Goal: Task Accomplishment & Management: Manage account settings

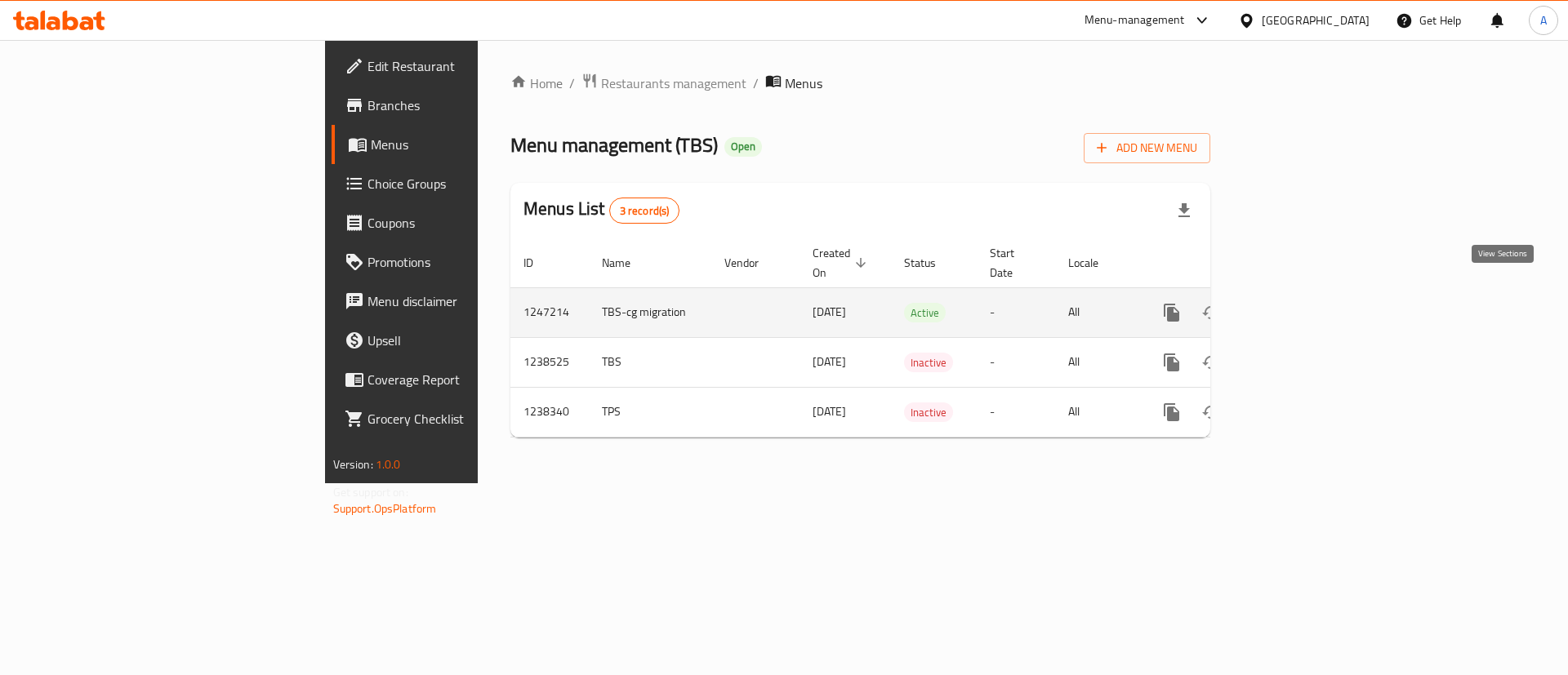
click at [1300, 303] on icon "enhanced table" at bounding box center [1290, 313] width 20 height 20
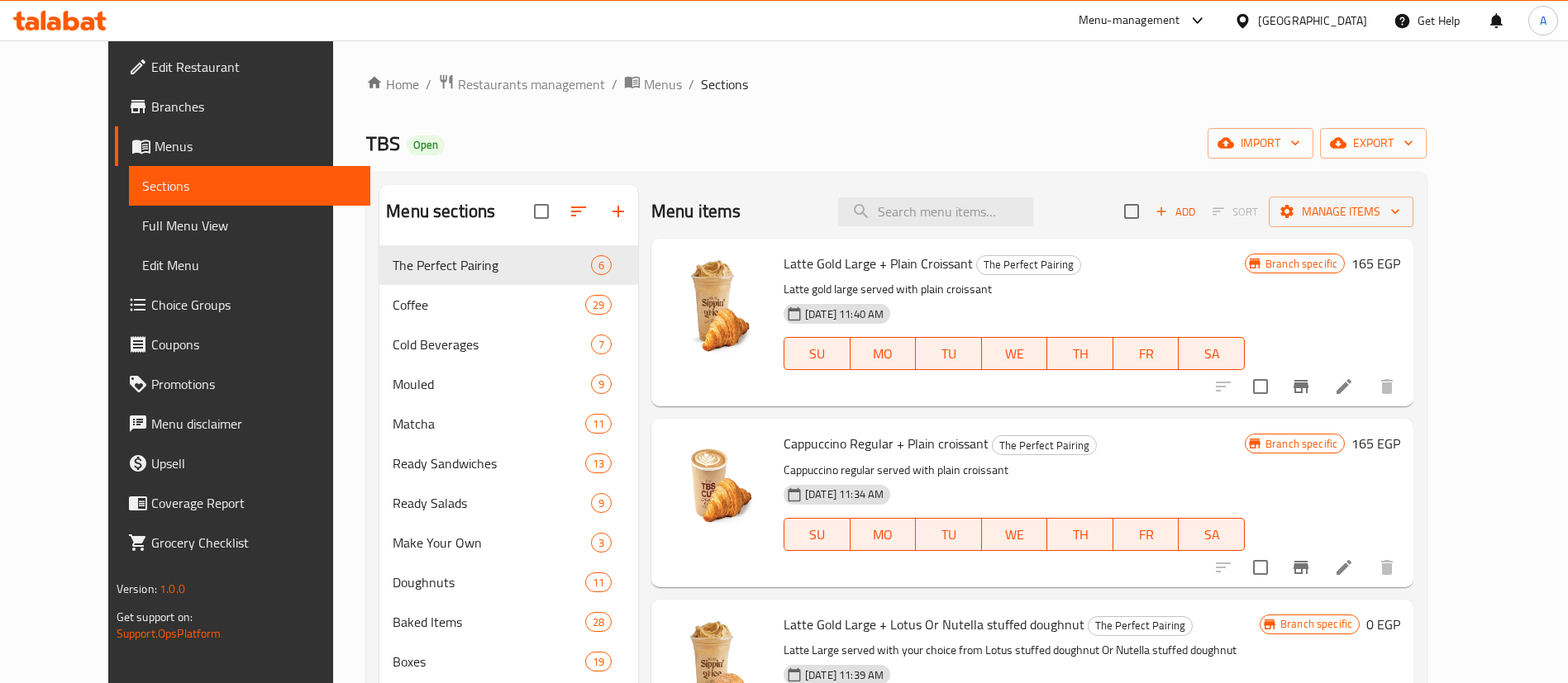
click at [642, 135] on div "TBS Open import export" at bounding box center [897, 143] width 1061 height 31
click at [999, 223] on input "search" at bounding box center [935, 212] width 195 height 29
type input "f,;s"
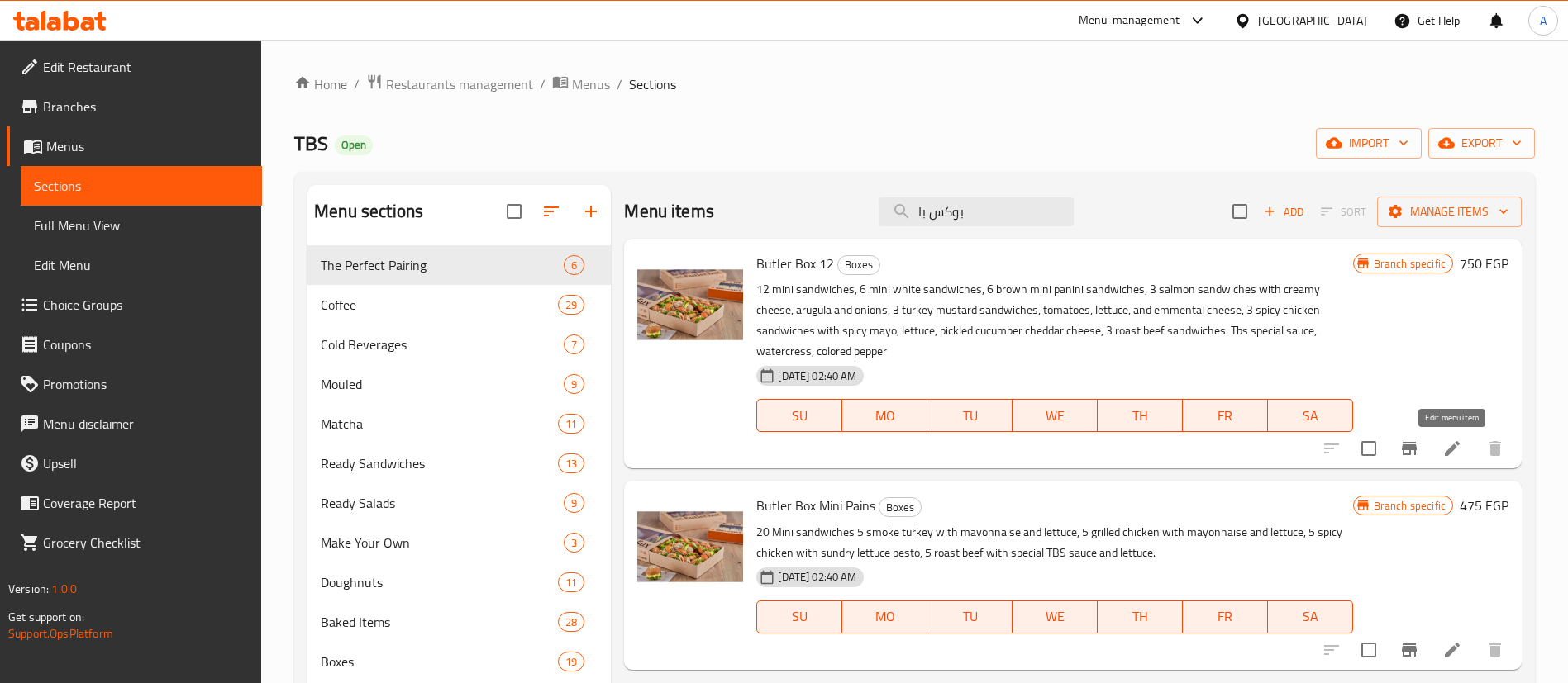
type input "بوكس با"
click at [1449, 446] on icon at bounding box center [1452, 448] width 20 height 20
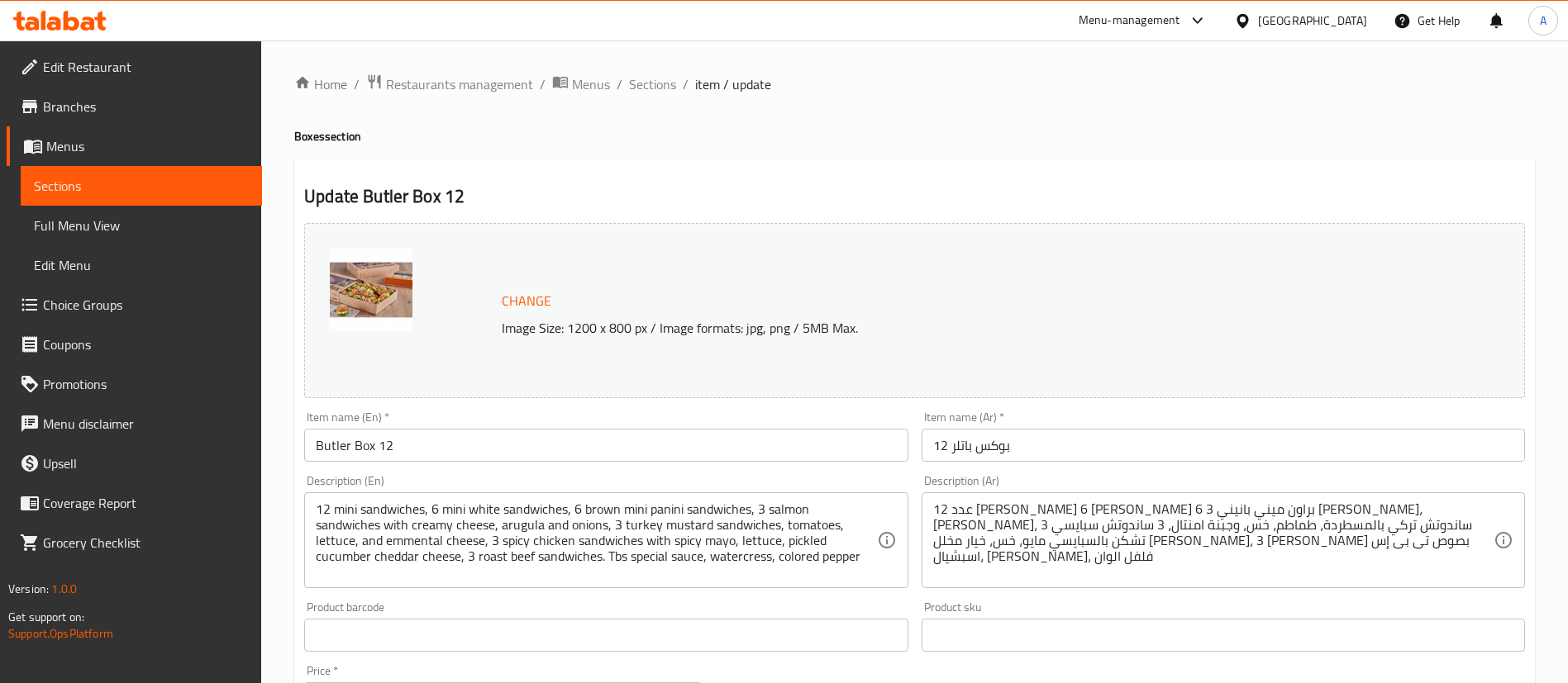
click at [528, 304] on span "Change" at bounding box center [526, 302] width 50 height 24
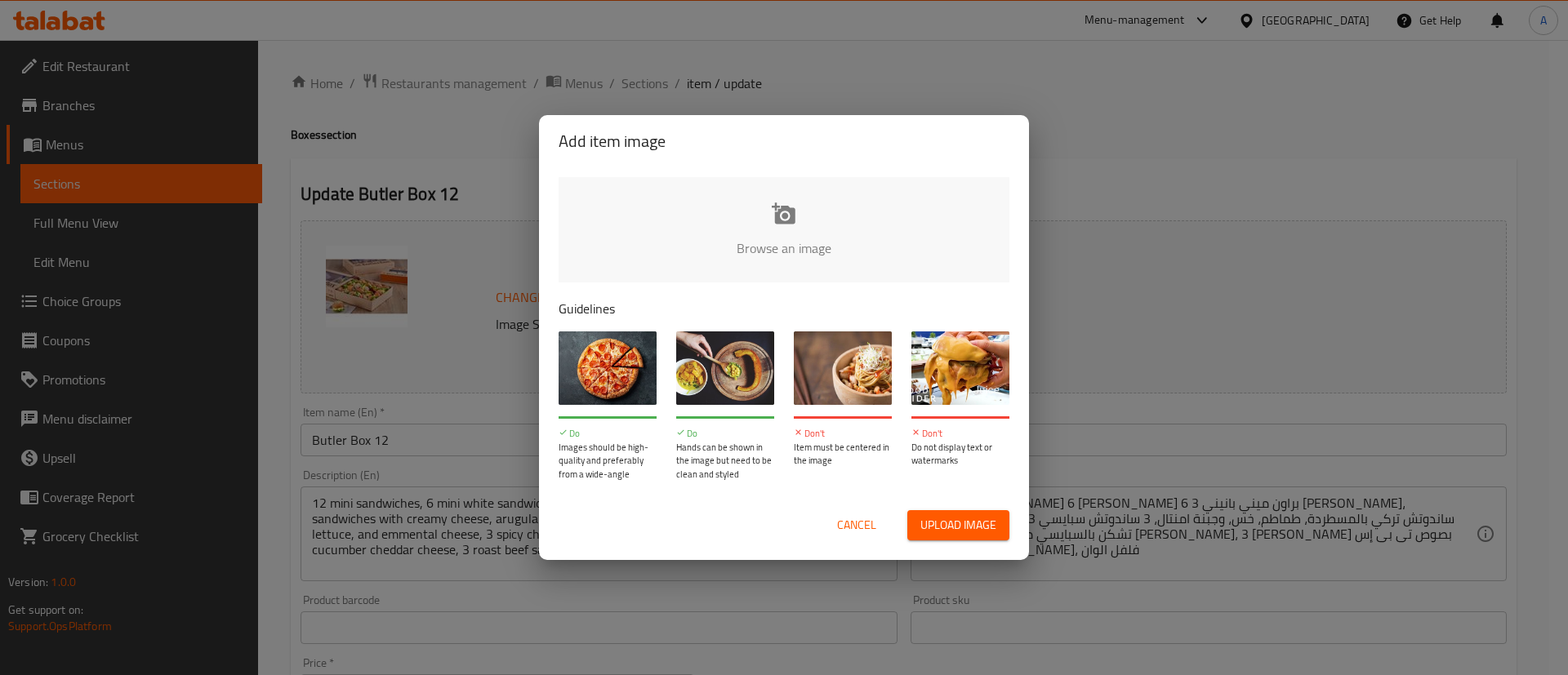
click at [712, 201] on input "file" at bounding box center [1336, 254] width 1555 height 153
type input "C:\fakepath\WhatsApp Image 2025-09-29 at 12.25.47.jpeg"
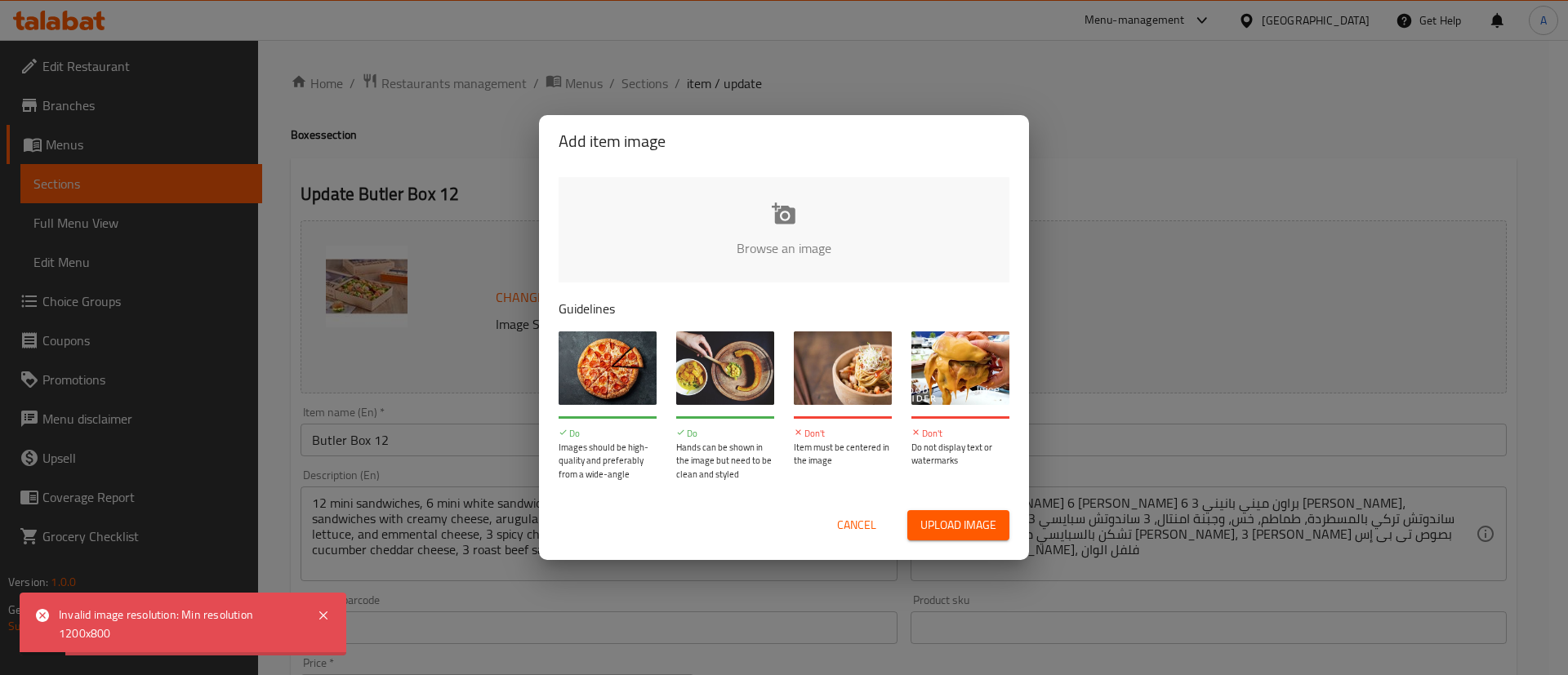
click at [860, 524] on span "Cancel" at bounding box center [857, 525] width 39 height 21
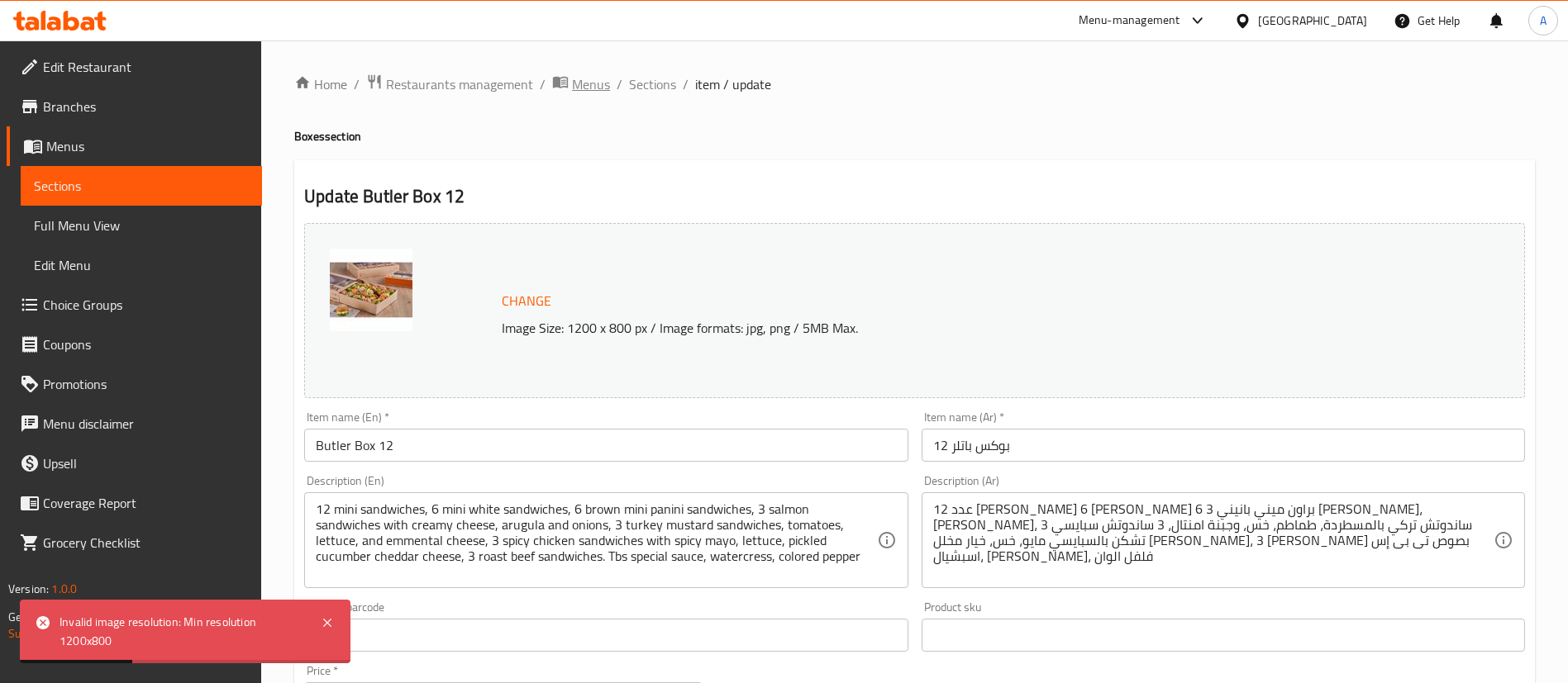
click at [591, 88] on span "Menus" at bounding box center [591, 84] width 38 height 20
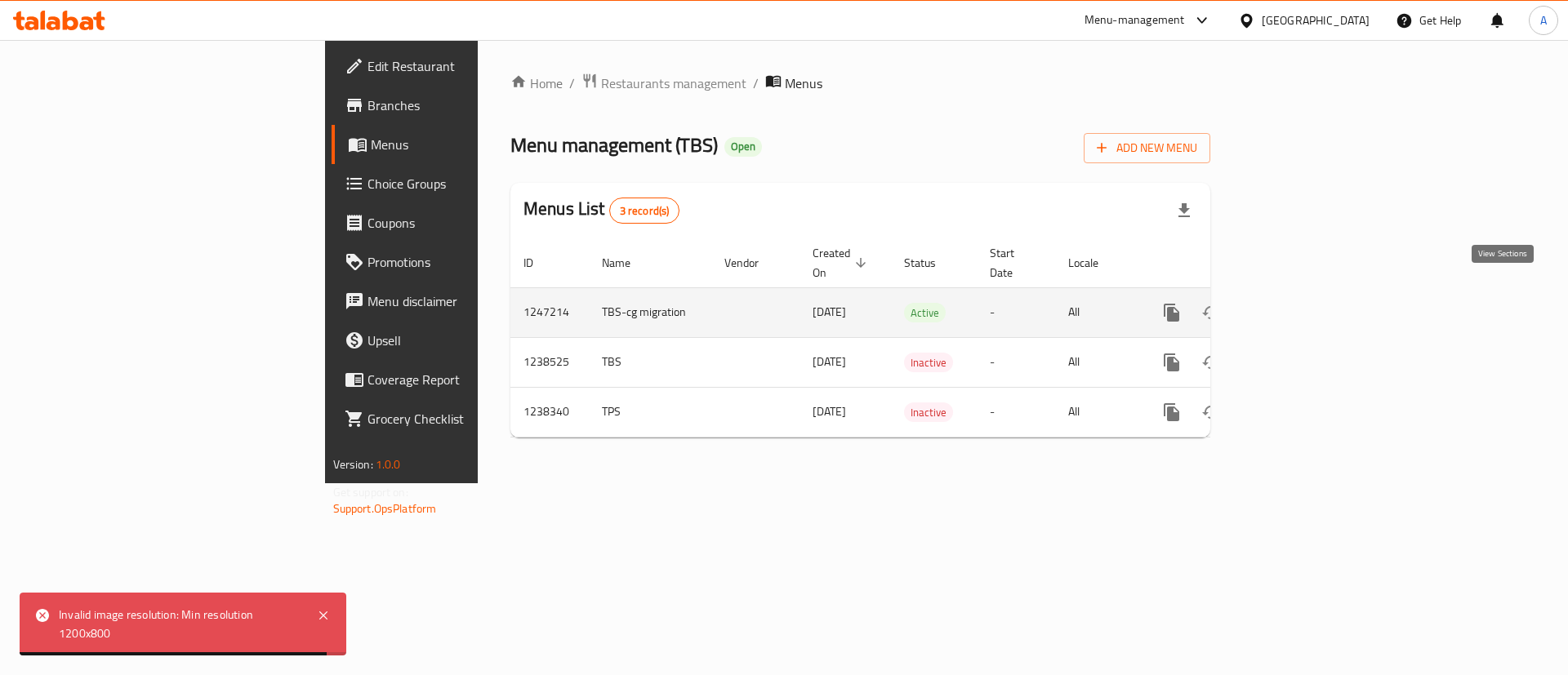
click at [1300, 303] on icon "enhanced table" at bounding box center [1290, 313] width 20 height 20
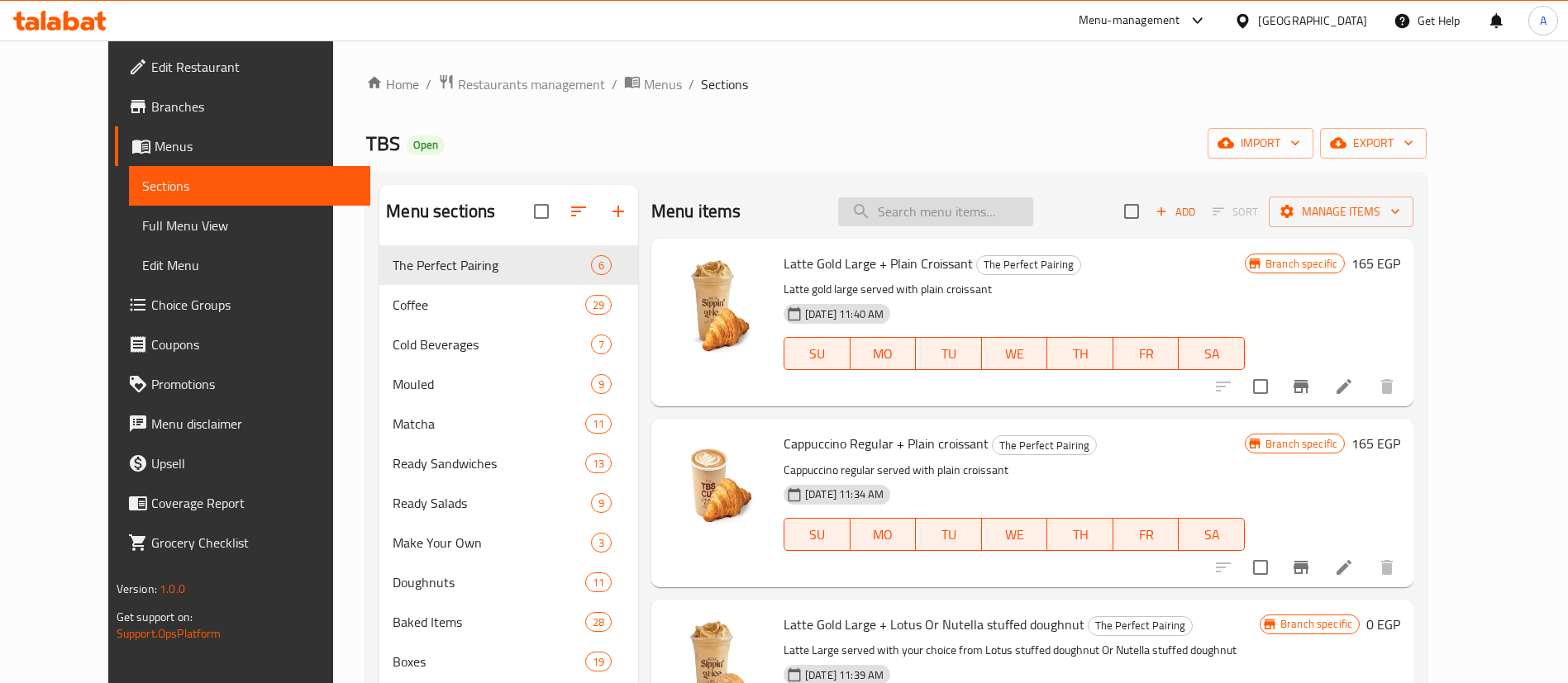
click at [969, 211] on input "search" at bounding box center [935, 212] width 195 height 29
type input "f,"
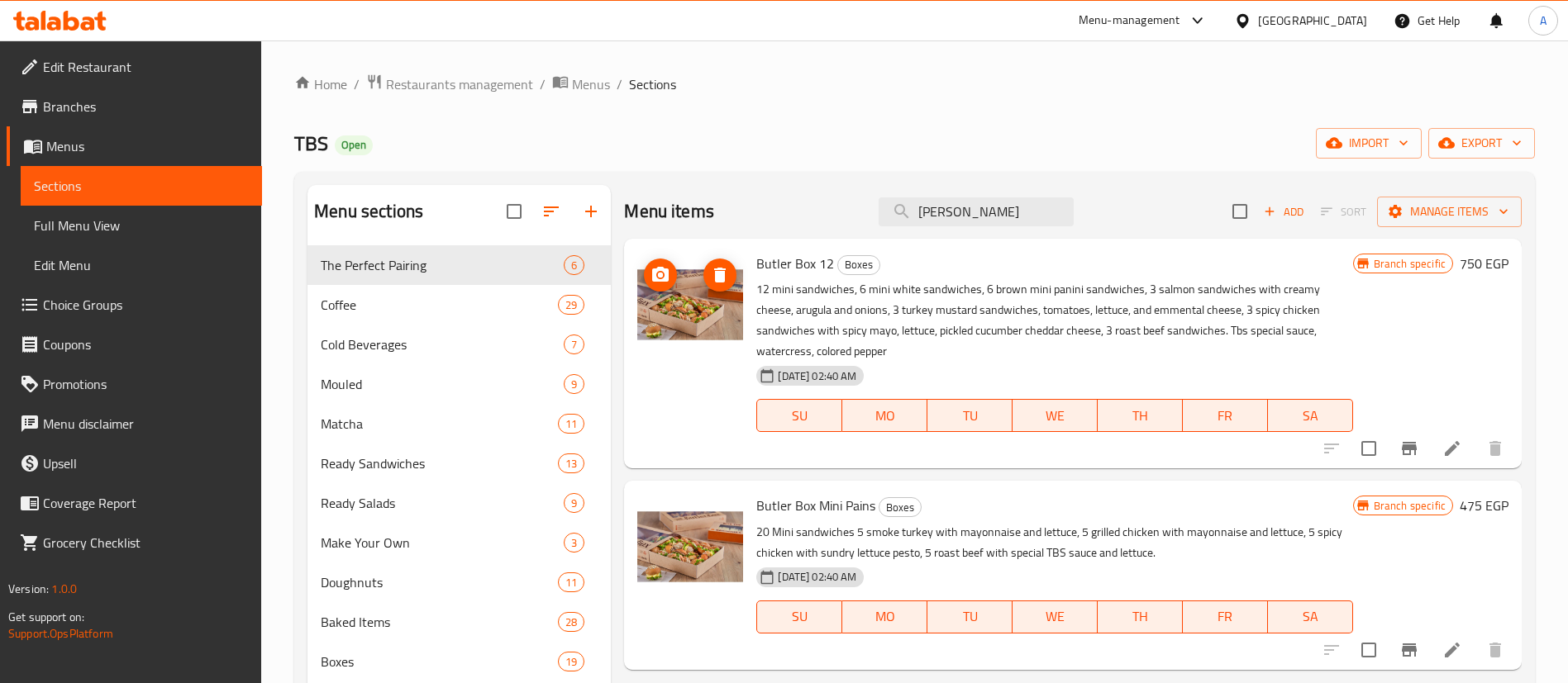
type input "بوكس باتلر"
click at [670, 283] on icon "upload picture" at bounding box center [660, 276] width 20 height 20
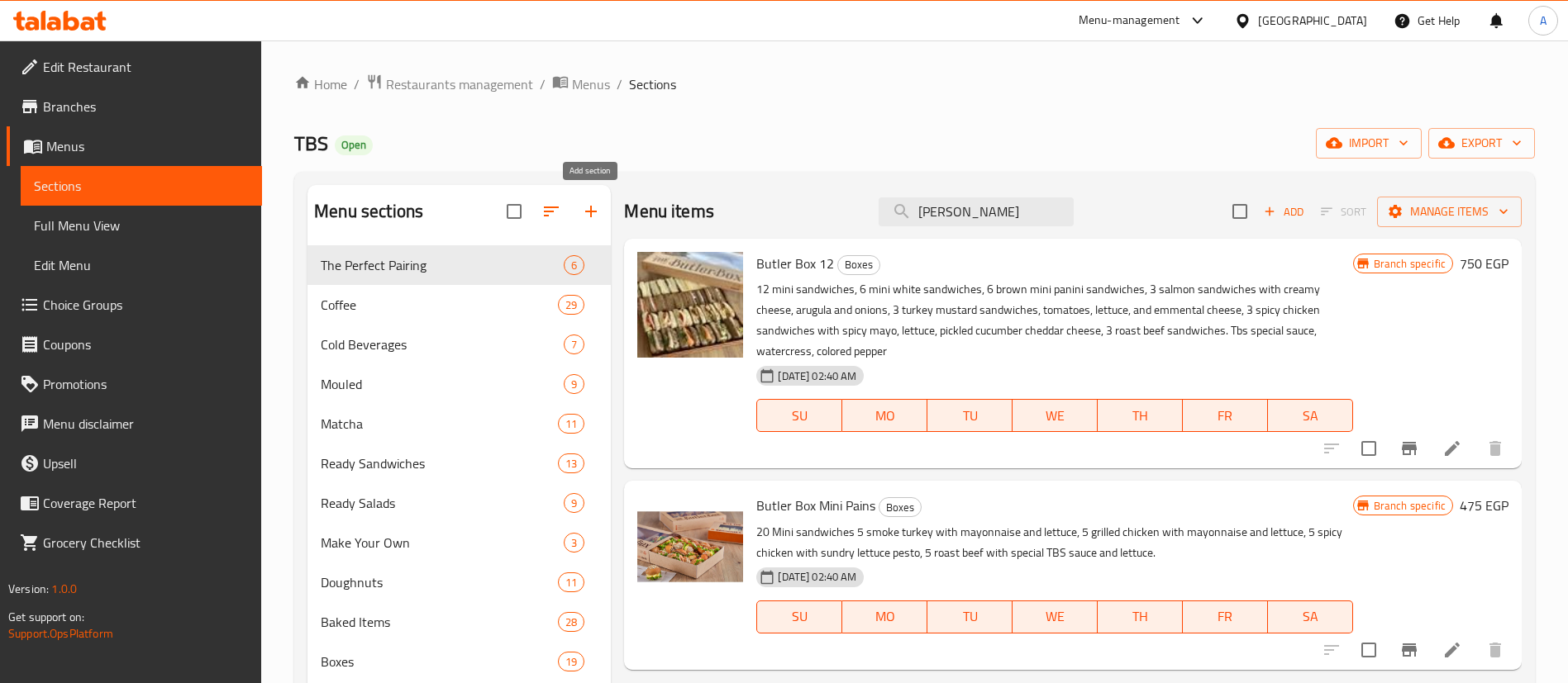
click at [584, 216] on icon "button" at bounding box center [591, 212] width 20 height 20
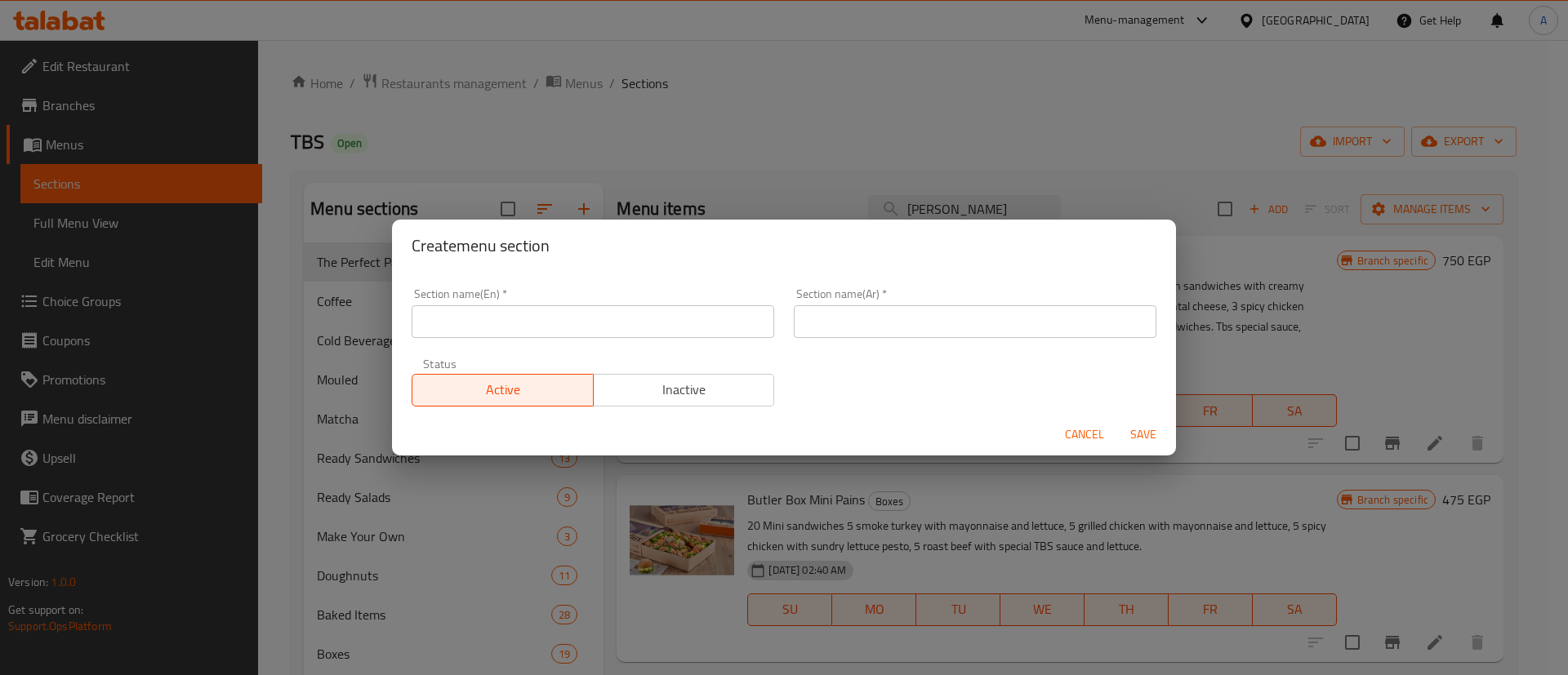
click at [573, 317] on input "text" at bounding box center [592, 321] width 362 height 33
type input "ل"
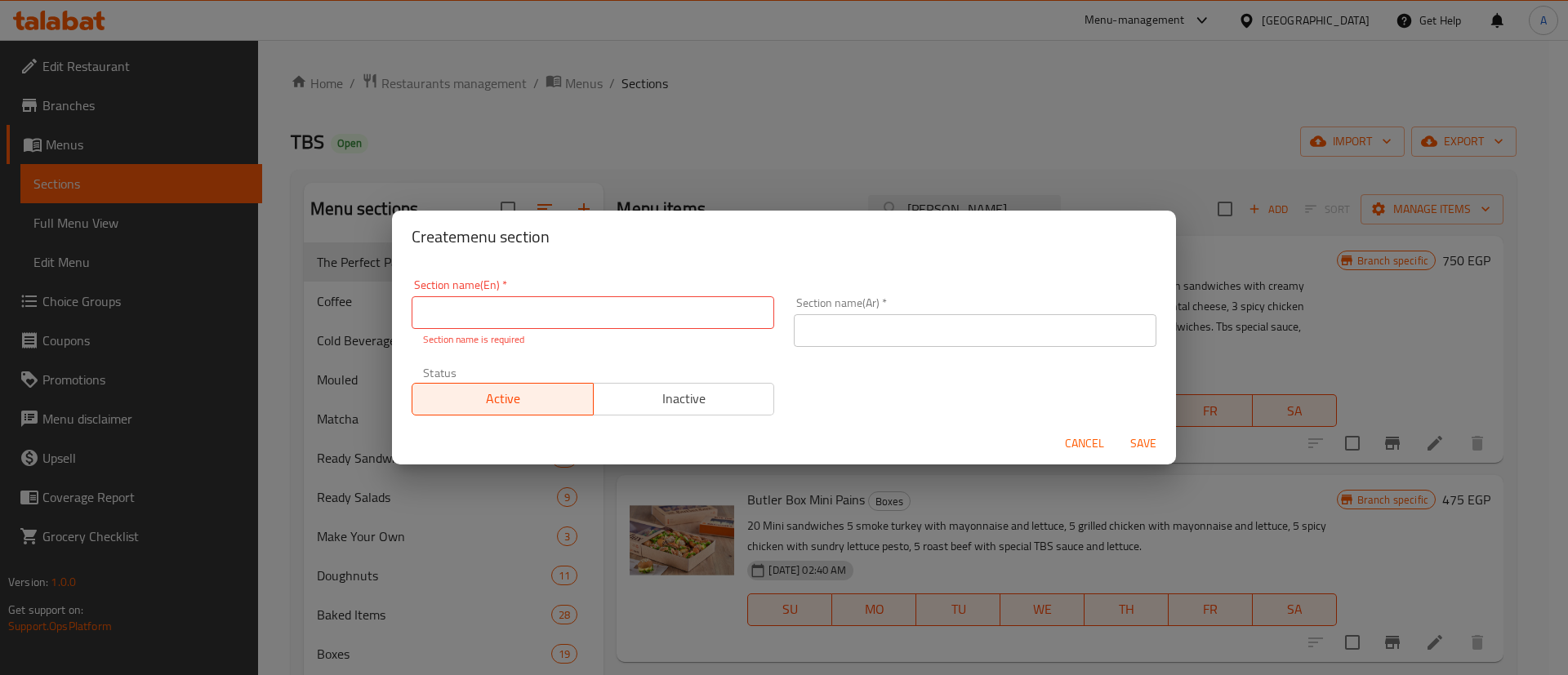
click at [573, 317] on input "text" at bounding box center [592, 312] width 362 height 33
type input "آ"
type input "لآعغ"
type input "Buy One Get One"
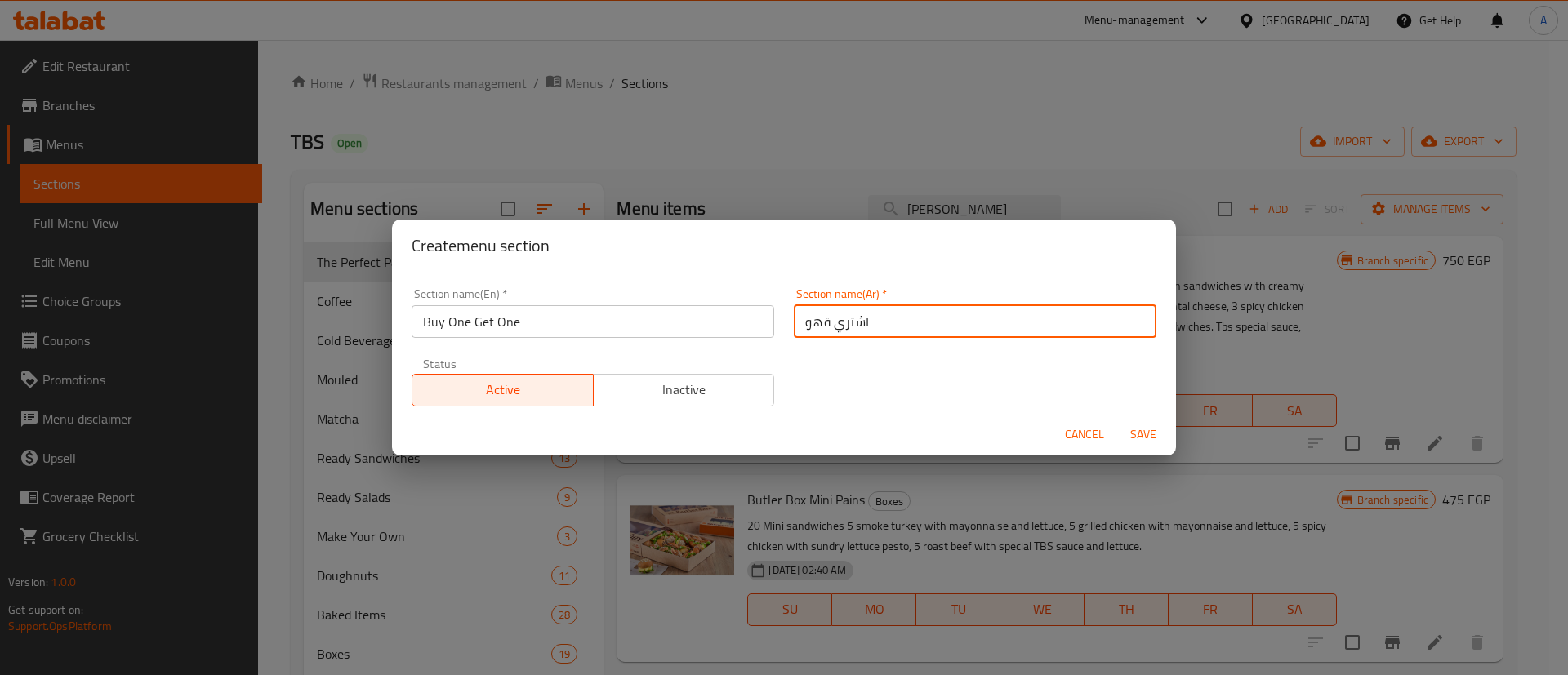
type input "اشتري قه"
click at [573, 317] on input "Buy One Get One" at bounding box center [592, 321] width 362 height 33
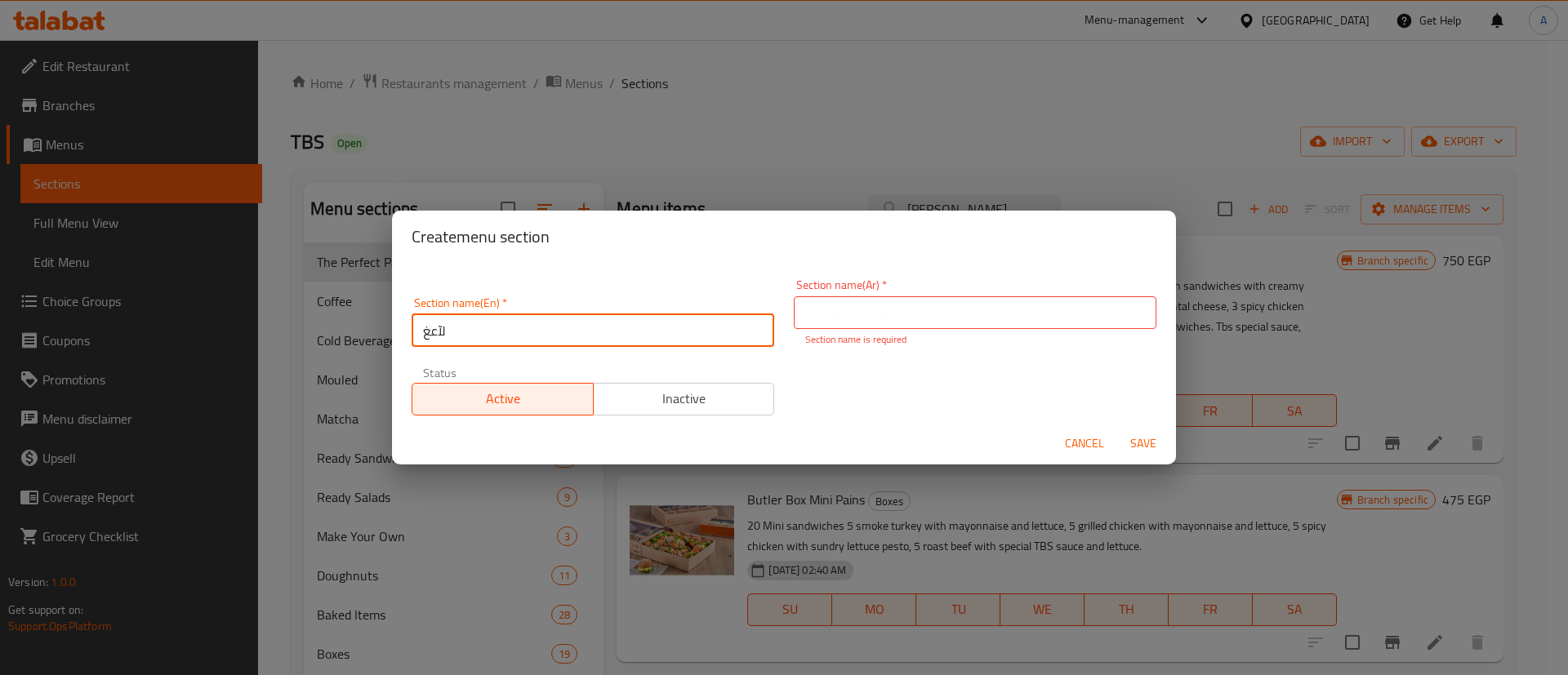
type input "لآعغ"
type input "Buy Coffee And Get The Same For Free"
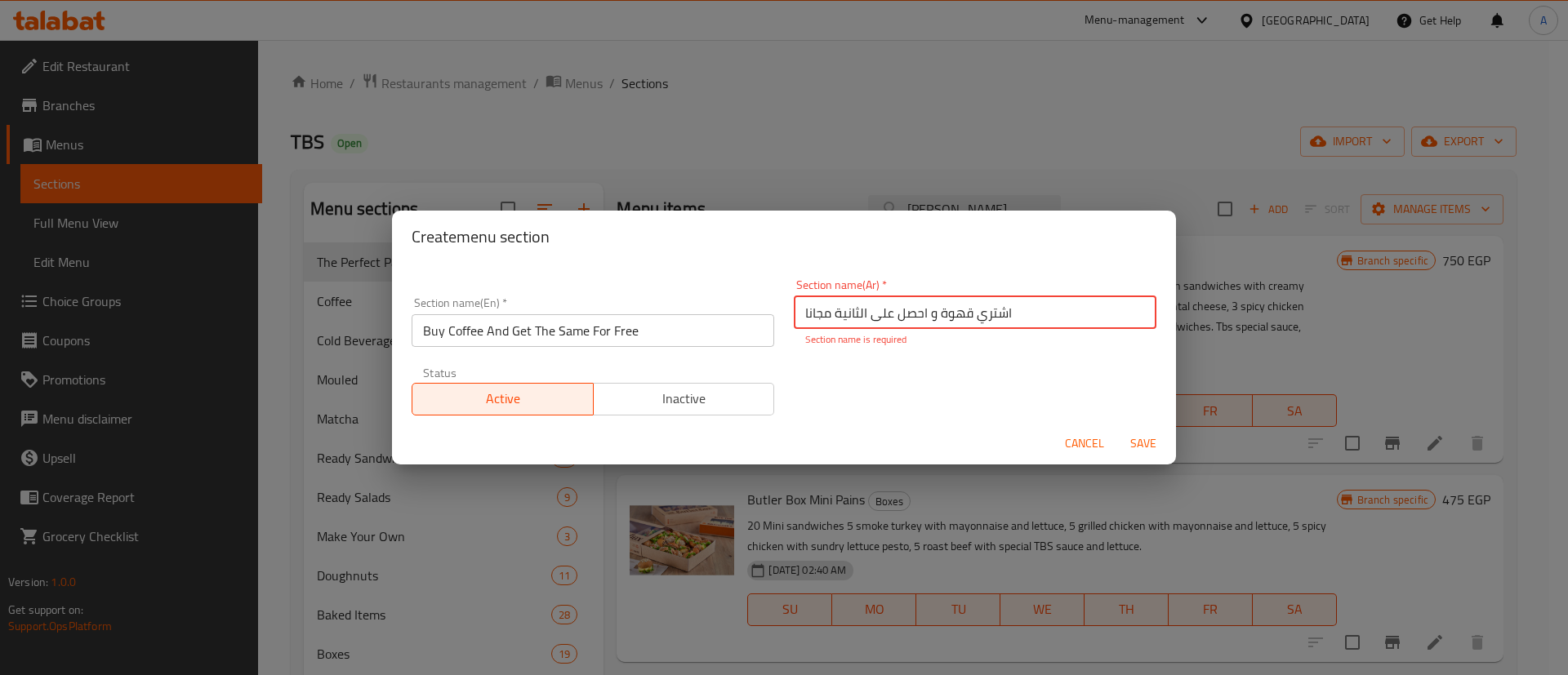
type input "اشتري قهوة و احصل على الثانية مجانا"
click at [703, 398] on span "Inactive" at bounding box center [684, 399] width 168 height 24
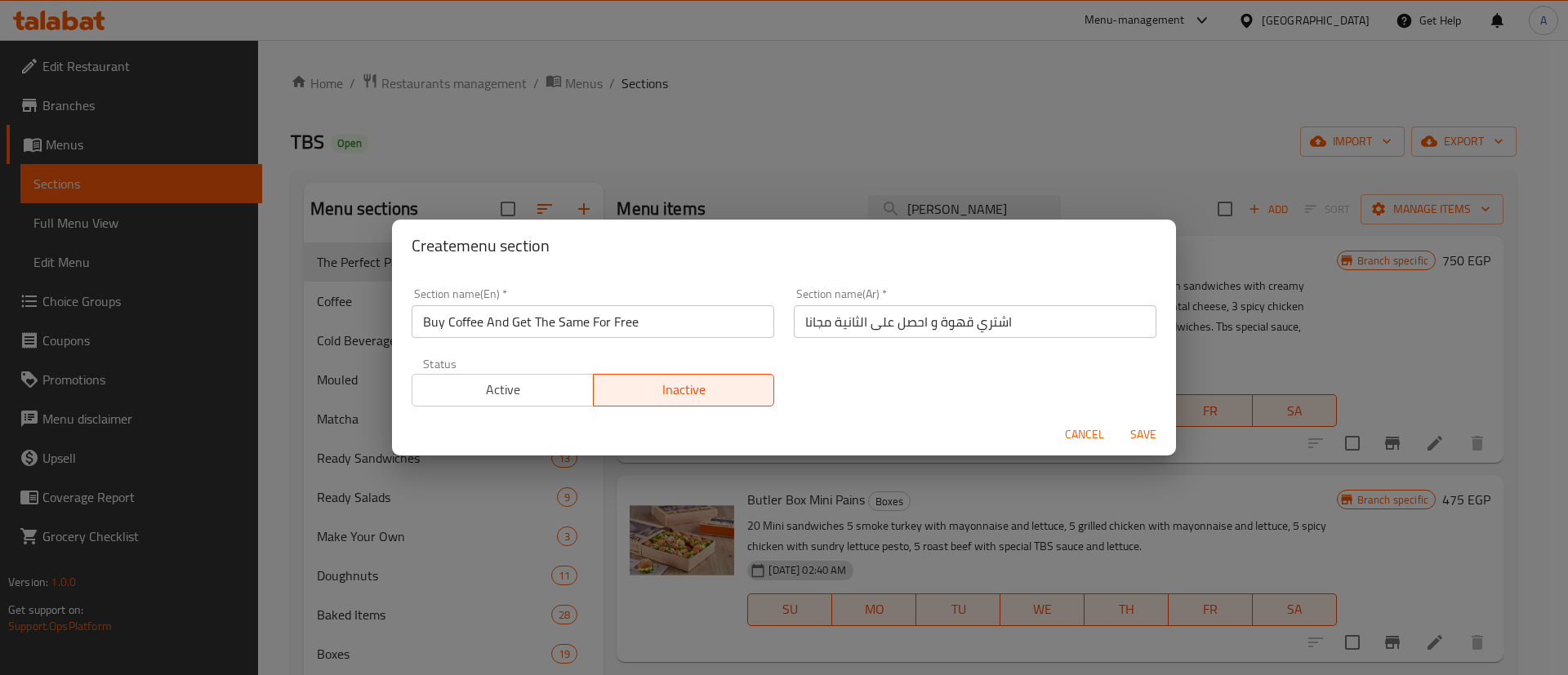
click at [1136, 424] on span "Save" at bounding box center [1144, 434] width 39 height 21
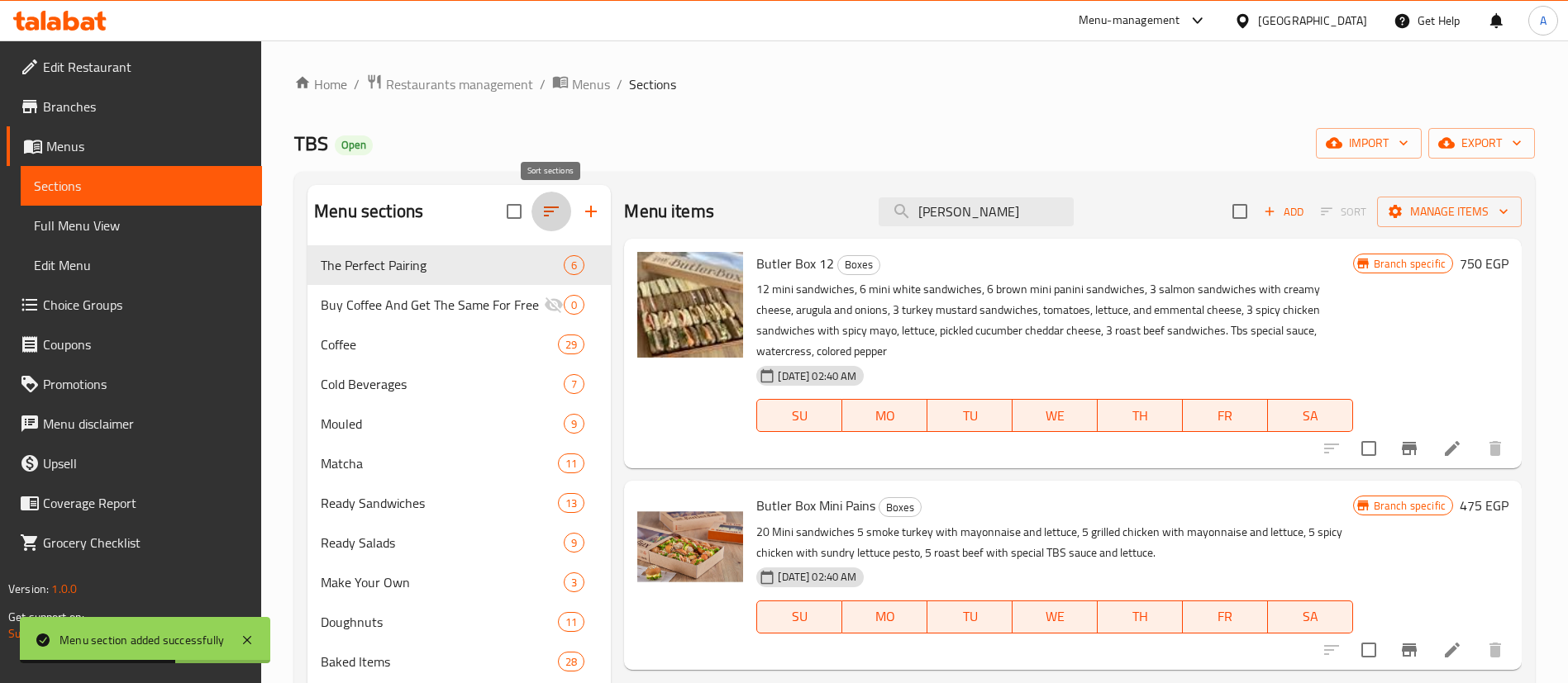
click at [543, 215] on icon "button" at bounding box center [551, 212] width 20 height 20
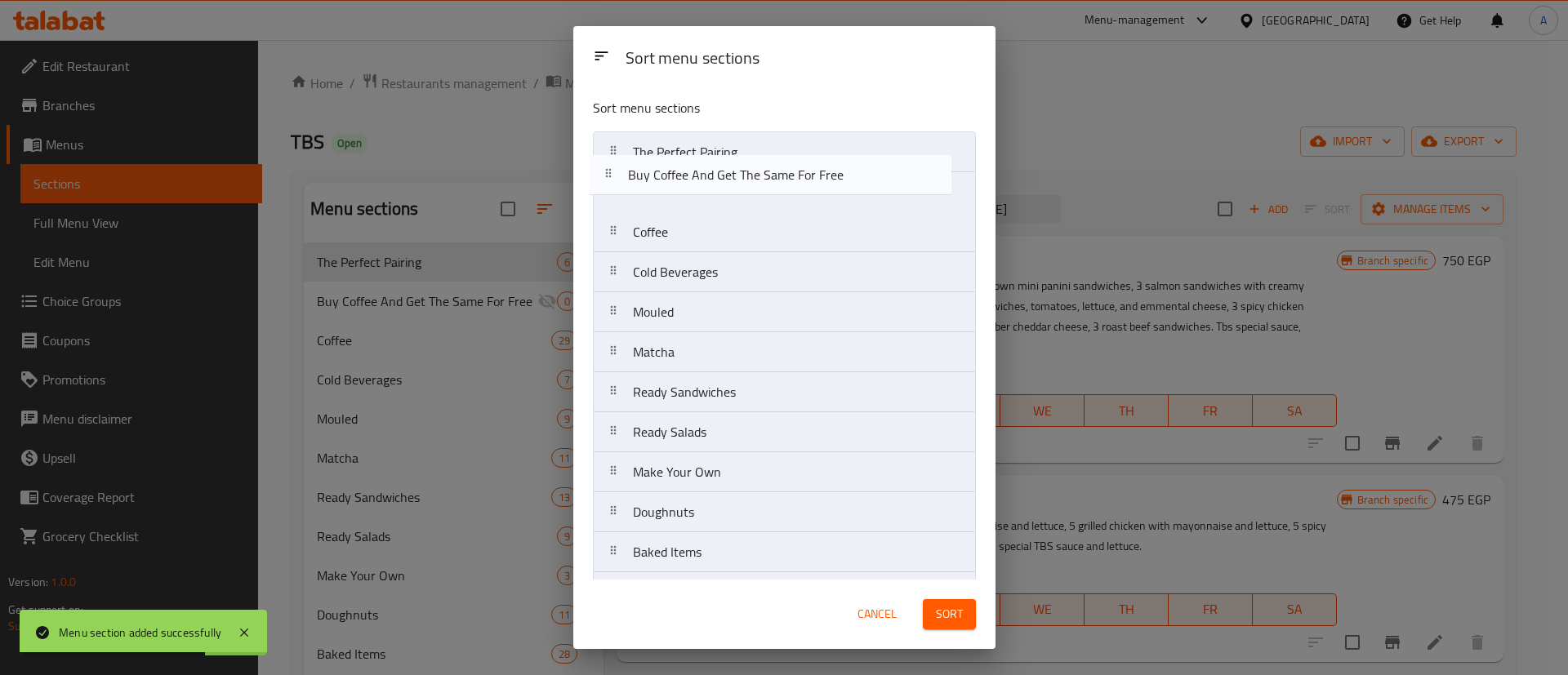
drag, startPoint x: 635, startPoint y: 186, endPoint x: 627, endPoint y: 147, distance: 39.8
click at [627, 147] on nav "The Perfect Pairing Buy Coffee And Get The Same For Free Coffee Cold Beverages …" at bounding box center [784, 512] width 383 height 762
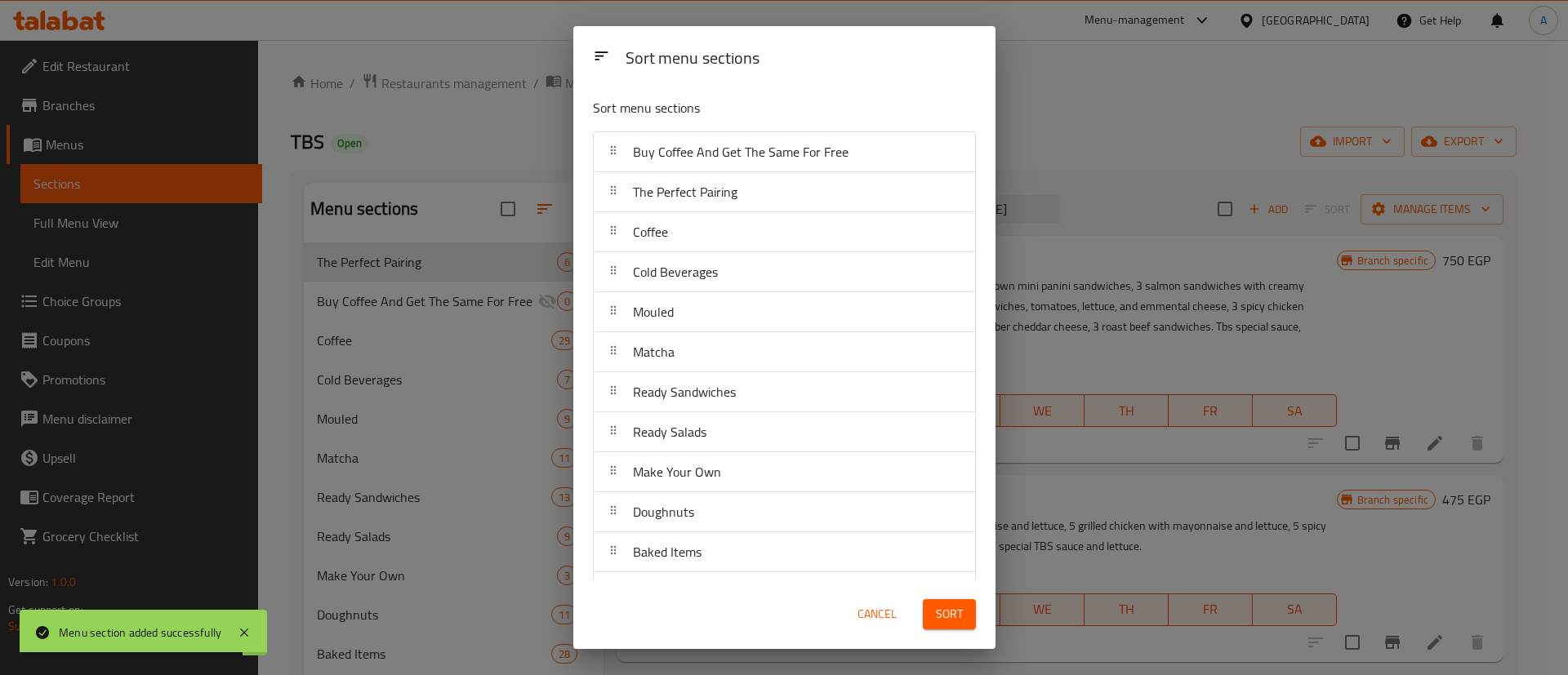
click at [949, 613] on span "Sort" at bounding box center [948, 614] width 27 height 21
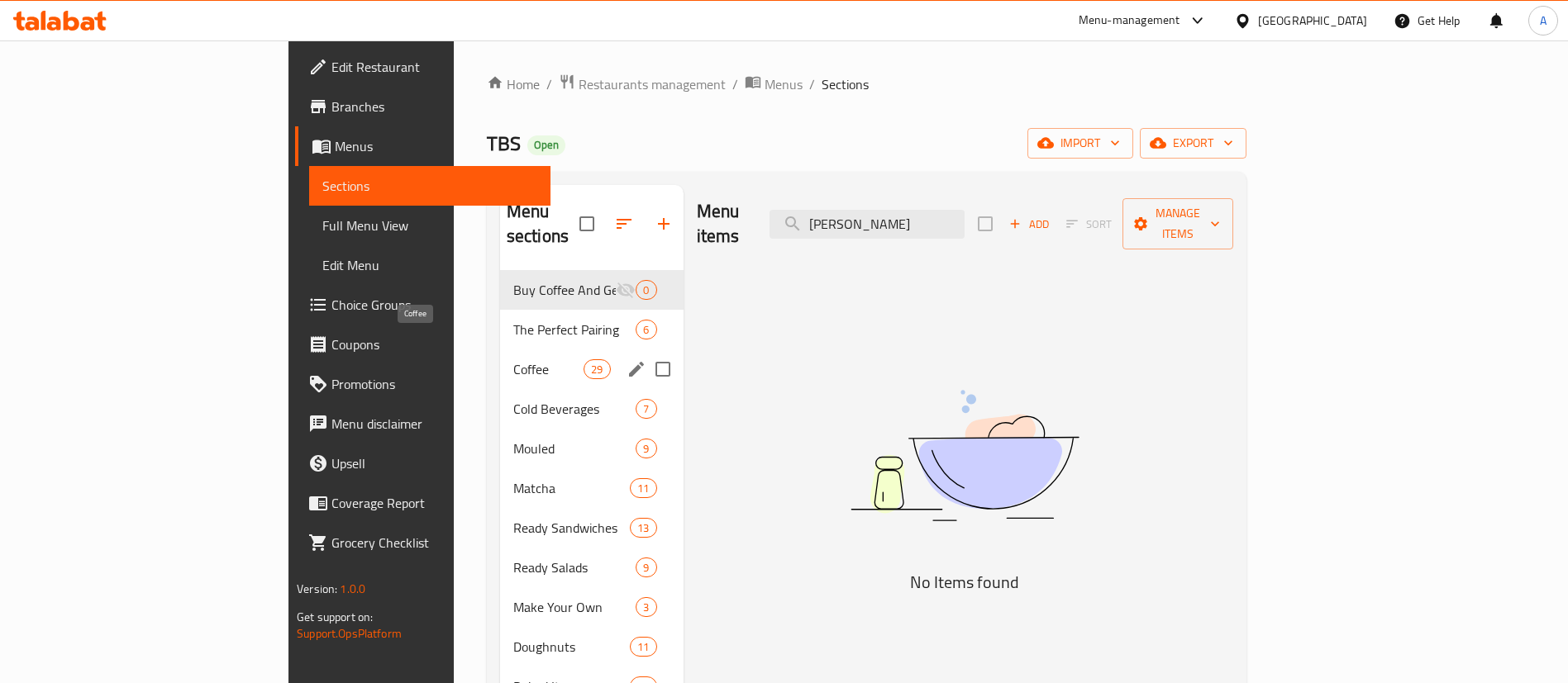
click at [513, 359] on span "Coffee" at bounding box center [548, 369] width 70 height 20
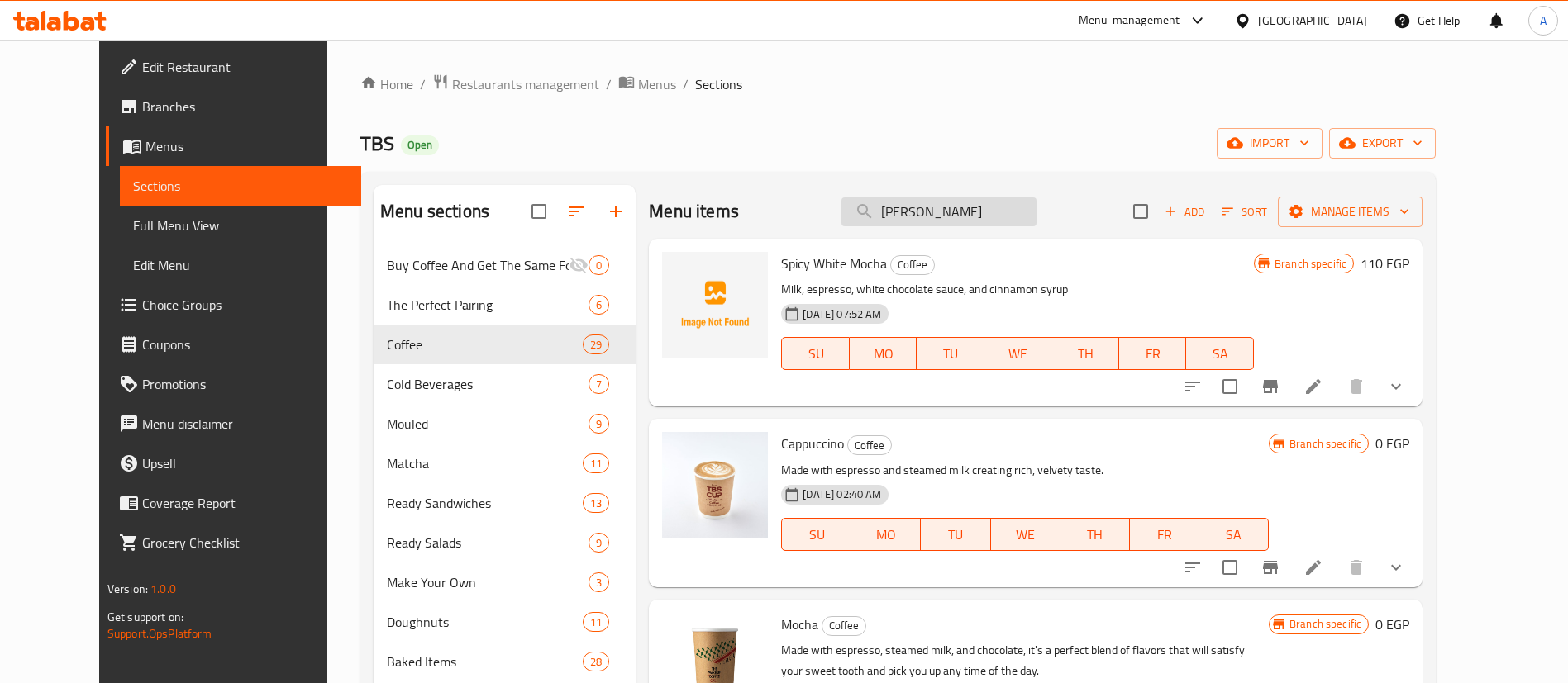
click at [991, 215] on input "بوكس باتلر" at bounding box center [938, 212] width 195 height 29
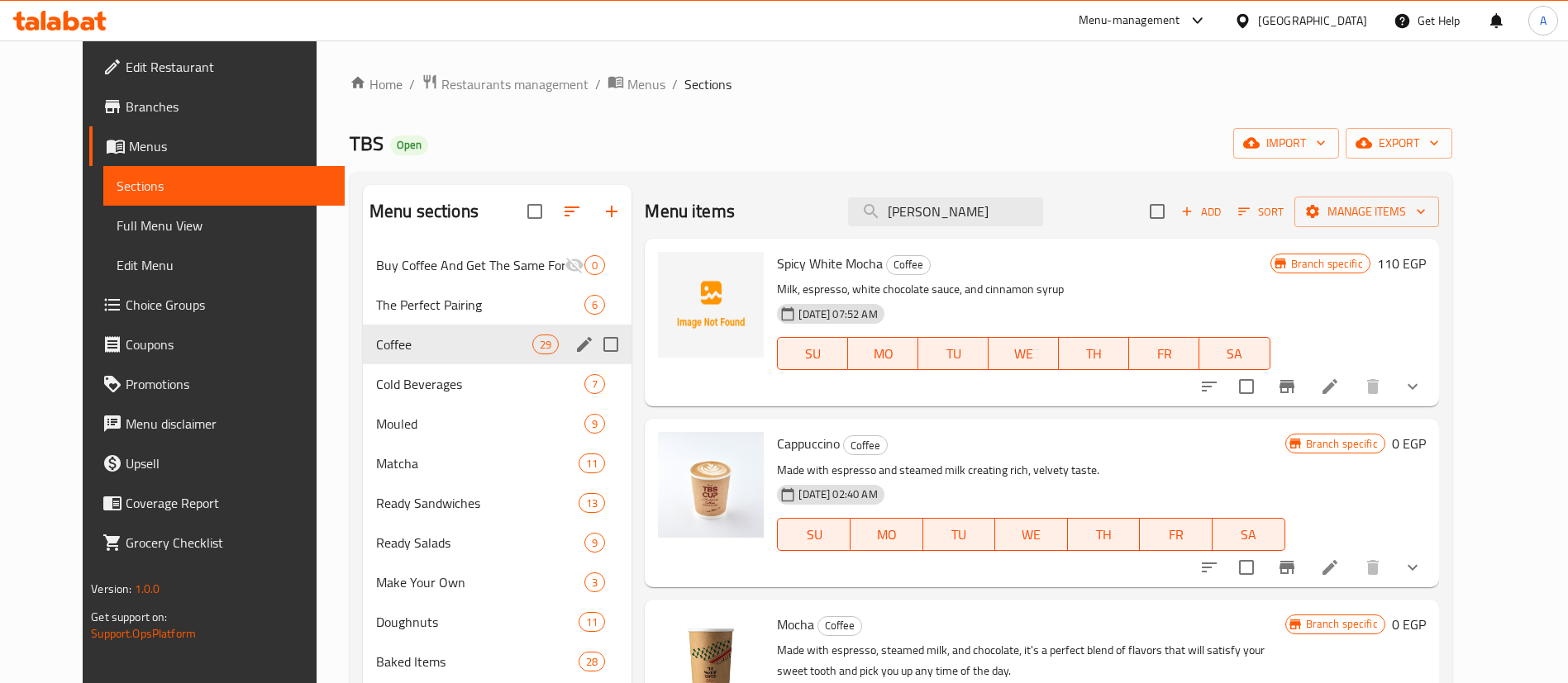
drag, startPoint x: 410, startPoint y: 348, endPoint x: 434, endPoint y: 349, distance: 24.0
click at [410, 348] on span "Coffee" at bounding box center [454, 344] width 156 height 20
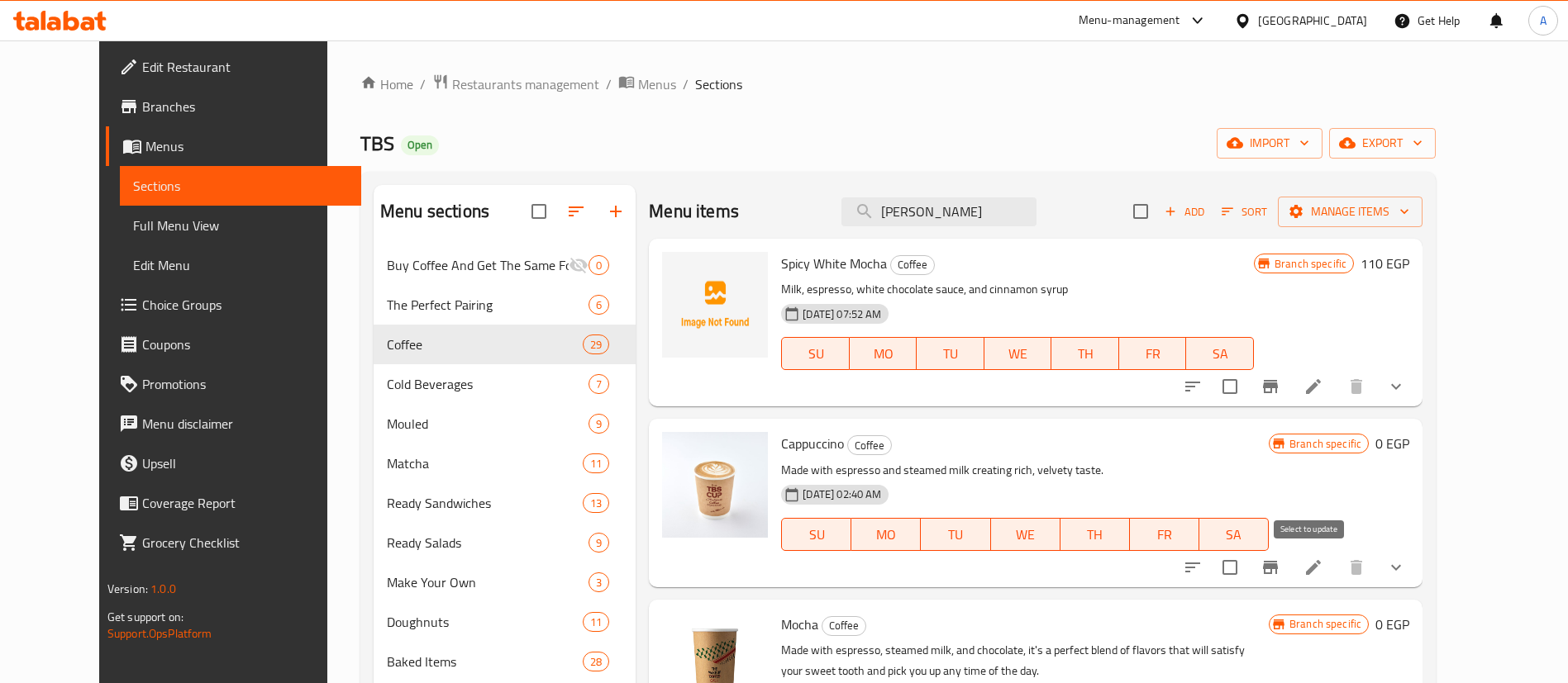
click at [1247, 571] on input "checkbox" at bounding box center [1229, 567] width 35 height 35
checkbox input "true"
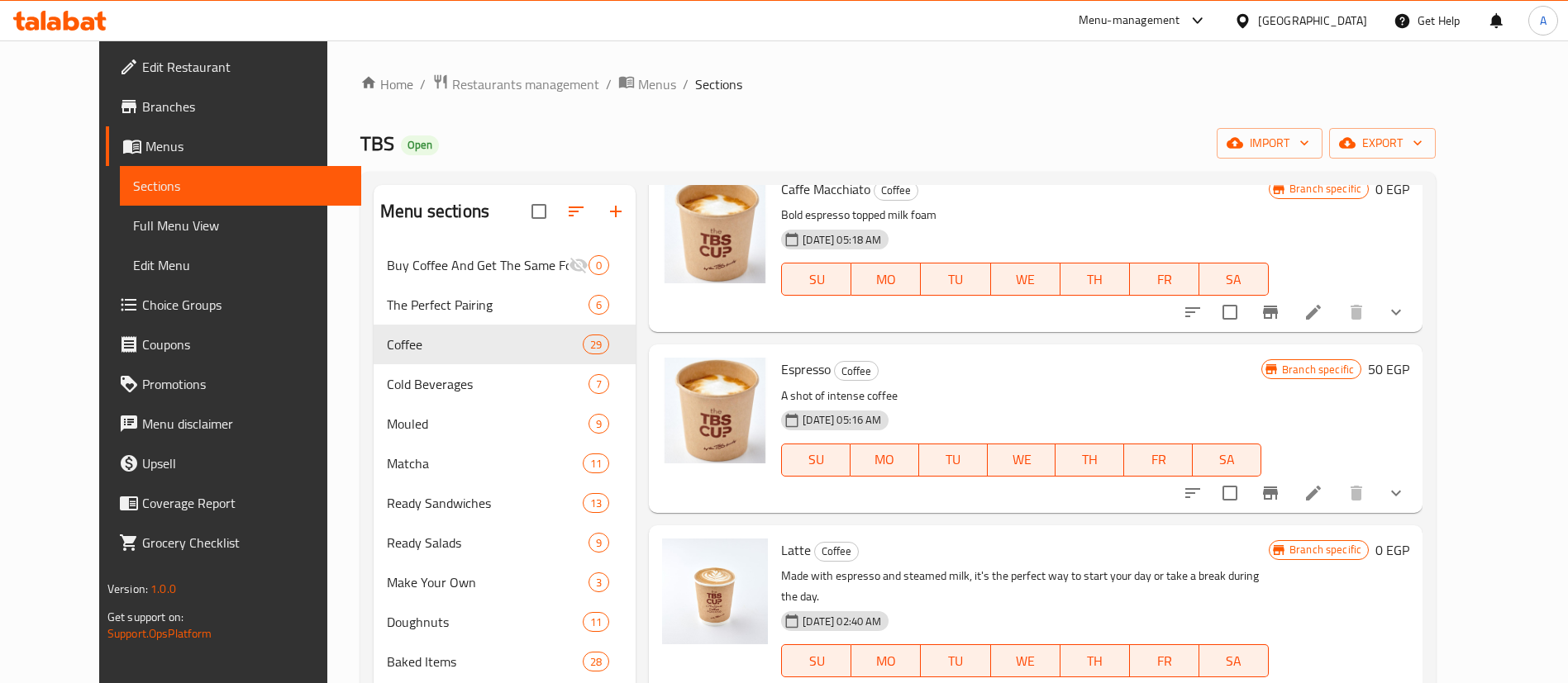
scroll to position [868, 0]
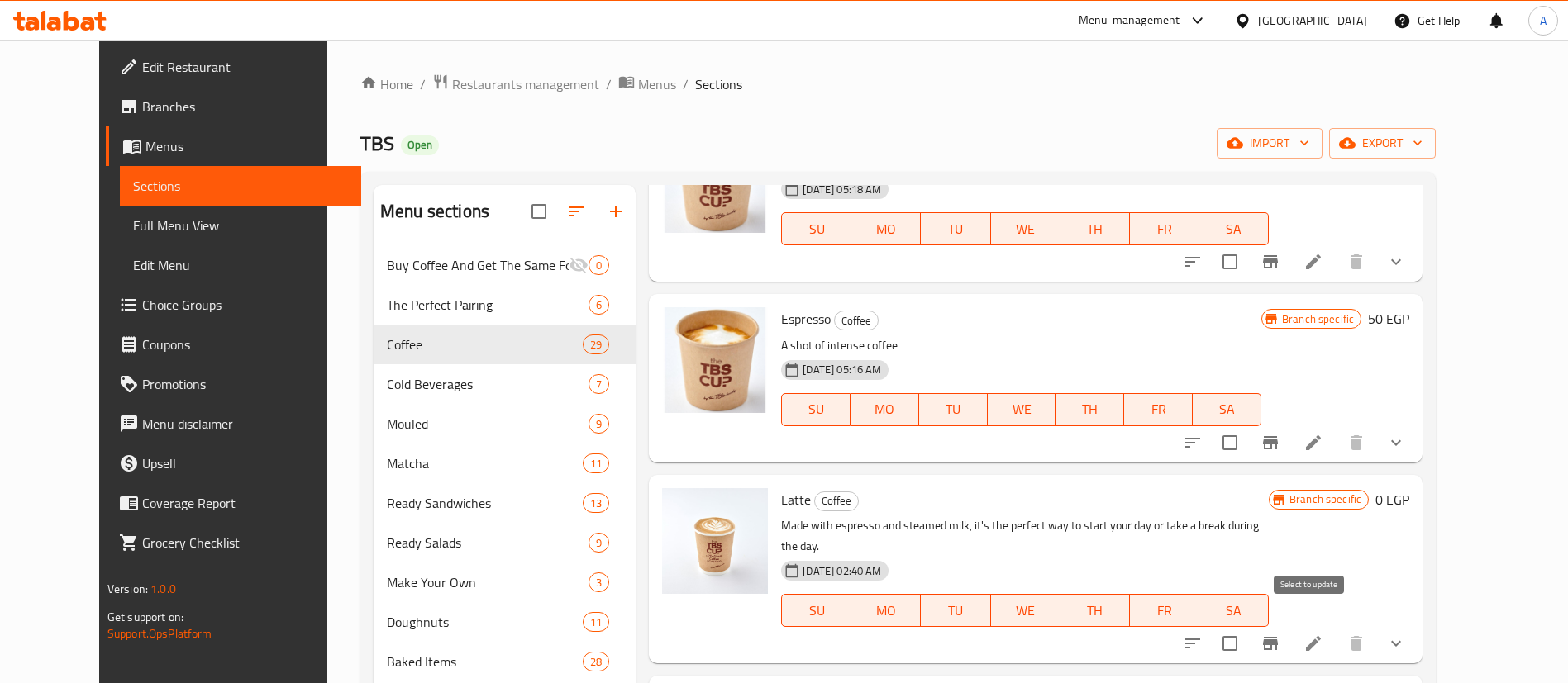
click at [1247, 626] on input "checkbox" at bounding box center [1229, 643] width 35 height 35
checkbox input "true"
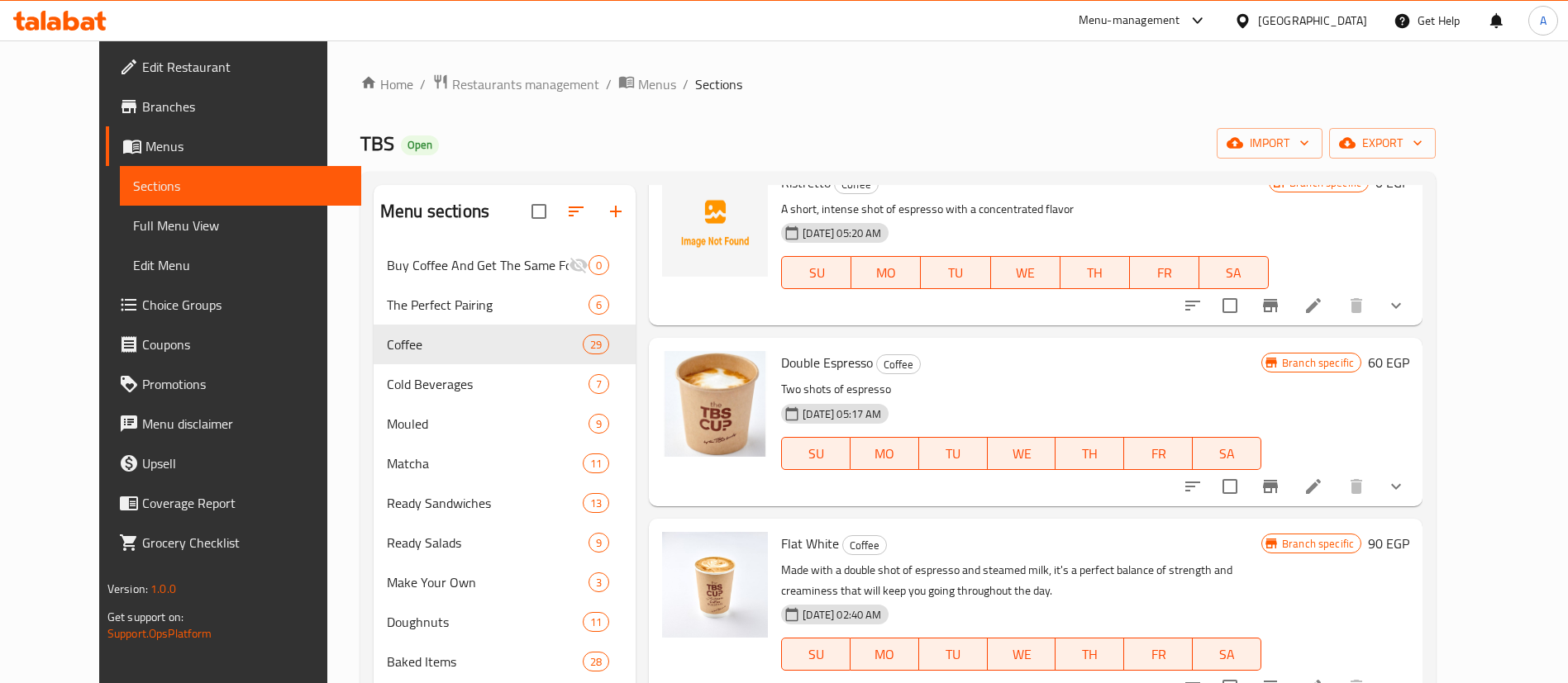
scroll to position [1776, 0]
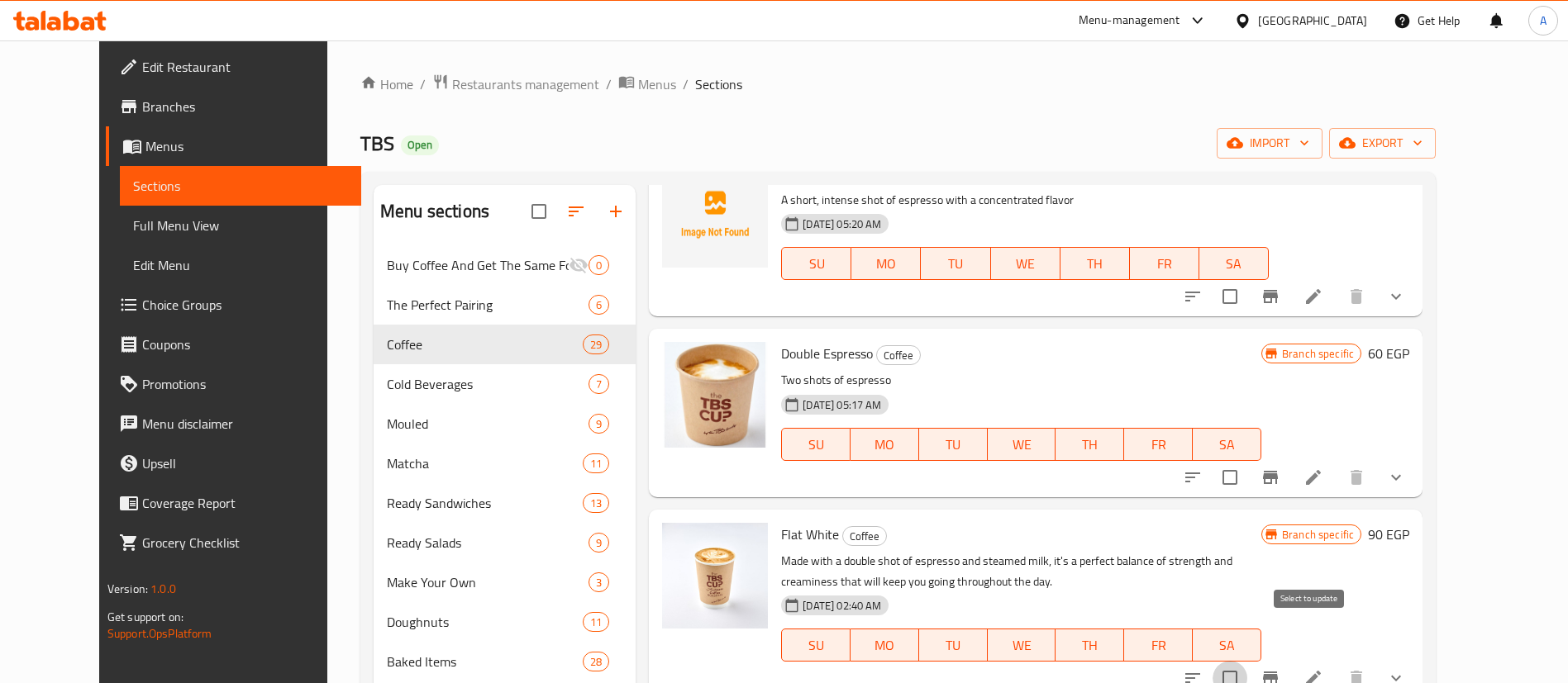
click at [1247, 661] on input "checkbox" at bounding box center [1229, 678] width 35 height 35
checkbox input "true"
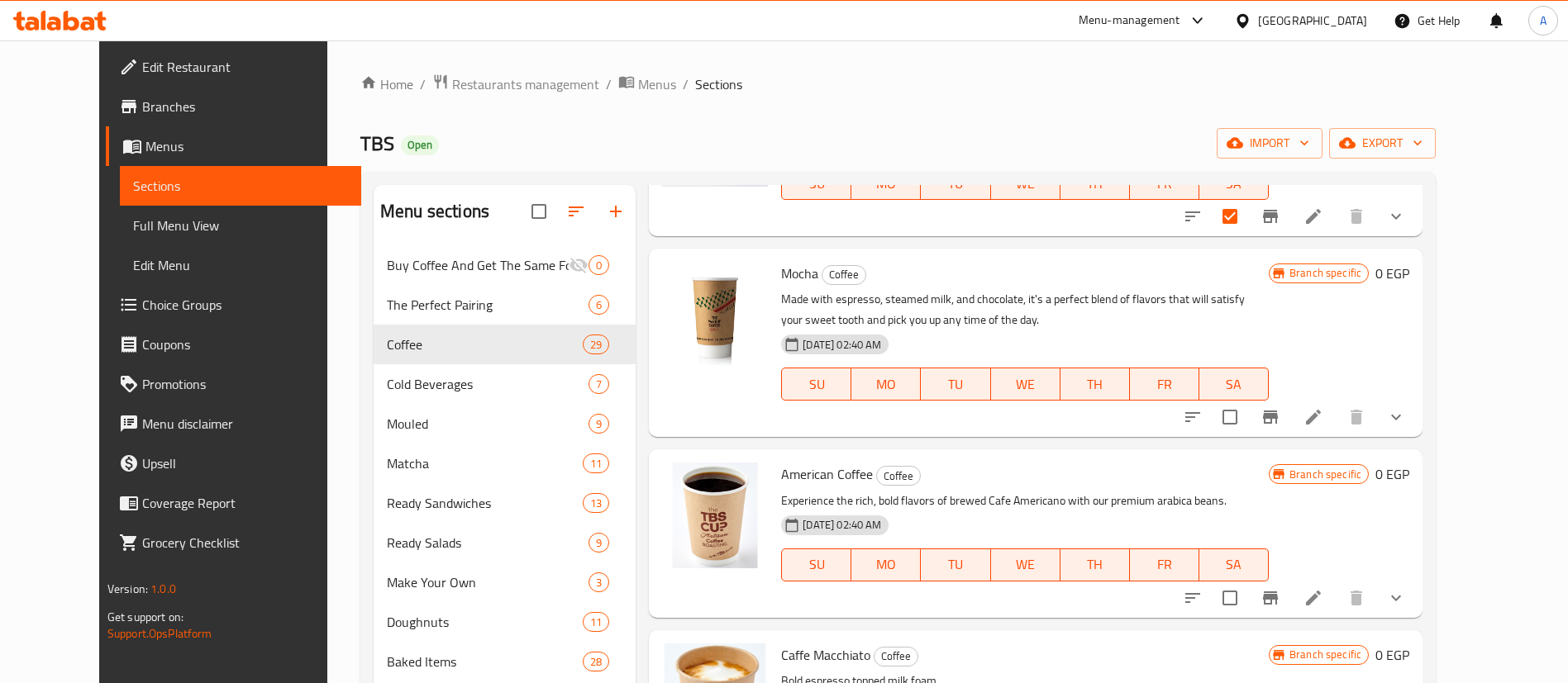
scroll to position [371, 0]
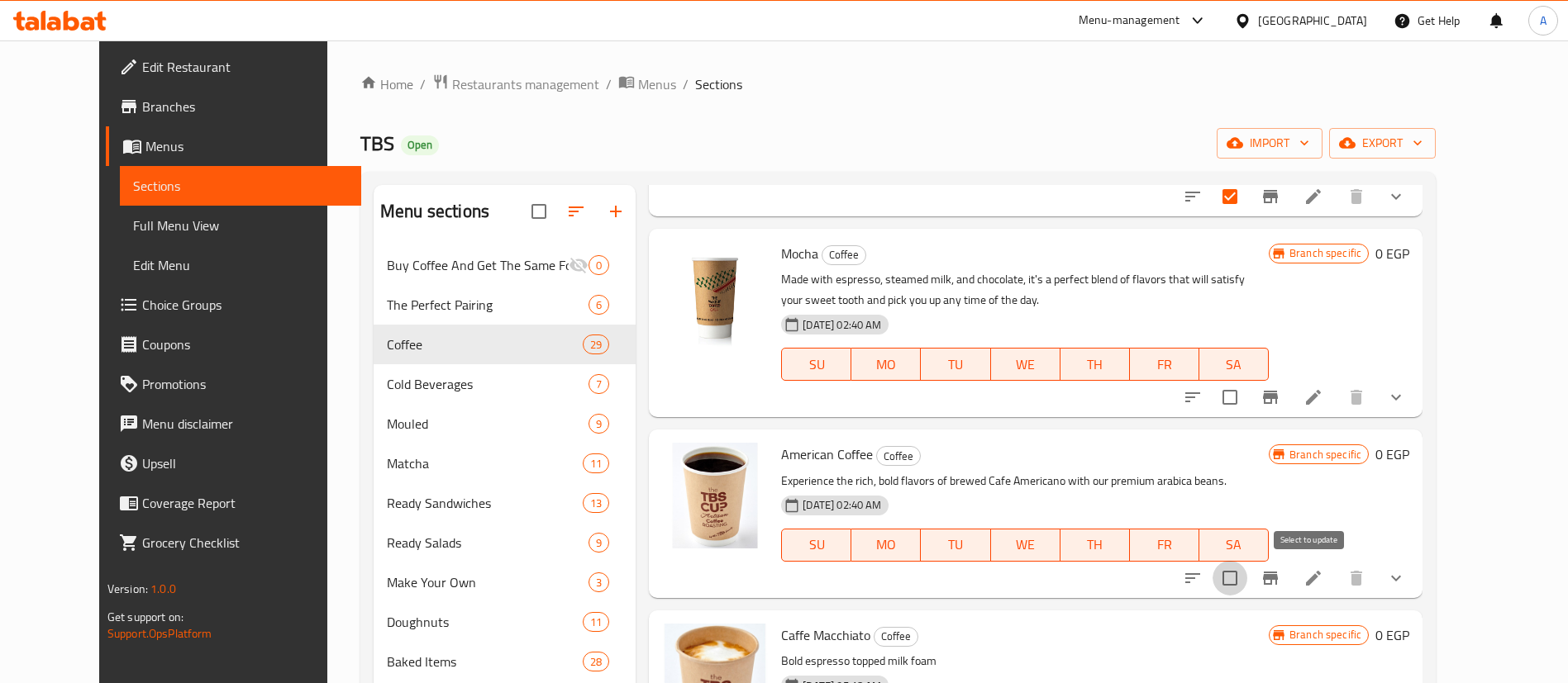
click at [1247, 574] on input "checkbox" at bounding box center [1229, 578] width 35 height 35
checkbox input "true"
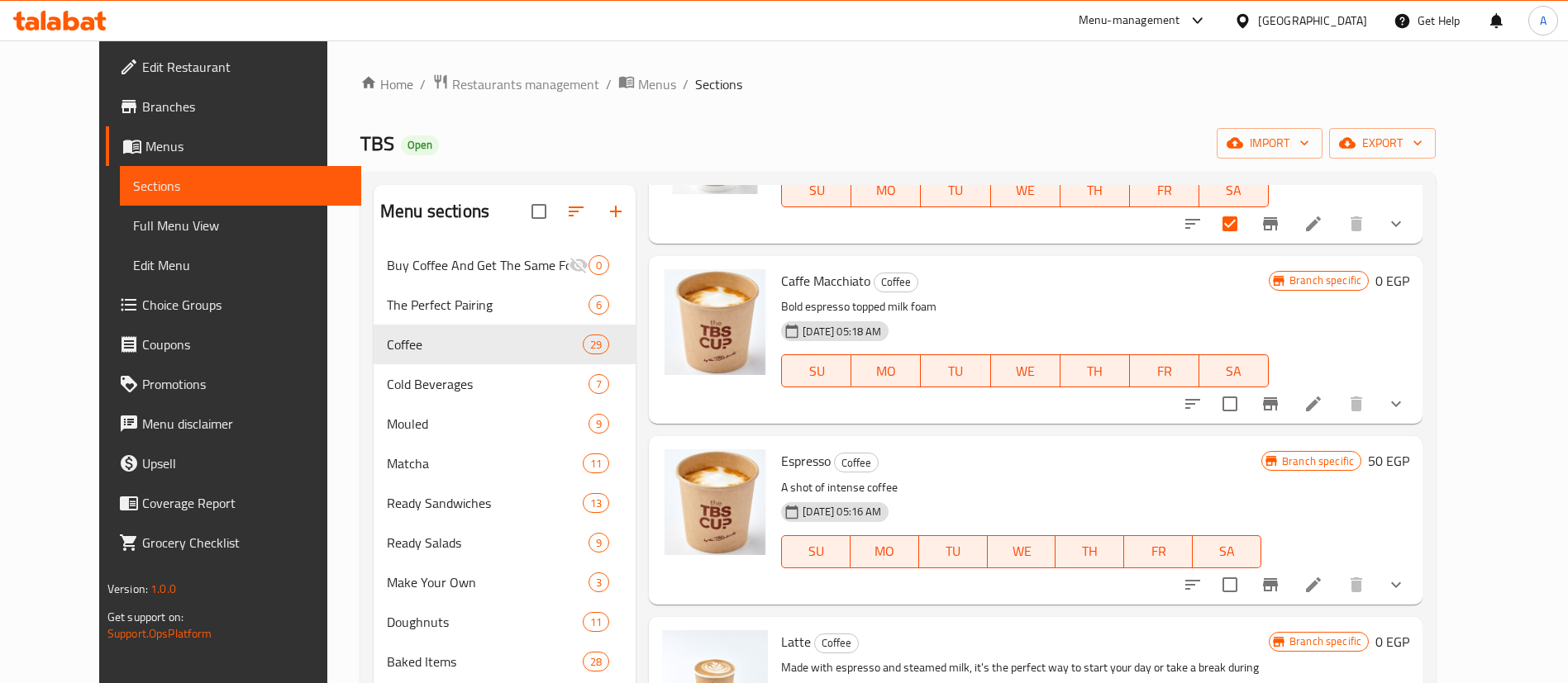
scroll to position [743, 0]
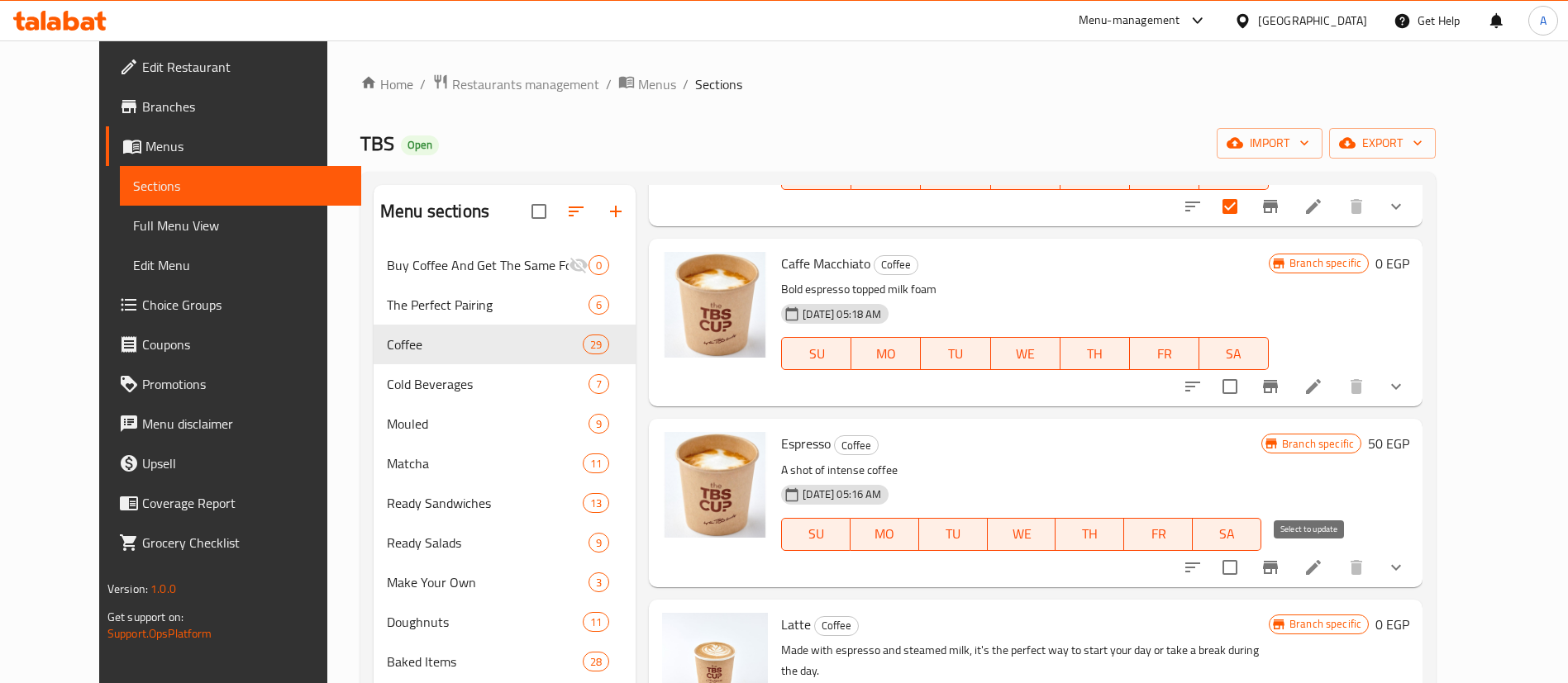
click at [1247, 569] on input "checkbox" at bounding box center [1229, 567] width 35 height 35
checkbox input "true"
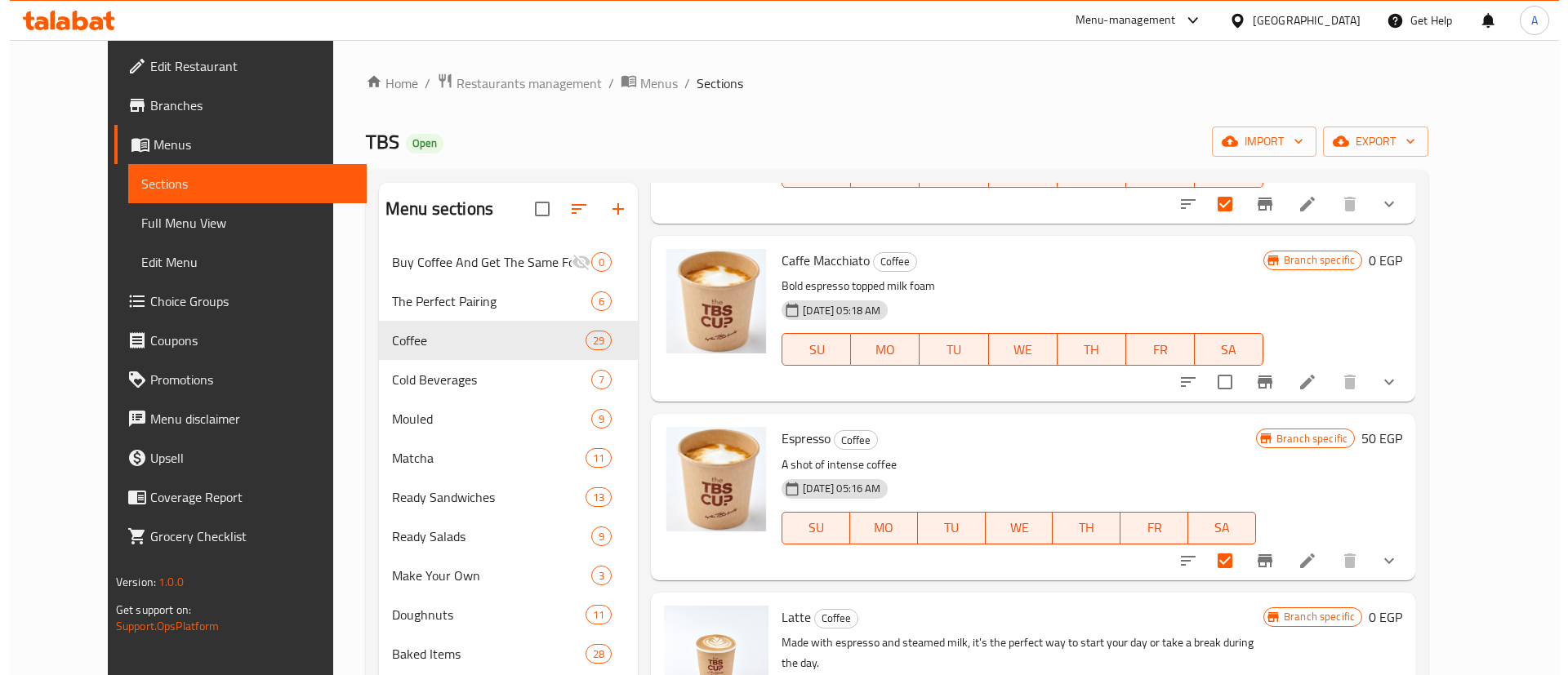
scroll to position [0, 0]
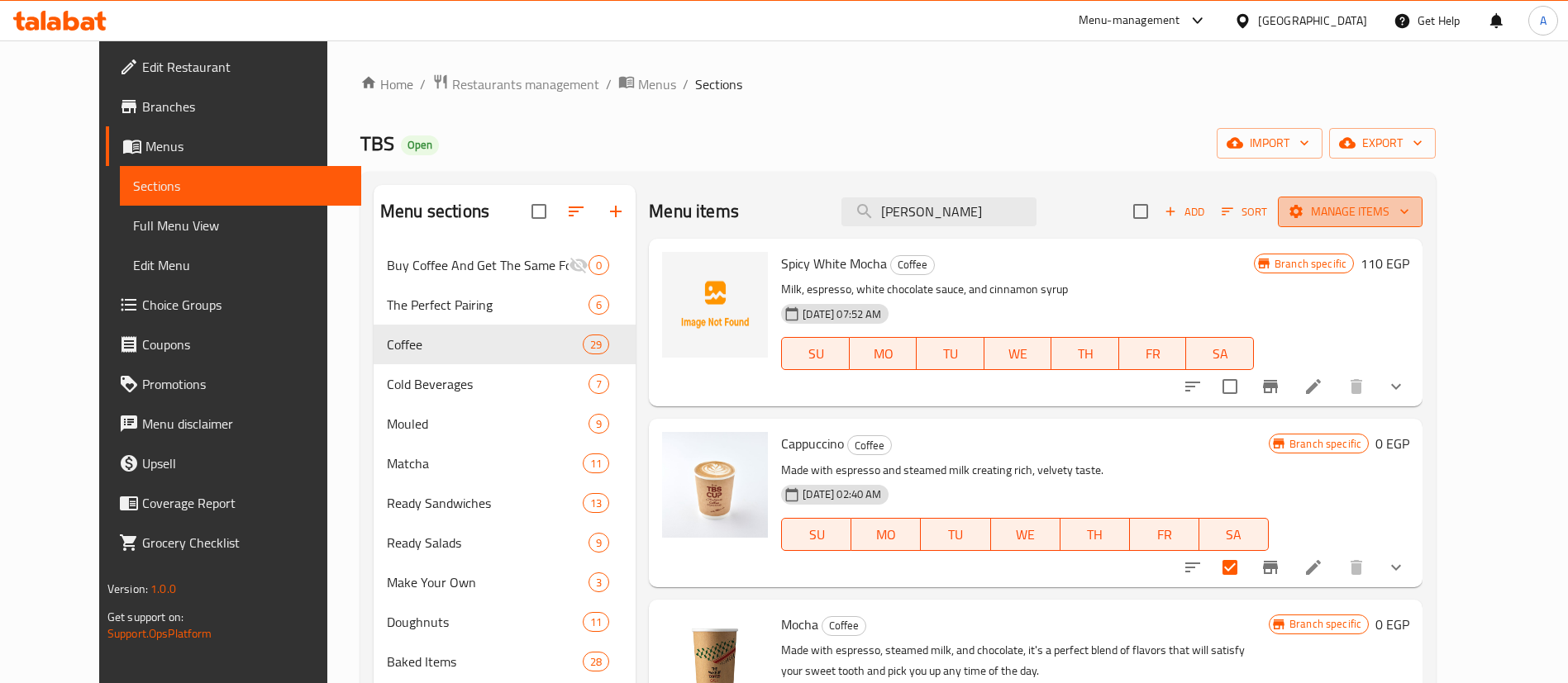
click at [1409, 206] on span "Manage items" at bounding box center [1350, 212] width 118 height 21
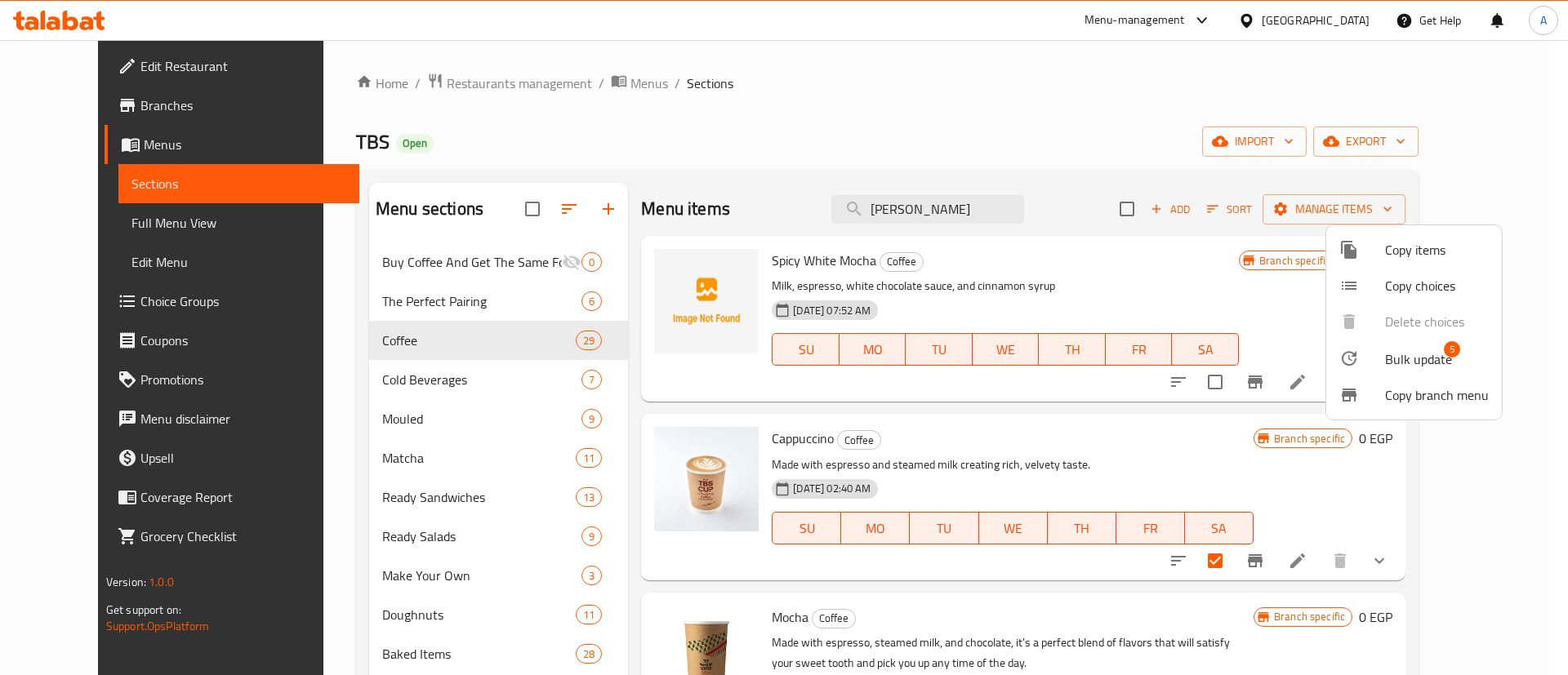
click at [1420, 352] on span "Bulk update" at bounding box center [1418, 359] width 67 height 20
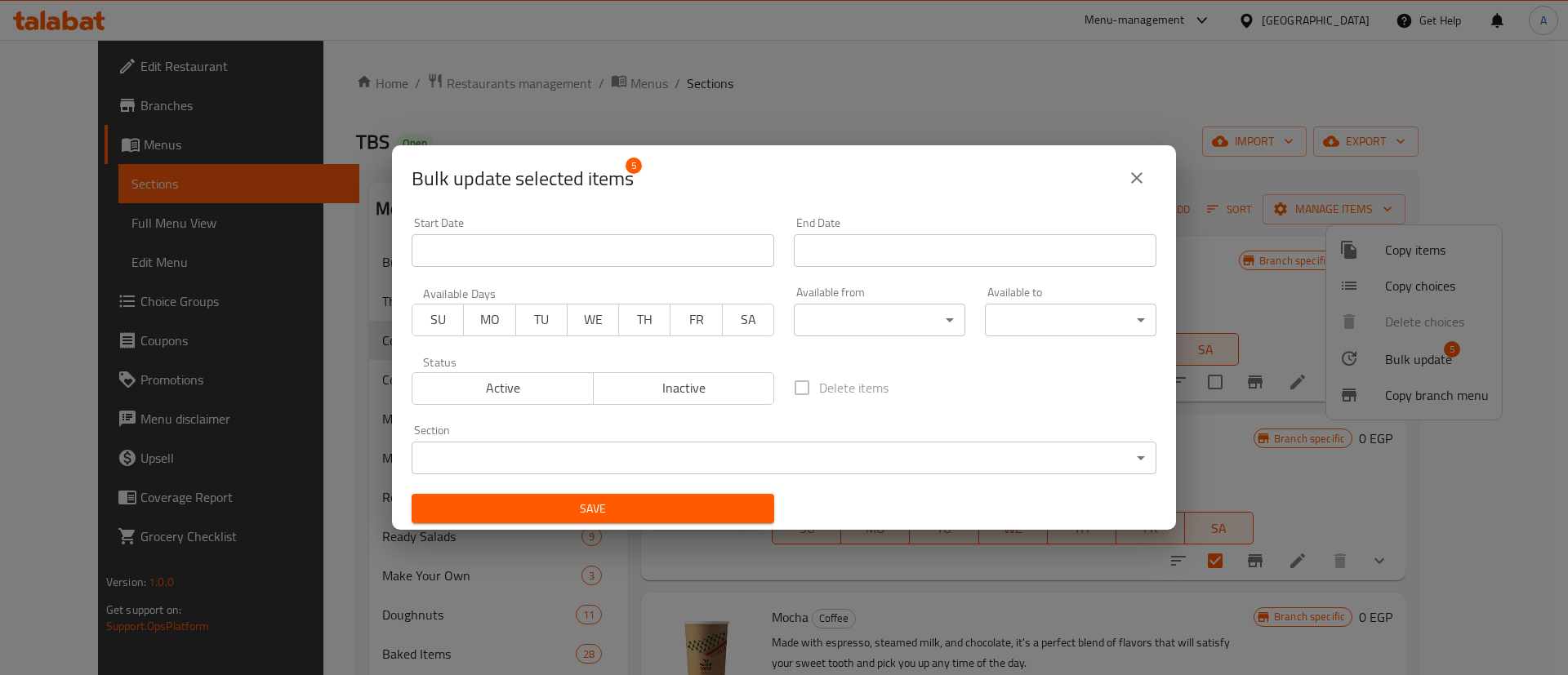
click at [746, 462] on body "​ Menu-management Egypt Get Help A Edit Restaurant Branches Menus Sections Full…" at bounding box center [784, 358] width 1568 height 636
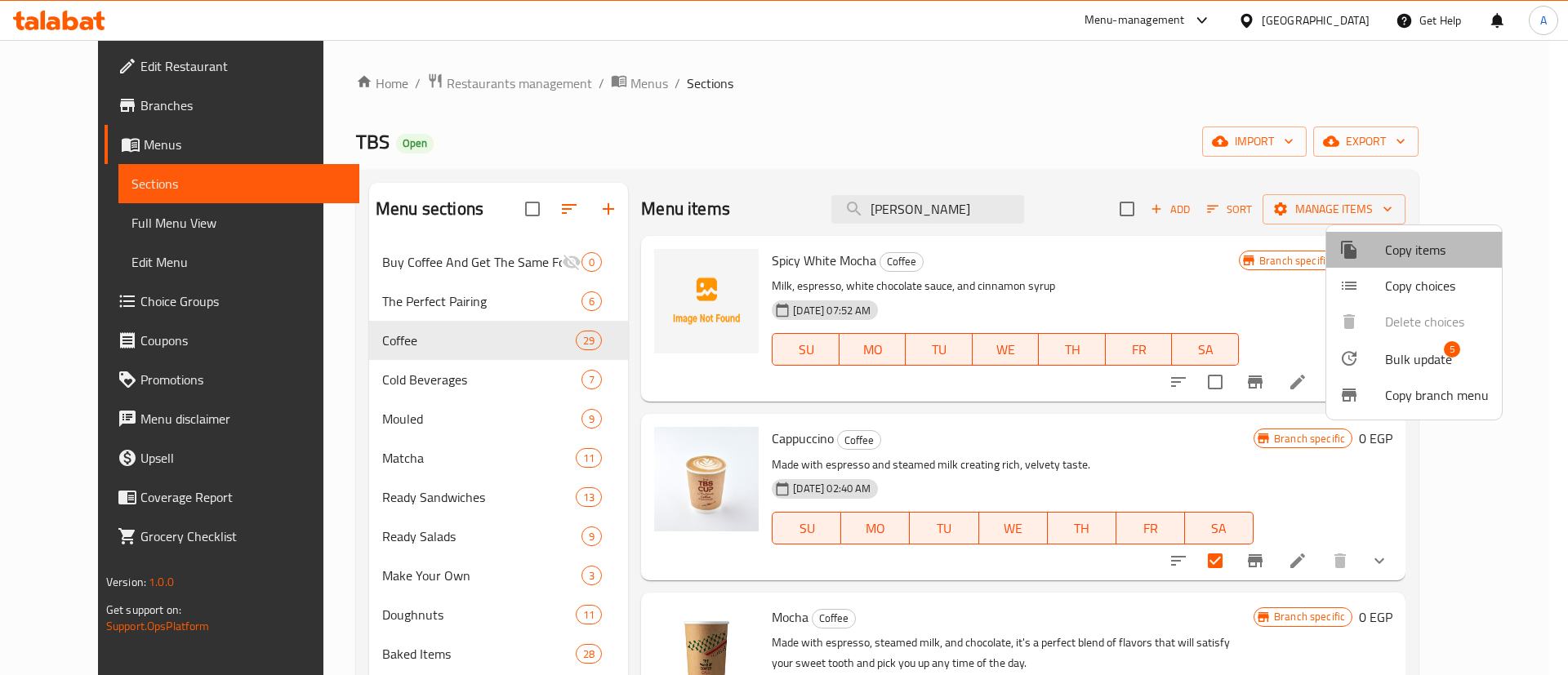
click at [1401, 244] on span "Copy items" at bounding box center [1436, 250] width 104 height 20
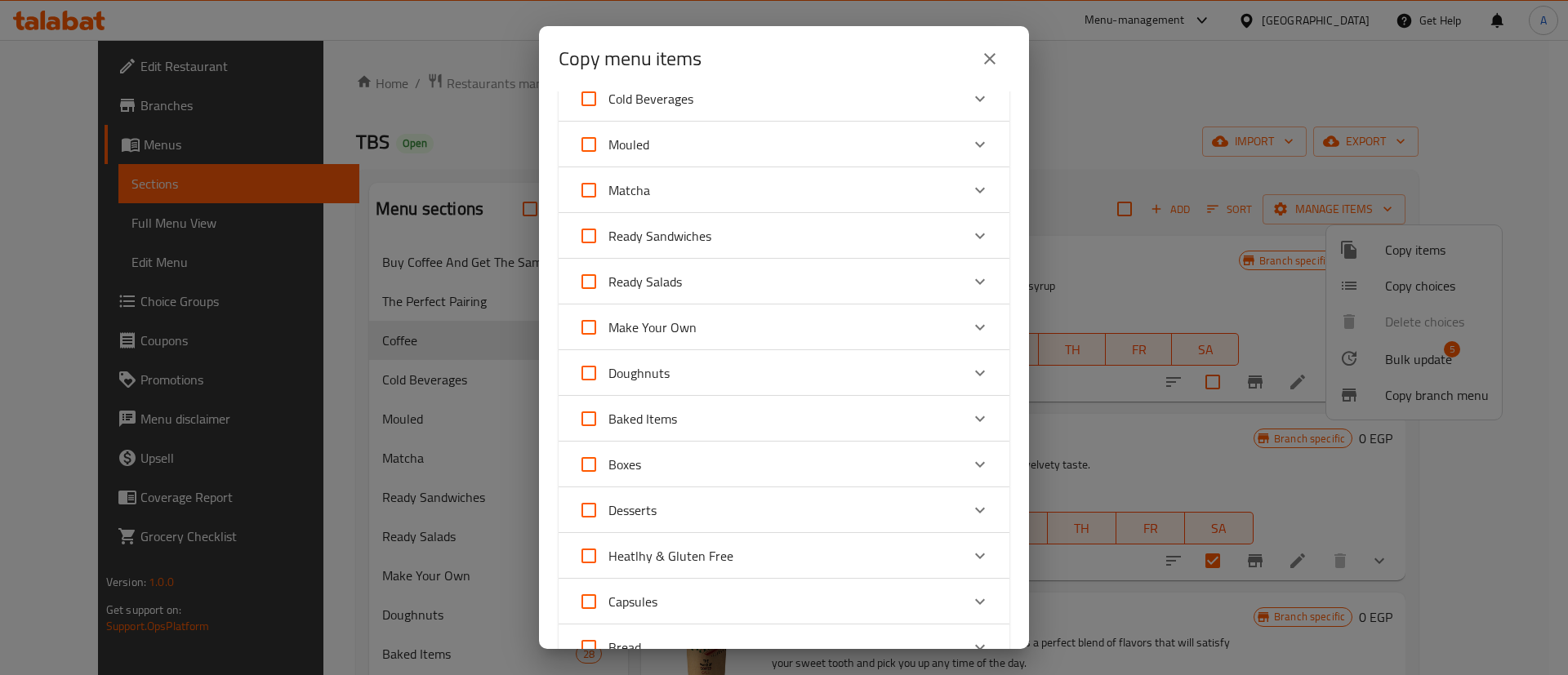
scroll to position [163, 0]
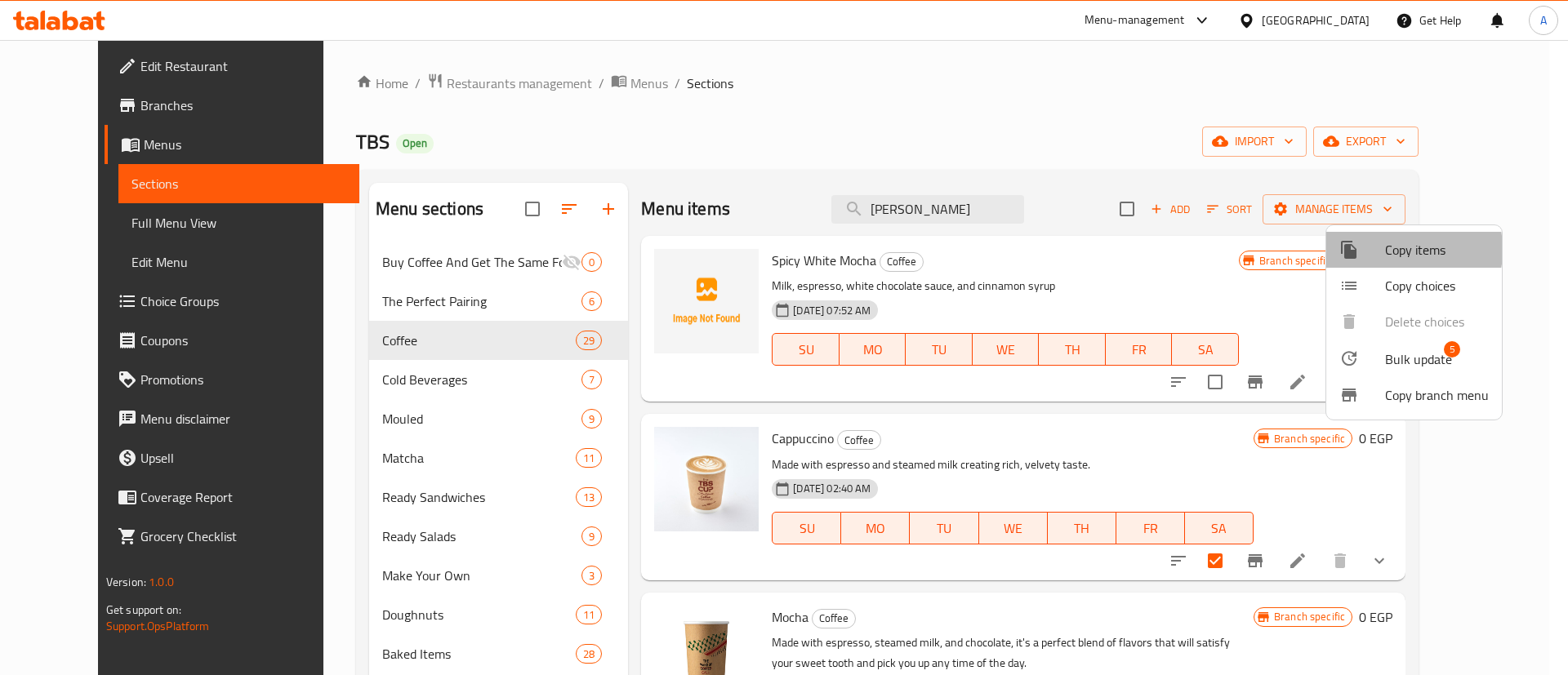
click at [1384, 250] on div at bounding box center [1362, 250] width 45 height 20
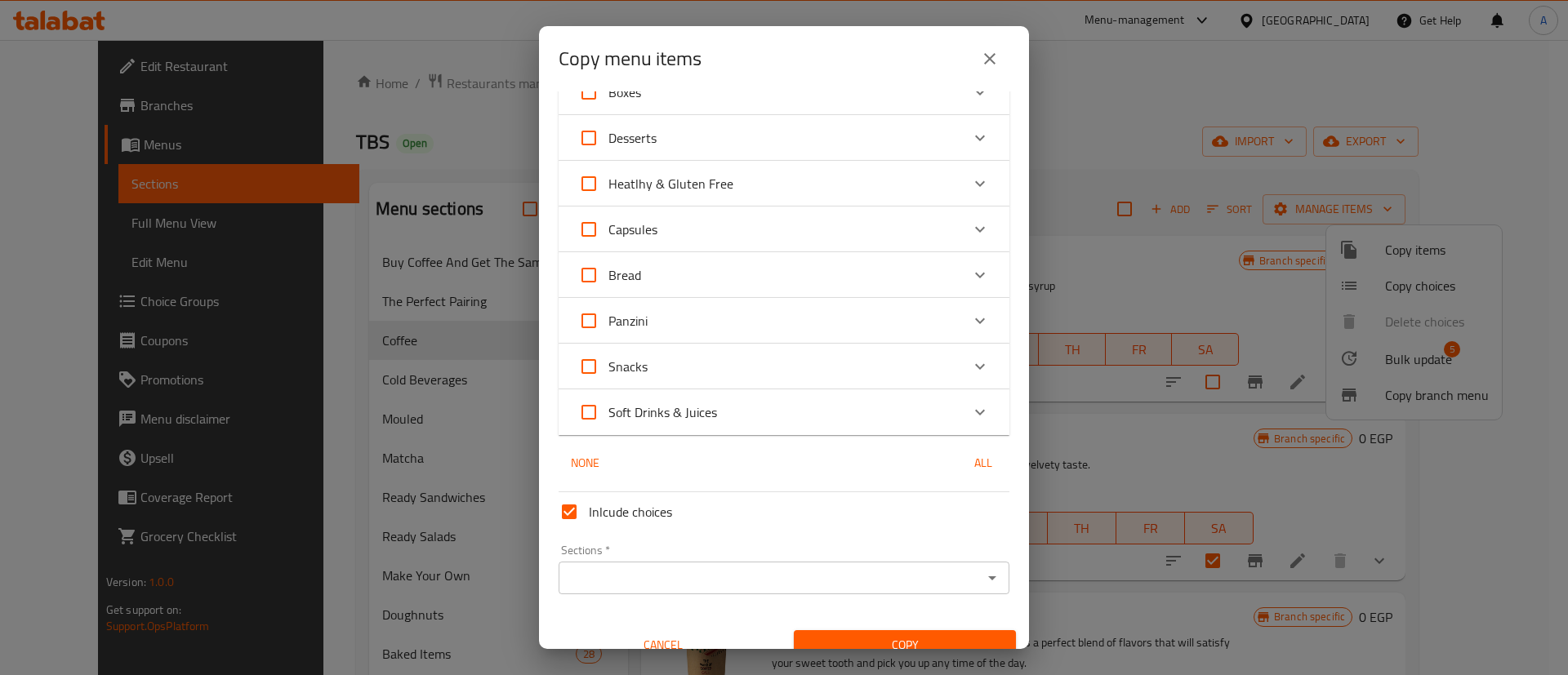
scroll to position [552, 0]
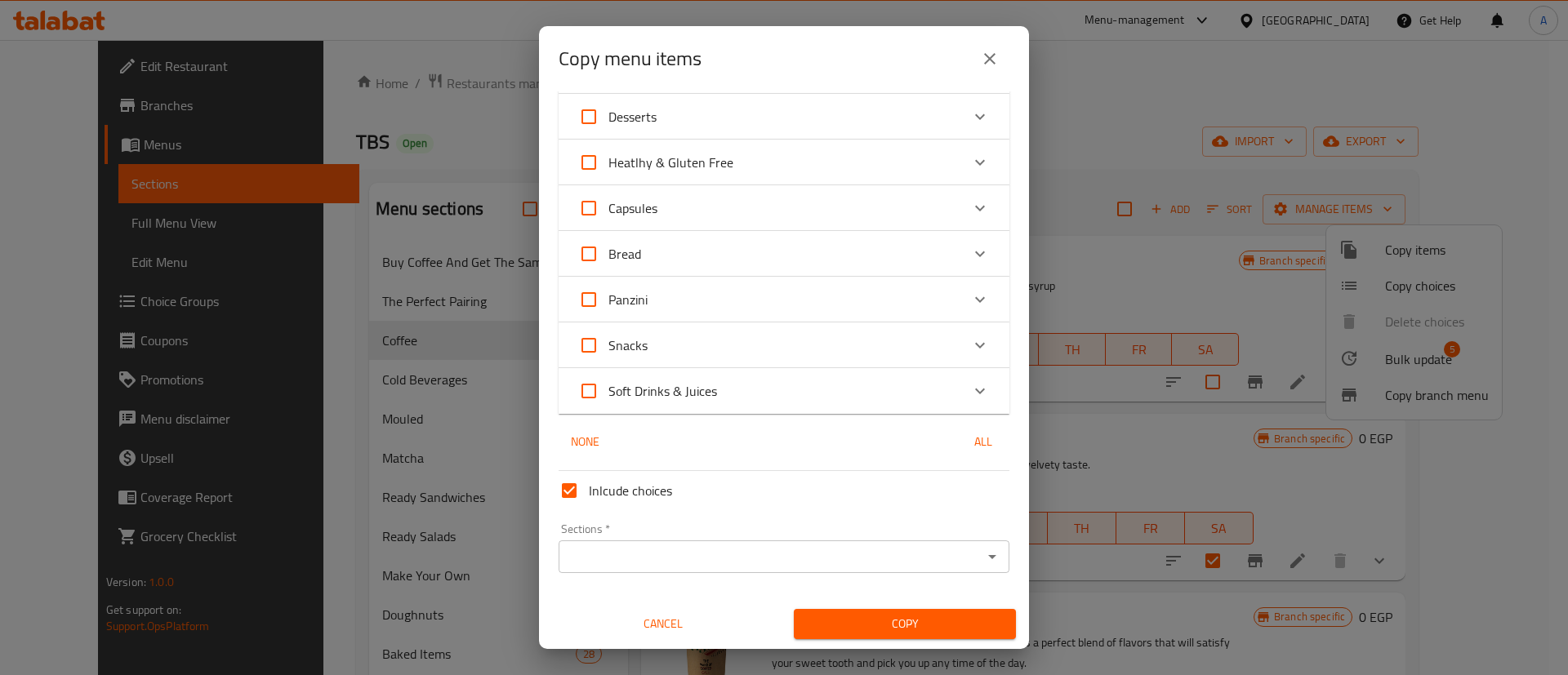
click at [753, 547] on input "Sections   *" at bounding box center [771, 557] width 414 height 23
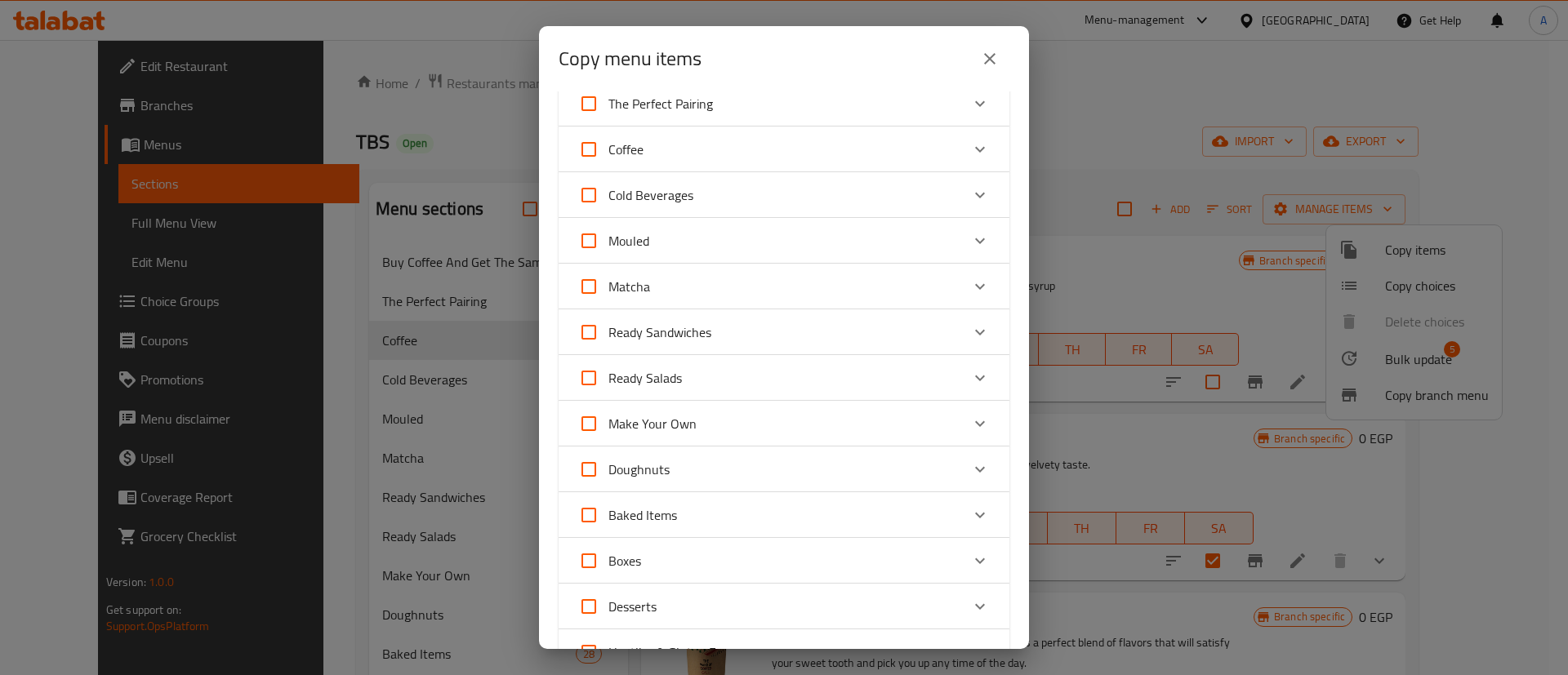
scroll to position [0, 0]
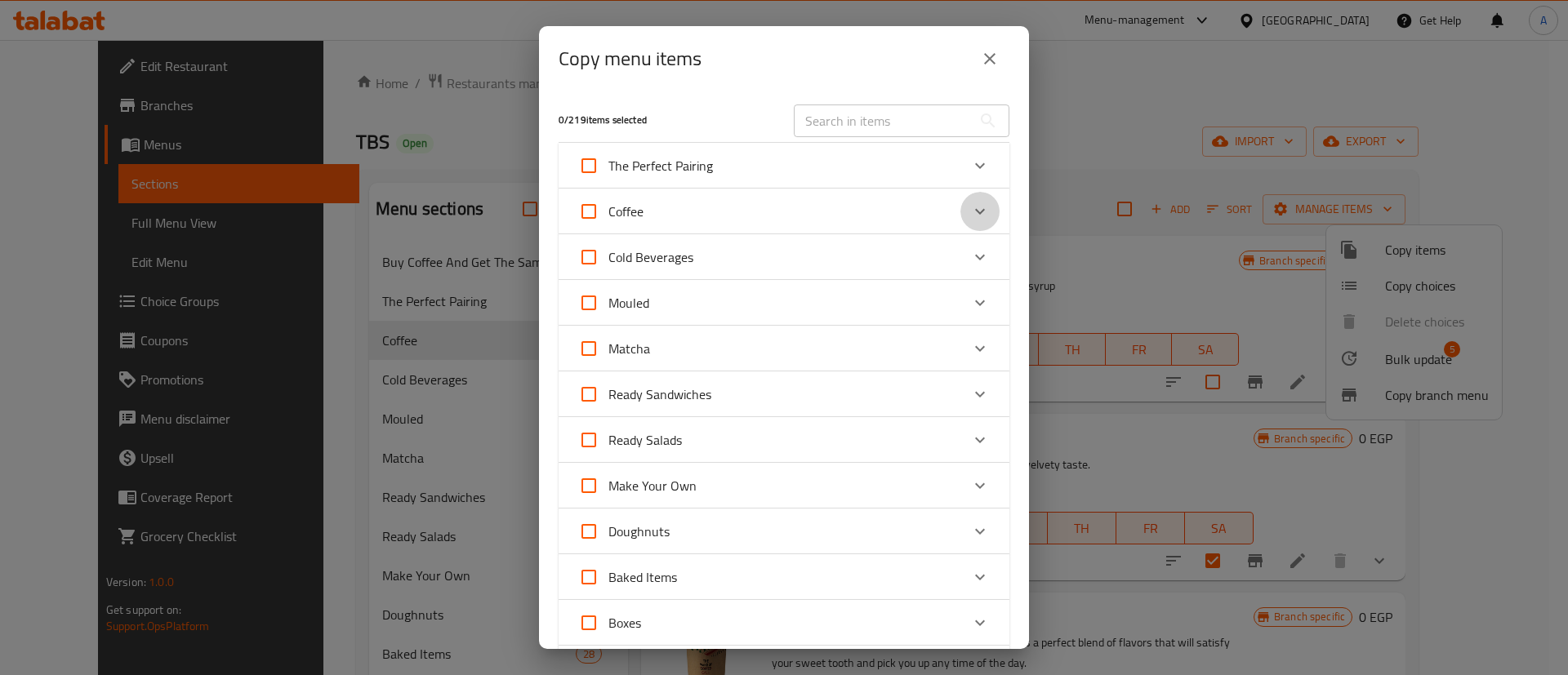
click at [970, 206] on icon "Expand" at bounding box center [980, 211] width 20 height 20
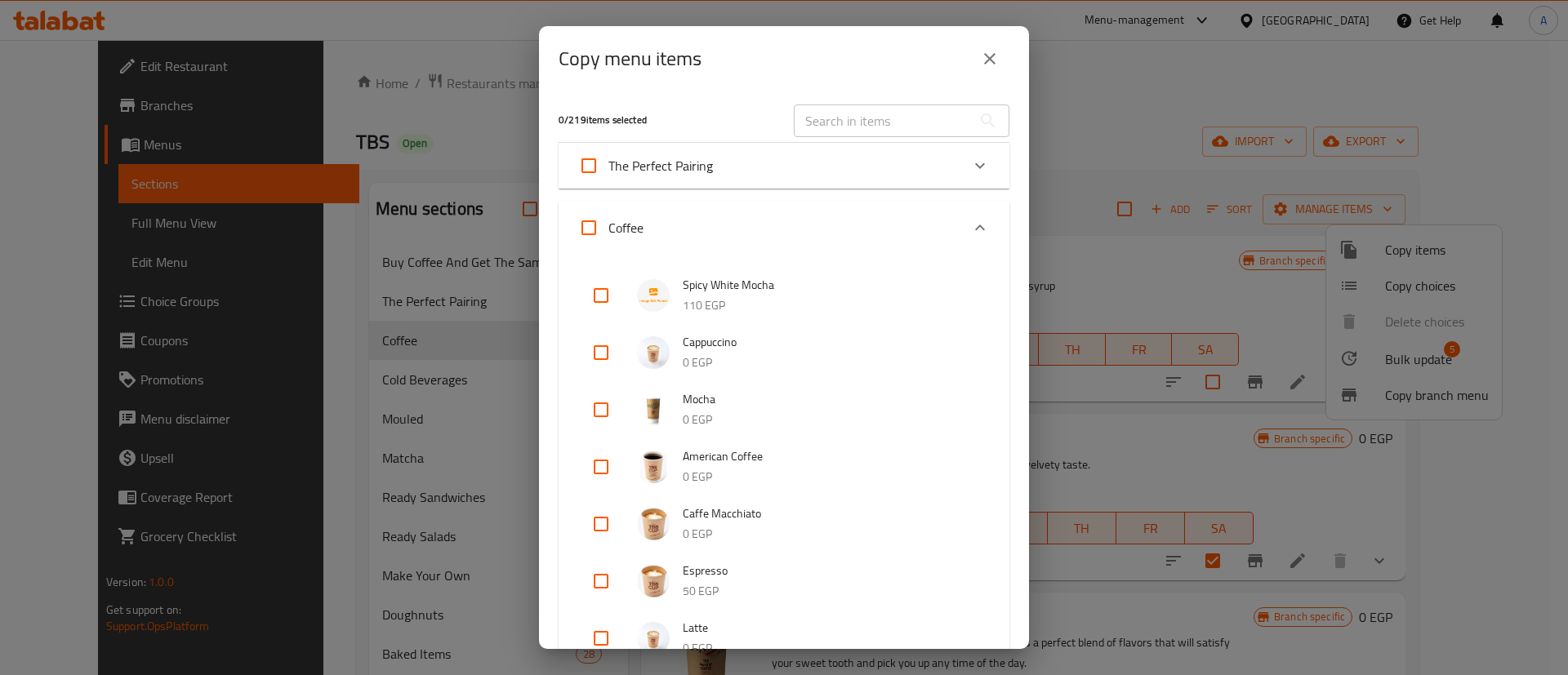
click at [605, 353] on input "checkbox" at bounding box center [601, 353] width 39 height 39
checkbox input "true"
click at [596, 462] on input "checkbox" at bounding box center [601, 467] width 39 height 39
checkbox input "true"
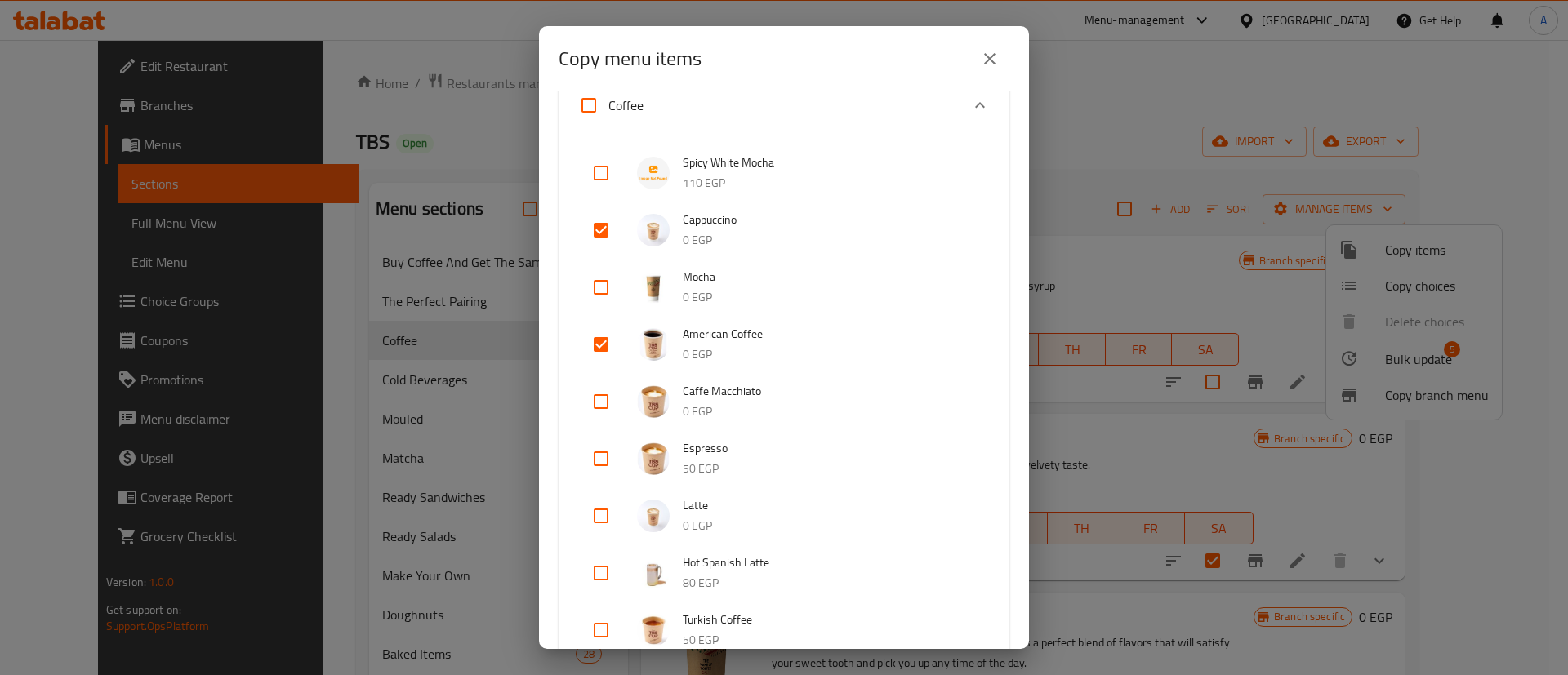
click at [596, 462] on input "checkbox" at bounding box center [601, 459] width 39 height 39
checkbox input "true"
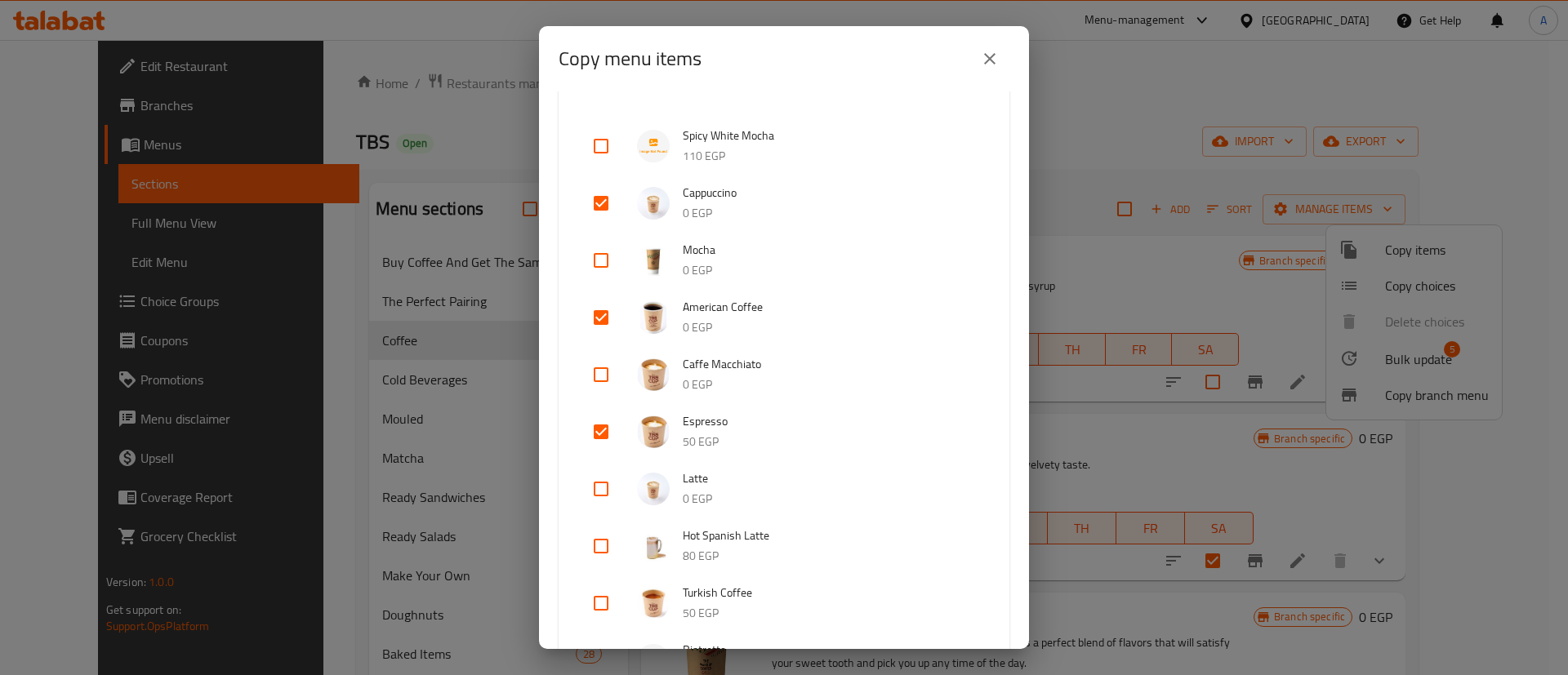
scroll to position [163, 0]
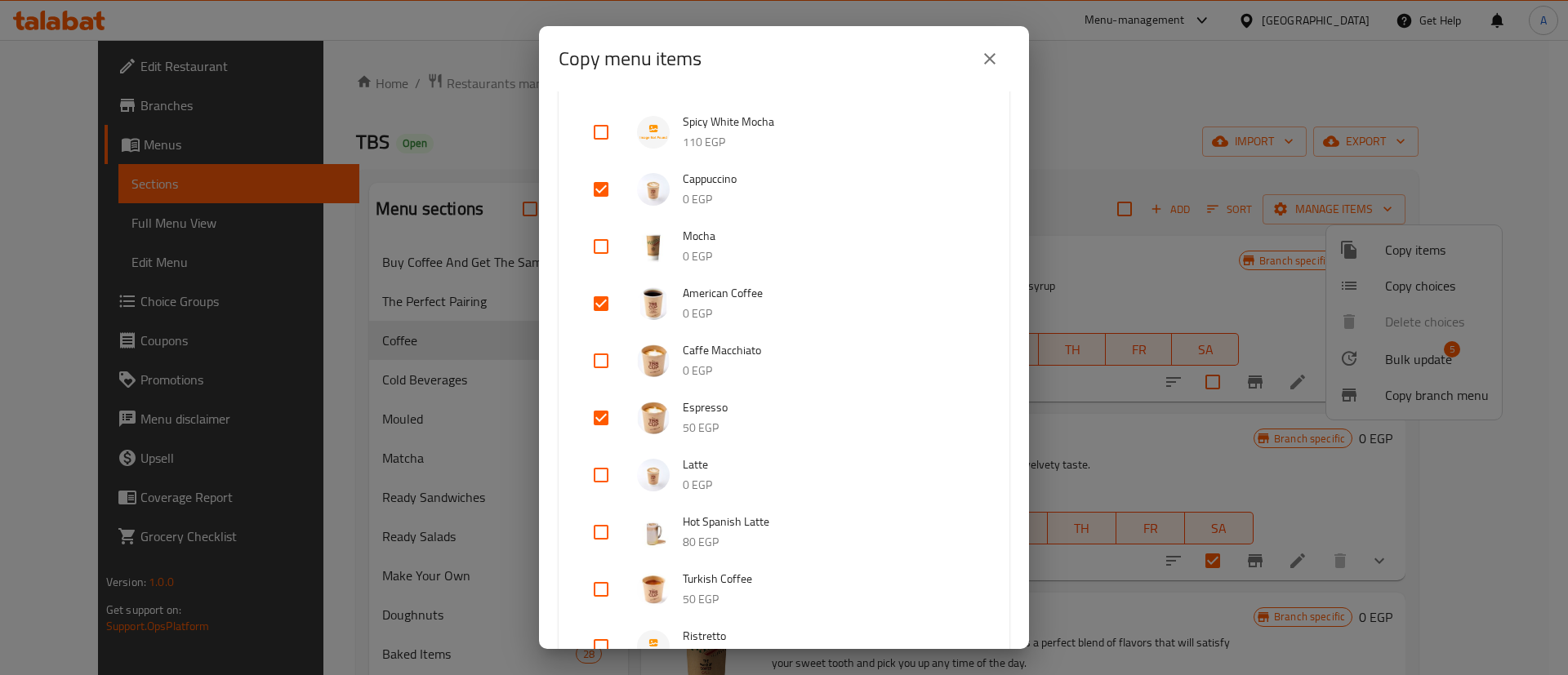
click at [596, 462] on input "checkbox" at bounding box center [601, 476] width 39 height 39
checkbox input "true"
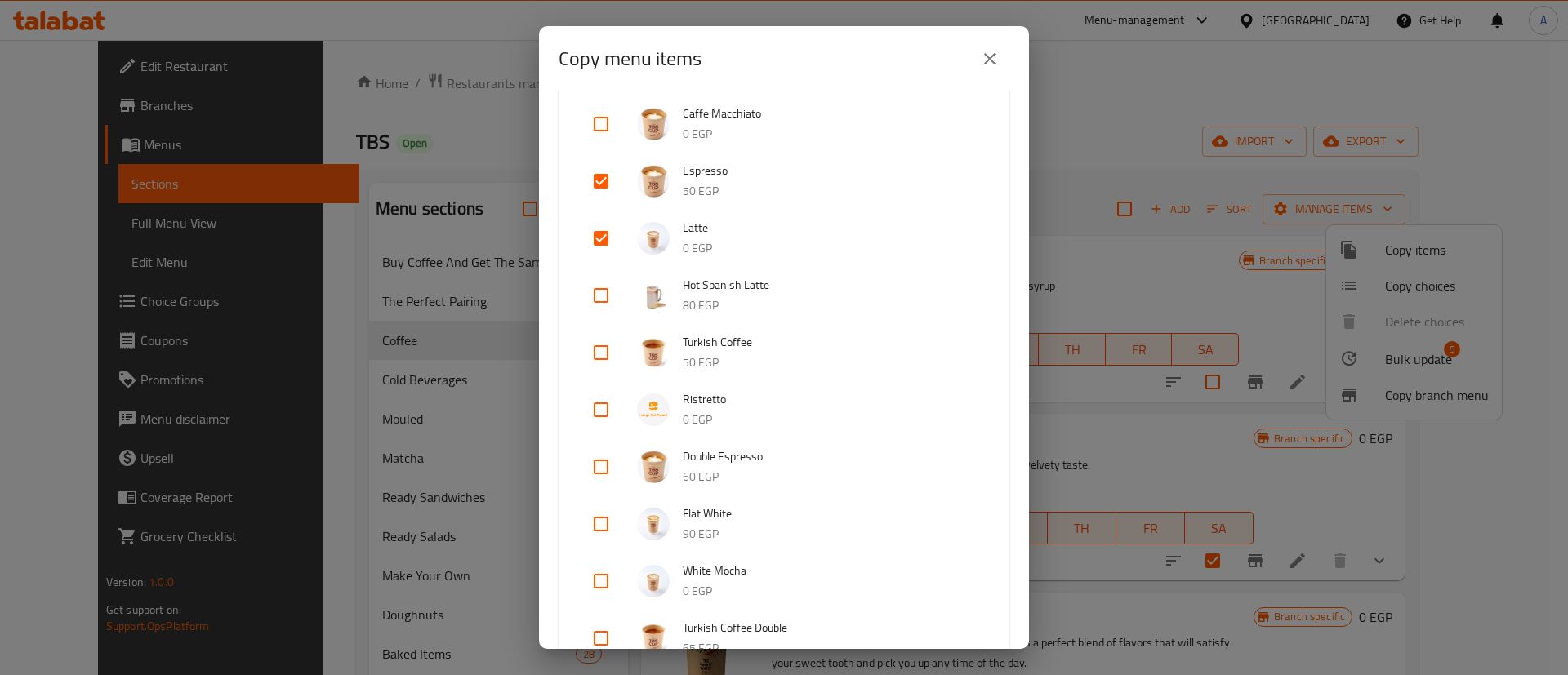
scroll to position [409, 0]
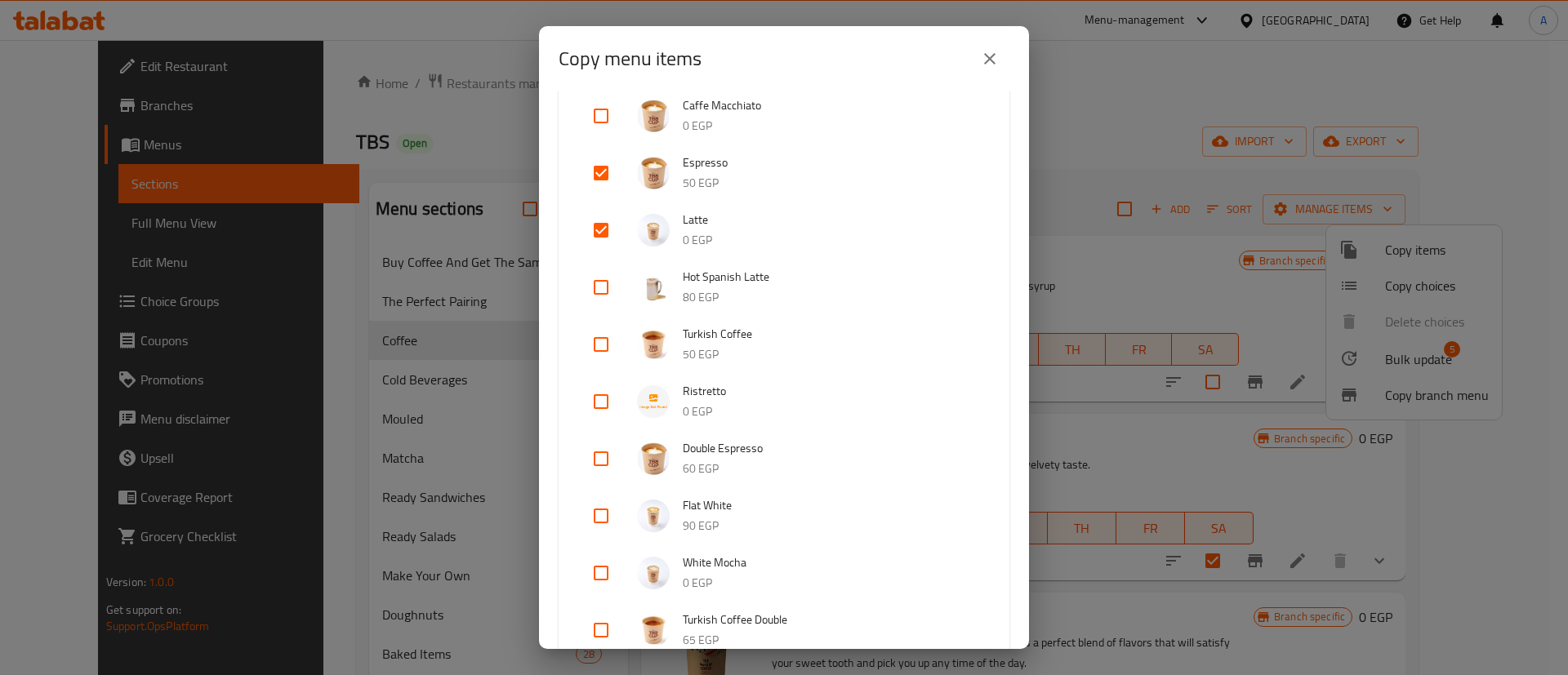
click at [599, 527] on input "checkbox" at bounding box center [601, 516] width 39 height 39
checkbox input "true"
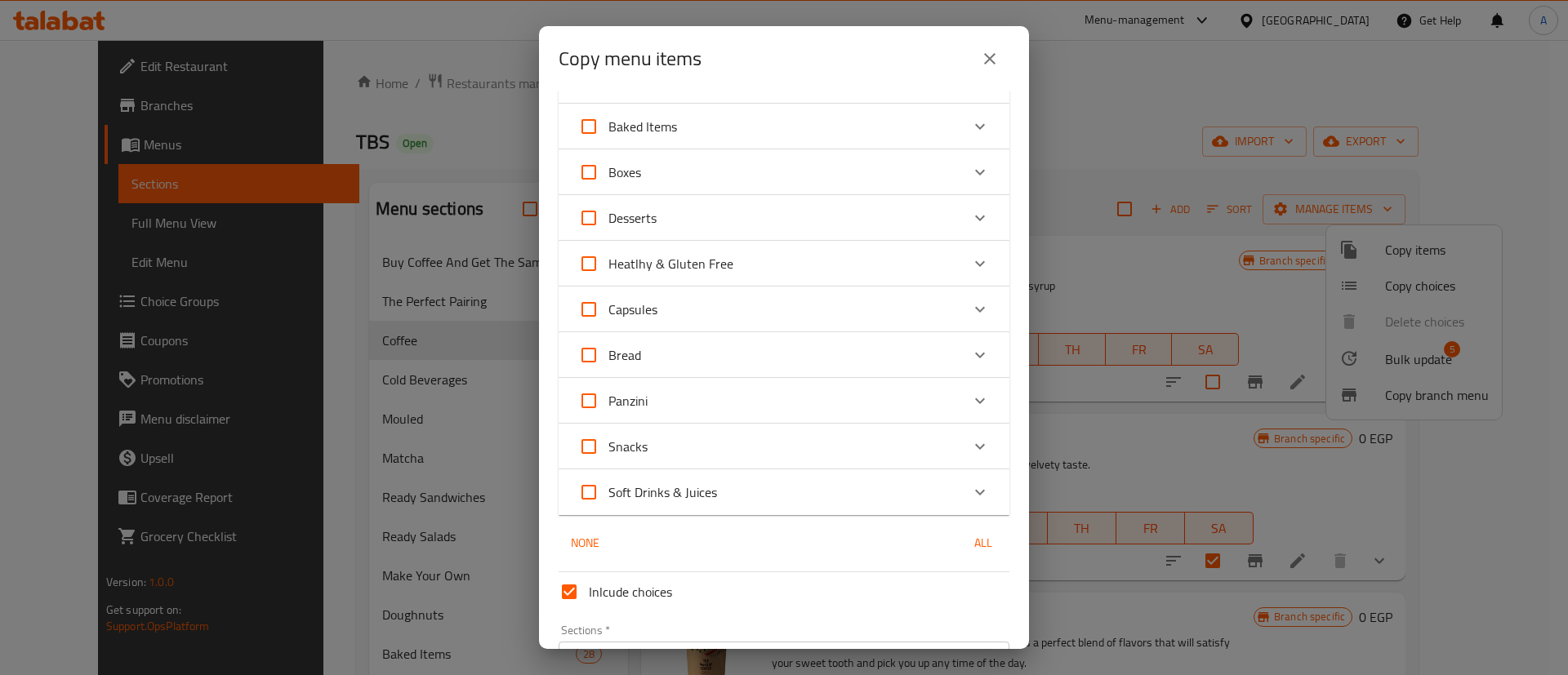
scroll to position [2281, 0]
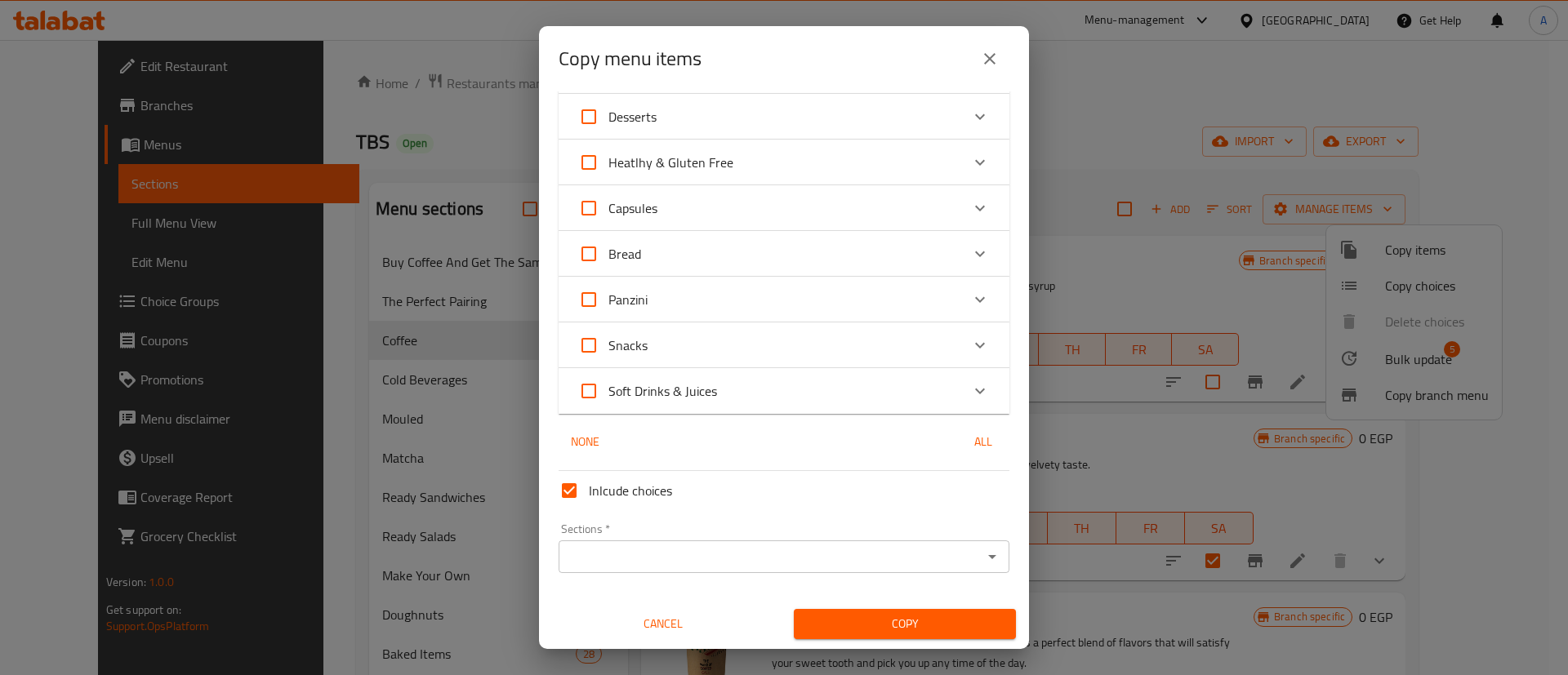
click at [626, 548] on input "Sections   *" at bounding box center [771, 557] width 414 height 23
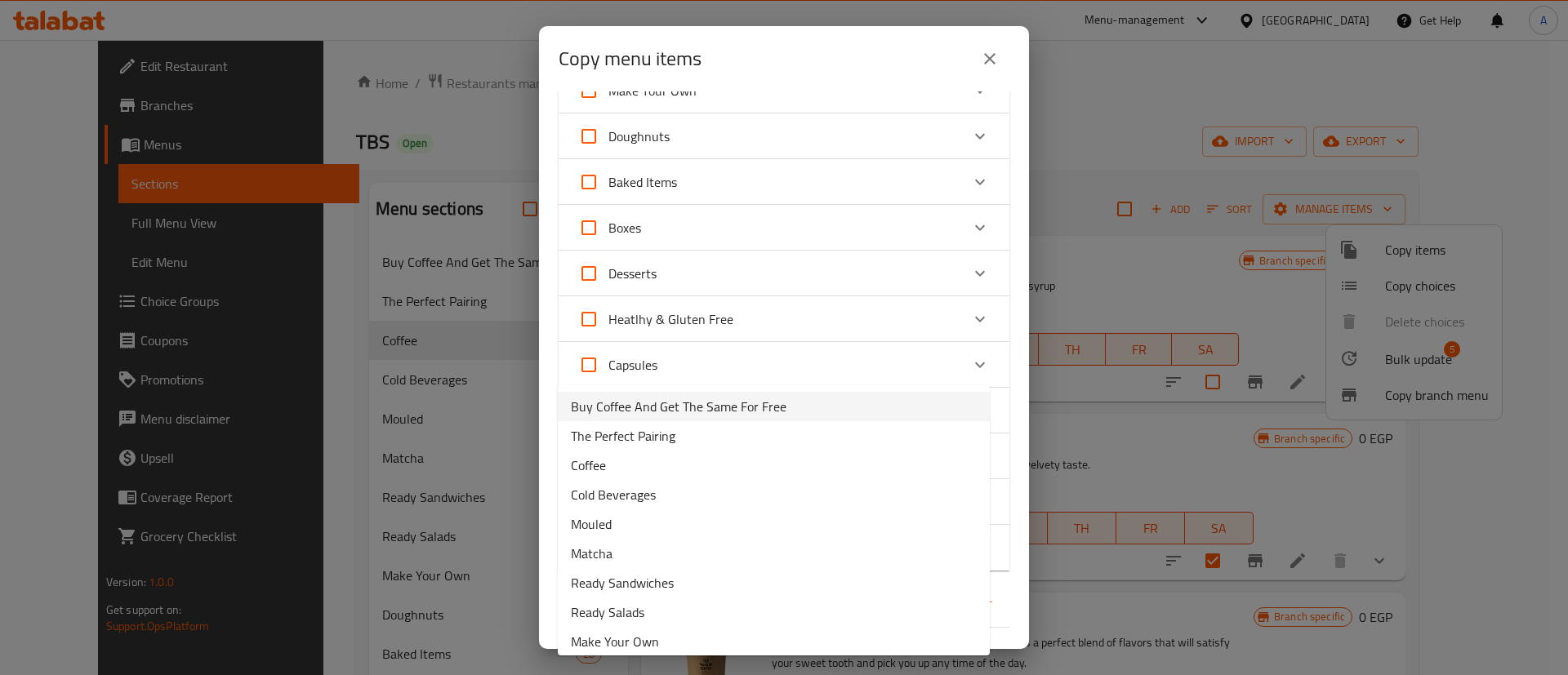
scroll to position [2118, 0]
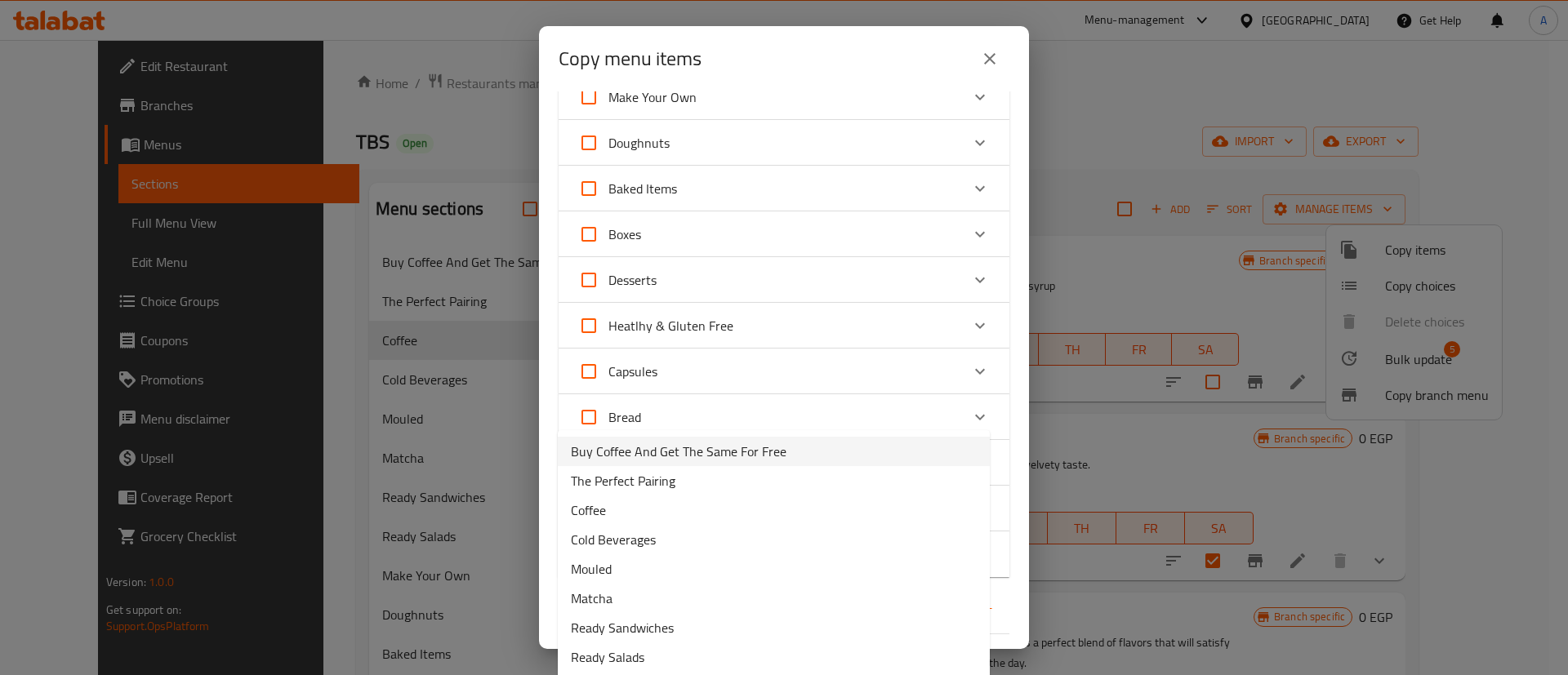
click at [671, 452] on span "Buy Coffee And Get The Same For Free" at bounding box center [678, 452] width 215 height 20
type input "Buy Coffee And Get The Same For Free"
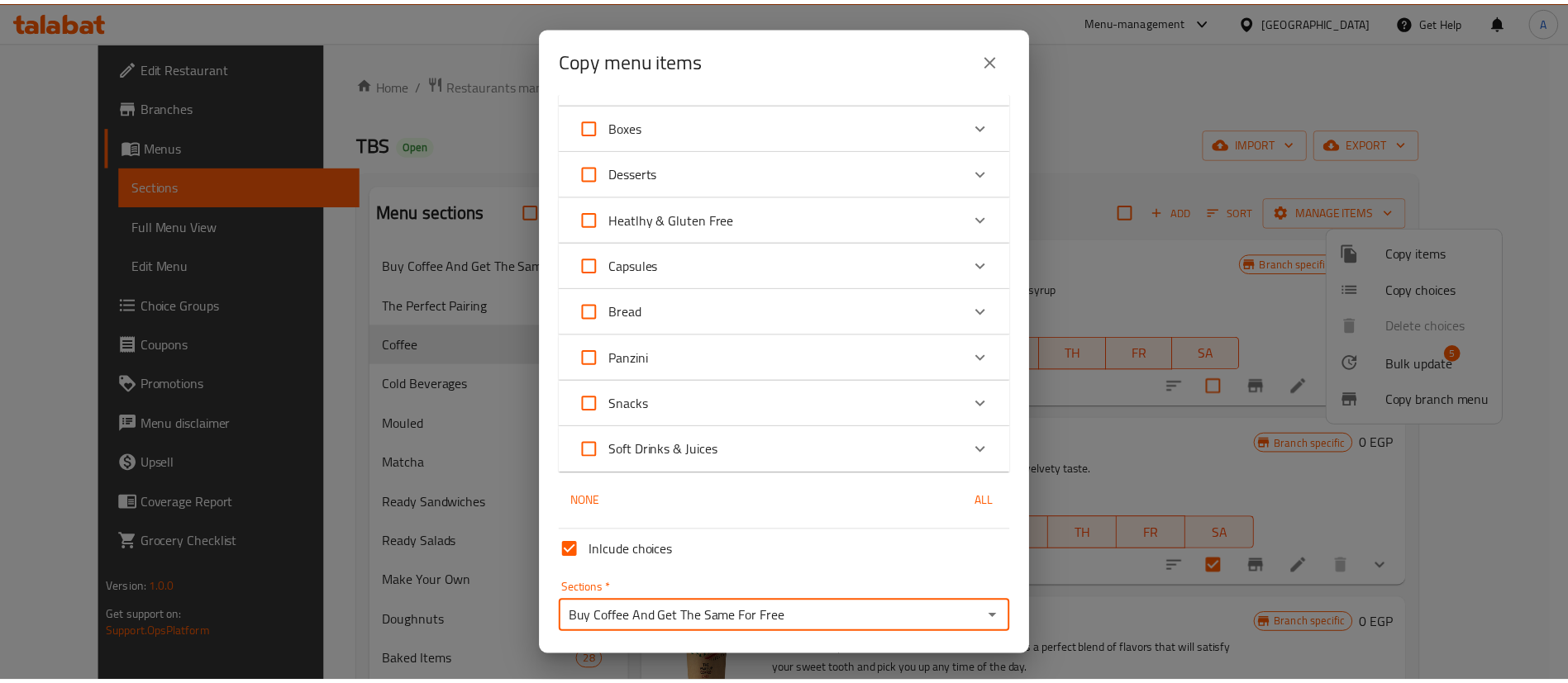
scroll to position [2308, 0]
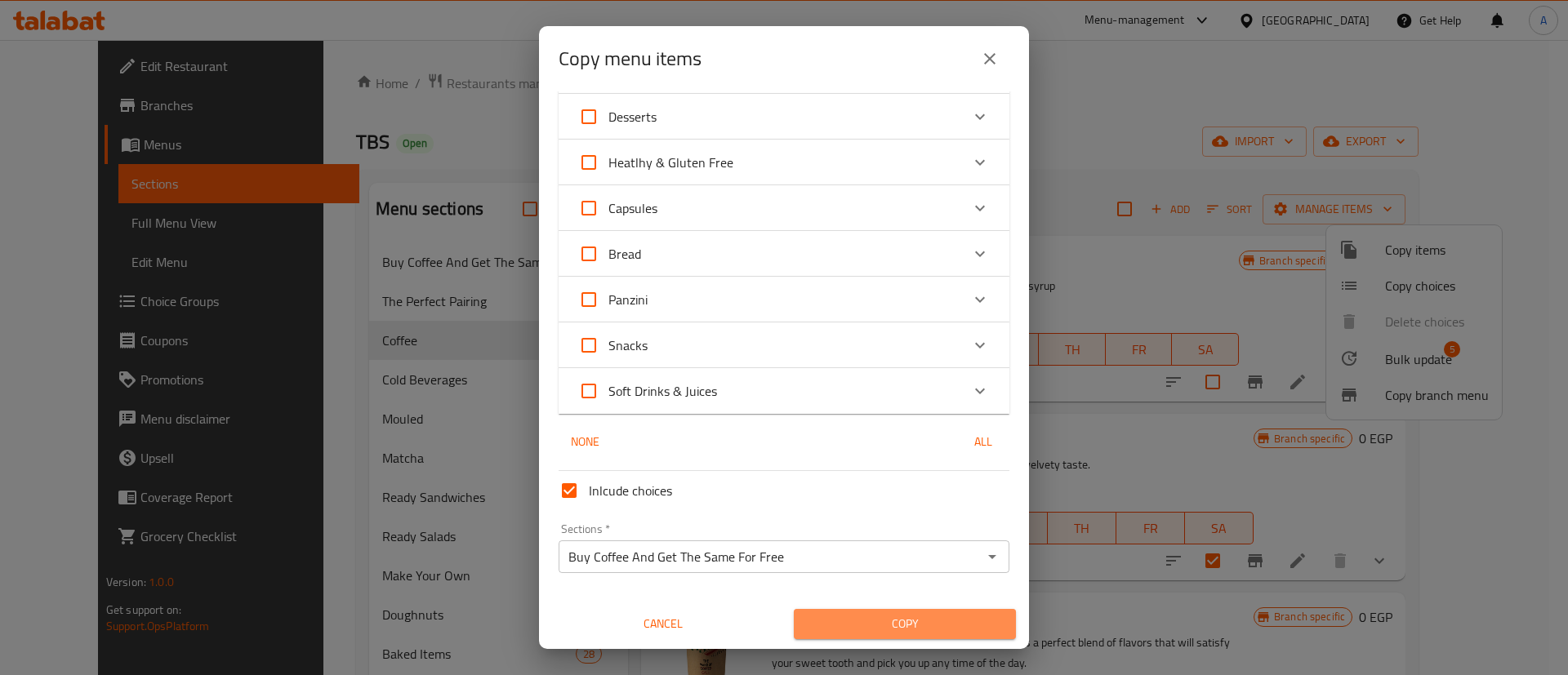
click at [939, 615] on span "Copy" at bounding box center [905, 624] width 196 height 21
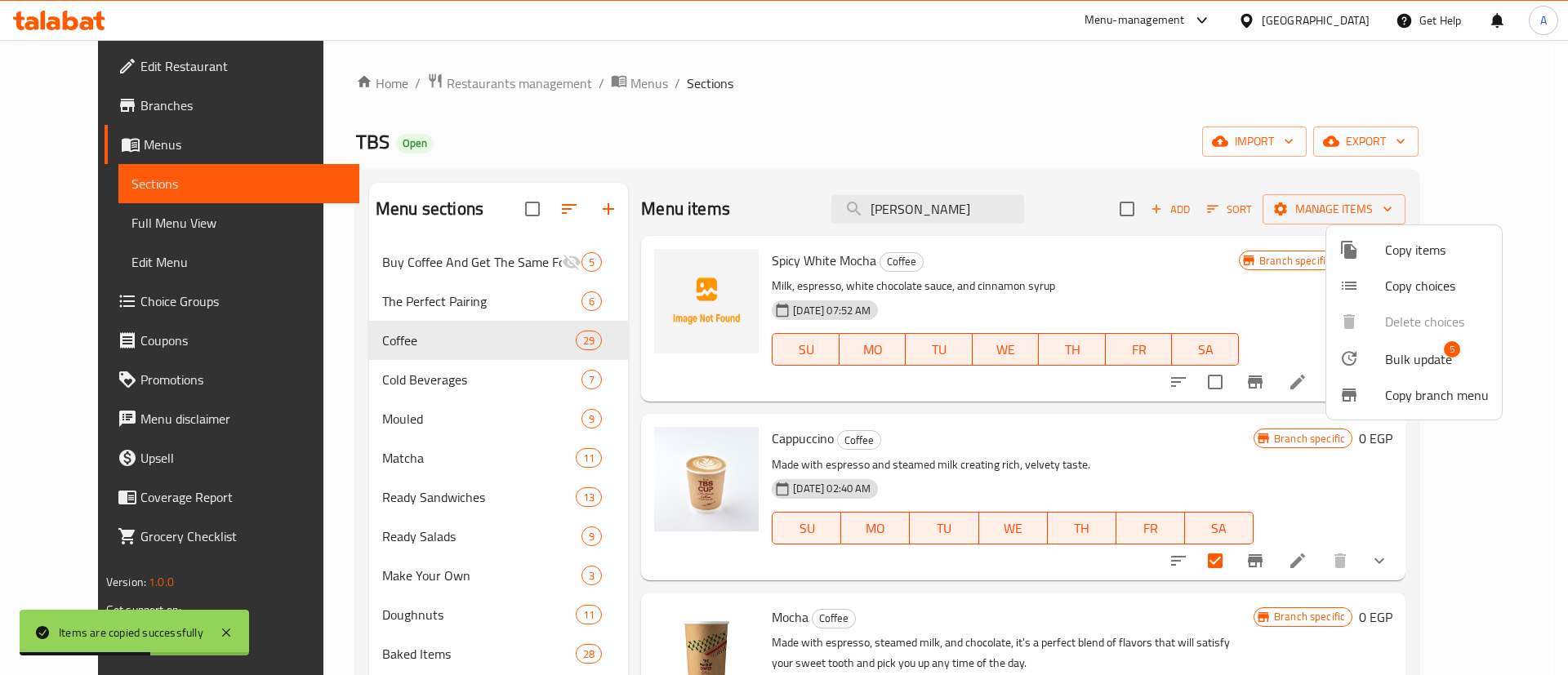
click at [432, 269] on div at bounding box center [784, 338] width 1568 height 675
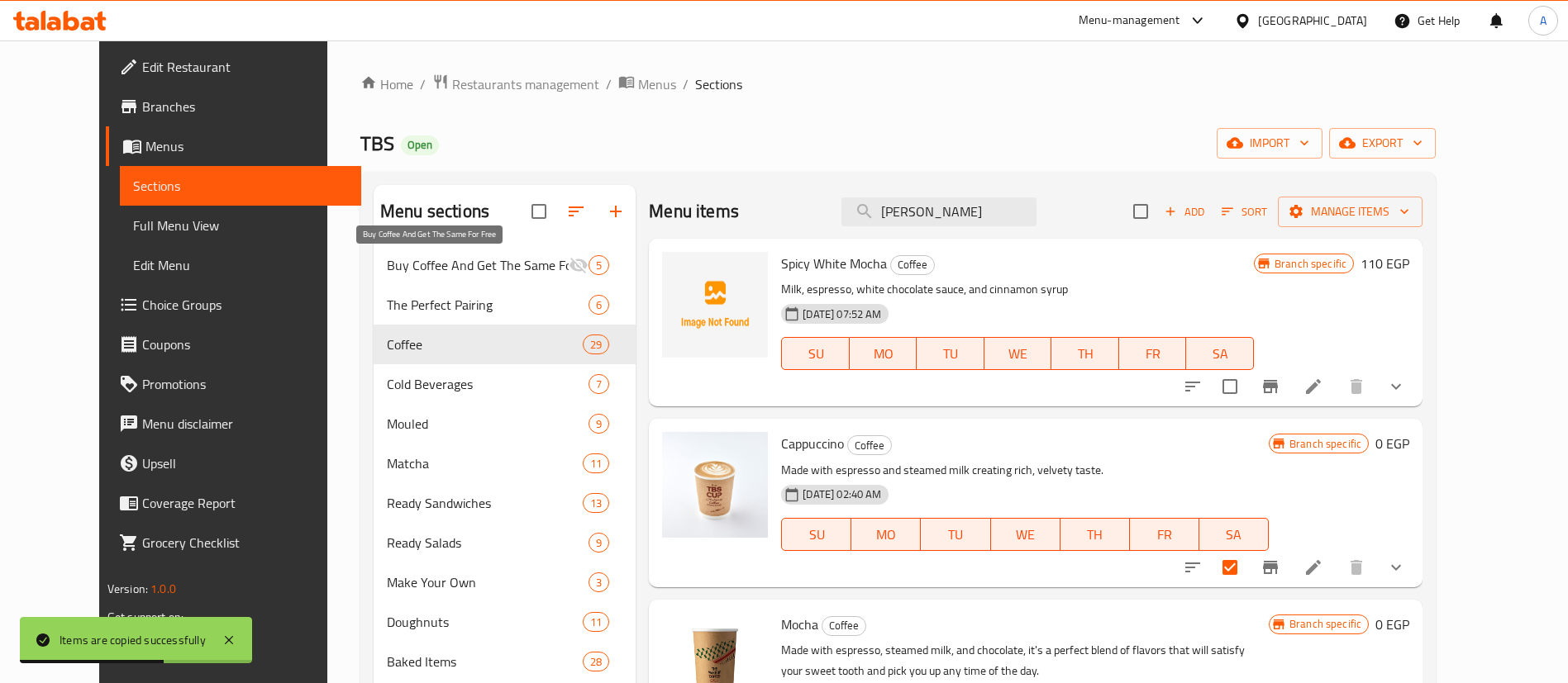
click at [437, 273] on span "Buy Coffee And Get The Same For Free" at bounding box center [477, 266] width 182 height 20
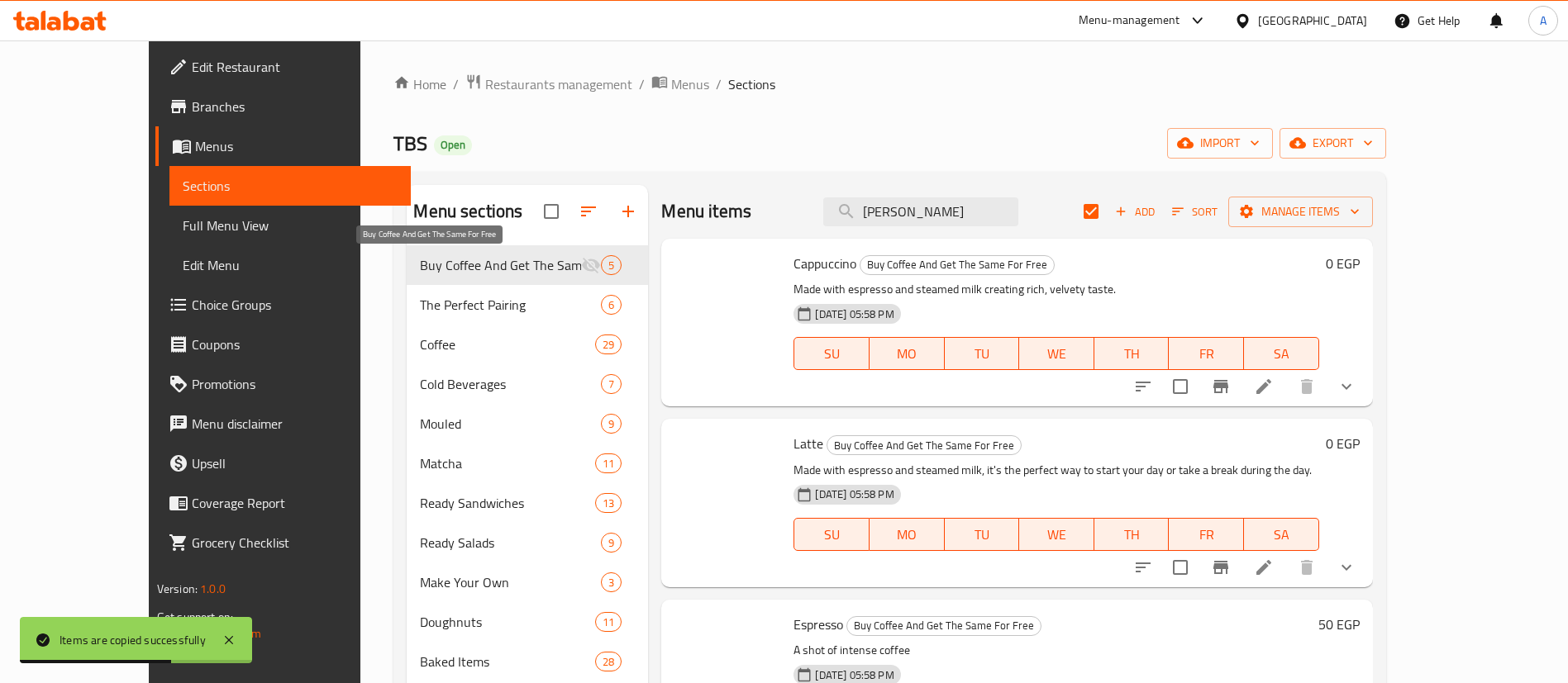
checkbox input "true"
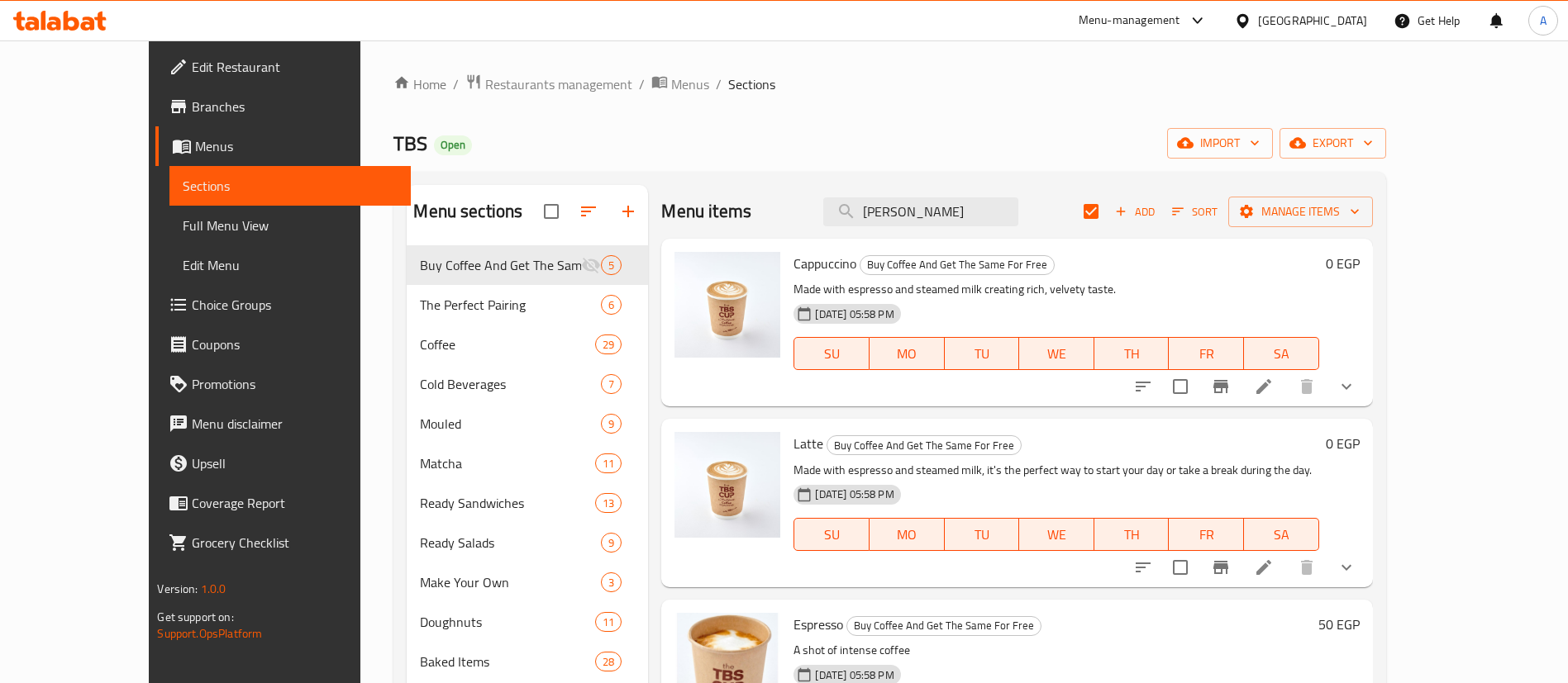
click at [1366, 387] on button "show more" at bounding box center [1346, 386] width 40 height 40
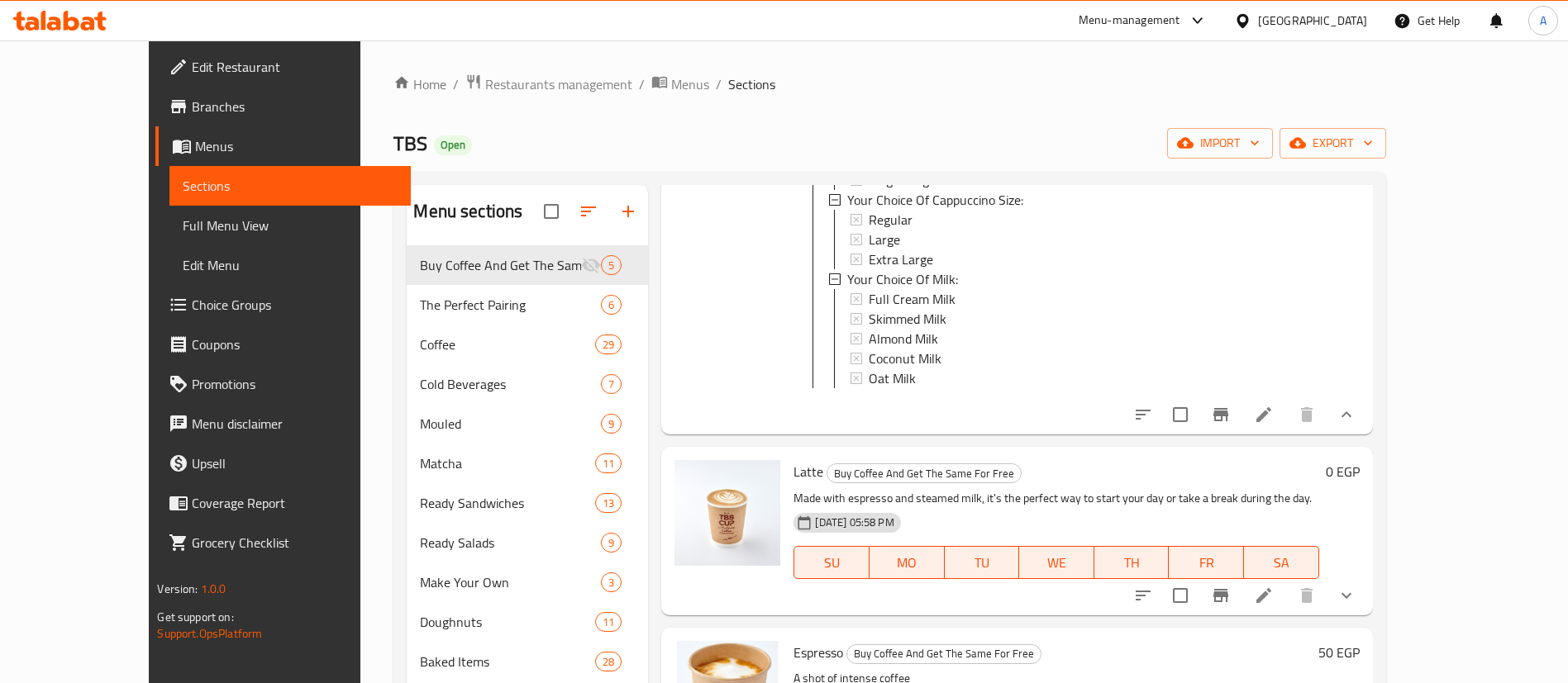
scroll to position [473, 0]
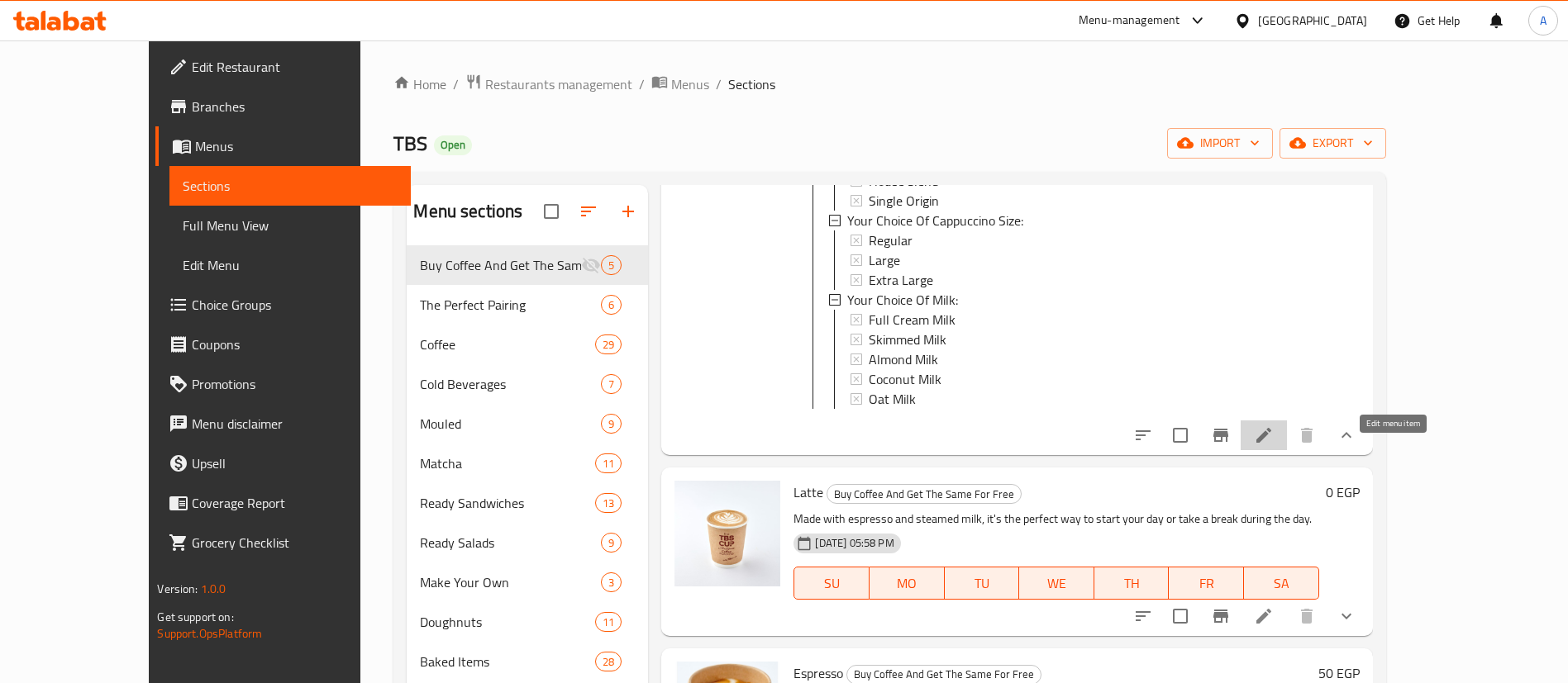
click at [1273, 445] on icon at bounding box center [1263, 435] width 20 height 20
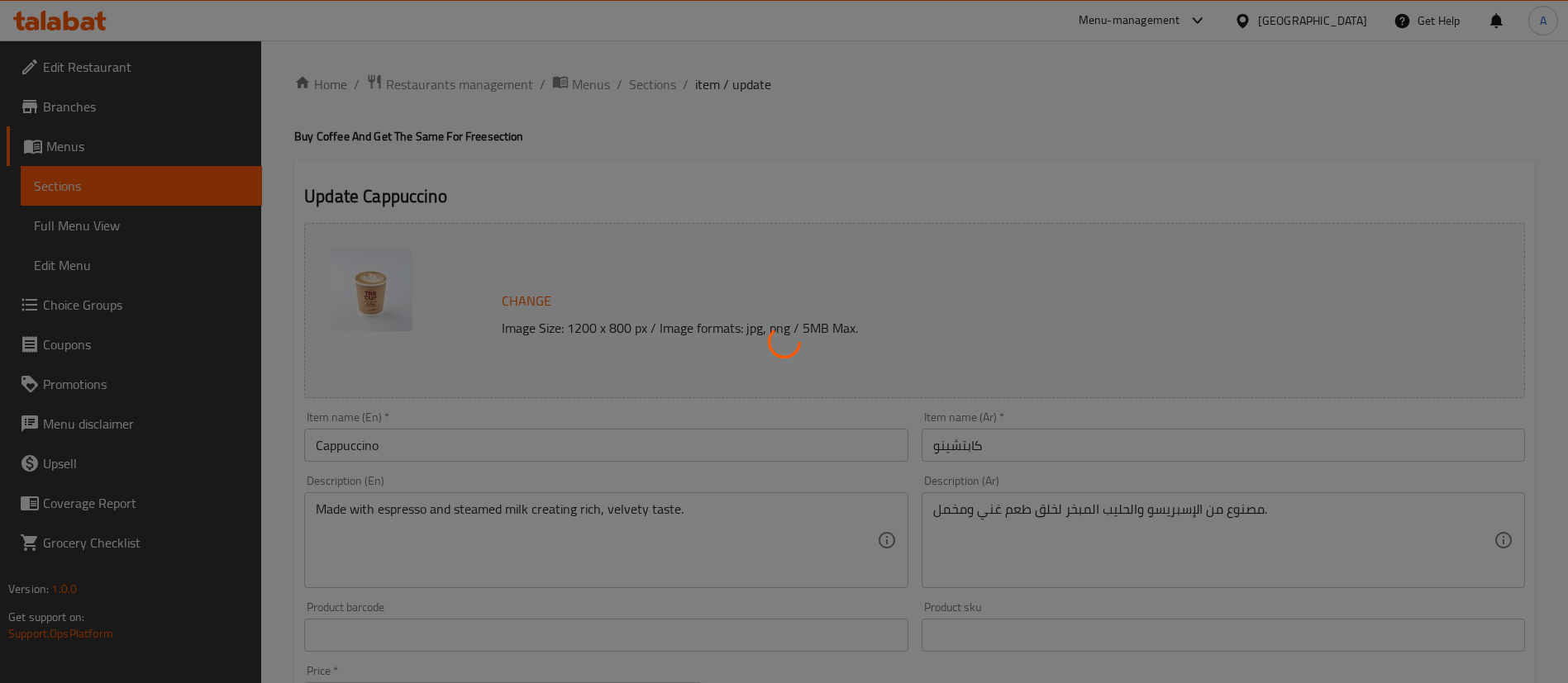
type input "اختيارك للمزيج:"
type input "1"
type input "الإضافات:"
type input "0"
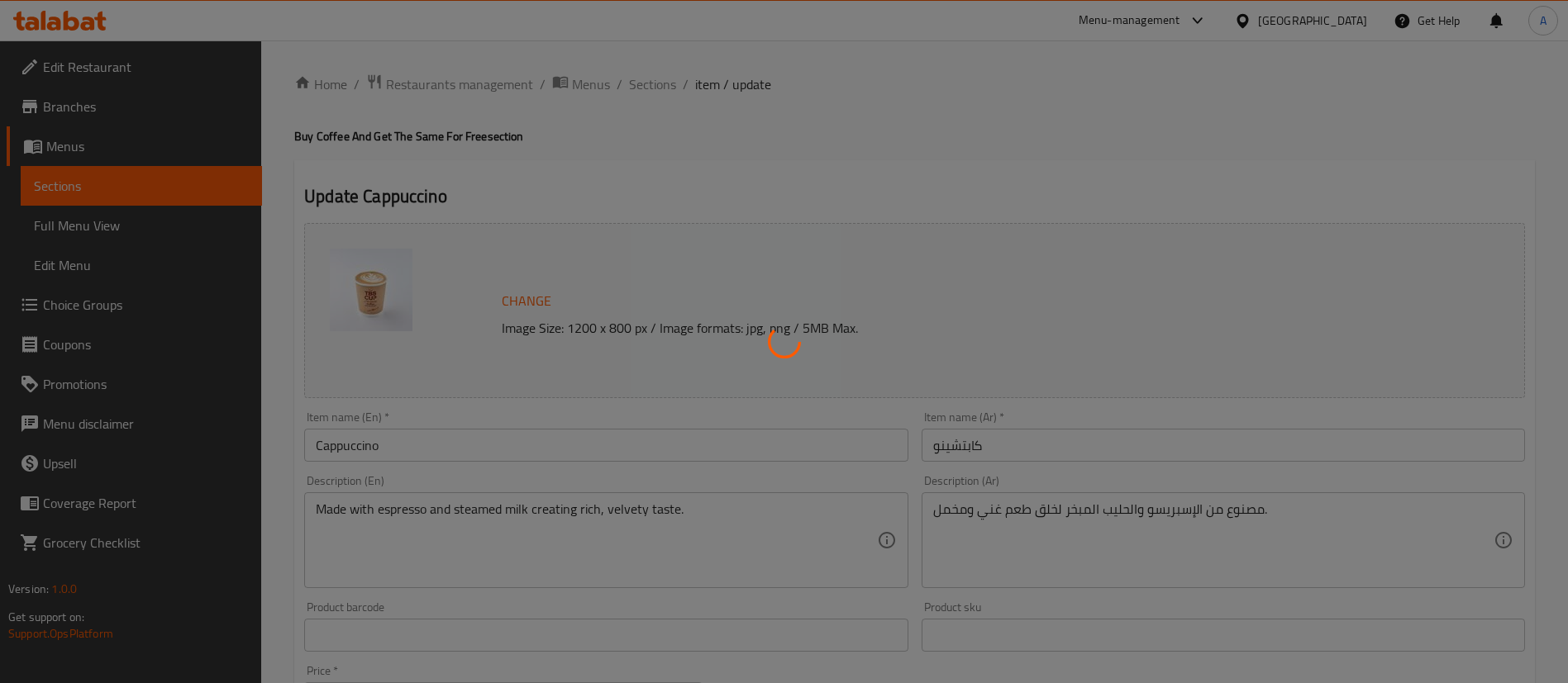
type input "2"
type input "سبيشيال بليند"
type input "1"
type input "اختيارك من حجم الكابتشينو:"
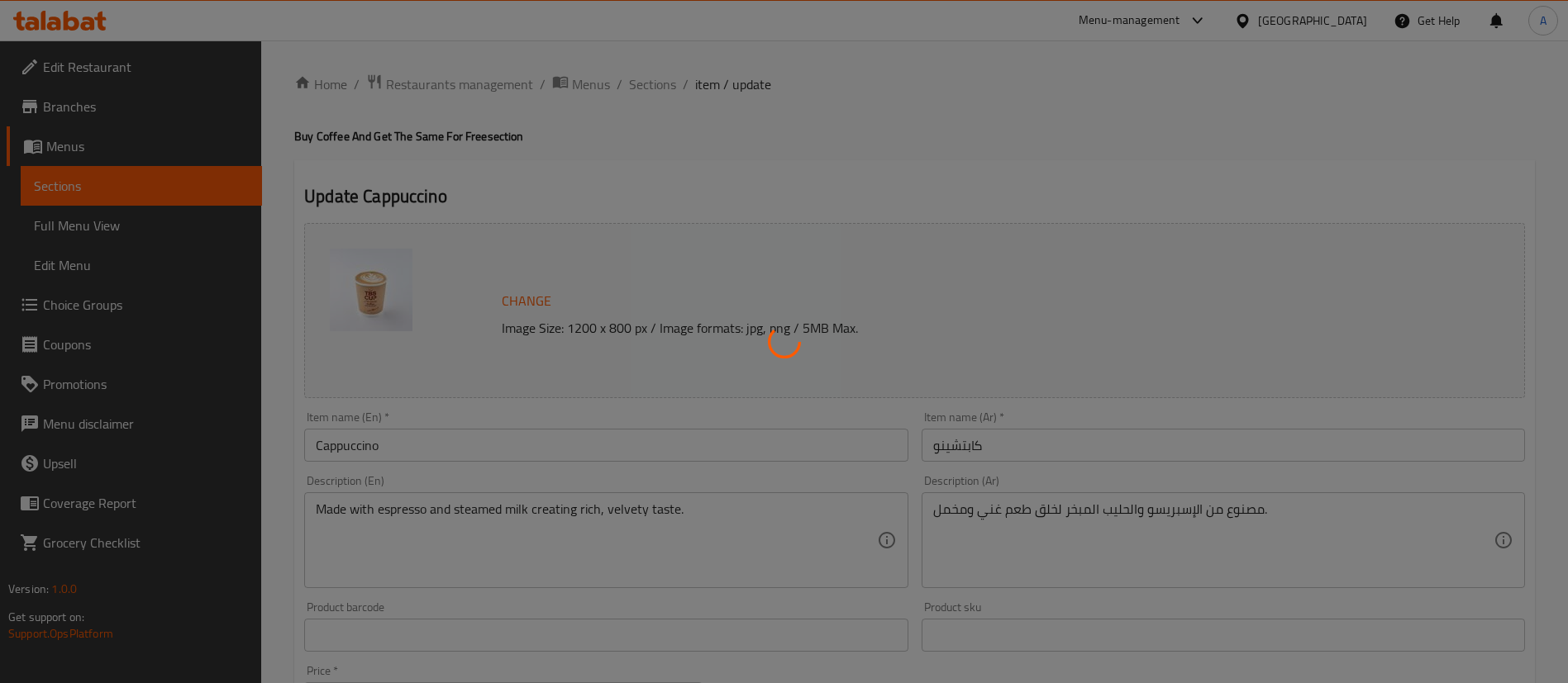
type input "1"
type input "إختيارك من الحليب:"
type input "0"
type input "1"
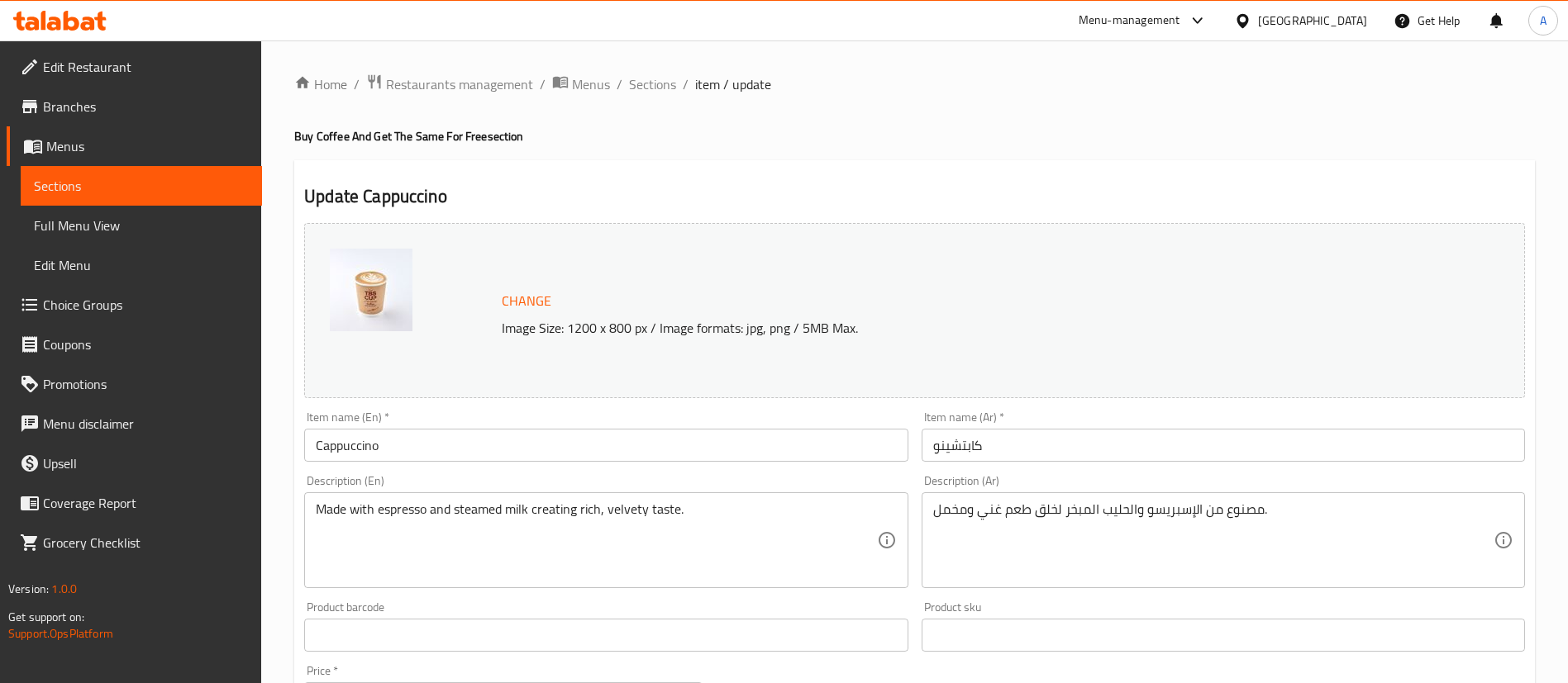
click at [503, 450] on input "Cappuccino" at bounding box center [606, 444] width 603 height 33
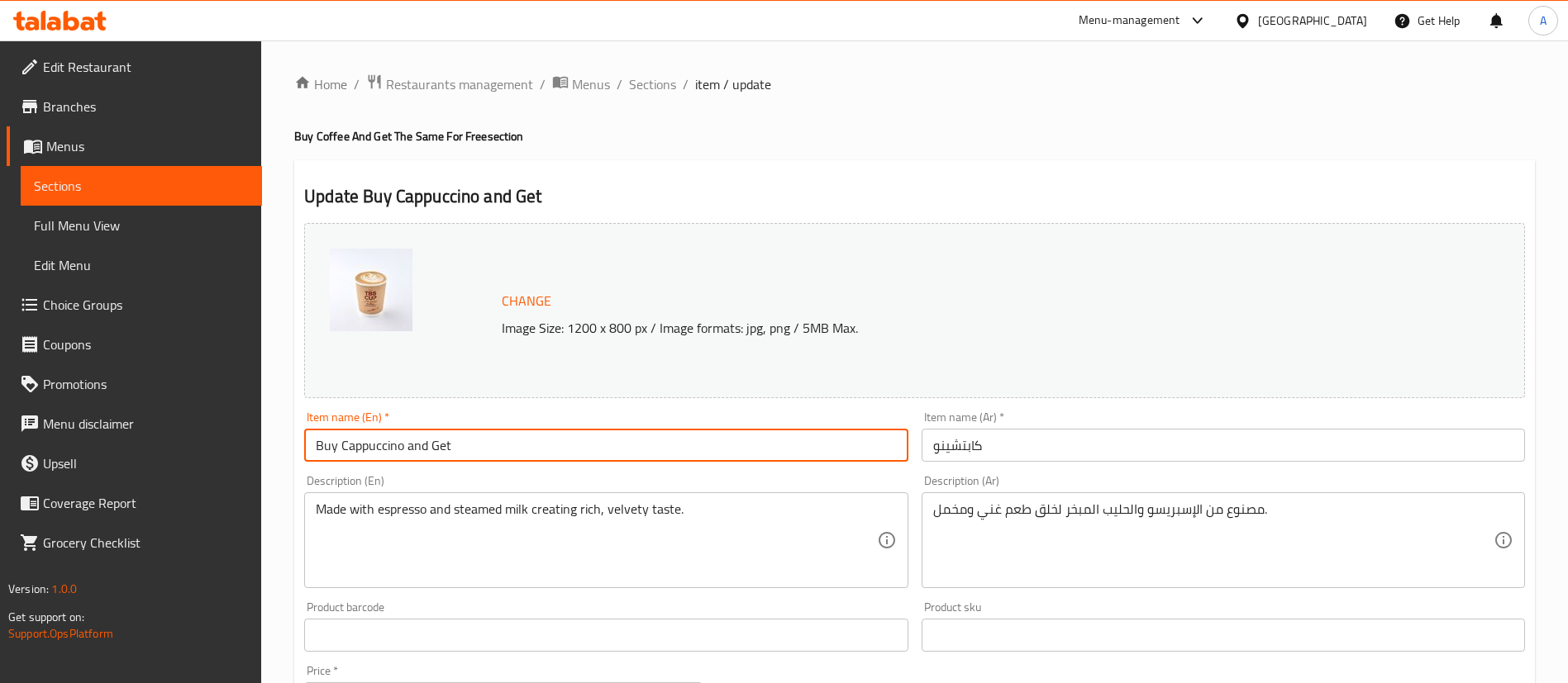
paste input "Cappuccino"
type input "Buy Cappuccino and Get Cappuccino For Free"
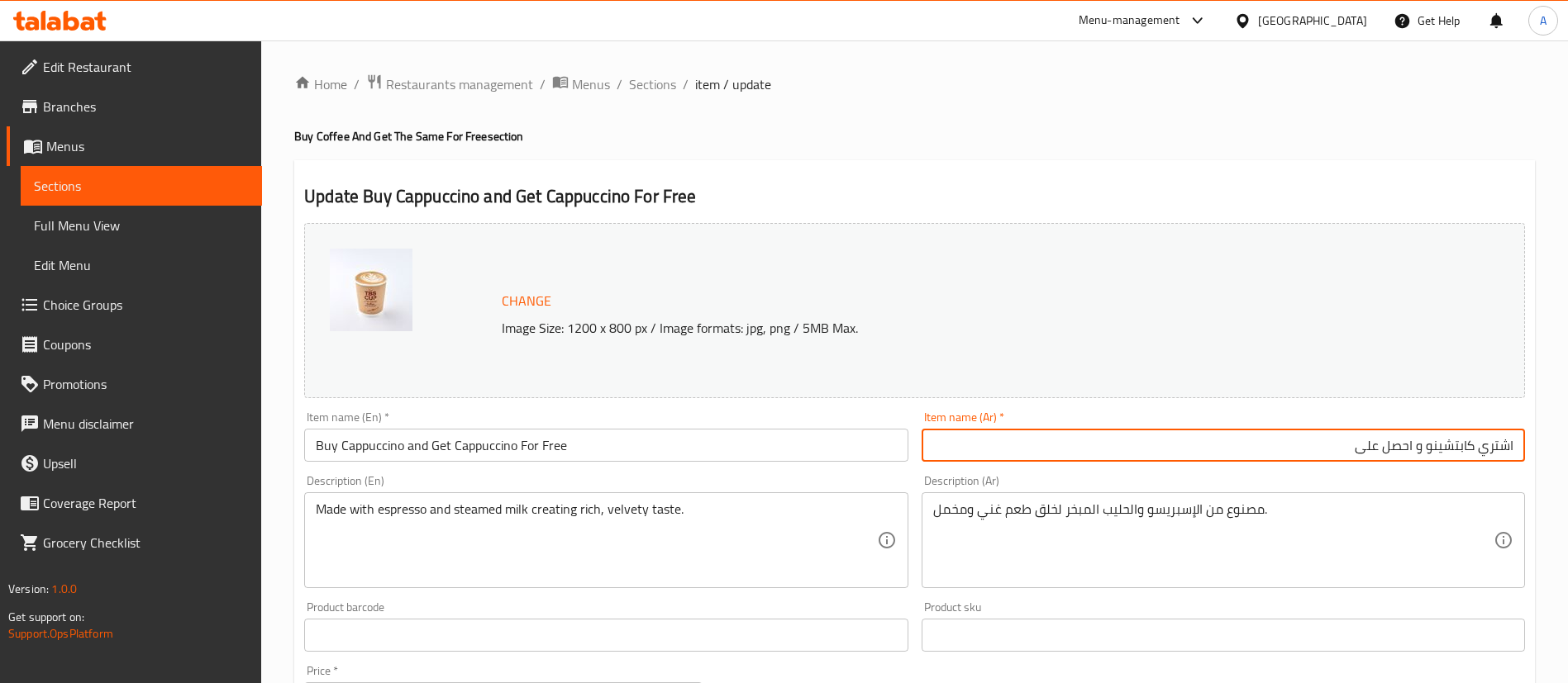
paste input "كابتشينو"
type input "اشتري كابتشينو و احصل على كابتشينو مجانا"
click at [597, 436] on input "Buy Cappuccino and Get Cappuccino For Free" at bounding box center [606, 444] width 603 height 33
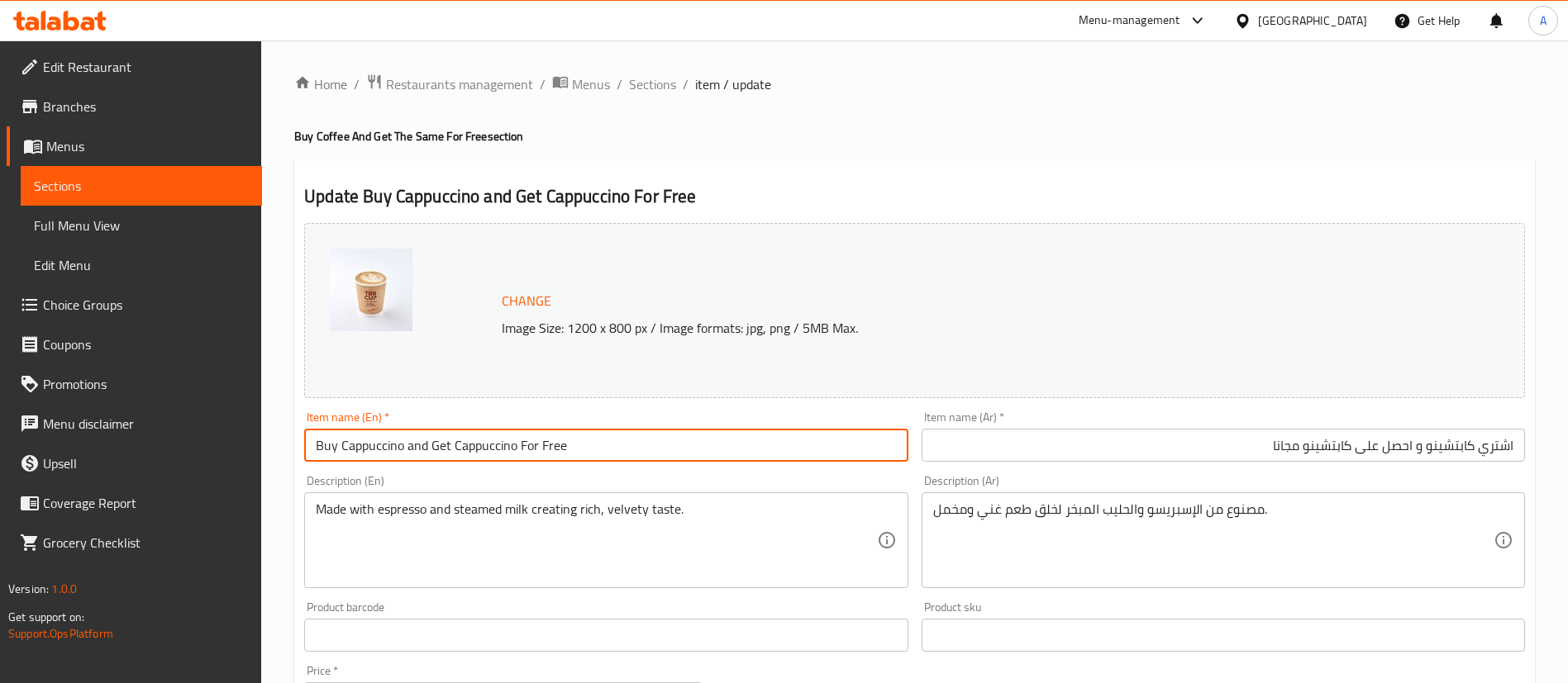
click at [597, 436] on input "Buy Cappuccino and Get Cappuccino For Free" at bounding box center [606, 444] width 603 height 33
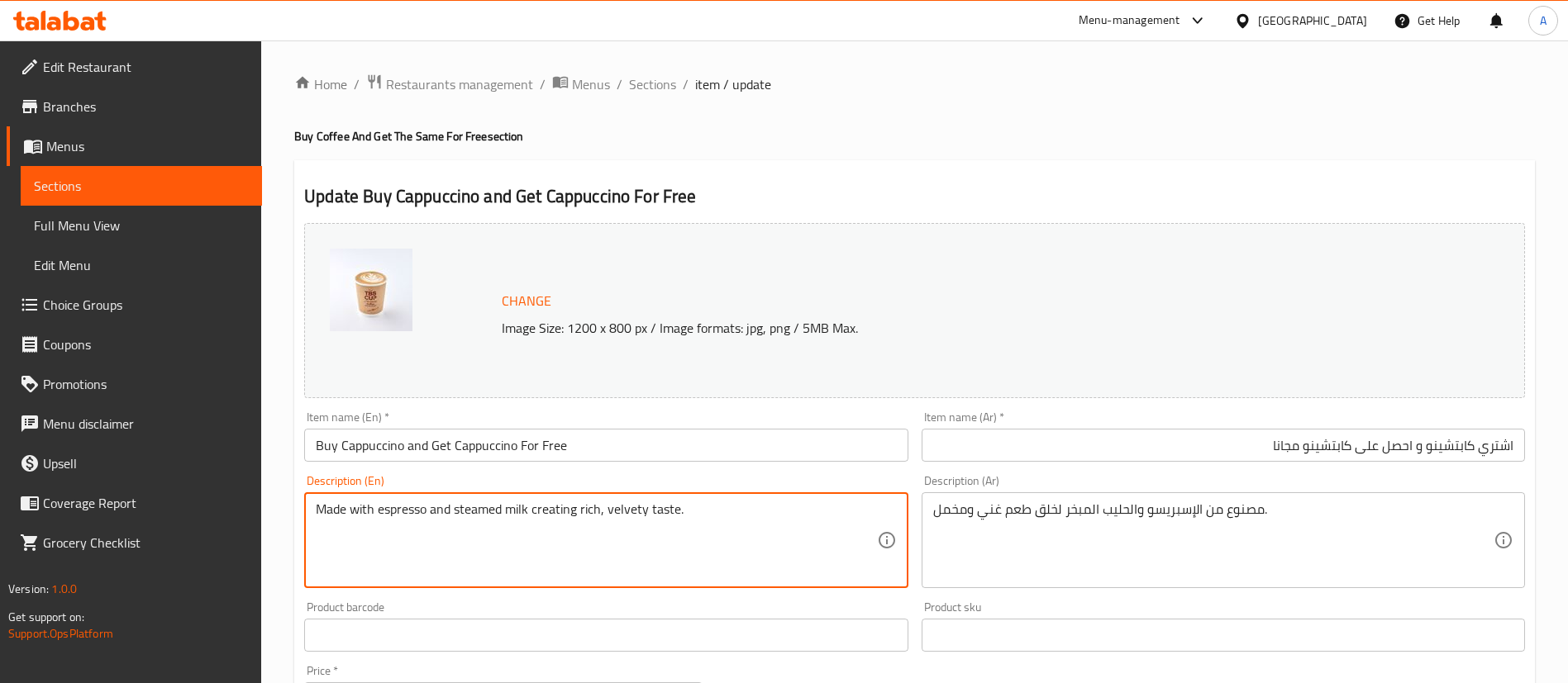
paste textarea "Buy Cappuccino and Get Cappuccino For Free"
type textarea "Made with espresso and steamed milk creating rich, velvety taste. Buy Cappuccin…"
click at [1244, 456] on input "اشتري كابتشينو و احصل على كابتشينو مجانا" at bounding box center [1223, 444] width 603 height 33
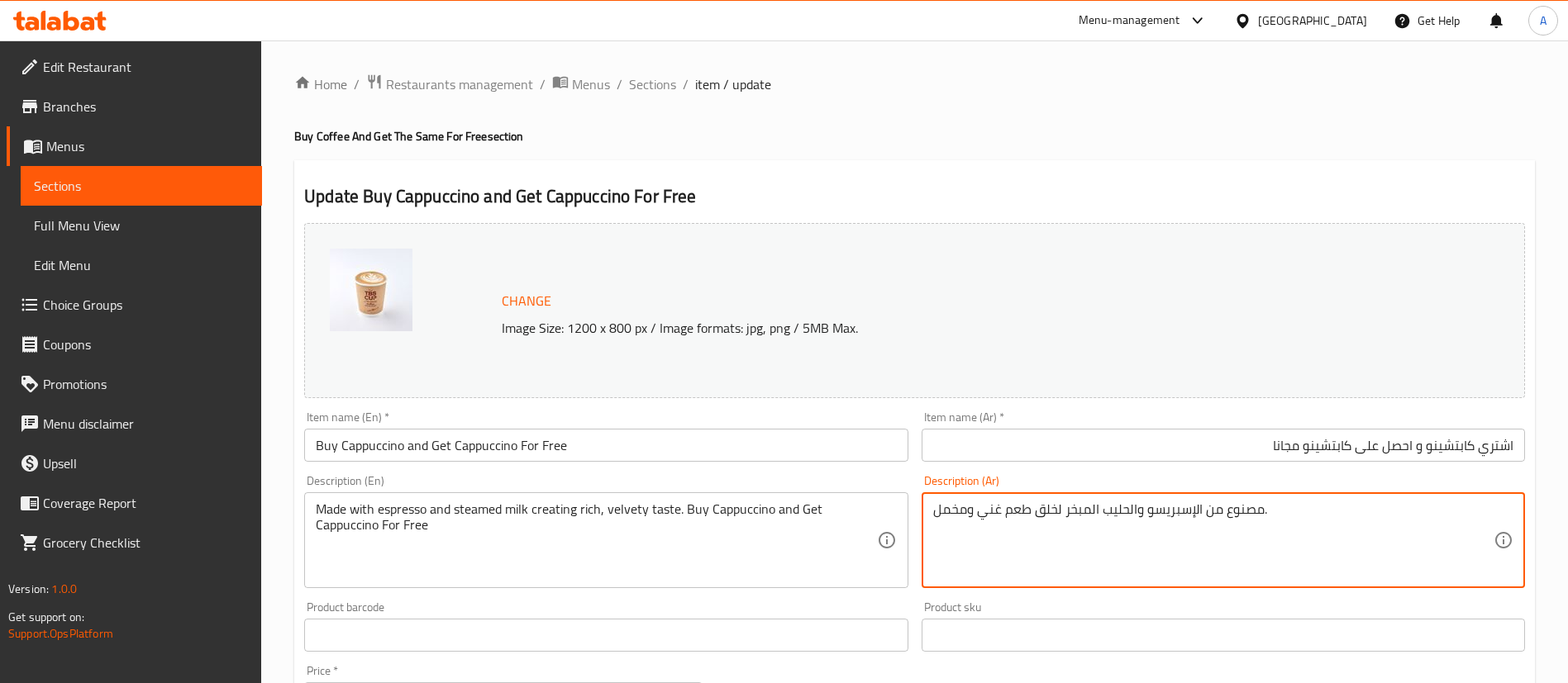
click at [1263, 536] on textarea "مصنوع من الإسبريسو والحليب المبخر لخلق طعم غني ومخمل." at bounding box center [1212, 540] width 560 height 79
paste textarea "اشتري كابتشينو و احصل على كابتشينو مجانا"
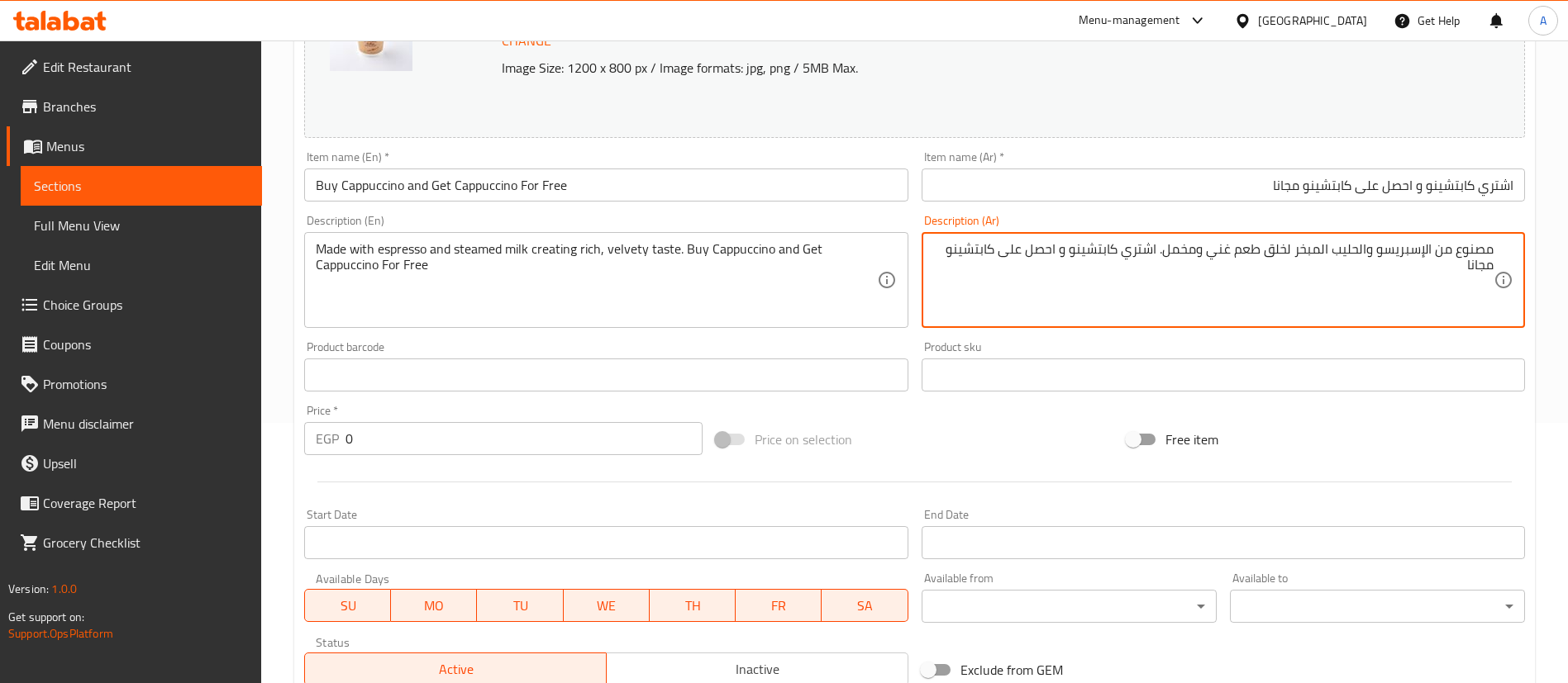
scroll to position [165, 0]
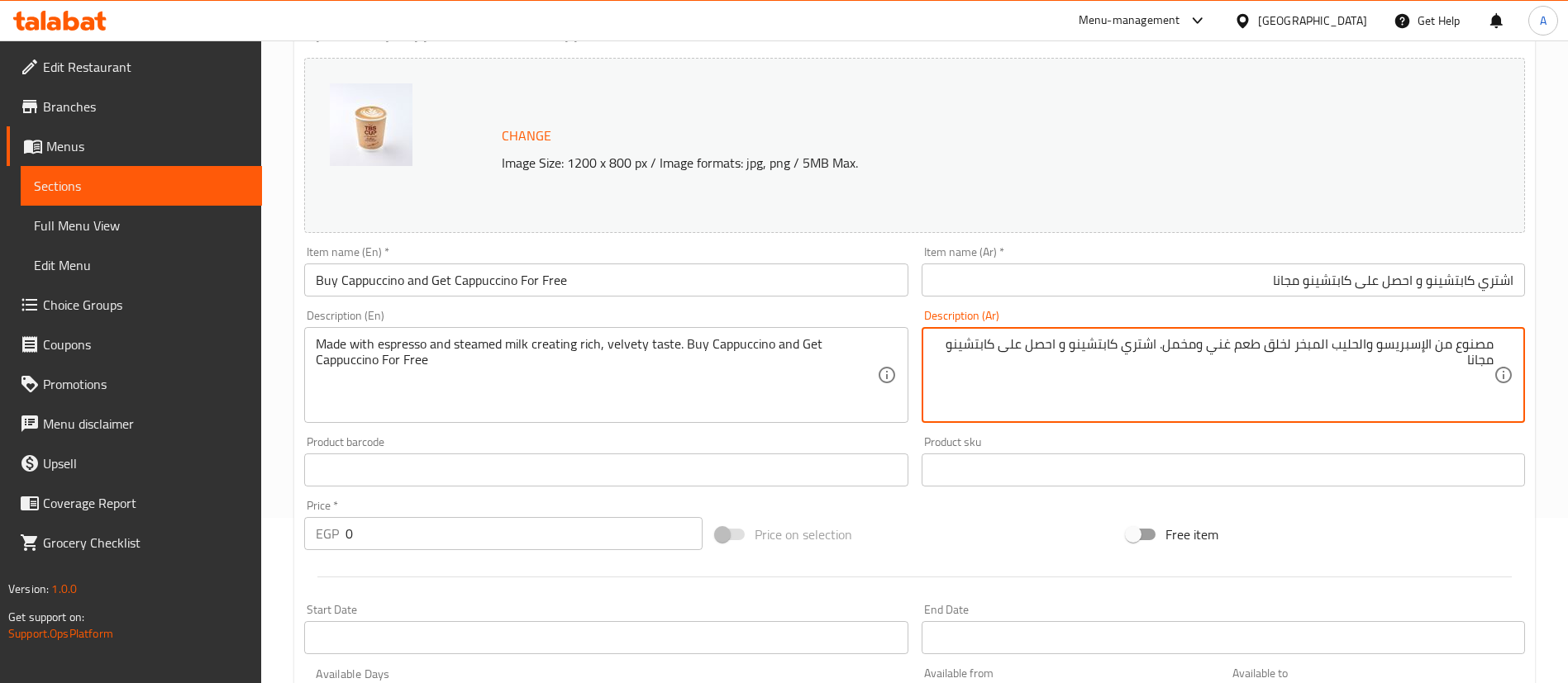
type textarea "مصنوع من الإسبريسو والحليب المبخر لخلق طعم غني ومخمل. اشتري كابتشينو و احصل على…"
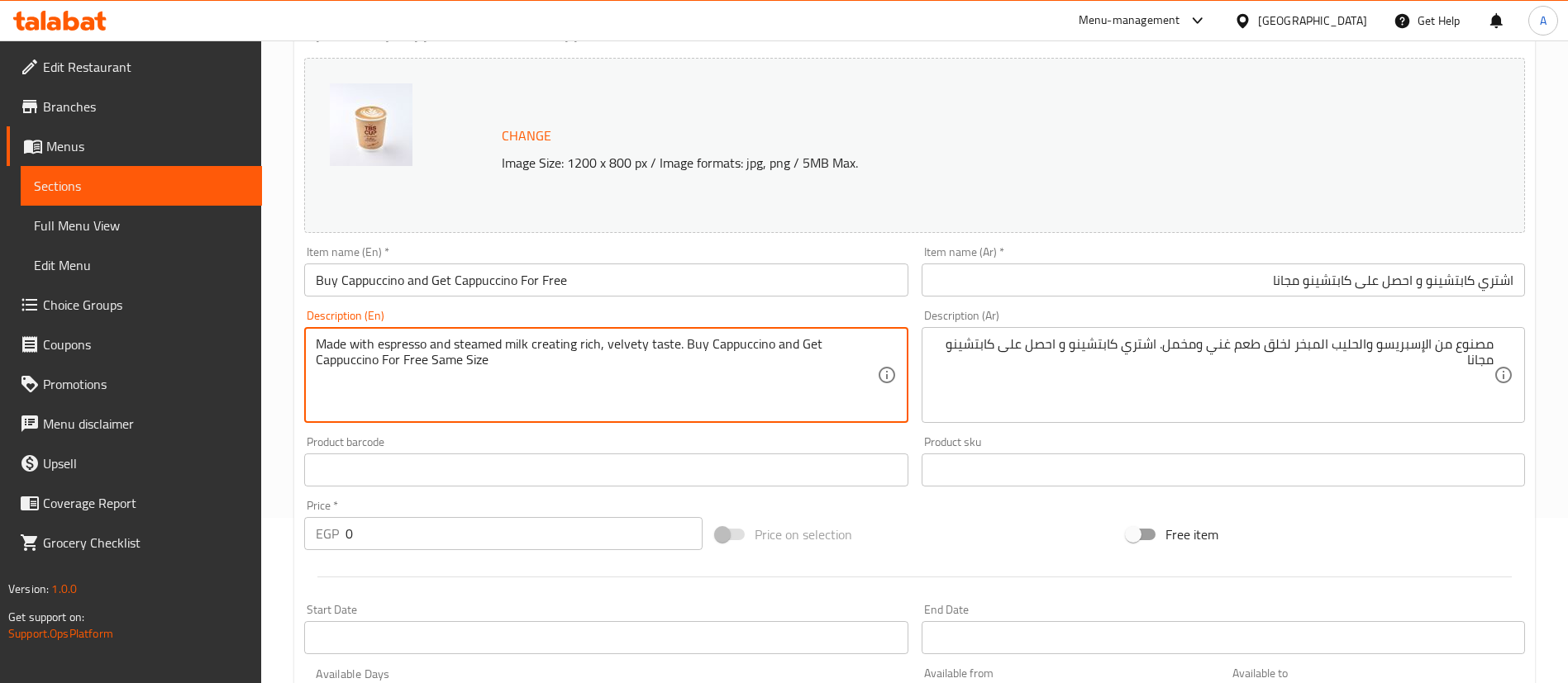
type textarea "Made with espresso and steamed milk creating rich, velvety taste. Buy Cappuccin…"
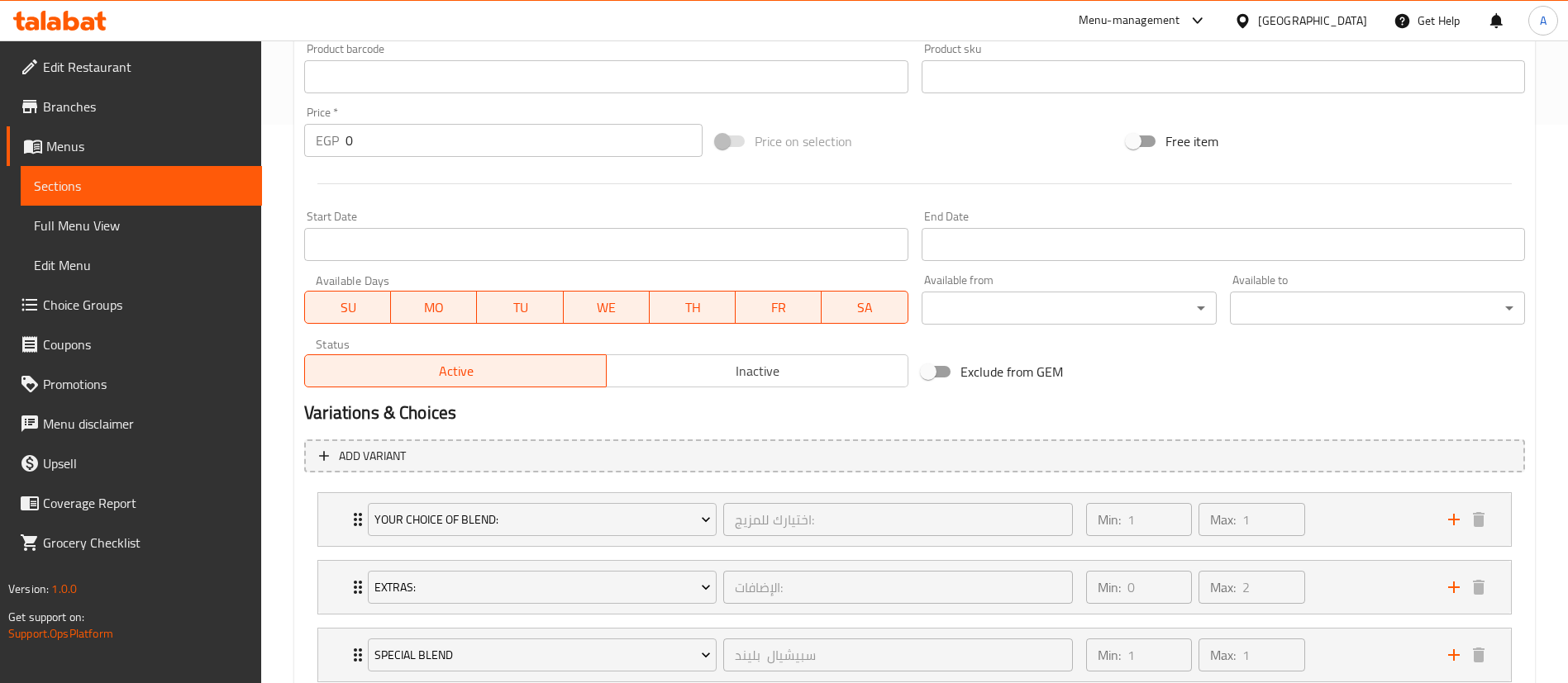
scroll to position [807, 0]
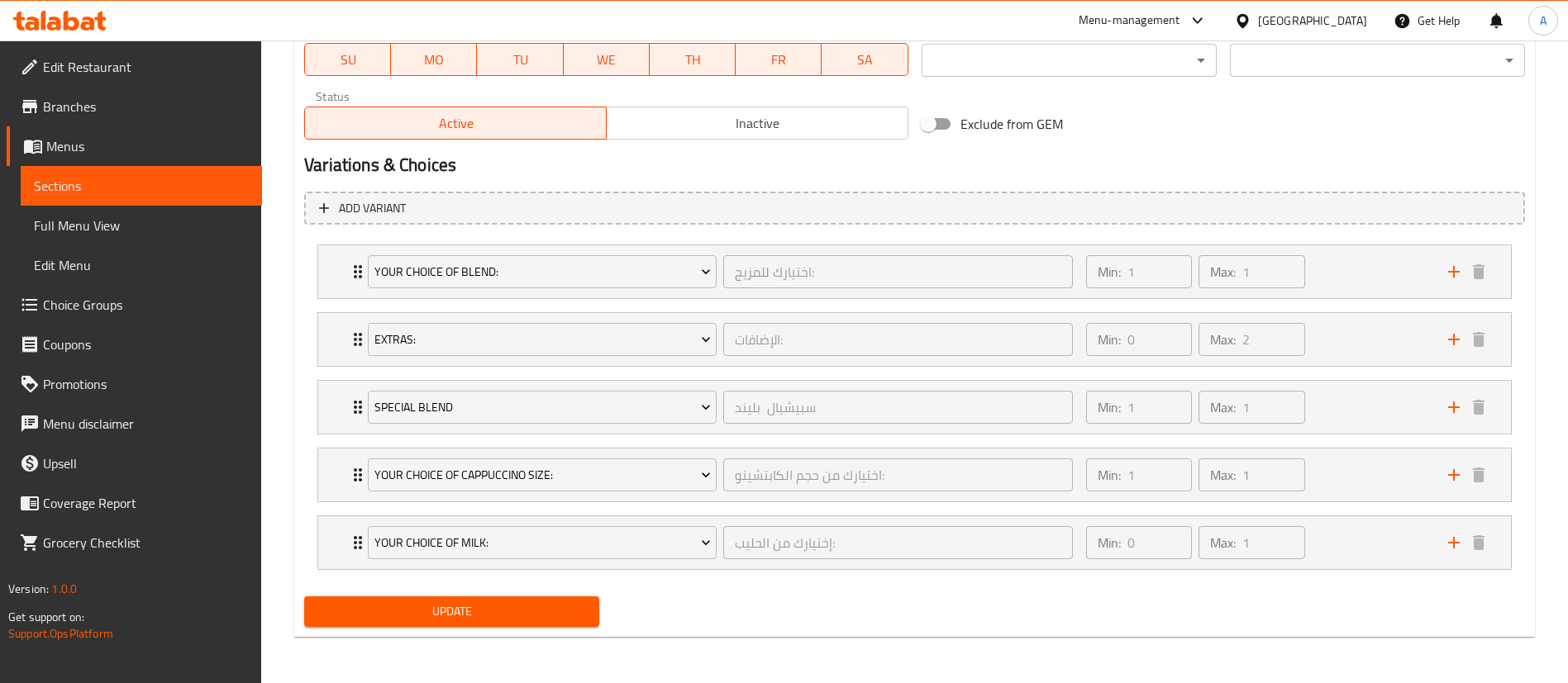
type textarea "مصنوع من الإسبريسو والحليب المبخر لخلق طعم غني ومخمل. اشتري كابتشينو و احصل على…"
click at [458, 617] on span "Update" at bounding box center [451, 611] width 269 height 21
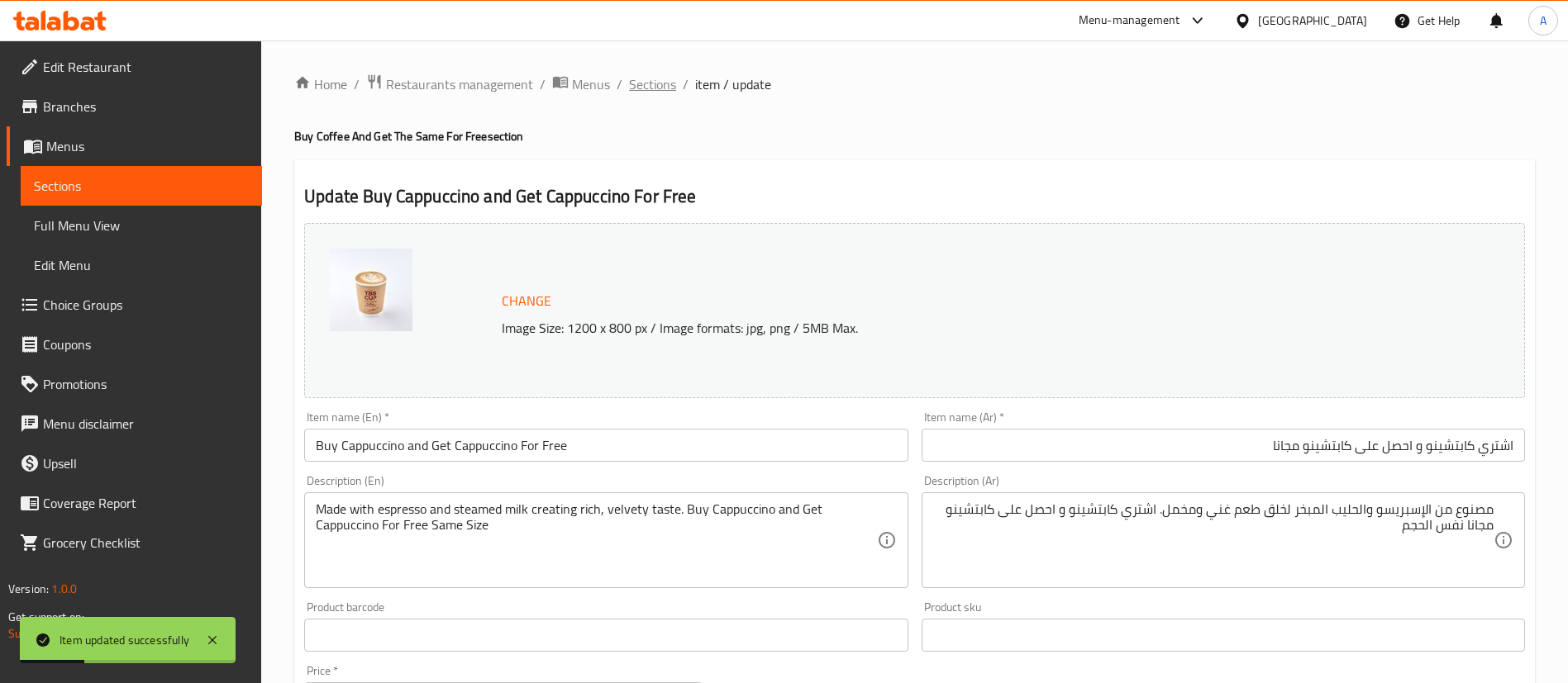
click at [658, 85] on span "Sections" at bounding box center [652, 84] width 47 height 20
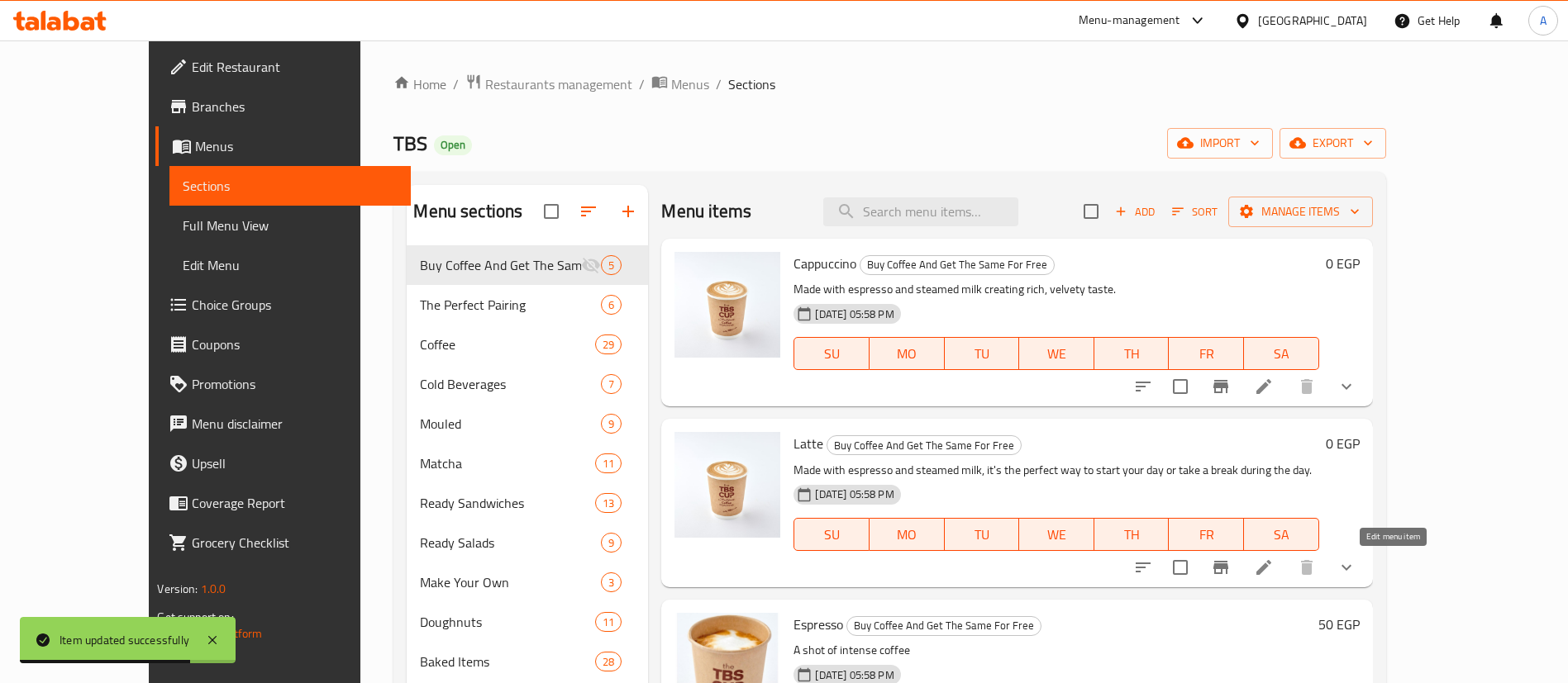
click at [1273, 564] on icon at bounding box center [1263, 568] width 20 height 20
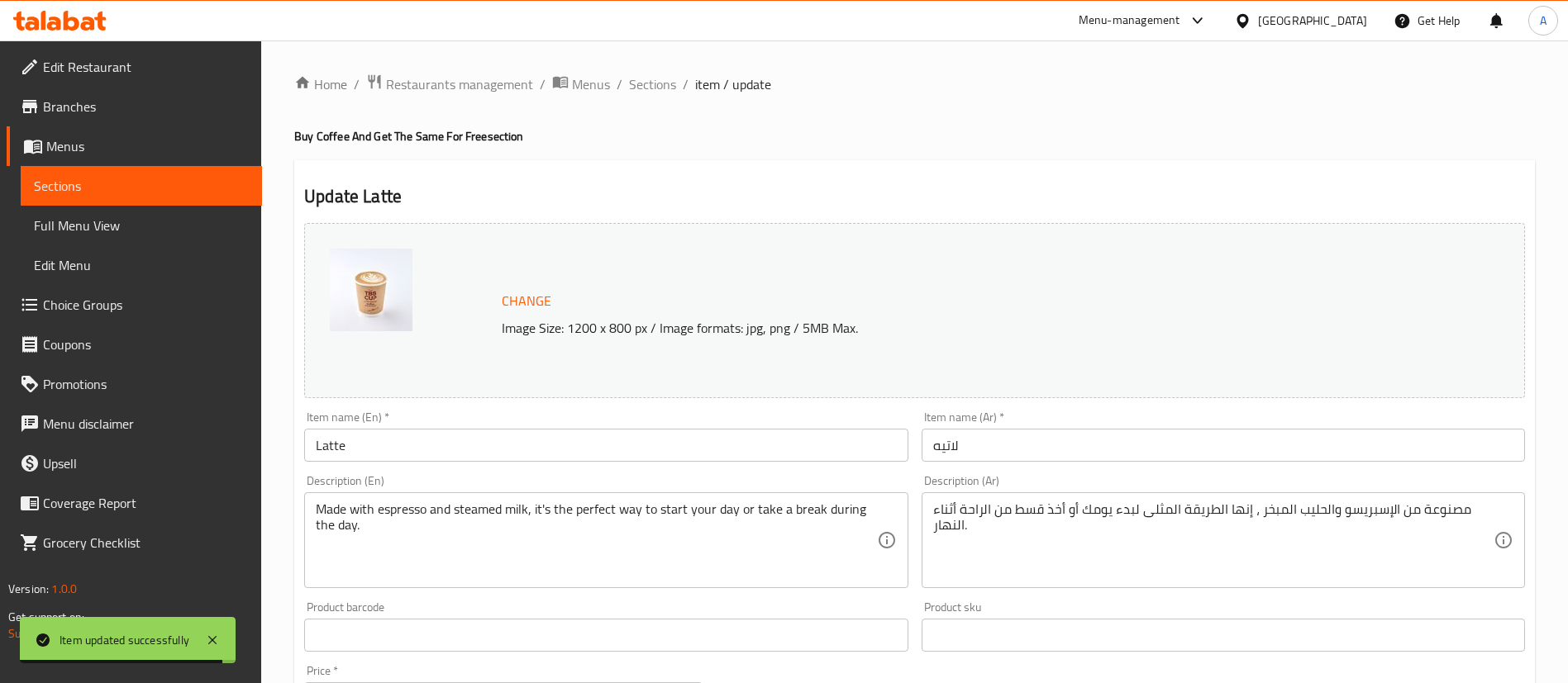
drag, startPoint x: 457, startPoint y: 462, endPoint x: 451, endPoint y: 450, distance: 13.4
click at [452, 456] on div "Item name (En)   * Latte Item name (En) *" at bounding box center [605, 436] width 616 height 64
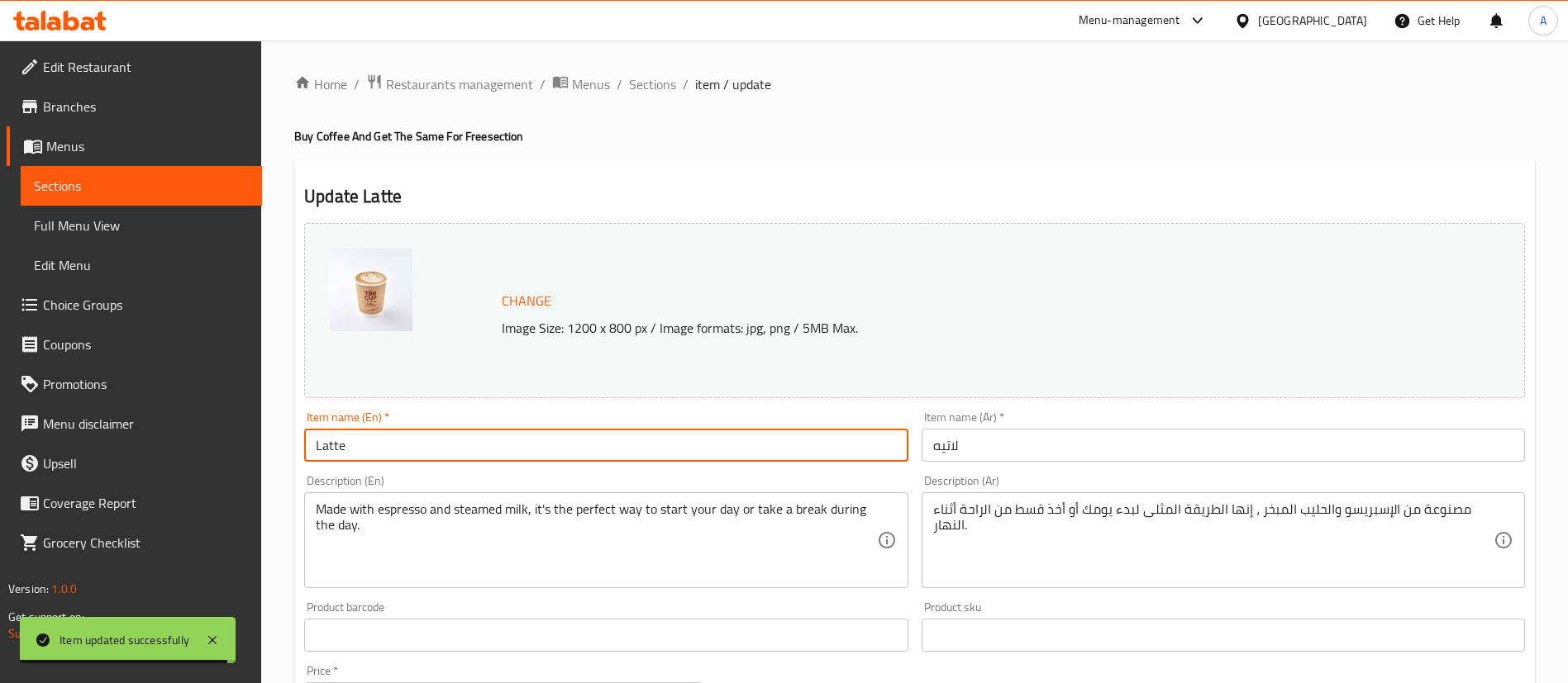
click at [450, 448] on input "Latte" at bounding box center [606, 444] width 603 height 33
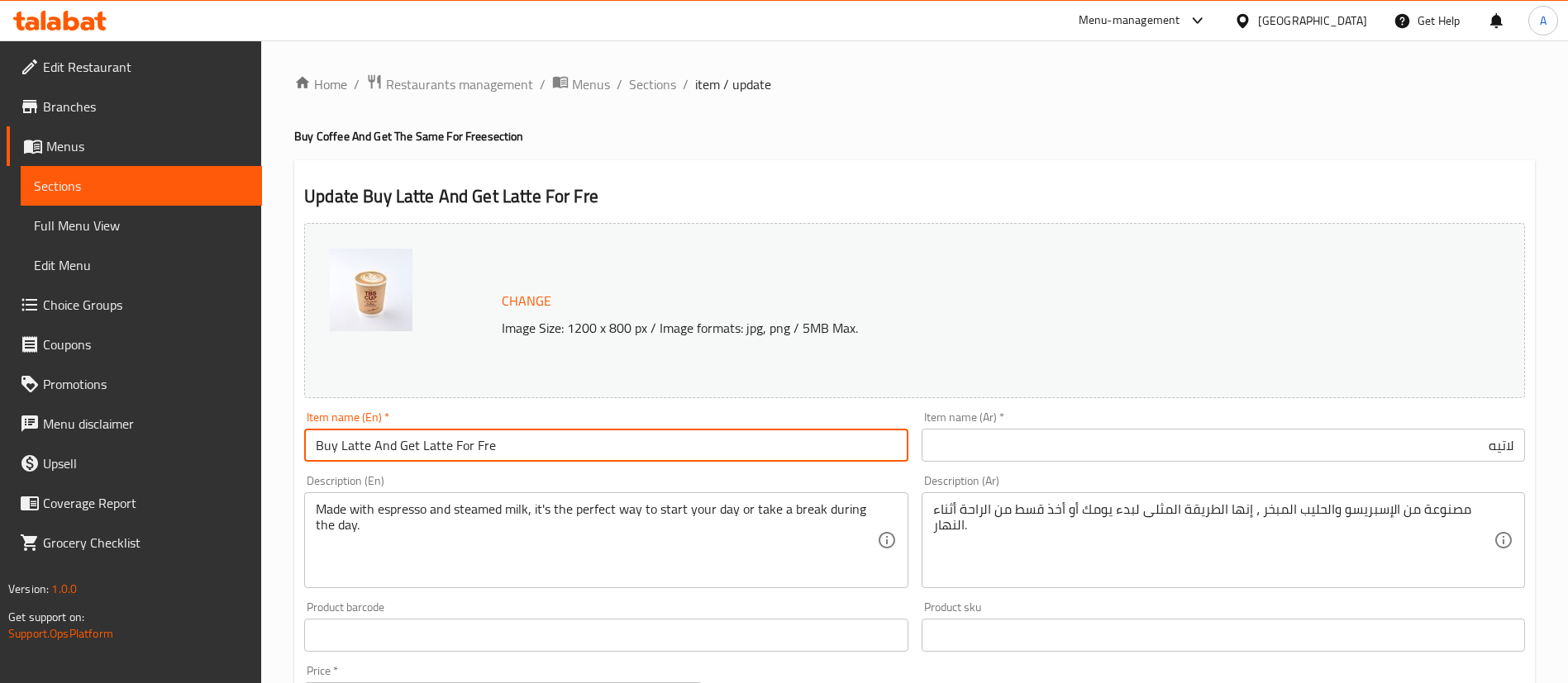
type input "Buy Latte And Get Latte For Fre"
click at [1088, 442] on input "لاتيه" at bounding box center [1223, 444] width 603 height 33
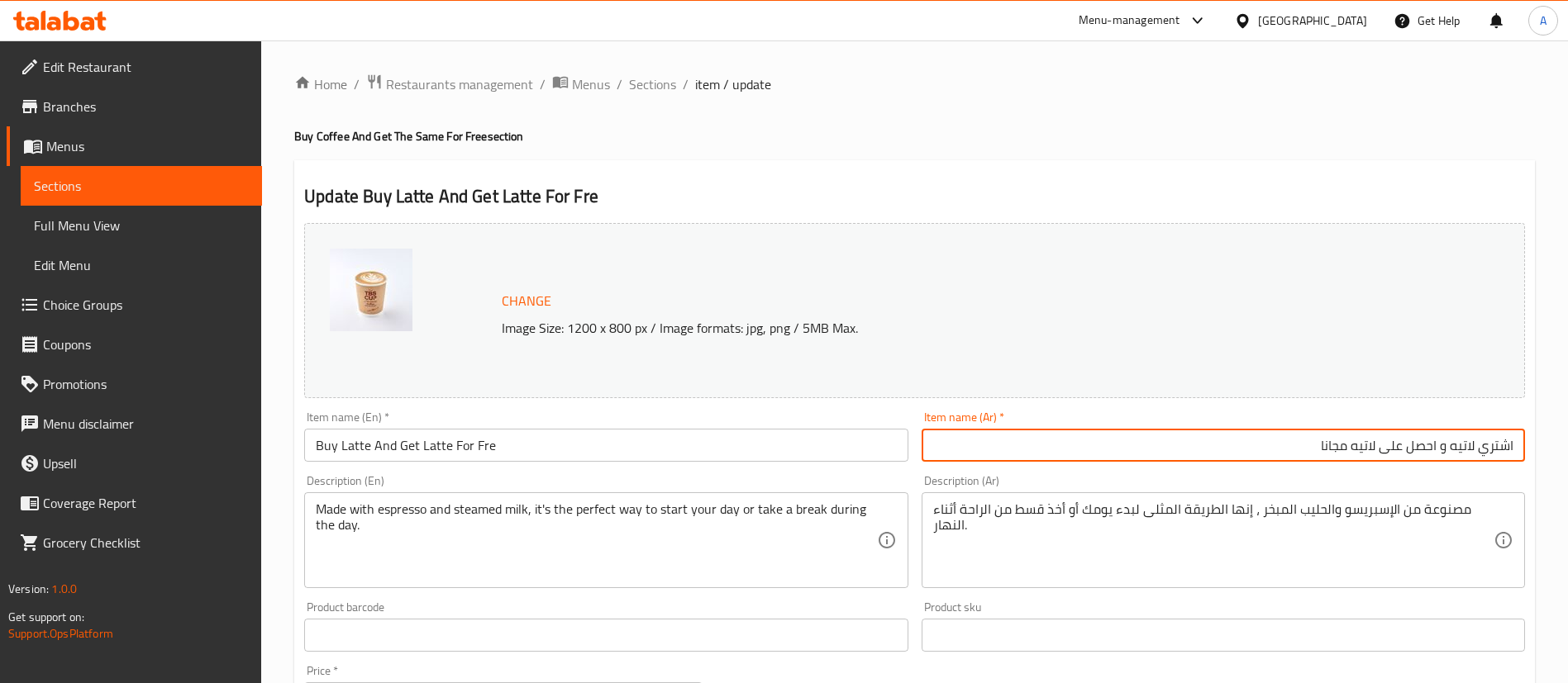
type input "اشتري لاتيه و احصل على لاتيه مجانا"
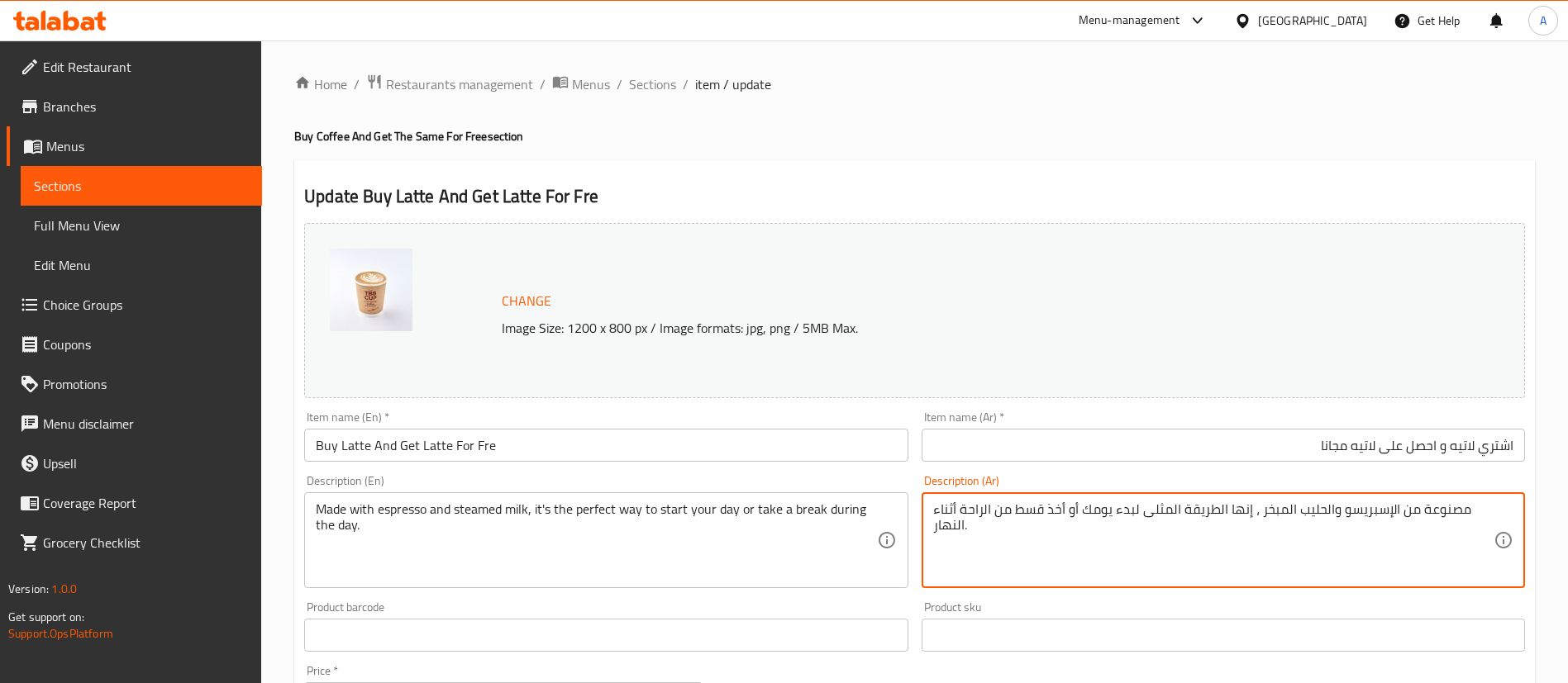
click at [498, 430] on input "Buy Latte And Get Latte For Fre" at bounding box center [606, 444] width 603 height 33
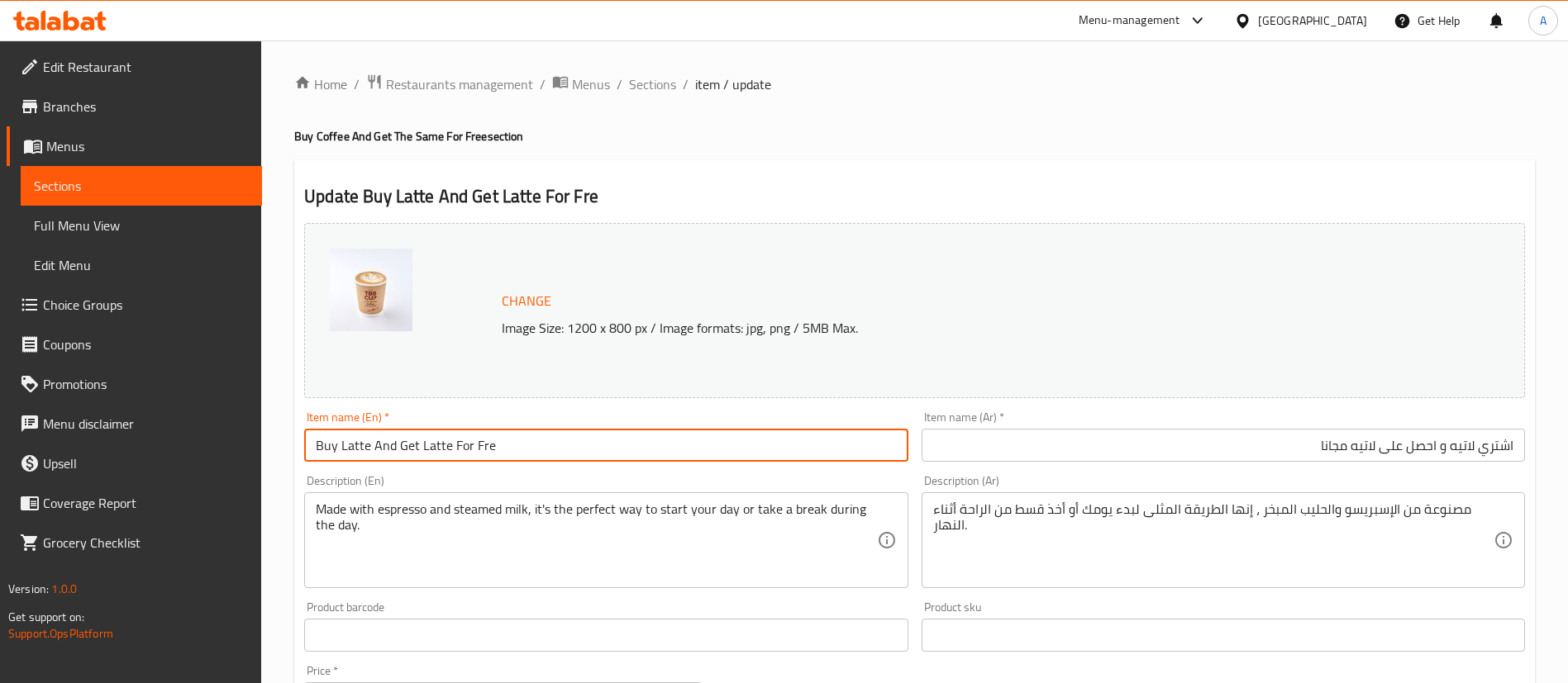
click at [498, 430] on input "Buy Latte And Get Latte For Fre" at bounding box center [606, 444] width 603 height 33
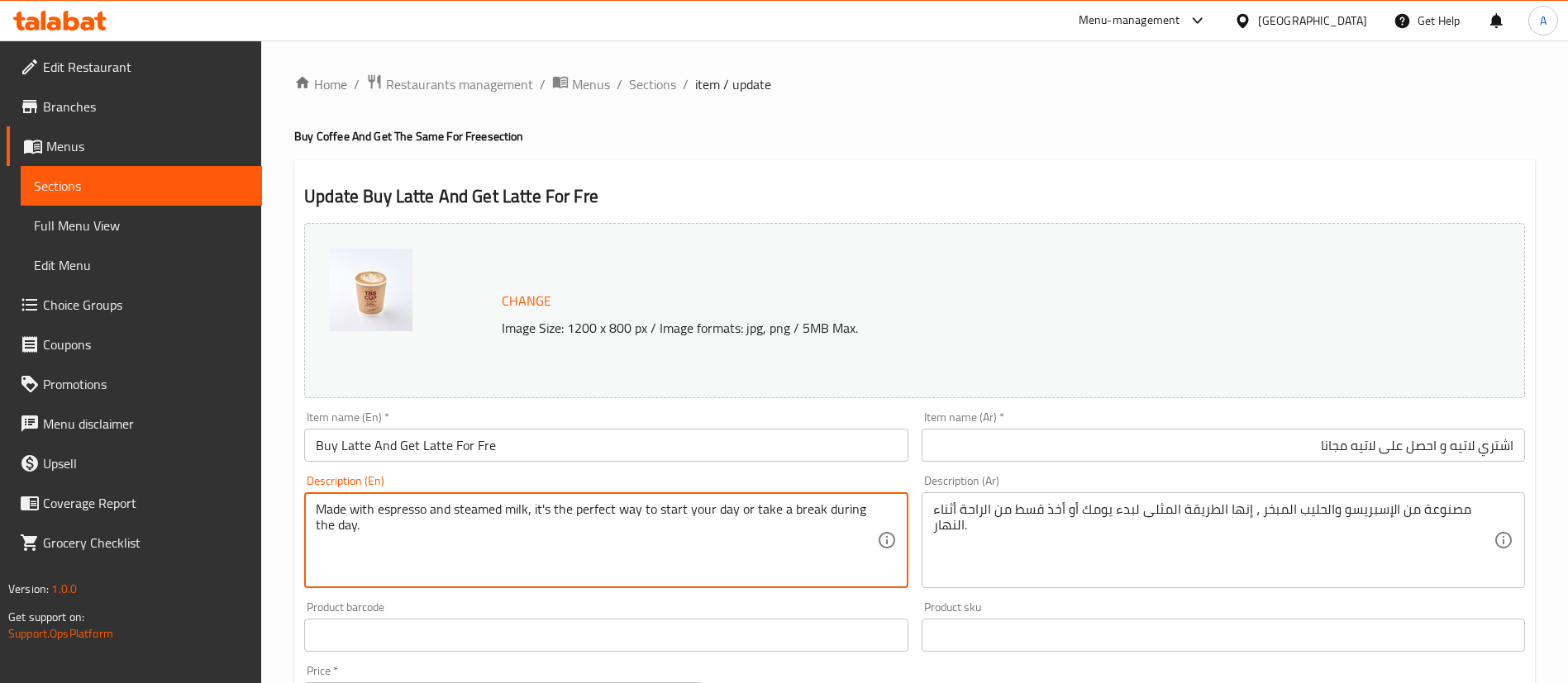
paste textarea "Buy Latte And Get Latte For Fre"
type textarea "Made with espresso and steamed milk, it's the perfect way to start your day or …"
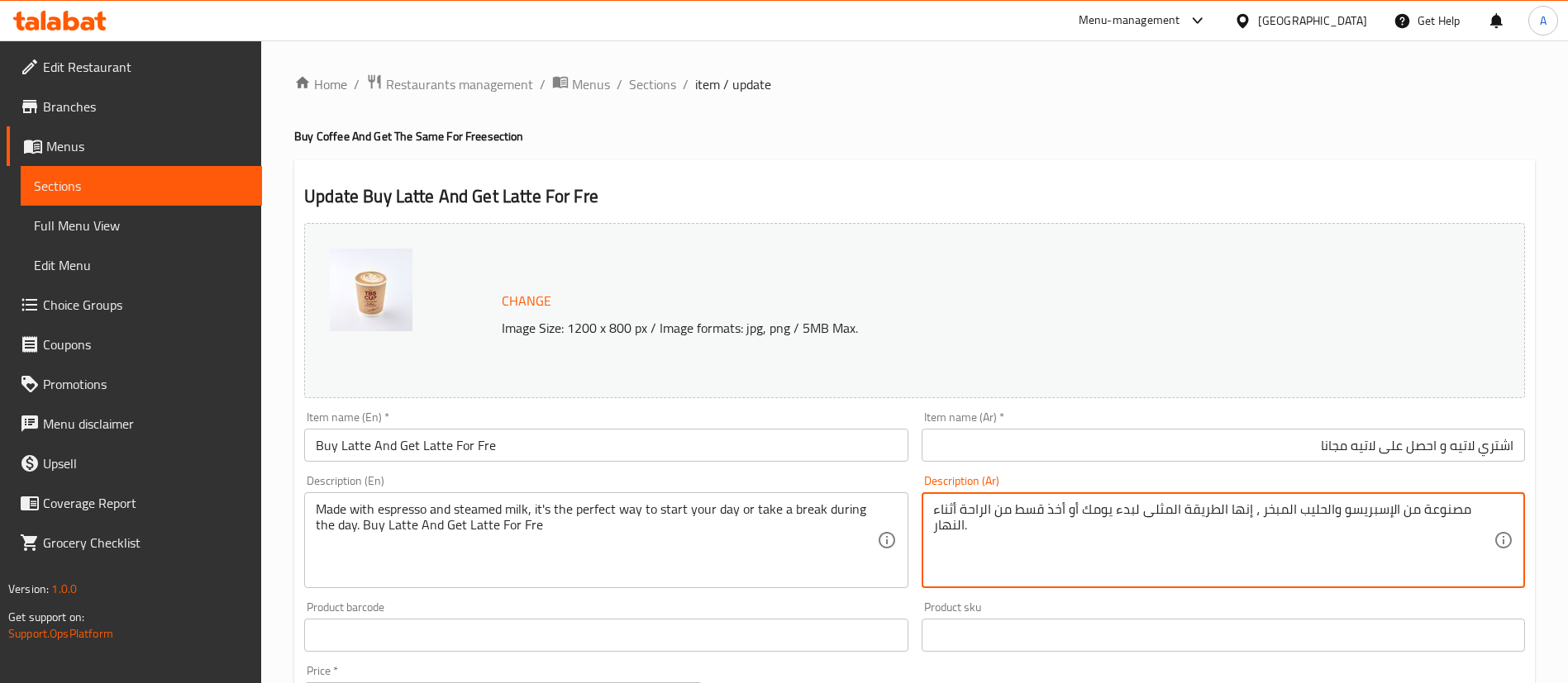
click at [1311, 443] on input "اشتري لاتيه و احصل على لاتيه مجانا" at bounding box center [1223, 444] width 603 height 33
paste textarea "اشتري لاتيه و احصل على لاتيه مجانا"
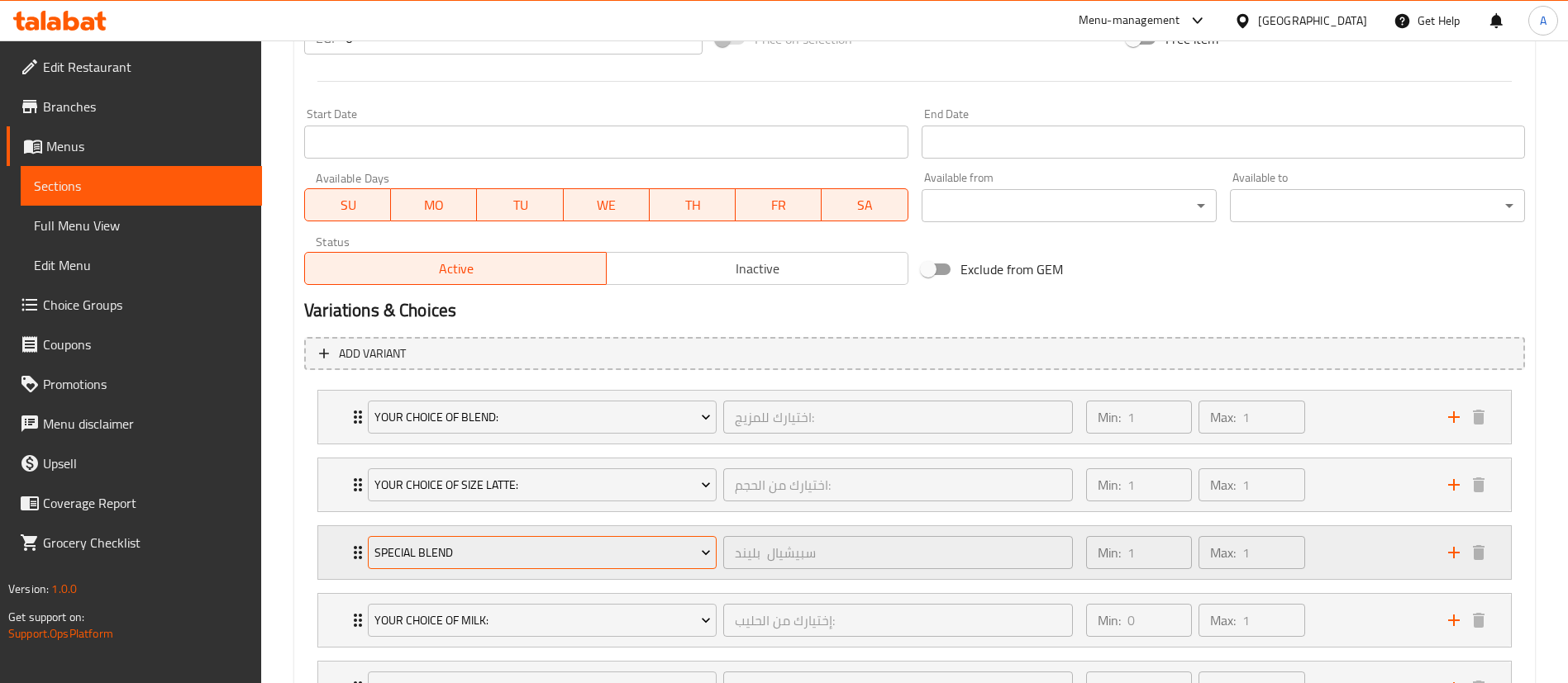
scroll to position [807, 0]
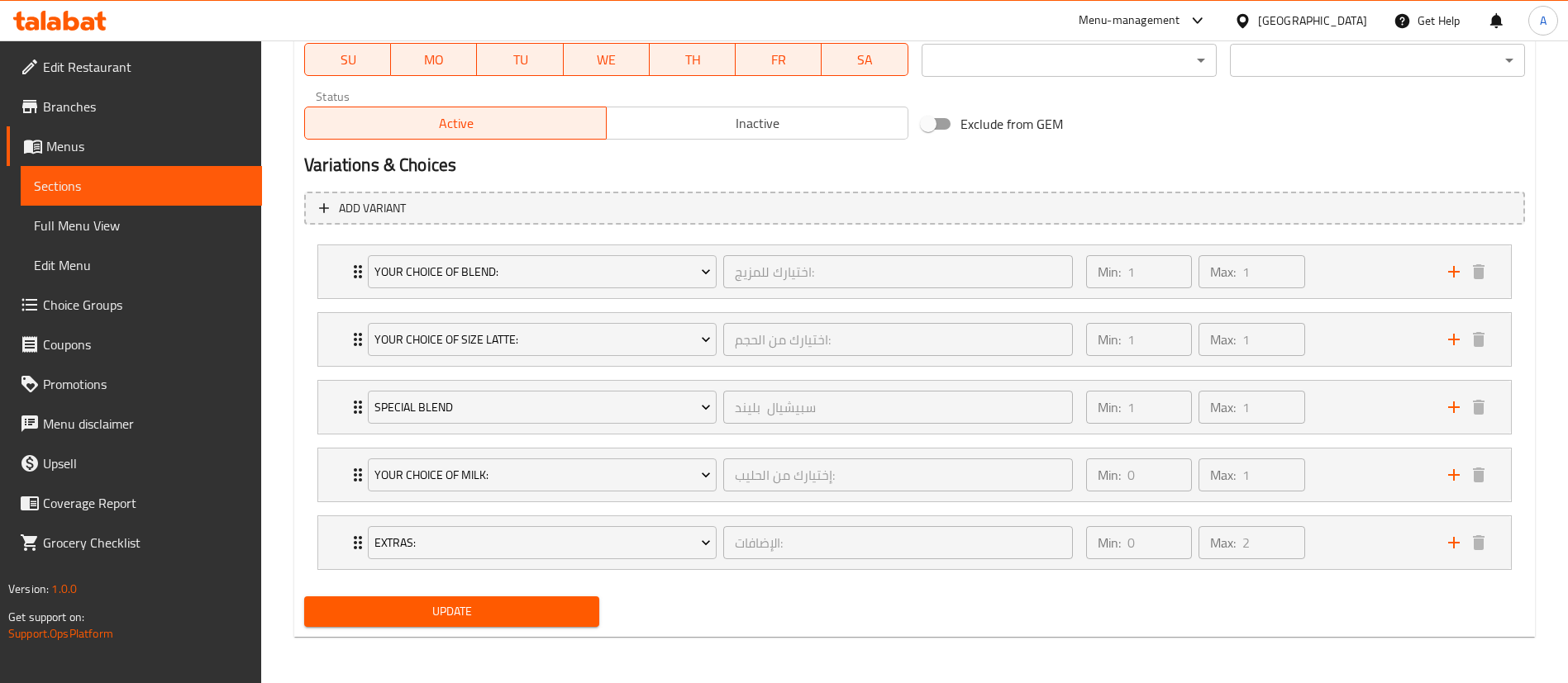
type textarea "مصنوعة من الإسبريسو والحليب المبخر ، إنها الطريقة المثلى لبدء يومك أو أخذ قسط م…"
click at [437, 612] on span "Update" at bounding box center [451, 611] width 269 height 21
click at [450, 615] on span "Update" at bounding box center [451, 611] width 269 height 21
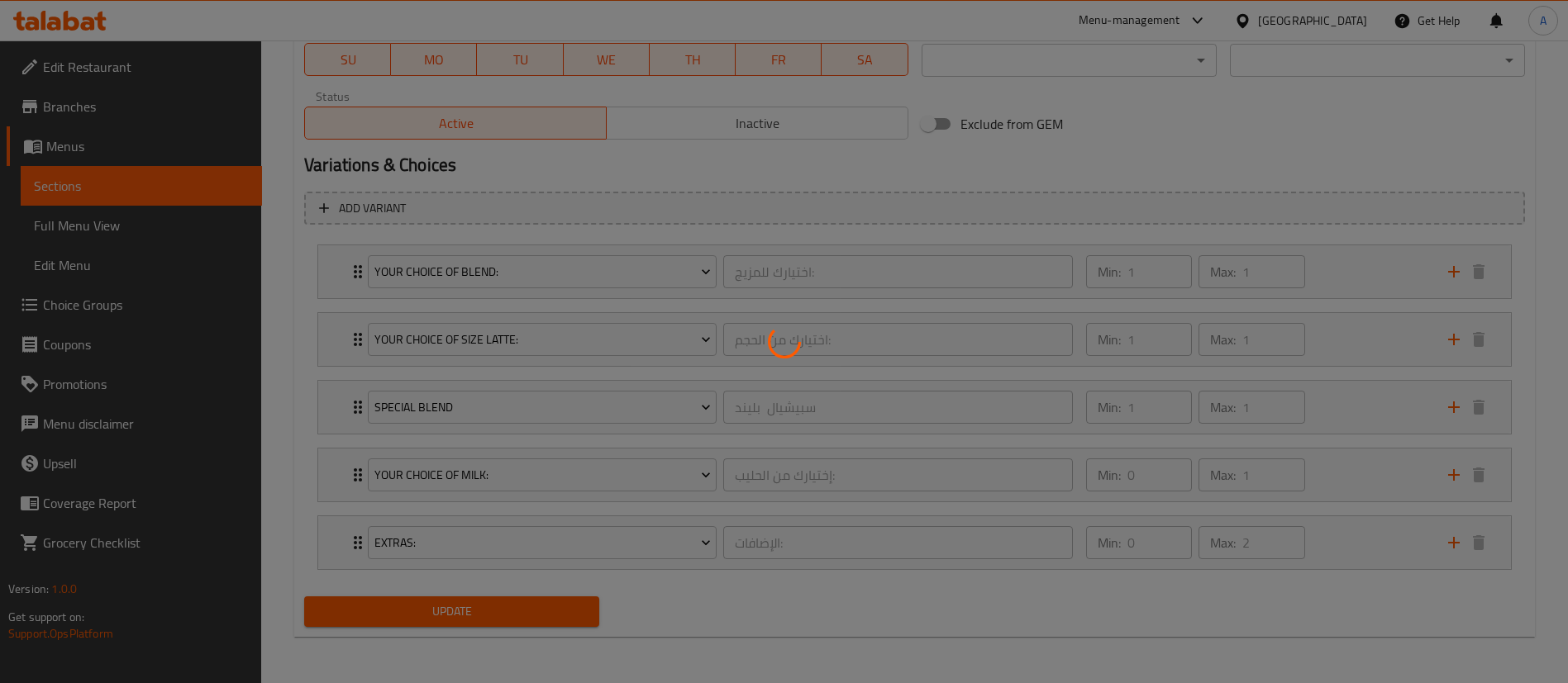
scroll to position [0, 0]
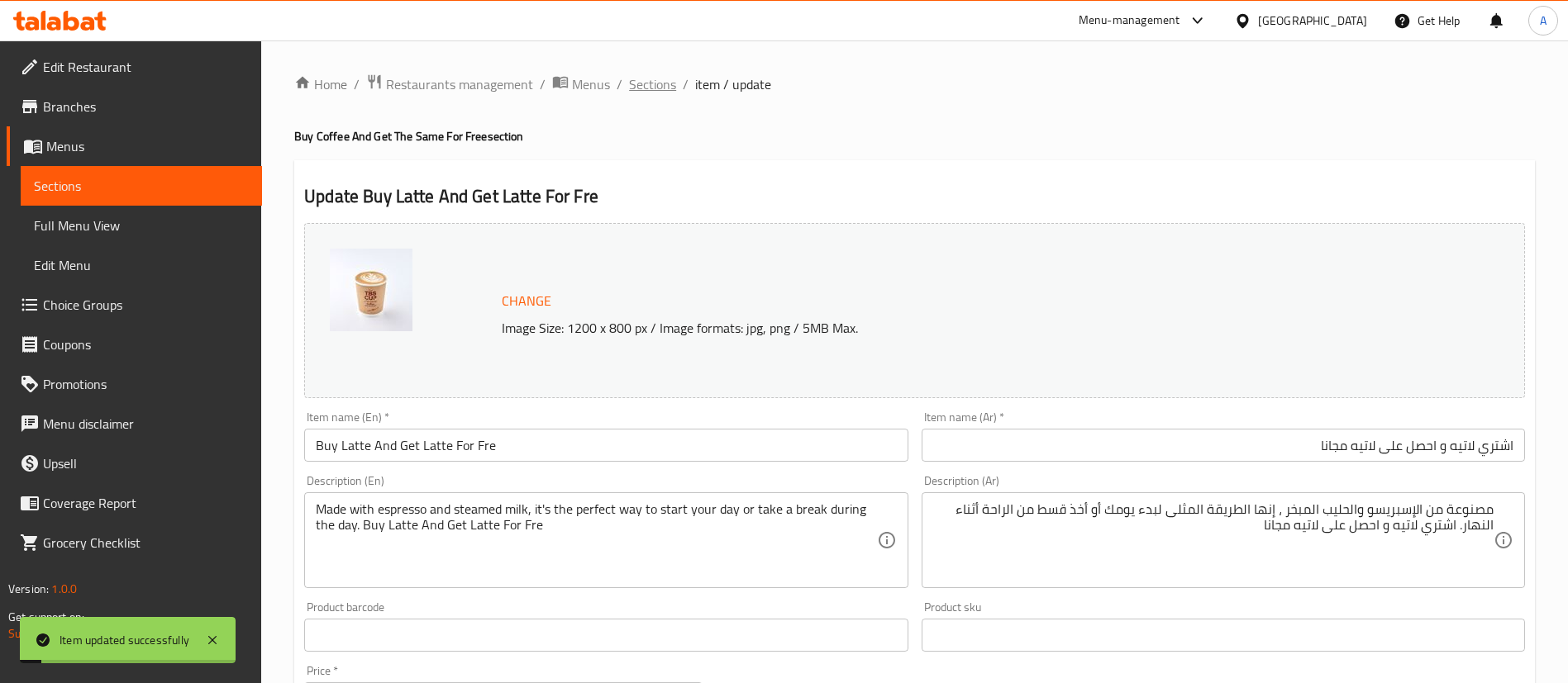
click at [646, 89] on span "Sections" at bounding box center [652, 84] width 47 height 20
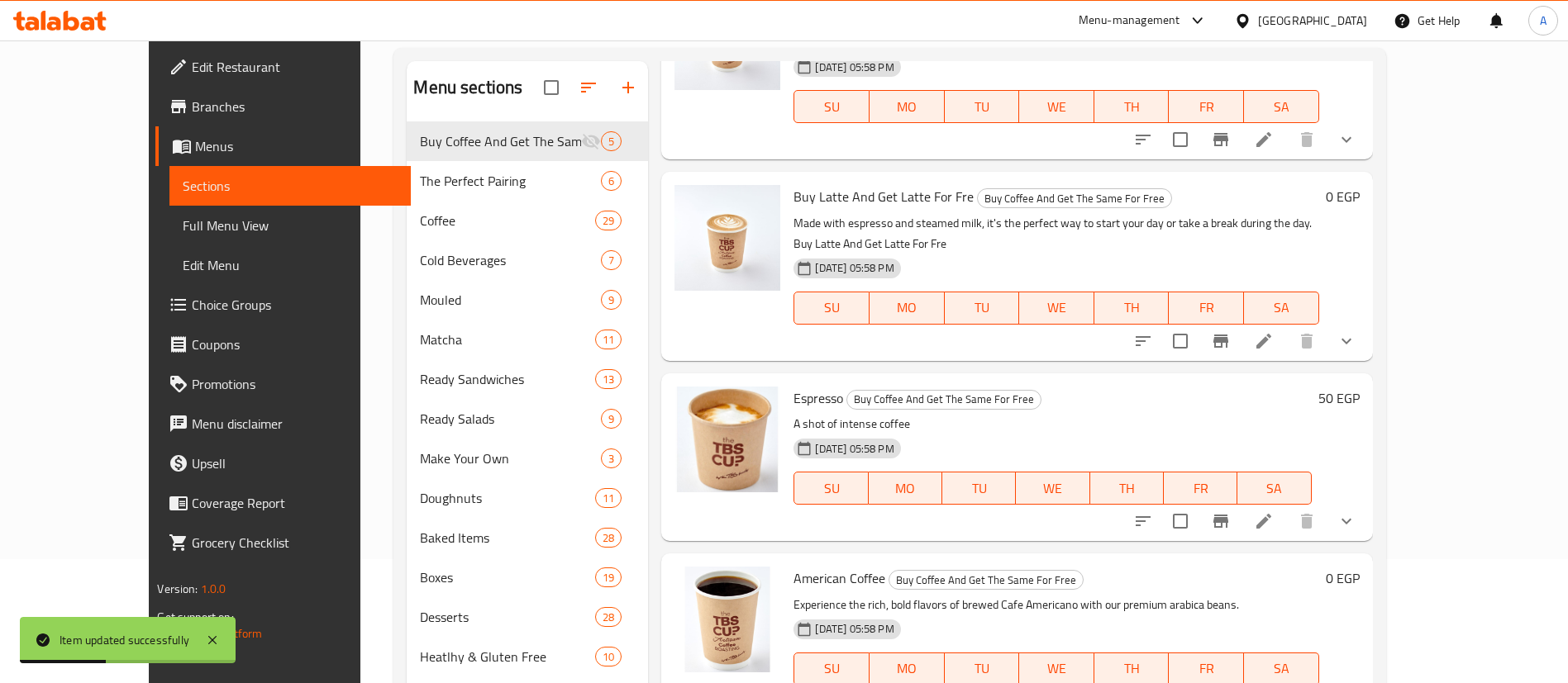
scroll to position [127, 0]
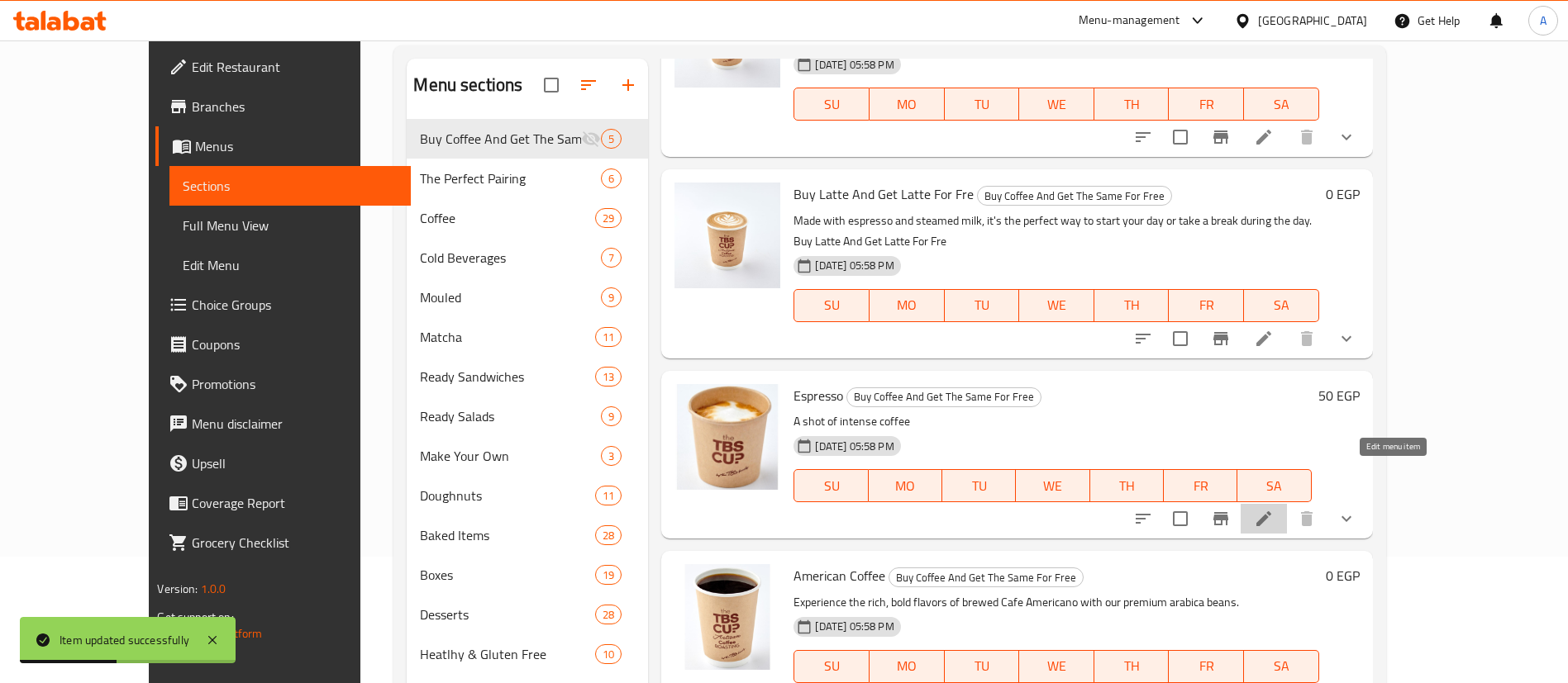
click at [1273, 509] on icon at bounding box center [1263, 519] width 20 height 20
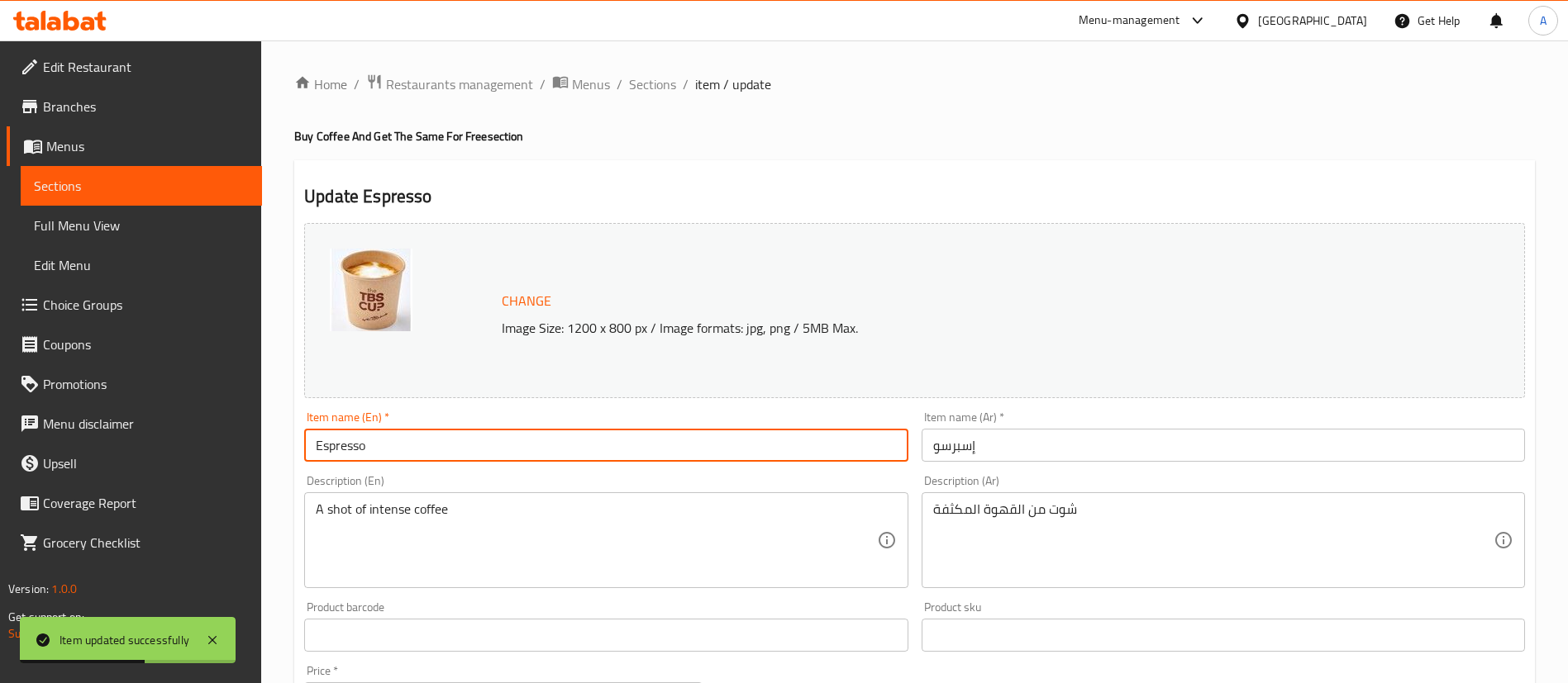
click at [543, 449] on input "Espresso" at bounding box center [606, 444] width 603 height 33
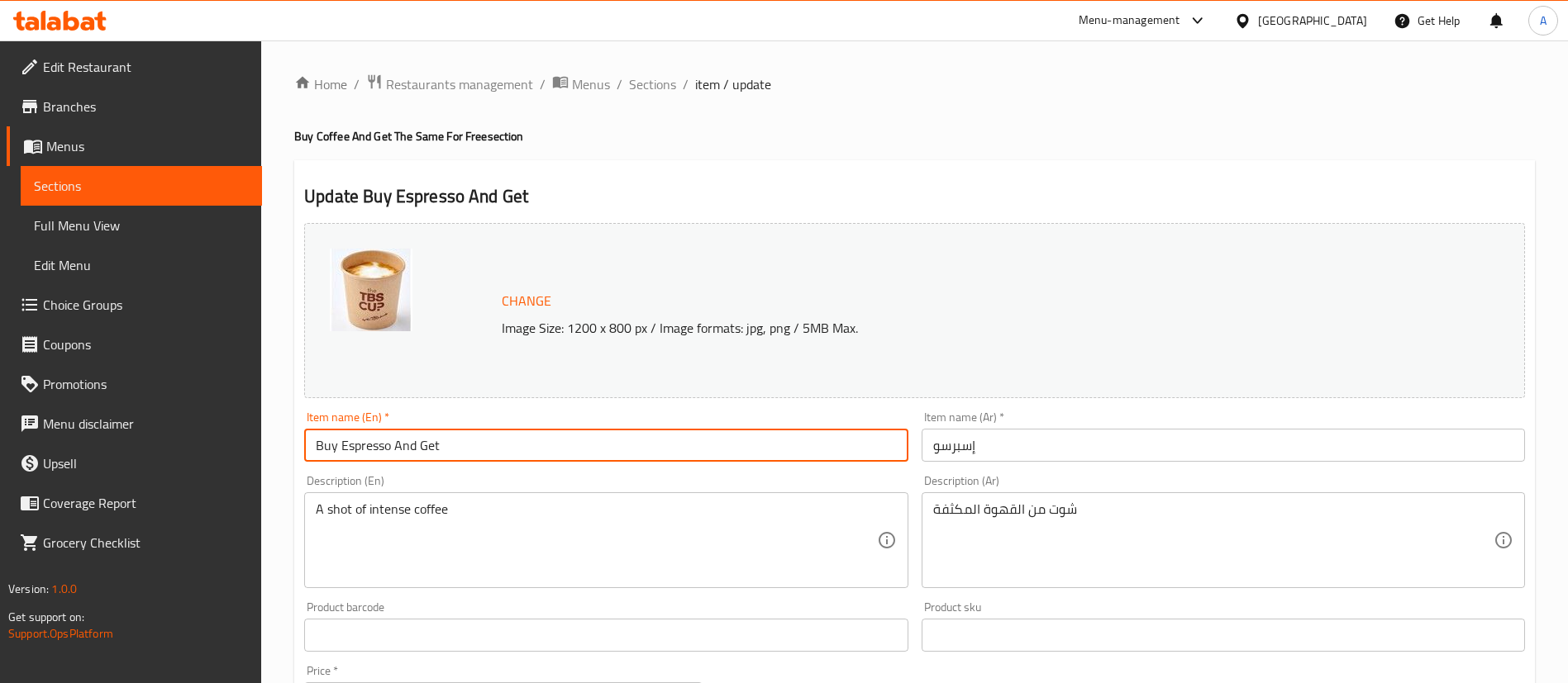
paste input "Espresso"
type input "Buy Espresso And Get Espresso For Free"
click at [1017, 448] on input "إسبرسو" at bounding box center [1223, 444] width 603 height 33
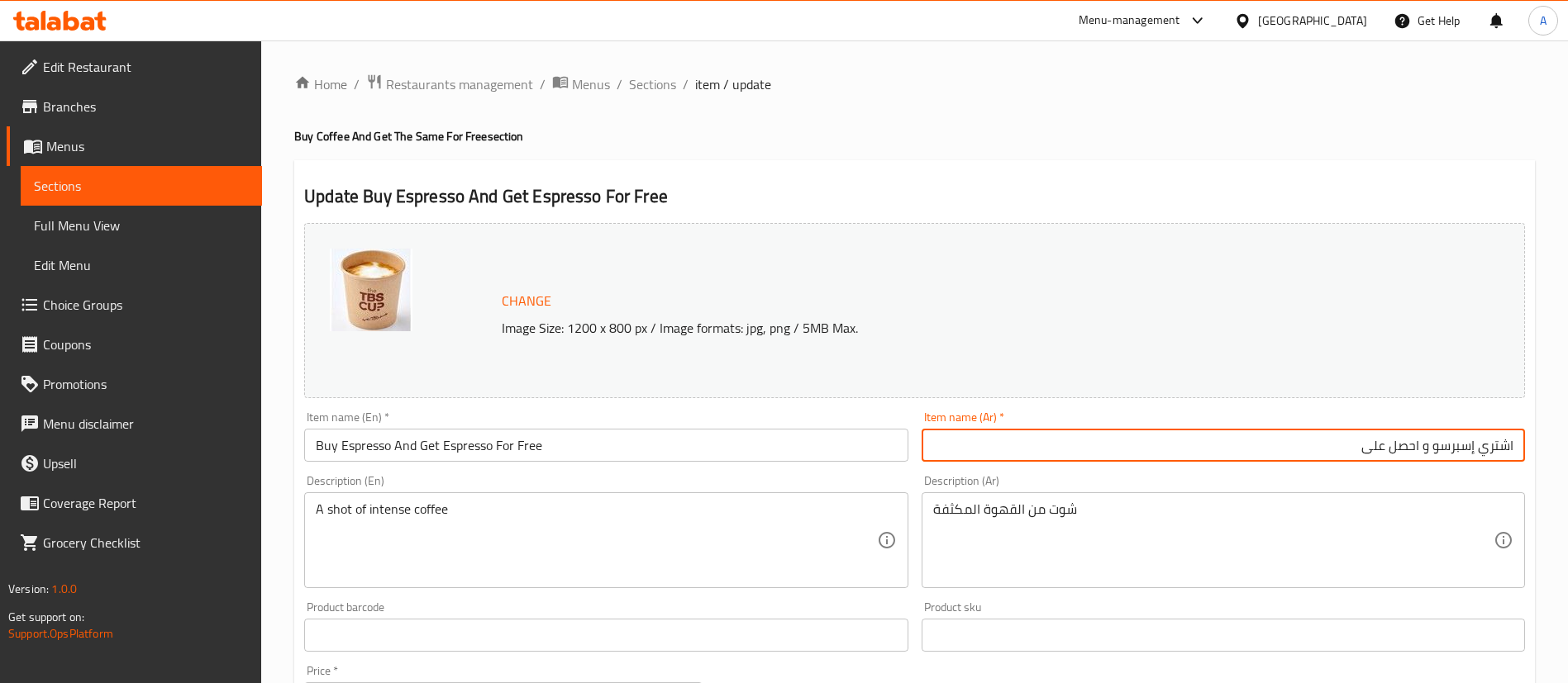
paste input "إسبرسو"
type input "اشتري إسبرسو و احصل على إسبرسو مجانا"
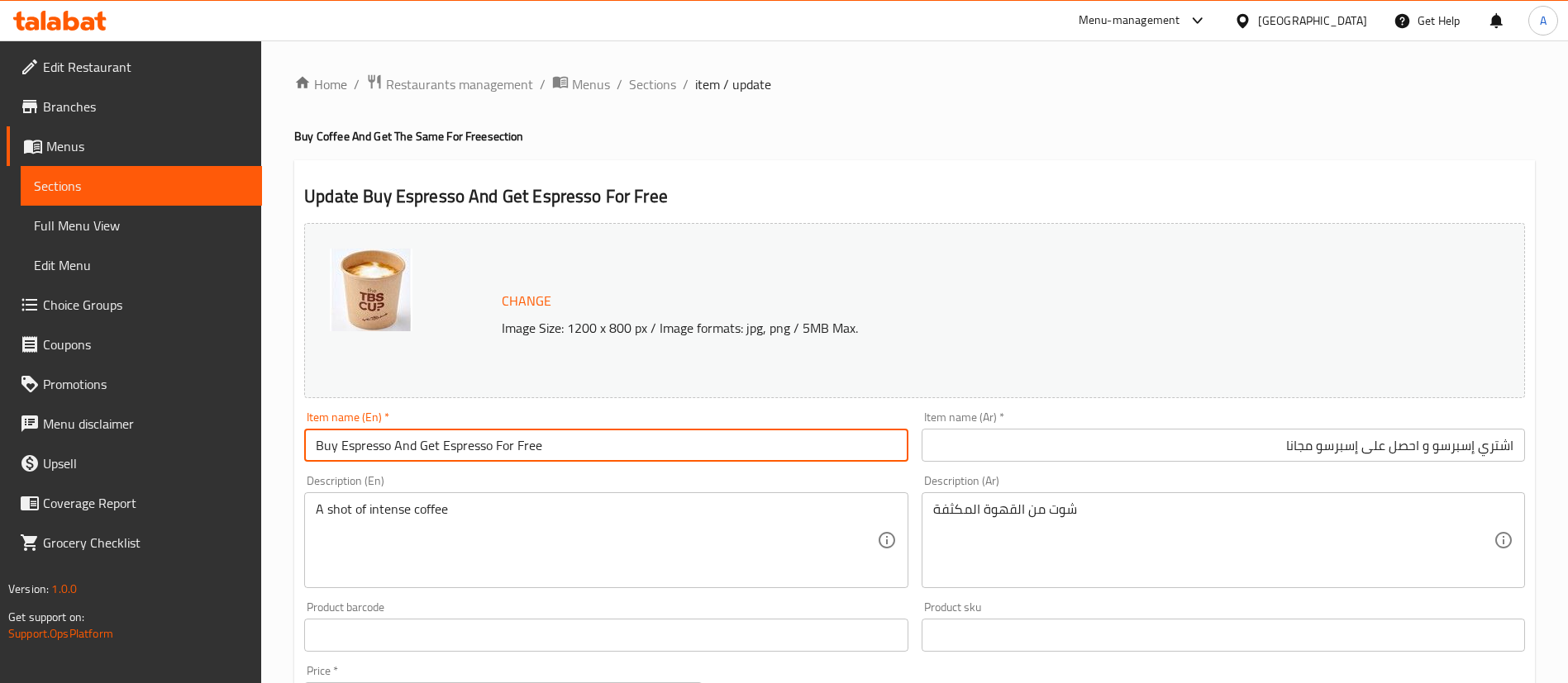
click at [678, 447] on input "Buy Espresso And Get Espresso For Free" at bounding box center [606, 444] width 603 height 33
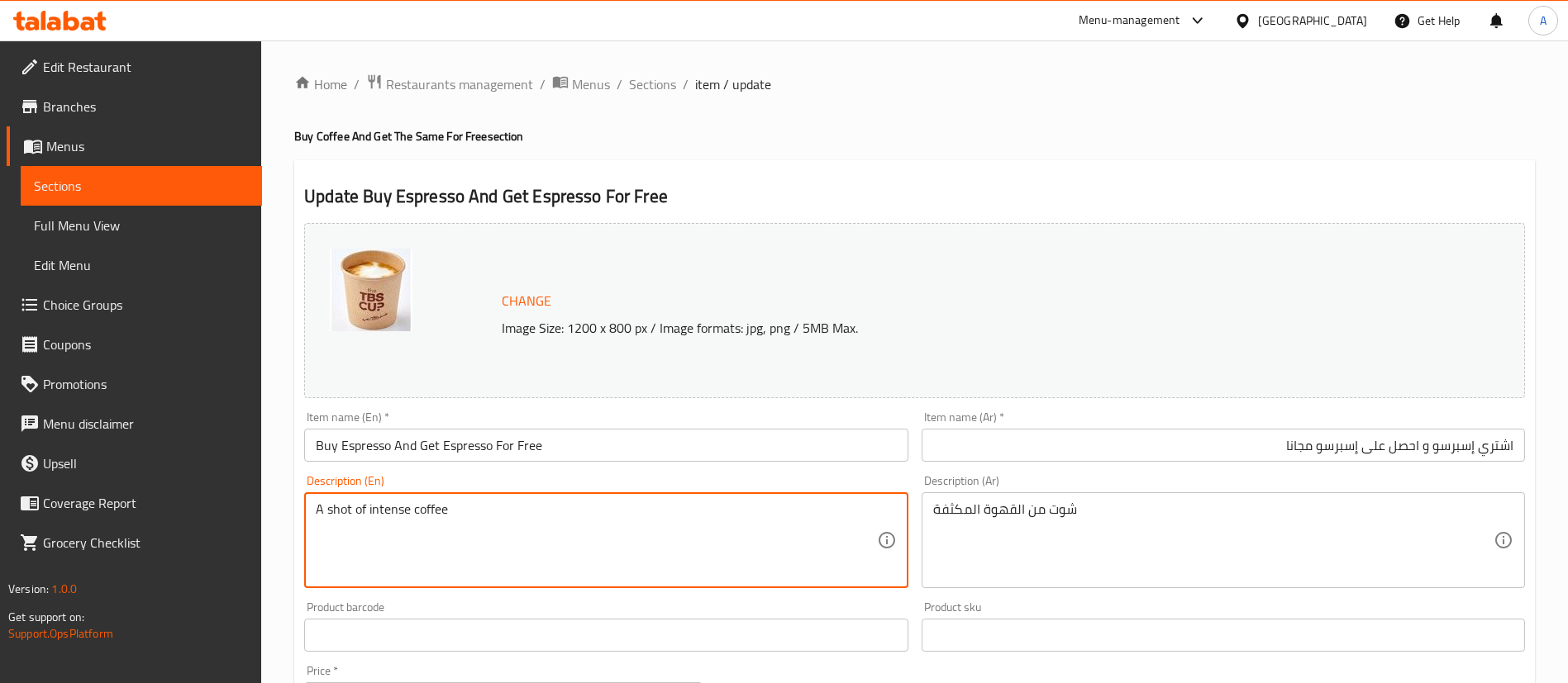
paste textarea "Buy Espresso And Get Espresso For Fr"
type textarea "Buy Espresso And Get Espresso For Free"
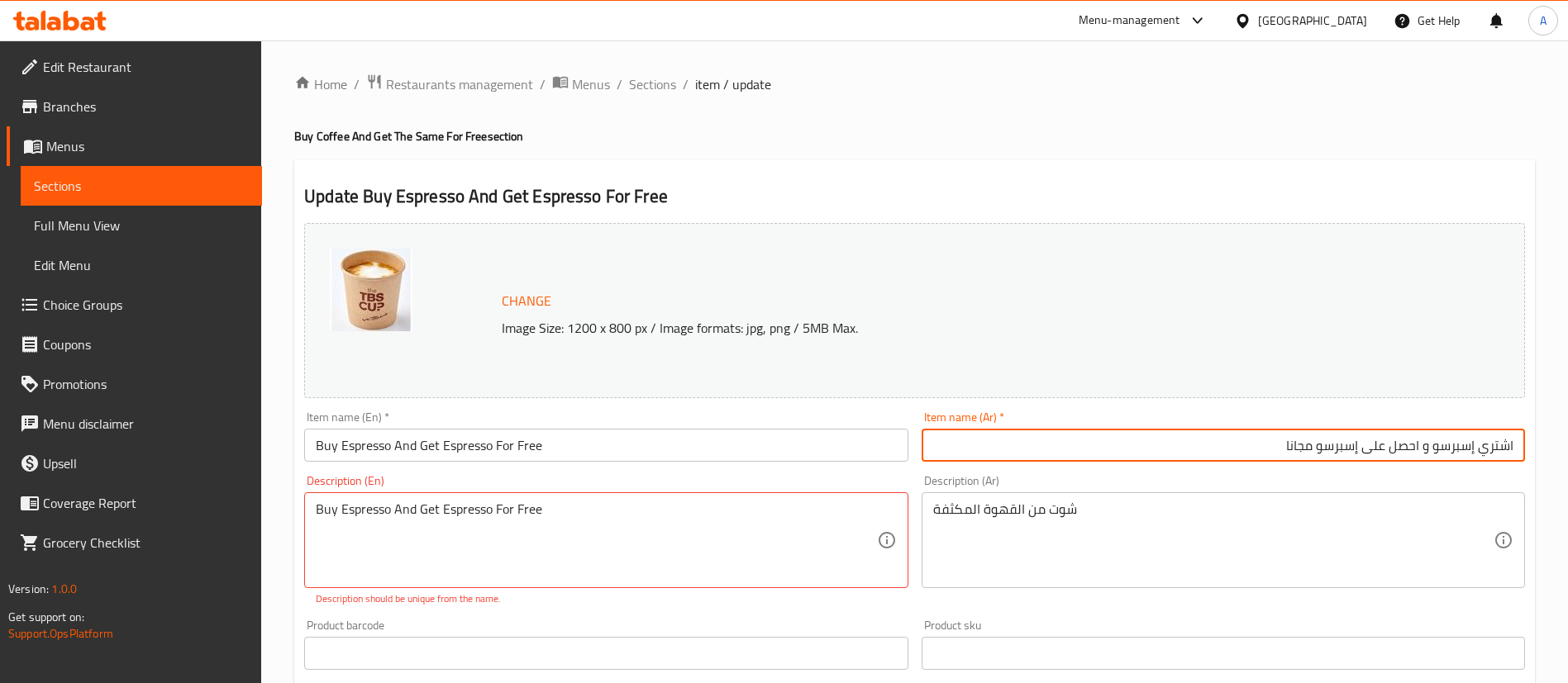
click at [1225, 443] on input "اشتري إسبرسو و احصل على إسبرسو مجانا" at bounding box center [1223, 444] width 603 height 33
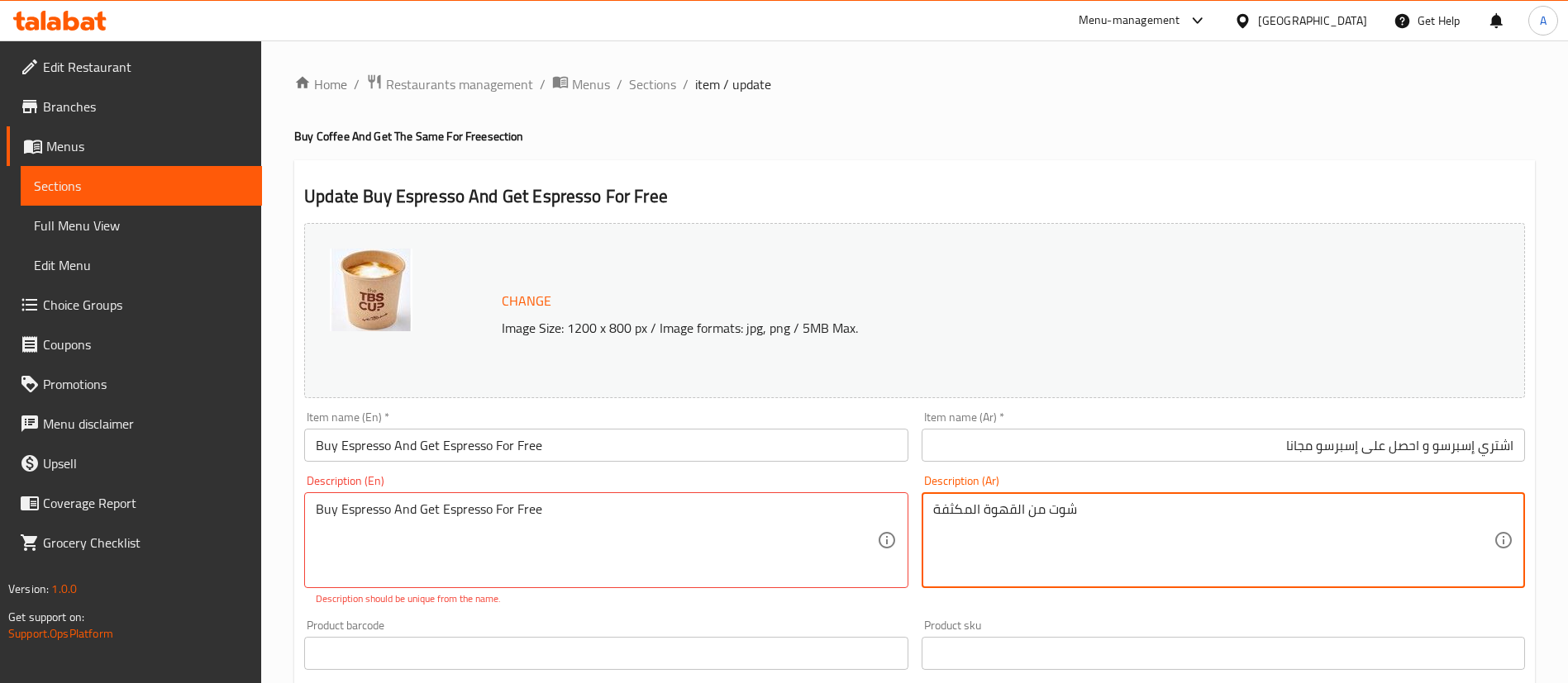
paste textarea "شتري إسبرسو و احصل على إسبرسو مجانا"
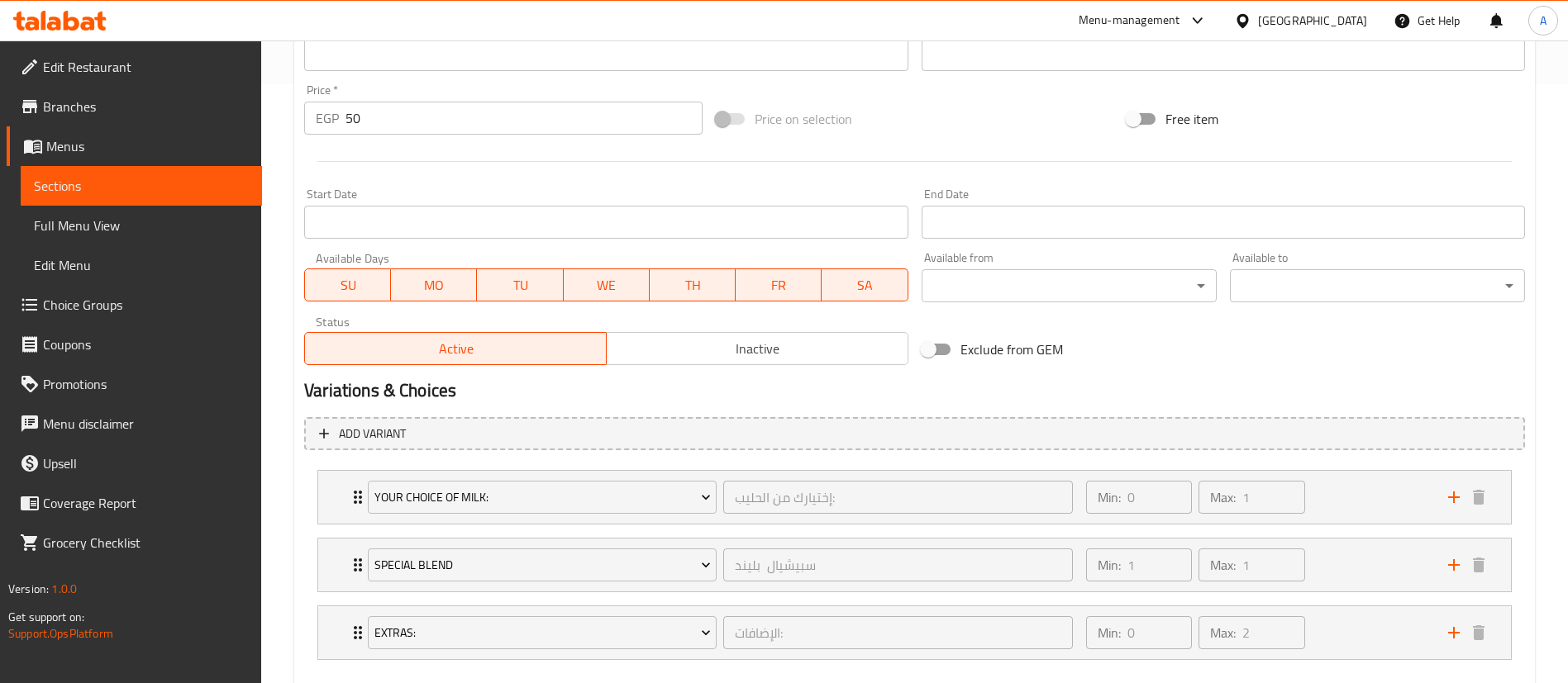
scroll to position [689, 0]
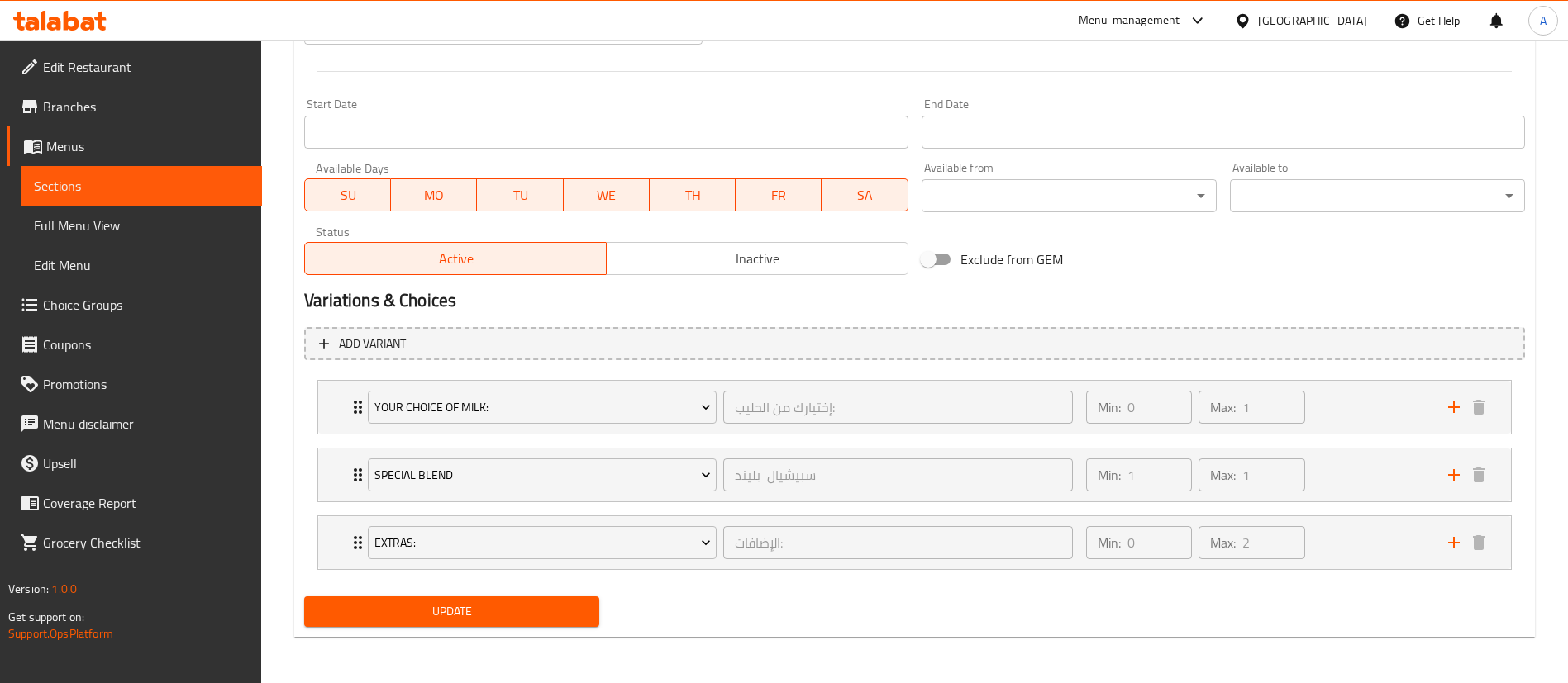
click at [443, 603] on span "Update" at bounding box center [451, 611] width 269 height 21
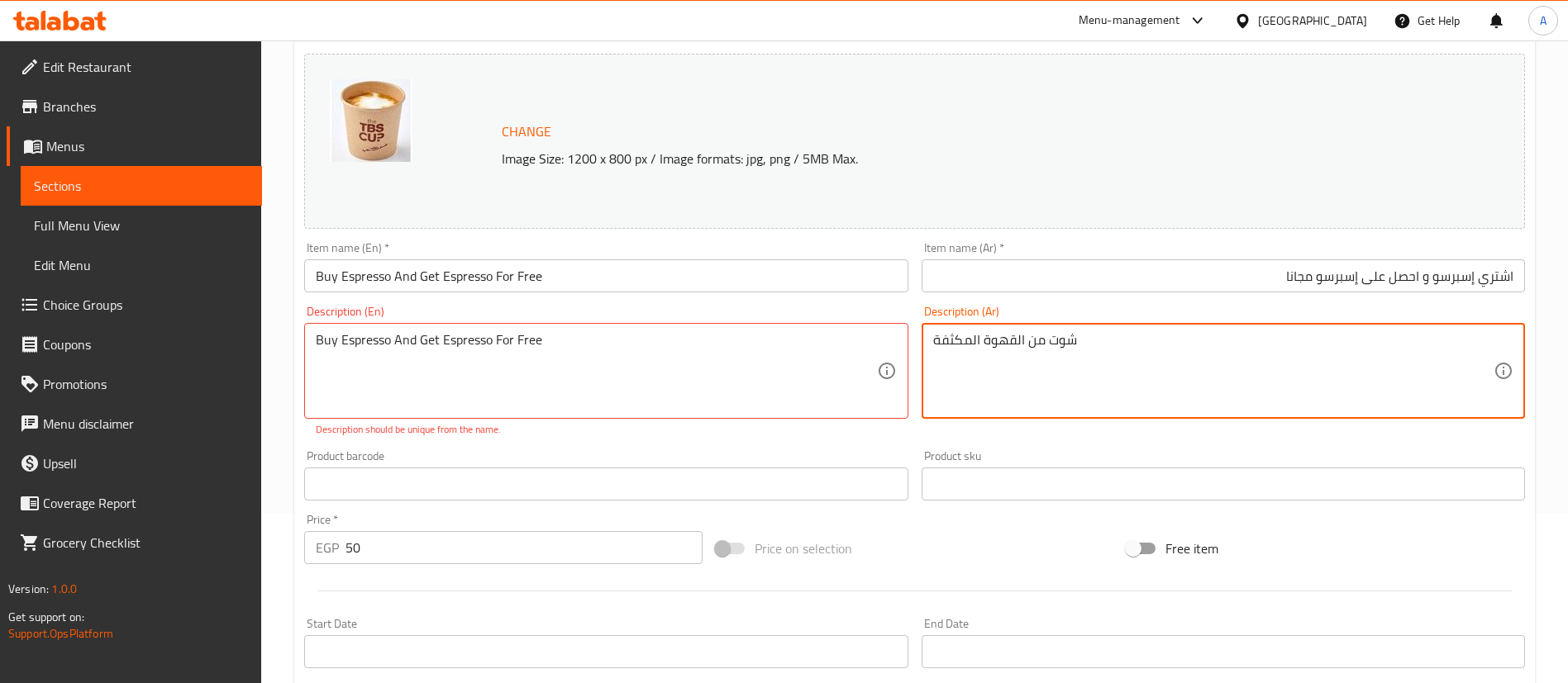
type textarea "شوت من القهوة المكثفة"
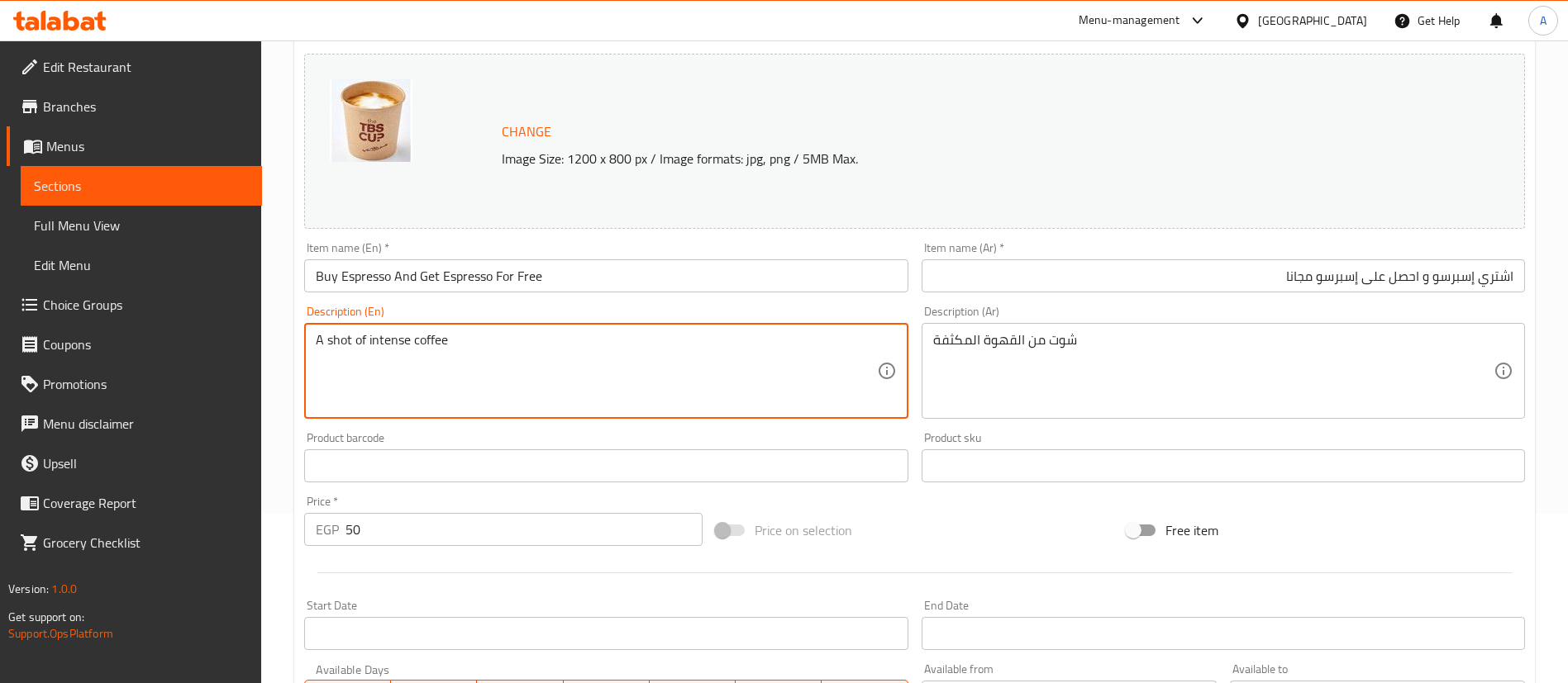
scroll to position [671, 0]
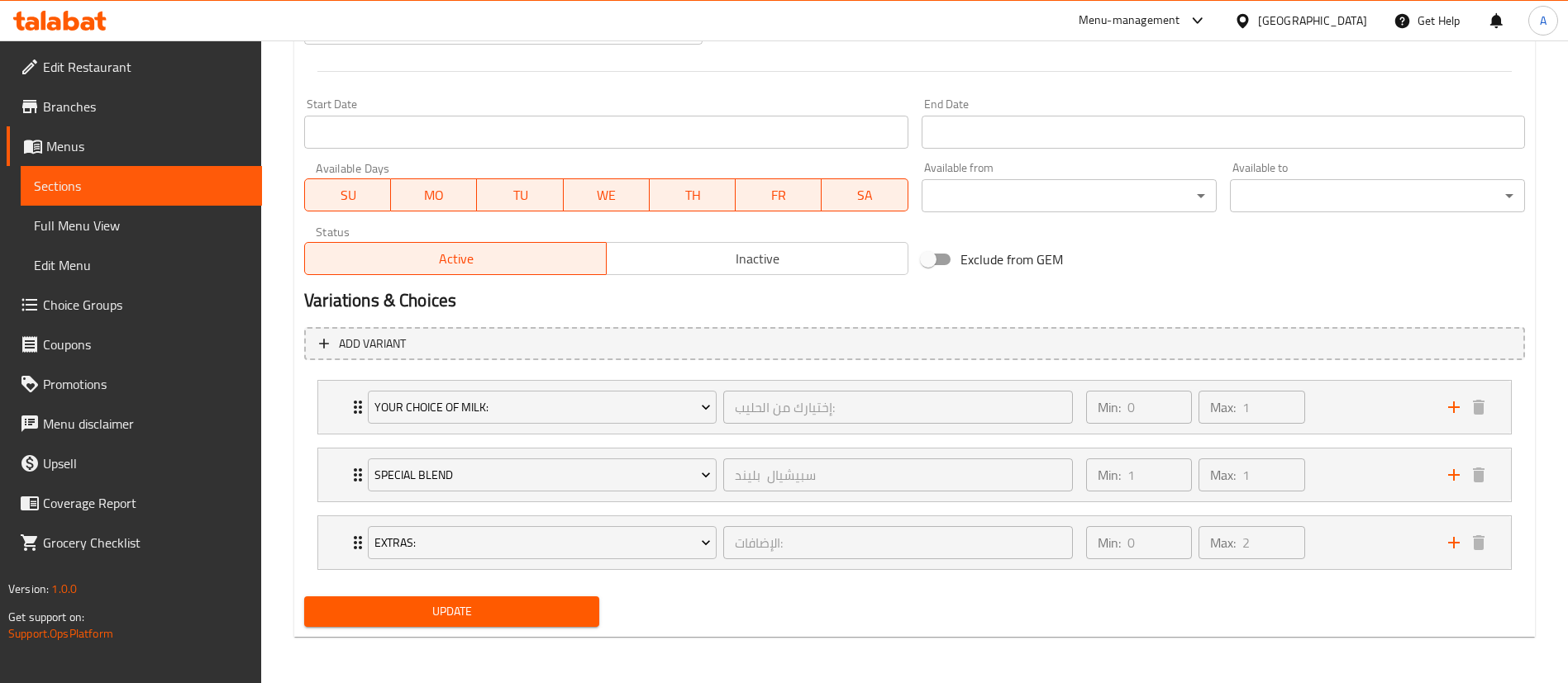
type textarea "A shot of intense coffee"
click at [462, 606] on span "Update" at bounding box center [451, 611] width 269 height 21
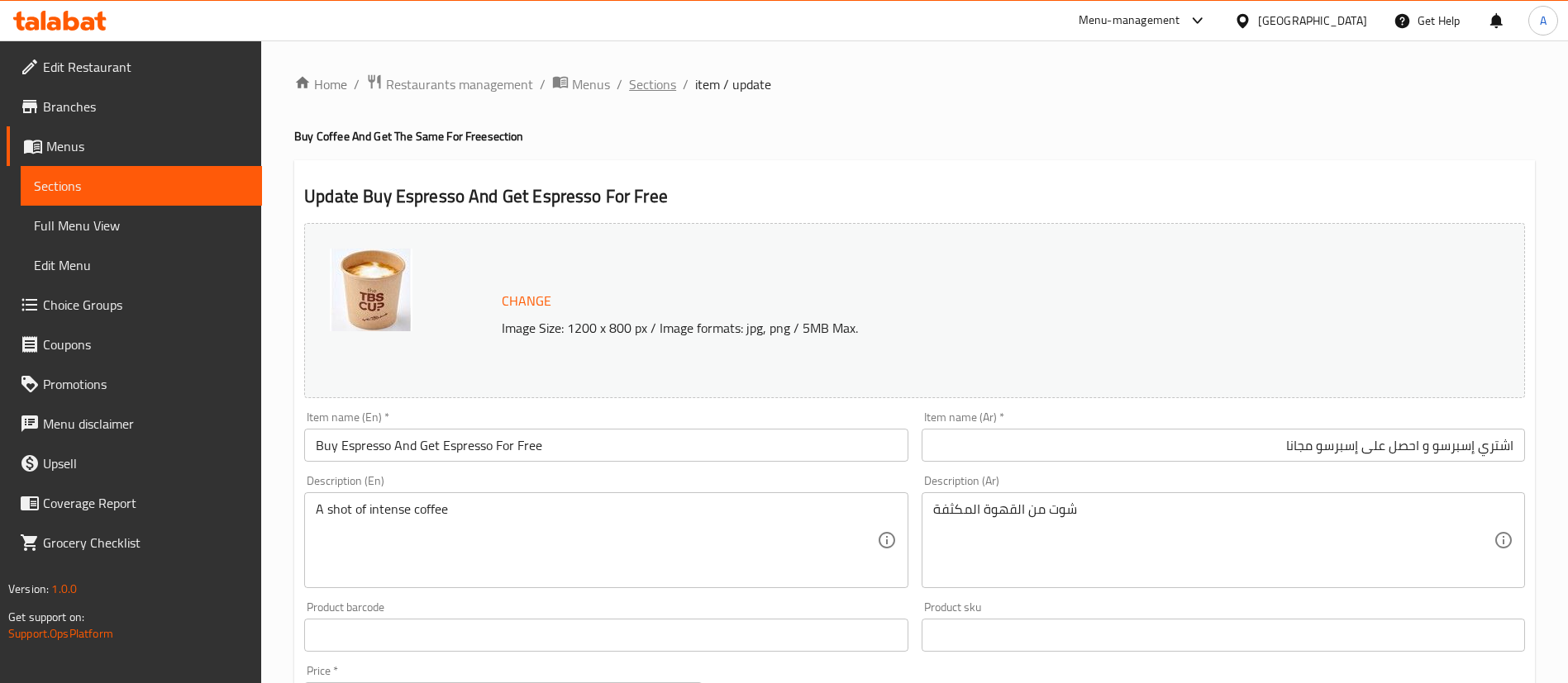
click at [653, 89] on span "Sections" at bounding box center [652, 84] width 47 height 20
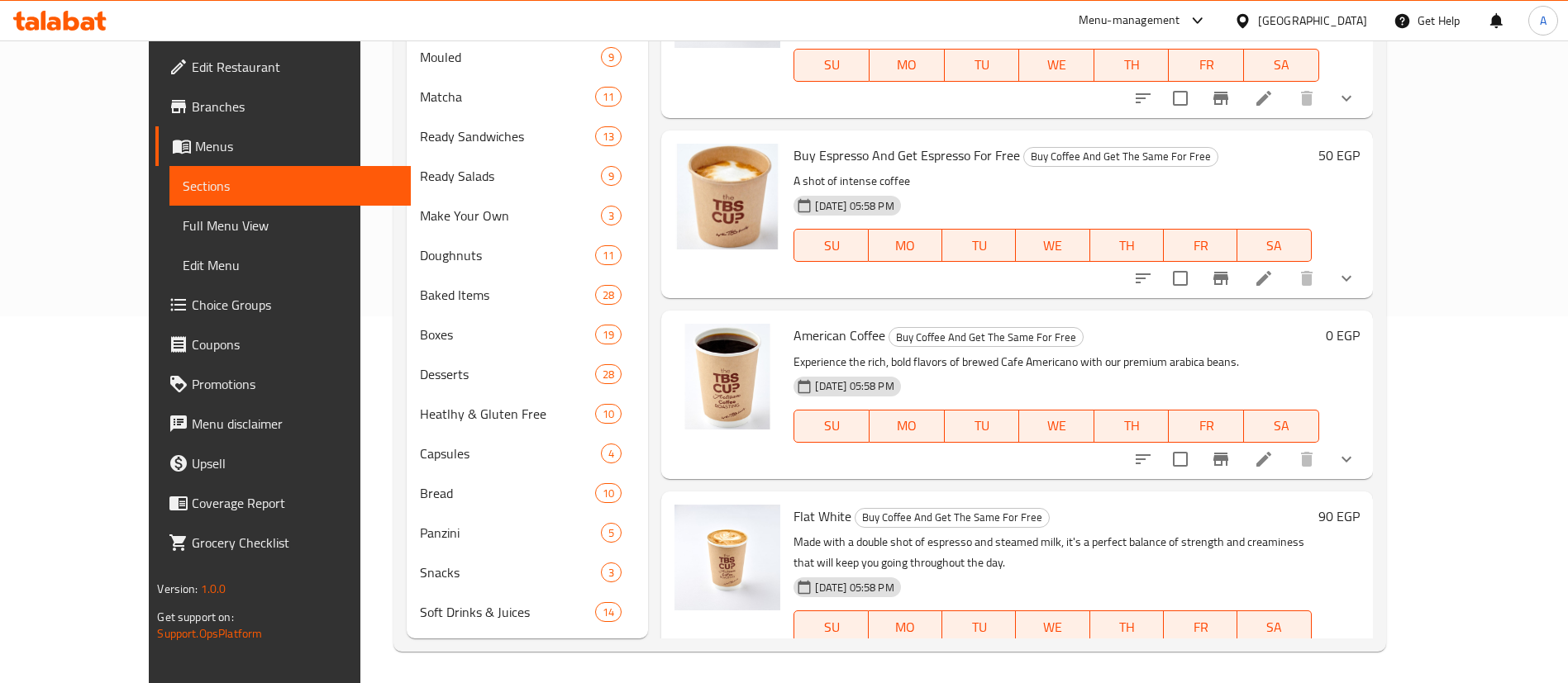
scroll to position [368, 0]
click at [1286, 443] on li at bounding box center [1263, 458] width 46 height 30
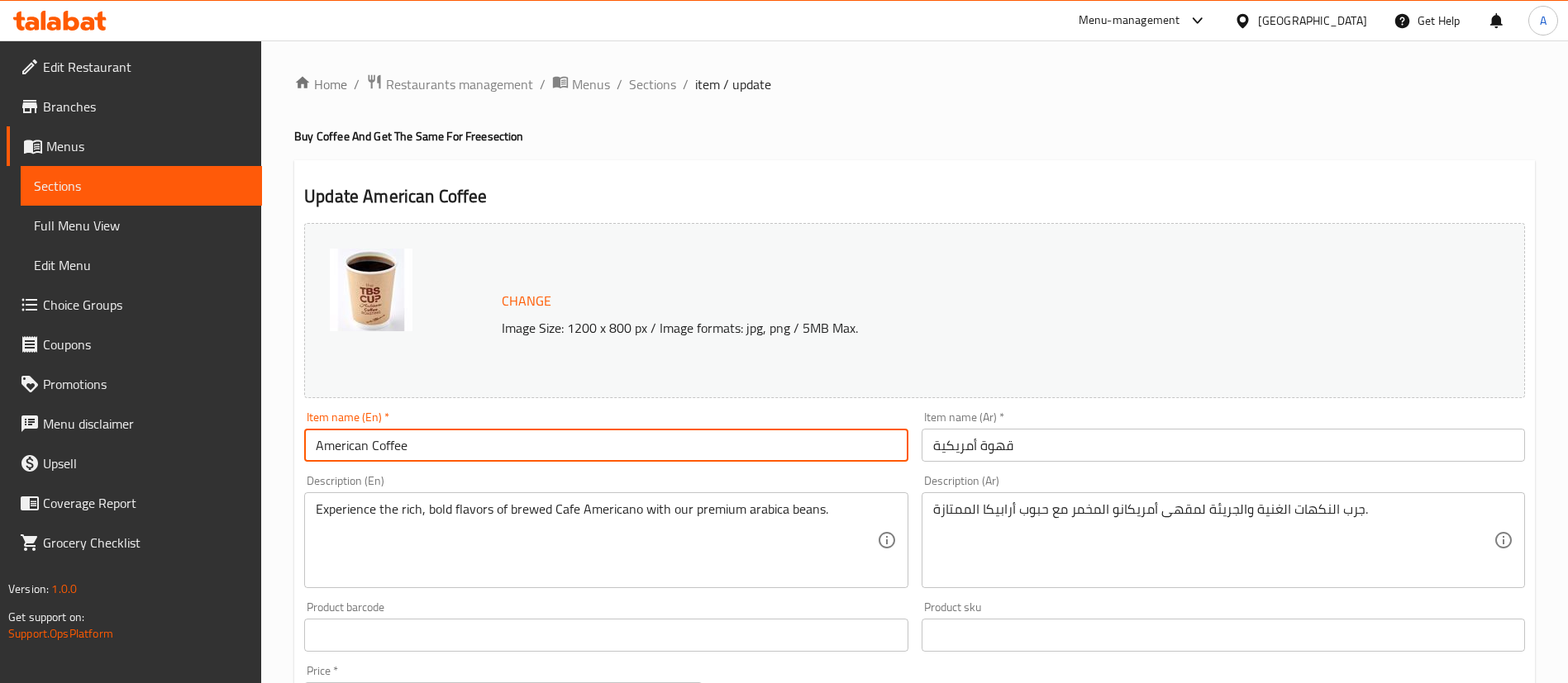
click at [536, 439] on input "American Coffee" at bounding box center [606, 444] width 603 height 33
paste input "American Coffee"
type input "Buy American Coffee And Get American Coffee For Free"
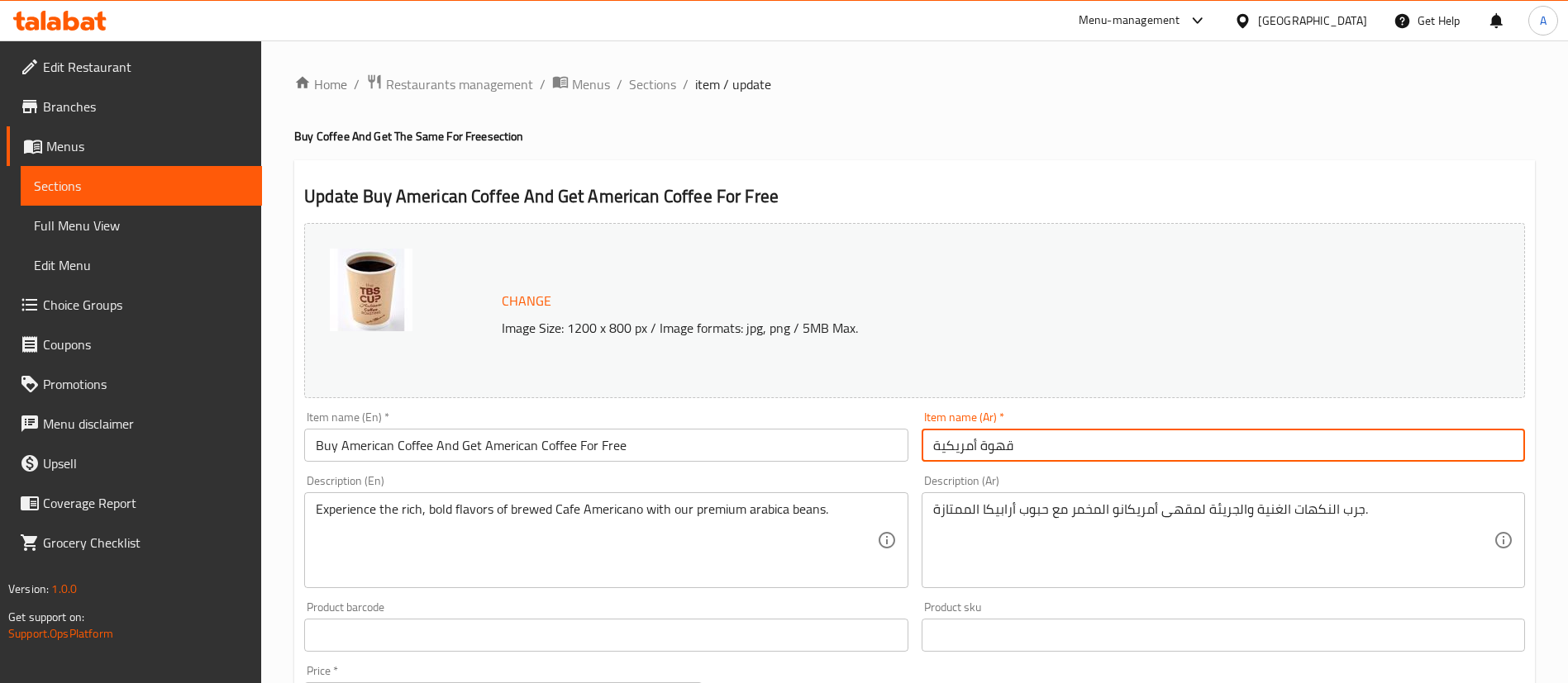
click at [1107, 439] on input "قهوة أمريكية" at bounding box center [1223, 444] width 603 height 33
paste input "قهوة أمريكية"
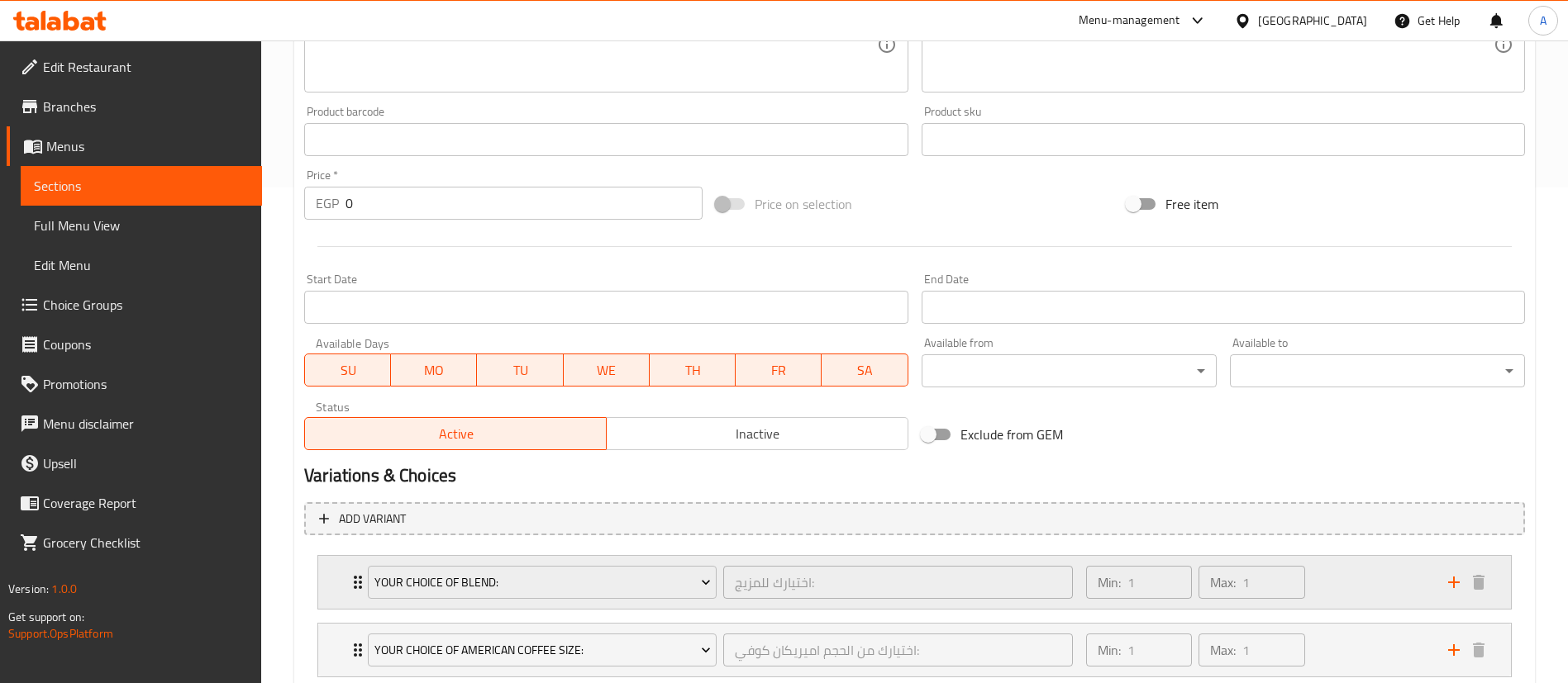
scroll to position [807, 0]
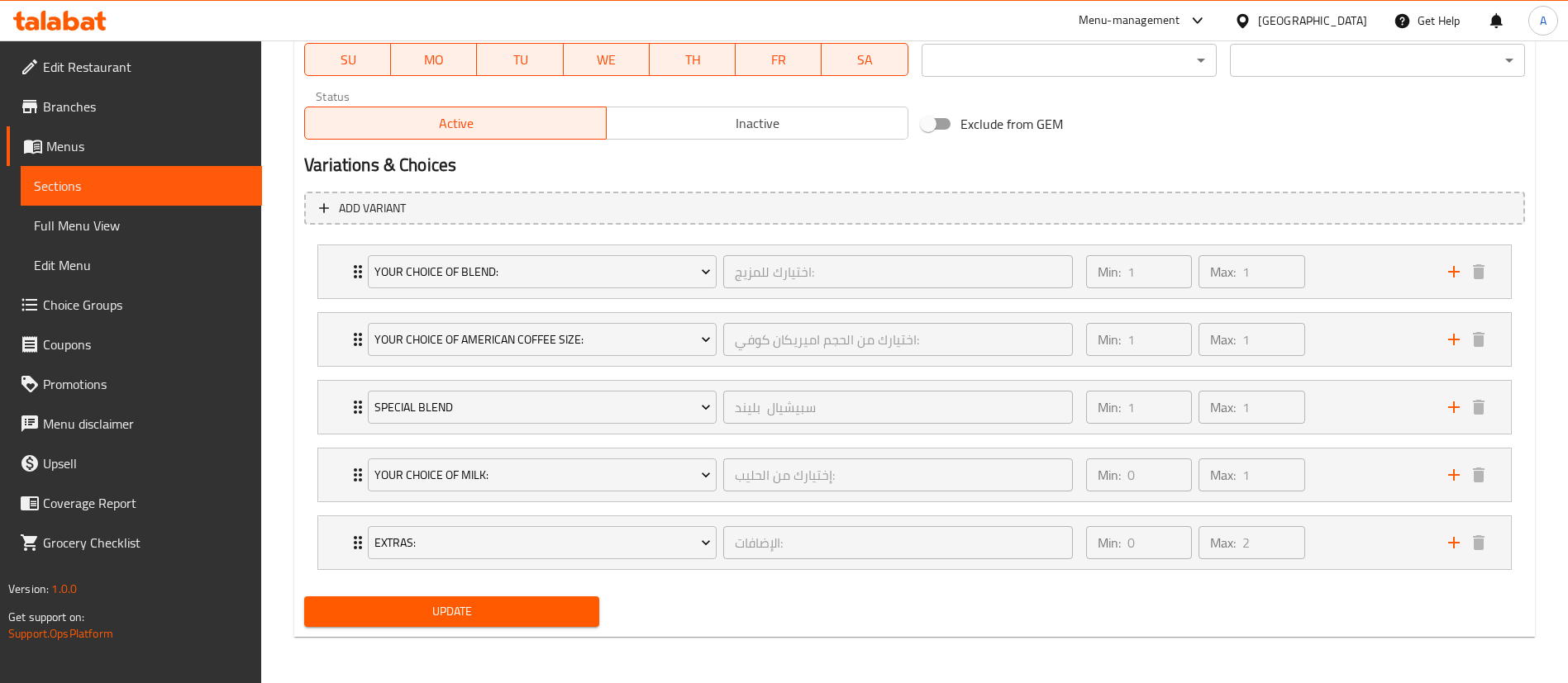
type input "اشتري قهوة أمريكية و احصل على قهوة أمريكية مجانا"
click at [431, 612] on span "Update" at bounding box center [451, 611] width 269 height 21
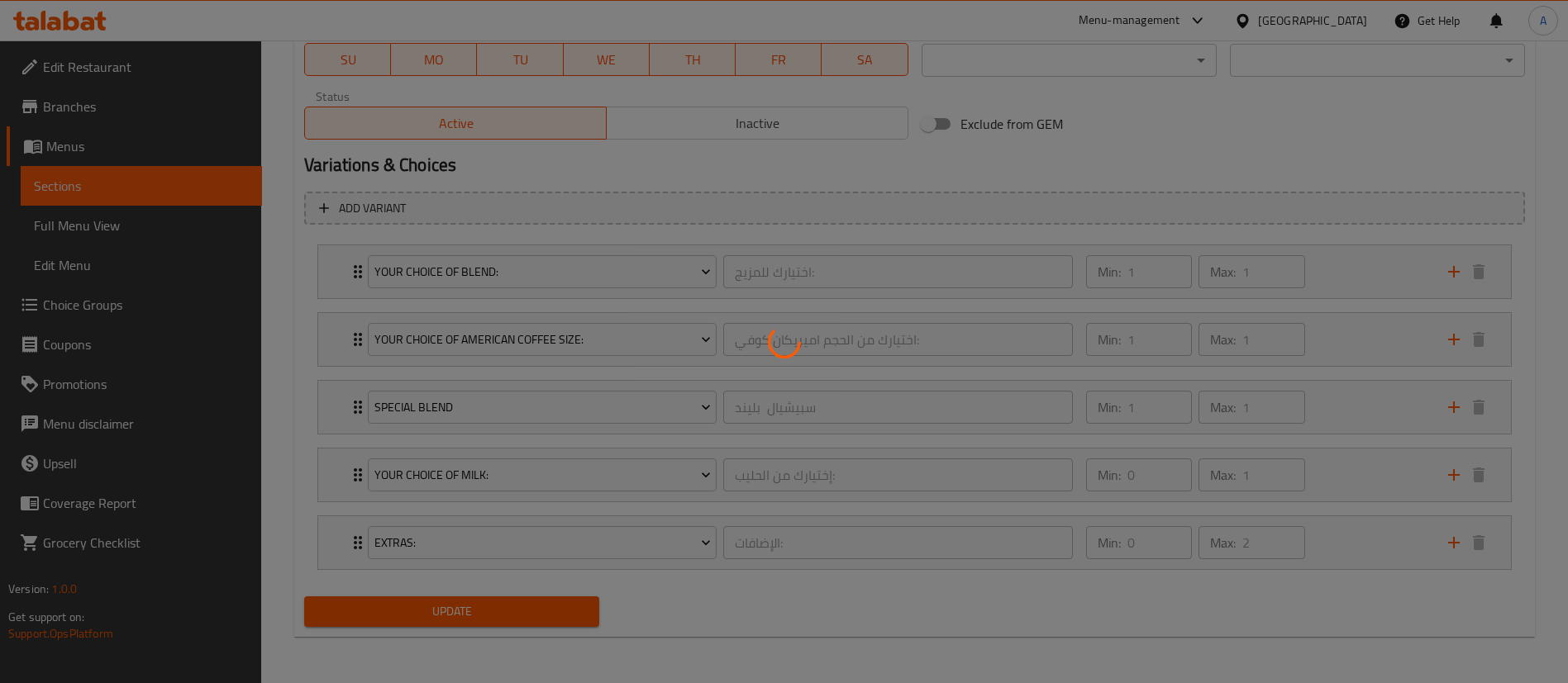
scroll to position [0, 0]
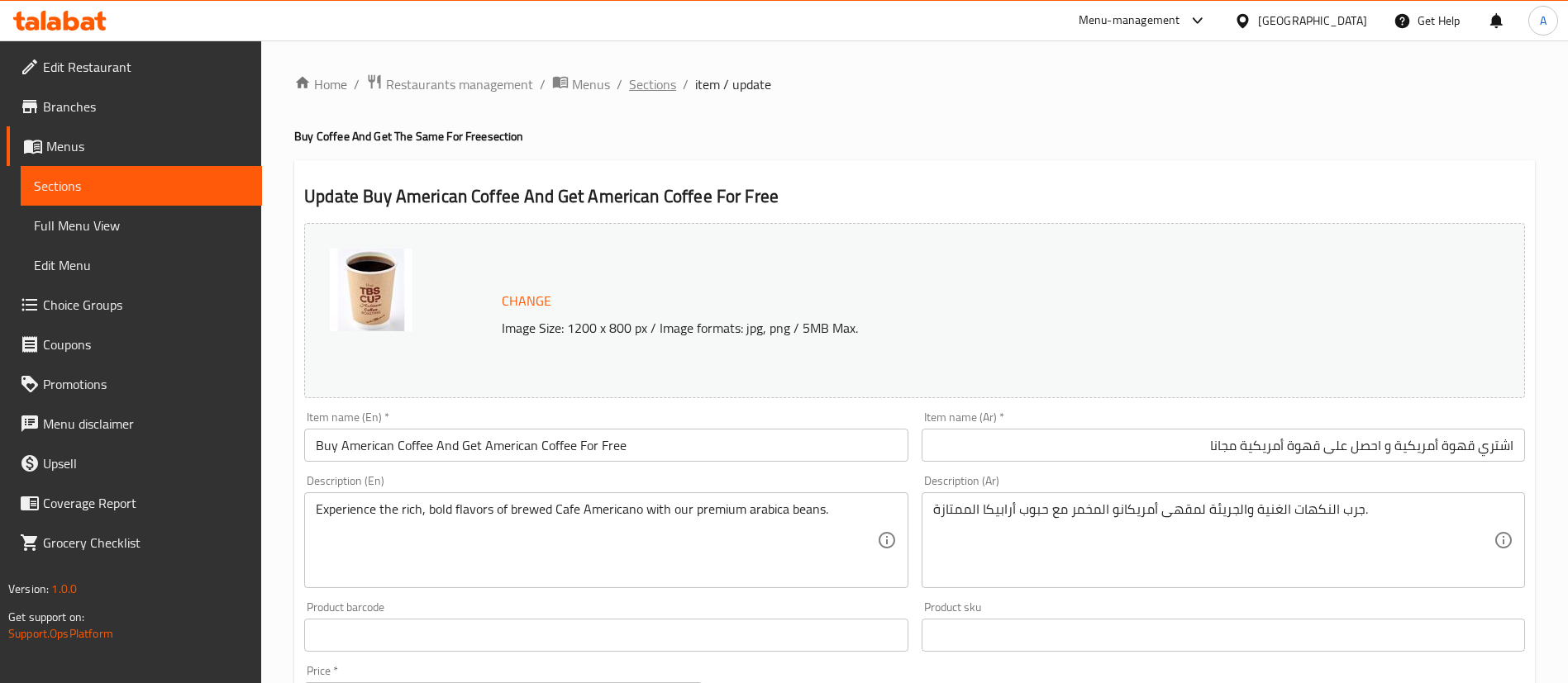
click at [667, 84] on span "Sections" at bounding box center [652, 84] width 47 height 20
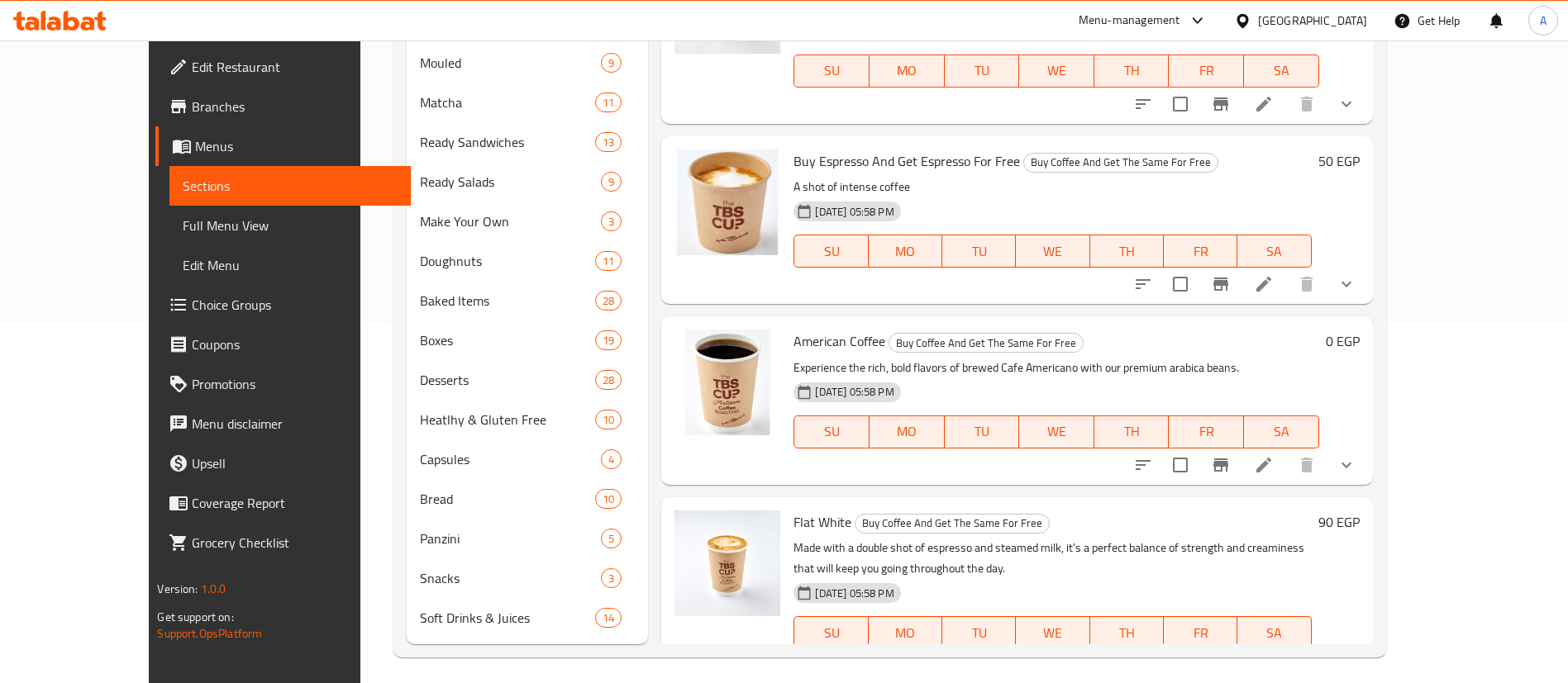
scroll to position [368, 0]
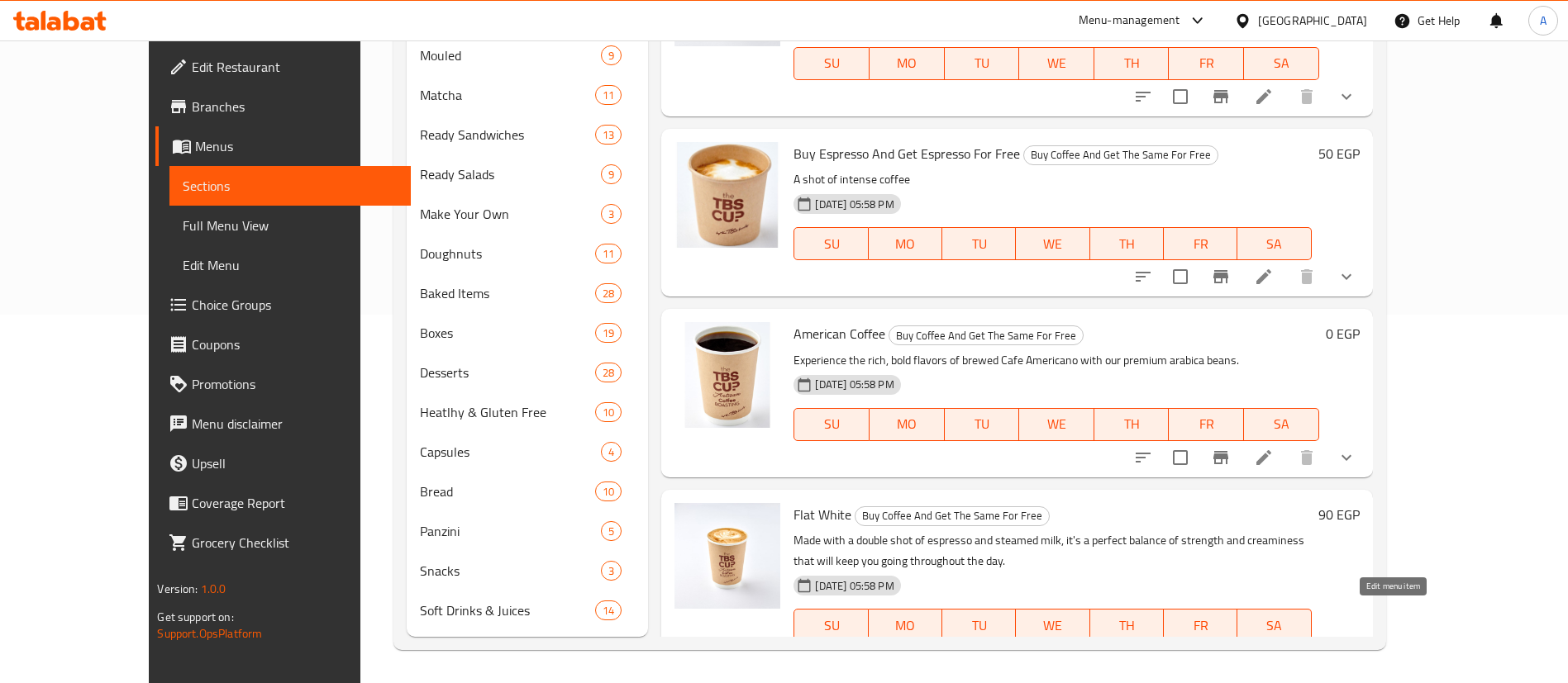
click at [1271, 651] on icon at bounding box center [1263, 658] width 15 height 15
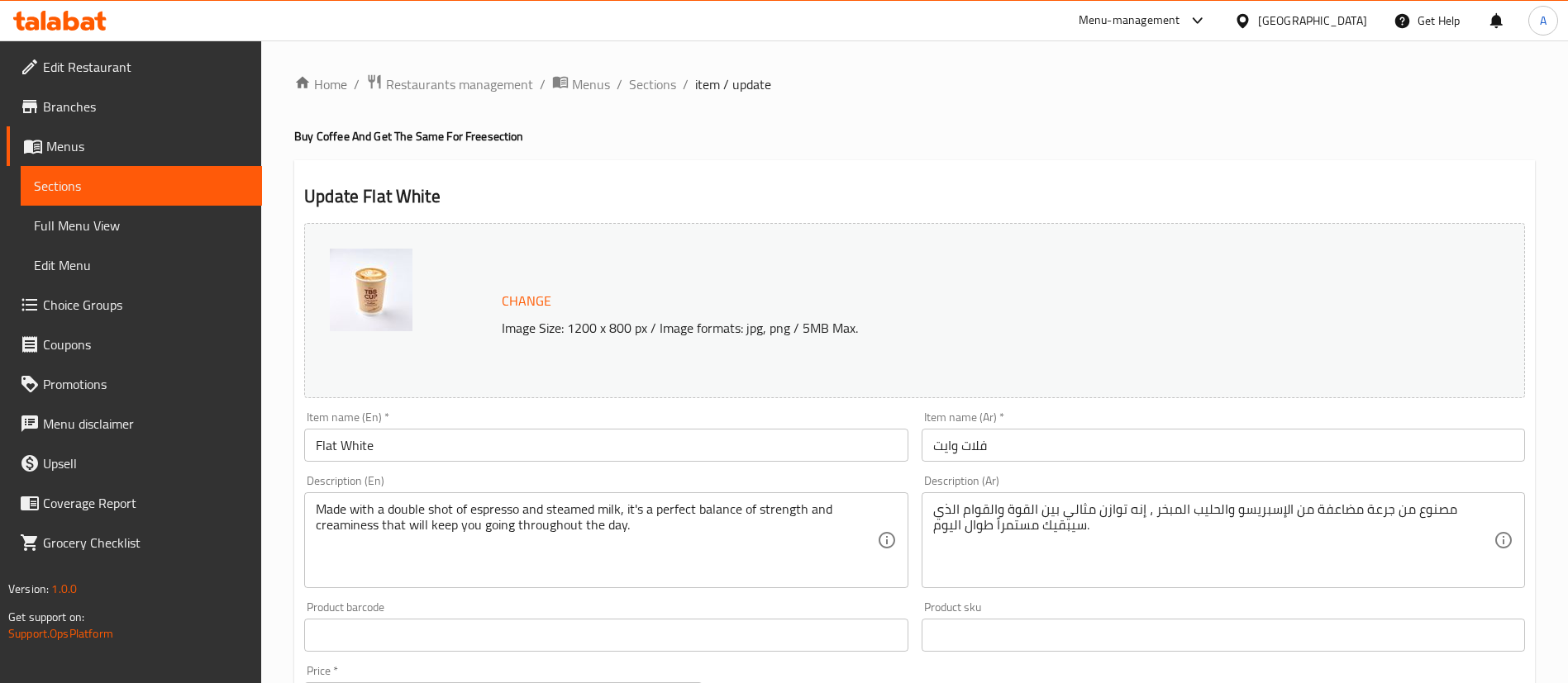
click at [463, 444] on input "Flat White" at bounding box center [606, 444] width 603 height 33
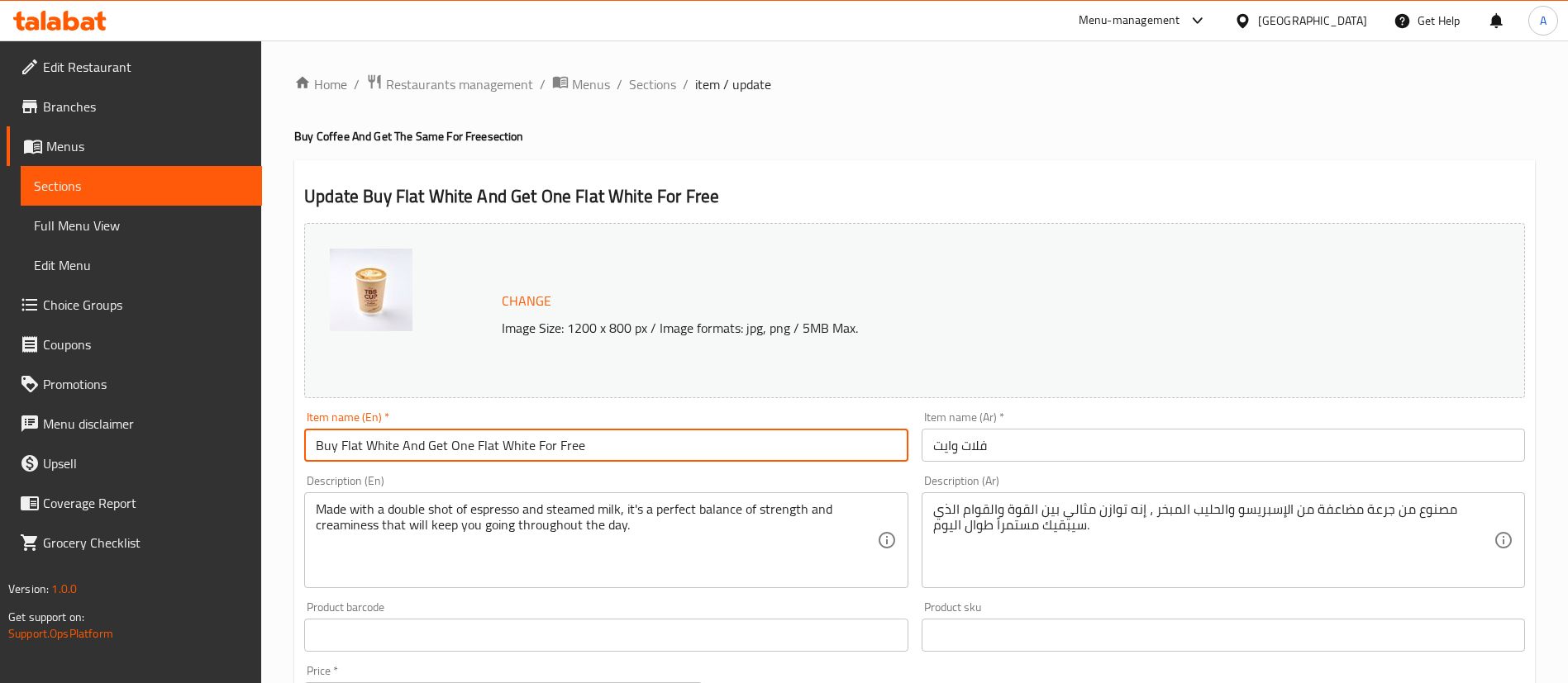
type input "Buy Flat White And Get One Flat White For Free"
click at [1077, 457] on input "فلات وايت" at bounding box center [1223, 444] width 603 height 33
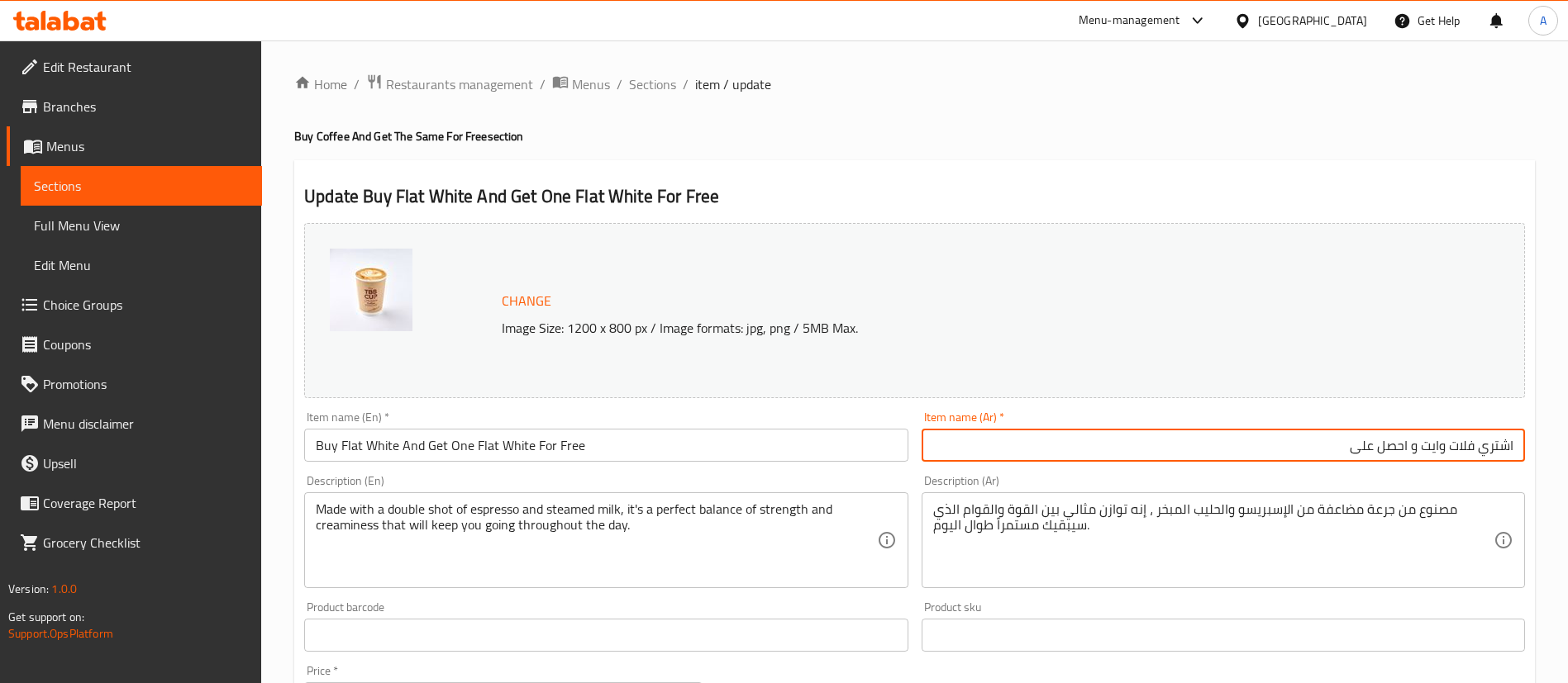
paste input "قهوة أمريكية"
paste input "فلات وايت"
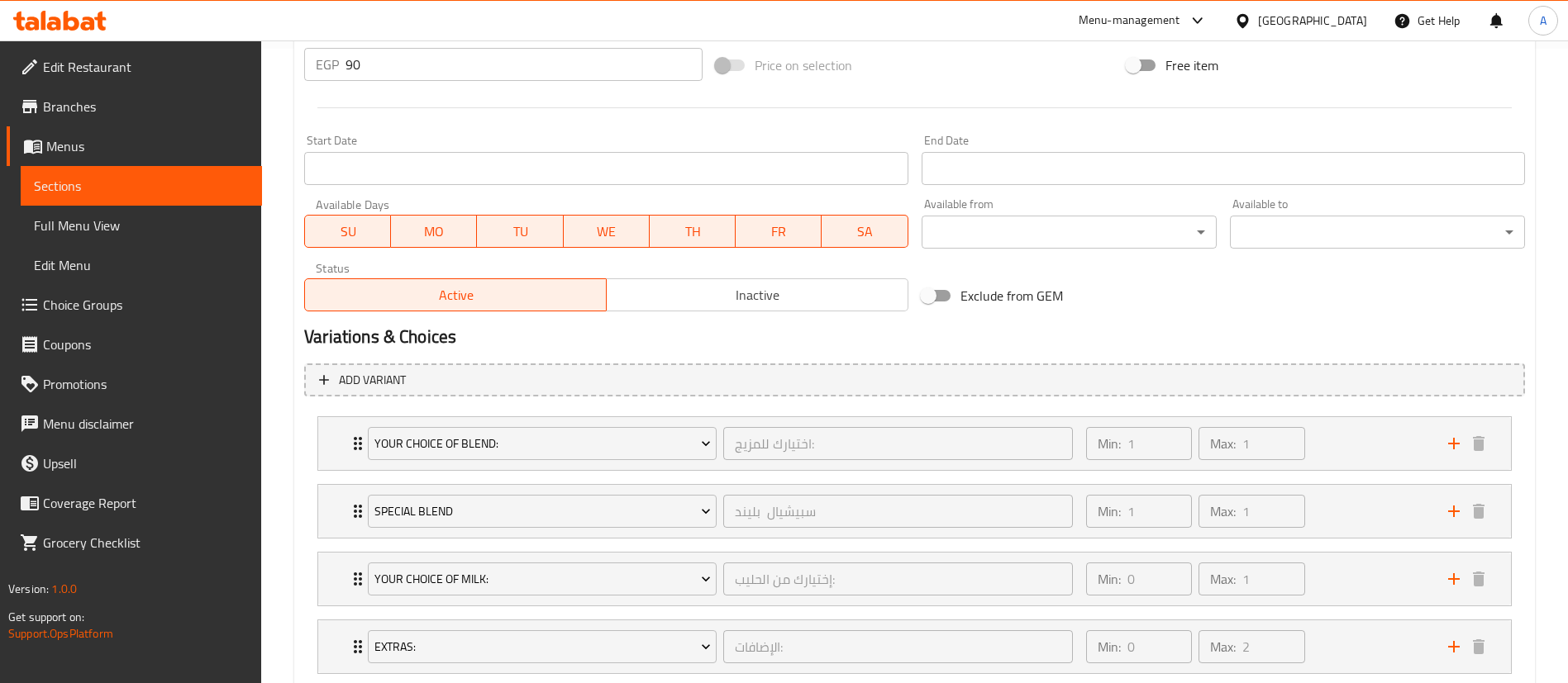
scroll to position [739, 0]
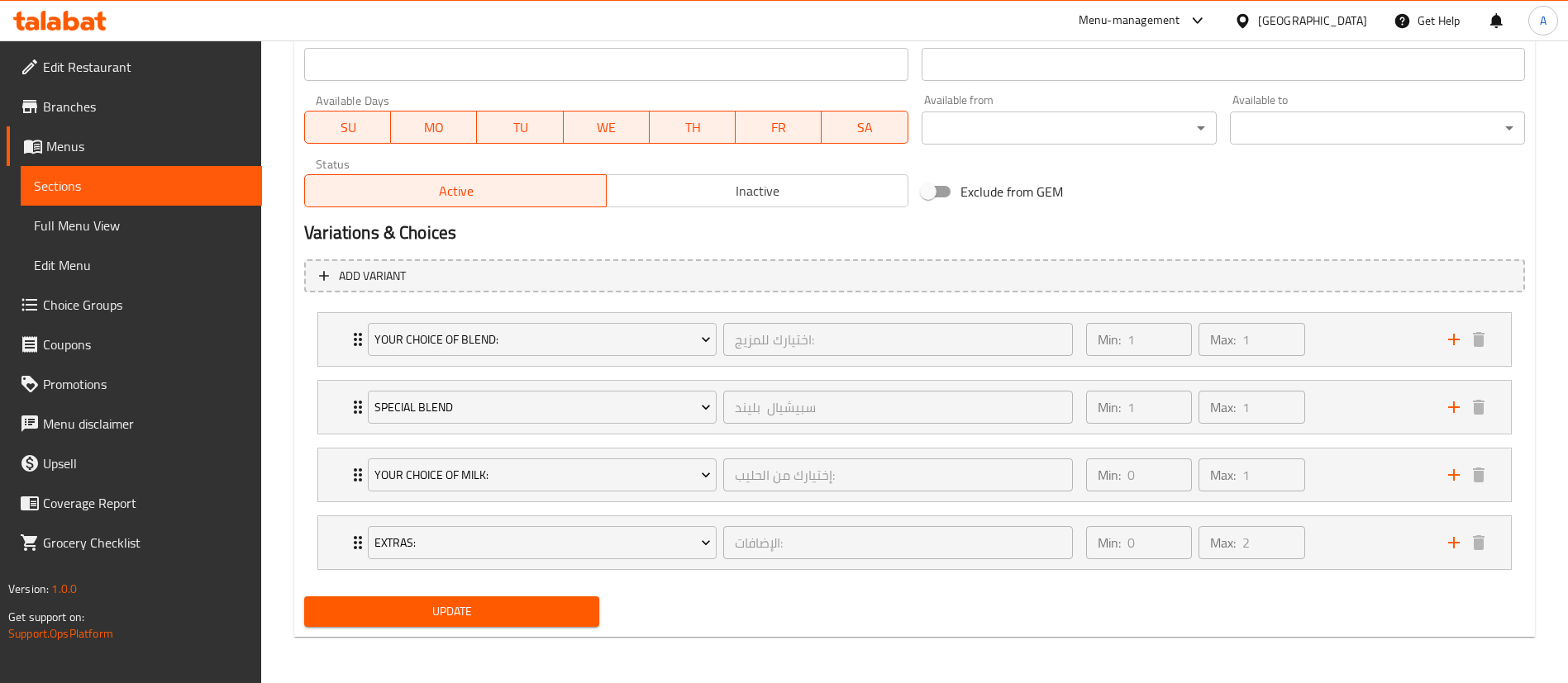
type input "اشتري فلات وايت و احصل على فلات وايت مجانا"
click at [454, 603] on span "Update" at bounding box center [451, 611] width 269 height 21
click at [503, 630] on div "Update" at bounding box center [451, 612] width 309 height 44
click at [495, 621] on span "Update" at bounding box center [451, 611] width 269 height 21
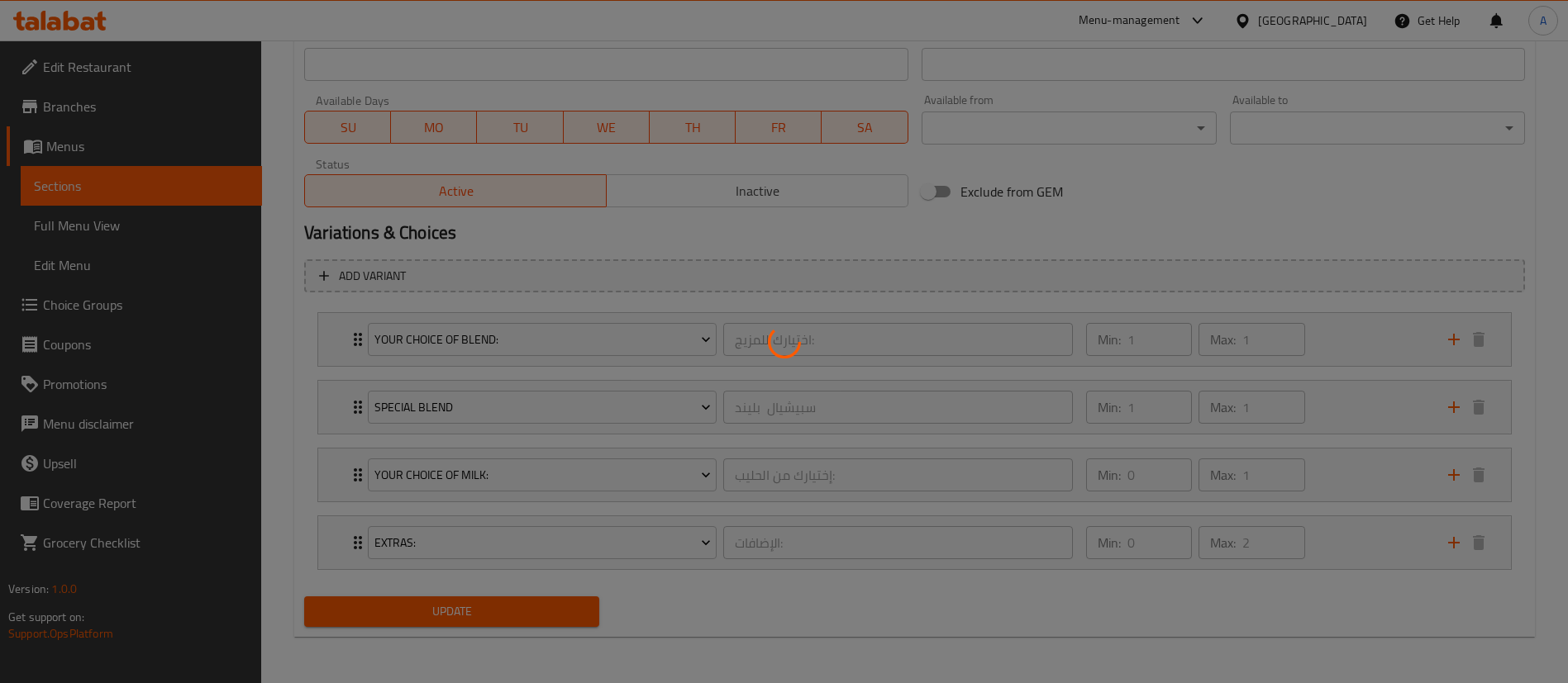
scroll to position [0, 0]
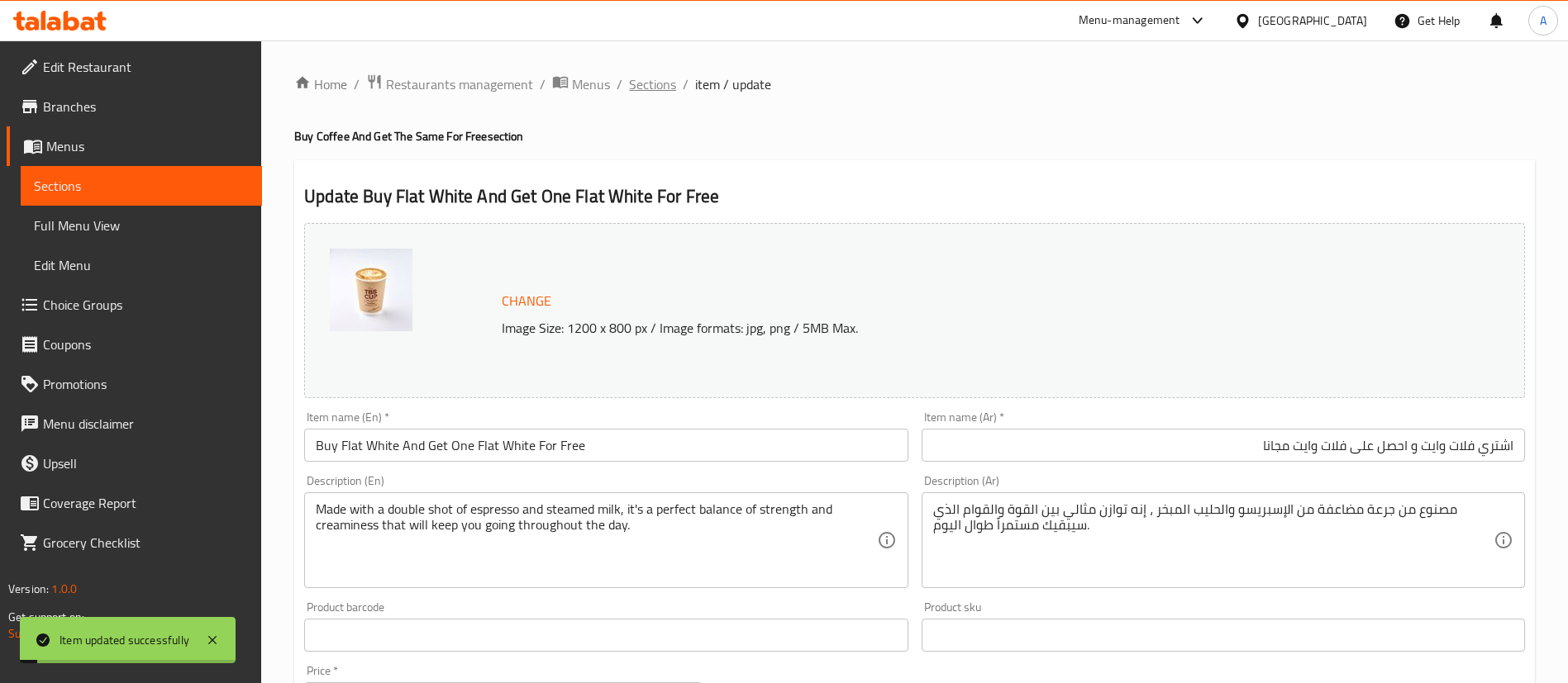
click at [668, 82] on span "Sections" at bounding box center [652, 84] width 47 height 20
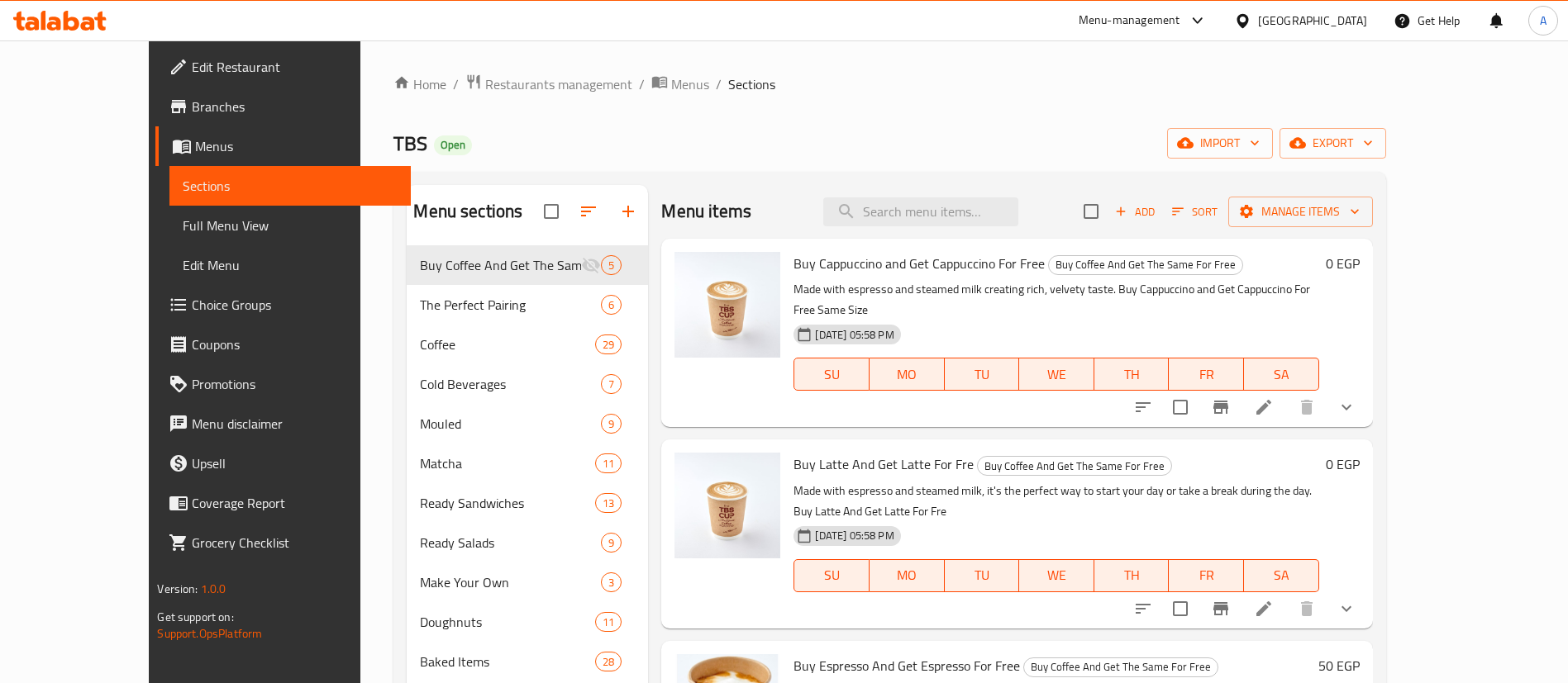
click at [798, 207] on div "Menu items Add Sort Manage items" at bounding box center [1017, 212] width 711 height 54
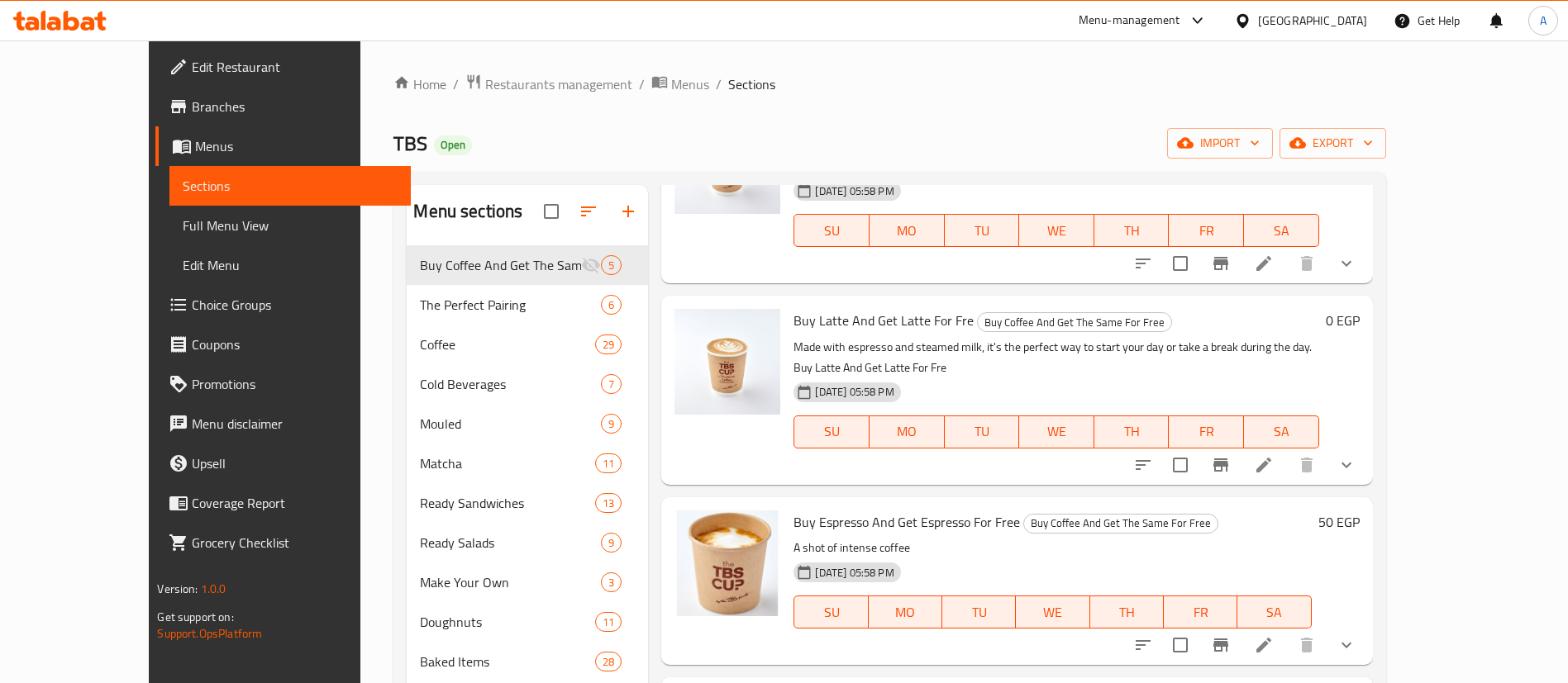
scroll to position [368, 0]
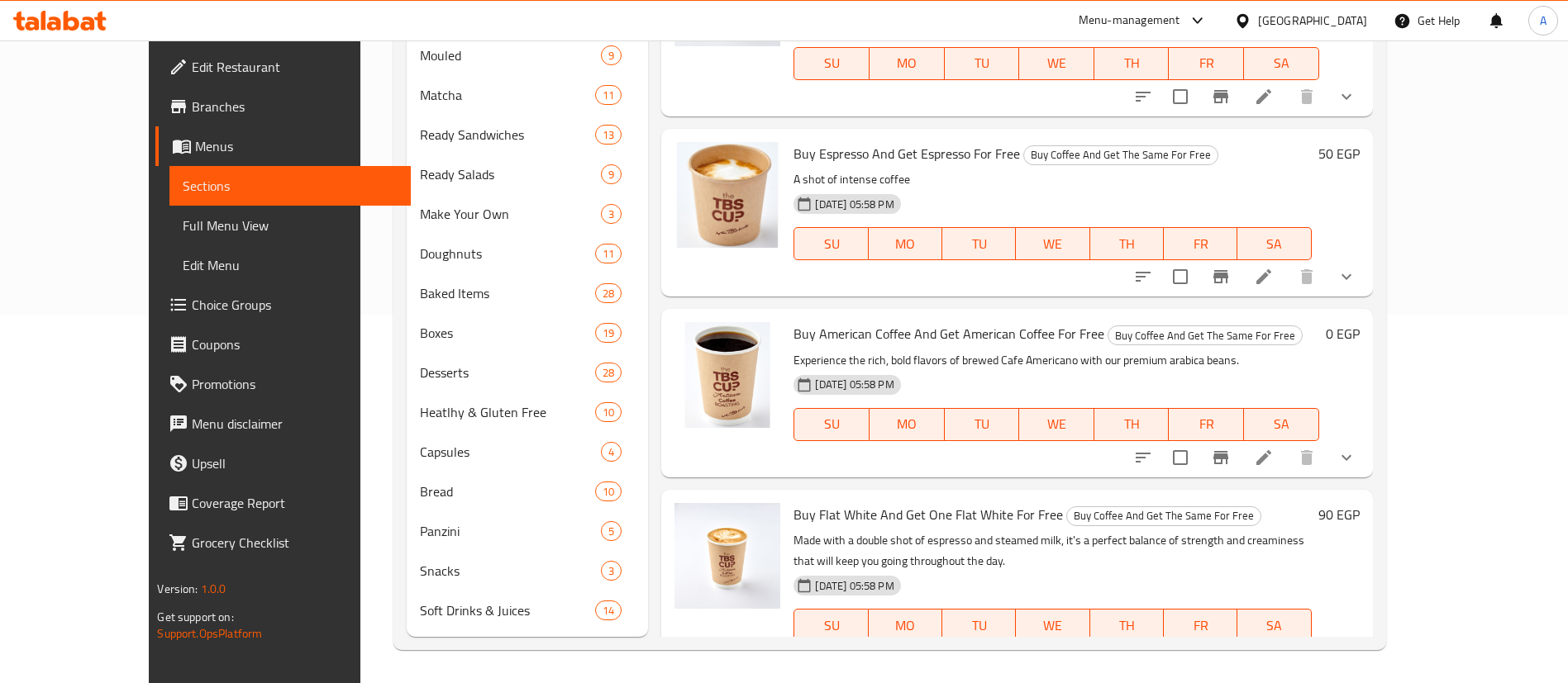
click at [1356, 649] on icon "show more" at bounding box center [1346, 659] width 20 height 20
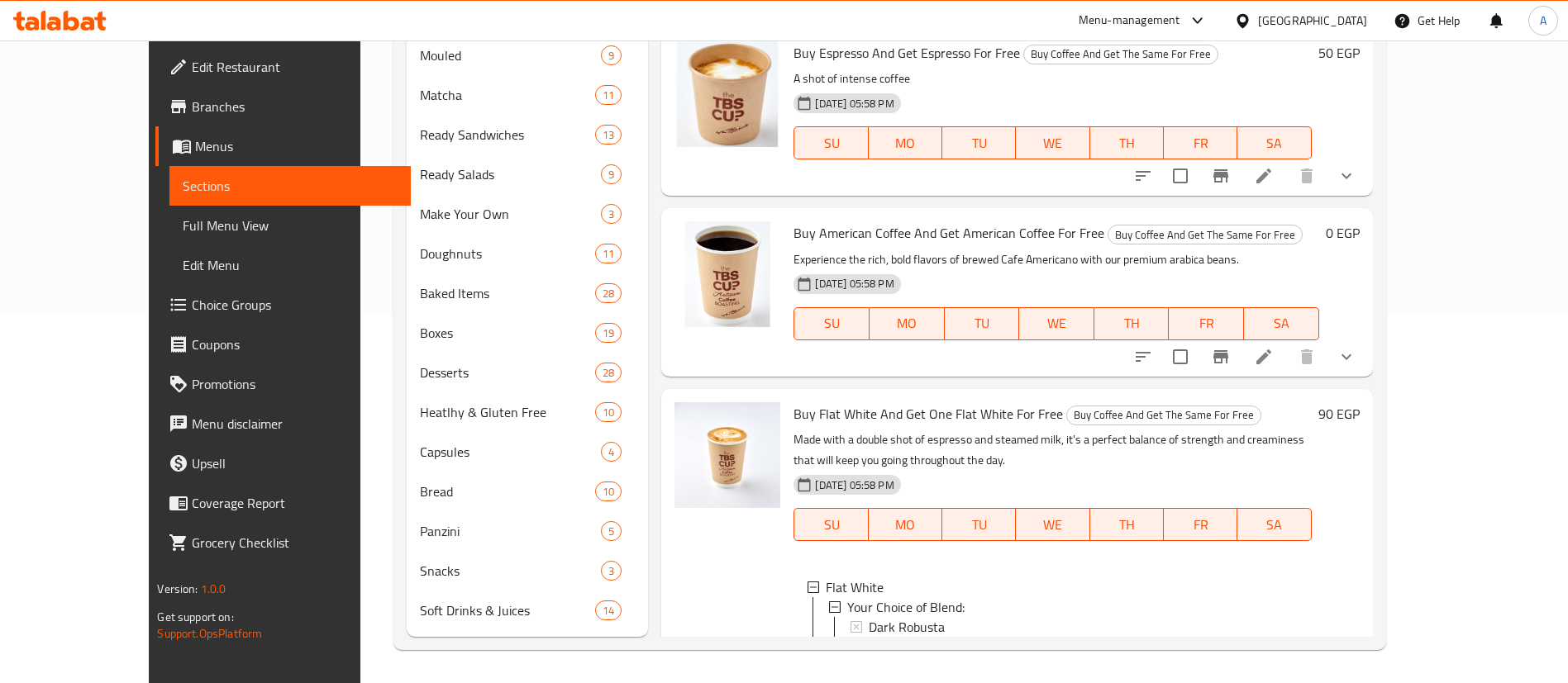
scroll to position [234, 0]
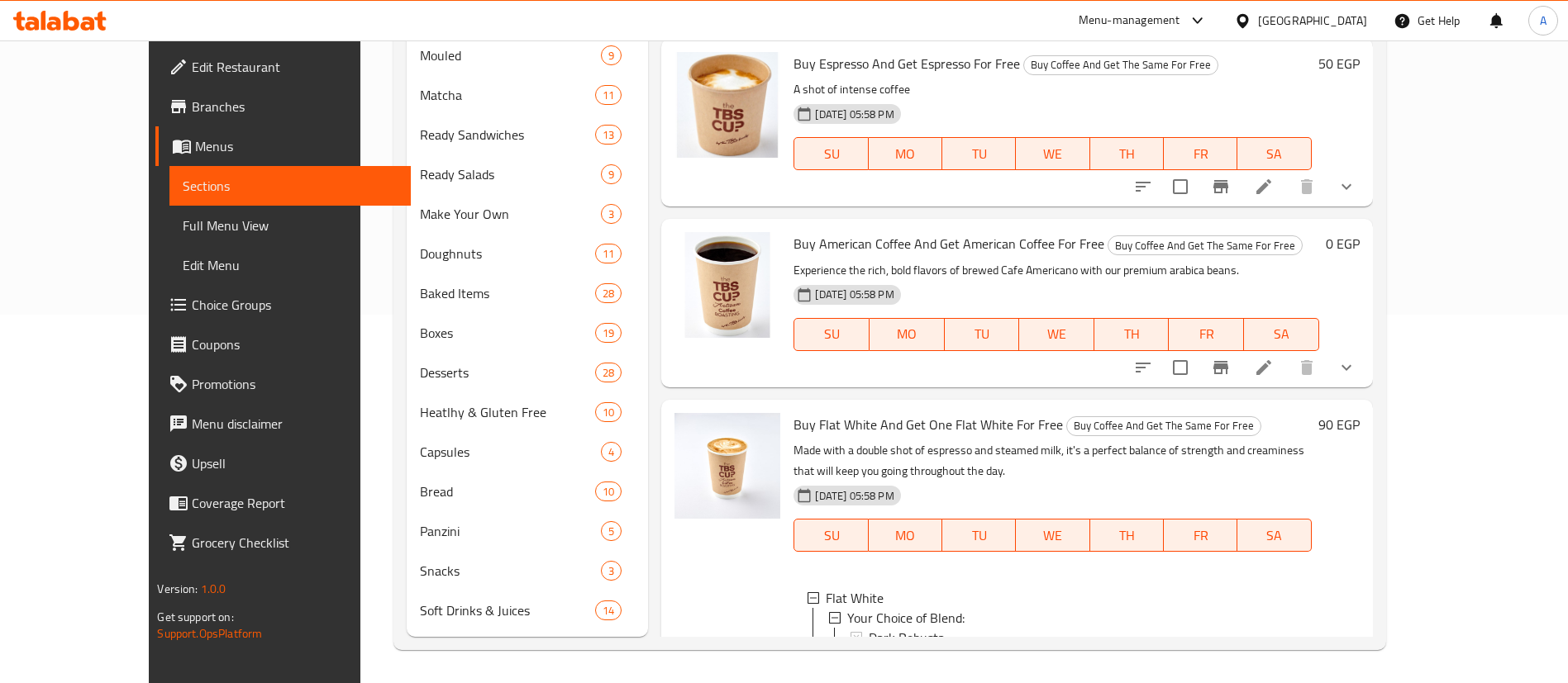
click at [1356, 357] on icon "show more" at bounding box center [1346, 367] width 20 height 20
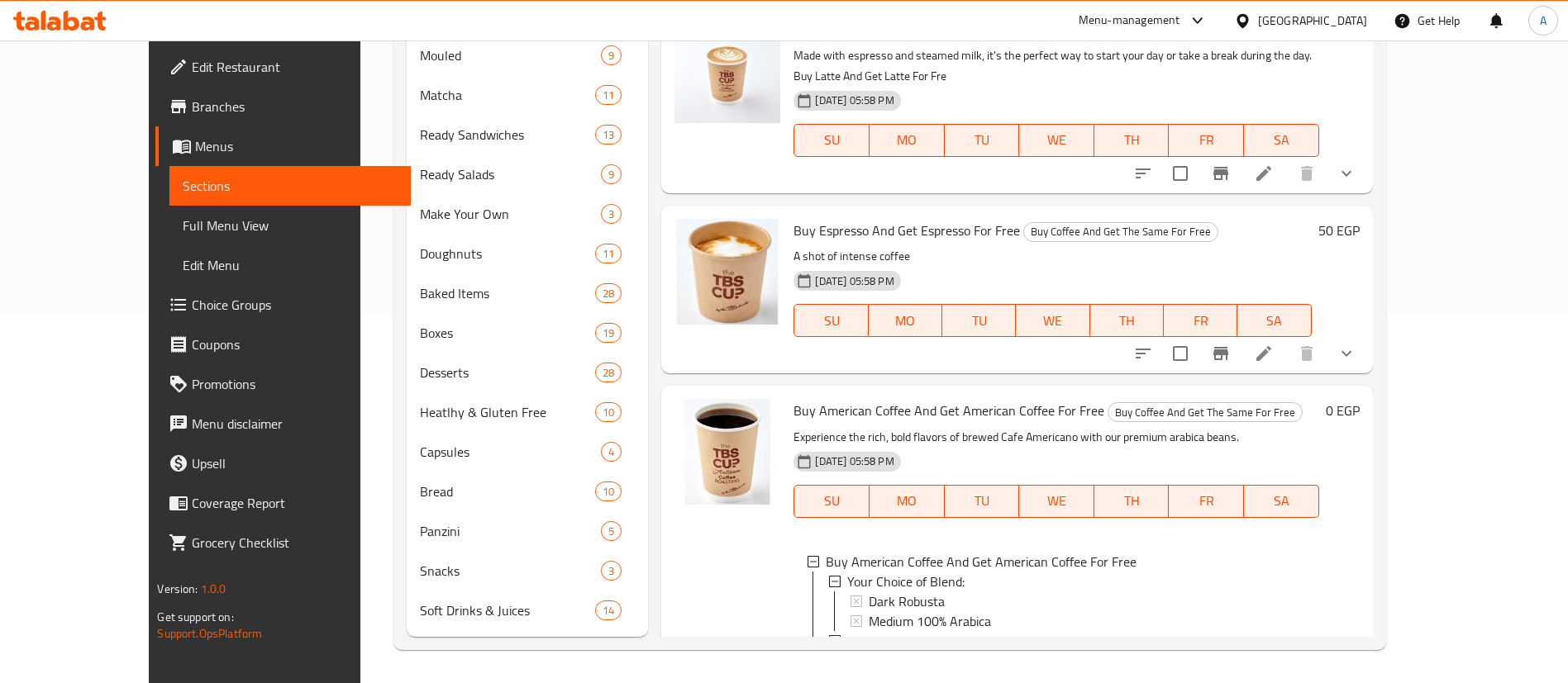
scroll to position [66, 0]
click at [1356, 344] on icon "show more" at bounding box center [1346, 354] width 20 height 20
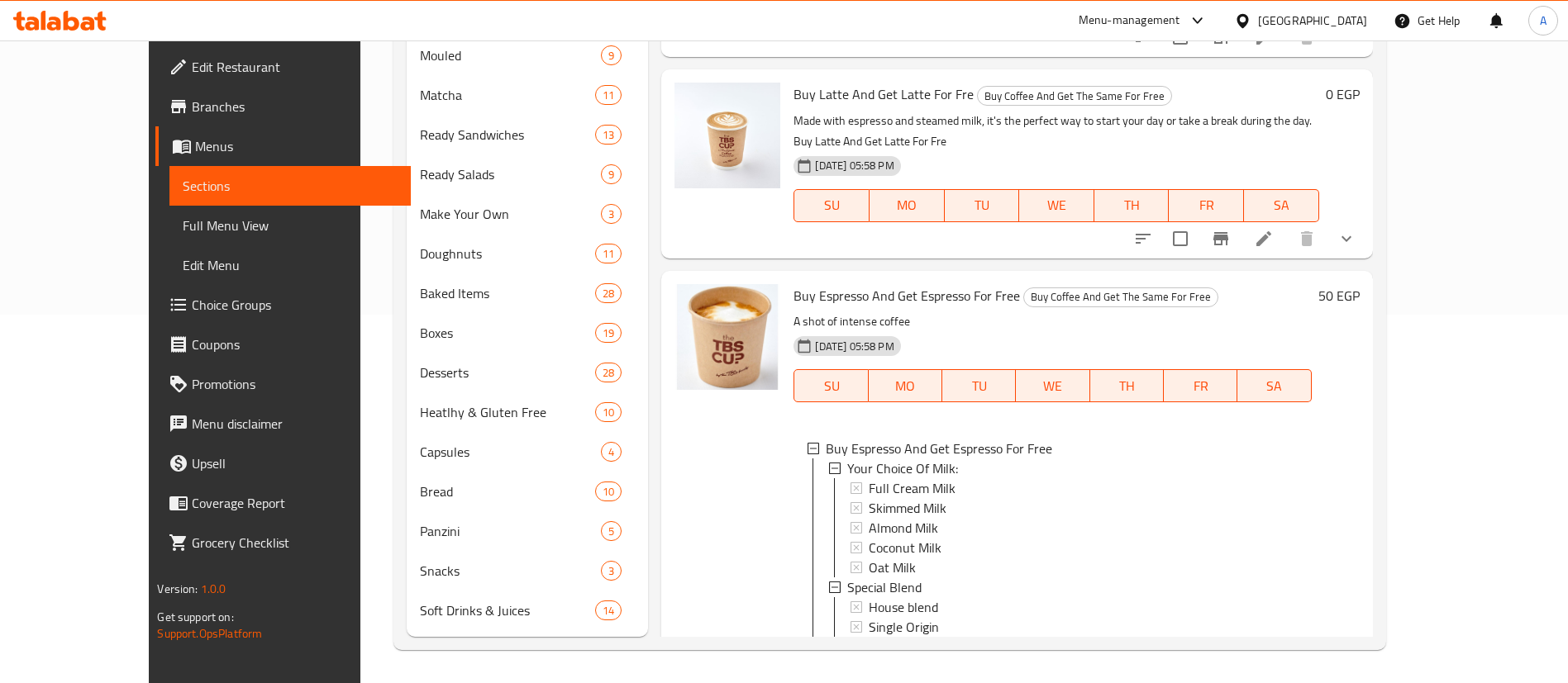
scroll to position [0, 0]
click at [1351, 237] on icon "show more" at bounding box center [1346, 240] width 10 height 6
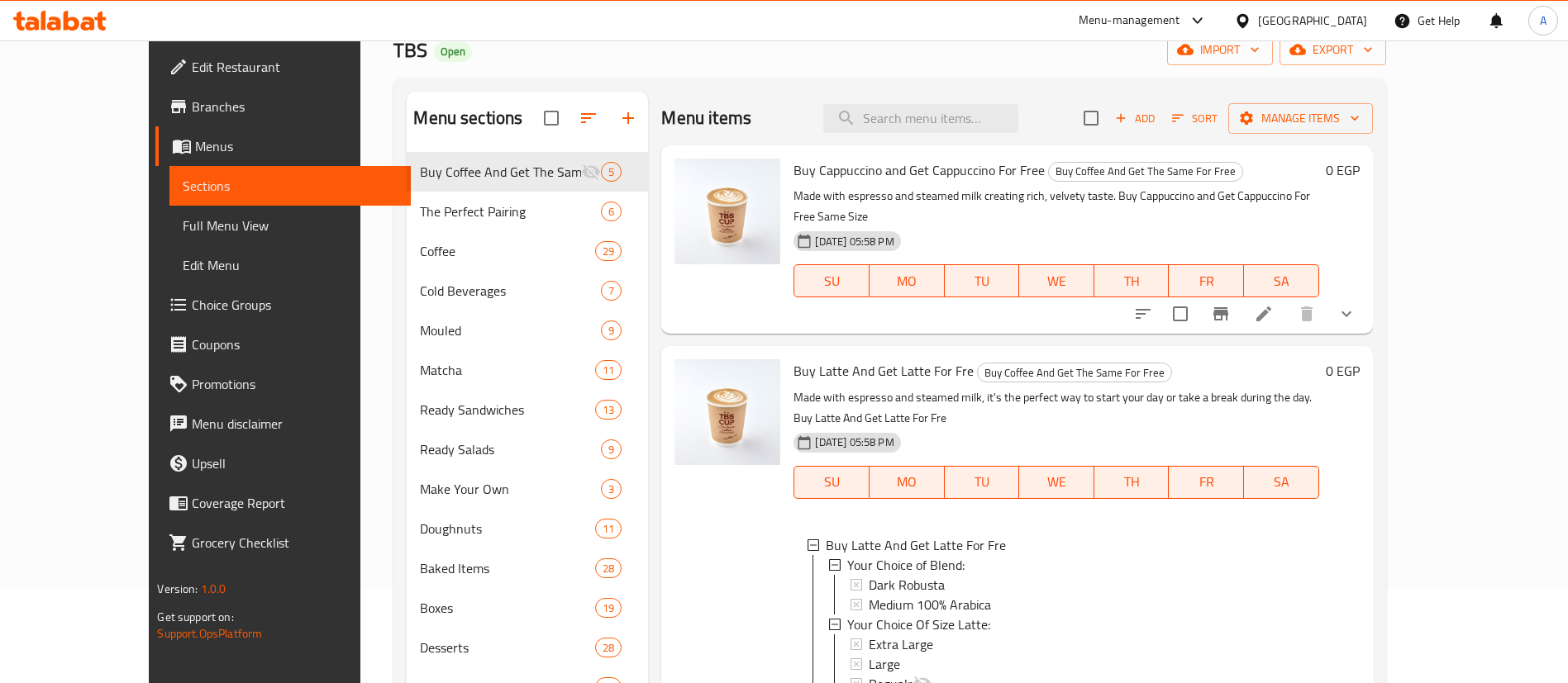
scroll to position [79, 0]
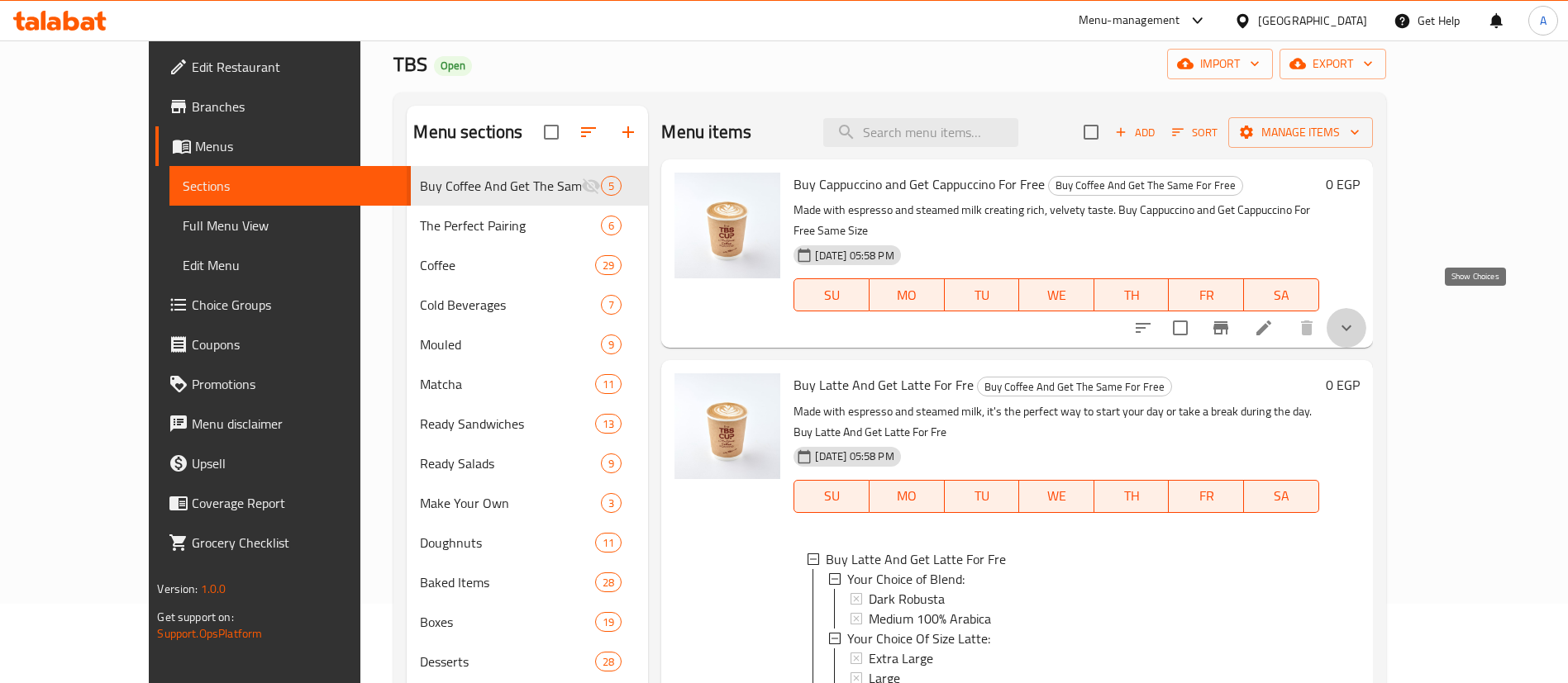
click at [1356, 319] on icon "show more" at bounding box center [1346, 329] width 20 height 20
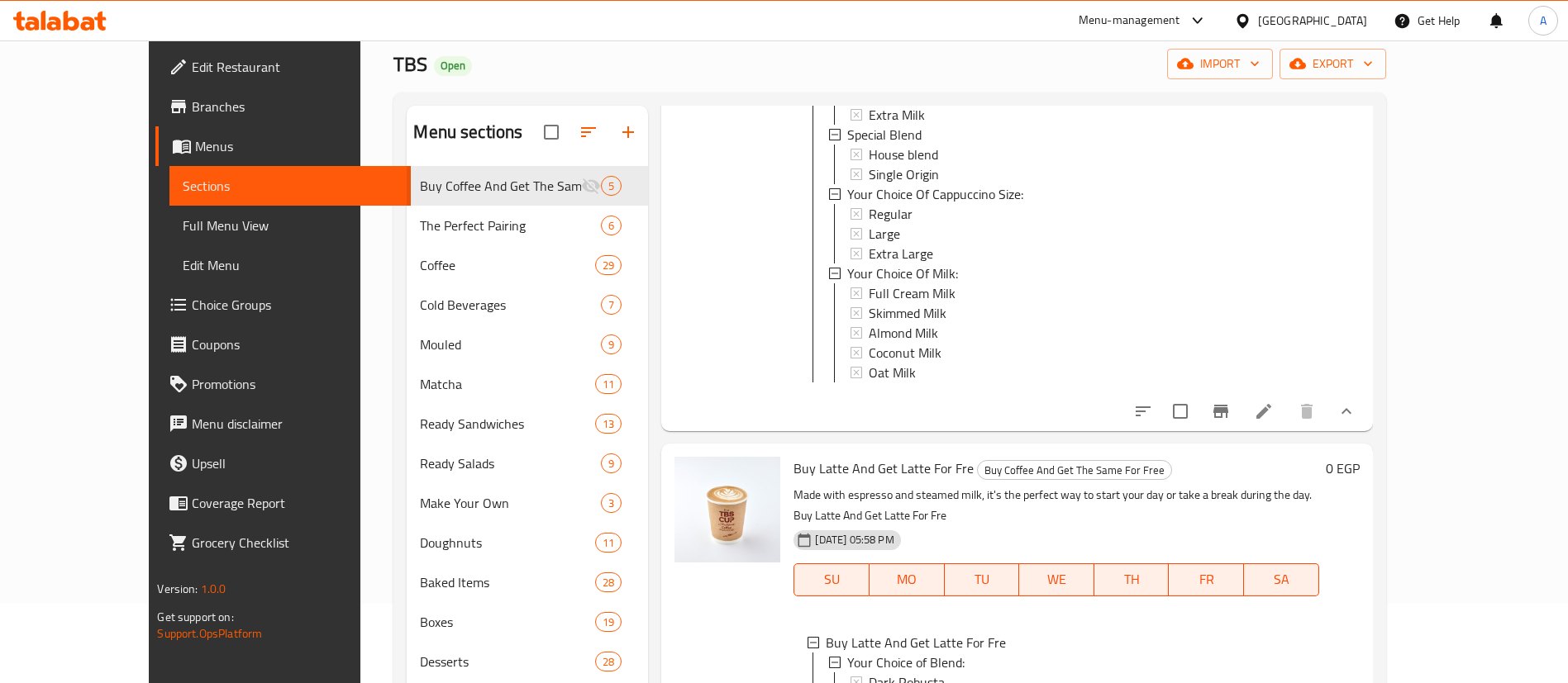
scroll to position [438, 0]
click at [1273, 406] on icon at bounding box center [1263, 412] width 20 height 20
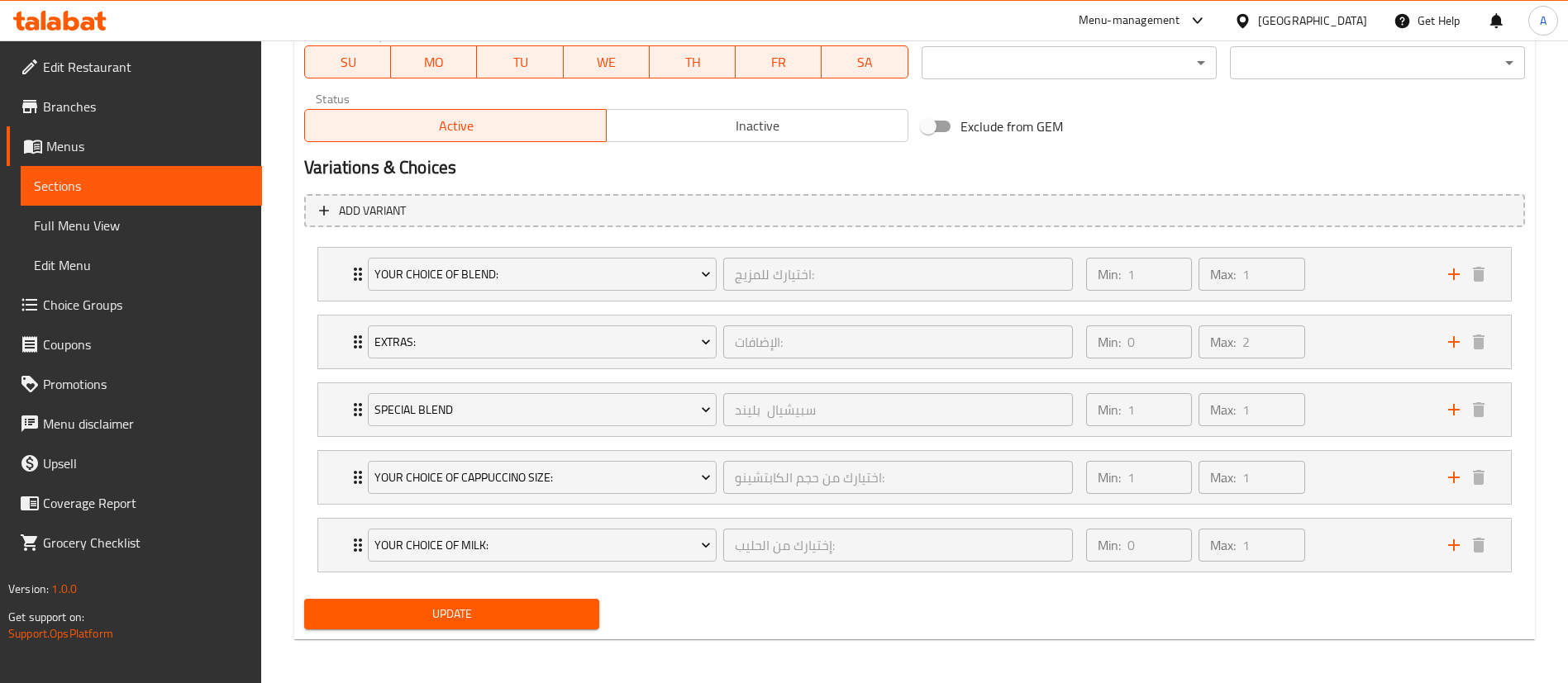
scroll to position [807, 0]
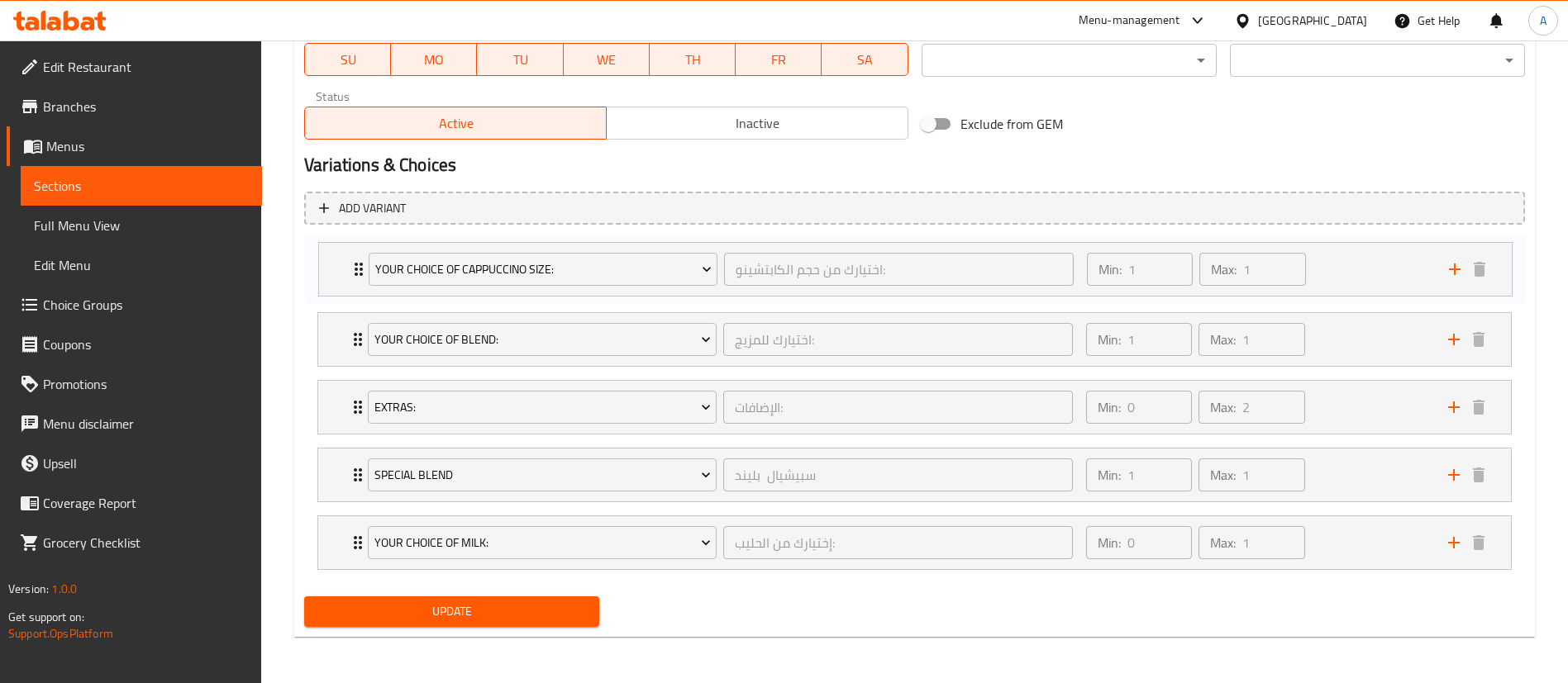
drag, startPoint x: 333, startPoint y: 474, endPoint x: 332, endPoint y: 265, distance: 209.0
click at [332, 265] on div "Your Choice of Blend: اختيارك للمزيج: ​ Min: 1 ​ Max: 1 ​ Dark Robusta (ID: 524…" at bounding box center [915, 406] width 1220 height 339
drag, startPoint x: 332, startPoint y: 476, endPoint x: 334, endPoint y: 403, distance: 73.0
click at [334, 403] on div "Your Choice Of Cappuccino Size: اختيارك من حجم الكابتشينو: ​ Min: 1 ​ Max: 1 ​ …" at bounding box center [915, 406] width 1220 height 339
drag, startPoint x: 324, startPoint y: 543, endPoint x: 322, endPoint y: 474, distance: 69.0
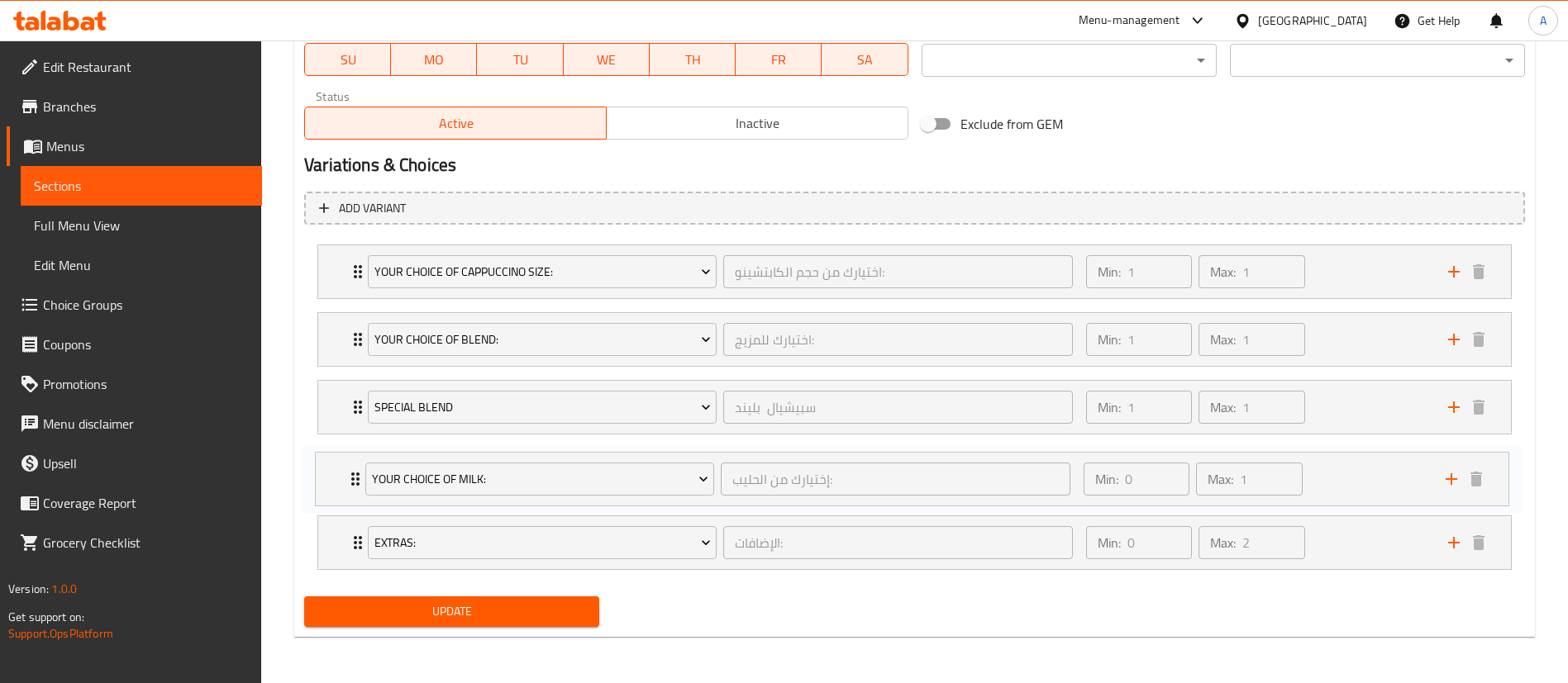
click at [322, 474] on div "Your Choice Of Cappuccino Size: اختيارك من حجم الكابتشينو: ​ Min: 1 ​ Max: 1 ​ …" at bounding box center [915, 406] width 1220 height 339
click at [464, 592] on div "Update" at bounding box center [451, 612] width 309 height 44
click at [492, 601] on span "Update" at bounding box center [451, 611] width 269 height 21
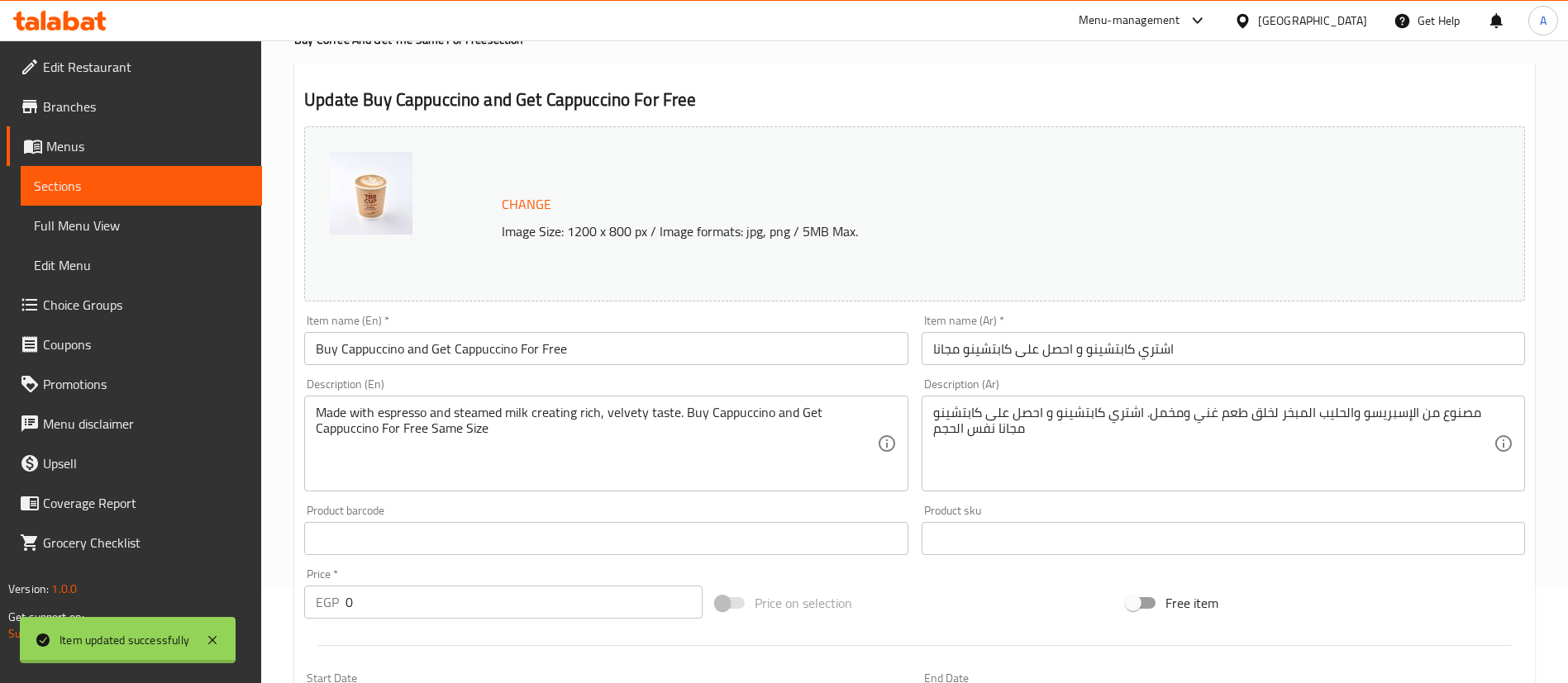
scroll to position [0, 0]
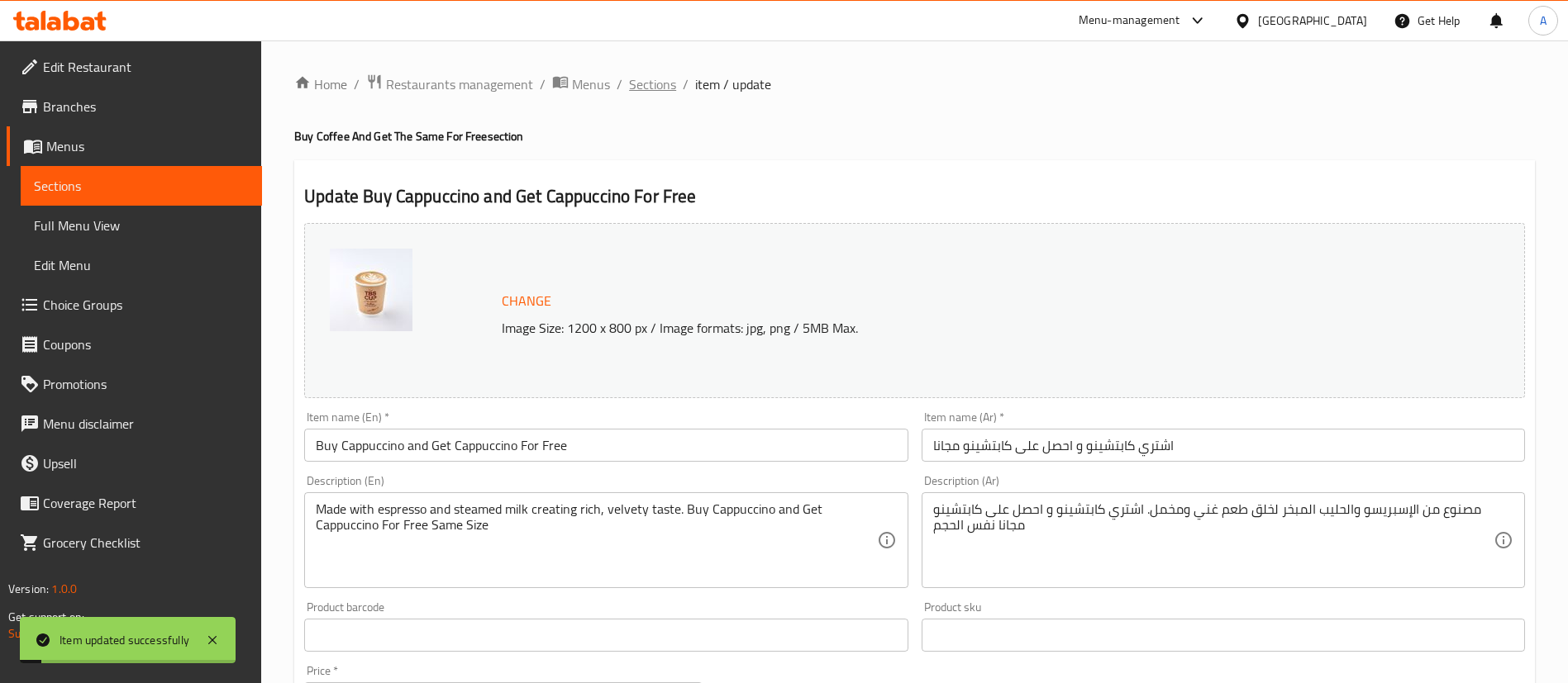
click at [662, 78] on span "Sections" at bounding box center [652, 84] width 47 height 20
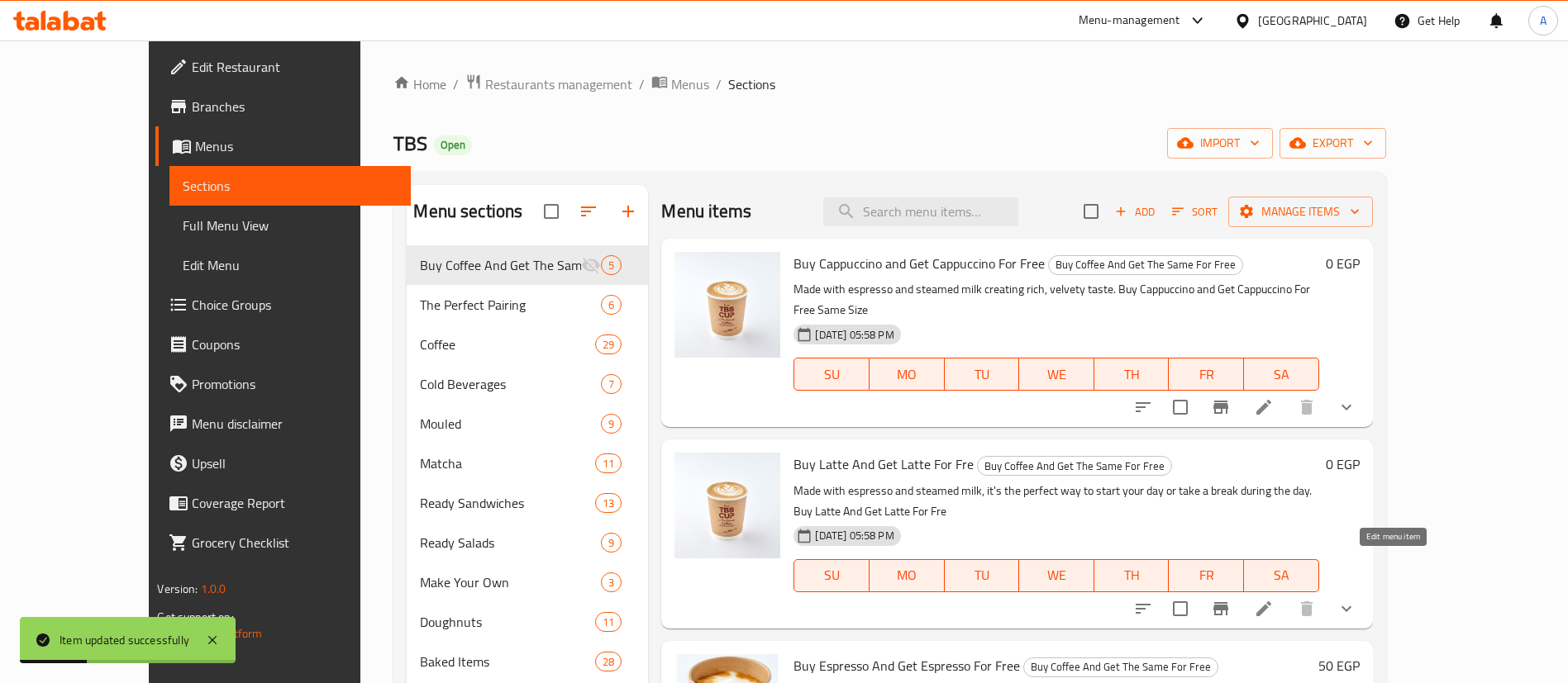
click at [1273, 599] on icon at bounding box center [1263, 609] width 20 height 20
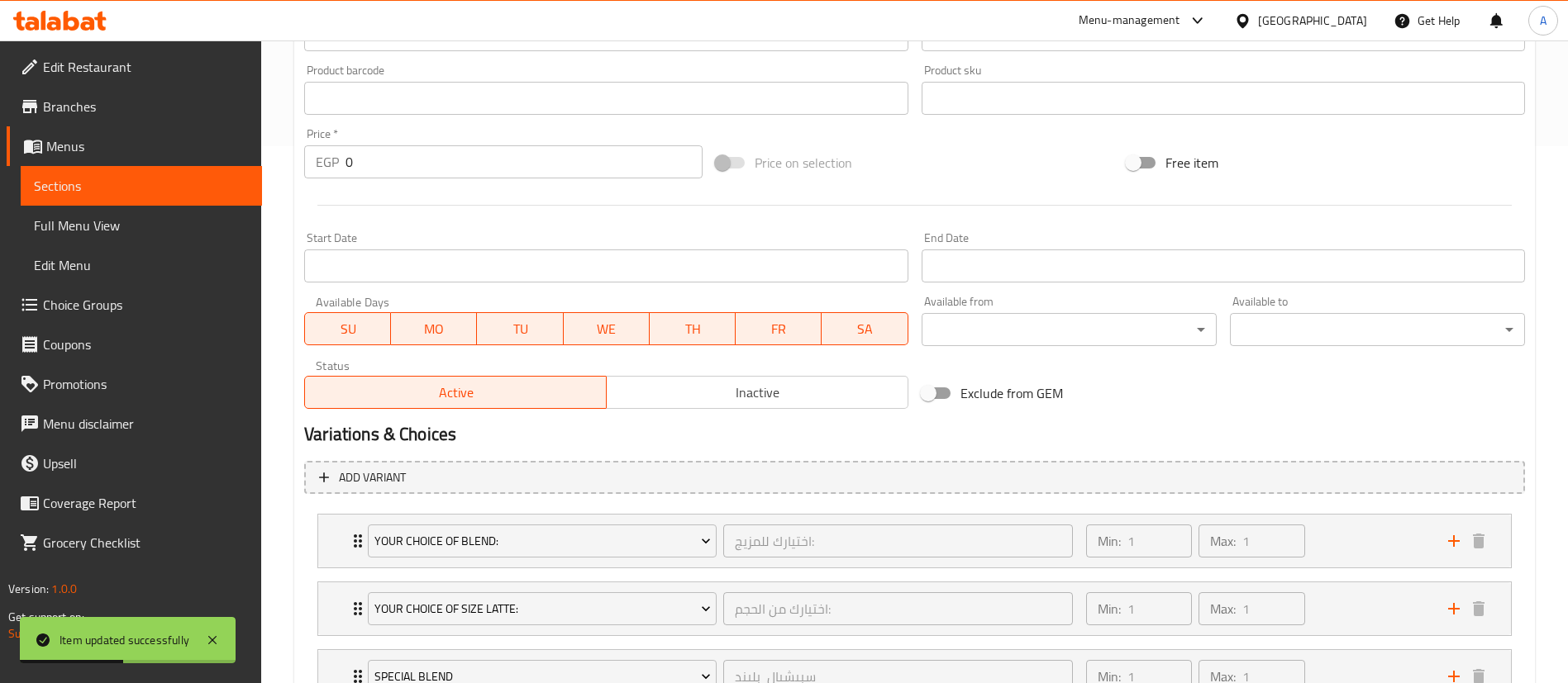
scroll to position [807, 0]
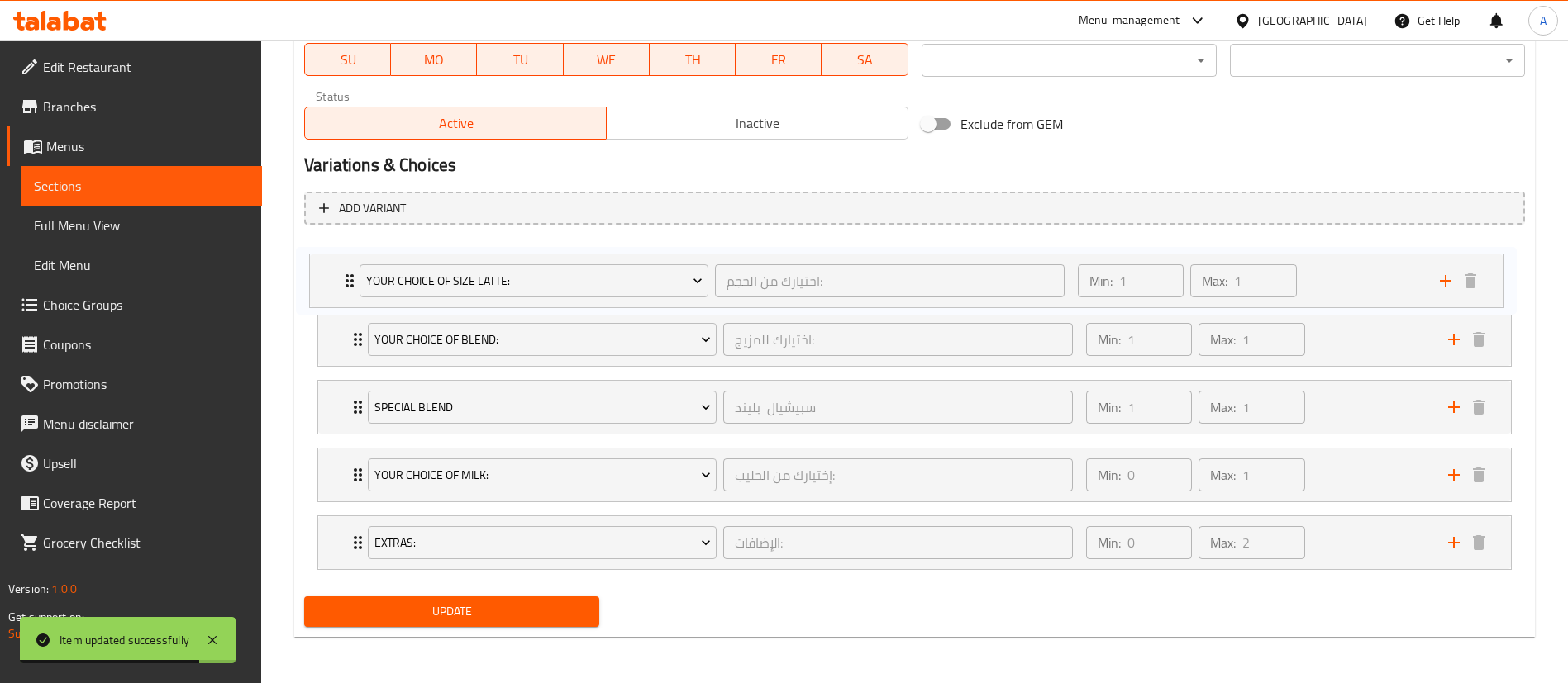
drag, startPoint x: 339, startPoint y: 326, endPoint x: 329, endPoint y: 259, distance: 67.7
click at [329, 259] on div "Your Choice of Blend: اختيارك للمزيج: ​ Min: 1 ​ Max: 1 ​ Dark Robusta (ID: 524…" at bounding box center [915, 406] width 1220 height 339
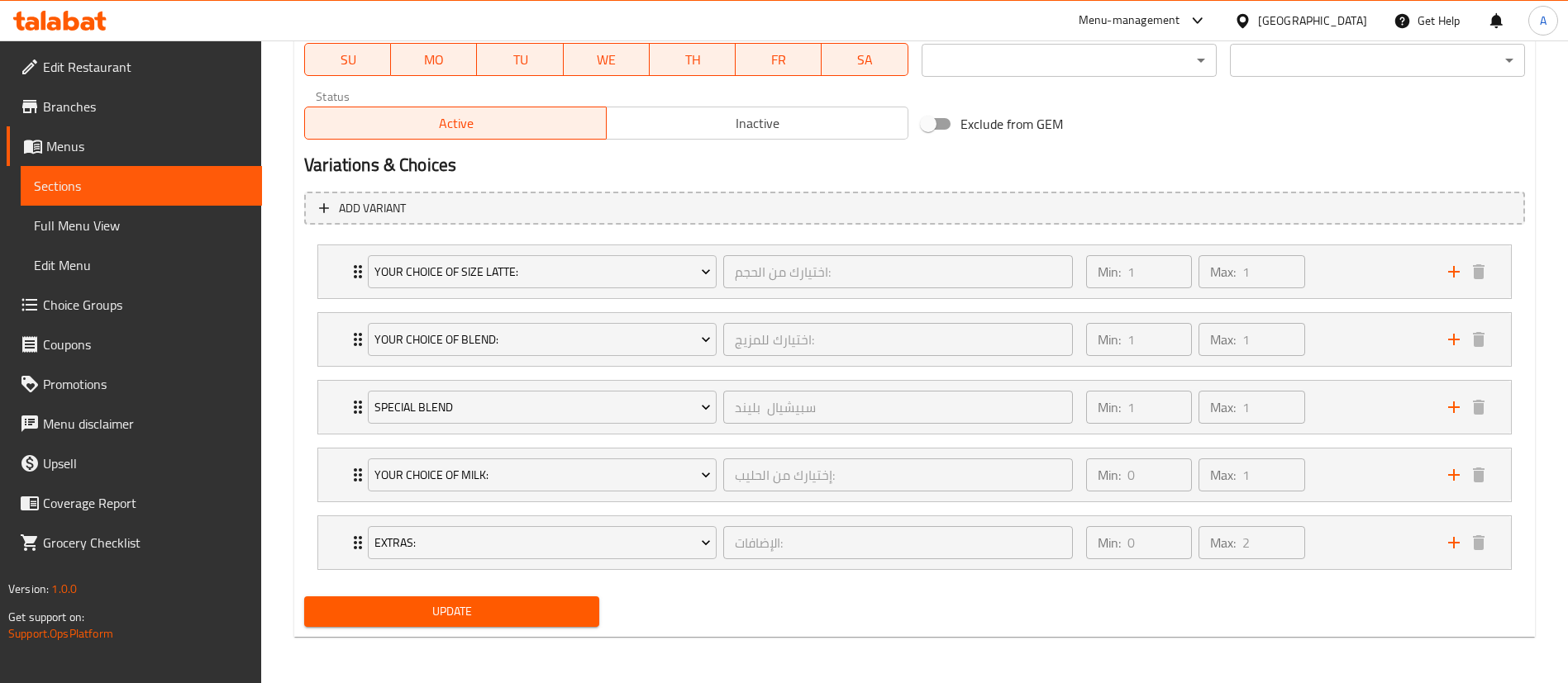
click at [462, 615] on span "Update" at bounding box center [451, 611] width 269 height 21
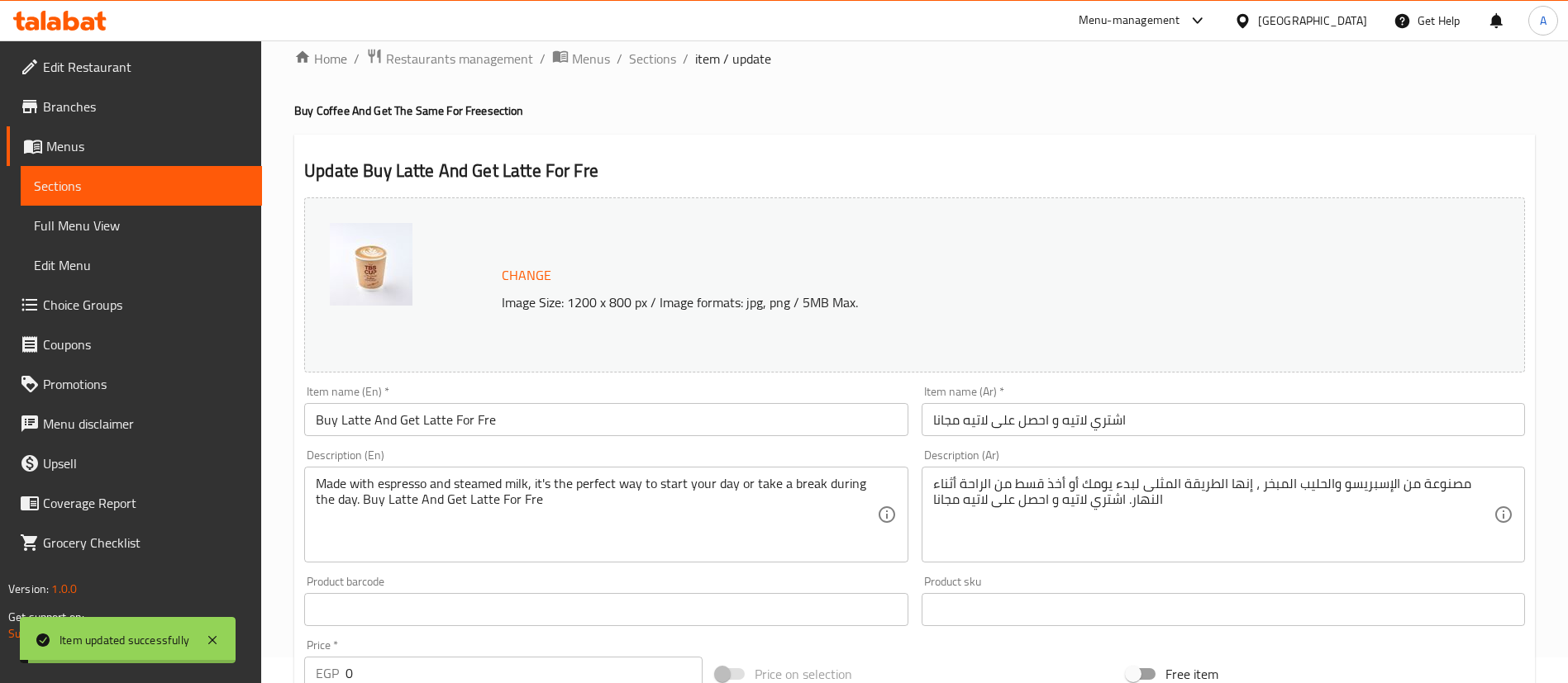
scroll to position [22, 0]
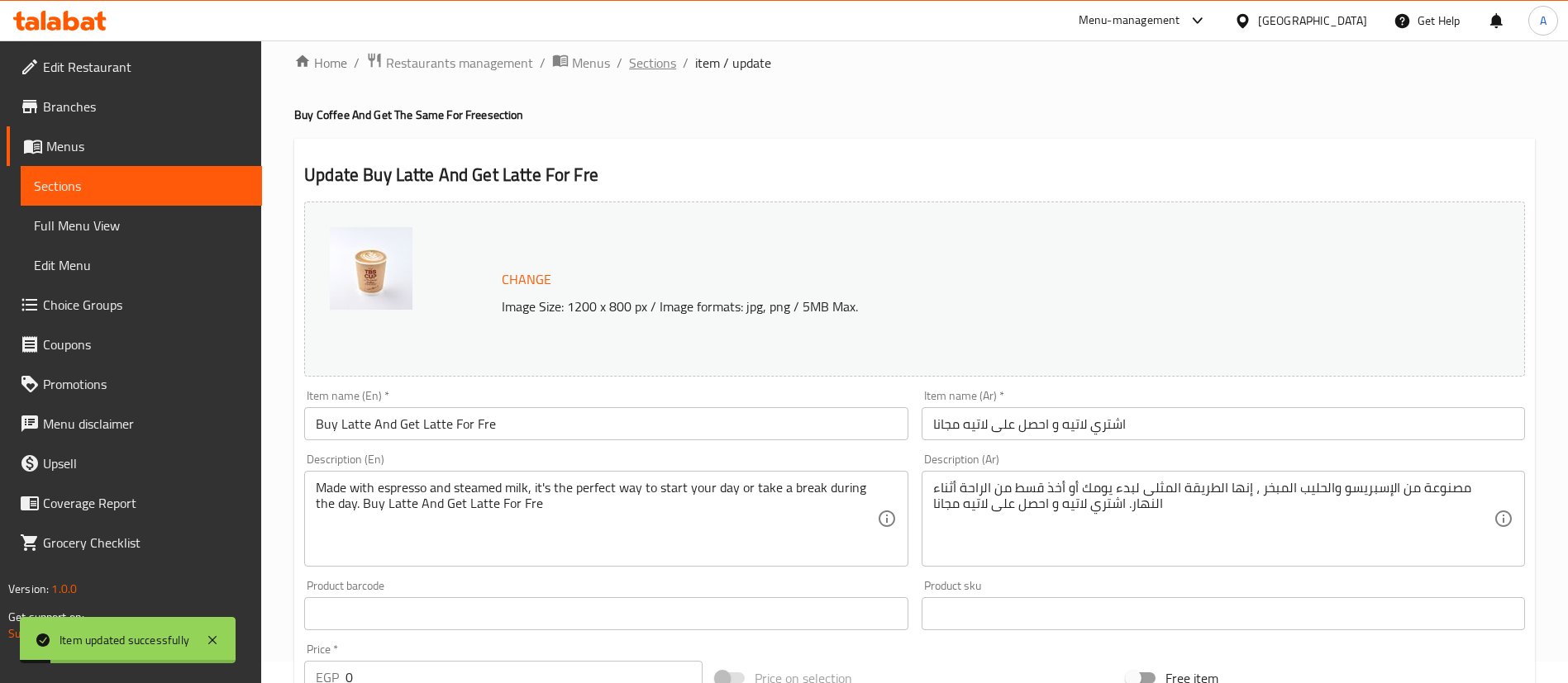
click at [669, 53] on span "Sections" at bounding box center [652, 63] width 47 height 20
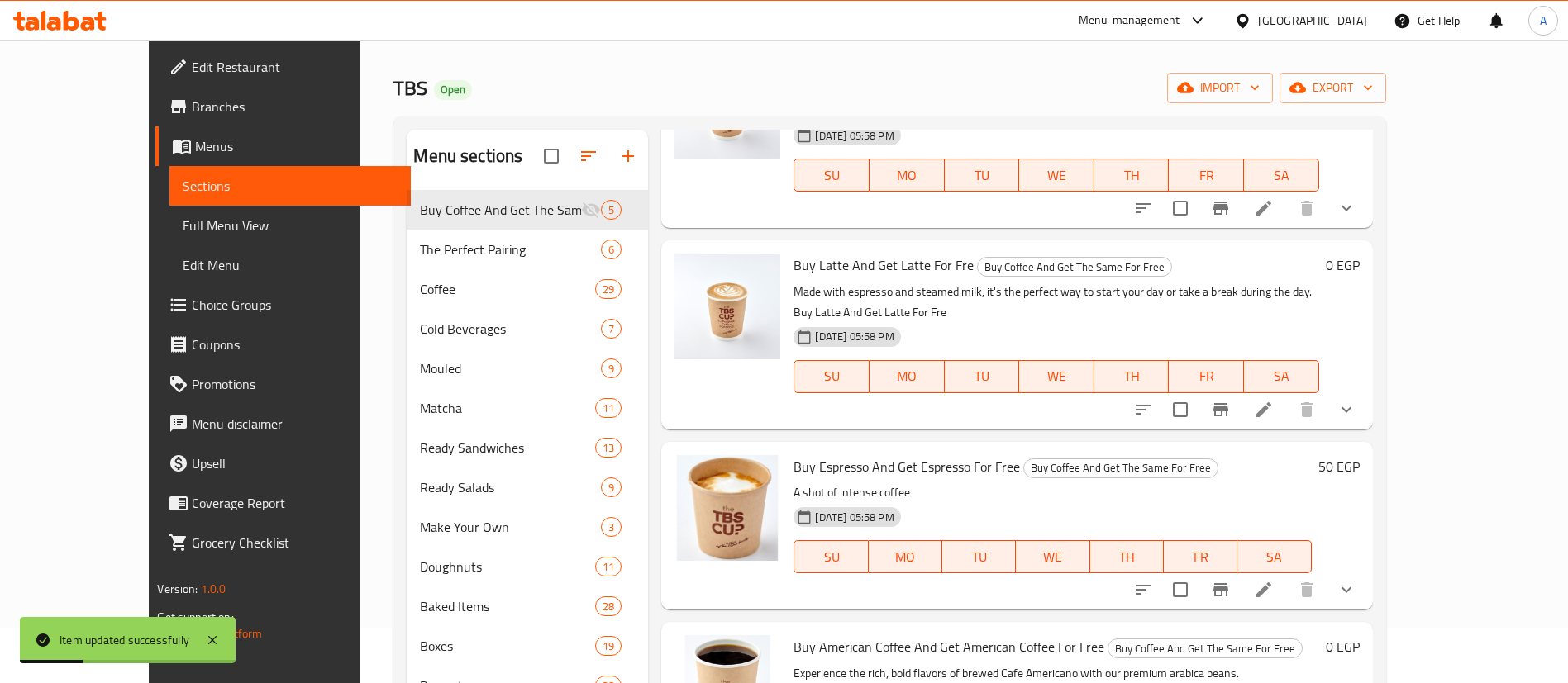
scroll to position [104, 0]
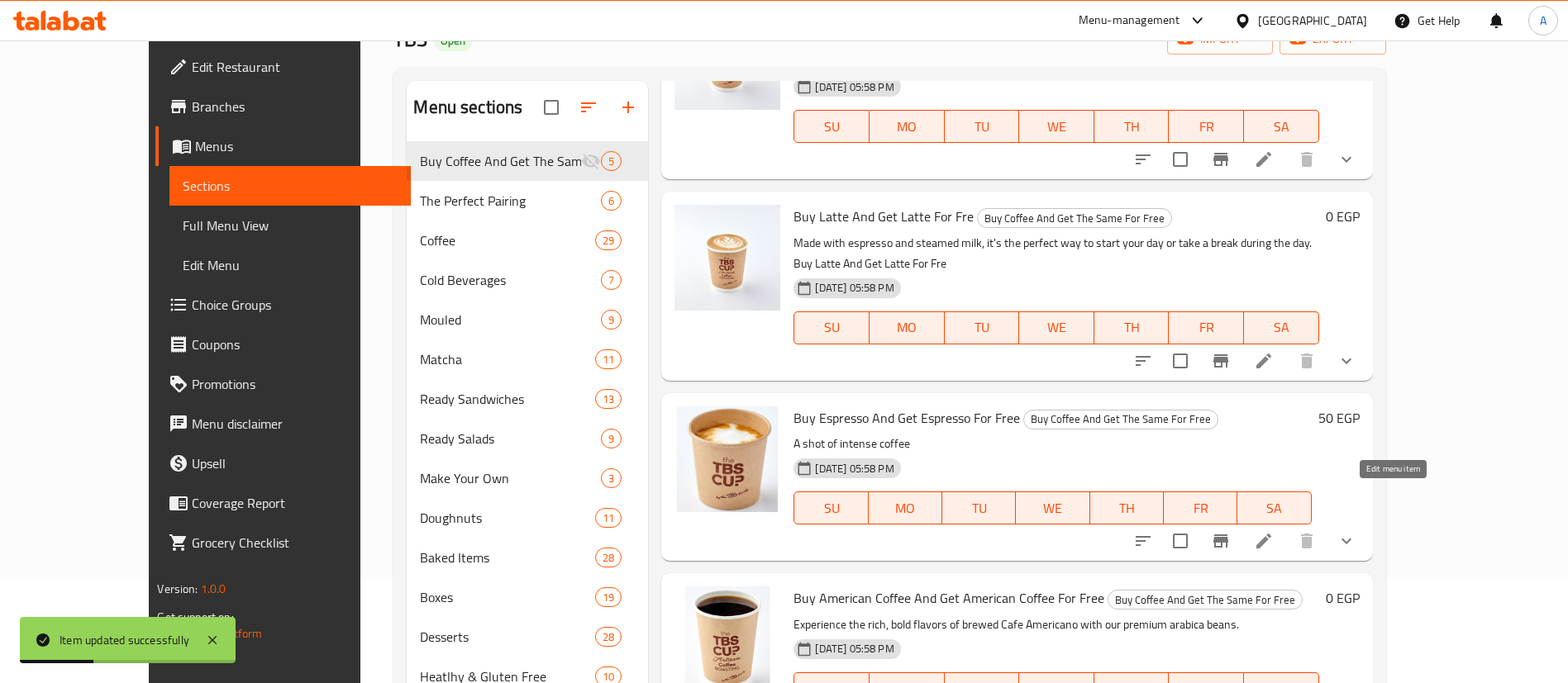
click at [1273, 531] on icon at bounding box center [1263, 541] width 20 height 20
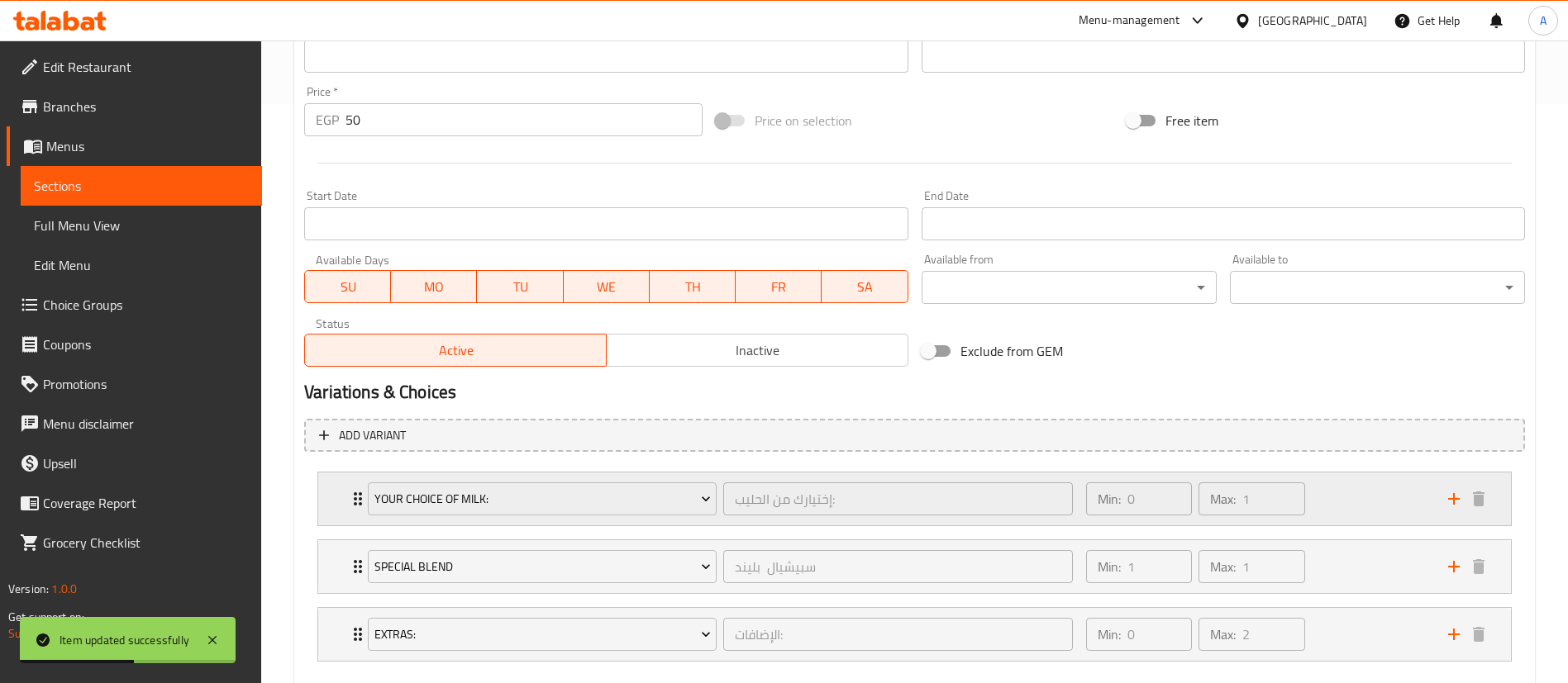
scroll to position [671, 0]
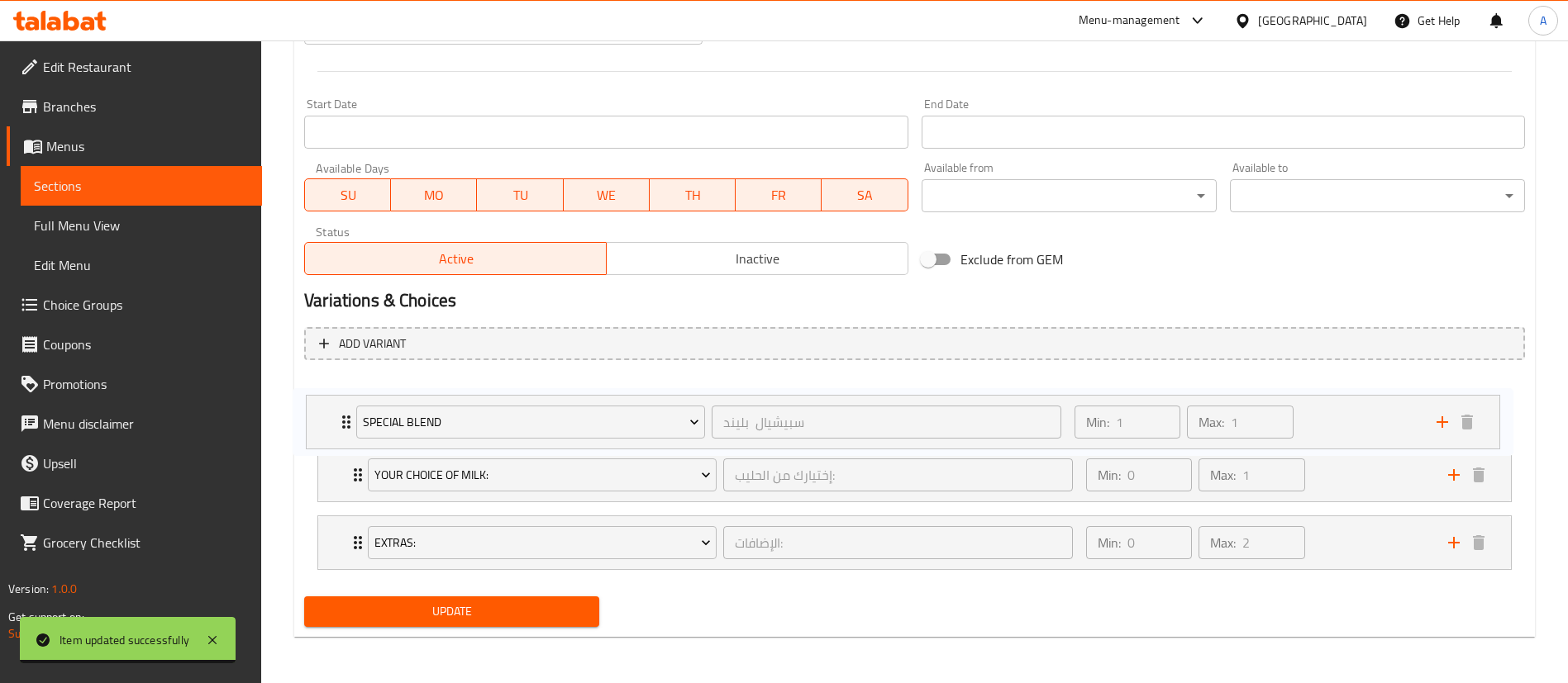
drag, startPoint x: 336, startPoint y: 471, endPoint x: 324, endPoint y: 412, distance: 60.2
click at [324, 412] on div "Your Choice Of Milk: إختيارك من الحليب: ​ Min: 0 ​ Max: 1 ​ Full Cream Milk (ID…" at bounding box center [915, 475] width 1220 height 204
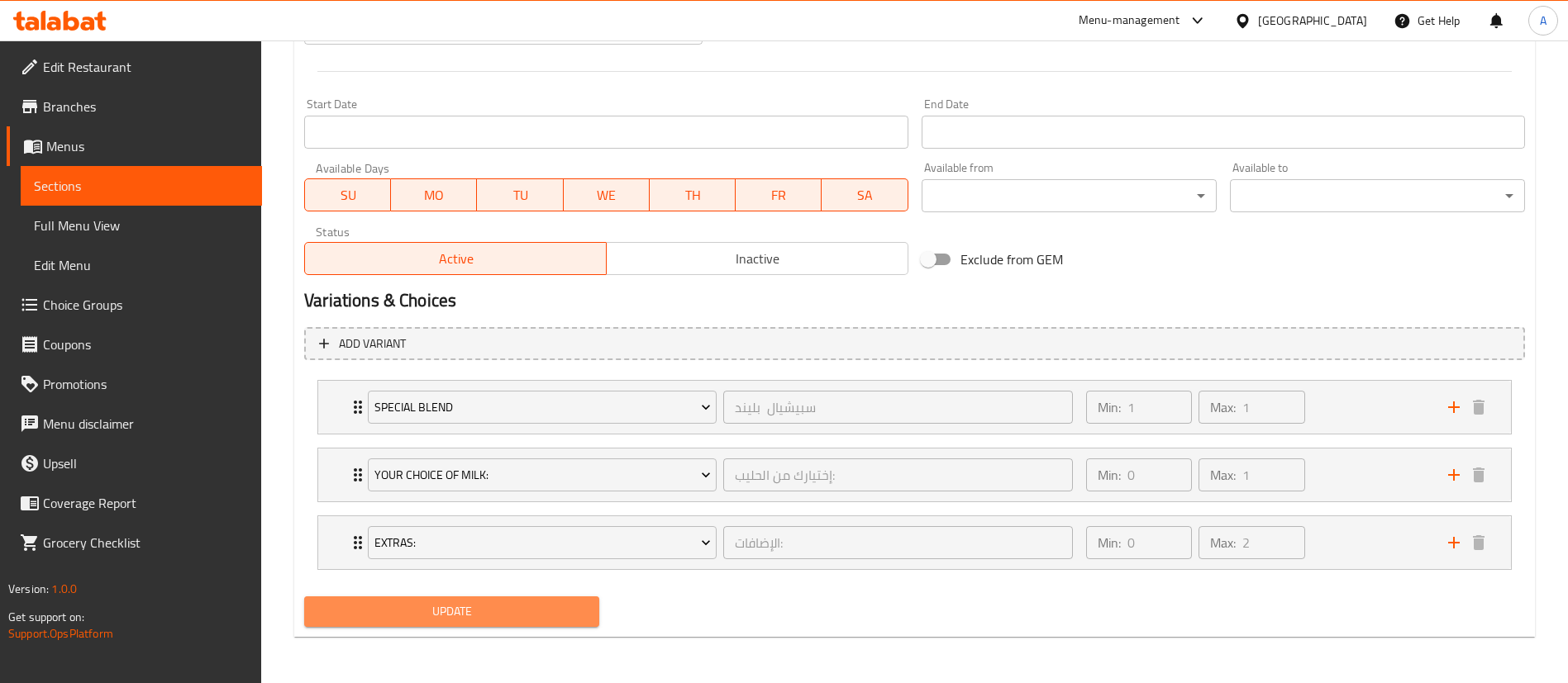
click at [508, 620] on span "Update" at bounding box center [451, 611] width 269 height 21
click at [534, 614] on span "Update" at bounding box center [451, 611] width 269 height 21
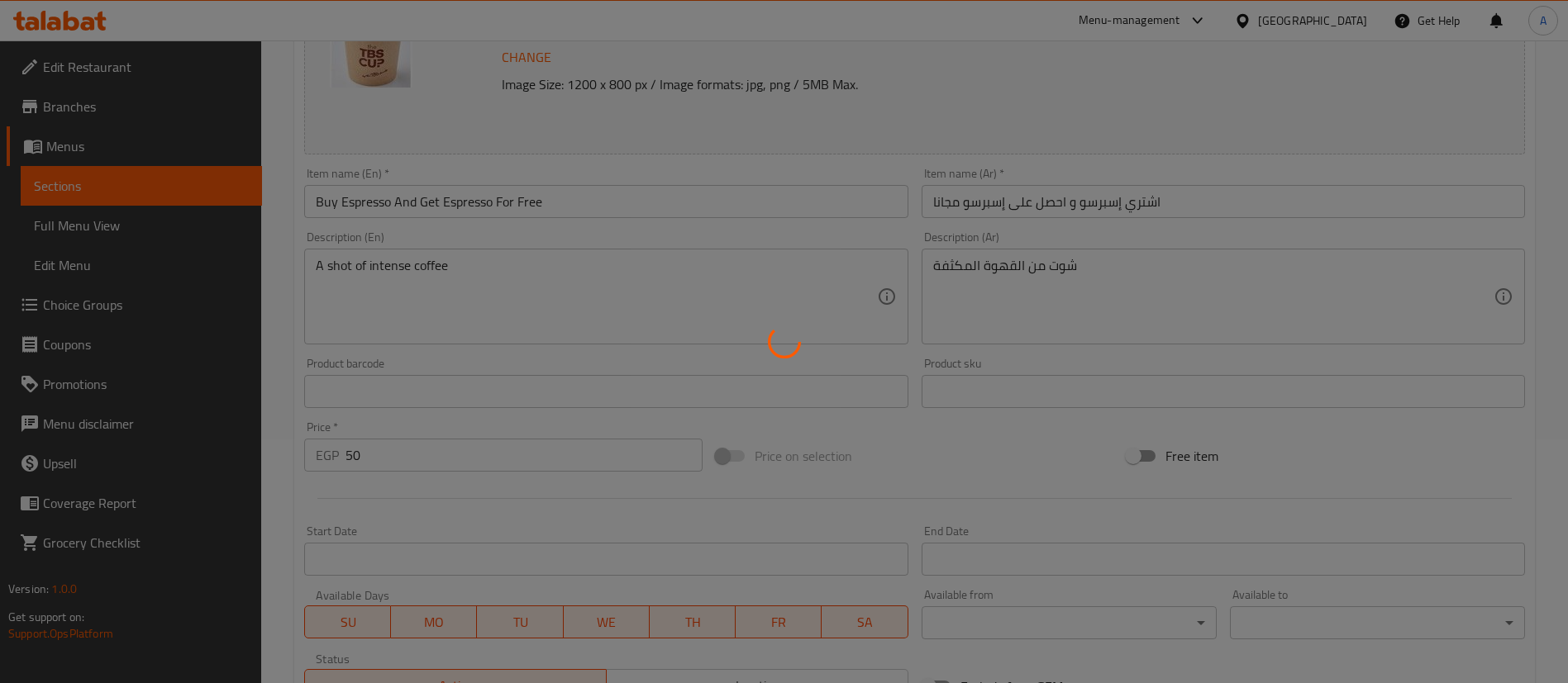
scroll to position [0, 0]
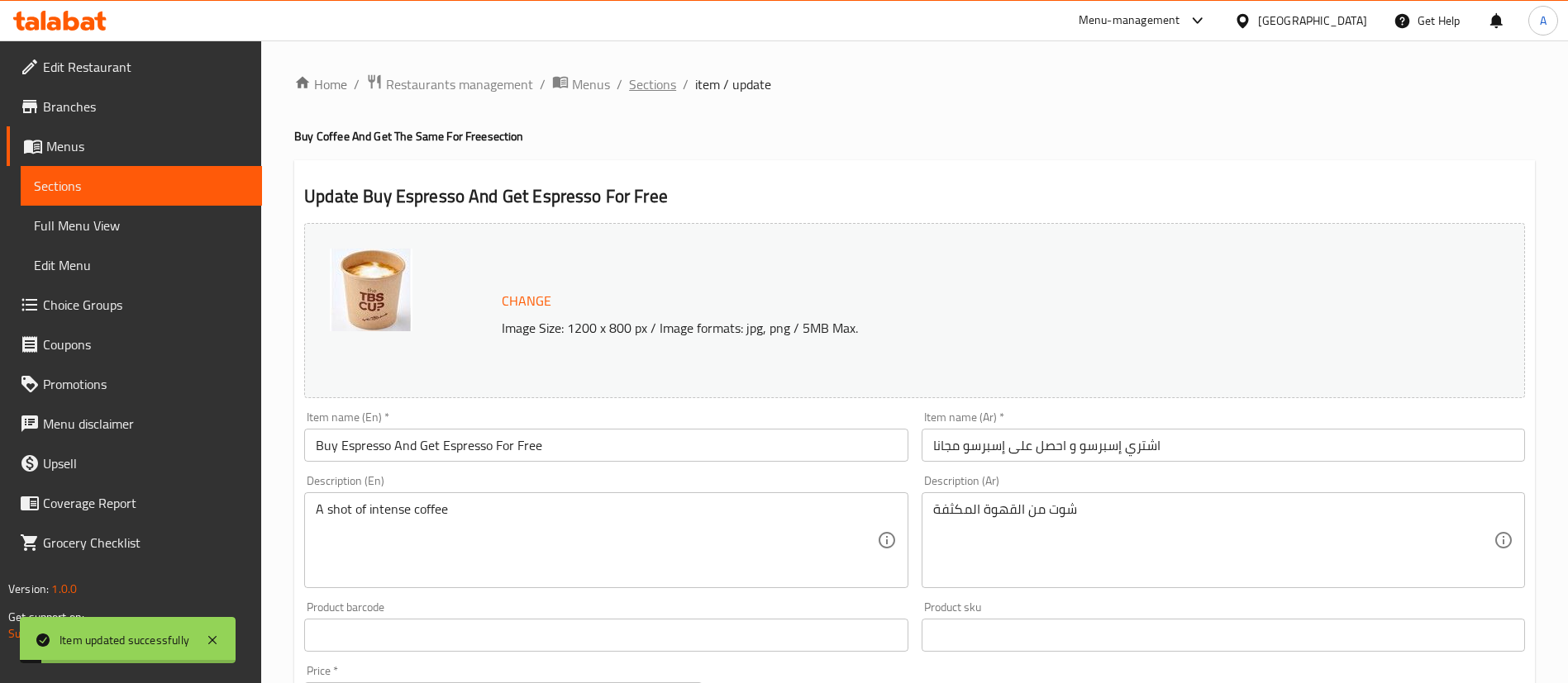
click at [644, 81] on span "Sections" at bounding box center [652, 84] width 47 height 20
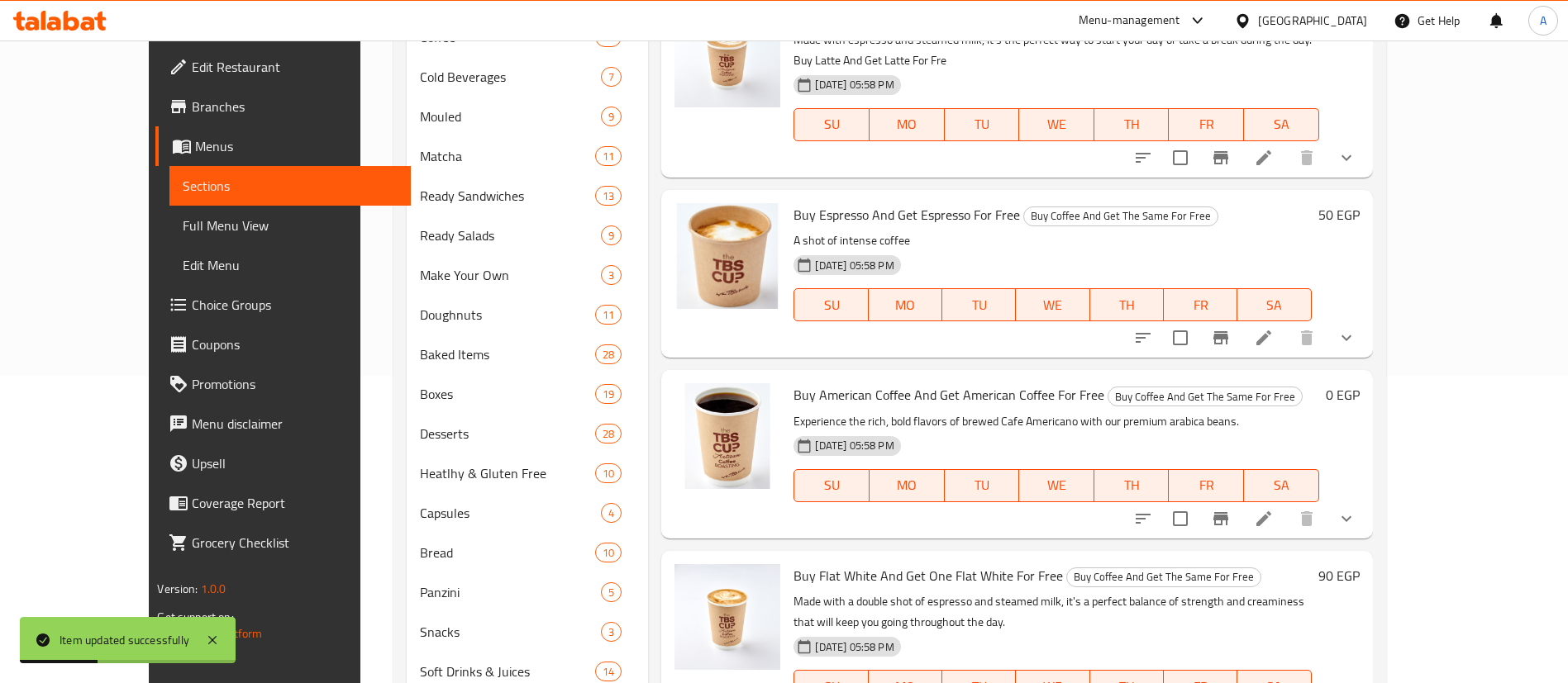
scroll to position [309, 0]
click at [1271, 510] on icon at bounding box center [1263, 517] width 15 height 15
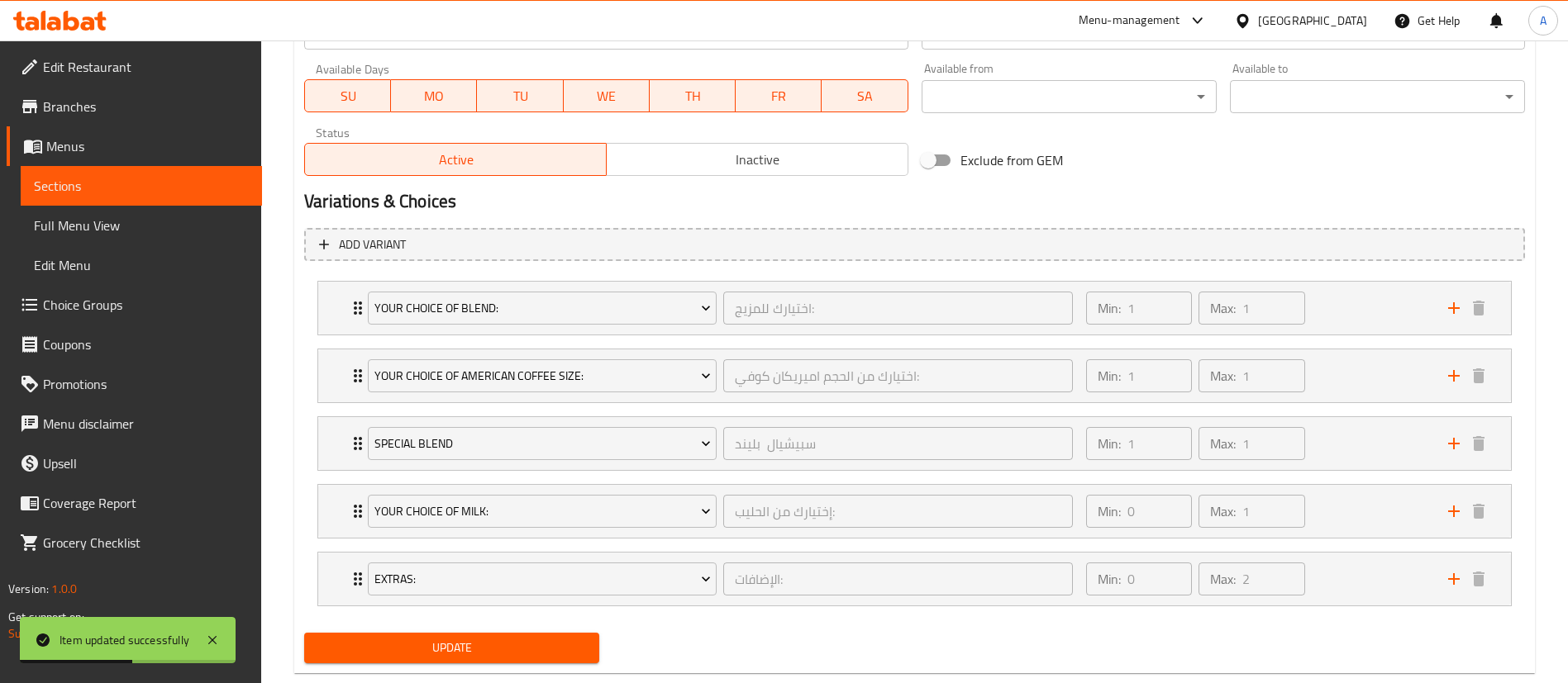
scroll to position [807, 0]
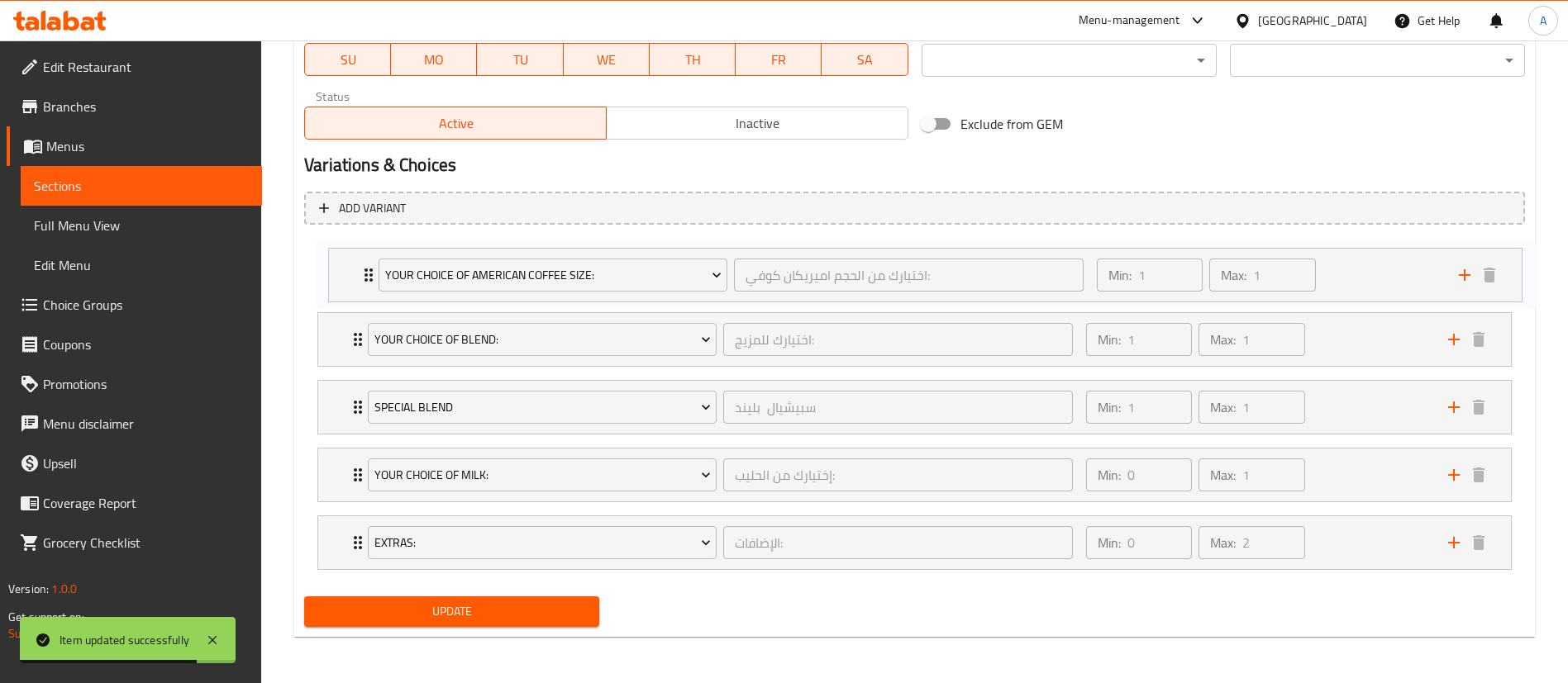
drag, startPoint x: 331, startPoint y: 339, endPoint x: 343, endPoint y: 265, distance: 75.0
click at [343, 265] on div "Your Choice of Blend: اختيارك للمزيج: ​ Min: 1 ​ Max: 1 ​ Dark Robusta (ID: 524…" at bounding box center [915, 406] width 1220 height 339
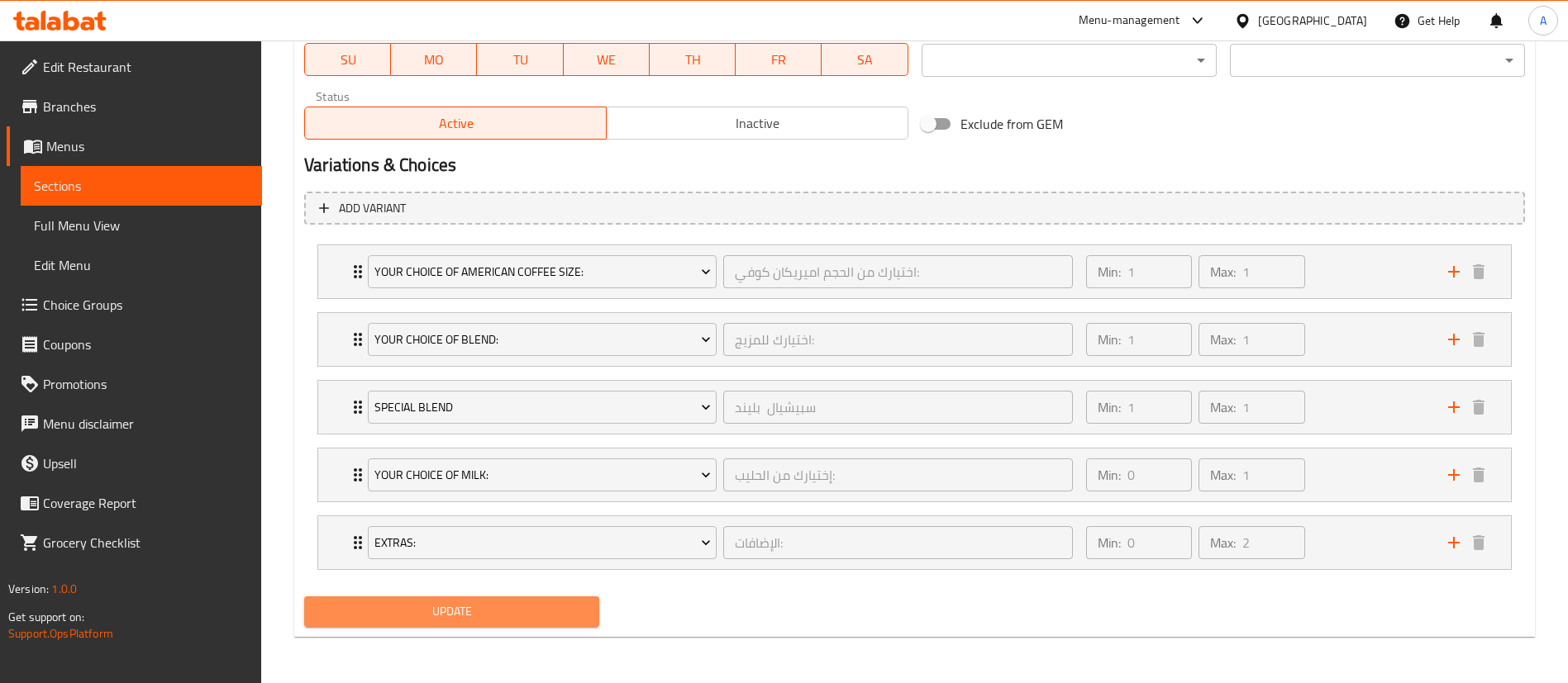
click at [425, 610] on span "Update" at bounding box center [451, 611] width 269 height 21
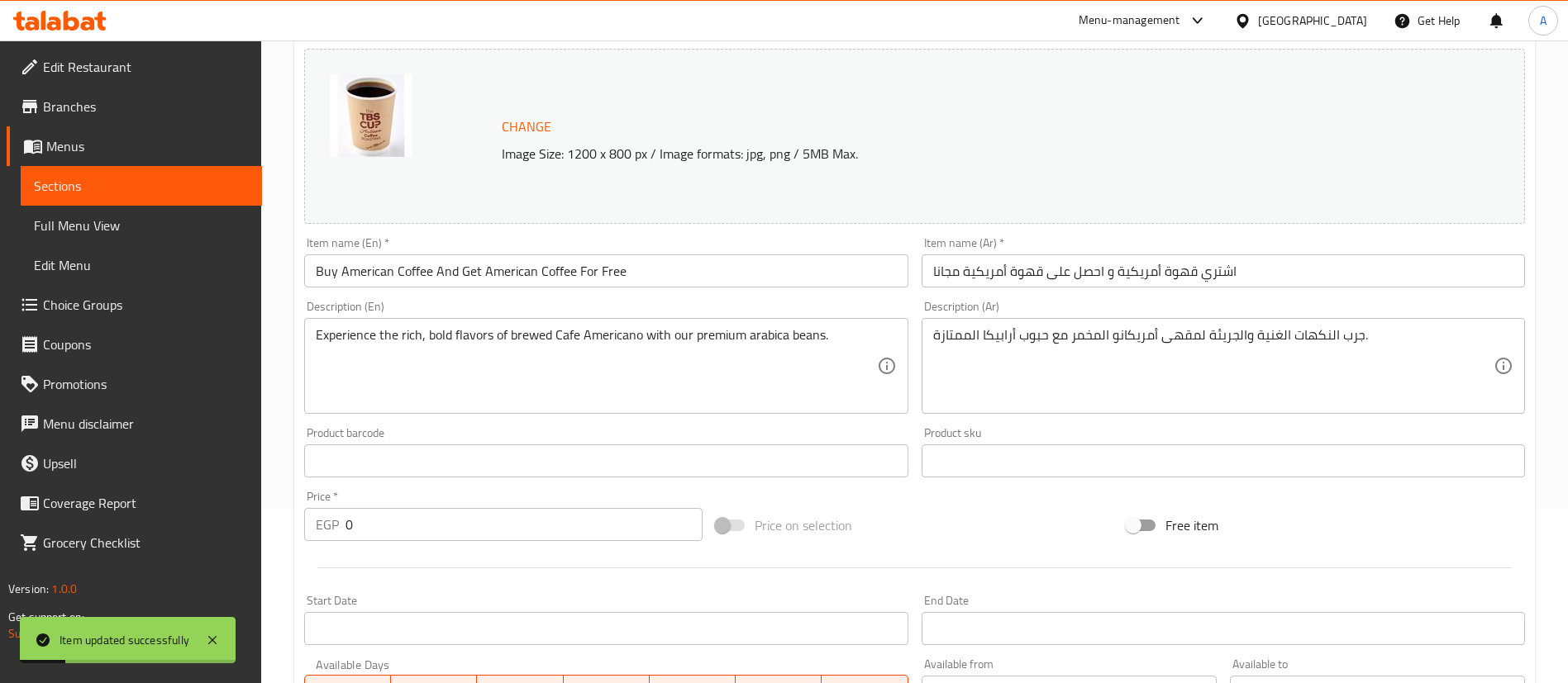
scroll to position [0, 0]
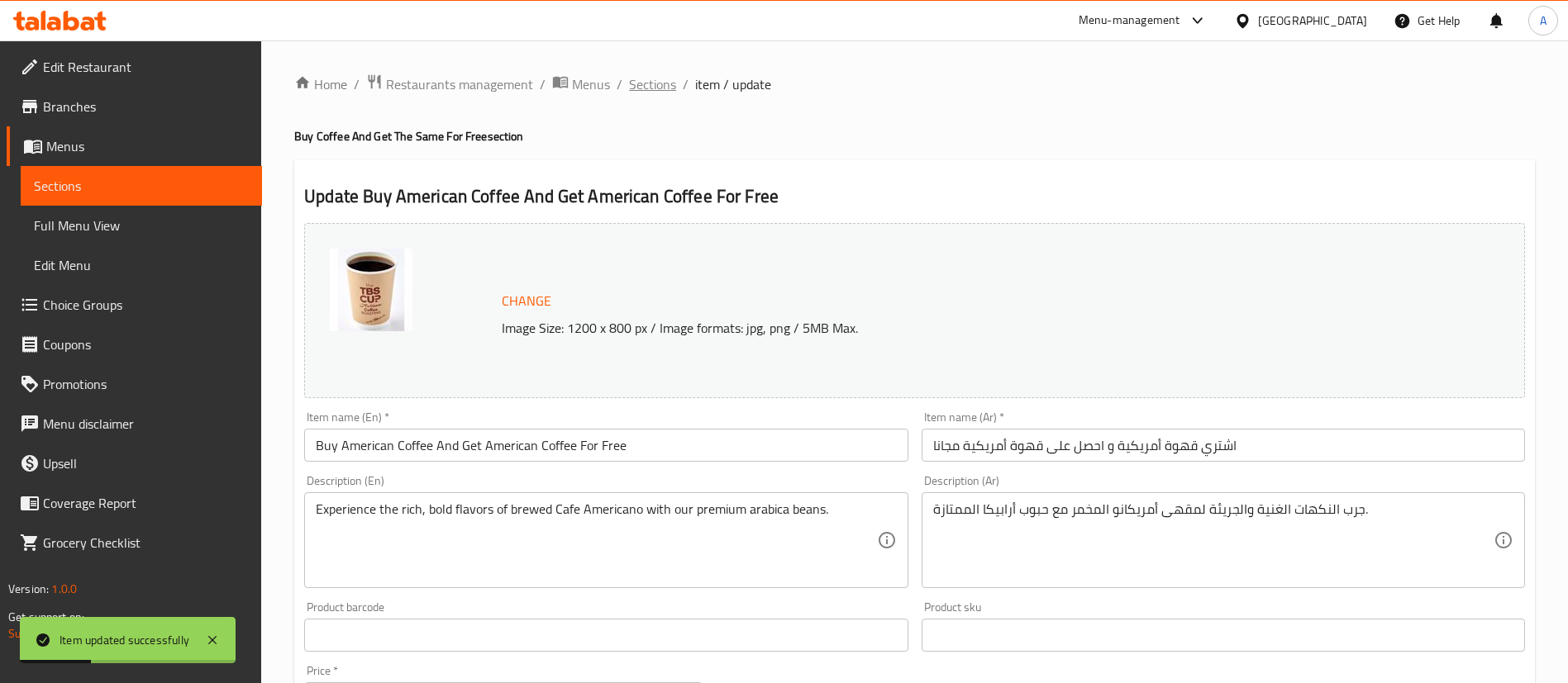
click at [654, 79] on span "Sections" at bounding box center [652, 84] width 47 height 20
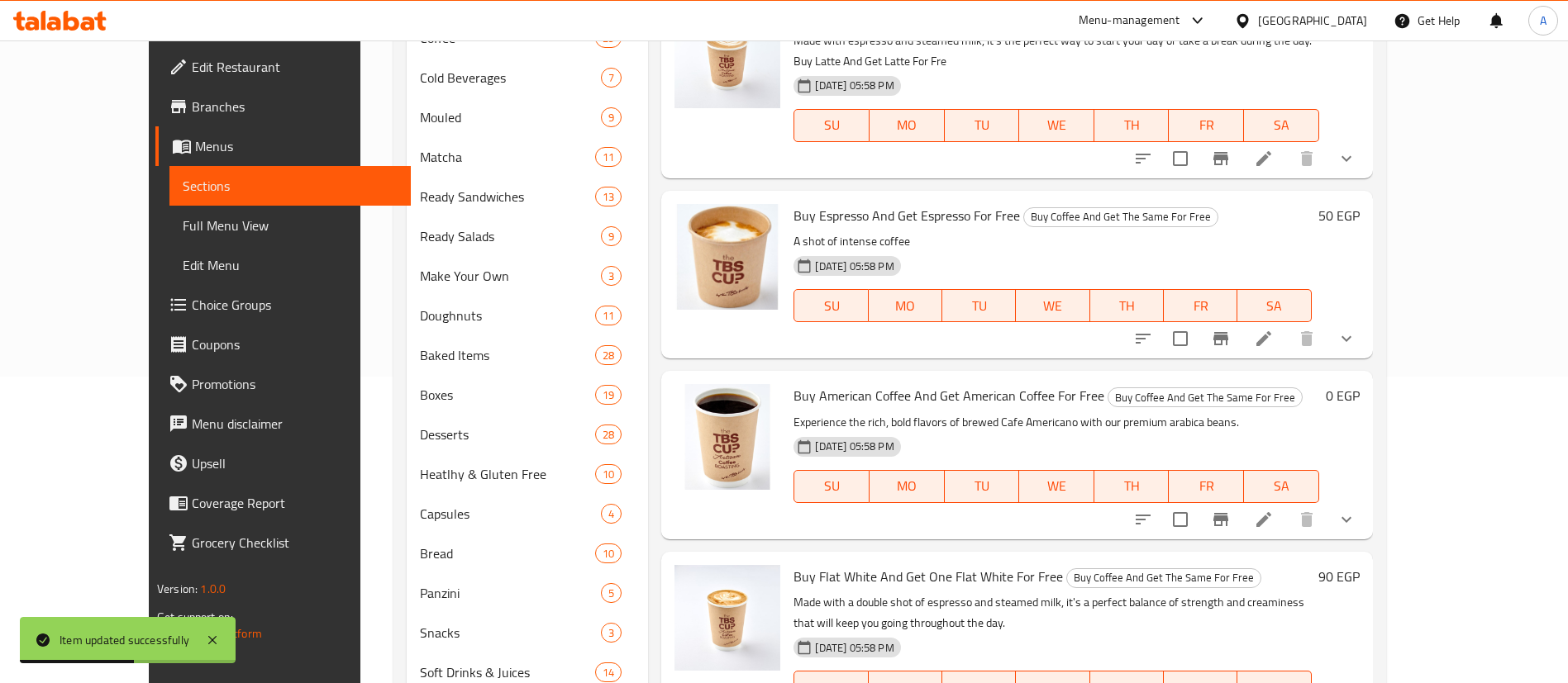
scroll to position [368, 0]
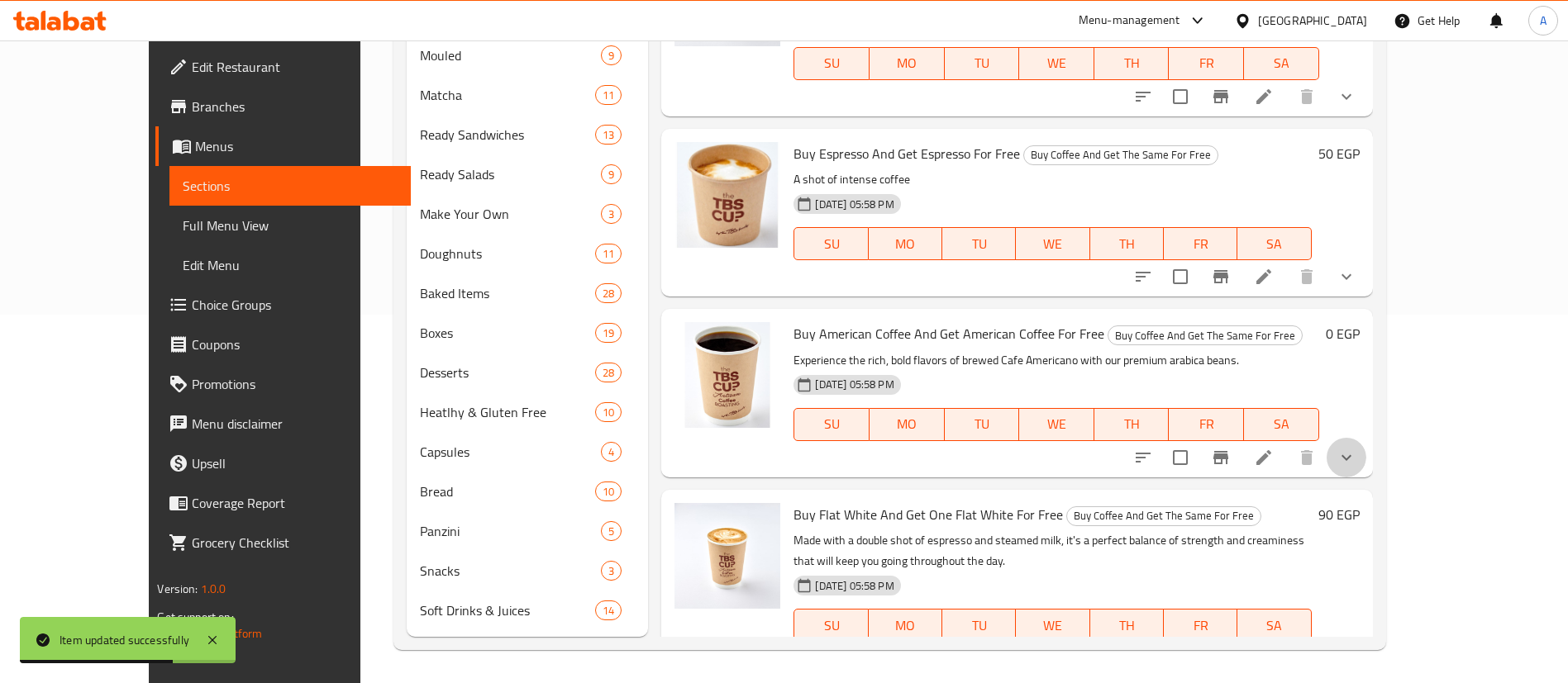
click at [1366, 438] on button "show more" at bounding box center [1346, 458] width 40 height 40
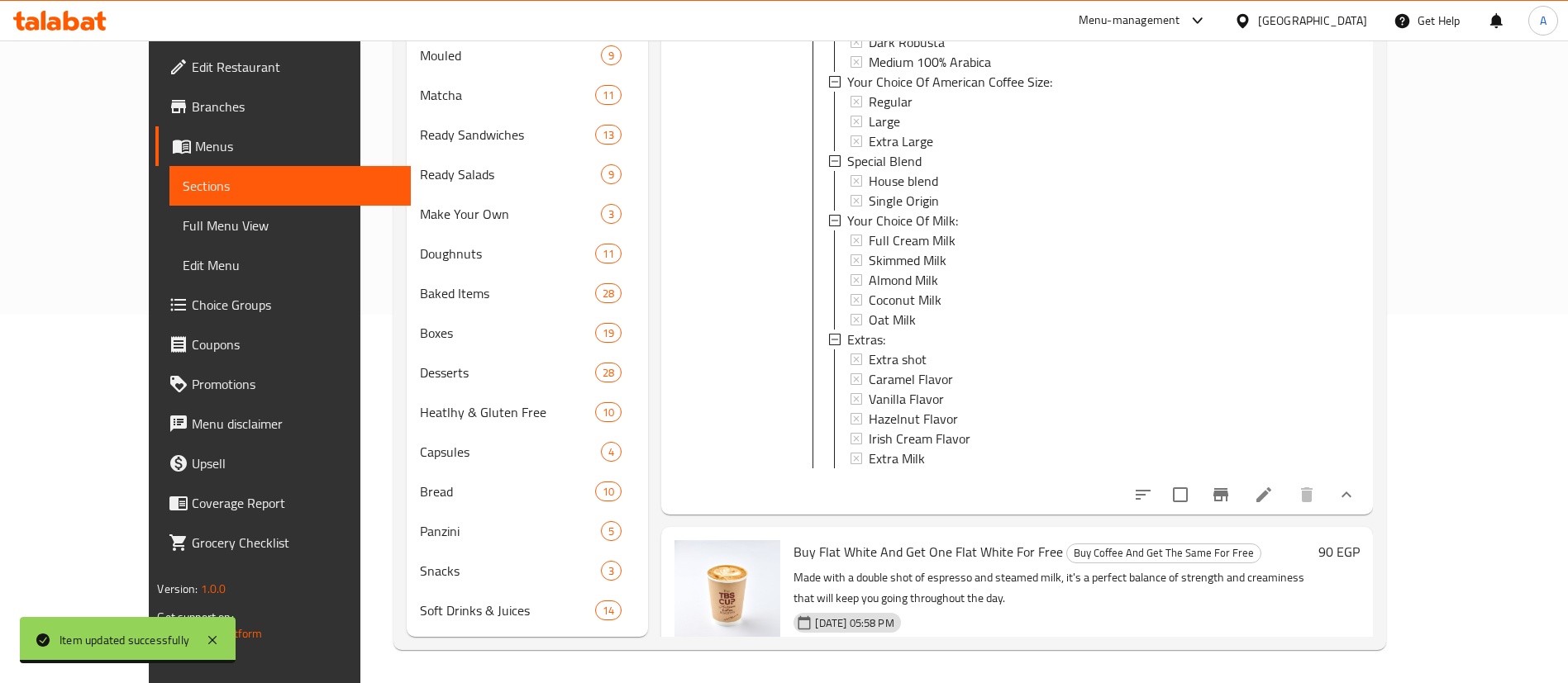
scroll to position [630, 0]
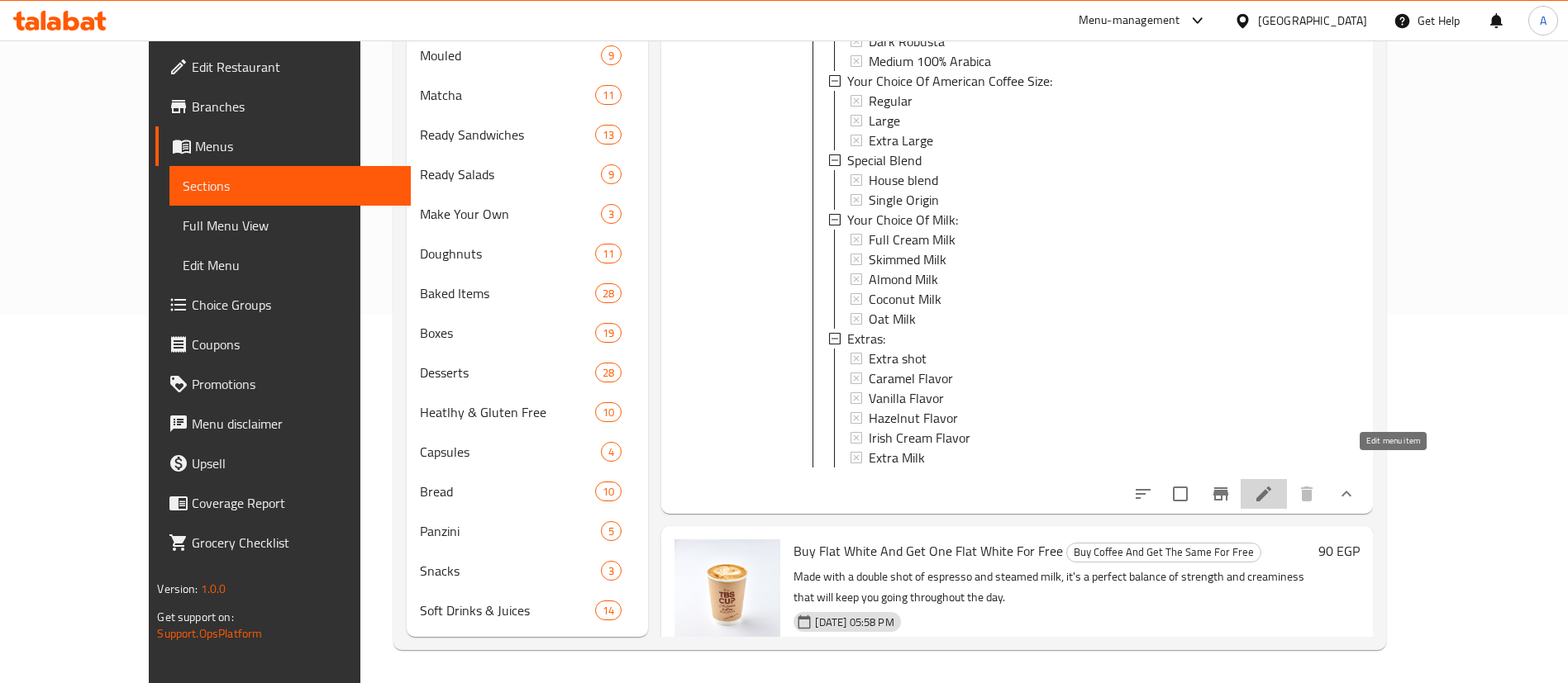
click at [1273, 484] on icon at bounding box center [1263, 494] width 20 height 20
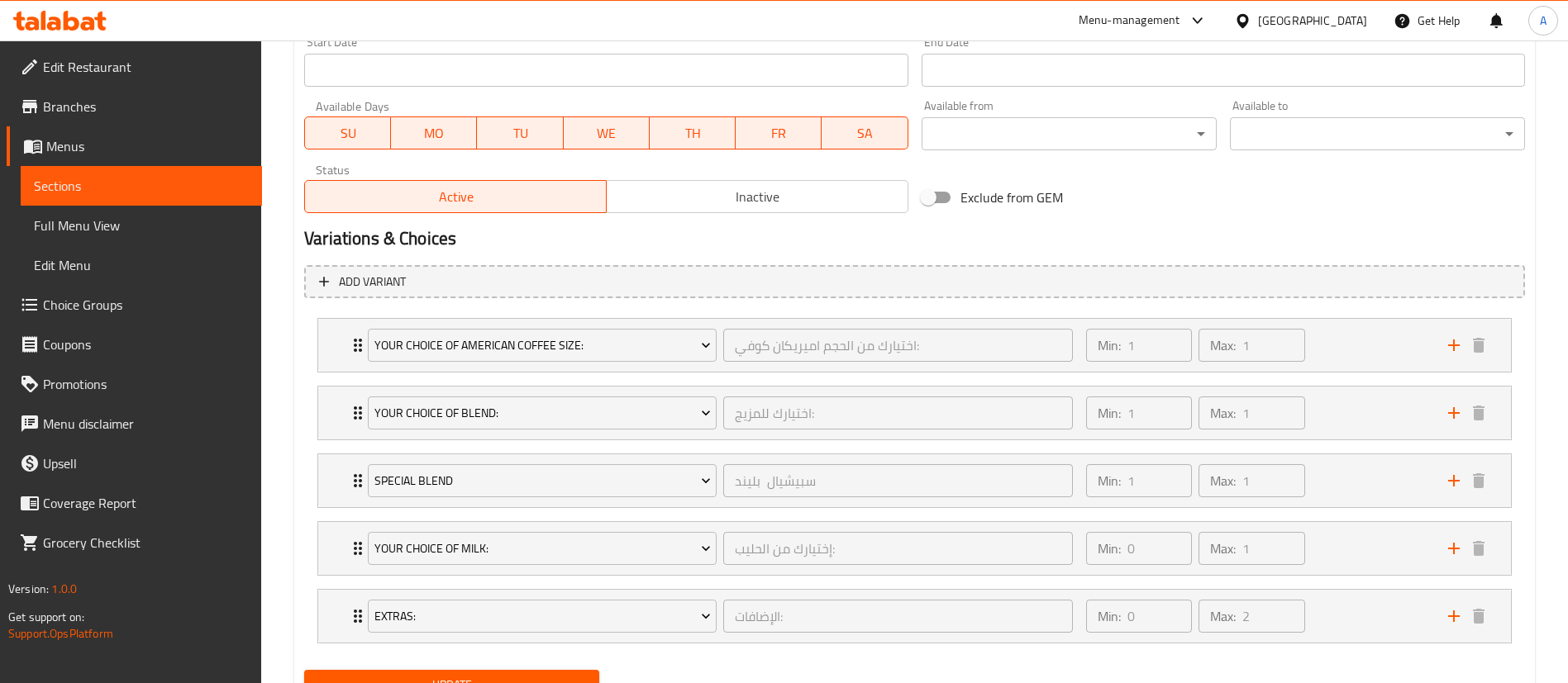
scroll to position [807, 0]
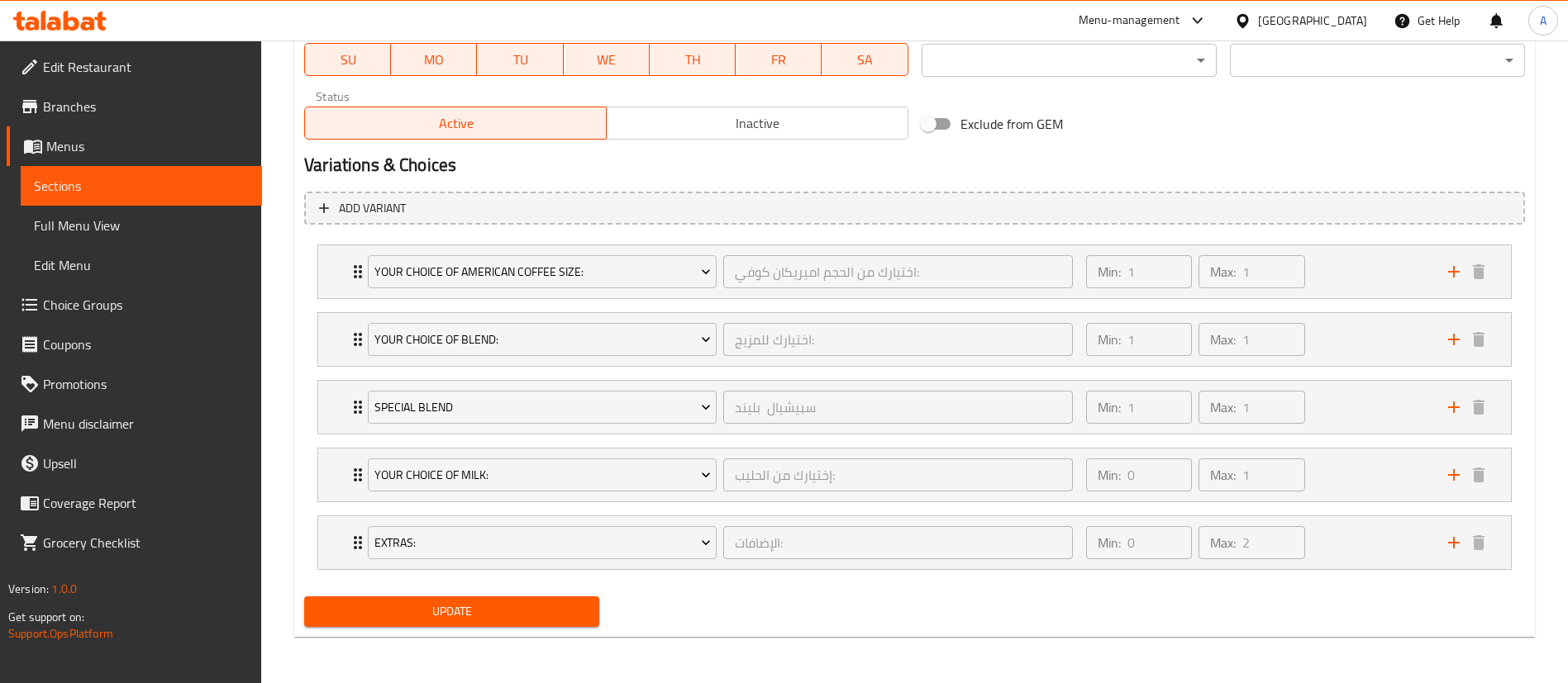
click at [497, 631] on div "Update" at bounding box center [451, 612] width 309 height 44
click at [479, 607] on span "Update" at bounding box center [451, 611] width 269 height 21
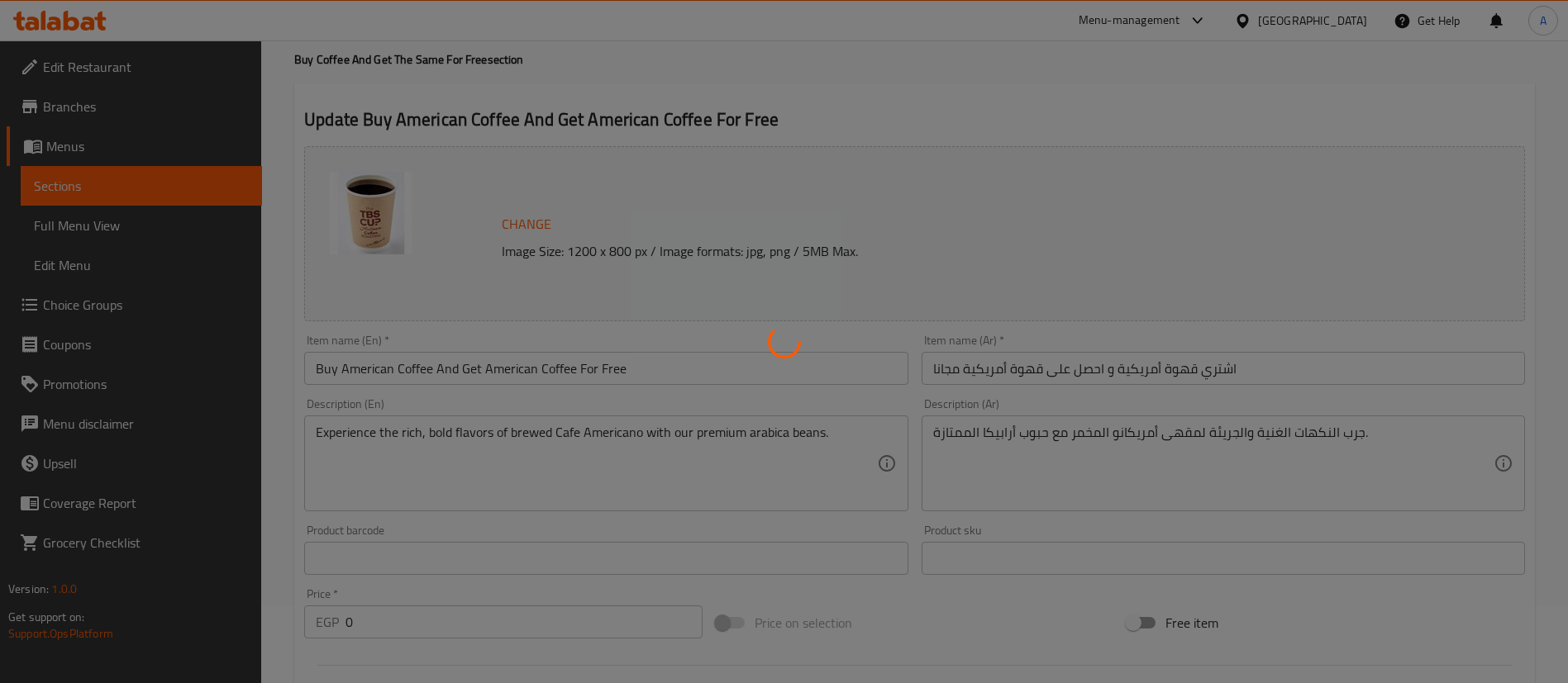
scroll to position [0, 0]
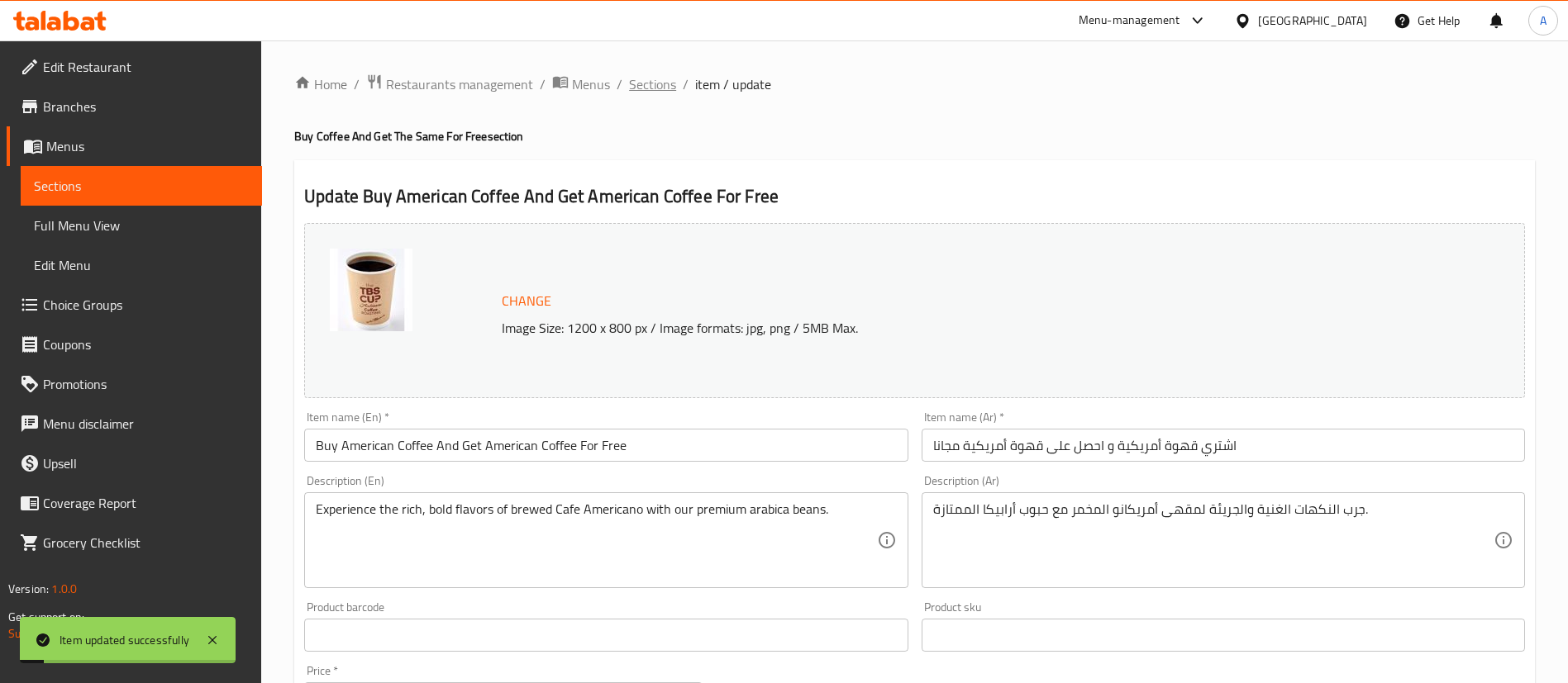
click at [630, 82] on span "Sections" at bounding box center [652, 84] width 47 height 20
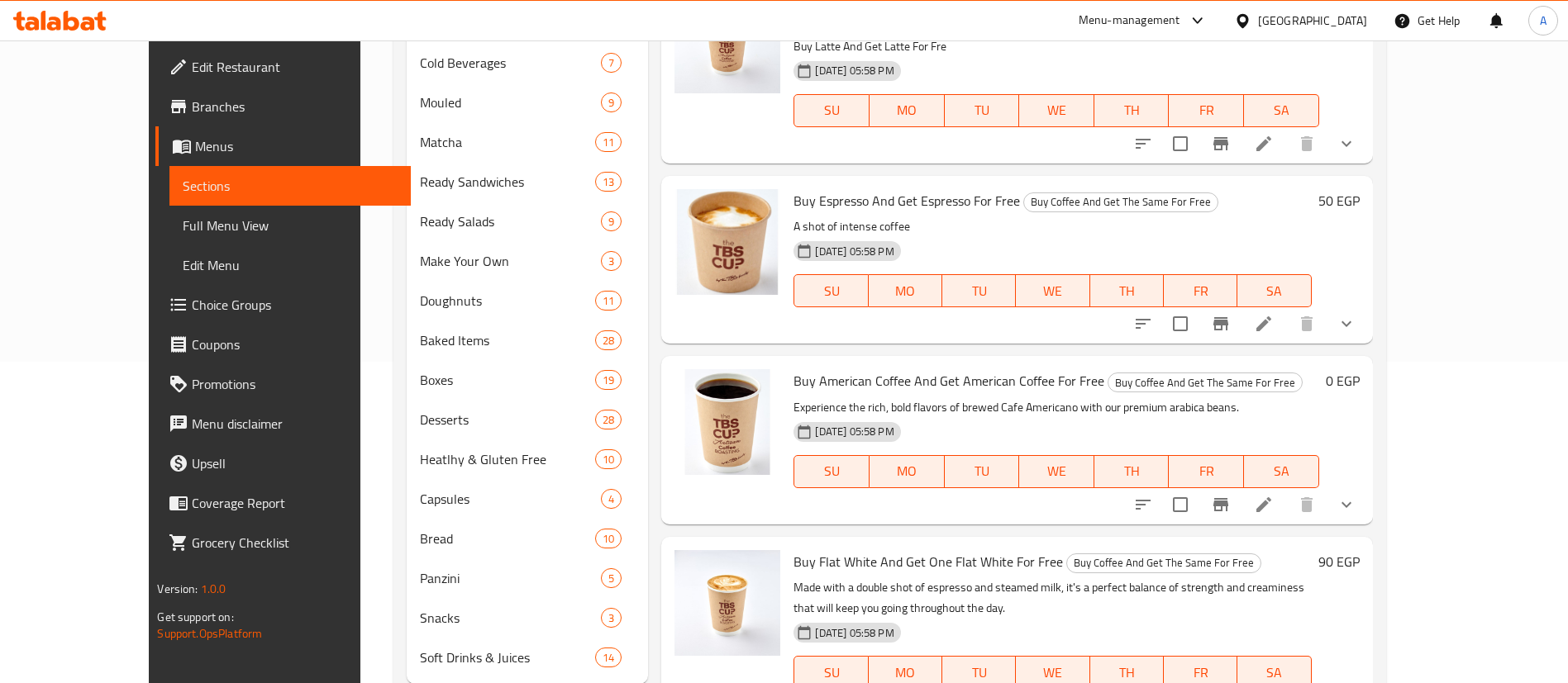
scroll to position [323, 0]
click at [1351, 500] on icon "show more" at bounding box center [1346, 503] width 10 height 6
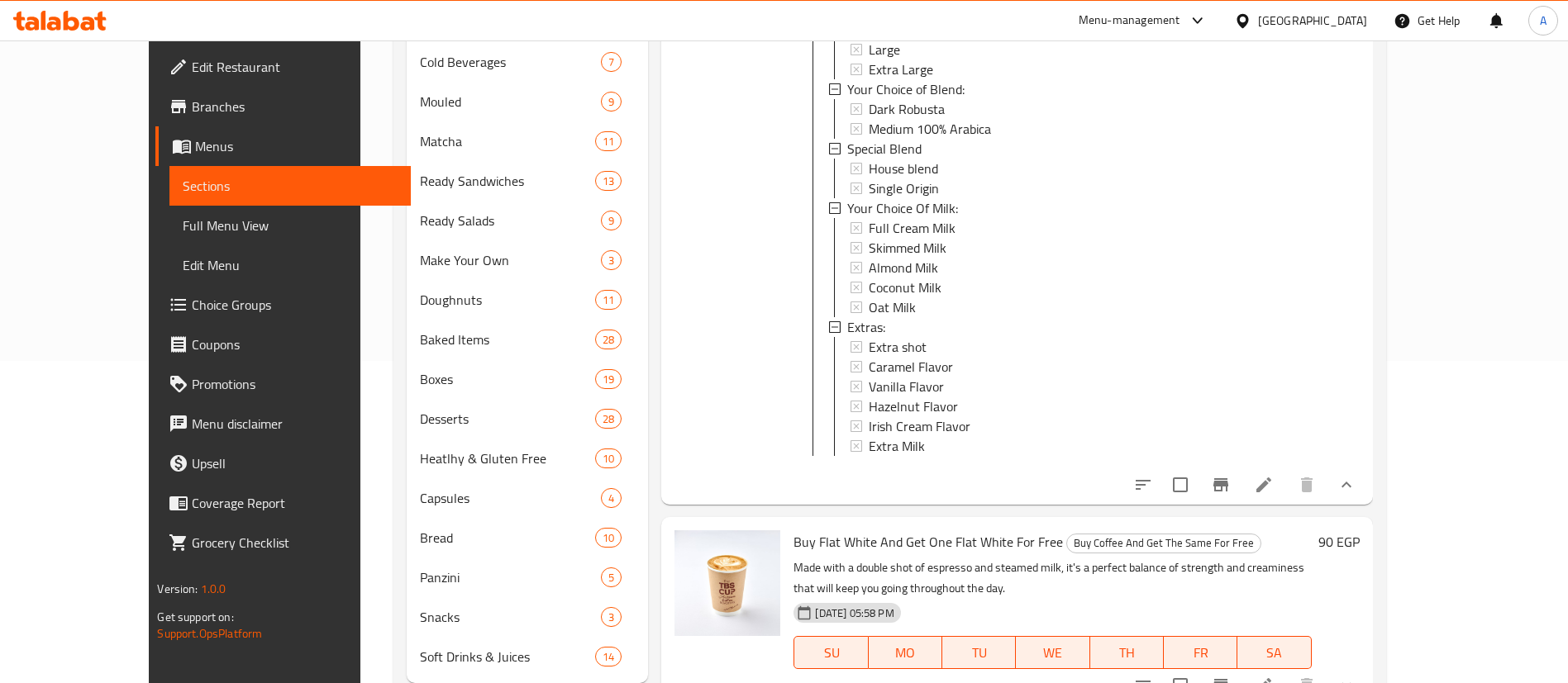
scroll to position [368, 0]
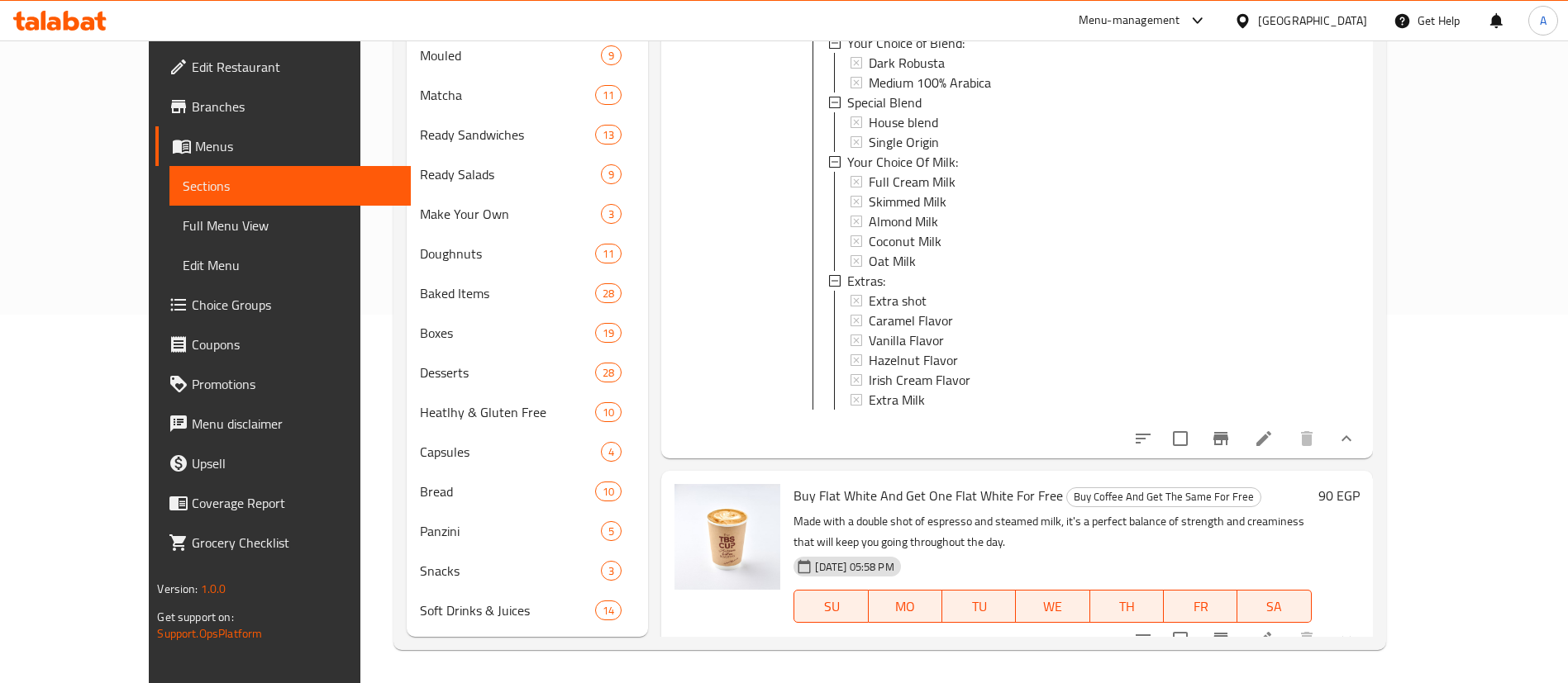
click at [1356, 630] on icon "show more" at bounding box center [1346, 640] width 20 height 20
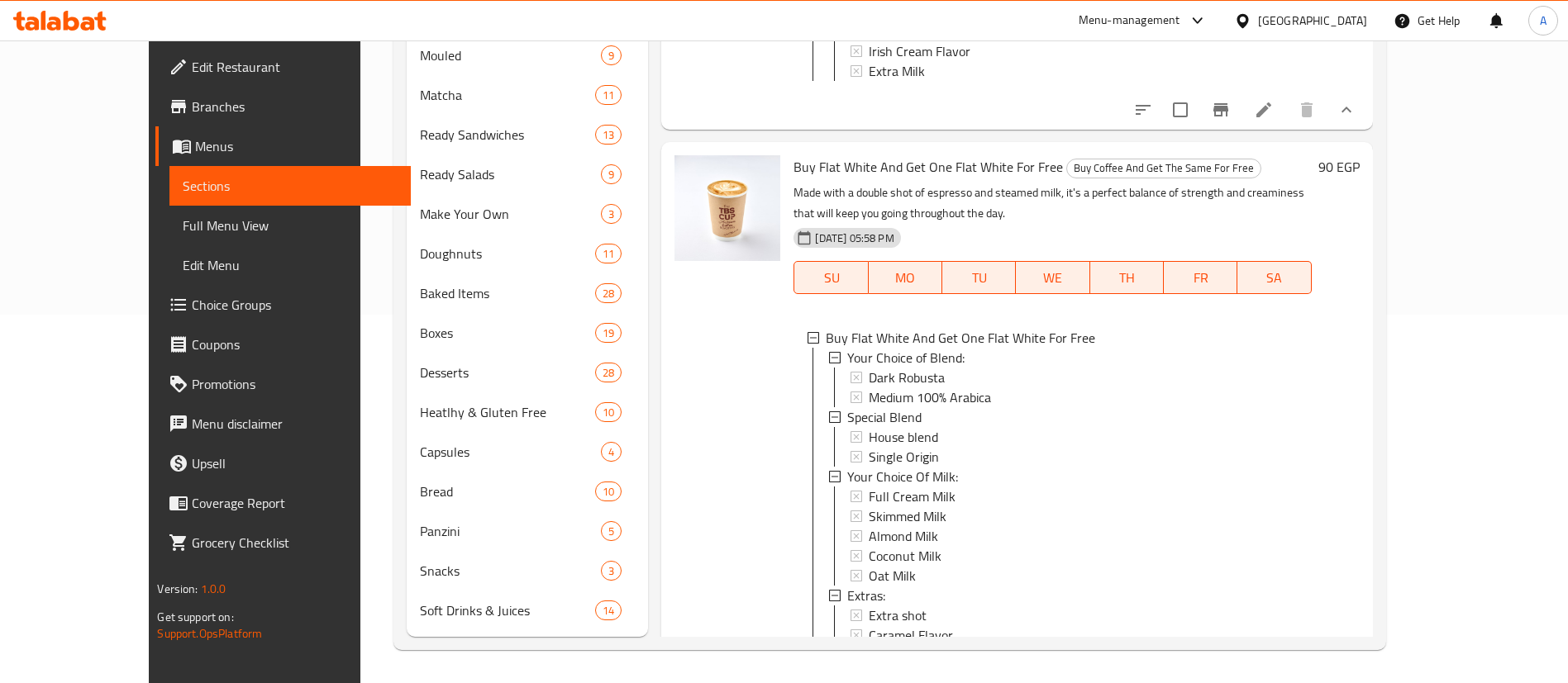
scroll to position [1147, 0]
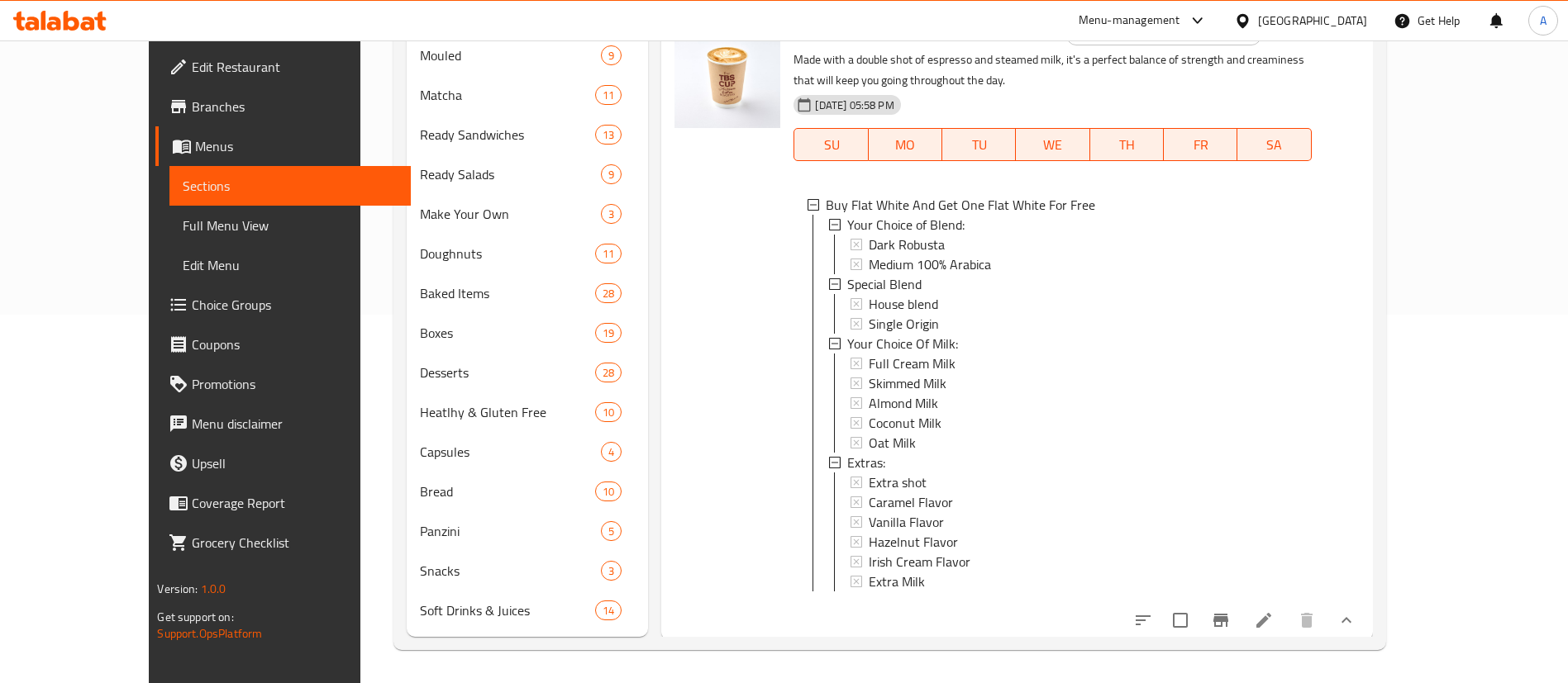
click at [192, 300] on span "Choice Groups" at bounding box center [295, 305] width 206 height 20
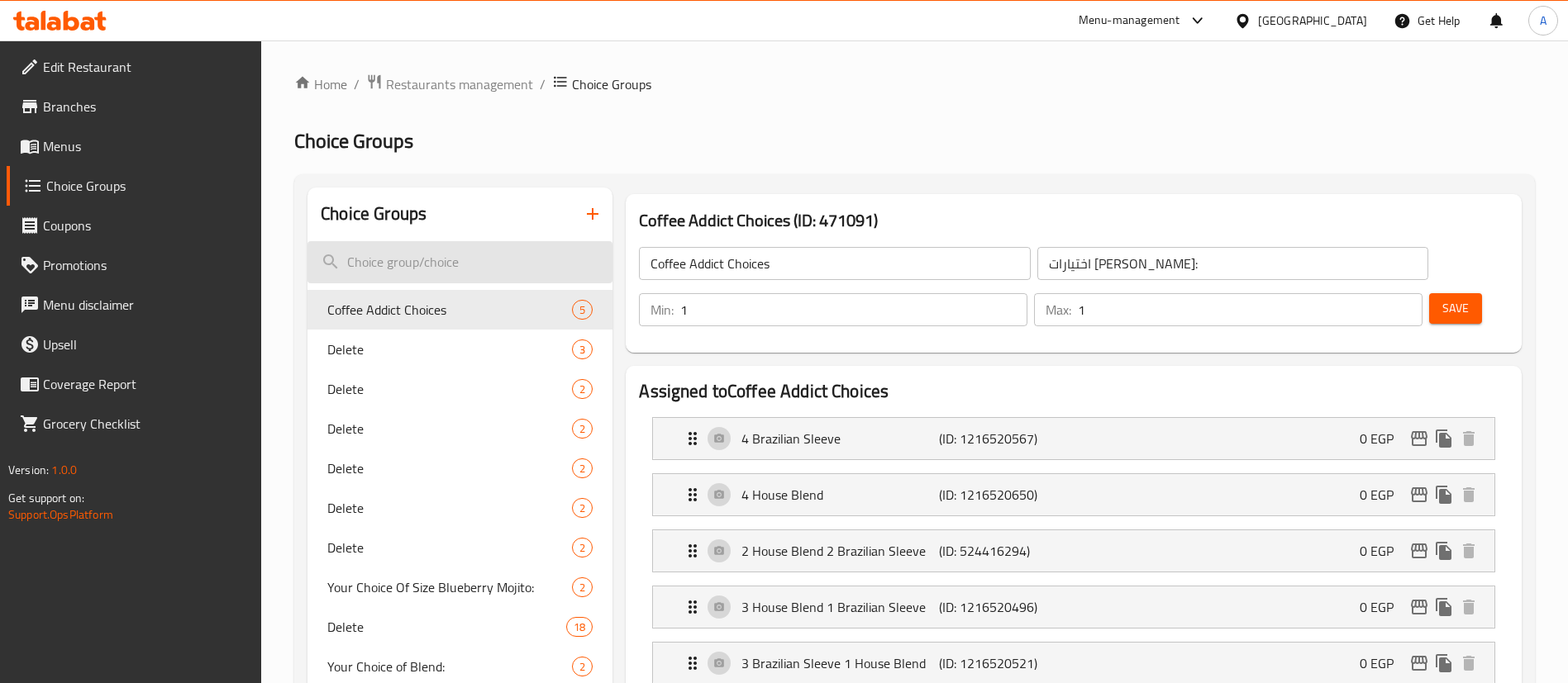
click at [462, 262] on input "search" at bounding box center [459, 263] width 305 height 42
paste input "Your Choice of Blend:"
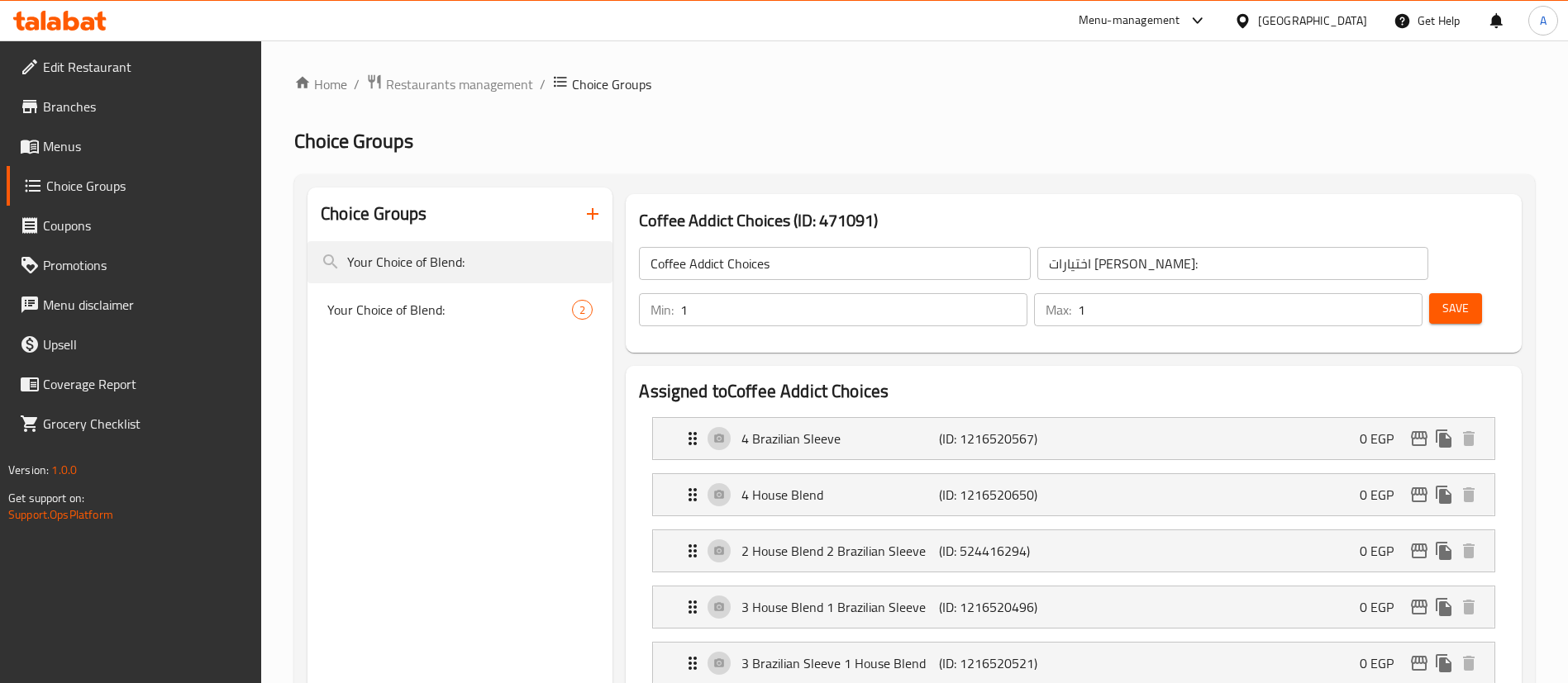
type input "Your Choice of Blend:"
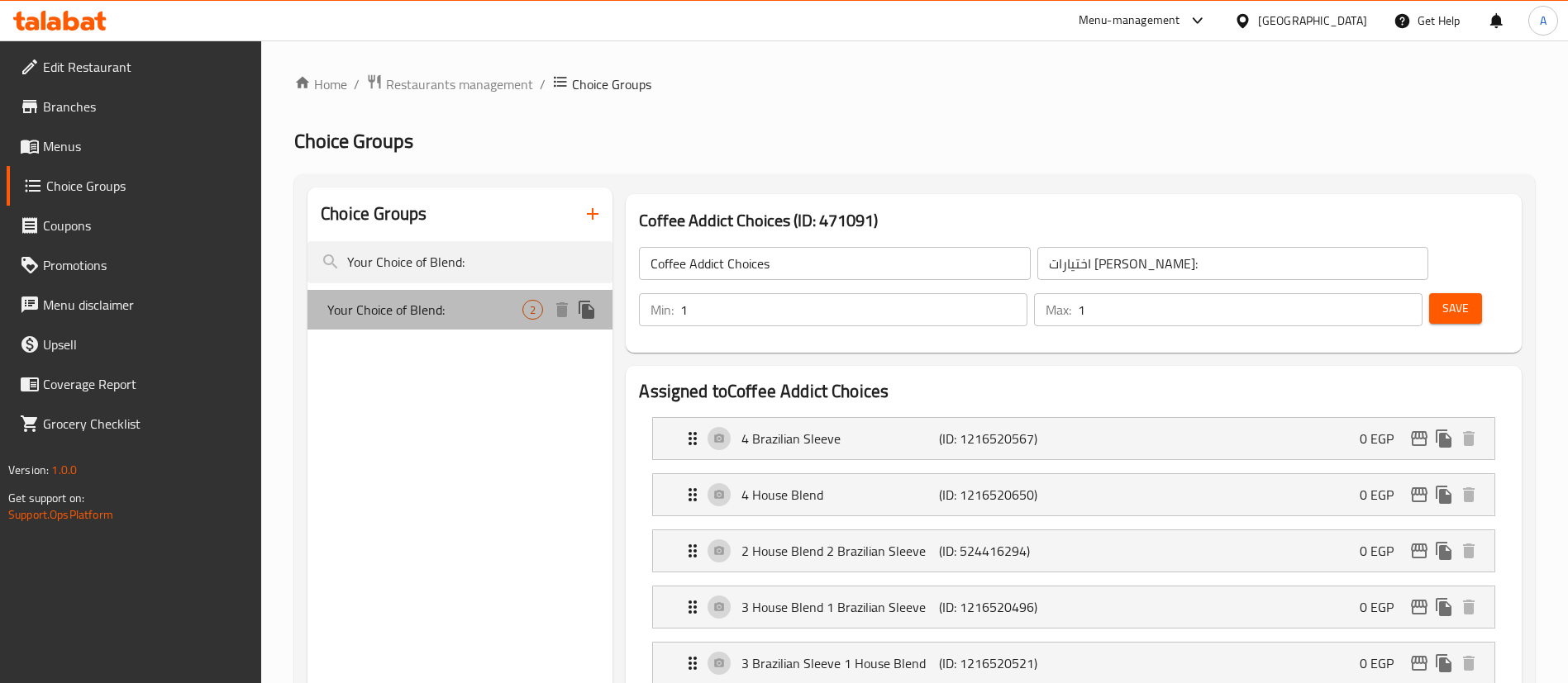
click at [436, 317] on span "Your Choice of Blend:" at bounding box center [424, 310] width 195 height 20
type input "Your Choice of Blend:"
type input "اختيارك للمزيج:"
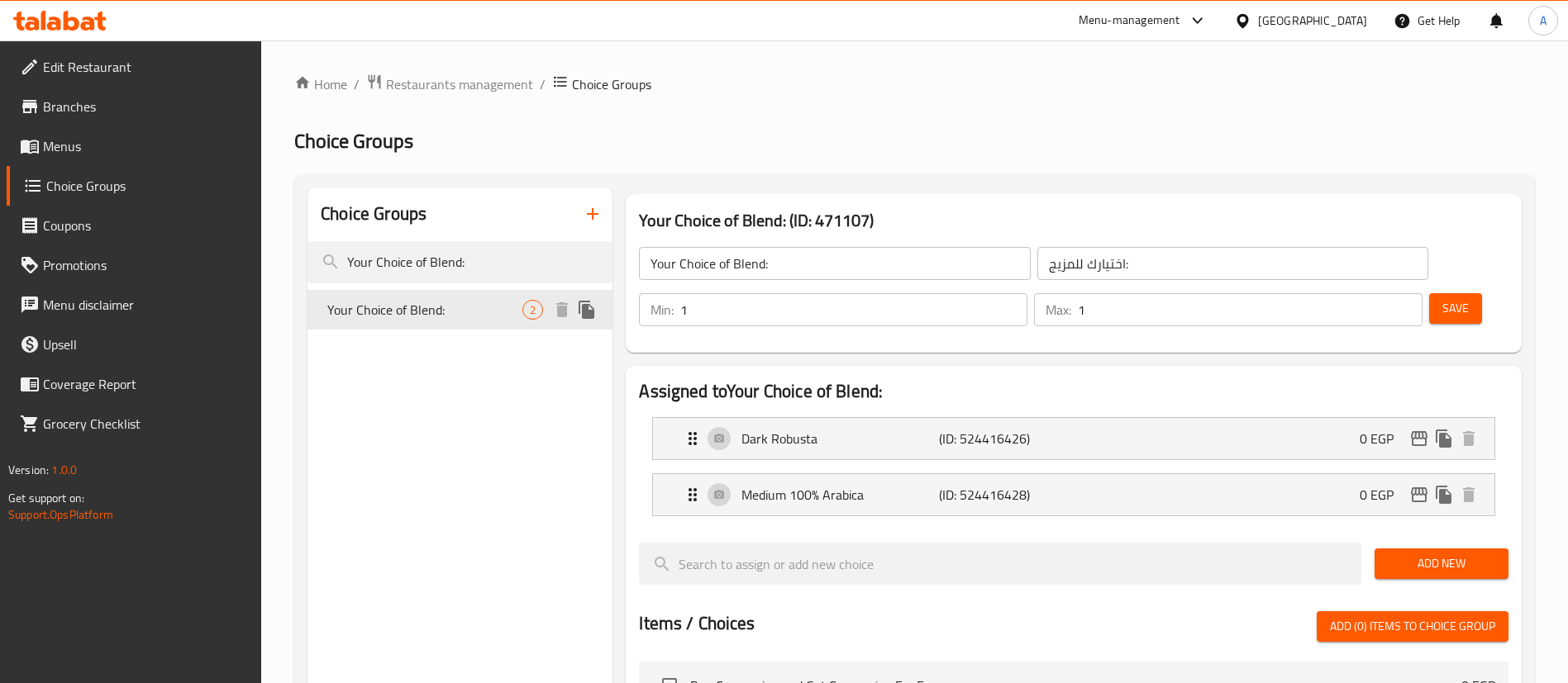
click at [583, 309] on icon "duplicate" at bounding box center [586, 310] width 16 height 18
click at [813, 276] on input "Your Choice of Blend:" at bounding box center [834, 263] width 391 height 33
click at [812, 276] on input "Your Choice of Blend:" at bounding box center [834, 263] width 391 height 33
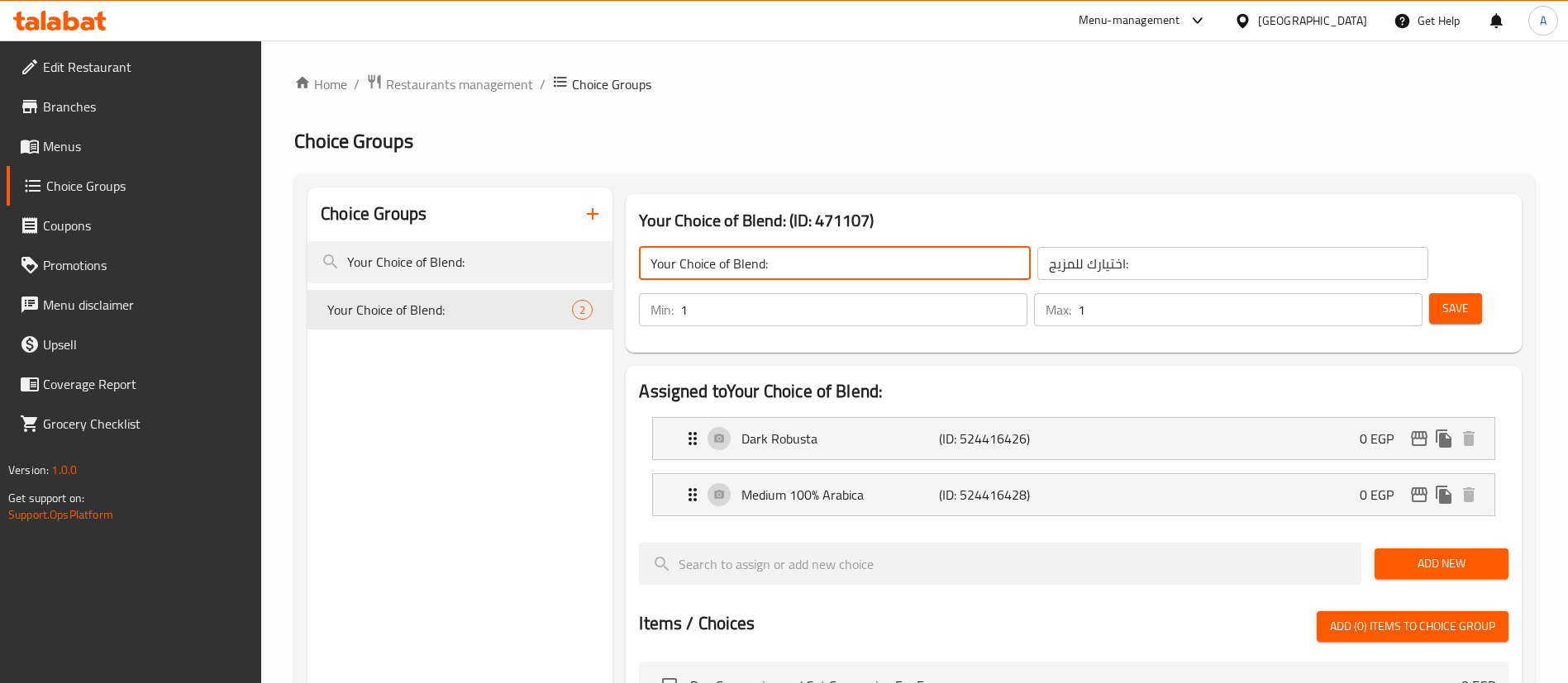
click at [812, 276] on input "Your Choice of Blend:" at bounding box center [834, 263] width 391 height 33
click at [1048, 275] on input "اختيارك للمزيج:" at bounding box center [1231, 263] width 391 height 33
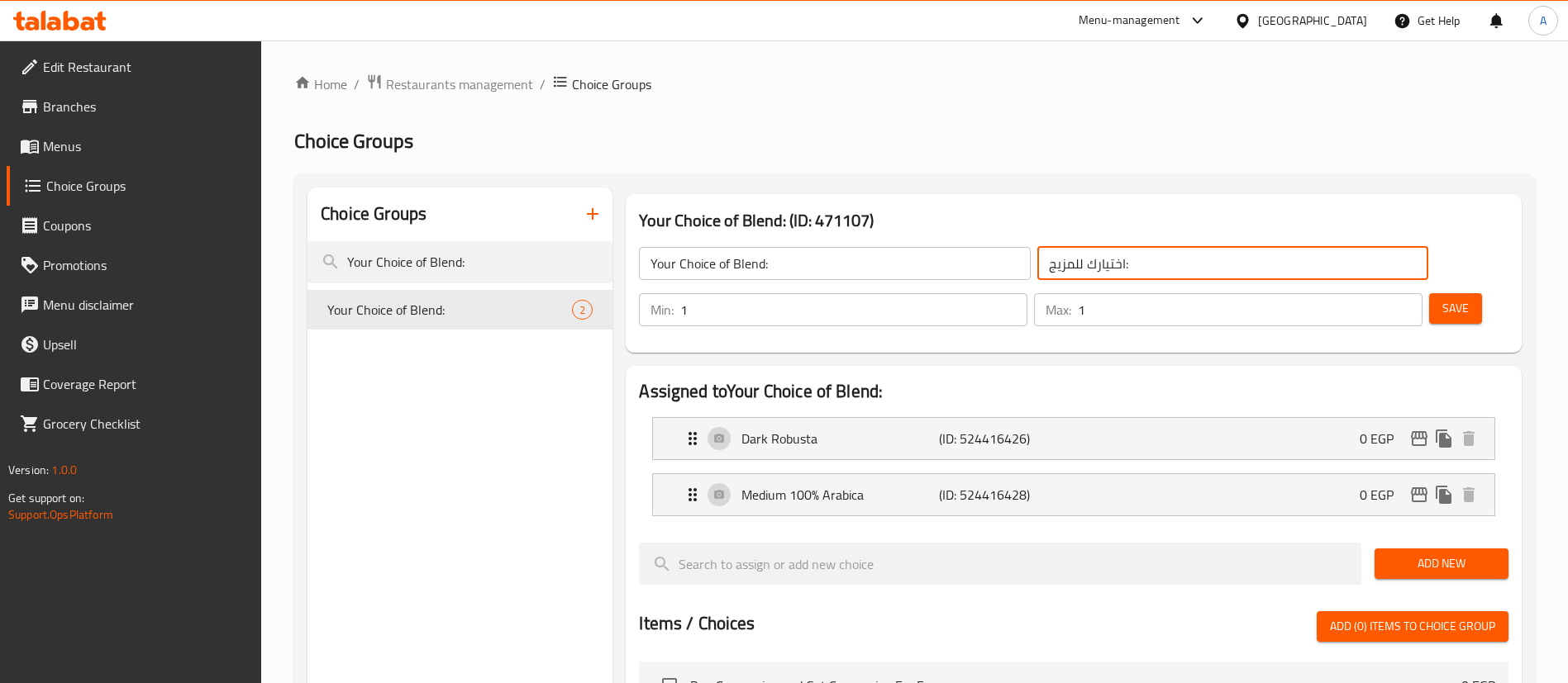
click at [1048, 275] on input "اختيارك للمزيج:" at bounding box center [1231, 263] width 391 height 33
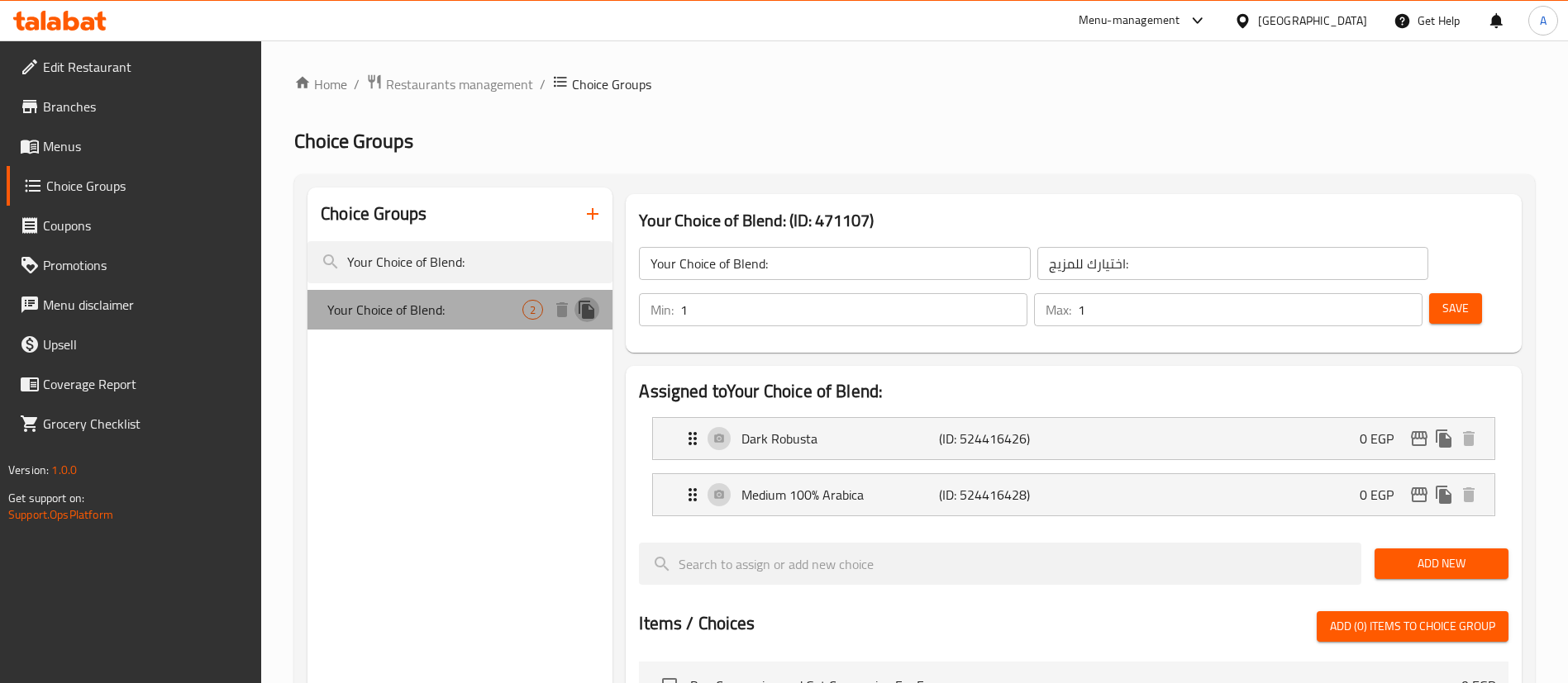
click at [593, 306] on icon "duplicate" at bounding box center [587, 310] width 20 height 20
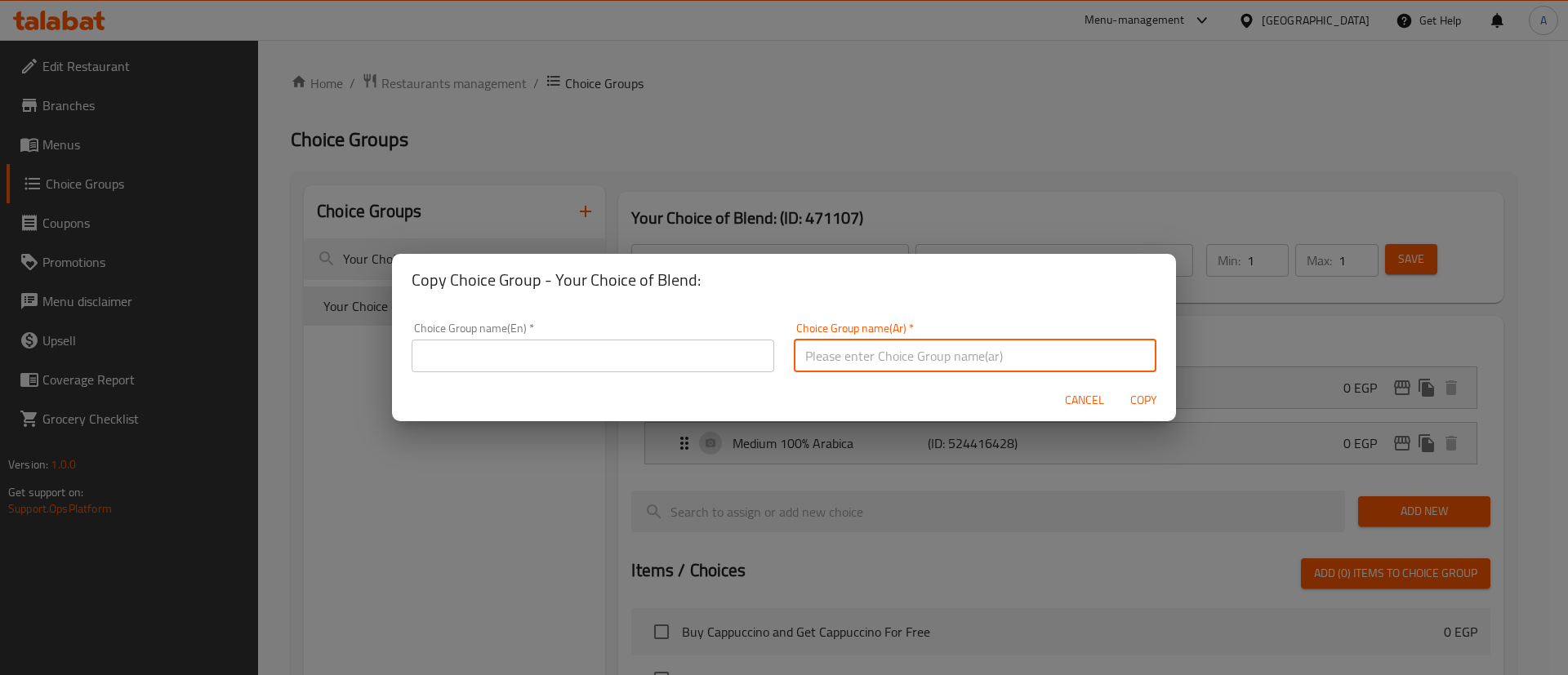
click at [872, 360] on input "text" at bounding box center [974, 355] width 362 height 33
paste input "اختيارك للمزيج:"
type input "اختيارك للمزيج:"
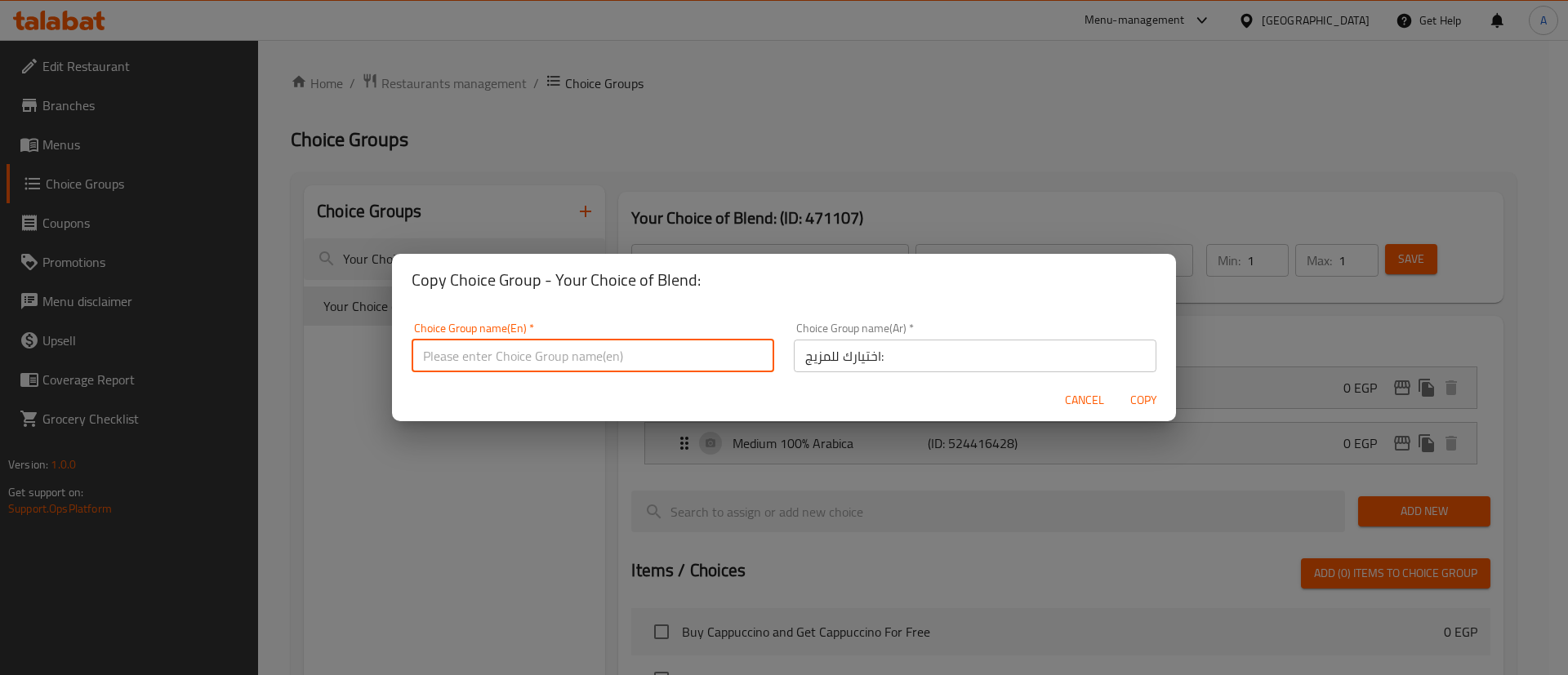
click at [638, 367] on input "text" at bounding box center [592, 355] width 362 height 33
paste input "Your Choice of Blend:"
type input "Your Choice of Blend For the Free Coffee:"
click at [1018, 366] on input "اختيارك للمزيج:" at bounding box center [974, 355] width 362 height 33
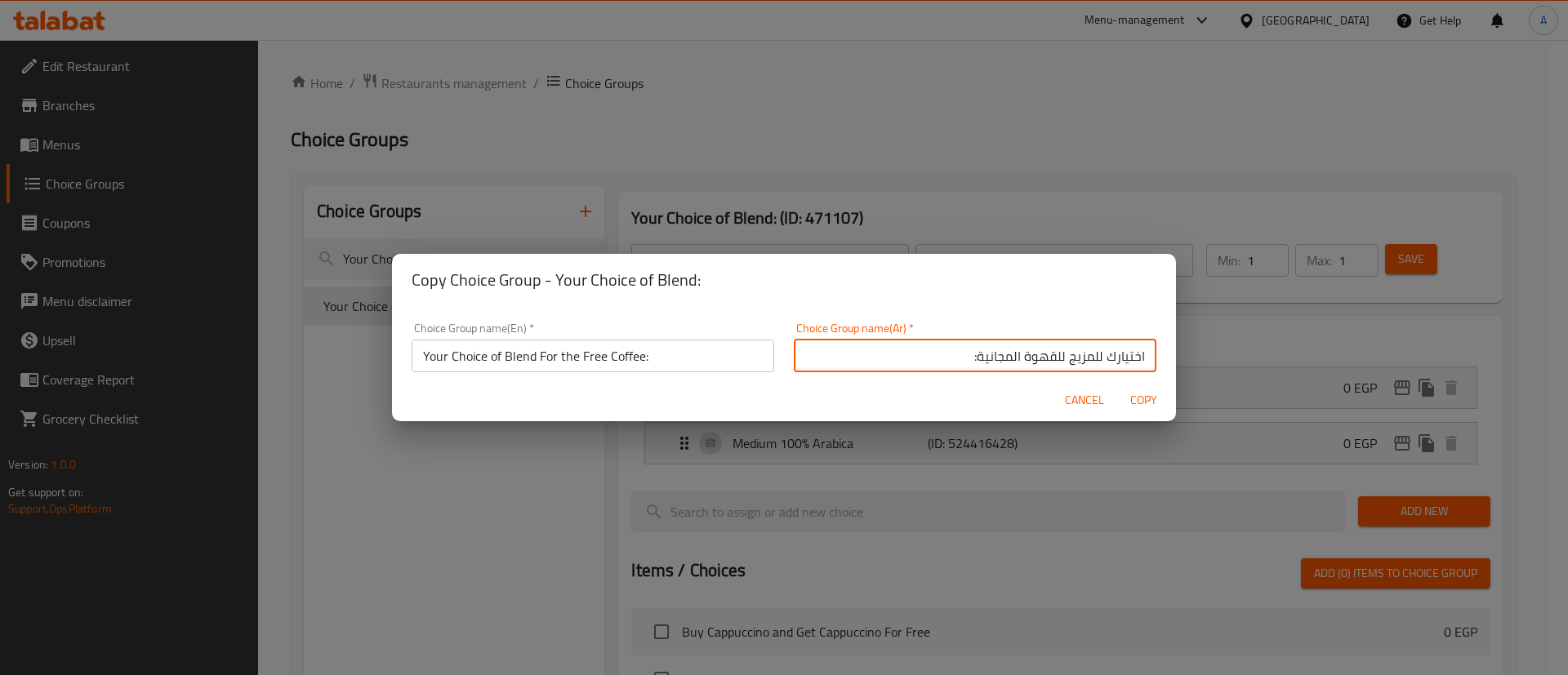
type input "اختيارك للمزيج للقهوة المجانية:"
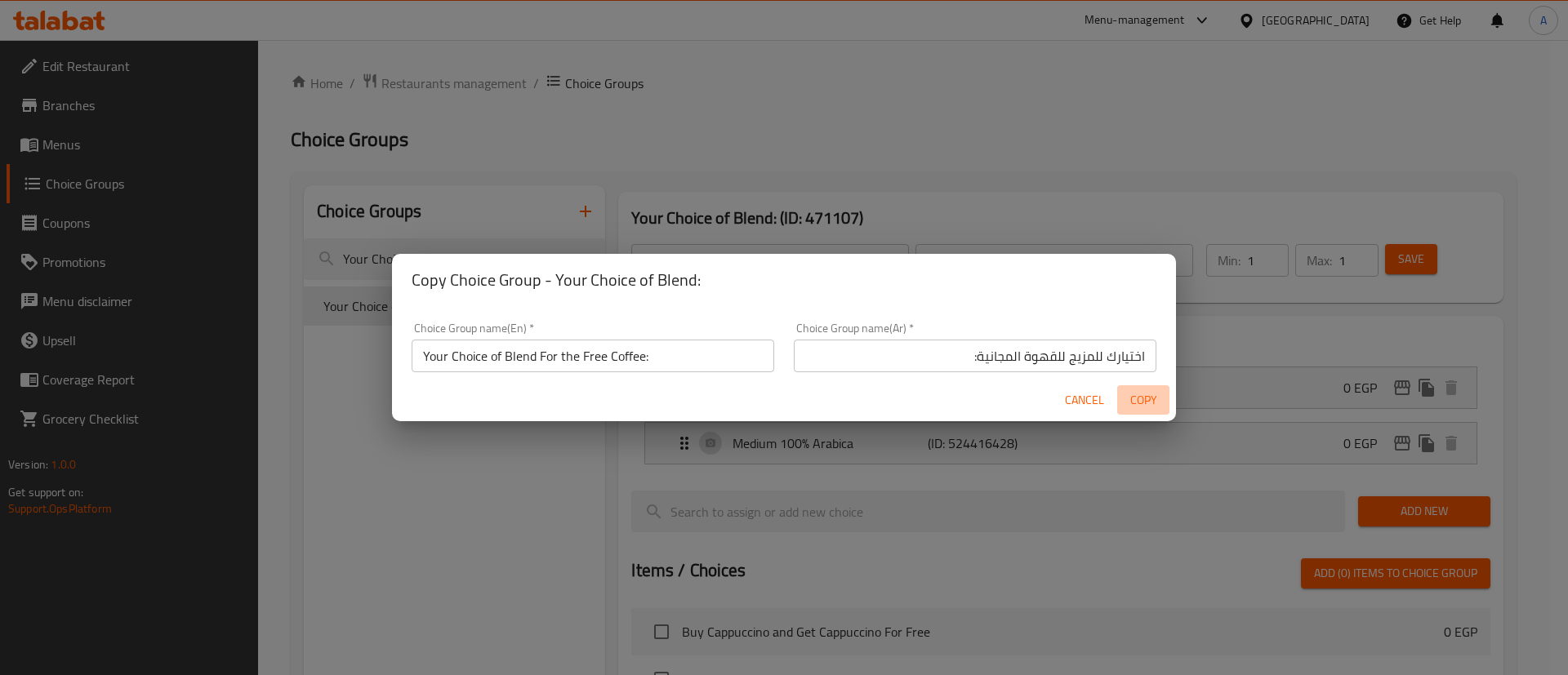
click at [1157, 395] on span "Copy" at bounding box center [1144, 401] width 39 height 21
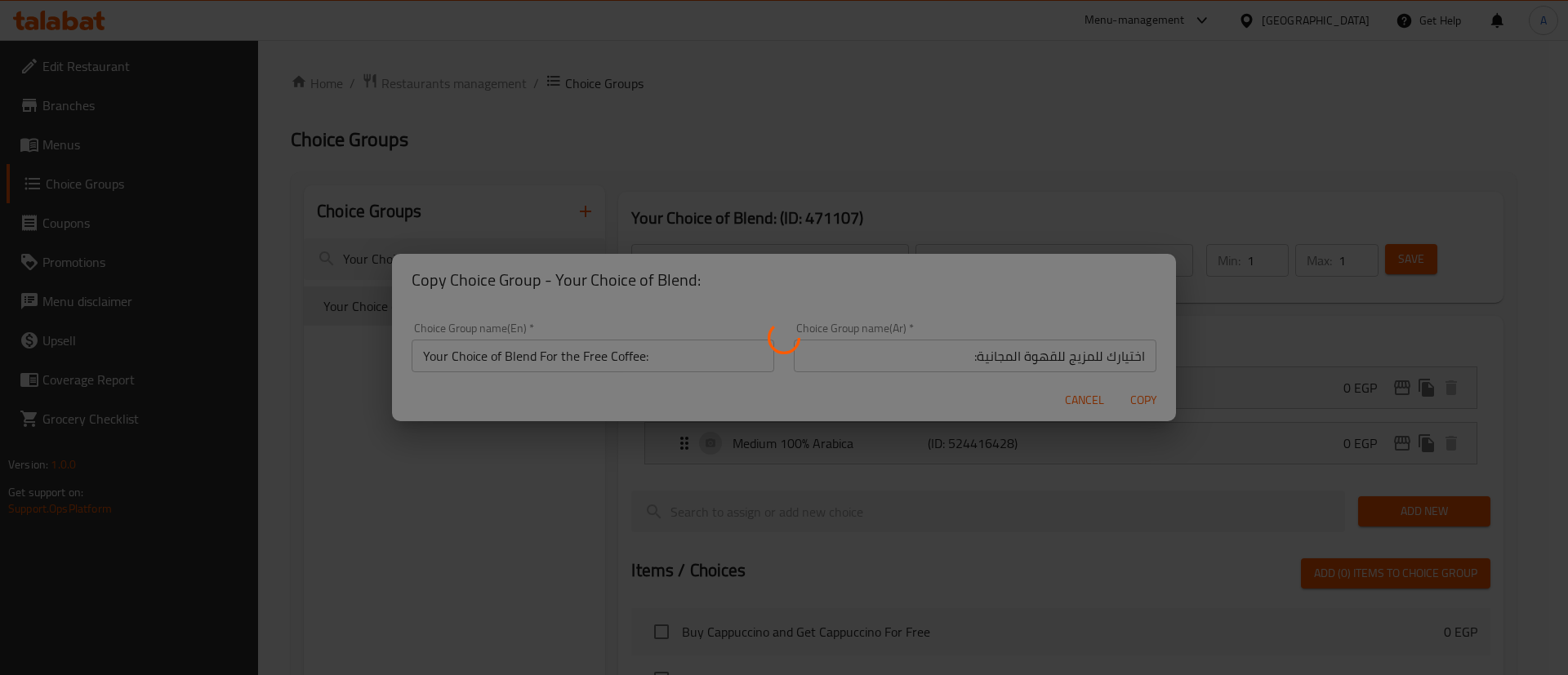
type input "Your Choice of Blend For the Free Coffee:"
type input "اختيارك للمزيج للقهوة المجانية:"
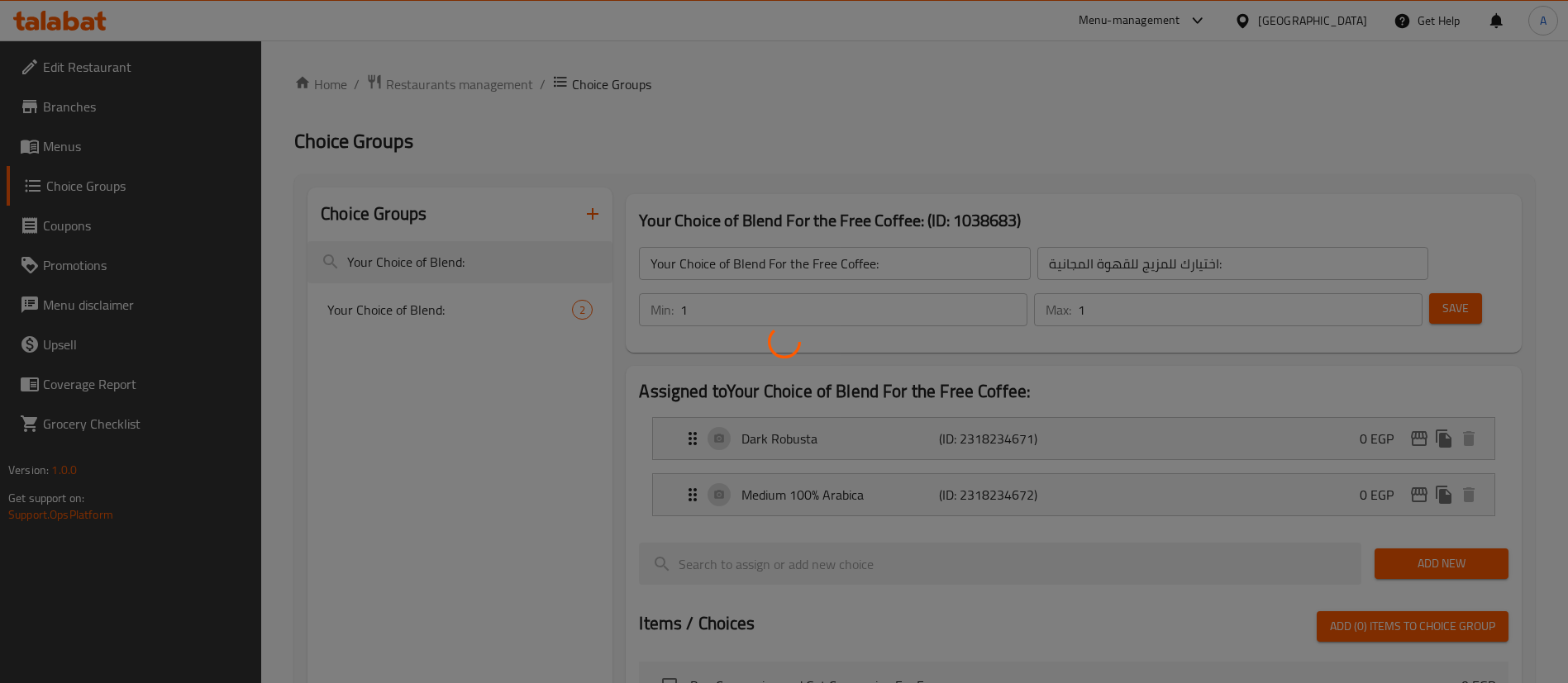
click at [786, 260] on div at bounding box center [784, 342] width 1568 height 683
click at [785, 269] on div at bounding box center [784, 342] width 1568 height 683
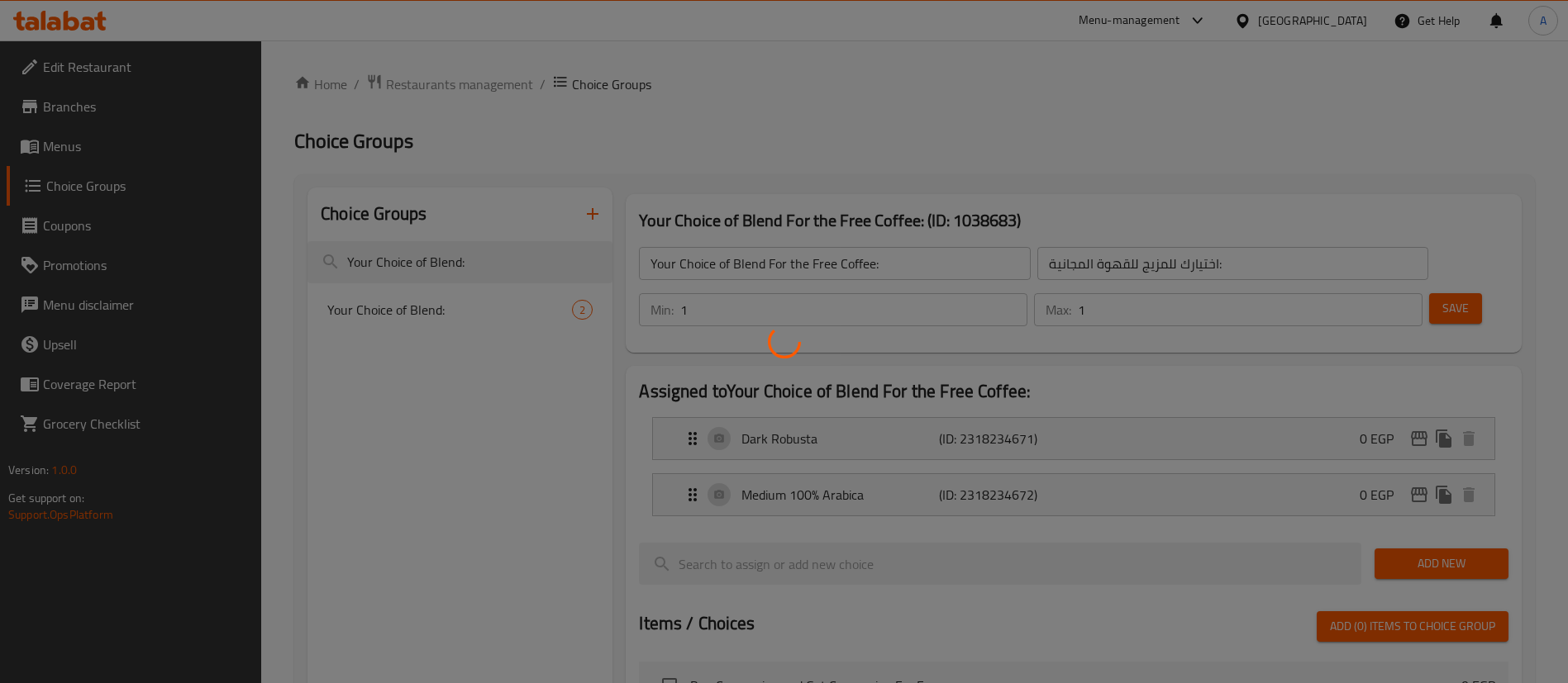
click at [785, 269] on div at bounding box center [784, 342] width 1568 height 683
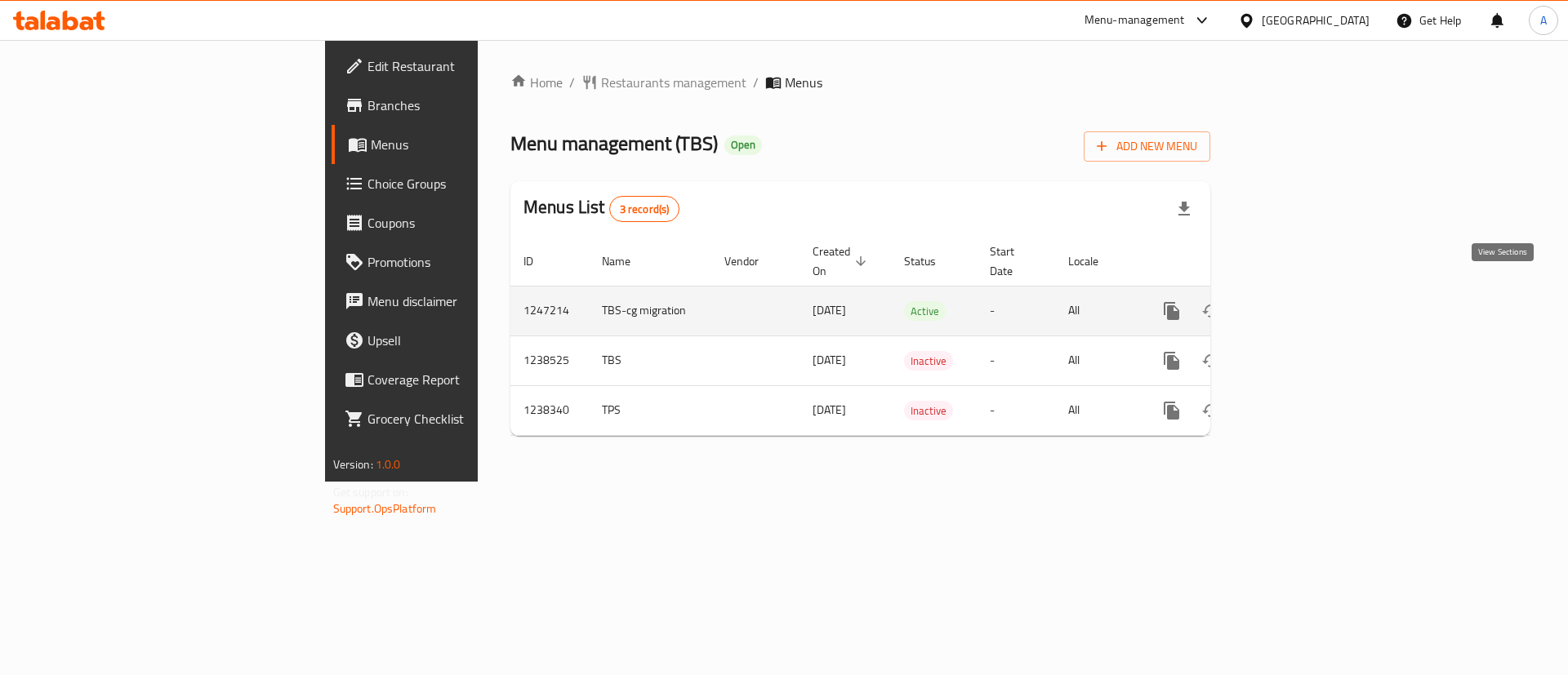
click at [1308, 291] on link "enhanced table" at bounding box center [1290, 311] width 39 height 39
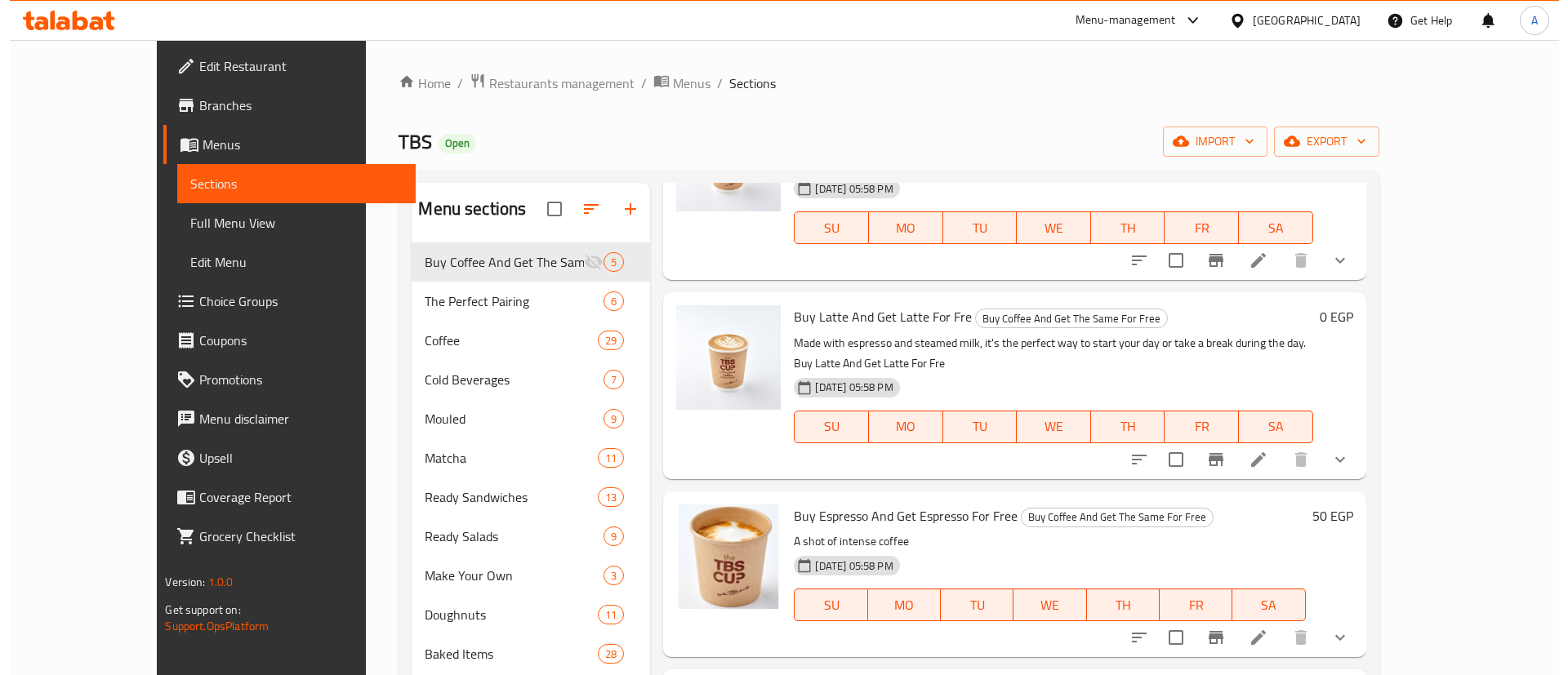
scroll to position [364, 0]
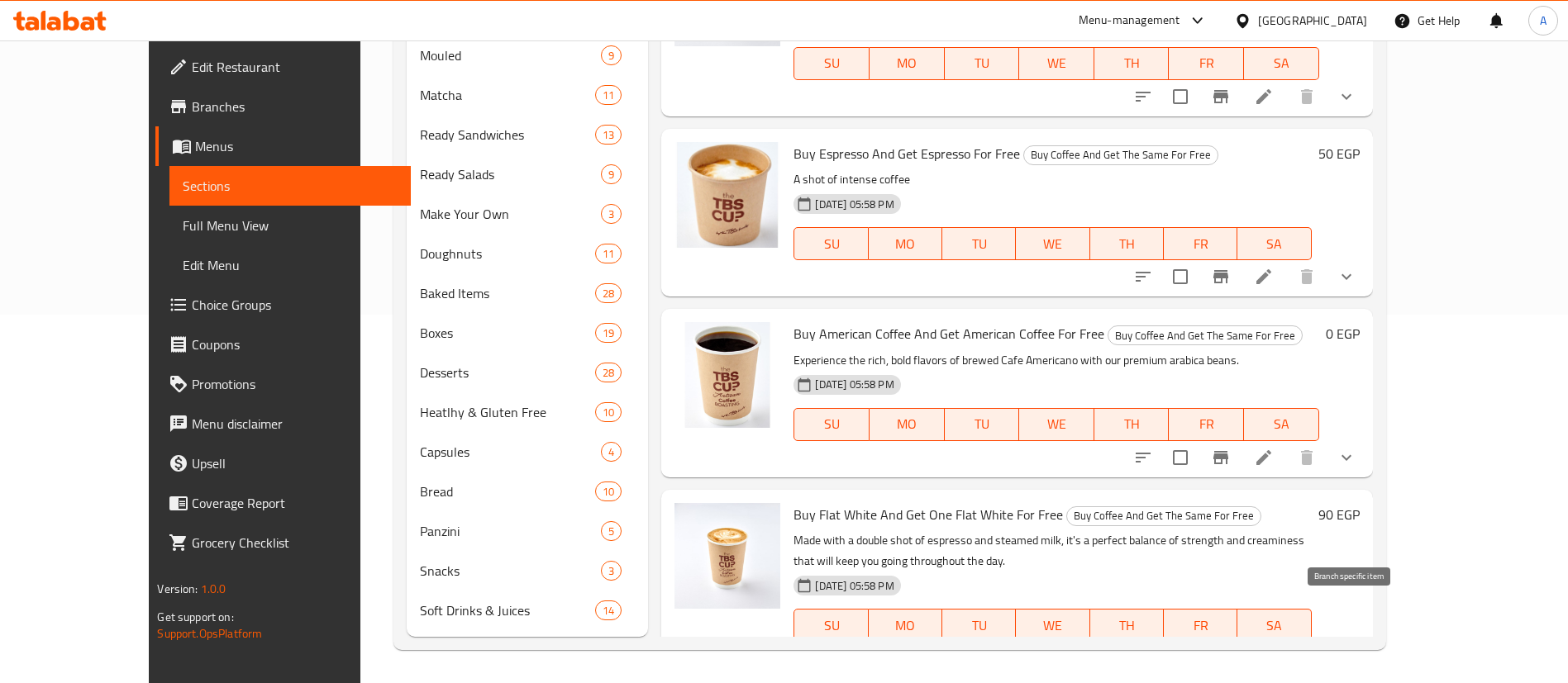
click at [1230, 649] on icon "Branch-specific-item" at bounding box center [1220, 659] width 20 height 20
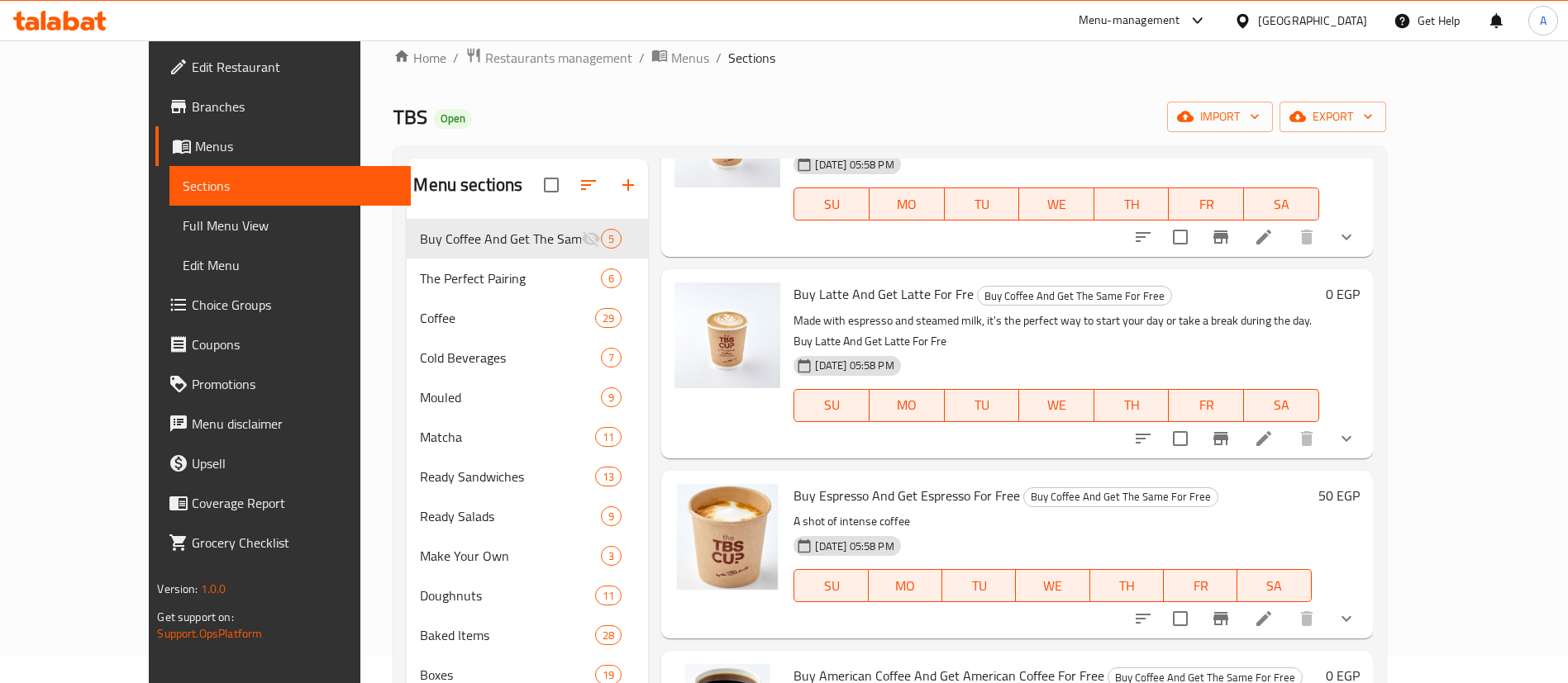
scroll to position [41, 0]
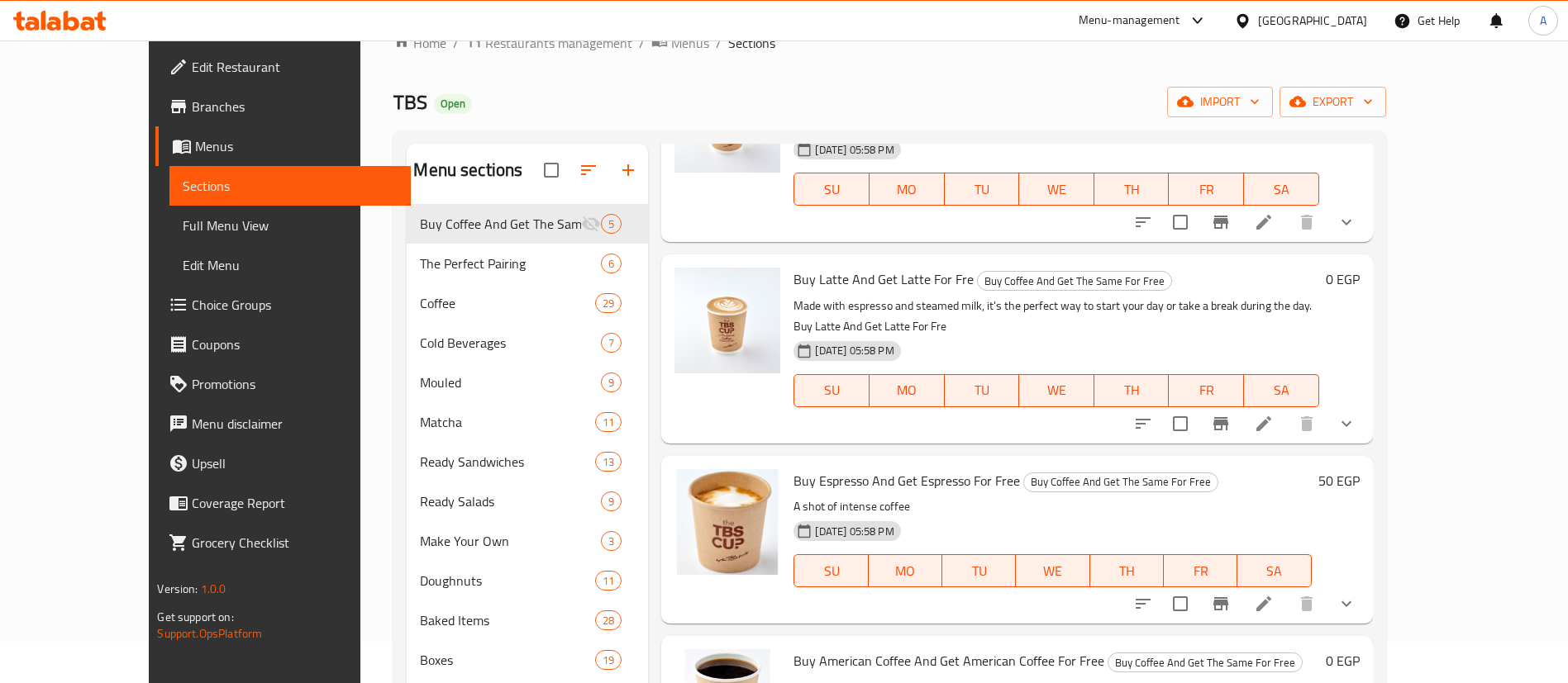
click at [1318, 296] on p "Made with espresso and steamed milk, it's the perfect way to start your day or …" at bounding box center [1055, 316] width 524 height 41
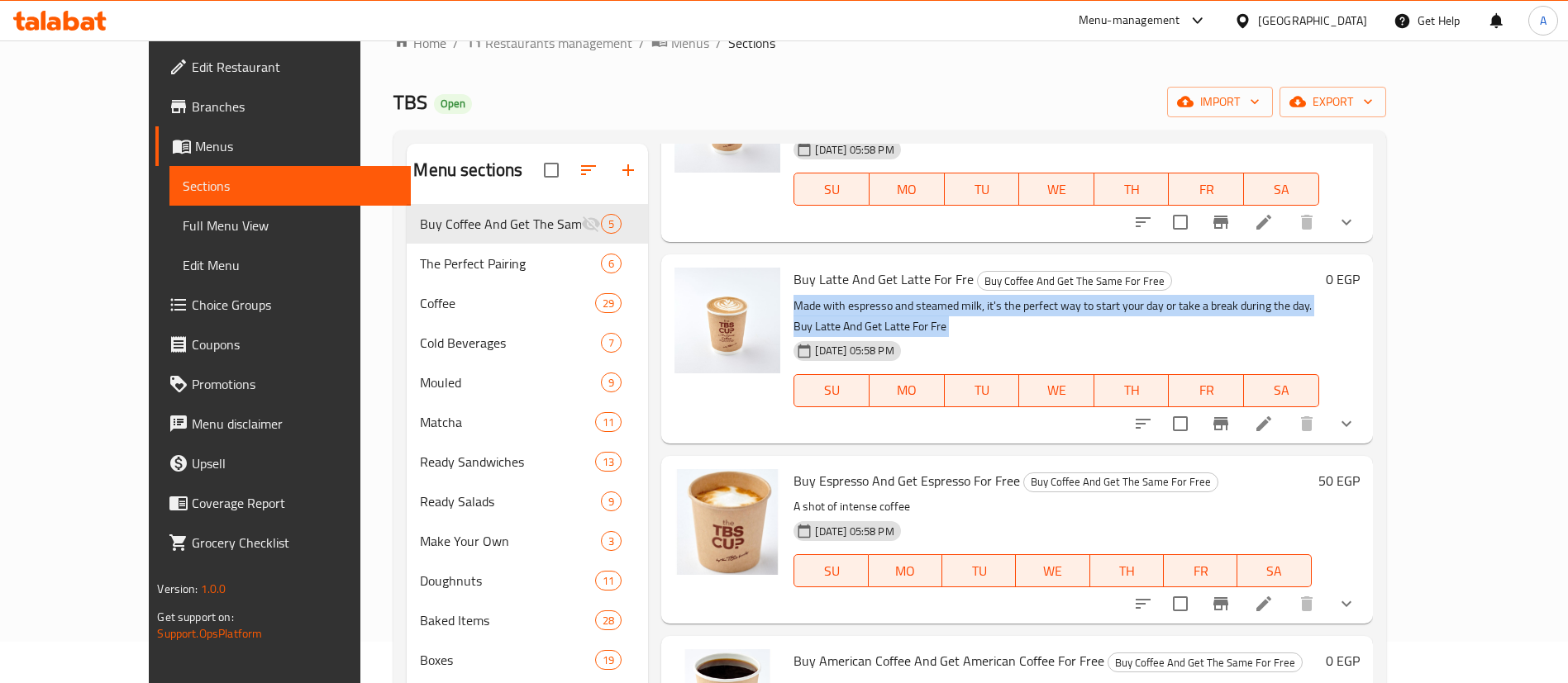
click at [1318, 296] on p "Made with espresso and steamed milk, it's the perfect way to start your day or …" at bounding box center [1055, 316] width 524 height 41
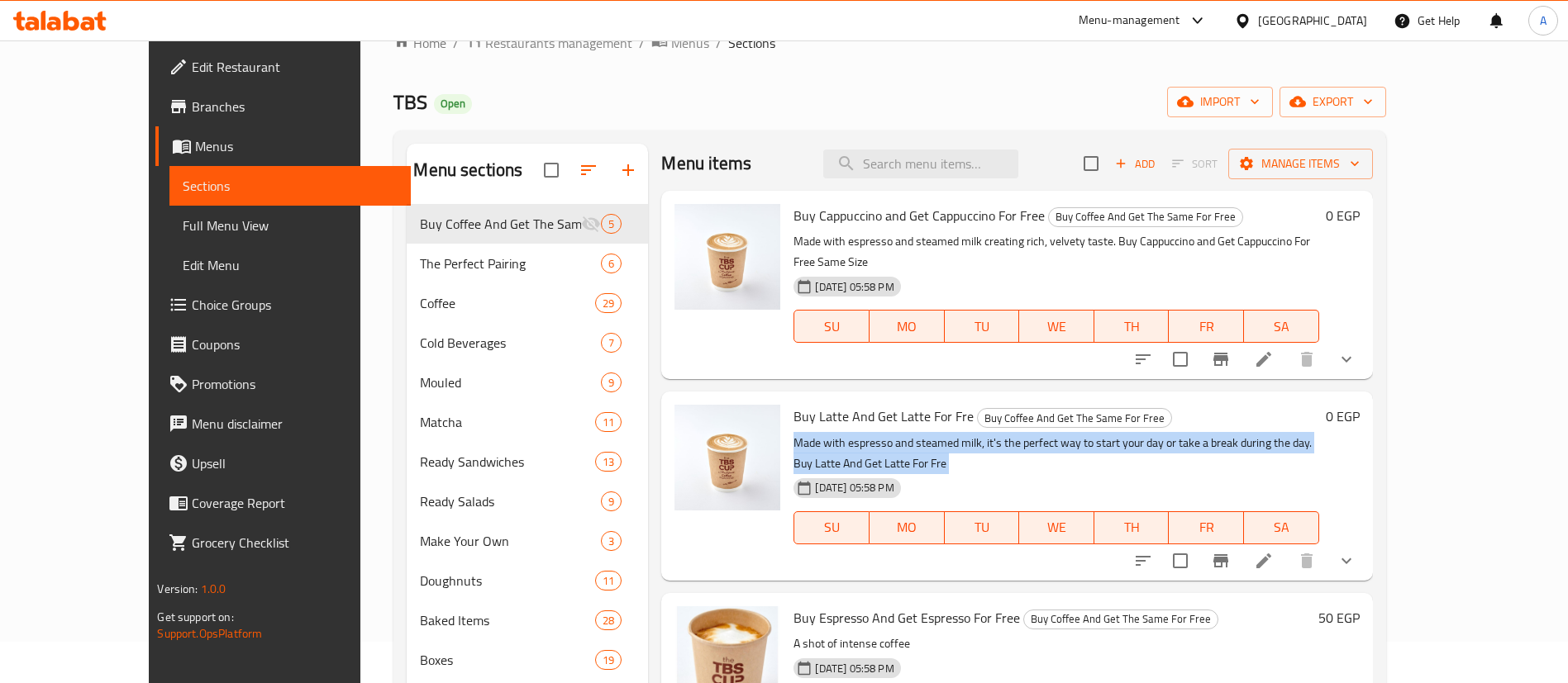
scroll to position [0, 0]
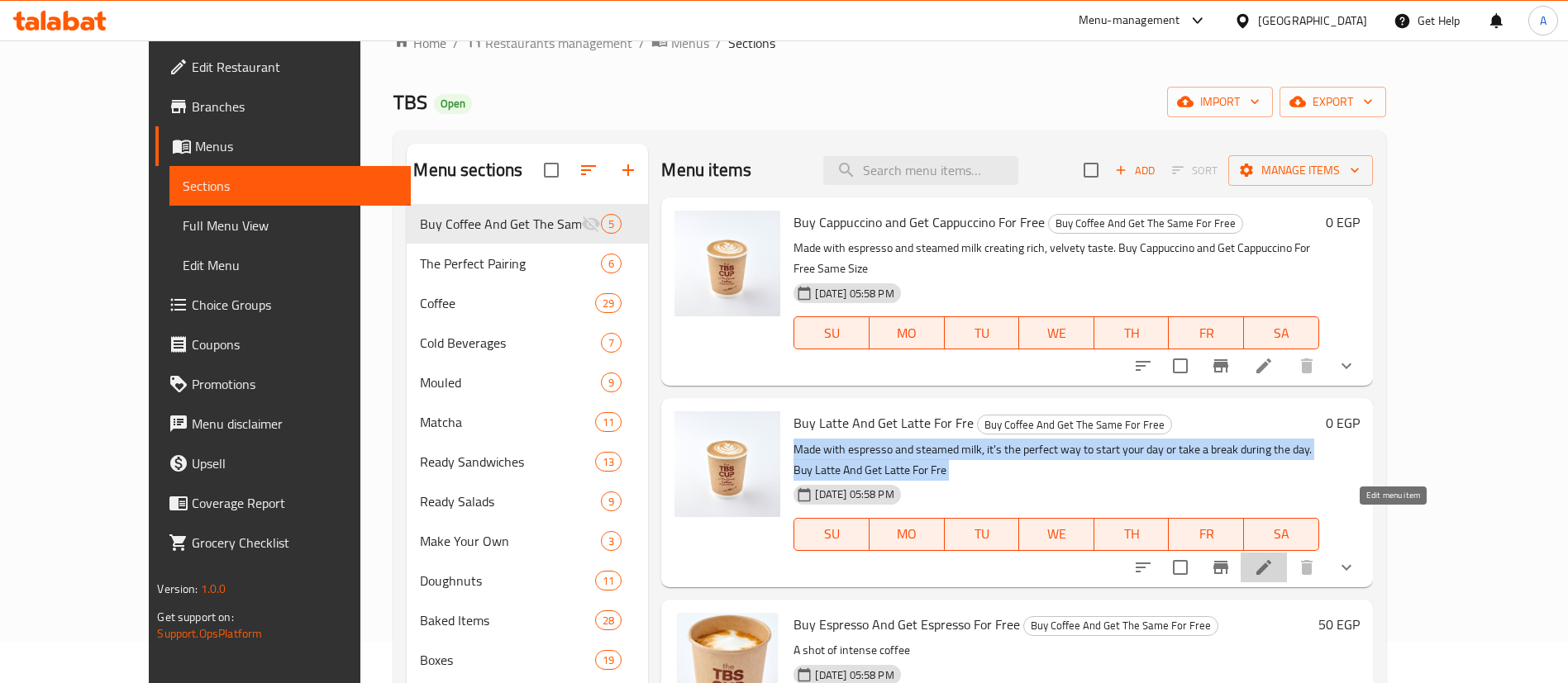
click at [1273, 558] on icon at bounding box center [1263, 568] width 20 height 20
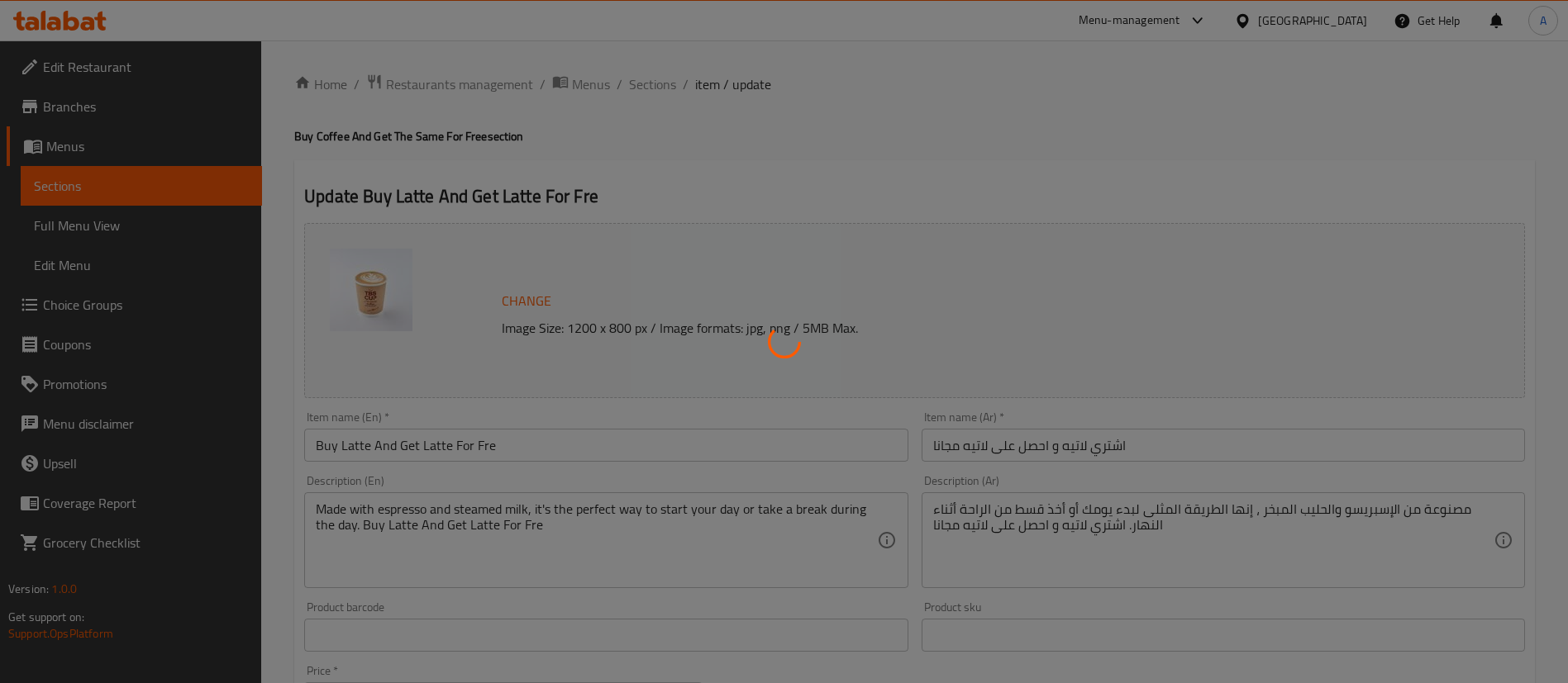
type input "اختيارك من الحجم:"
type input "1"
type input "اختيارك للمزيج:"
type input "1"
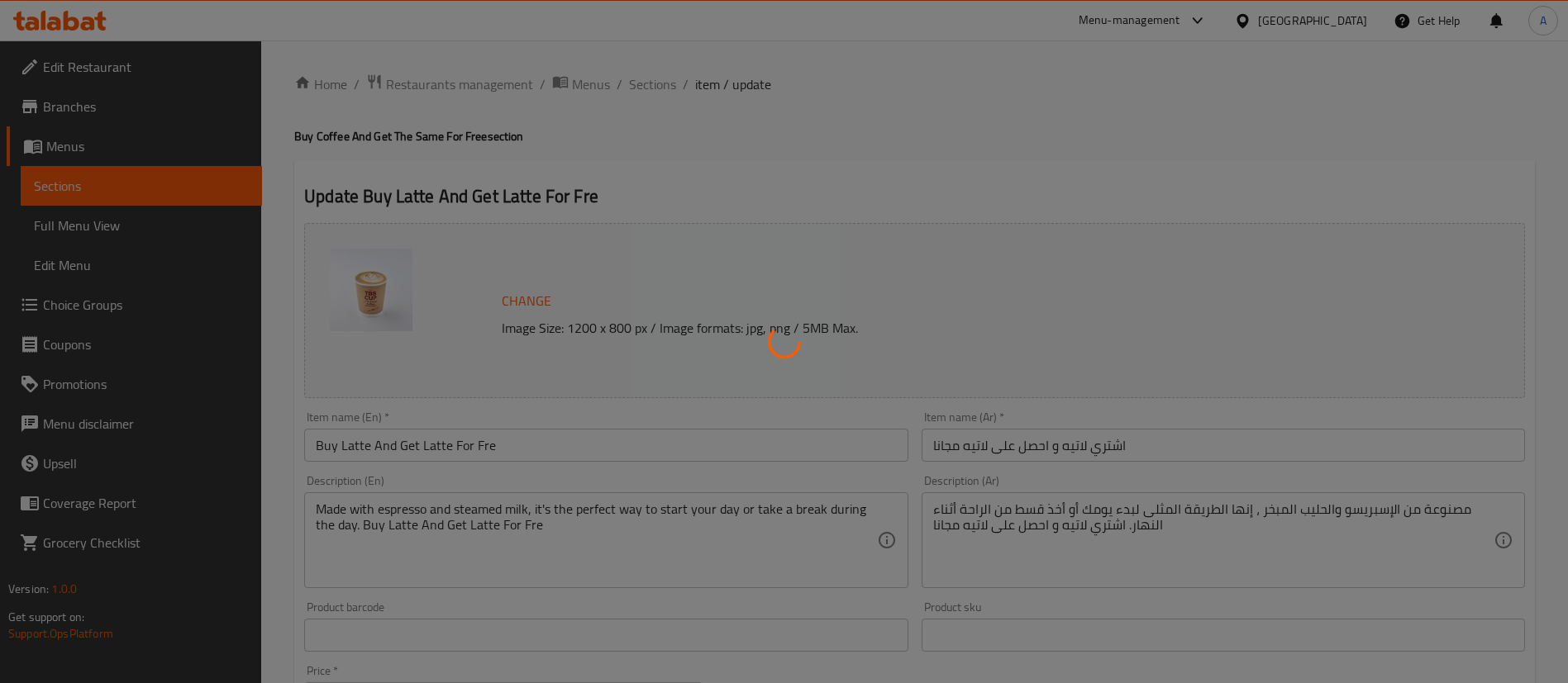
type input "1"
type input "سبيشيال بليند"
type input "1"
type input "إختيارك من الحليب:"
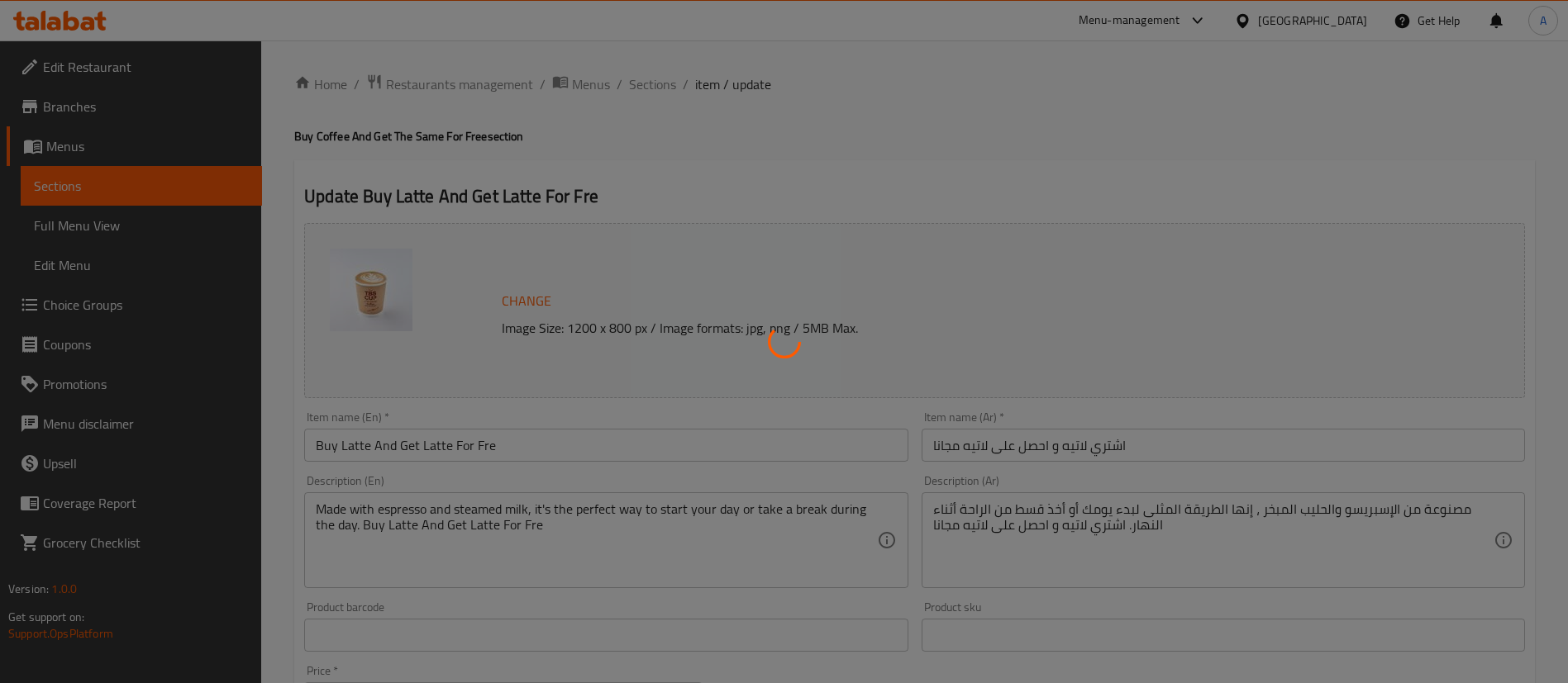
type input "0"
type input "1"
type input "الإضافات:"
type input "0"
type input "2"
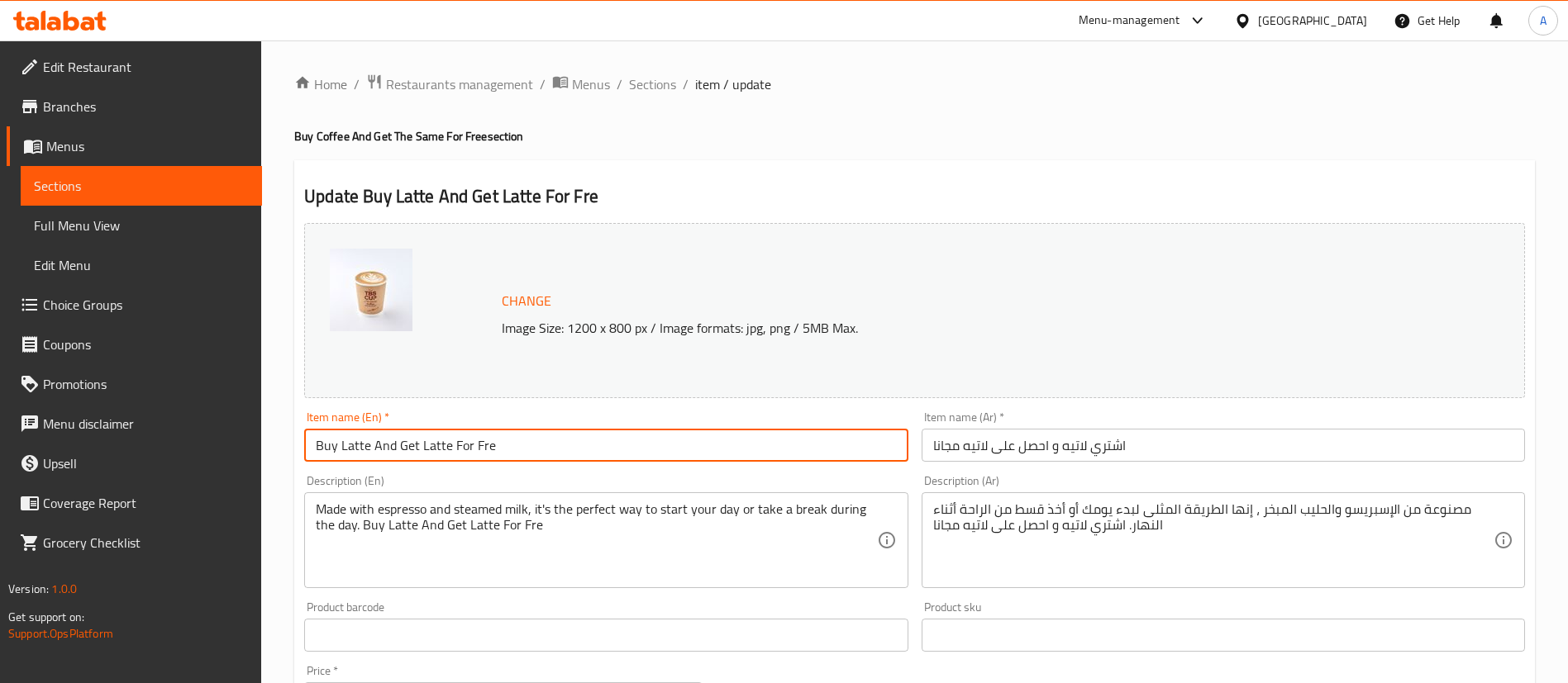
click at [537, 445] on input "Buy Latte And Get Latte For Fre" at bounding box center [606, 444] width 603 height 33
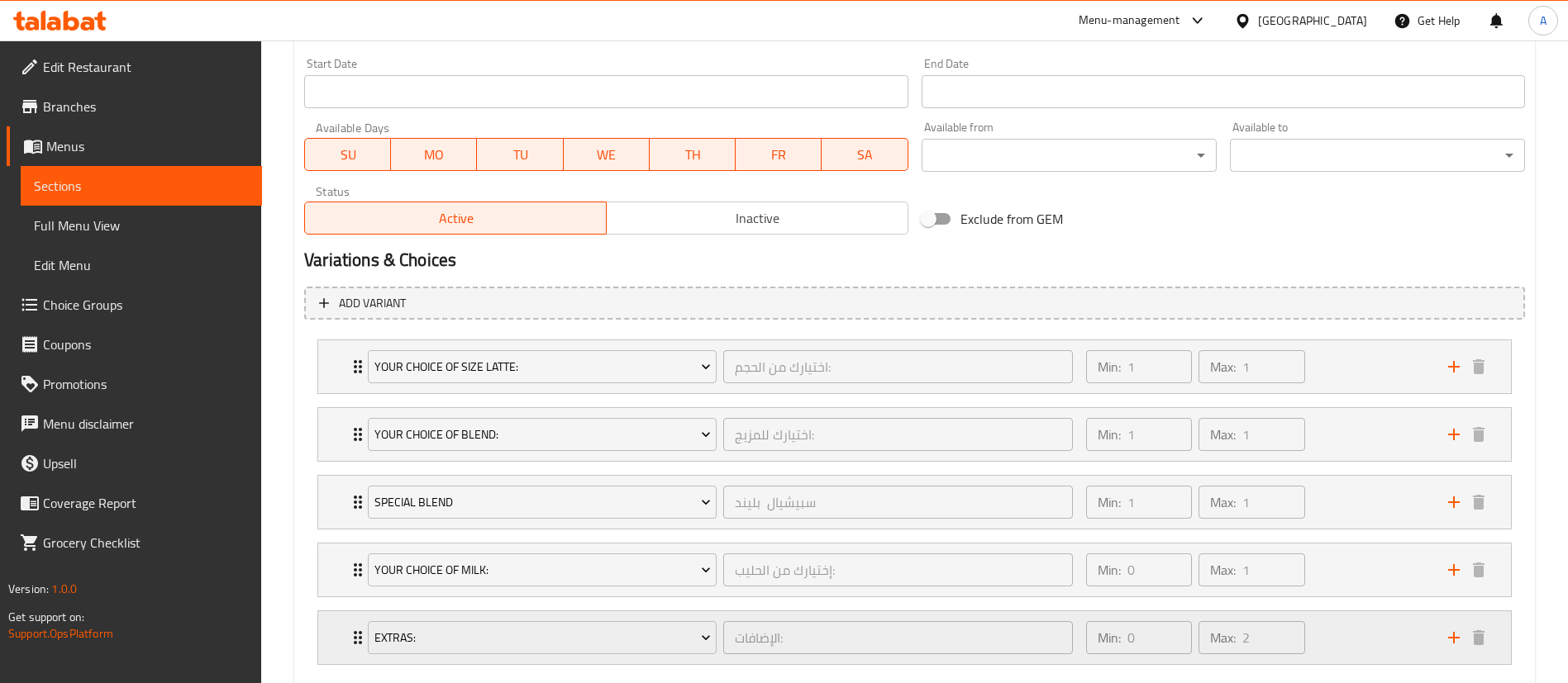
scroll to position [807, 0]
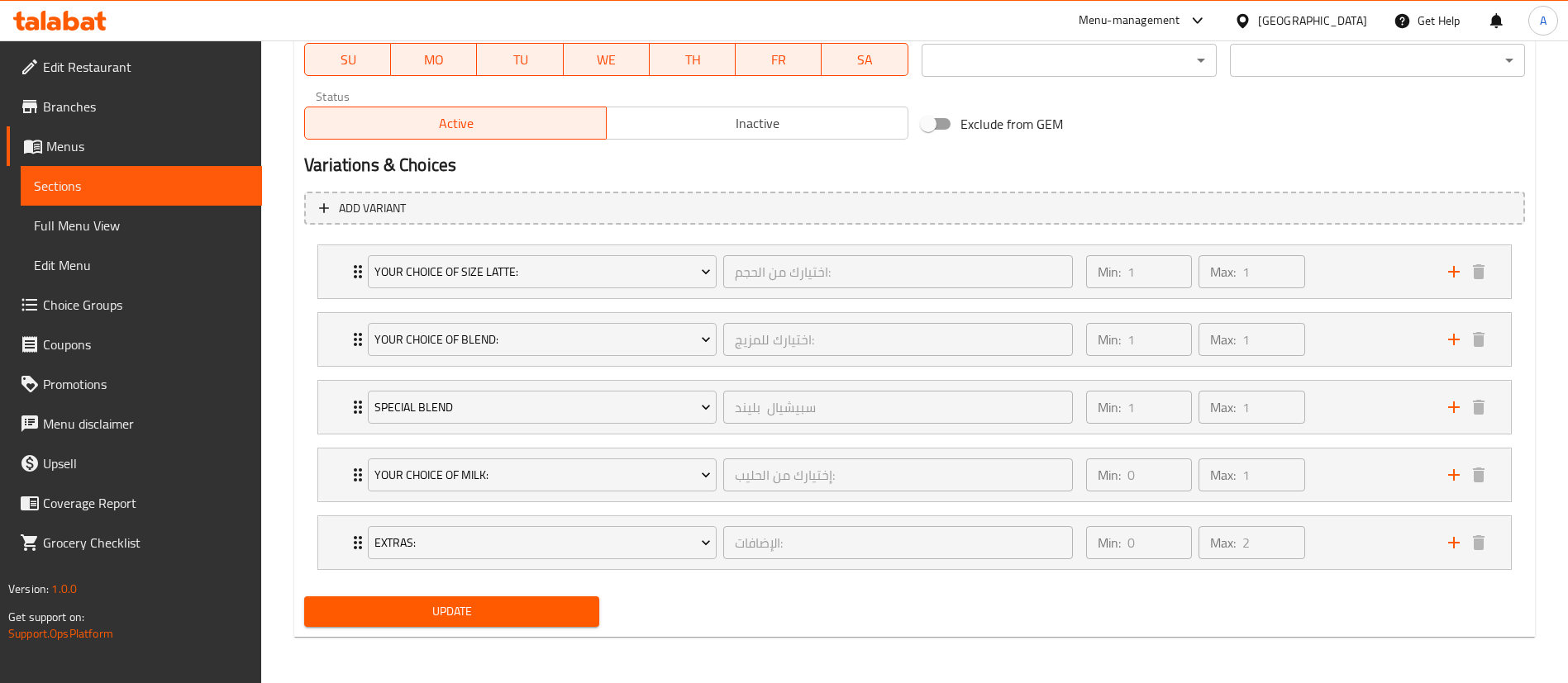
type input "Buy Latte And Get Latte For Free"
click at [462, 601] on span "Update" at bounding box center [451, 611] width 269 height 21
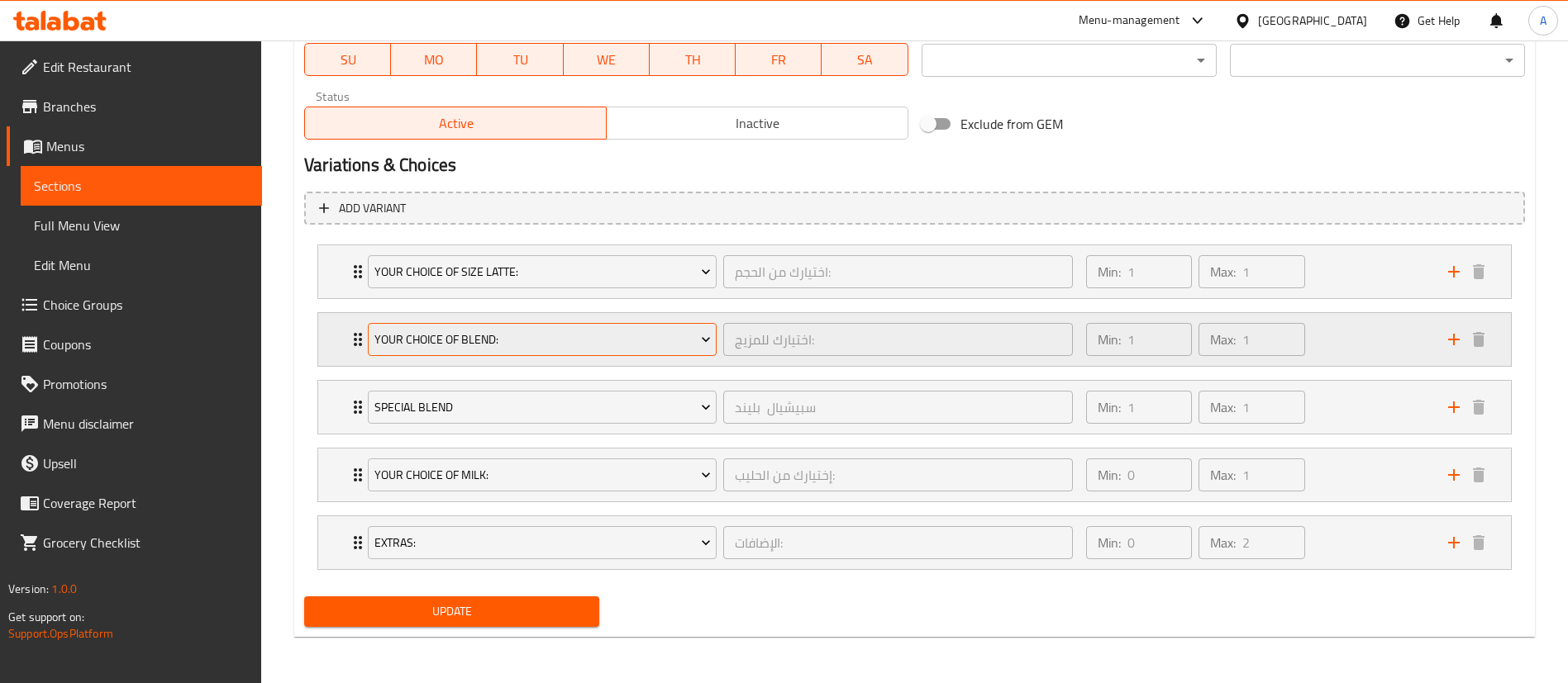
scroll to position [0, 0]
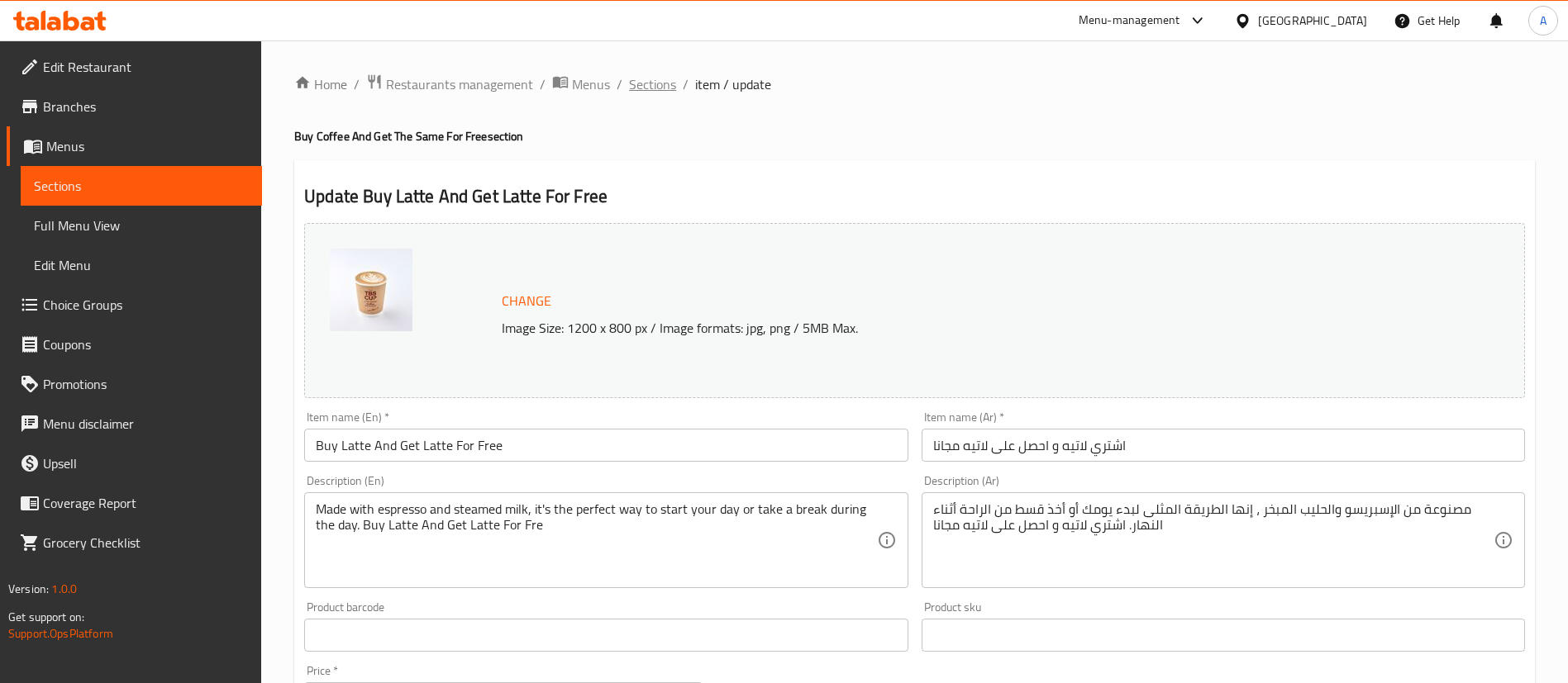
click at [648, 79] on span "Sections" at bounding box center [652, 84] width 47 height 20
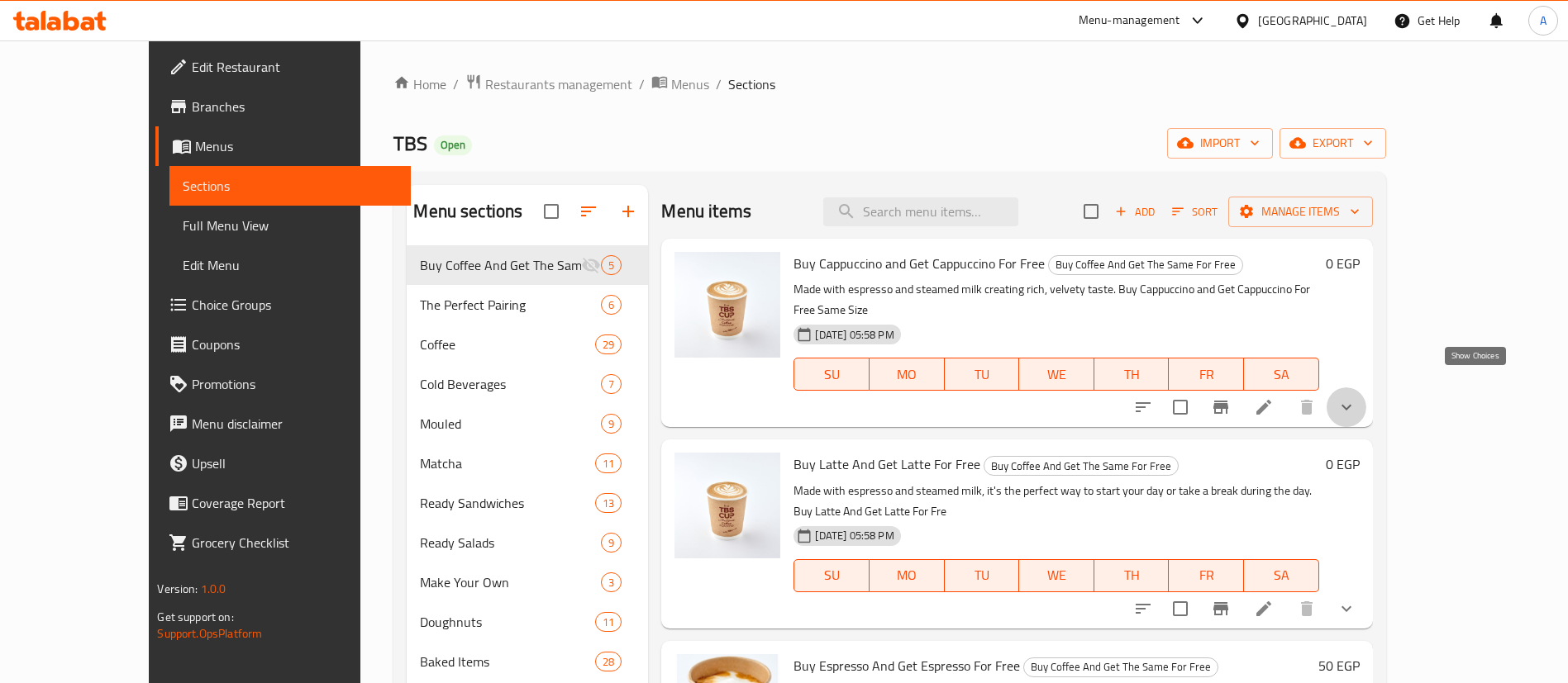
click at [1356, 397] on icon "show more" at bounding box center [1346, 407] width 20 height 20
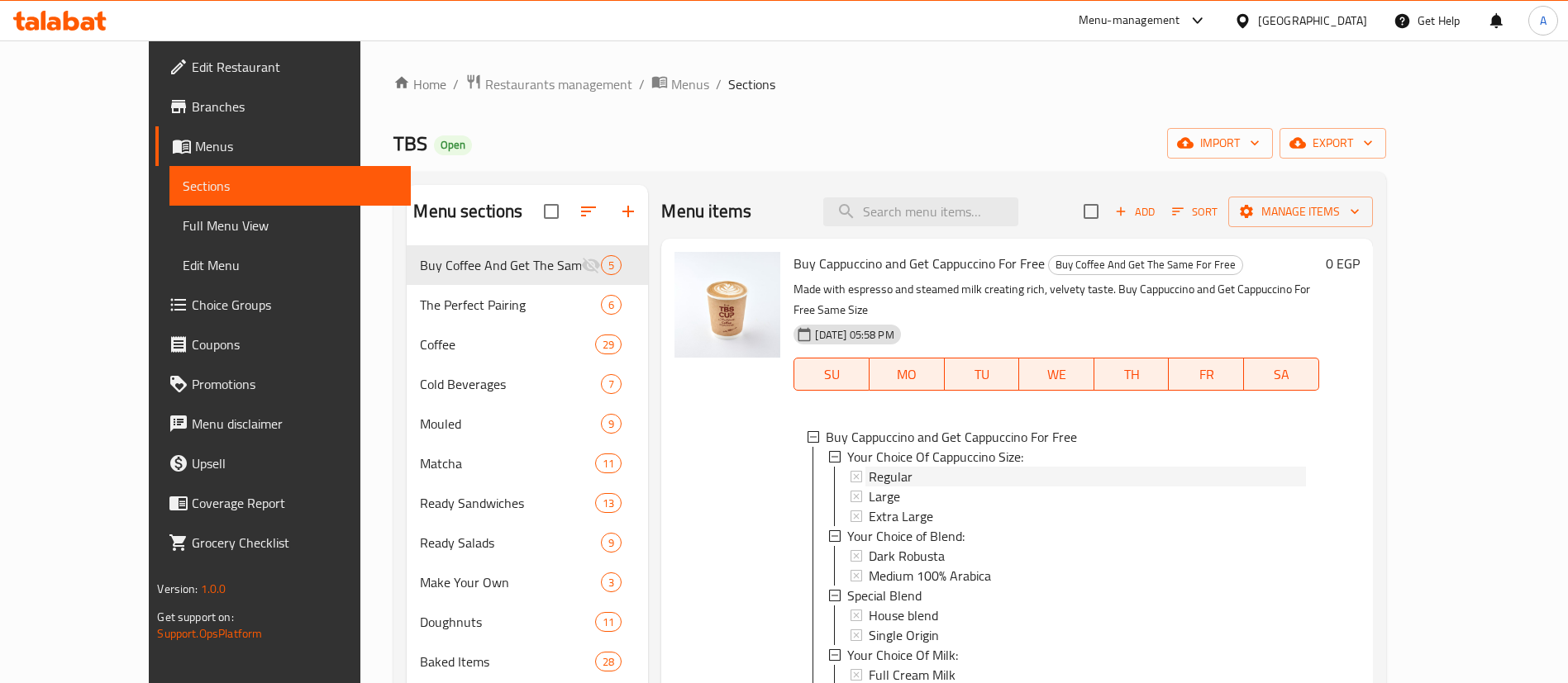
click at [931, 467] on div "Regular" at bounding box center [1087, 477] width 436 height 20
click at [949, 486] on div "Large" at bounding box center [1087, 496] width 436 height 20
click at [957, 506] on div "Extra Large" at bounding box center [1087, 516] width 436 height 20
click at [1359, 488] on div "0 EGP" at bounding box center [1339, 593] width 41 height 684
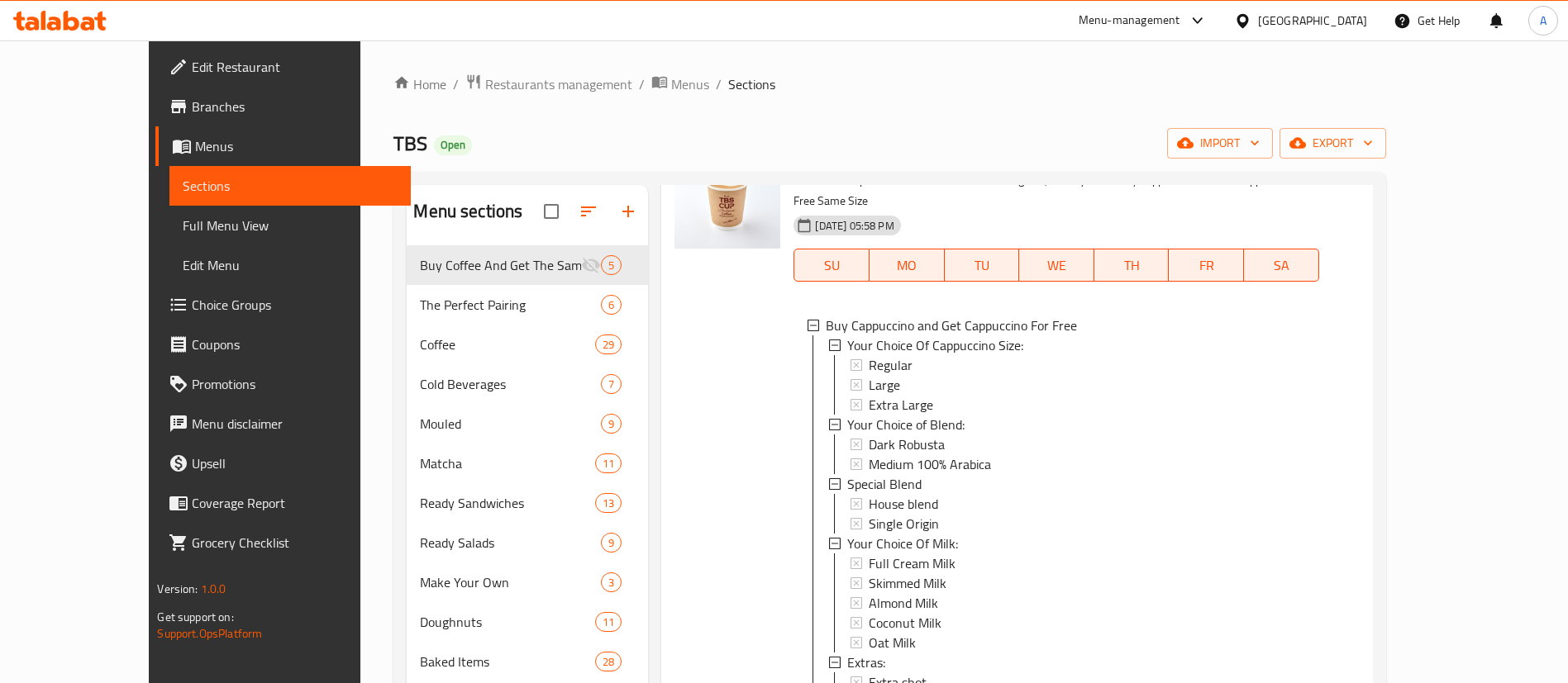
scroll to position [124, 0]
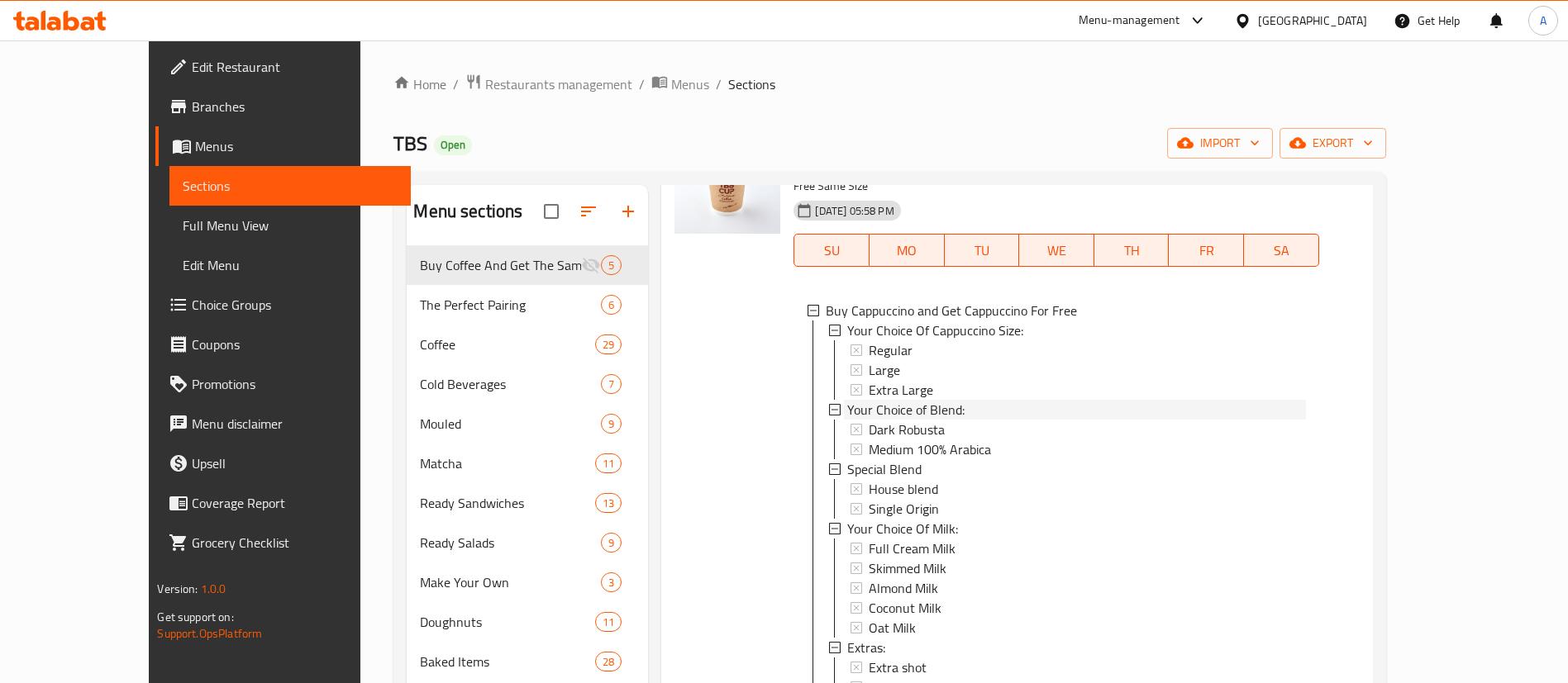
click at [908, 399] on span "Your Choice of Blend:" at bounding box center [906, 409] width 118 height 20
click at [921, 399] on span "Your Choice of Blend:" at bounding box center [906, 409] width 118 height 20
copy li "Your Choice of Blend:"
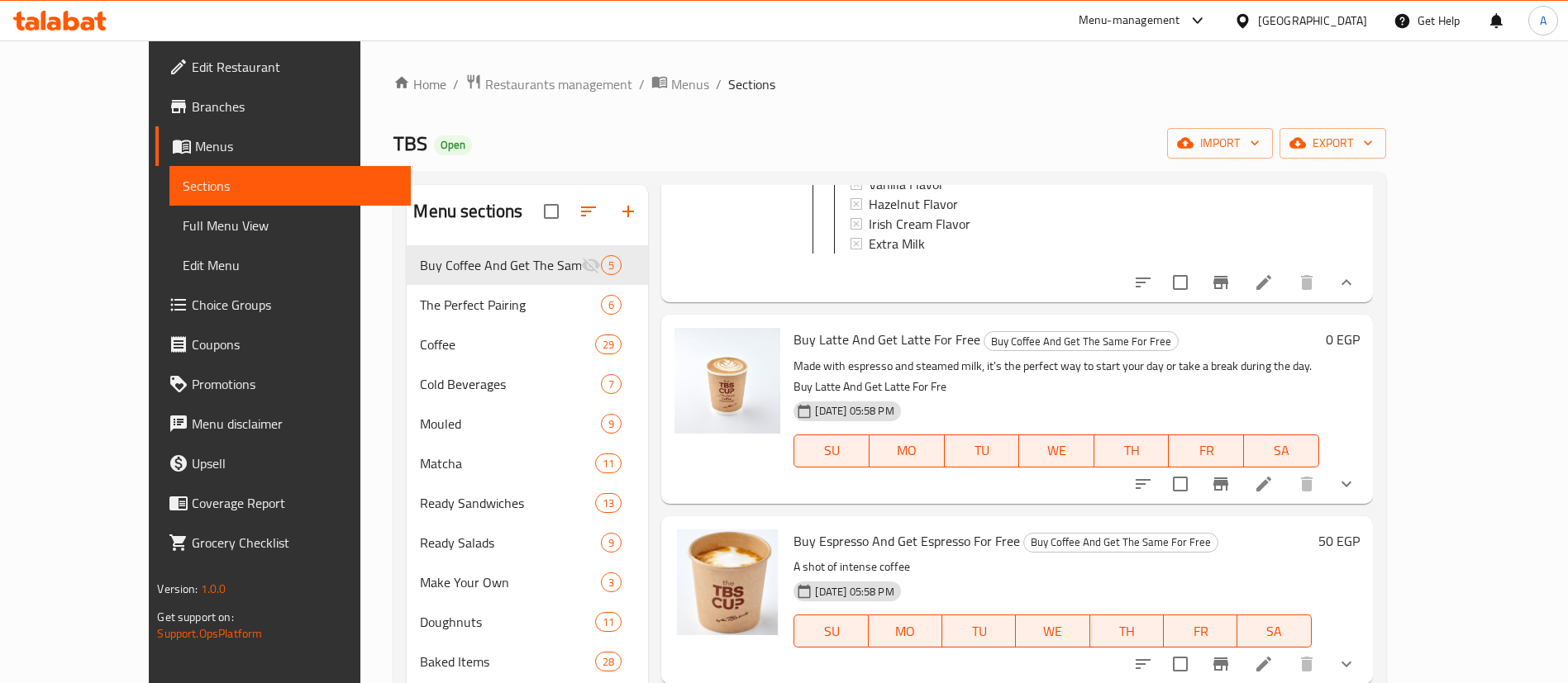
scroll to position [649, 0]
click at [1366, 462] on button "show more" at bounding box center [1346, 482] width 40 height 40
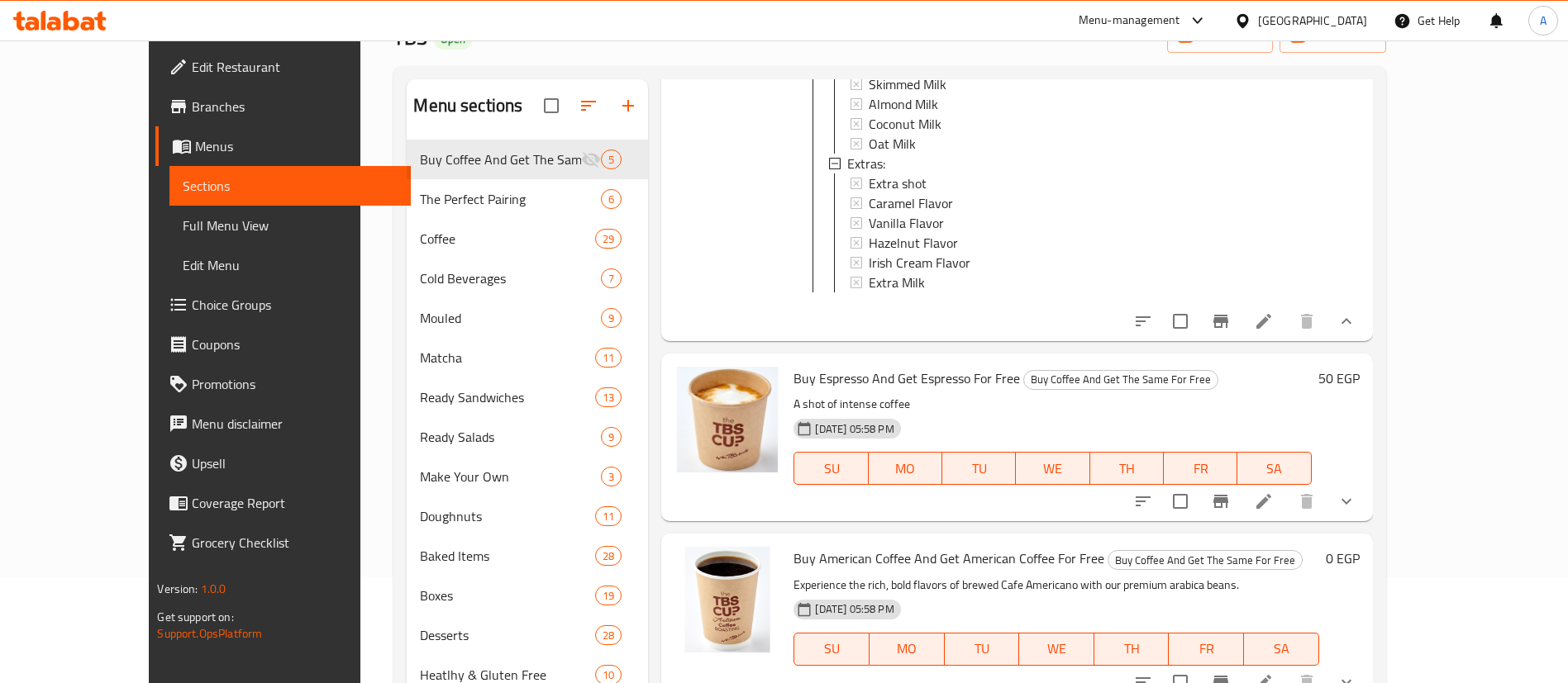
scroll to position [108, 0]
click at [1356, 489] on icon "show more" at bounding box center [1346, 499] width 20 height 20
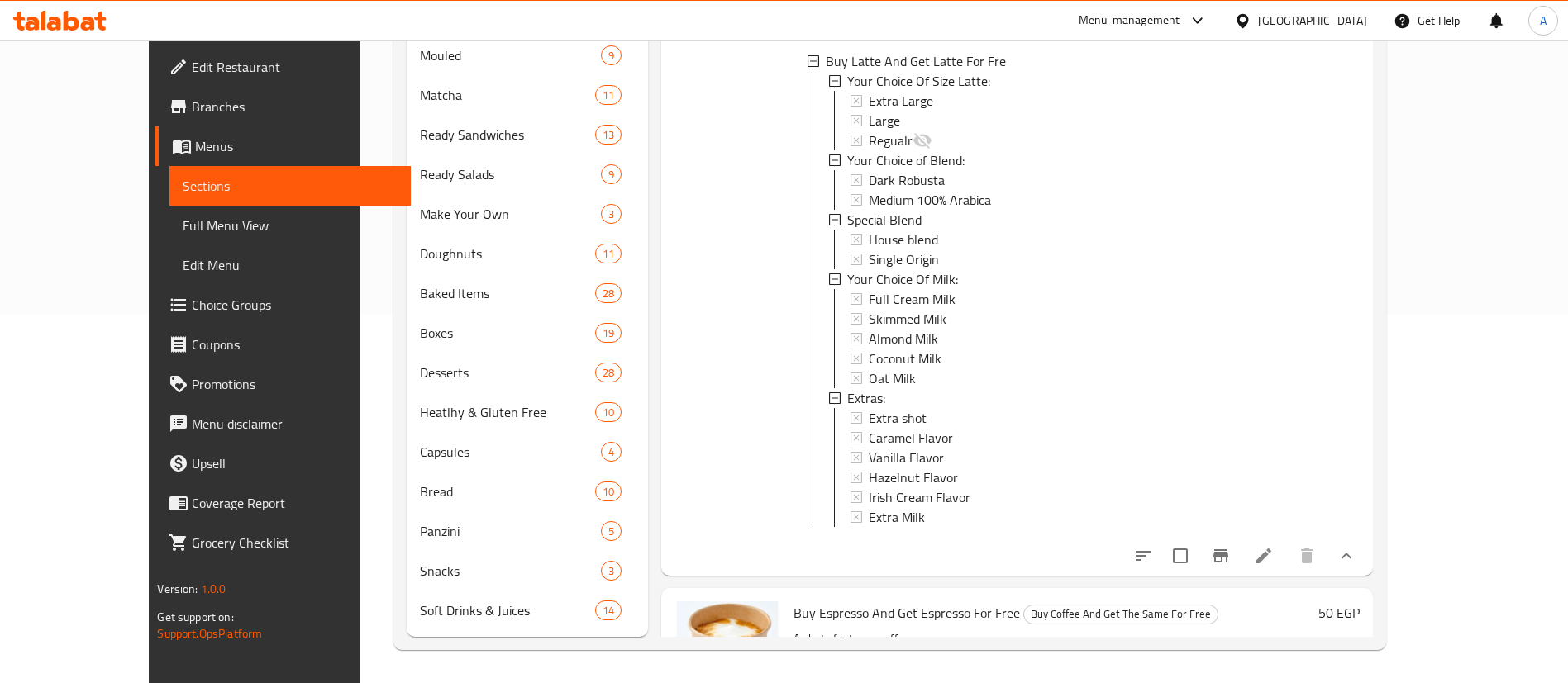
scroll to position [1629, 0]
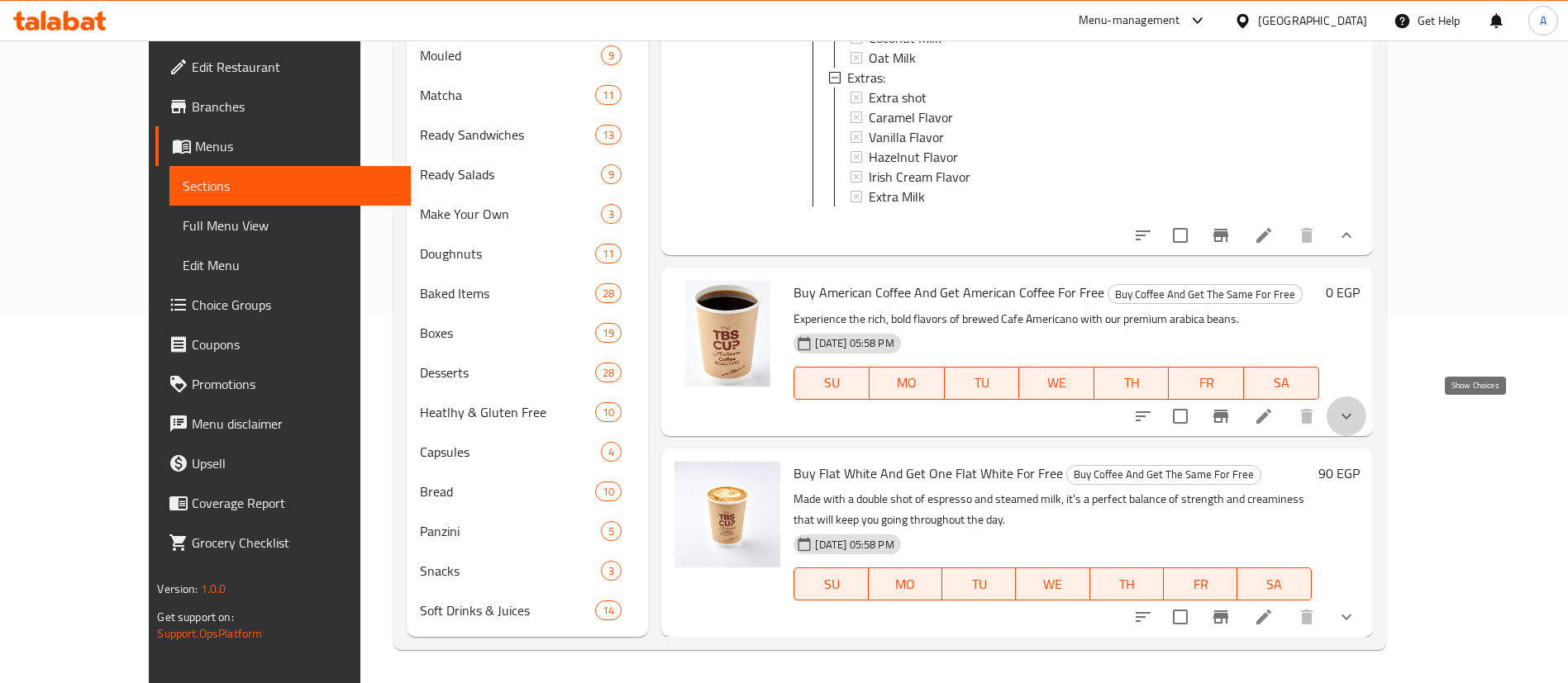
click at [1351, 417] on icon "show more" at bounding box center [1346, 416] width 10 height 6
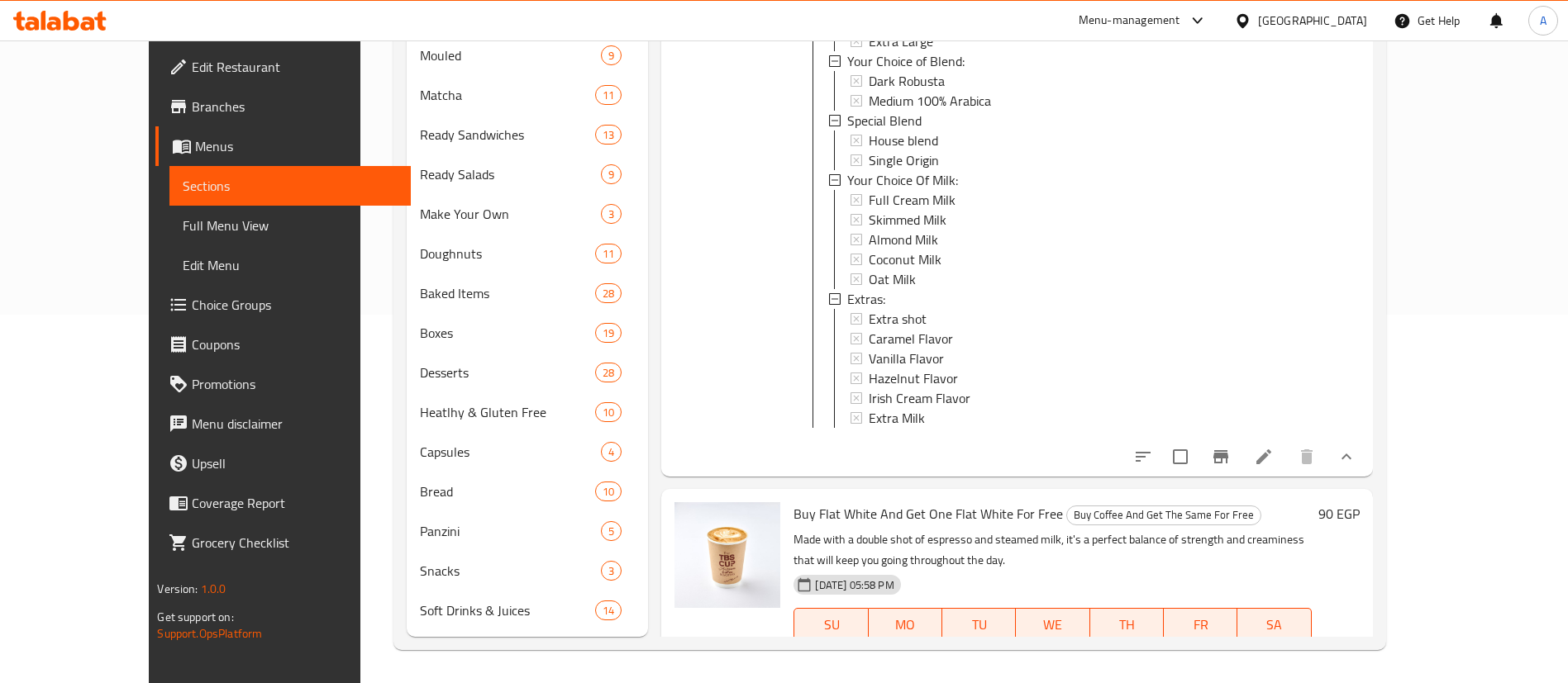
scroll to position [2170, 0]
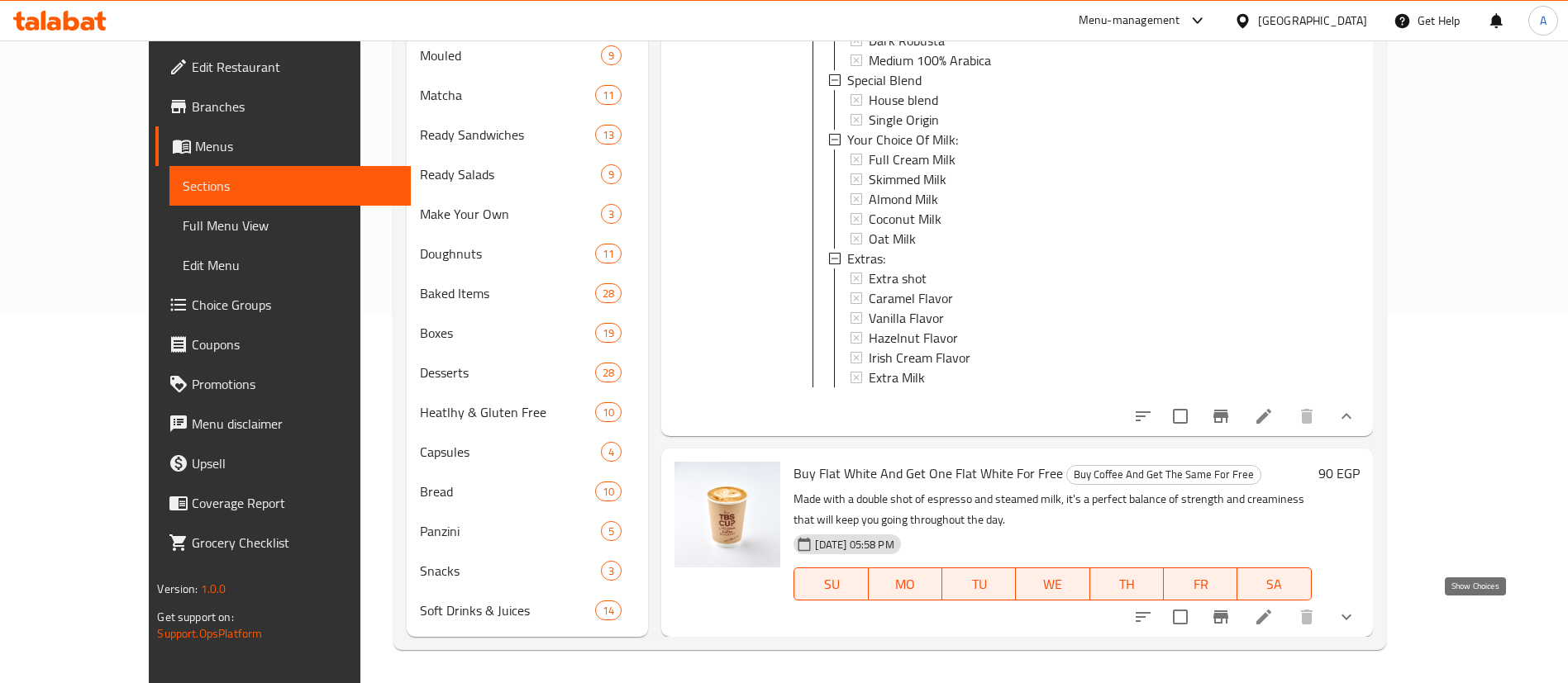
click at [1356, 607] on icon "show more" at bounding box center [1346, 617] width 20 height 20
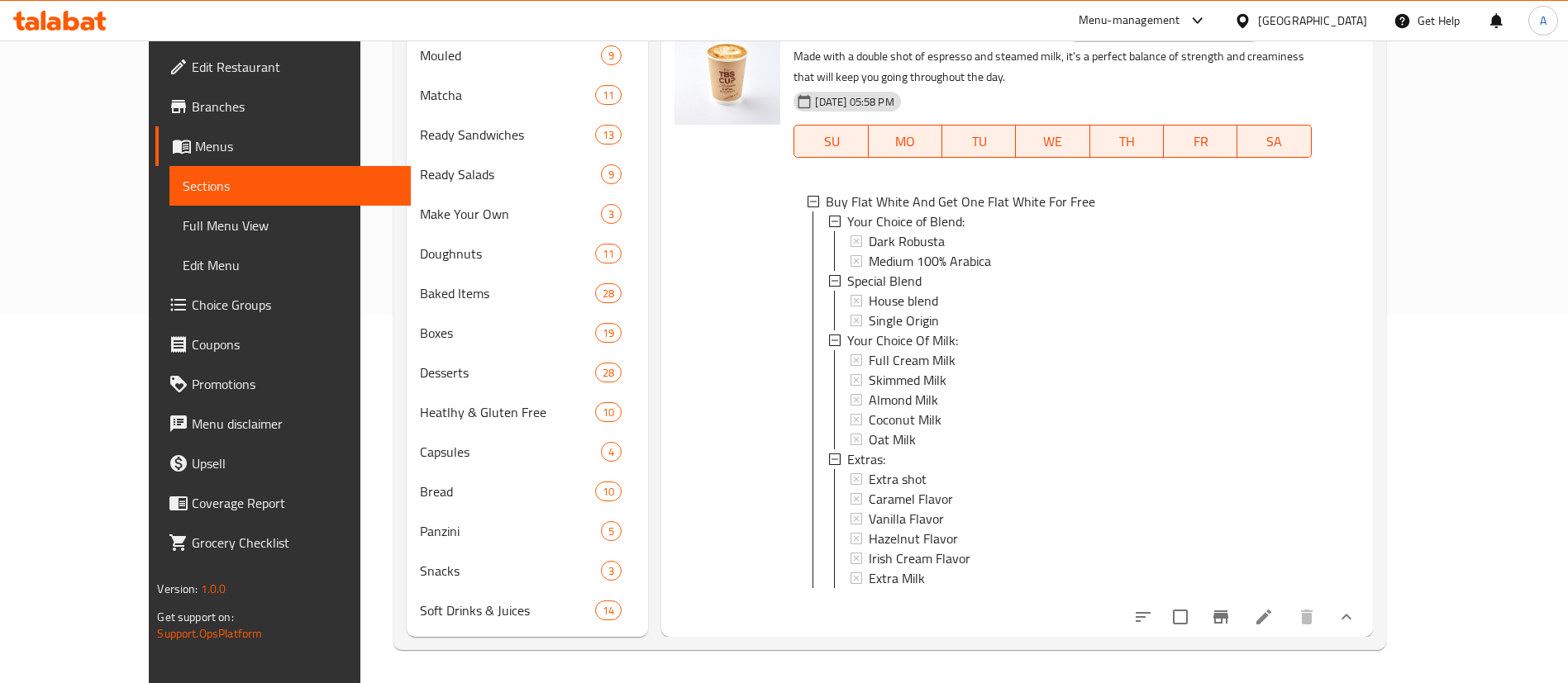
scroll to position [2588, 0]
click at [889, 291] on div "Special Blend" at bounding box center [1072, 281] width 450 height 20
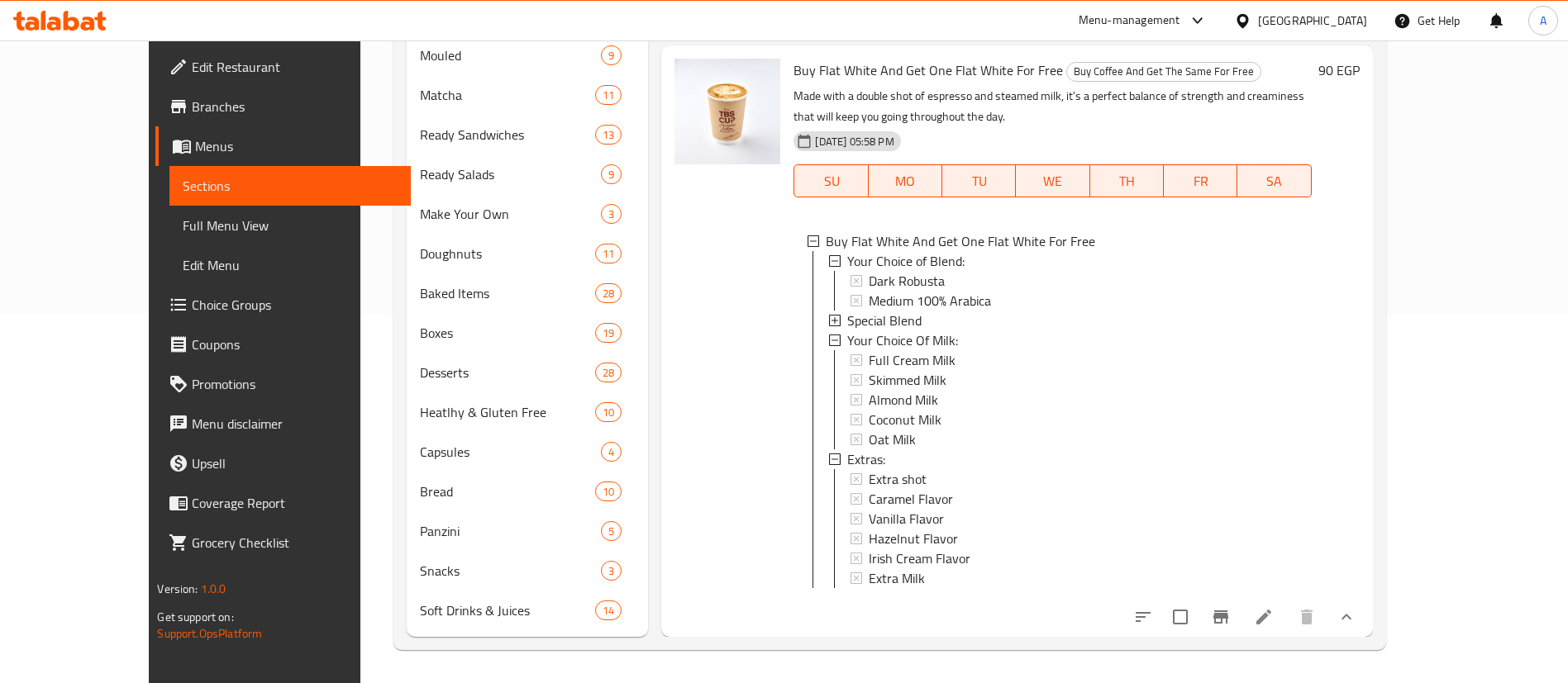
click at [889, 311] on div "Special Blend" at bounding box center [1072, 321] width 450 height 20
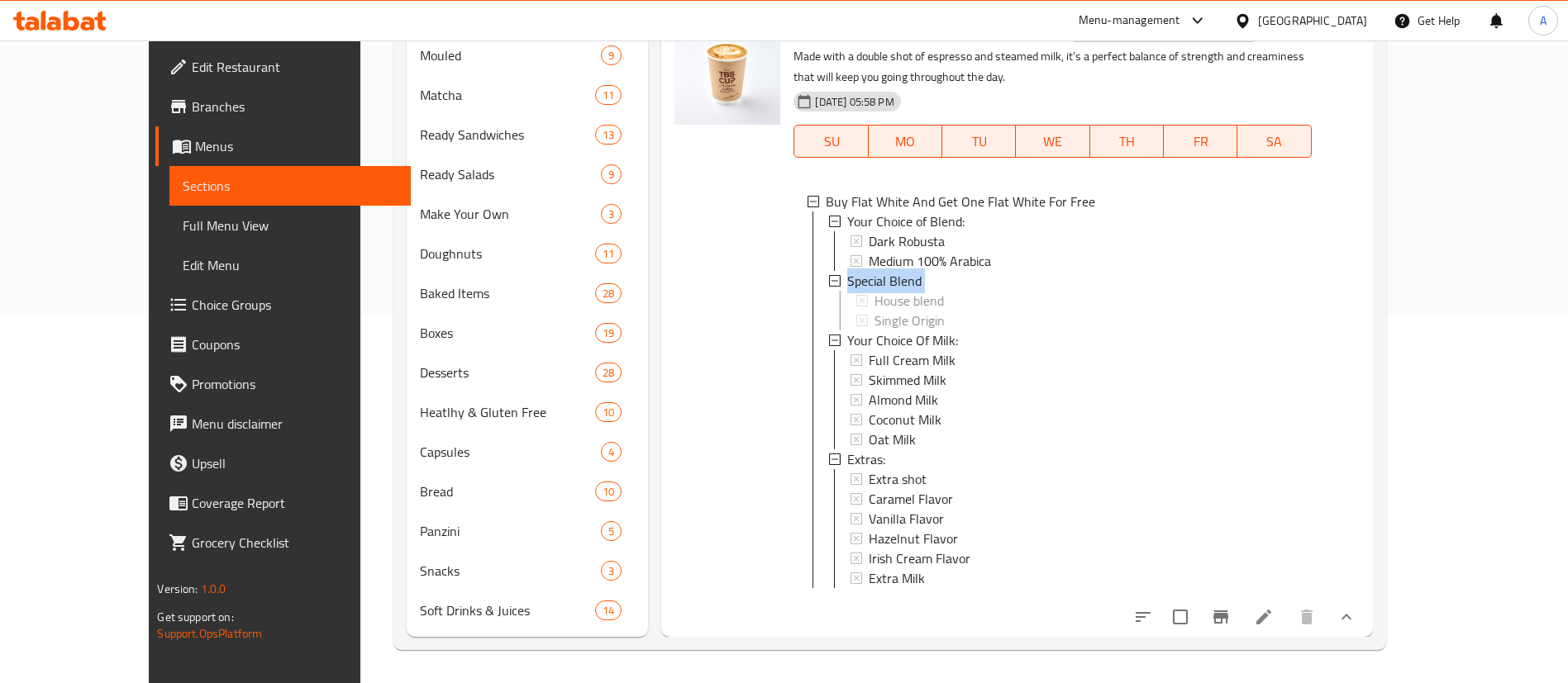
click at [889, 291] on div "Special Blend" at bounding box center [1072, 281] width 450 height 20
copy li "Special Blend"
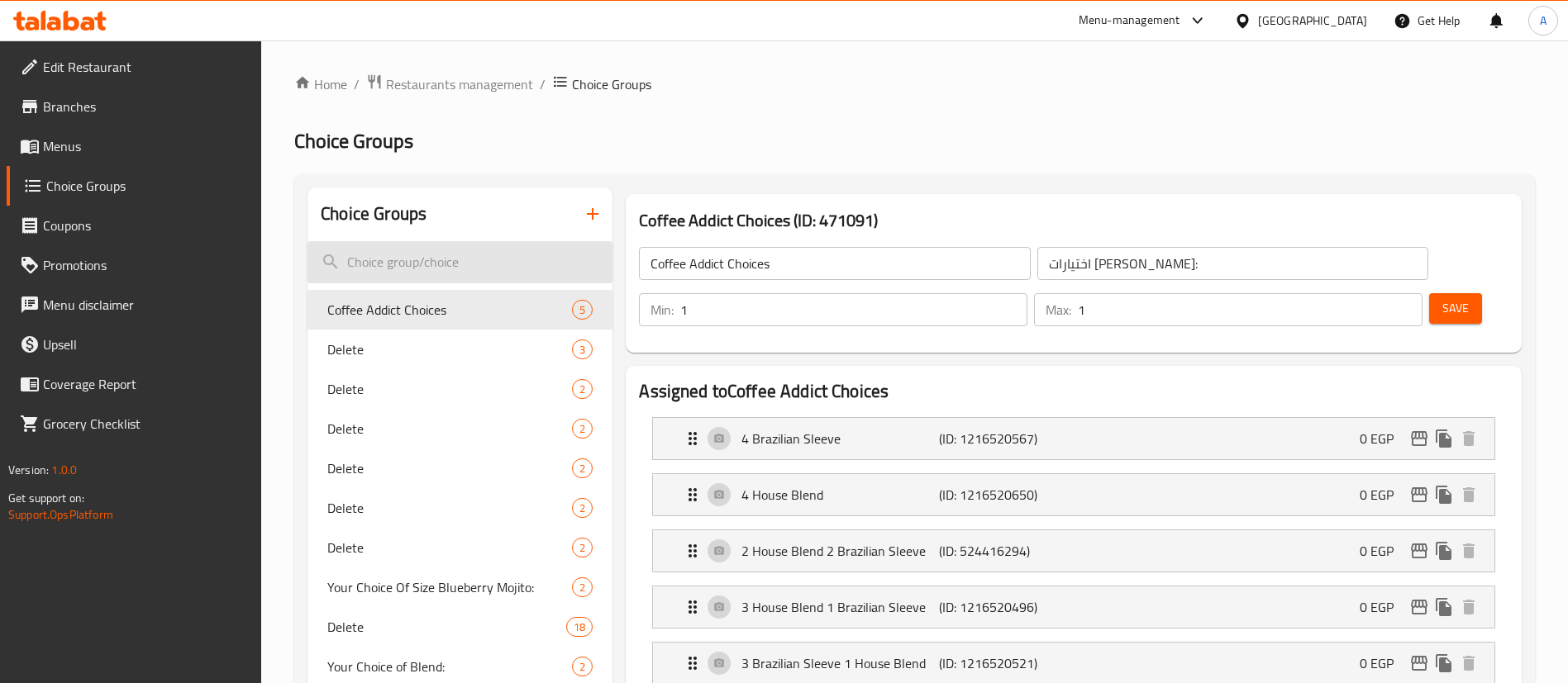
click at [511, 270] on input "search" at bounding box center [459, 263] width 305 height 42
paste input "Your Choice of Blend:"
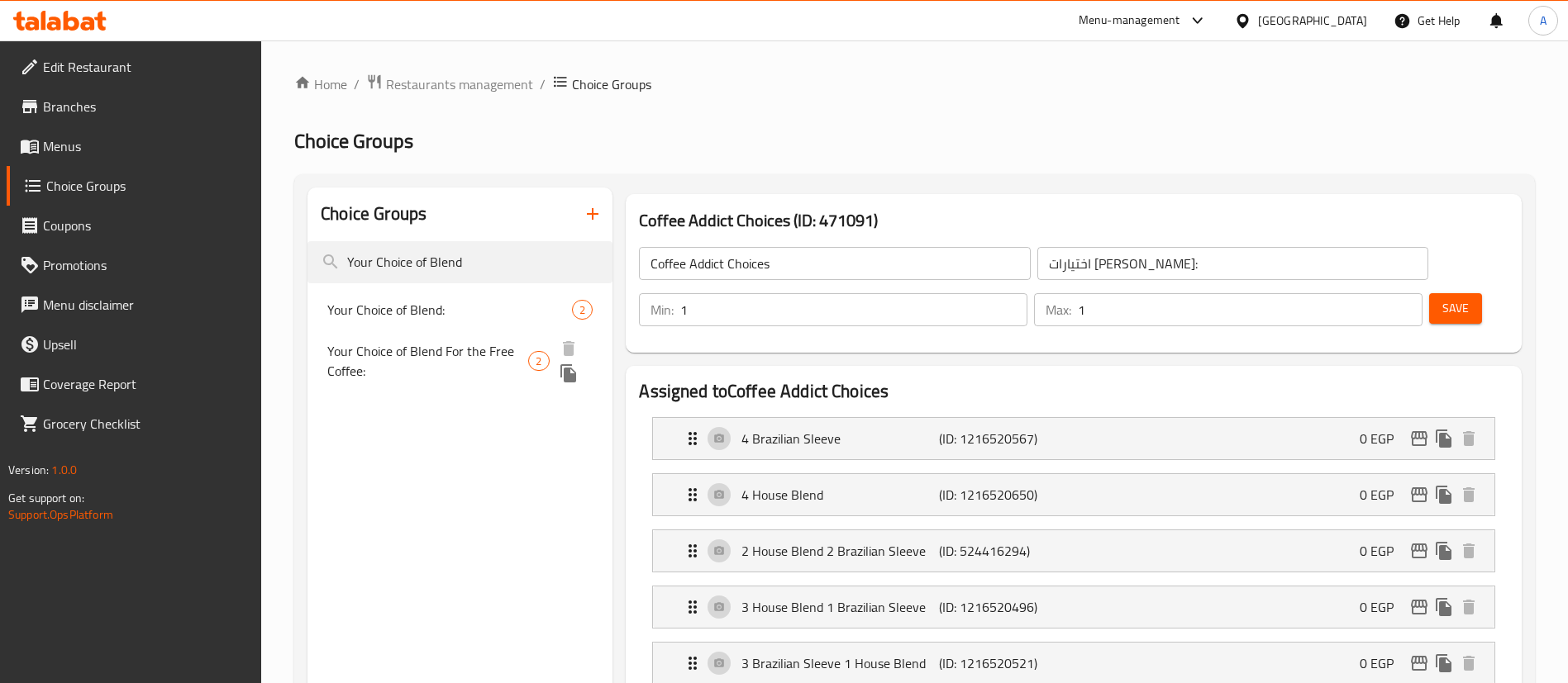
type input "Your Choice of Blend"
click at [529, 353] on span "2" at bounding box center [538, 361] width 19 height 16
type input "Your Choice of Blend For the Free Coffee:"
type input "اختيارك للمزيج للقهوة المجانية:"
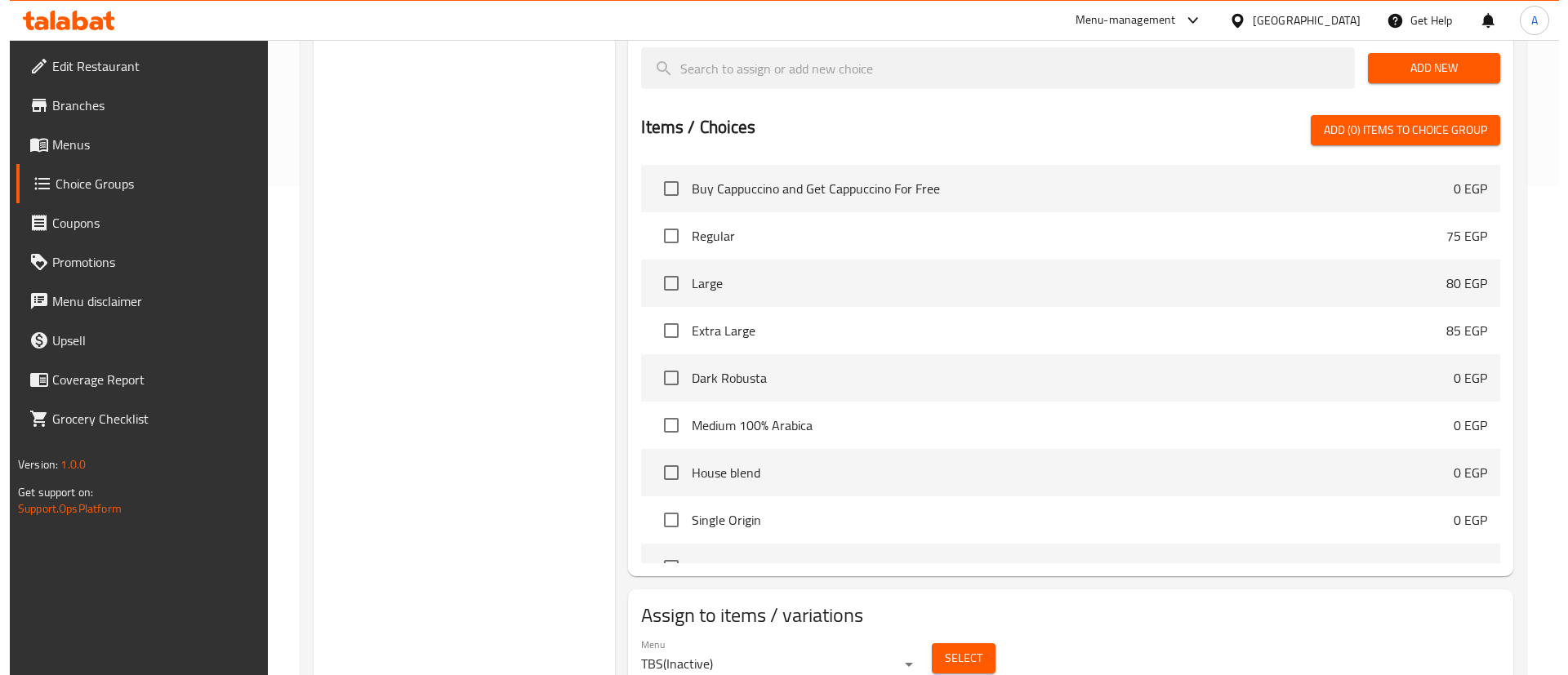
scroll to position [511, 0]
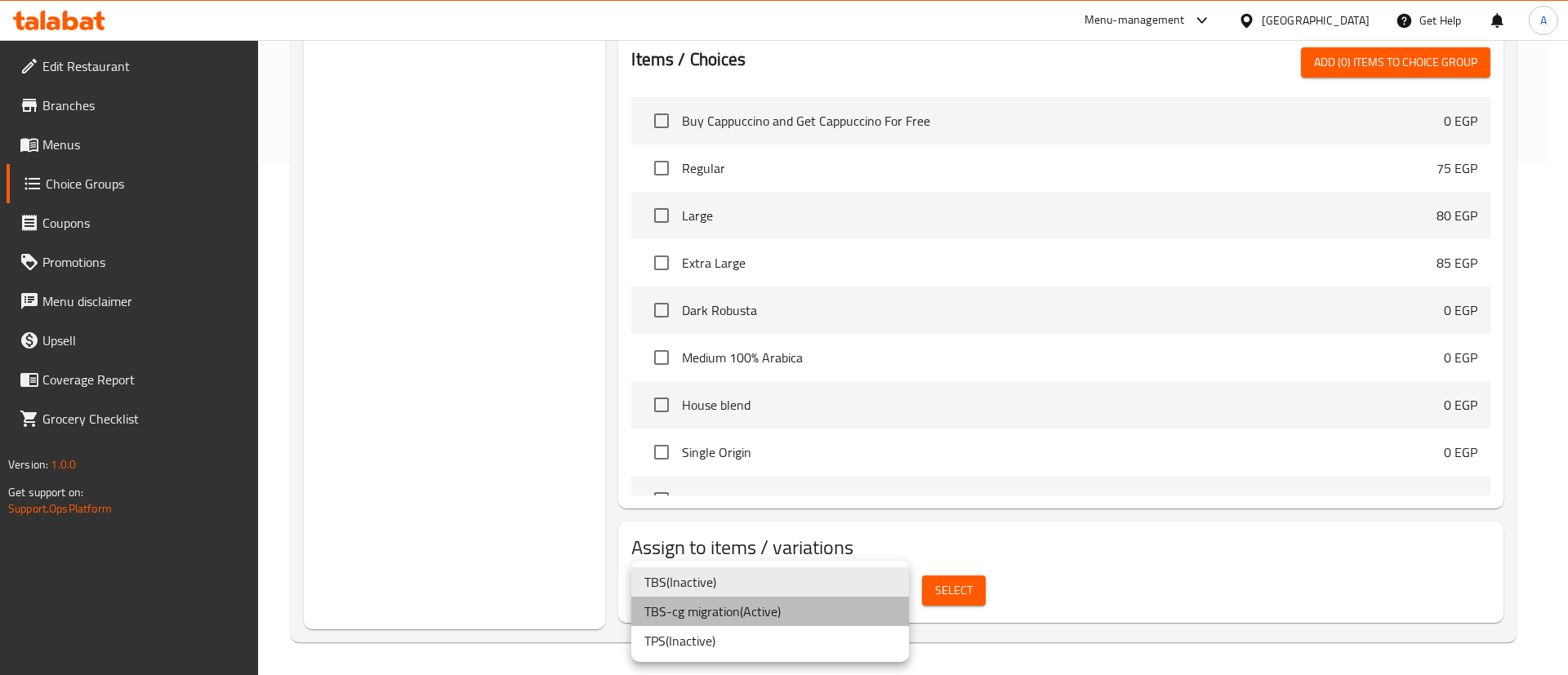
click at [732, 613] on li "TBS-cg migration ( Active )" at bounding box center [770, 612] width 277 height 30
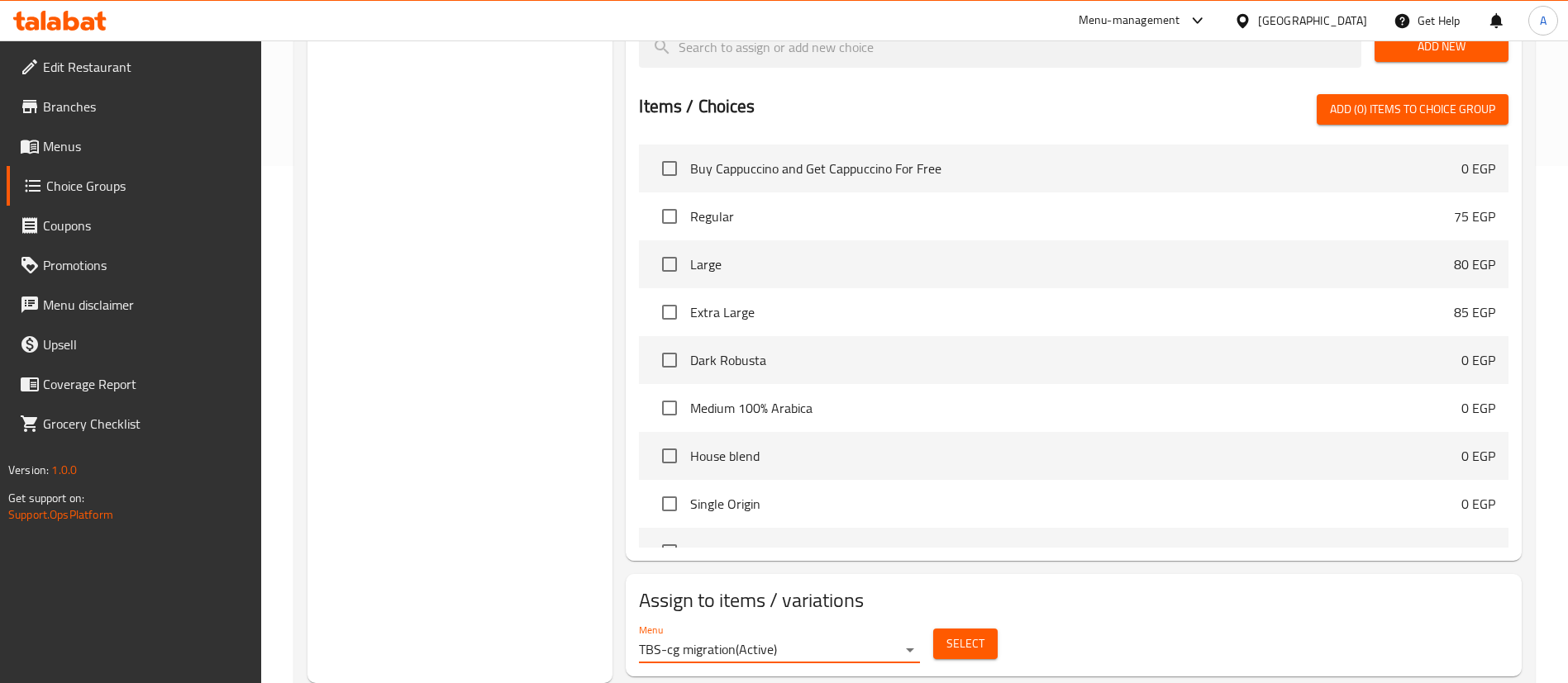
click at [977, 634] on span "Select" at bounding box center [965, 644] width 38 height 21
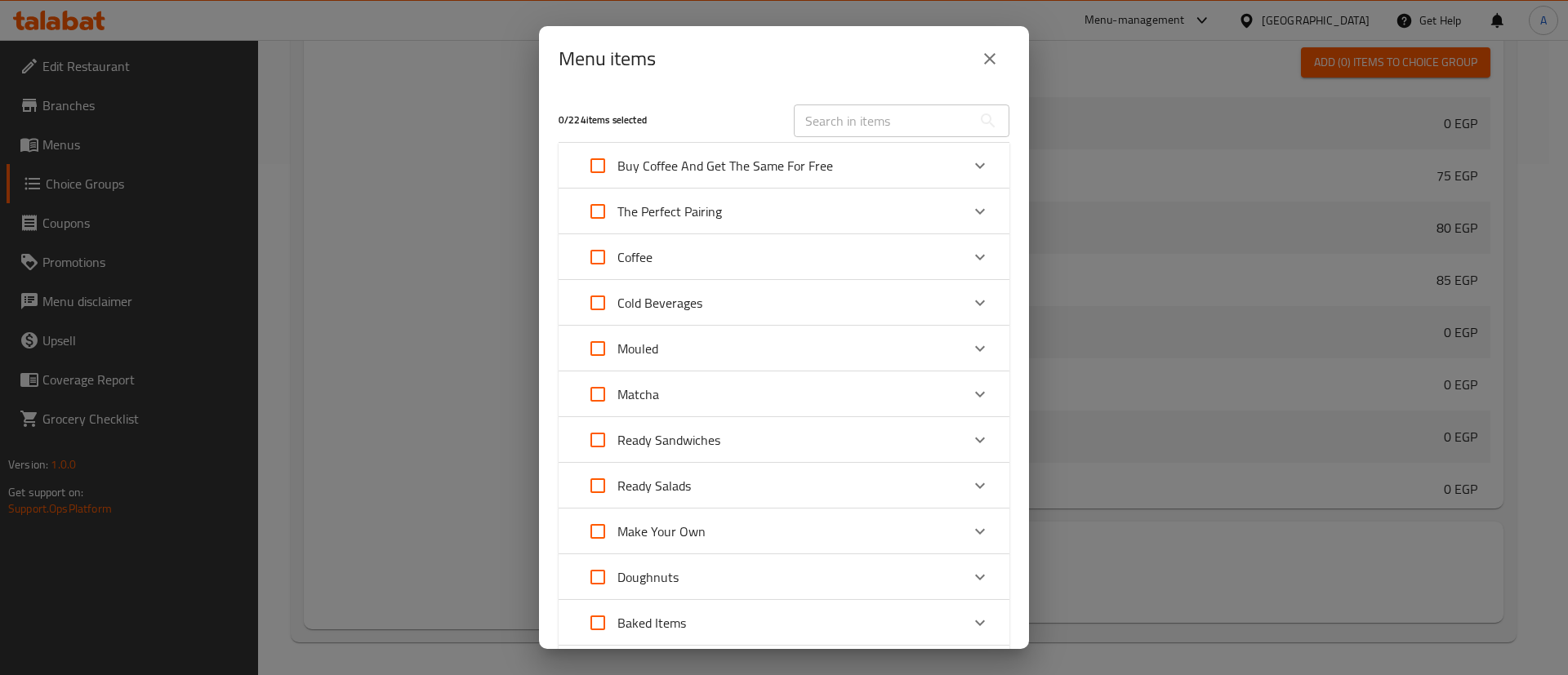
click at [970, 160] on icon "Expand" at bounding box center [980, 166] width 20 height 20
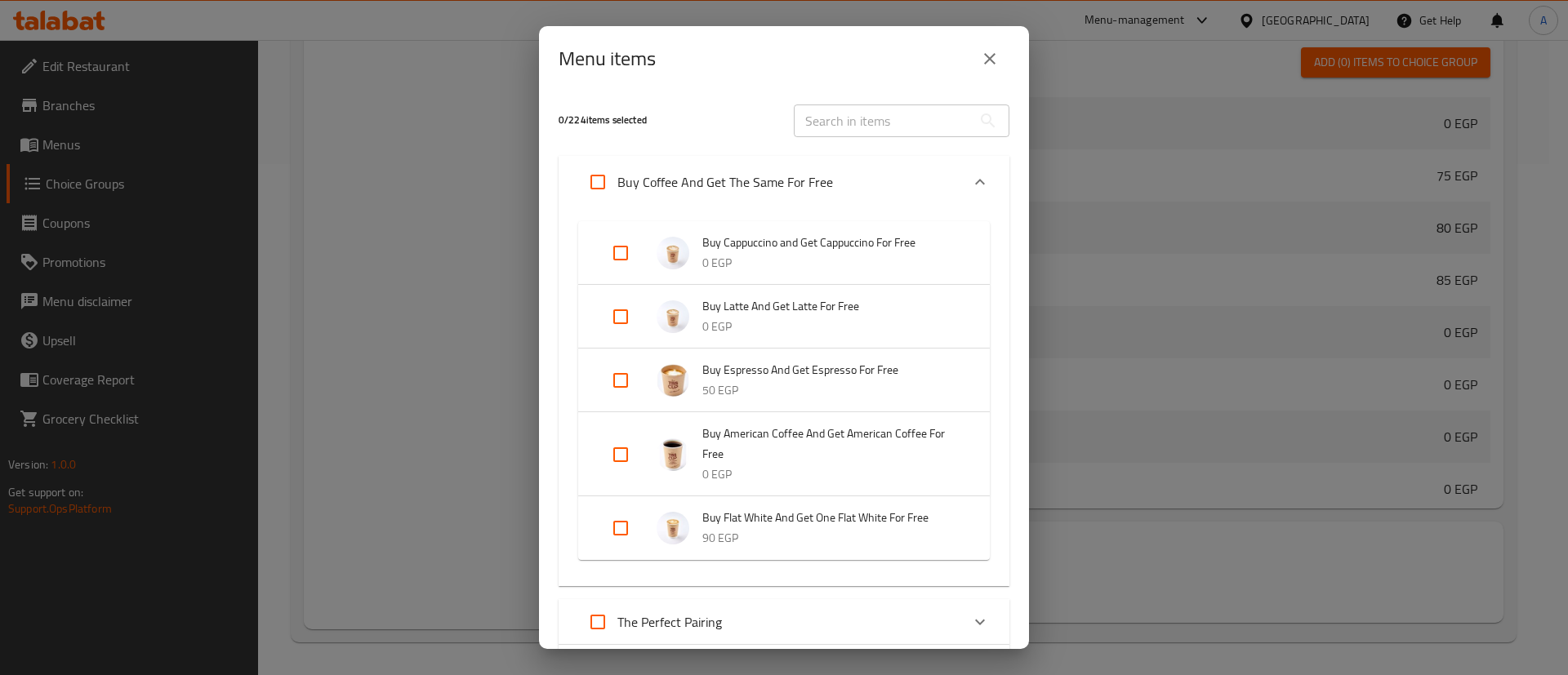
click at [632, 238] on input "Expand" at bounding box center [621, 254] width 39 height 39
checkbox input "true"
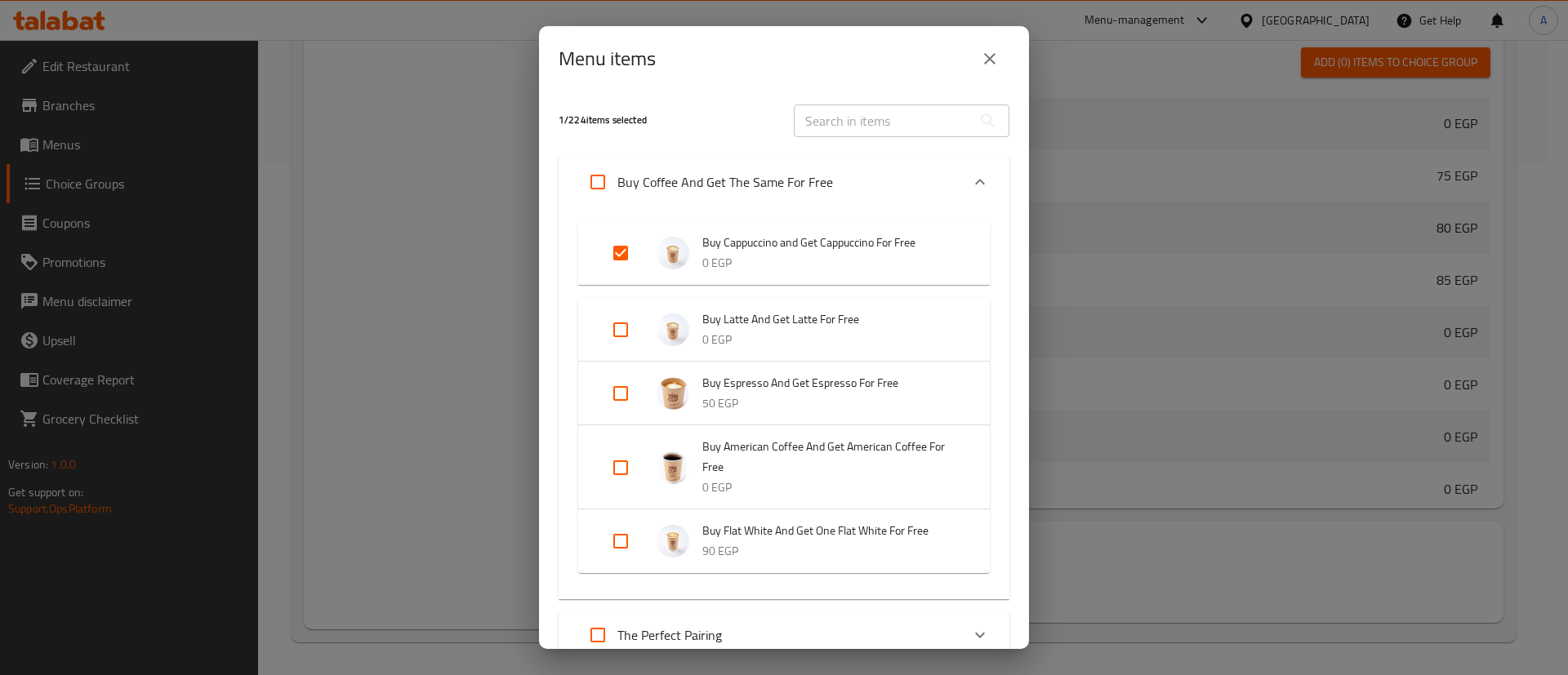
click at [616, 329] on input "Expand" at bounding box center [621, 330] width 39 height 39
checkbox input "true"
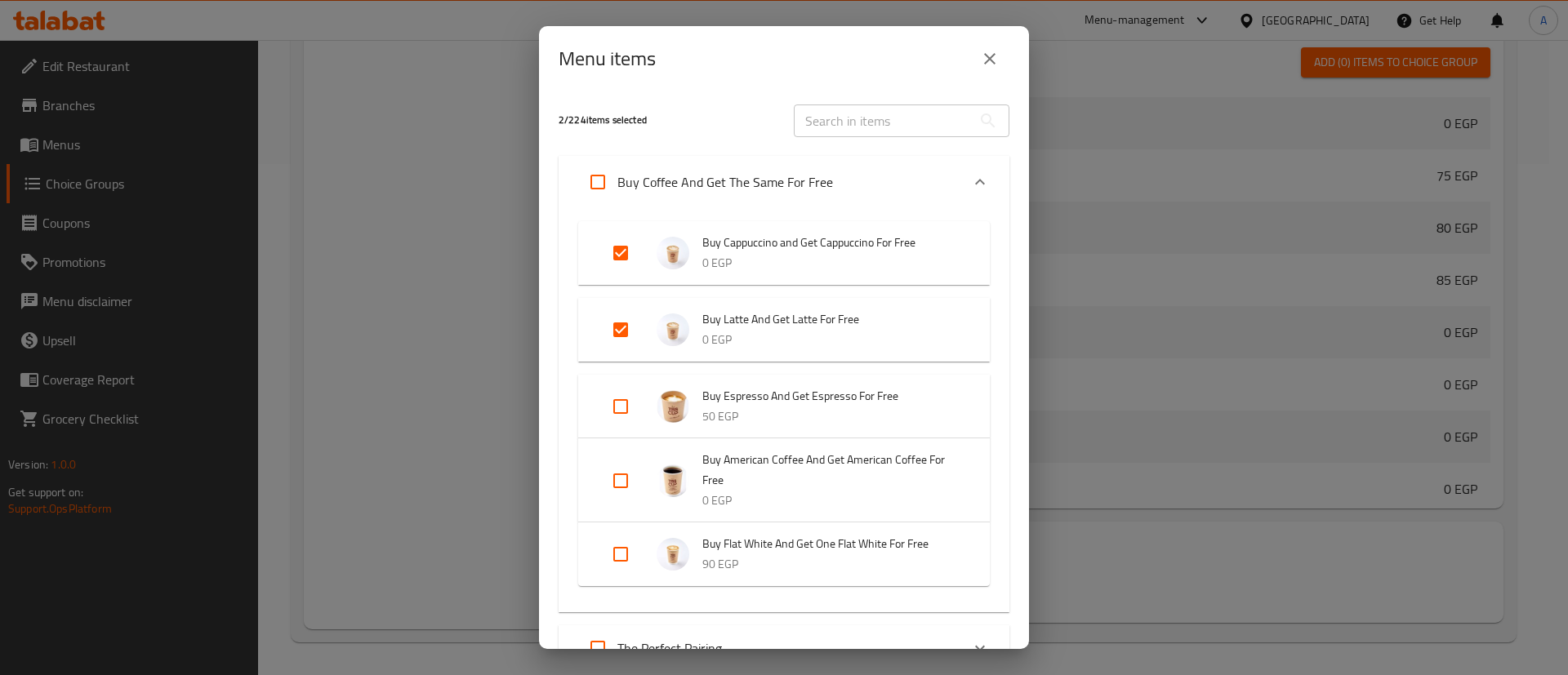
click at [618, 491] on input "Expand" at bounding box center [621, 482] width 39 height 39
checkbox input "true"
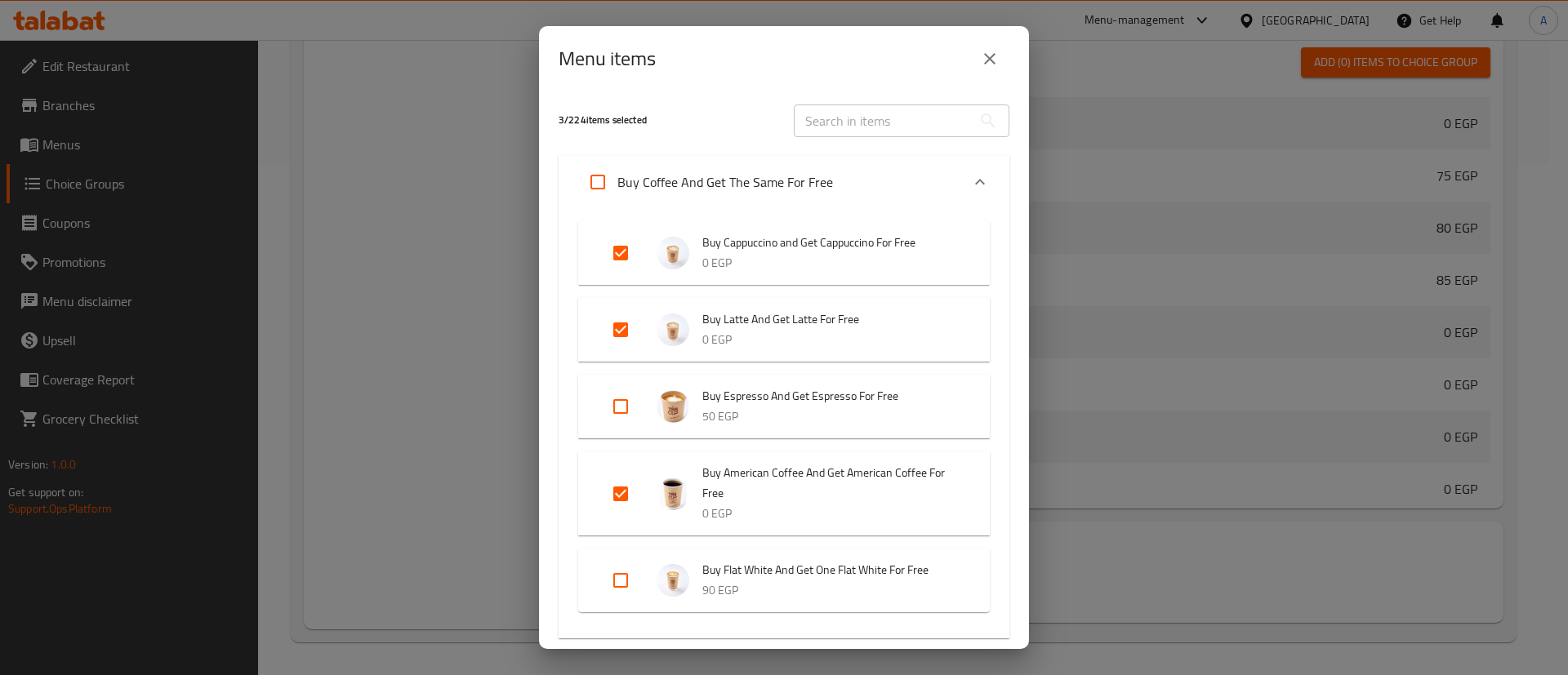
click at [613, 561] on li "Buy Flat White And Get One Flat White For Free 90 EGP" at bounding box center [784, 580] width 372 height 57
click at [622, 580] on input "Expand" at bounding box center [621, 580] width 39 height 39
checkbox input "true"
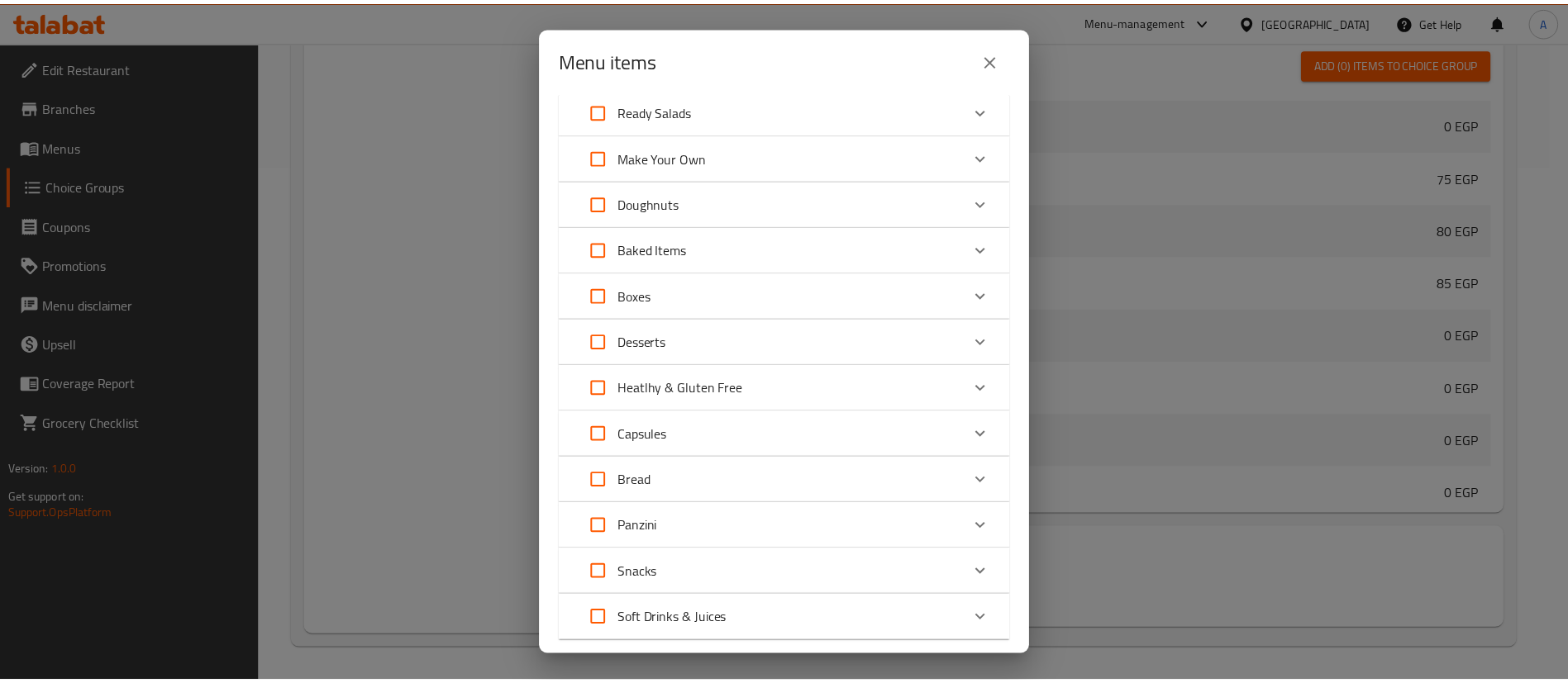
scroll to position [951, 0]
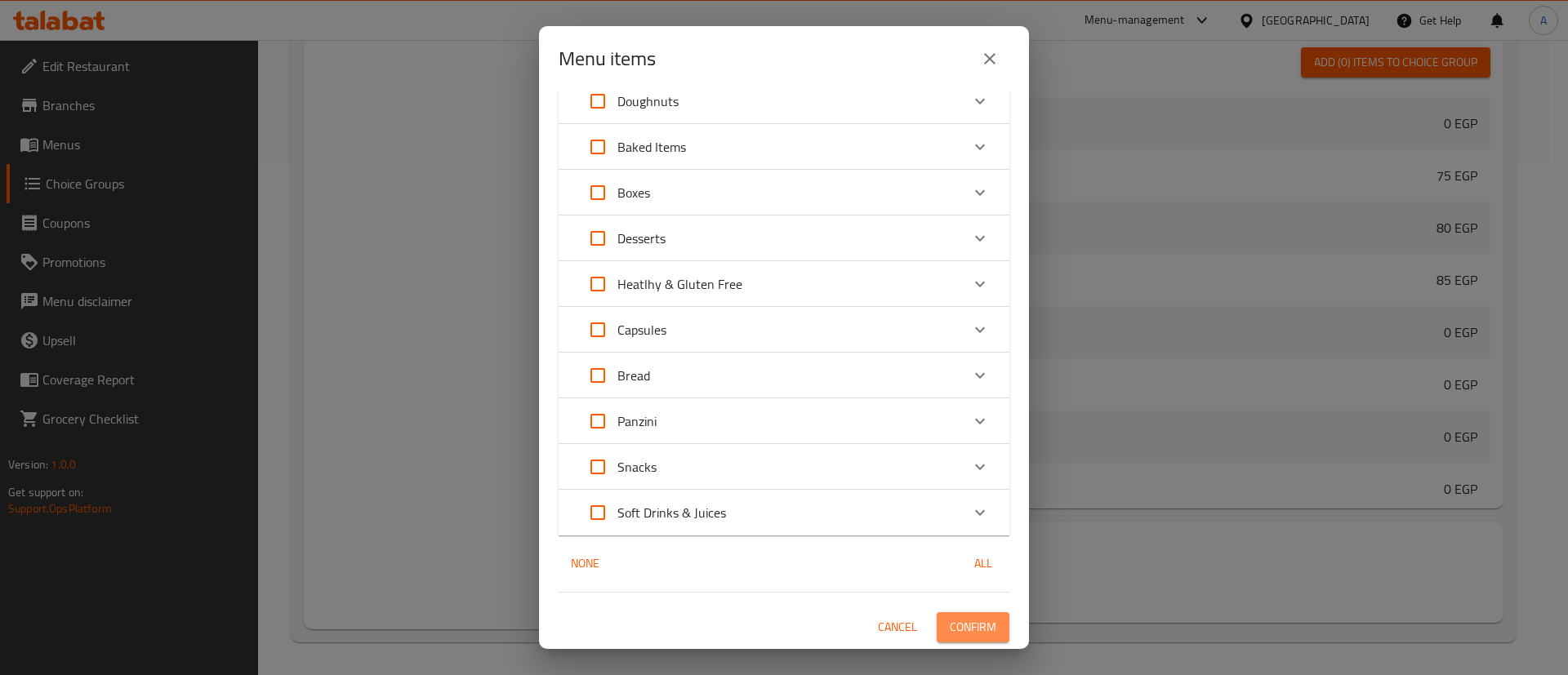
click at [953, 626] on span "Confirm" at bounding box center [972, 628] width 46 height 21
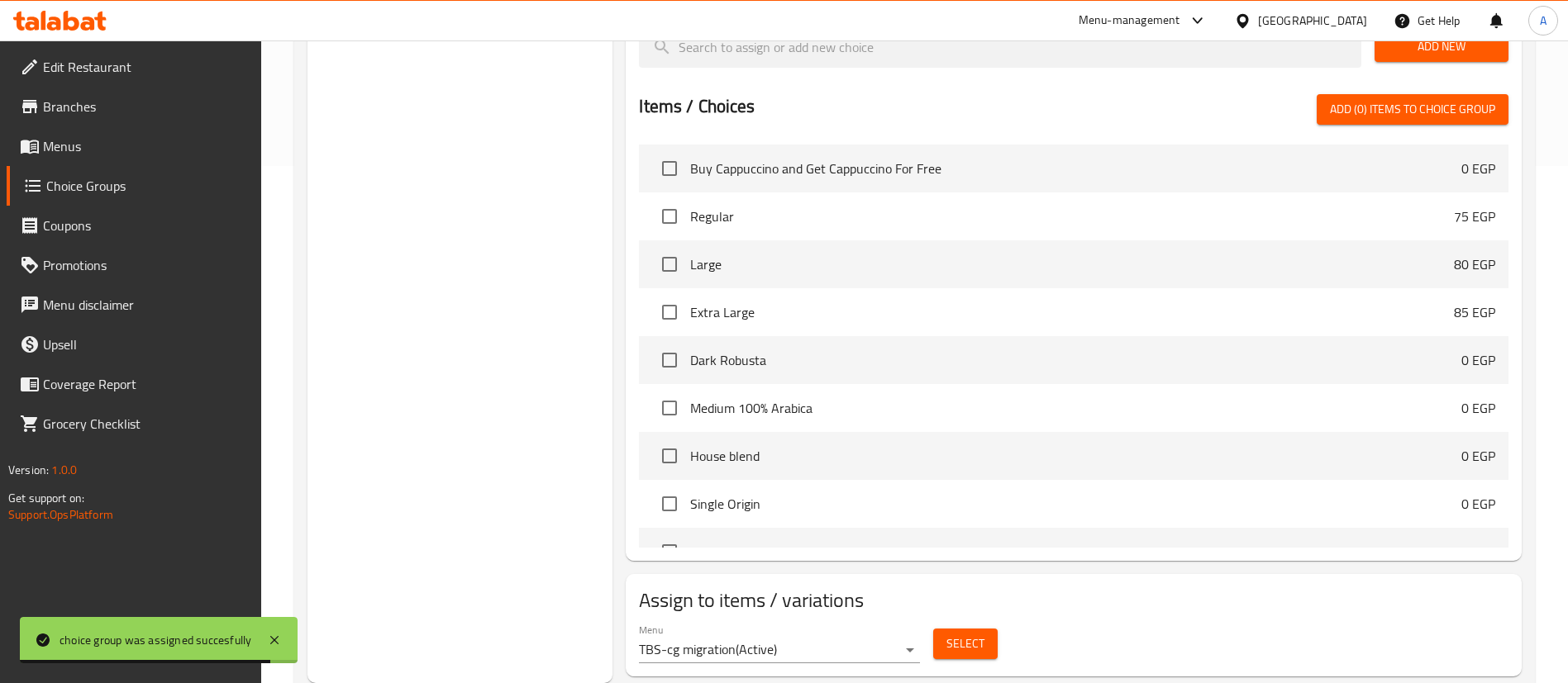
scroll to position [0, 0]
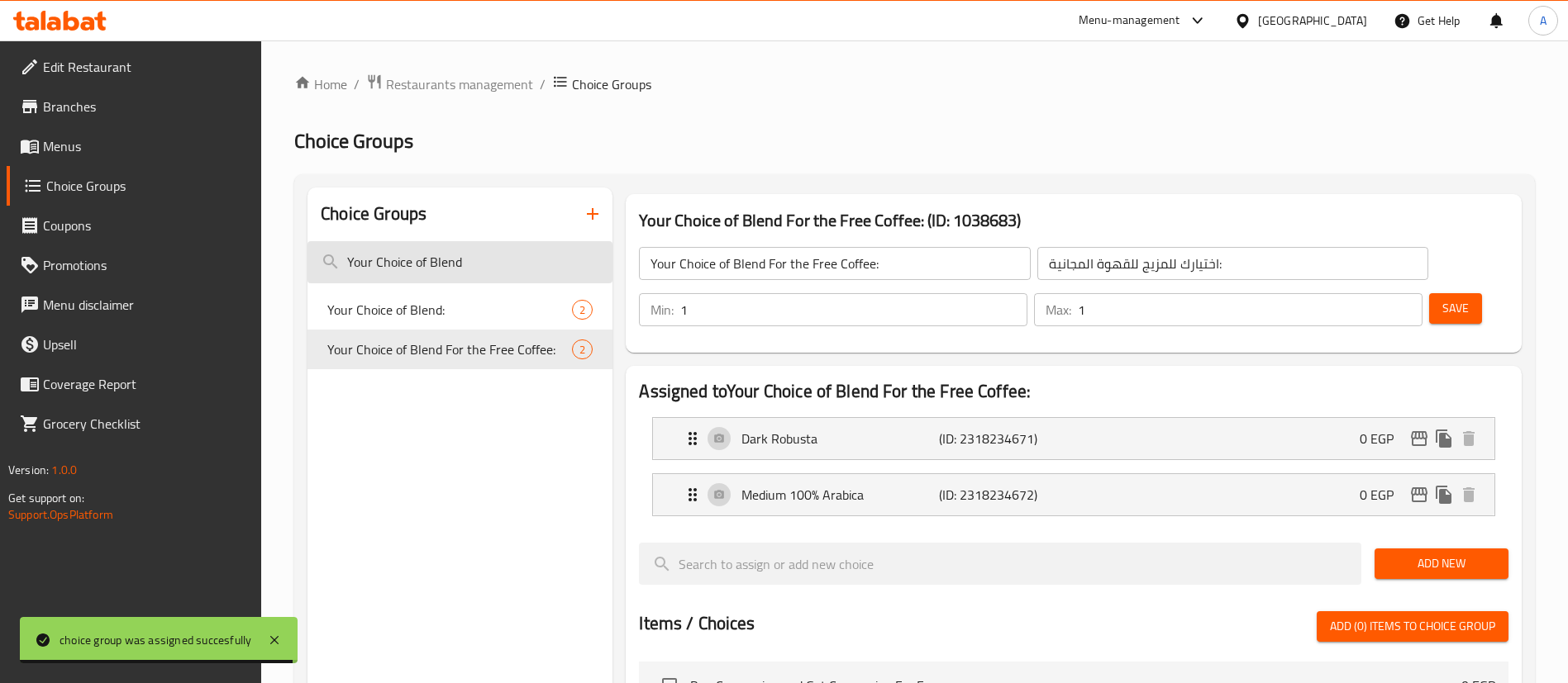
click at [457, 278] on input "Your Choice of Blend" at bounding box center [459, 263] width 305 height 42
paste input "Special"
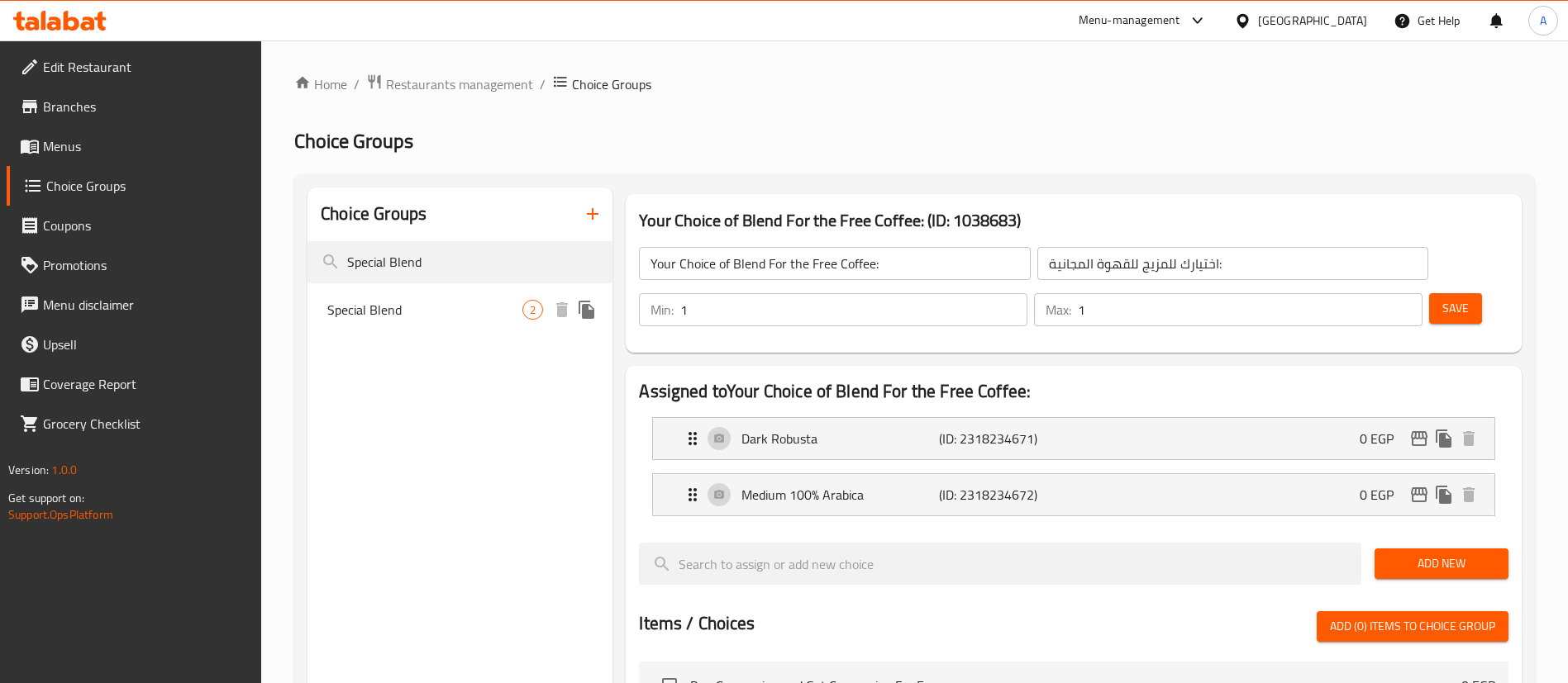
type input "Special Blend"
click at [452, 305] on span "Special Blend" at bounding box center [424, 310] width 195 height 20
type input "Special Blend"
type input "سبيشيال بليند"
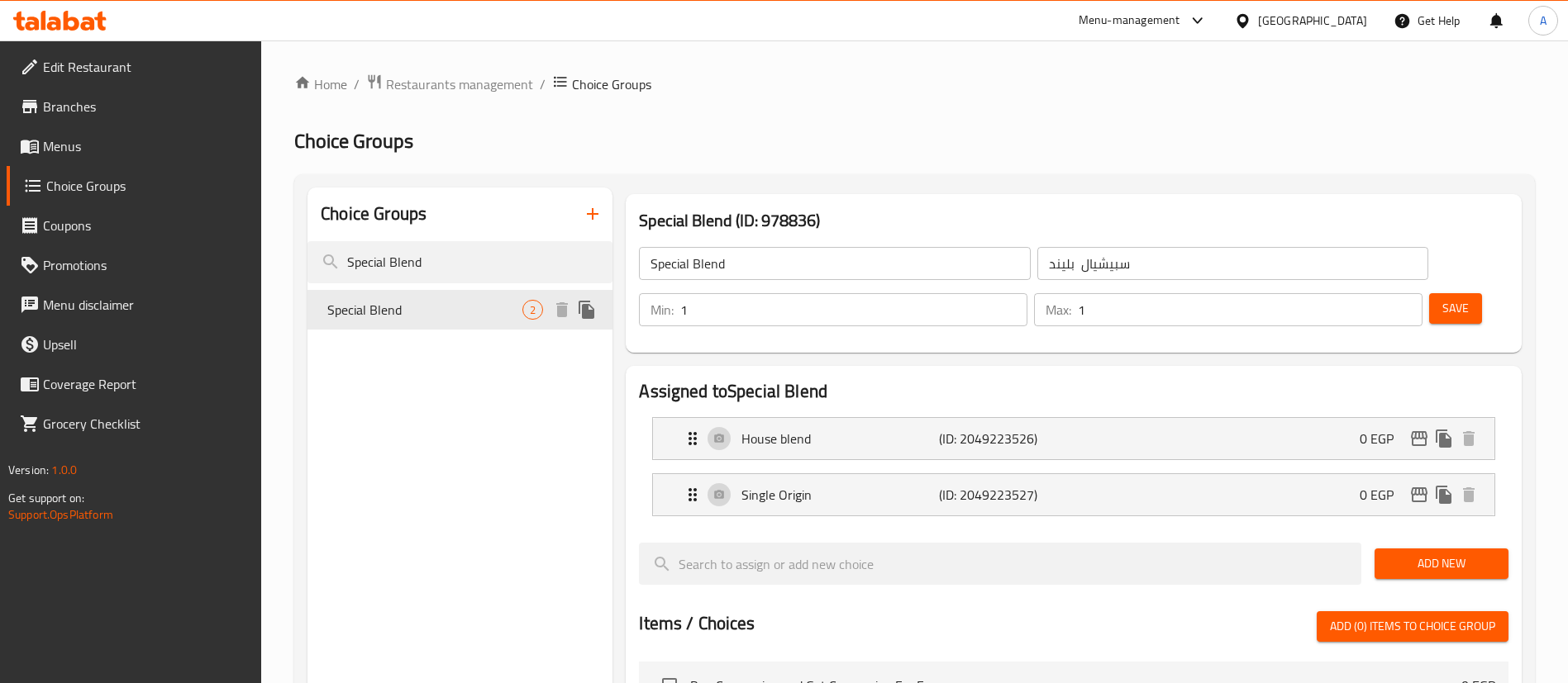
click at [582, 306] on icon "duplicate" at bounding box center [586, 310] width 16 height 18
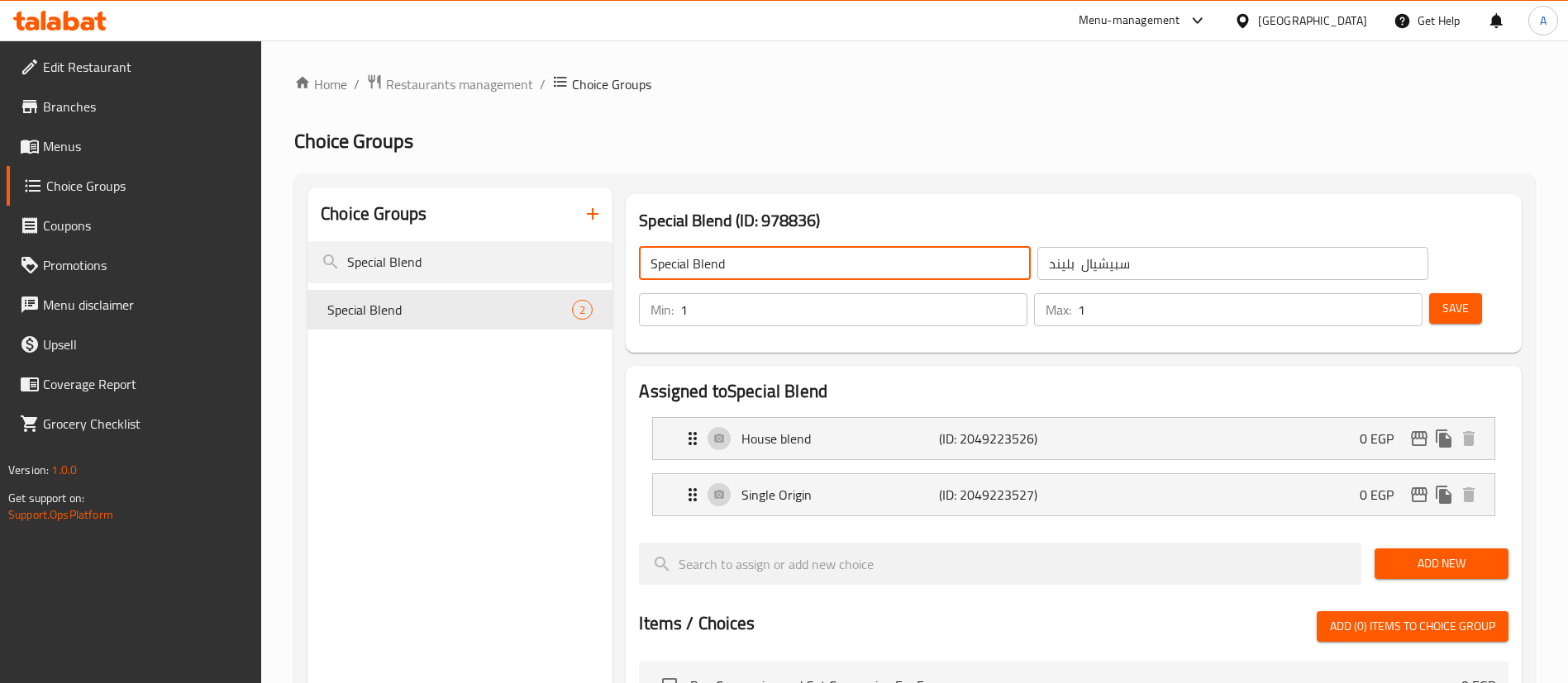
click at [758, 261] on input "Special Blend" at bounding box center [834, 263] width 391 height 33
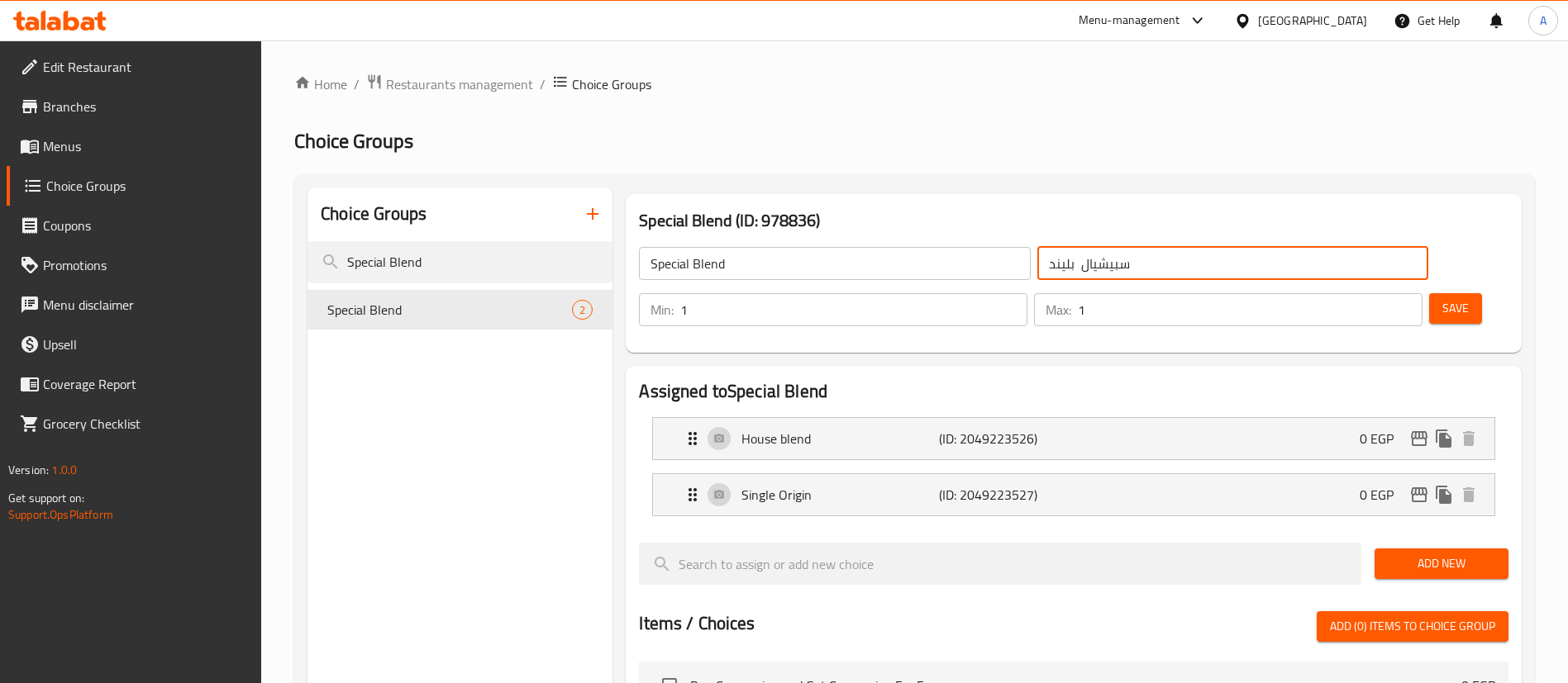
click at [1103, 277] on input "سبيشيال بليند" at bounding box center [1231, 263] width 391 height 33
click at [590, 313] on icon "duplicate" at bounding box center [586, 310] width 16 height 18
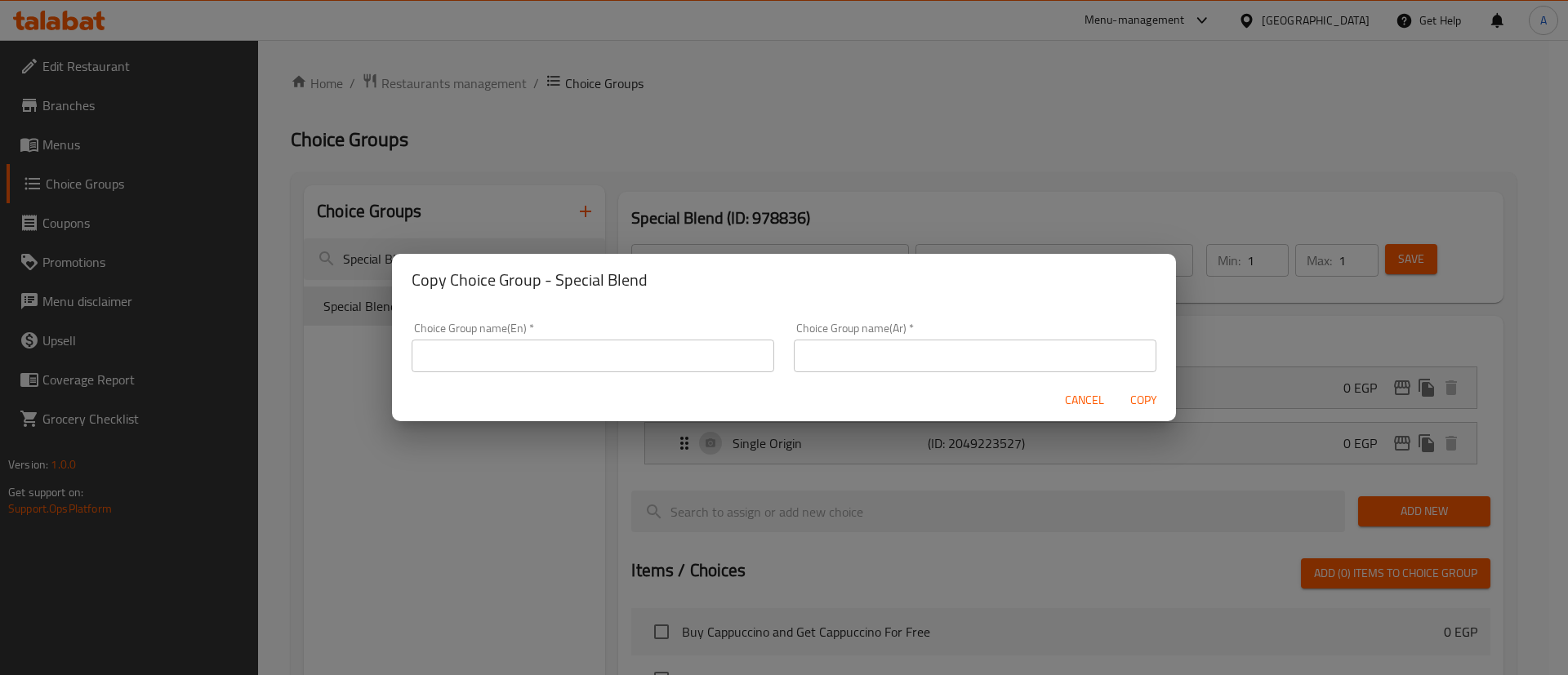
click at [949, 362] on input "text" at bounding box center [974, 355] width 362 height 33
paste input "سبيشيال بليند"
type input "سبيشيال بليند"
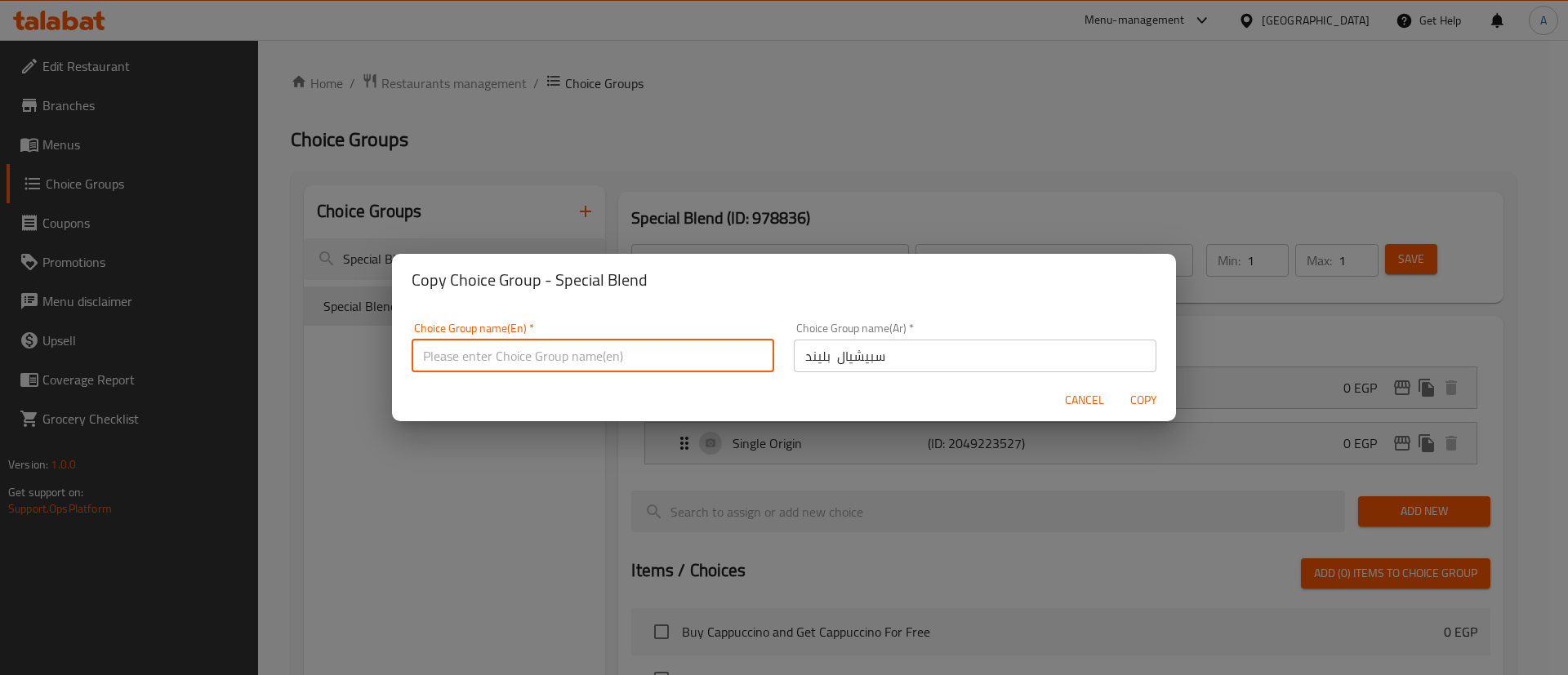
click at [654, 358] on input "text" at bounding box center [592, 355] width 362 height 33
paste input "Special Blend"
click at [1117, 386] on button "Copy" at bounding box center [1143, 401] width 52 height 31
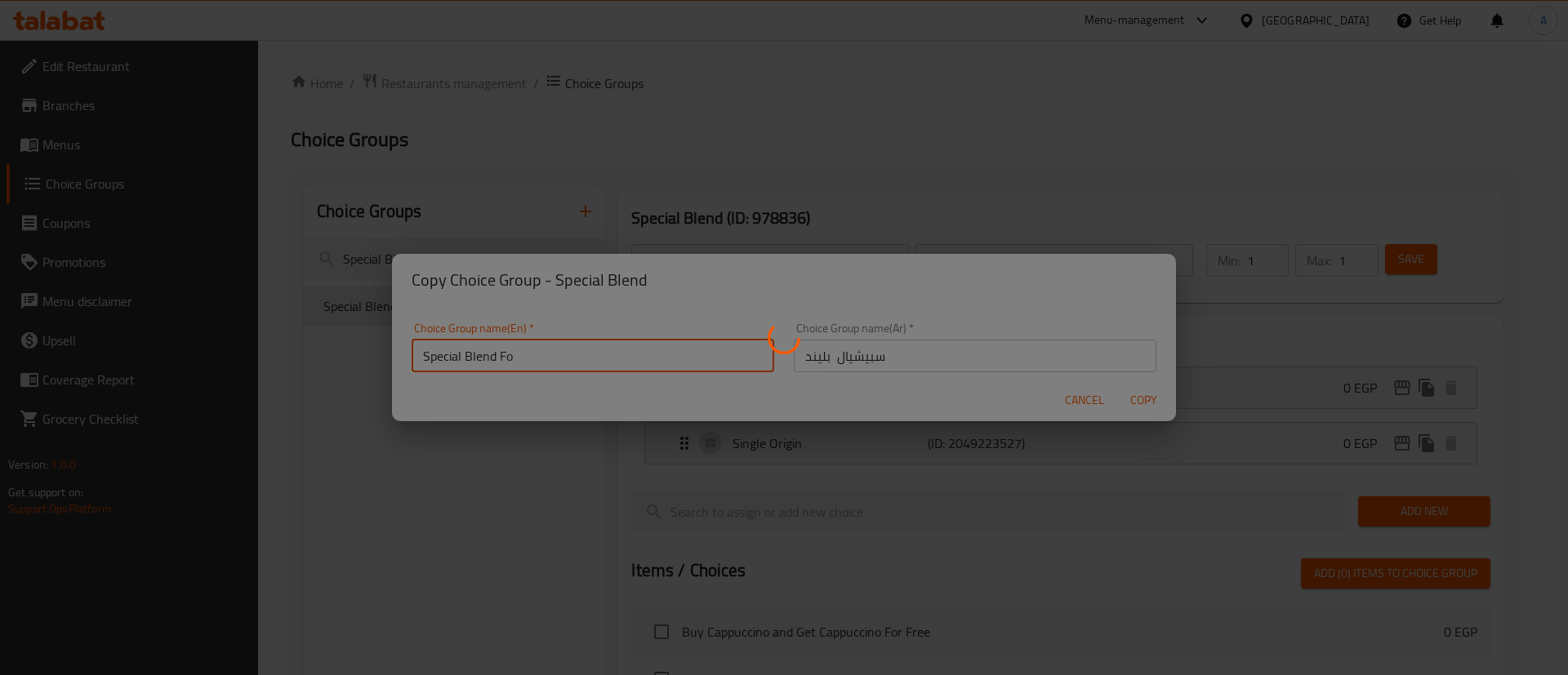
type input "Special Blend For"
type input "Special Blend ب"
type input "Special Blend For"
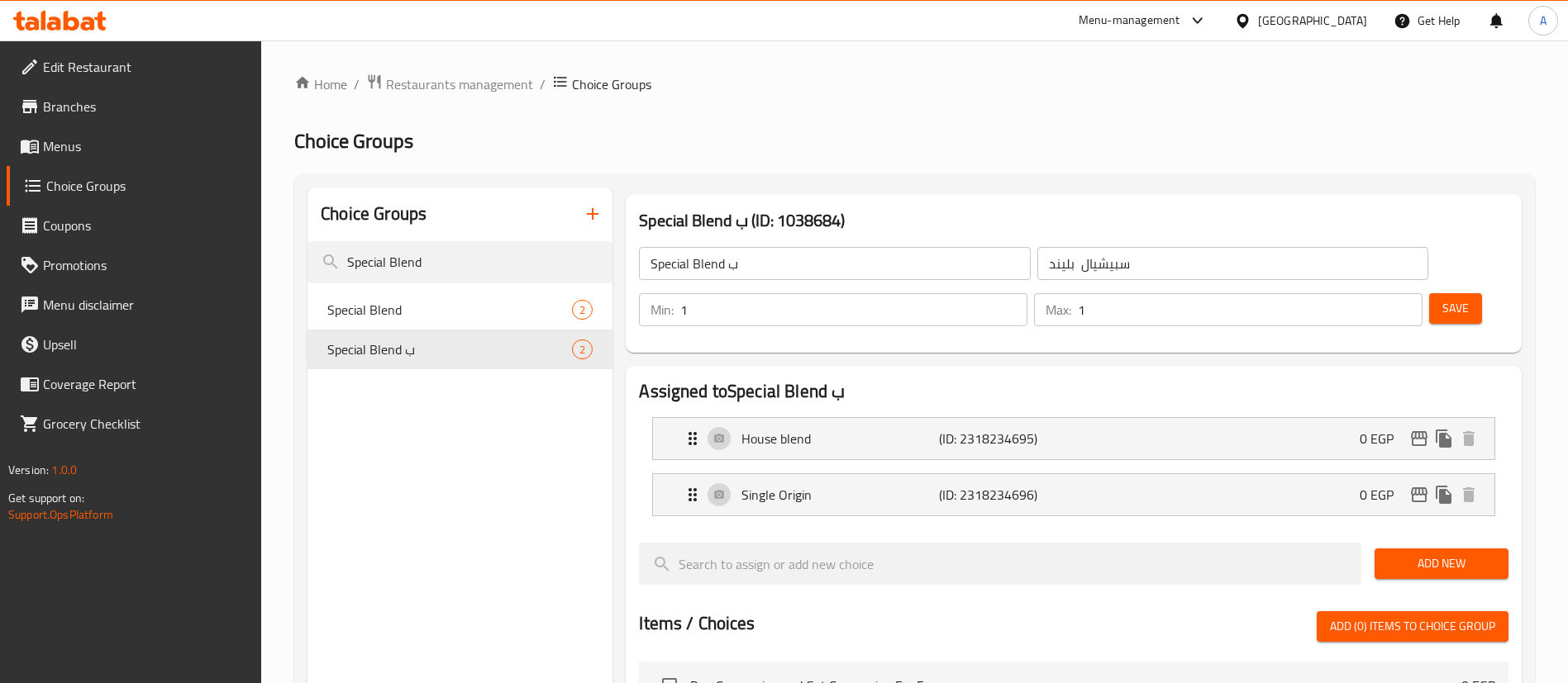
click at [769, 264] on input "Special Blend ب" at bounding box center [834, 263] width 391 height 33
type input "Special Blend For Free Coffee:"
click at [1094, 265] on input "سبيشيال بليند" at bounding box center [1231, 263] width 391 height 33
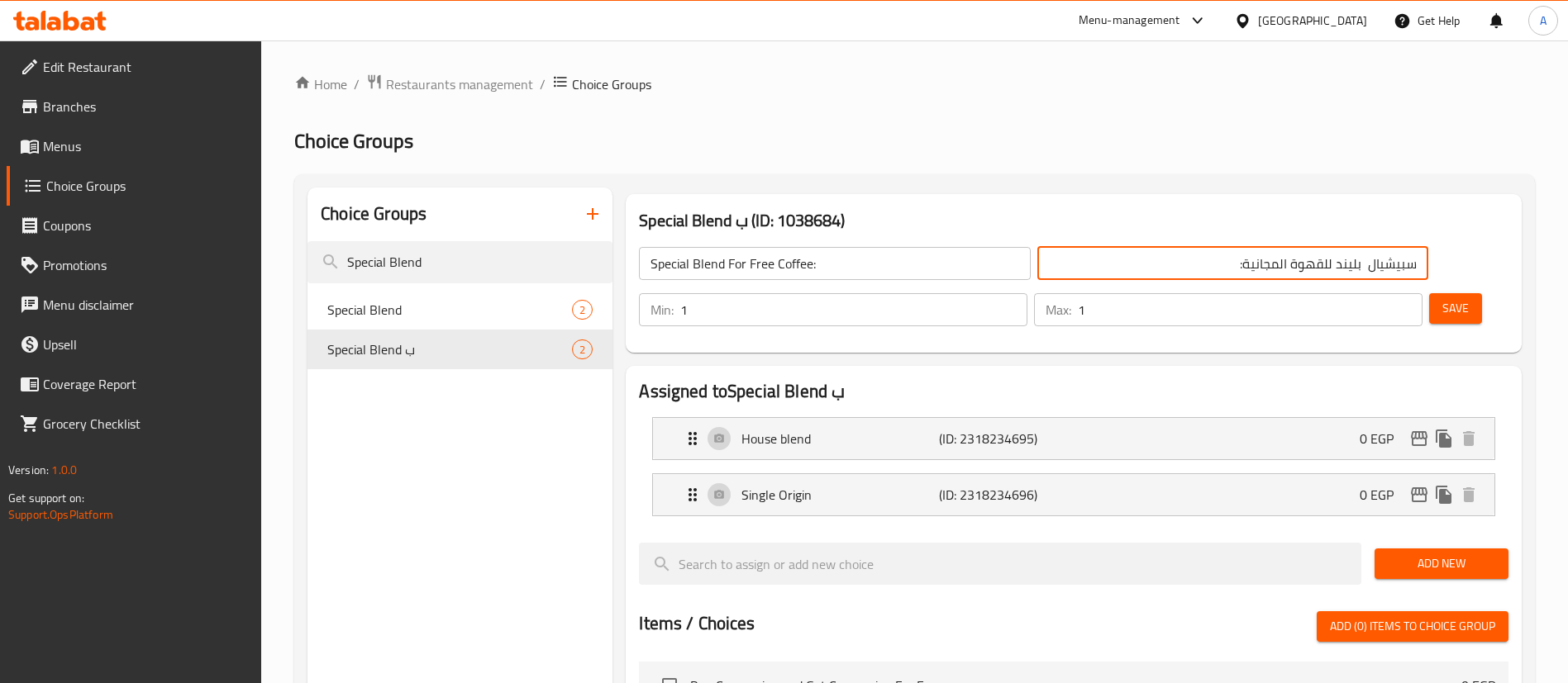
type input "سبيشيال بليند للقهوة المجانية:"
click at [870, 272] on input "Special Blend For Free Coffee:" at bounding box center [834, 263] width 391 height 33
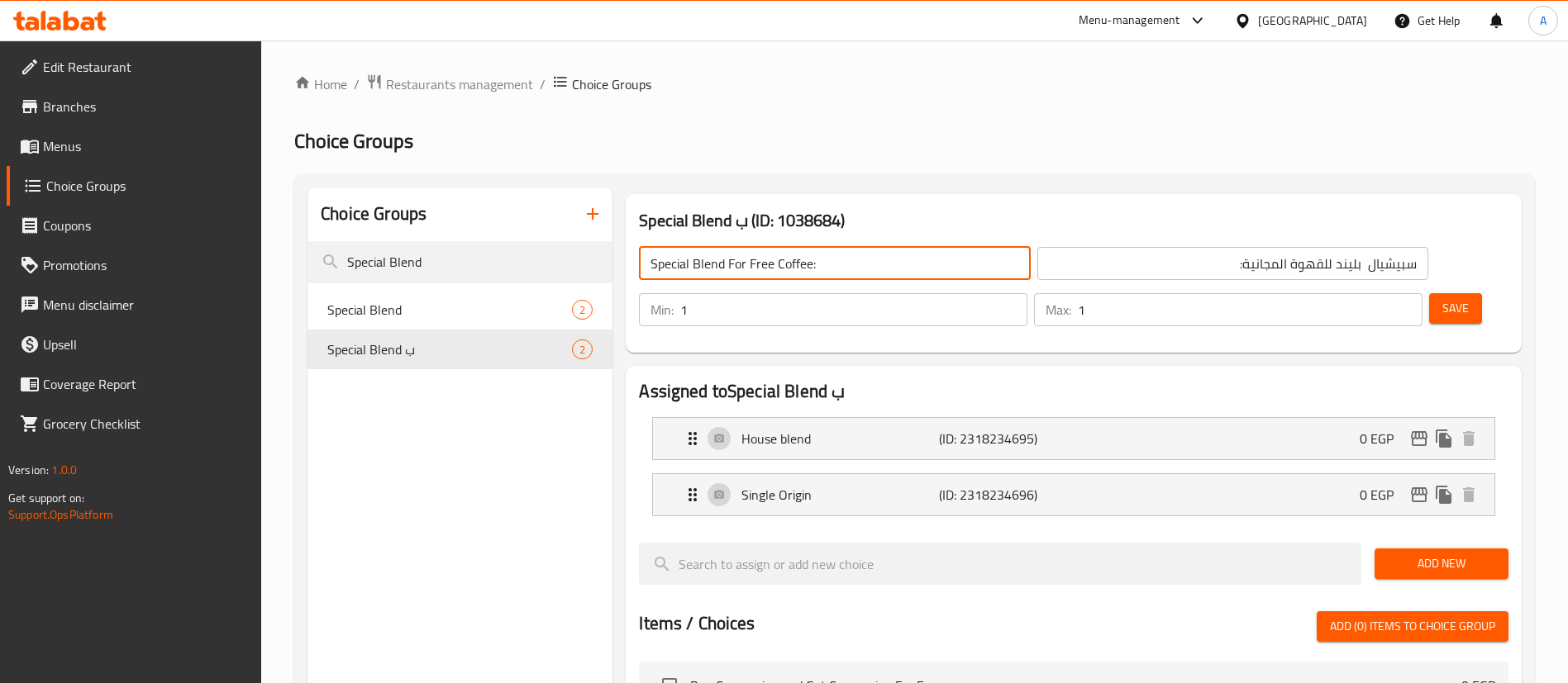
click at [1442, 299] on span "Save" at bounding box center [1455, 309] width 26 height 21
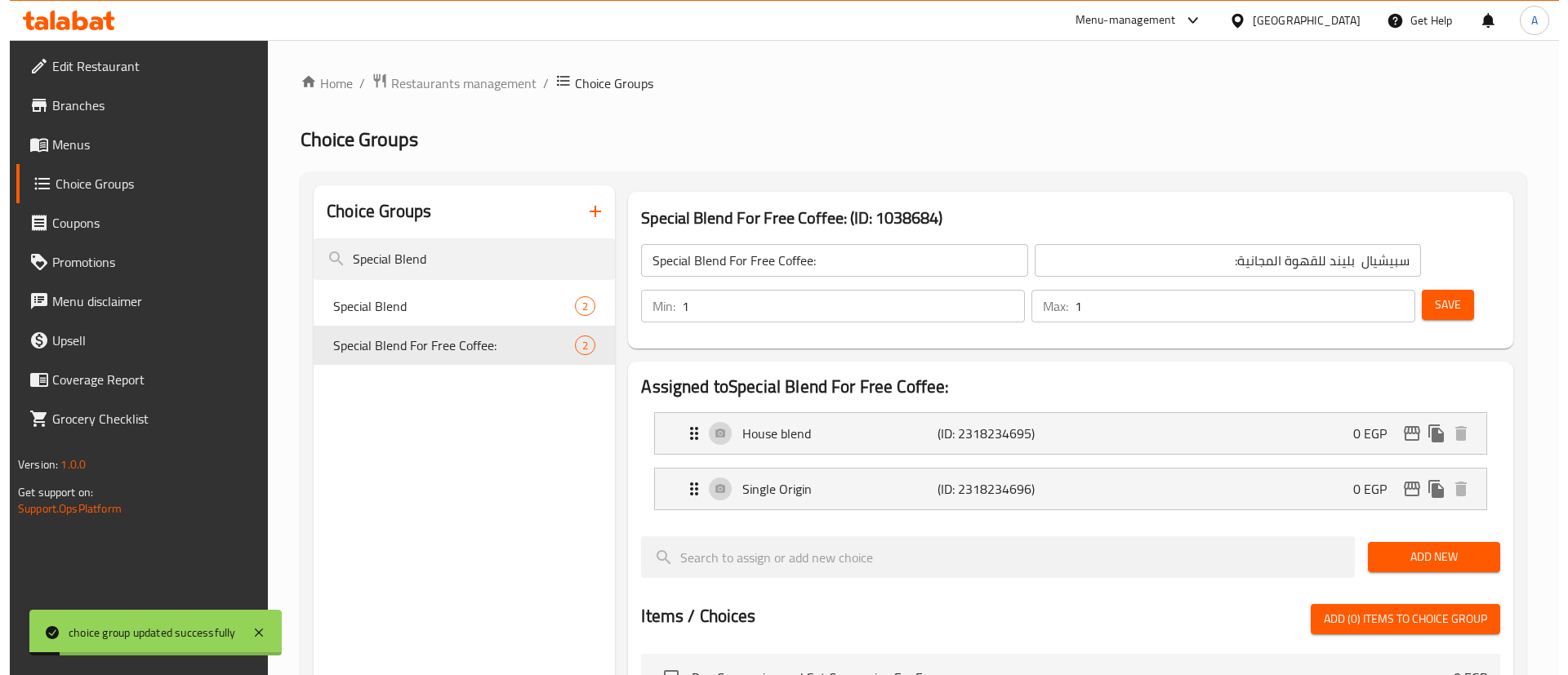
scroll to position [511, 0]
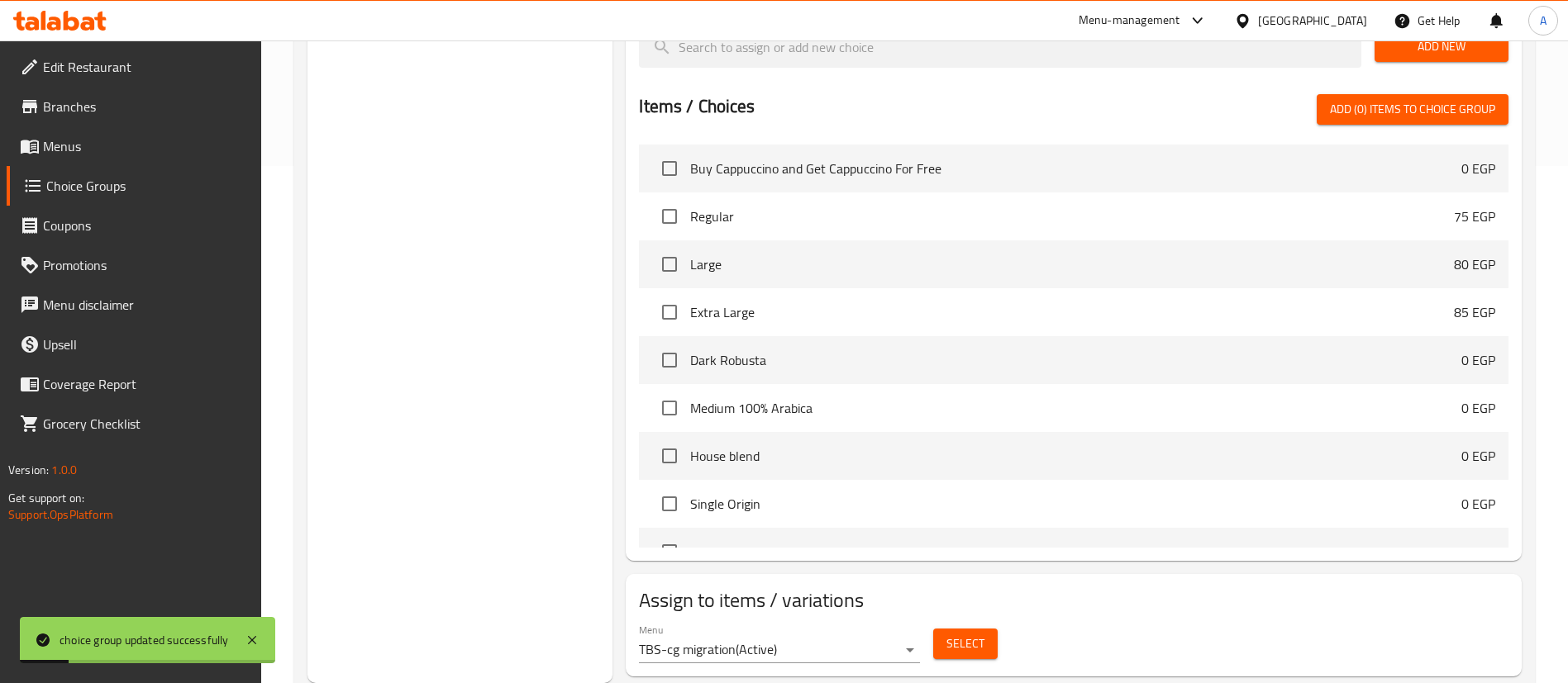
click at [947, 634] on span "Select" at bounding box center [965, 644] width 38 height 21
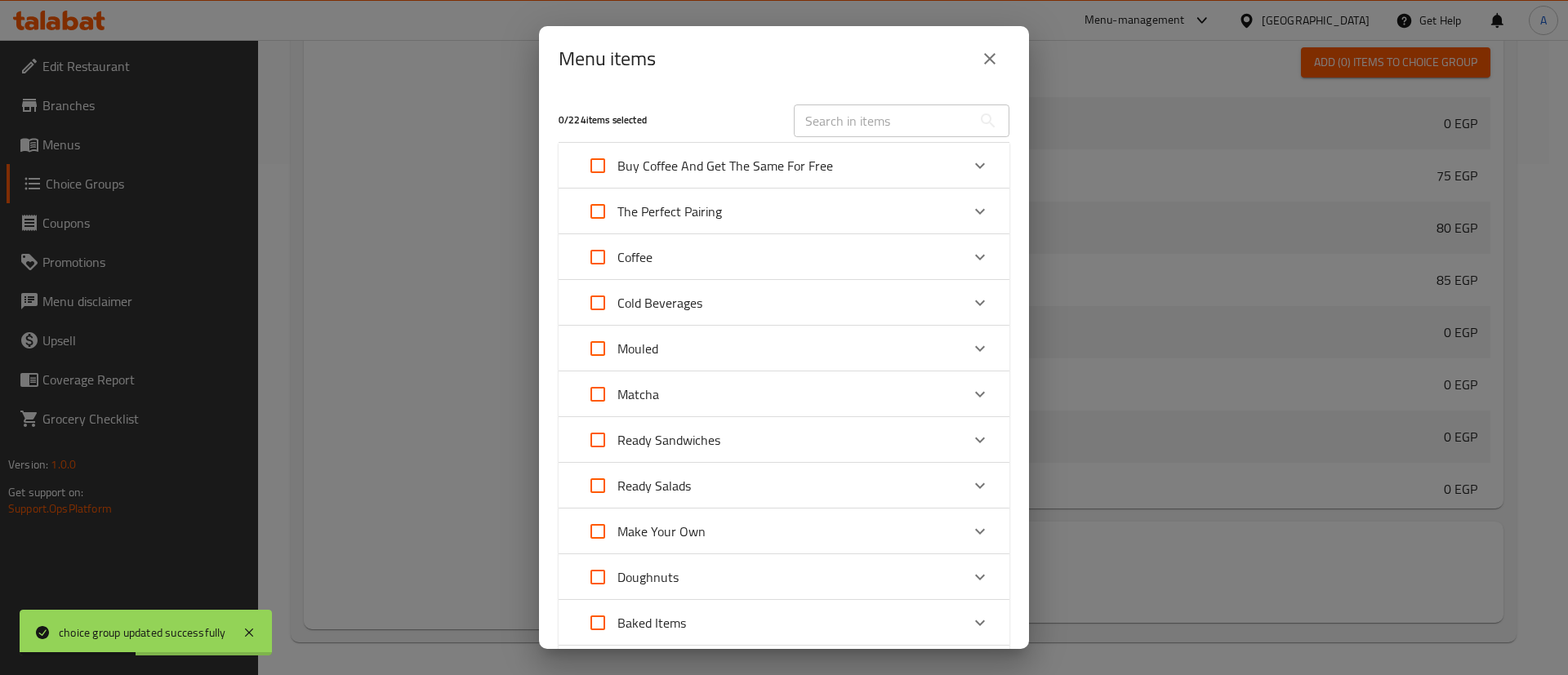
click at [589, 173] on input "Expand" at bounding box center [598, 166] width 39 height 39
checkbox input "true"
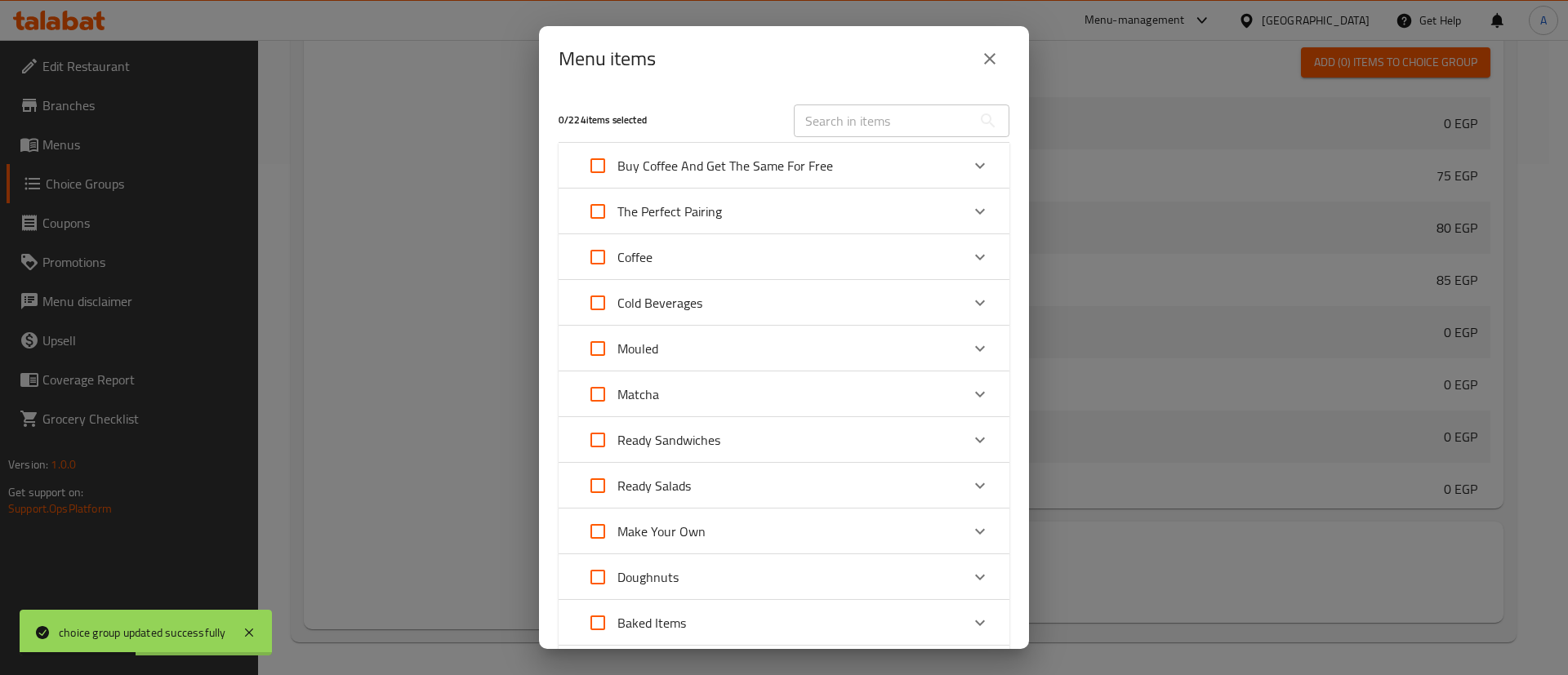
checkbox input "true"
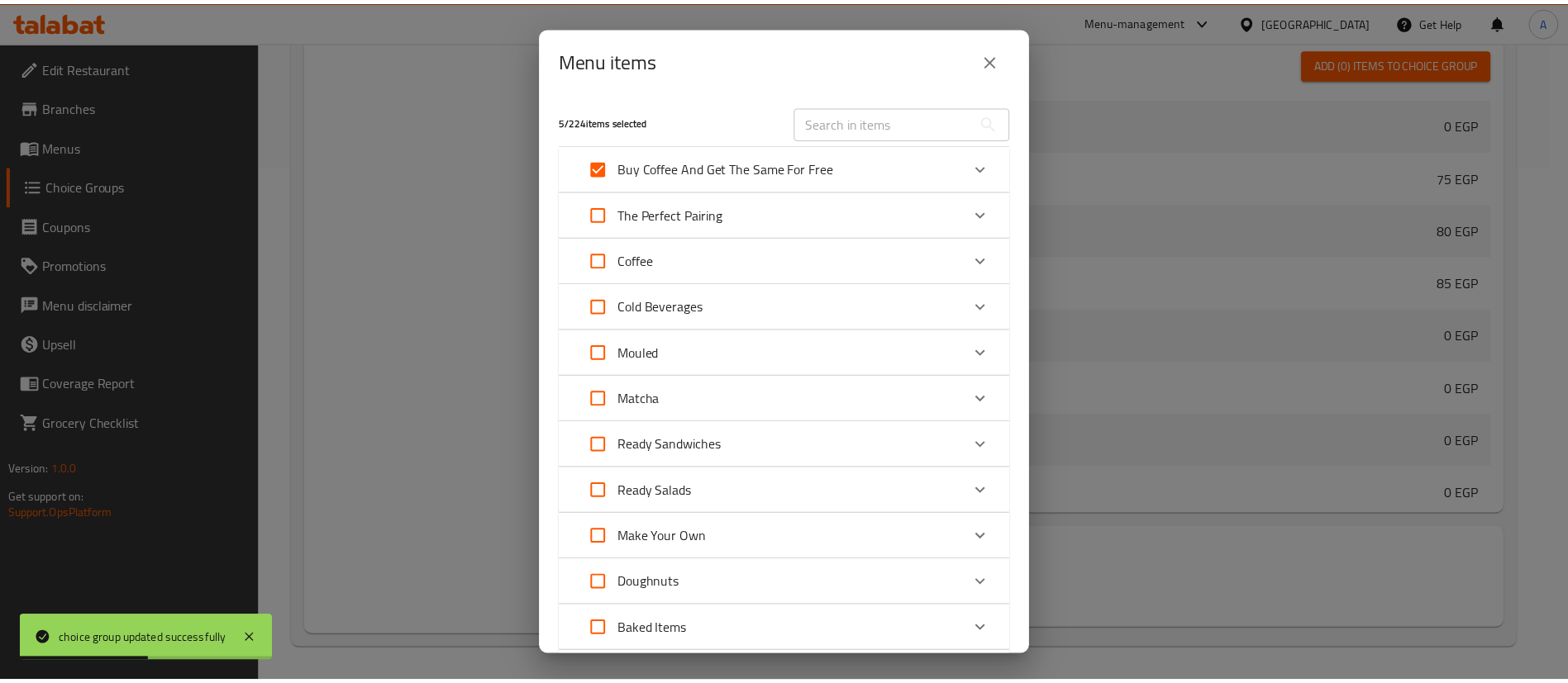
scroll to position [481, 0]
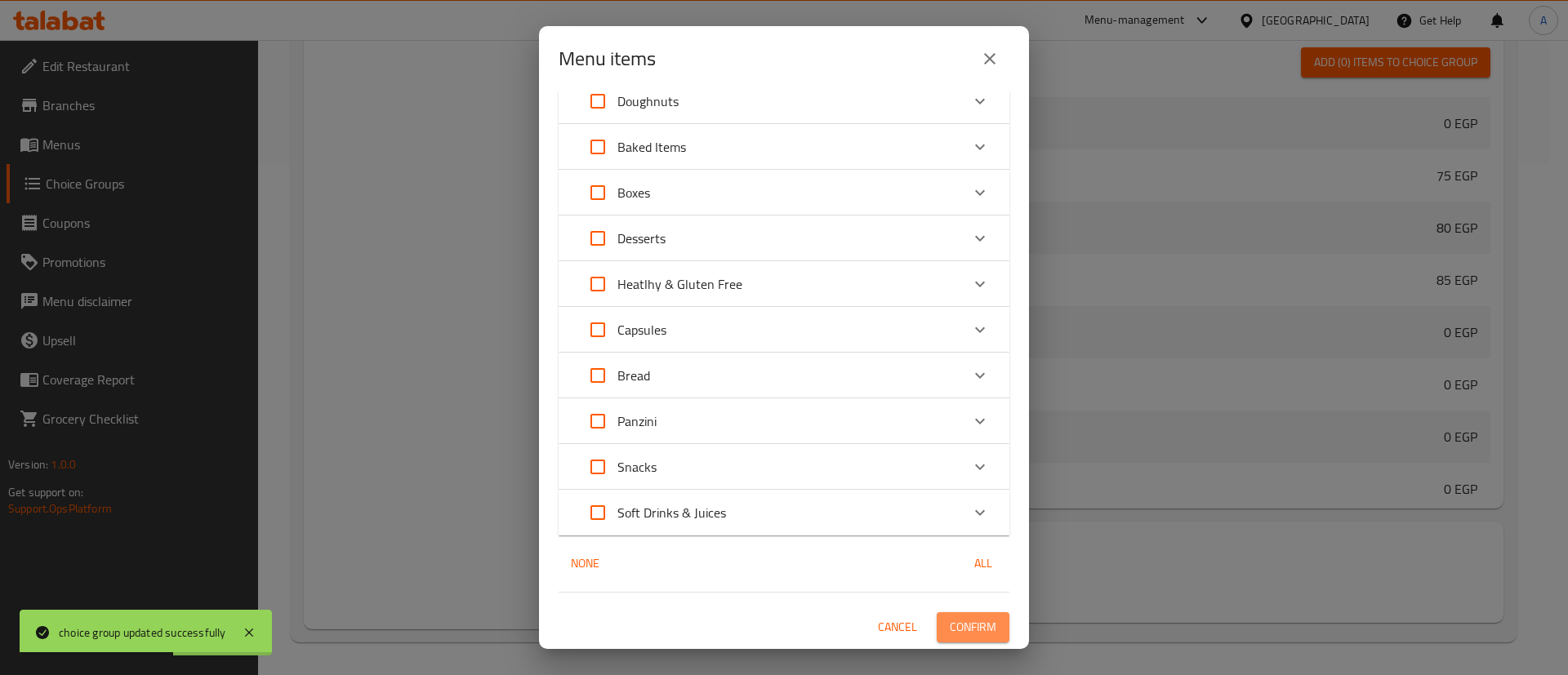
click at [969, 623] on span "Confirm" at bounding box center [972, 628] width 46 height 21
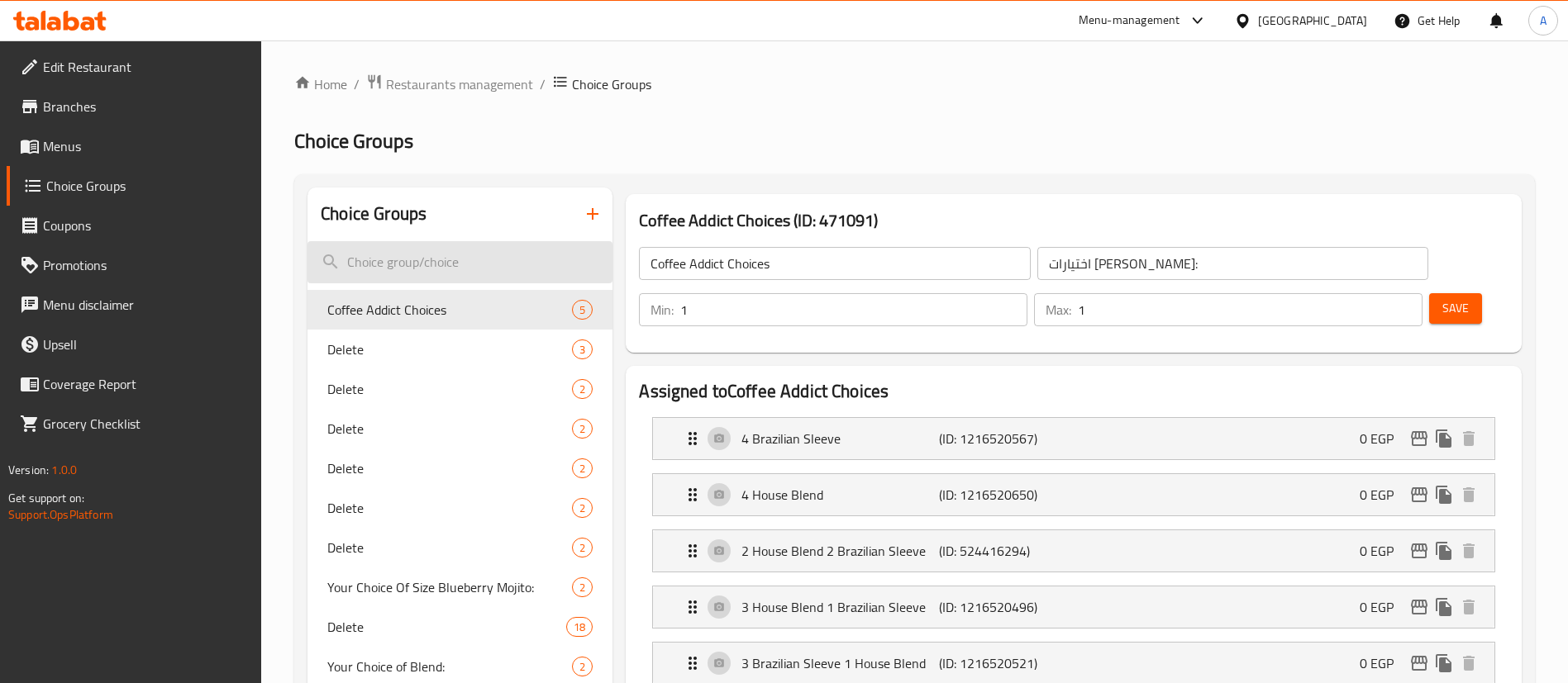
click at [460, 257] on input "search" at bounding box center [459, 263] width 305 height 42
paste input "Your Choice Of Milk:"
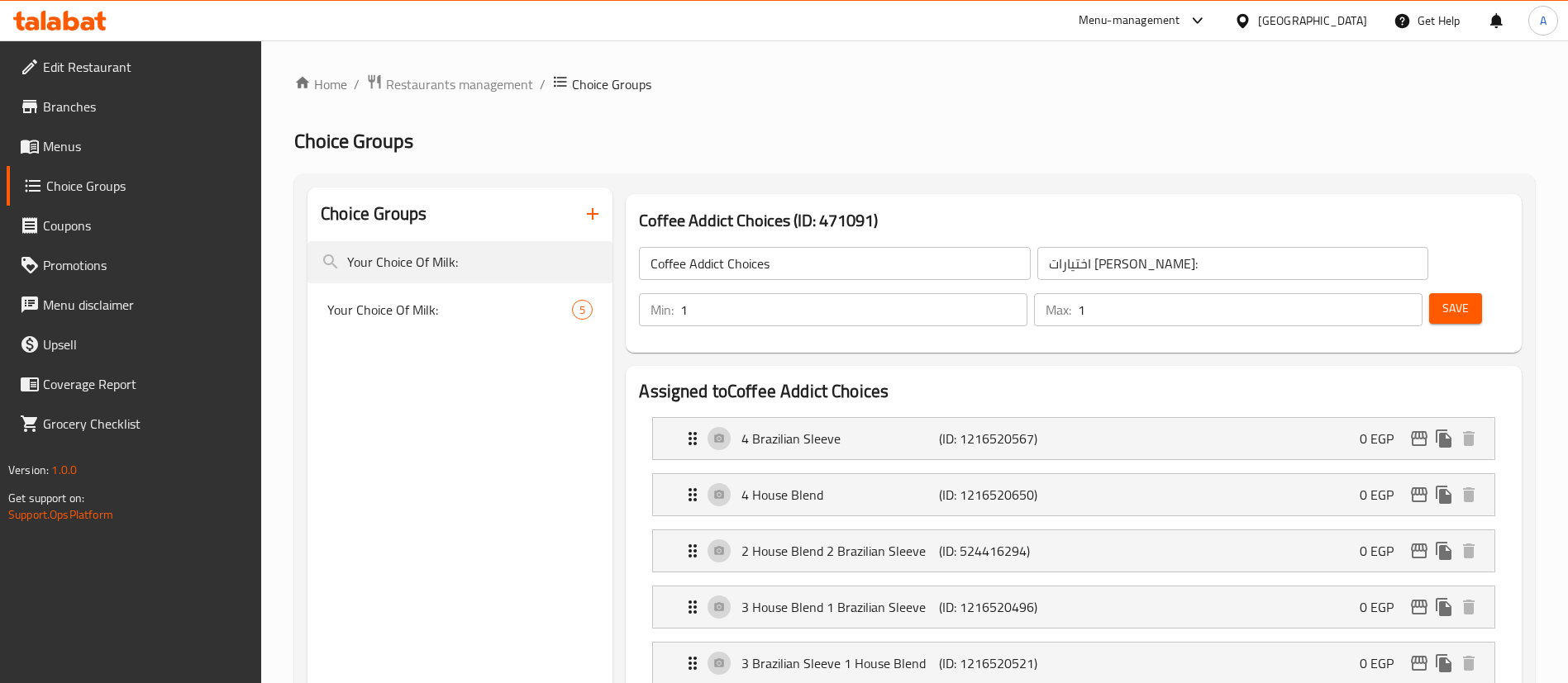
type input "Your Choice Of Milk:"
click at [852, 265] on input "Coffee Addict Choices" at bounding box center [834, 263] width 391 height 33
click at [429, 306] on span "Your Choice Of Milk:" at bounding box center [449, 310] width 245 height 20
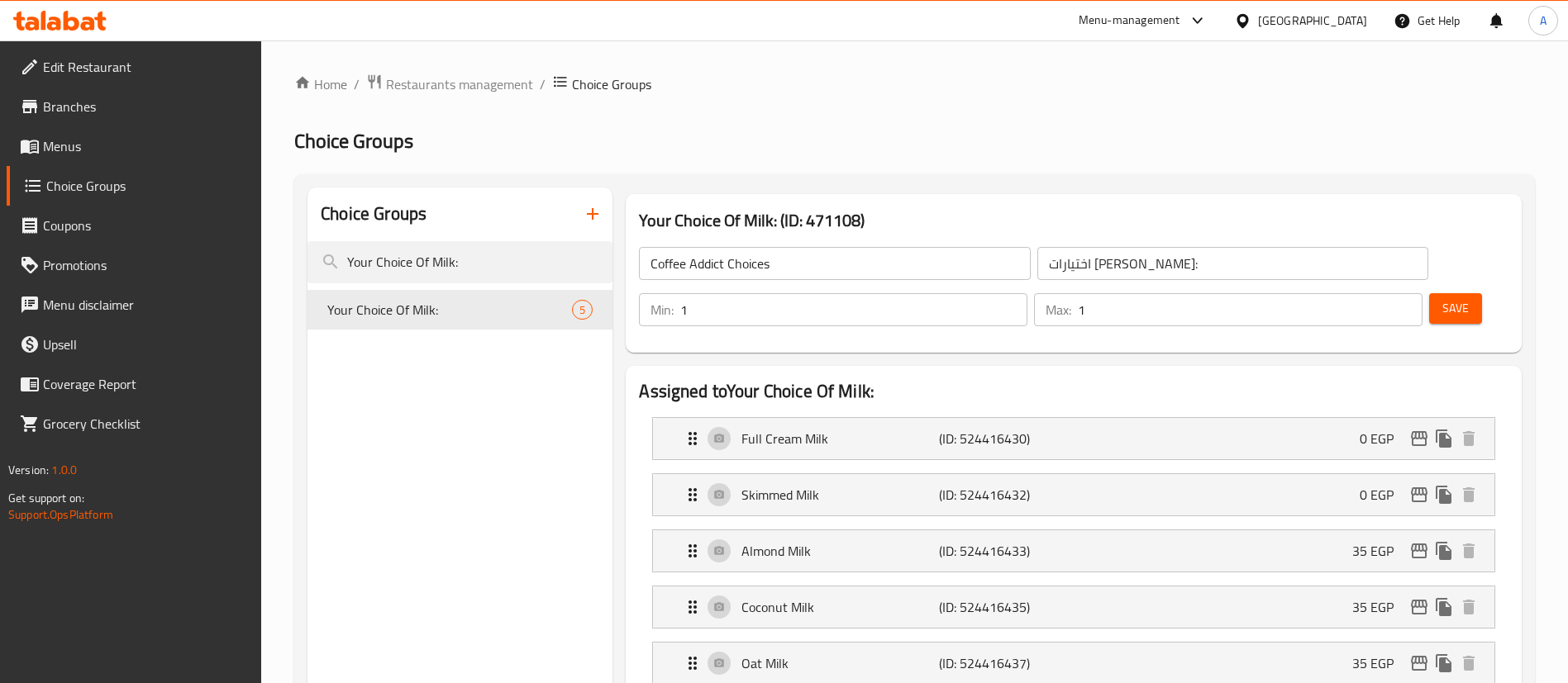
type input "Your Choice Of Milk:"
type input "إختيارك من الحليب:"
type input "0"
click at [783, 258] on input "Your Choice Of Milk:" at bounding box center [834, 263] width 391 height 33
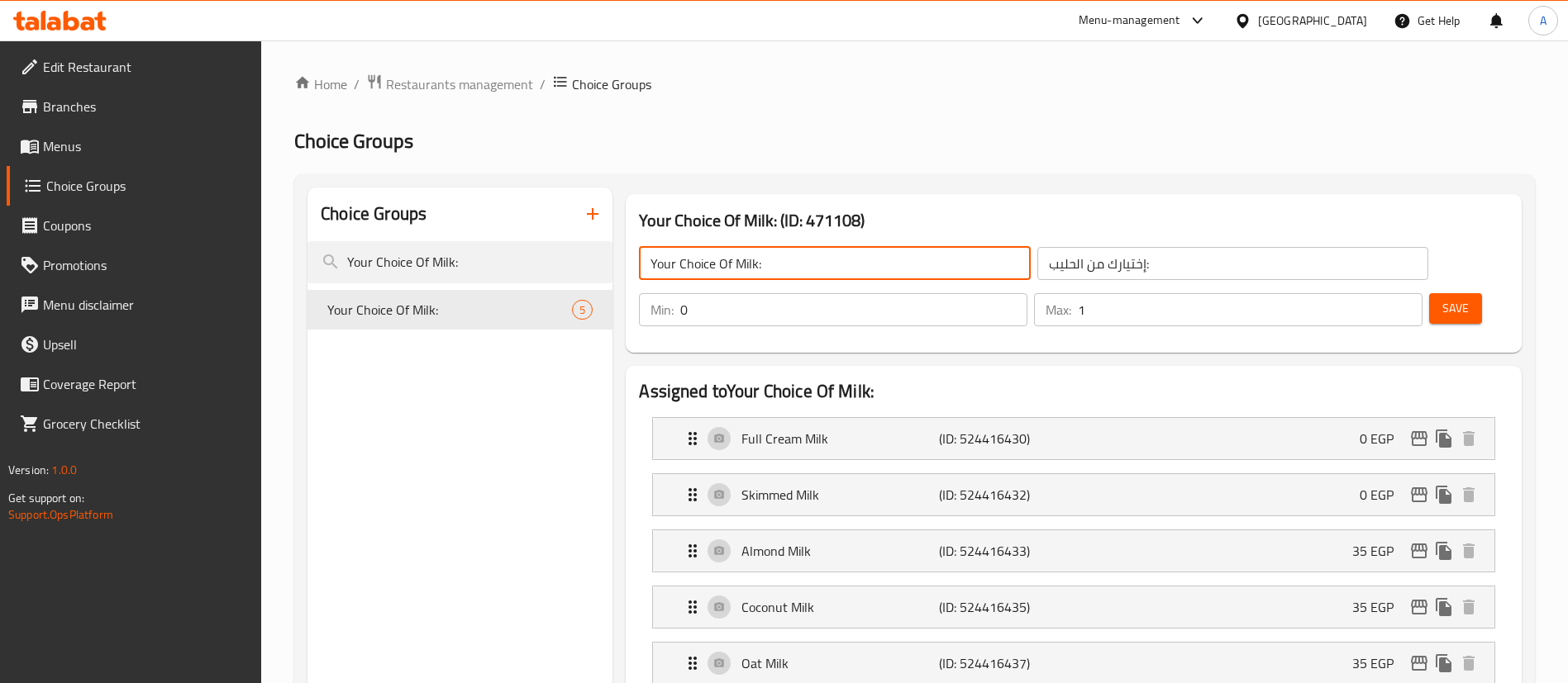
click at [783, 258] on input "Your Choice Of Milk:" at bounding box center [834, 263] width 391 height 33
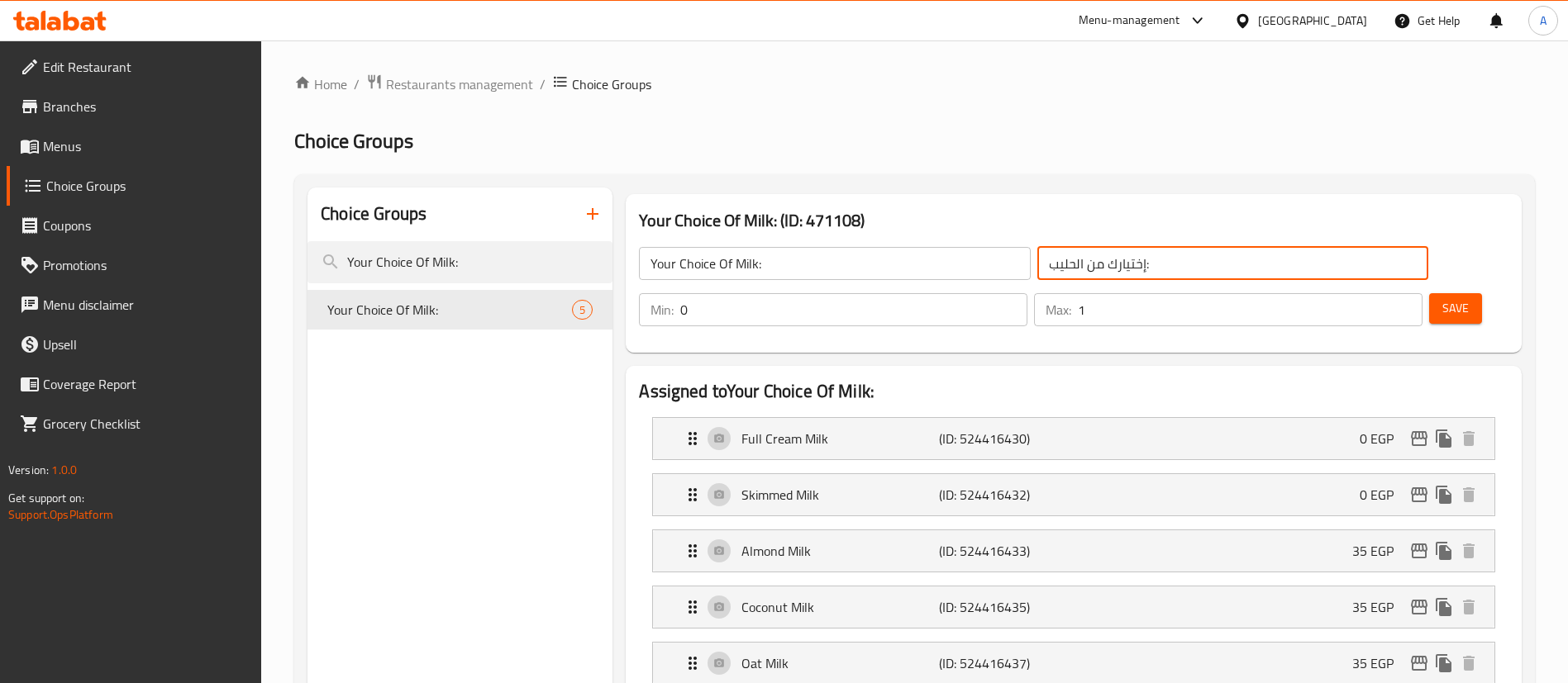
click at [1066, 262] on input "إختيارك من الحليب:" at bounding box center [1231, 263] width 391 height 33
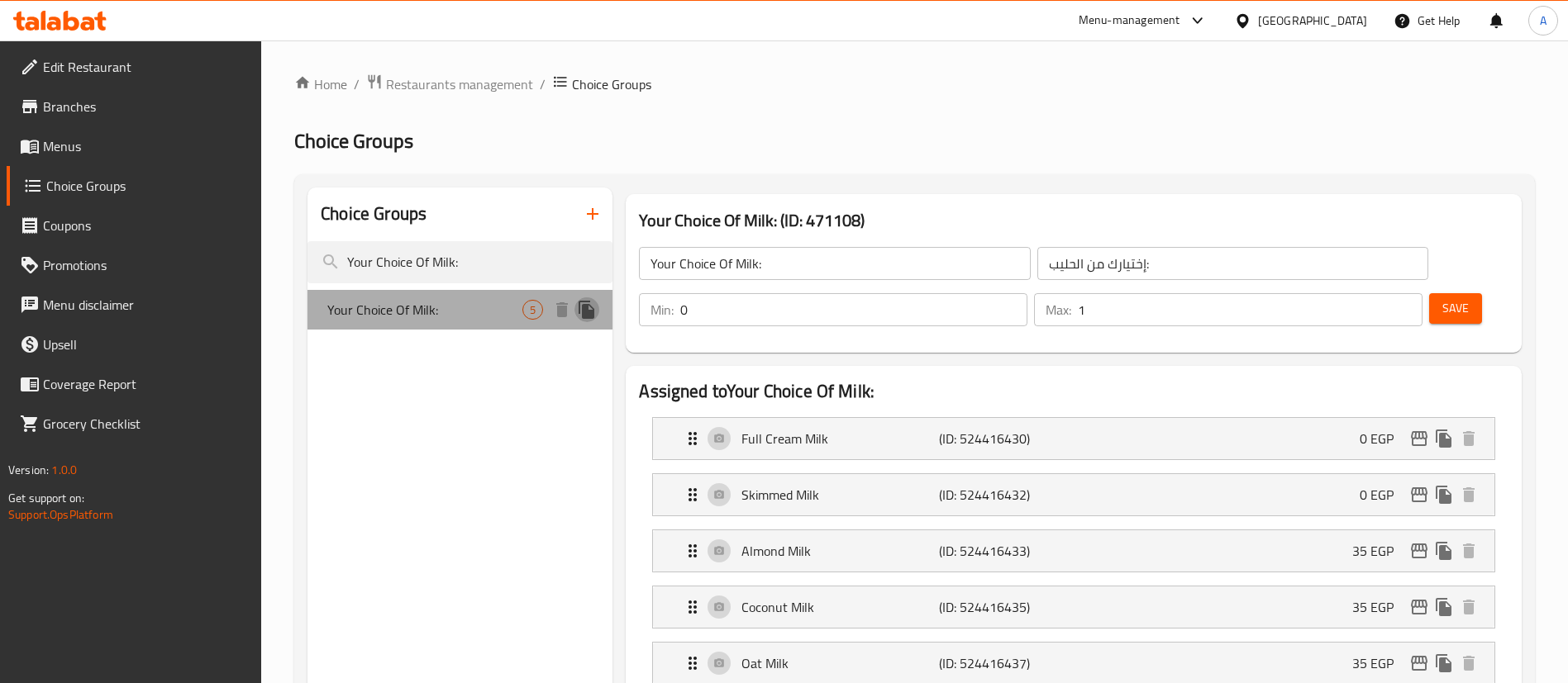
click at [587, 309] on icon "duplicate" at bounding box center [586, 310] width 16 height 18
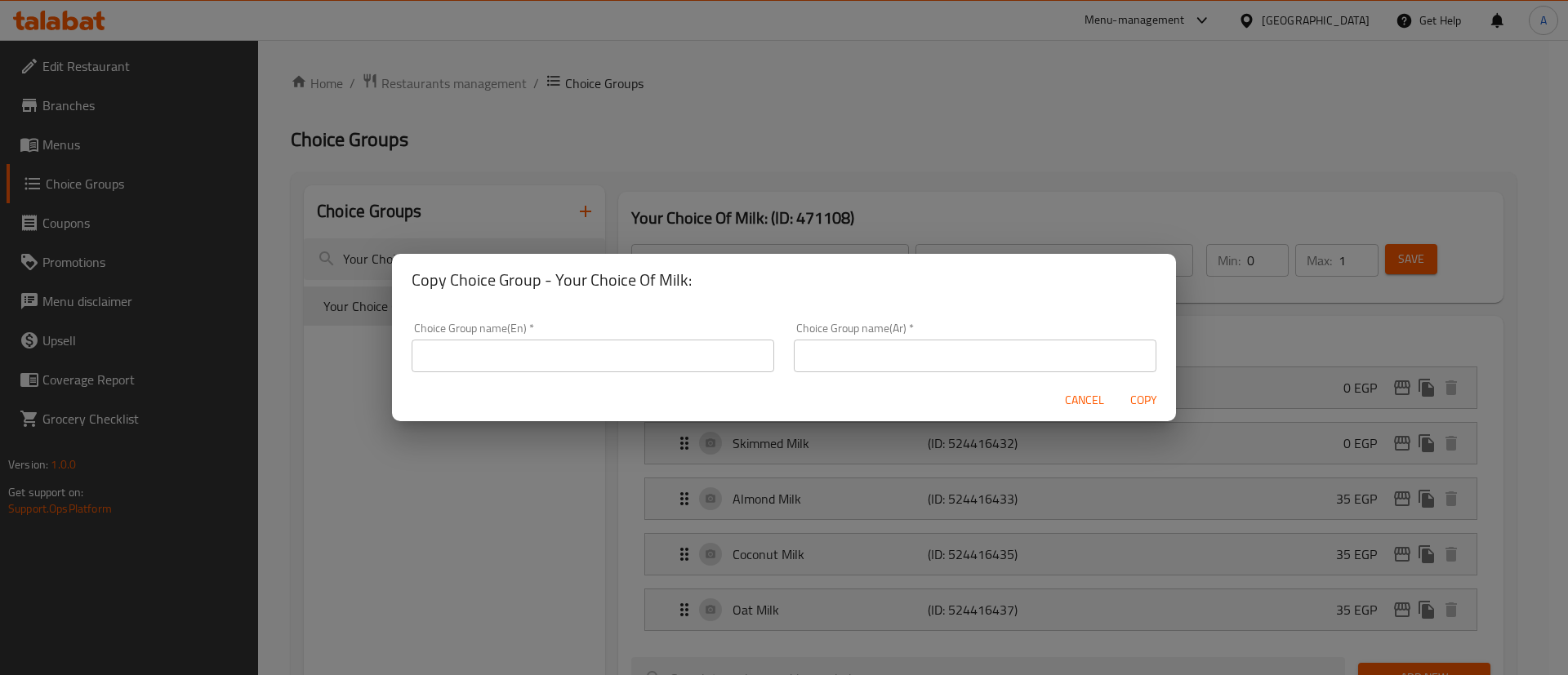
drag, startPoint x: 958, startPoint y: 361, endPoint x: 942, endPoint y: 357, distance: 16.5
click at [958, 361] on input "text" at bounding box center [974, 355] width 362 height 33
paste input "إختيارك من الحليب:"
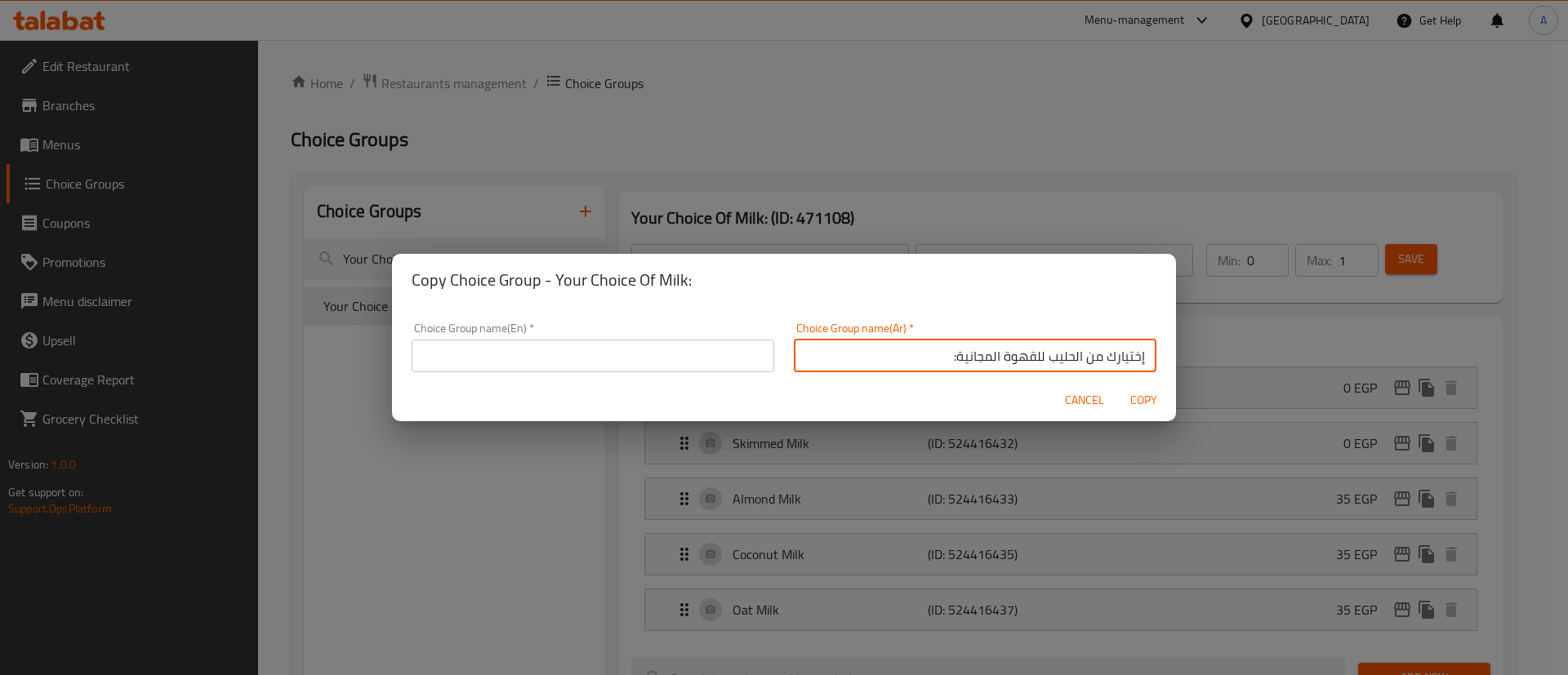
type input "إختيارك من الحليب للقهوة المجانية:"
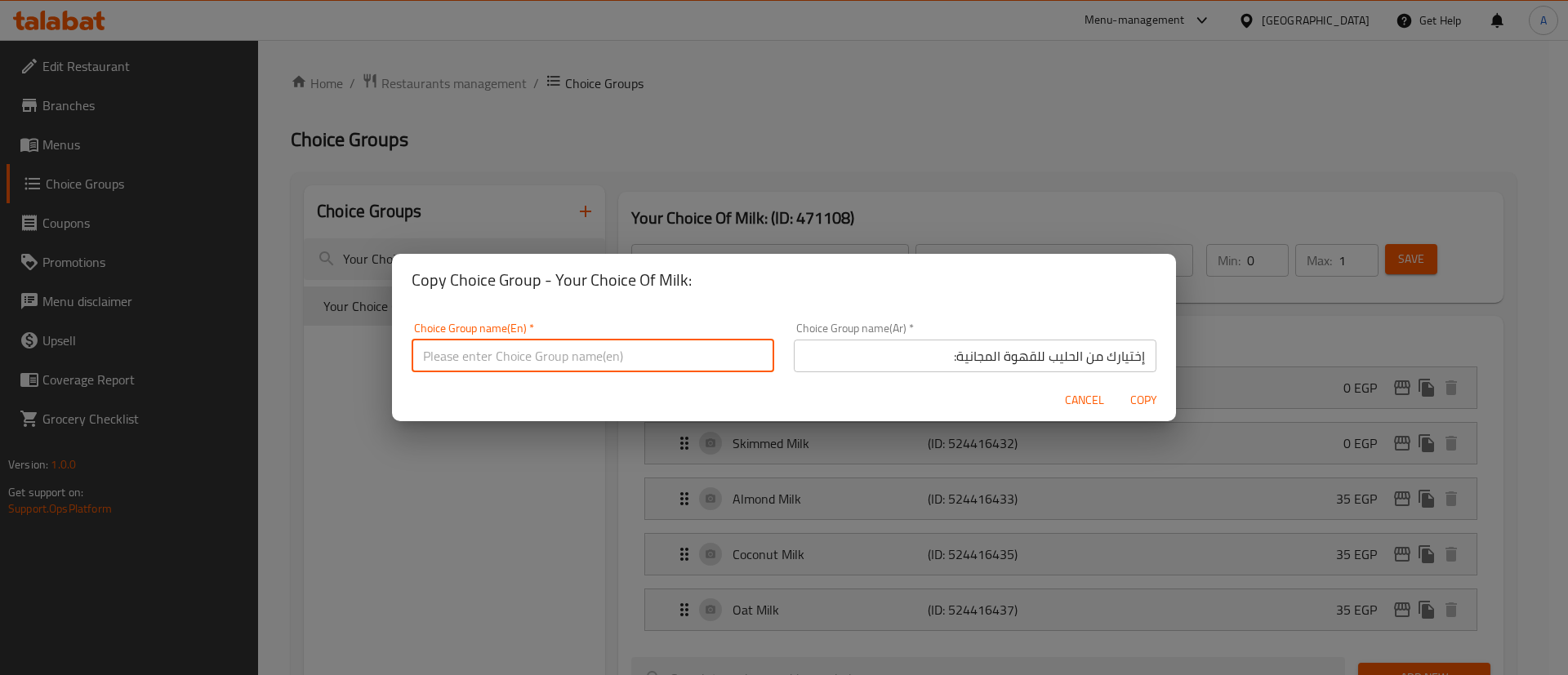
click at [631, 367] on input "text" at bounding box center [592, 355] width 362 height 33
paste input "إختيارك من الحليب:"
paste input "Your Choice Of Milk"
type input "Your Choice Of Milk For Free Coffee:"
click at [1153, 405] on span "Copy" at bounding box center [1144, 401] width 39 height 21
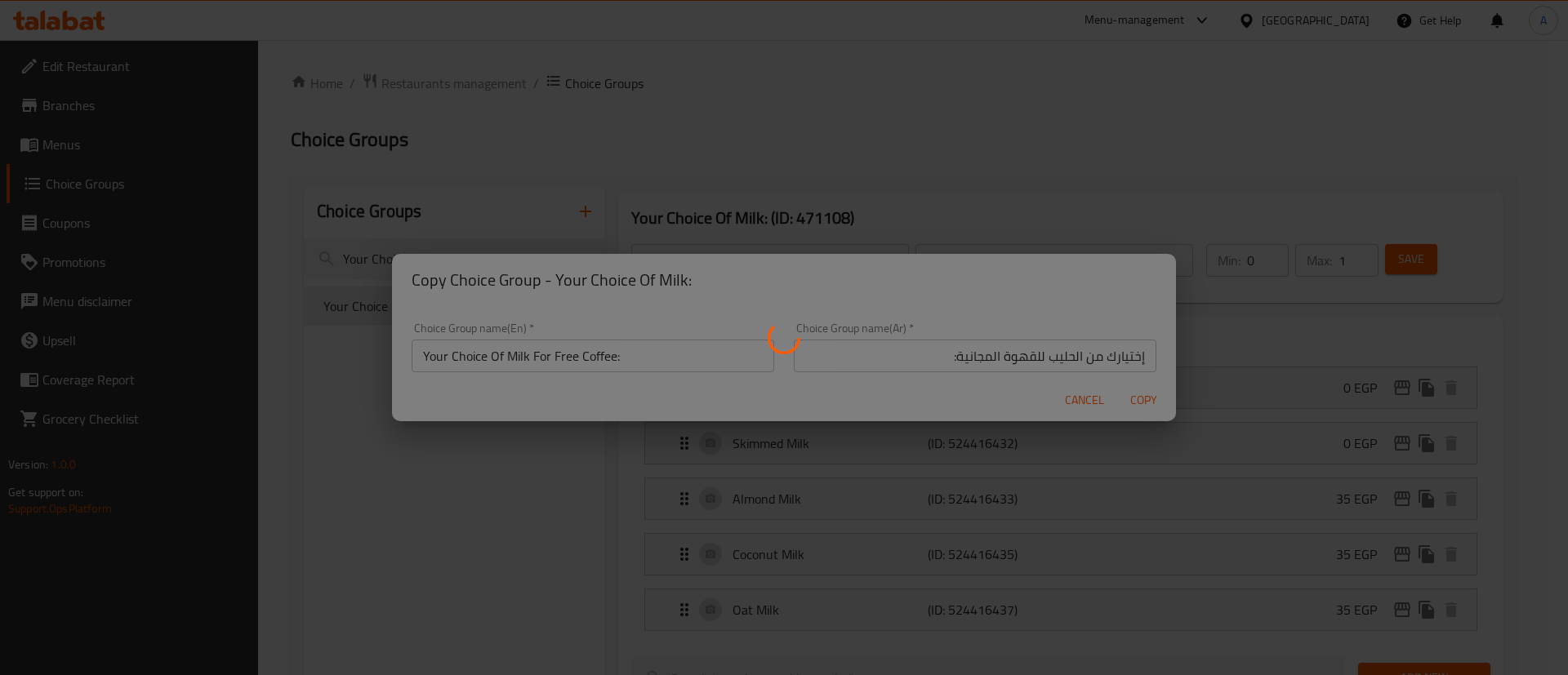
type input "Your Choice Of Milk For Free Coffee:"
type input "إختيارك من الحليب للقهوة المجانية:"
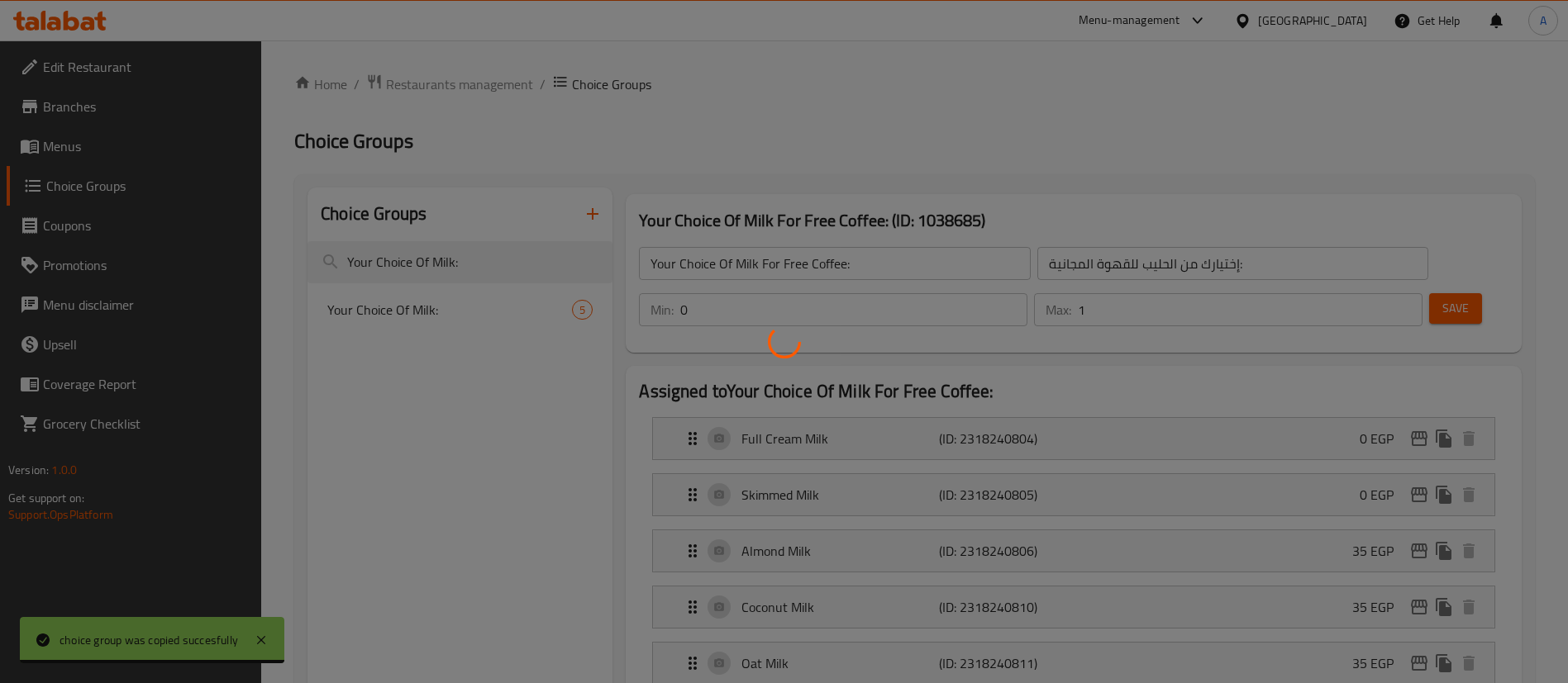
scroll to position [686, 0]
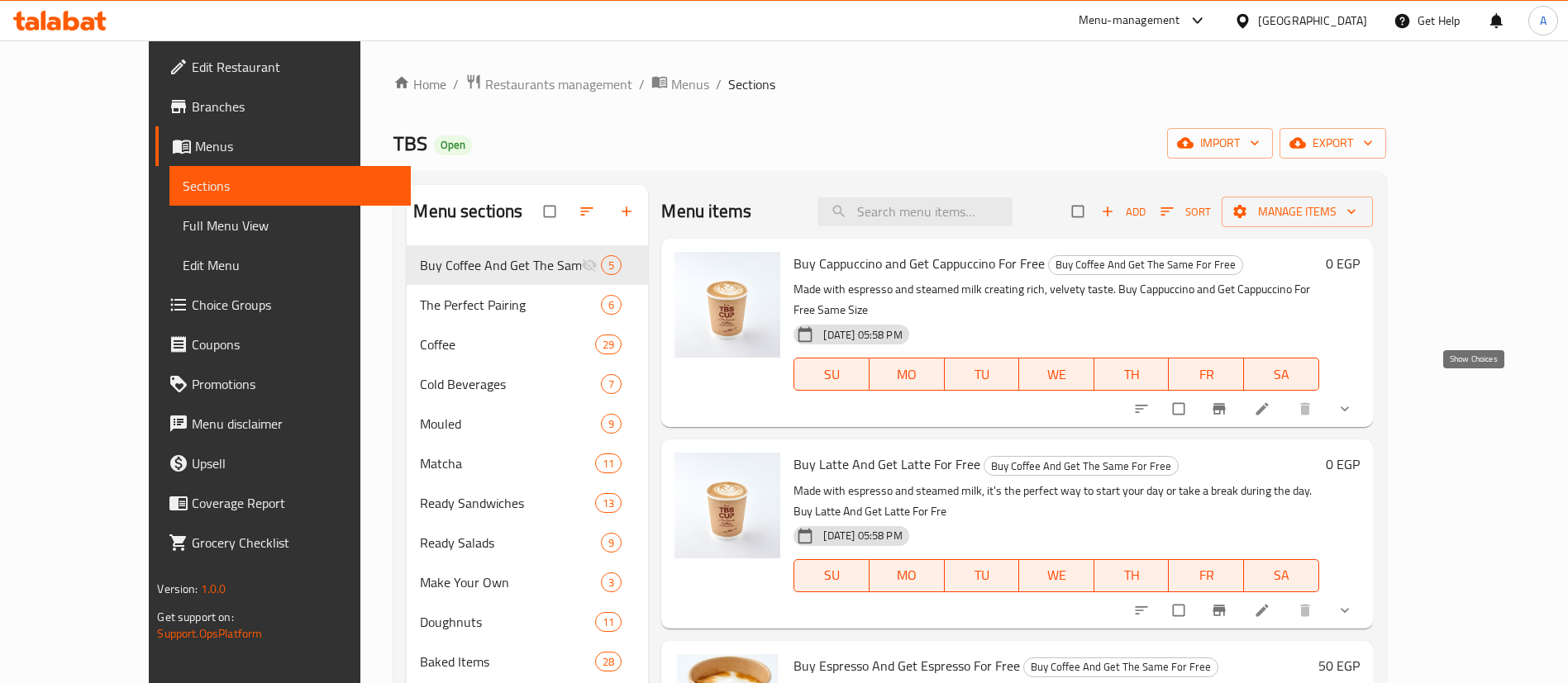
click at [1353, 400] on icon "show more" at bounding box center [1344, 408] width 17 height 17
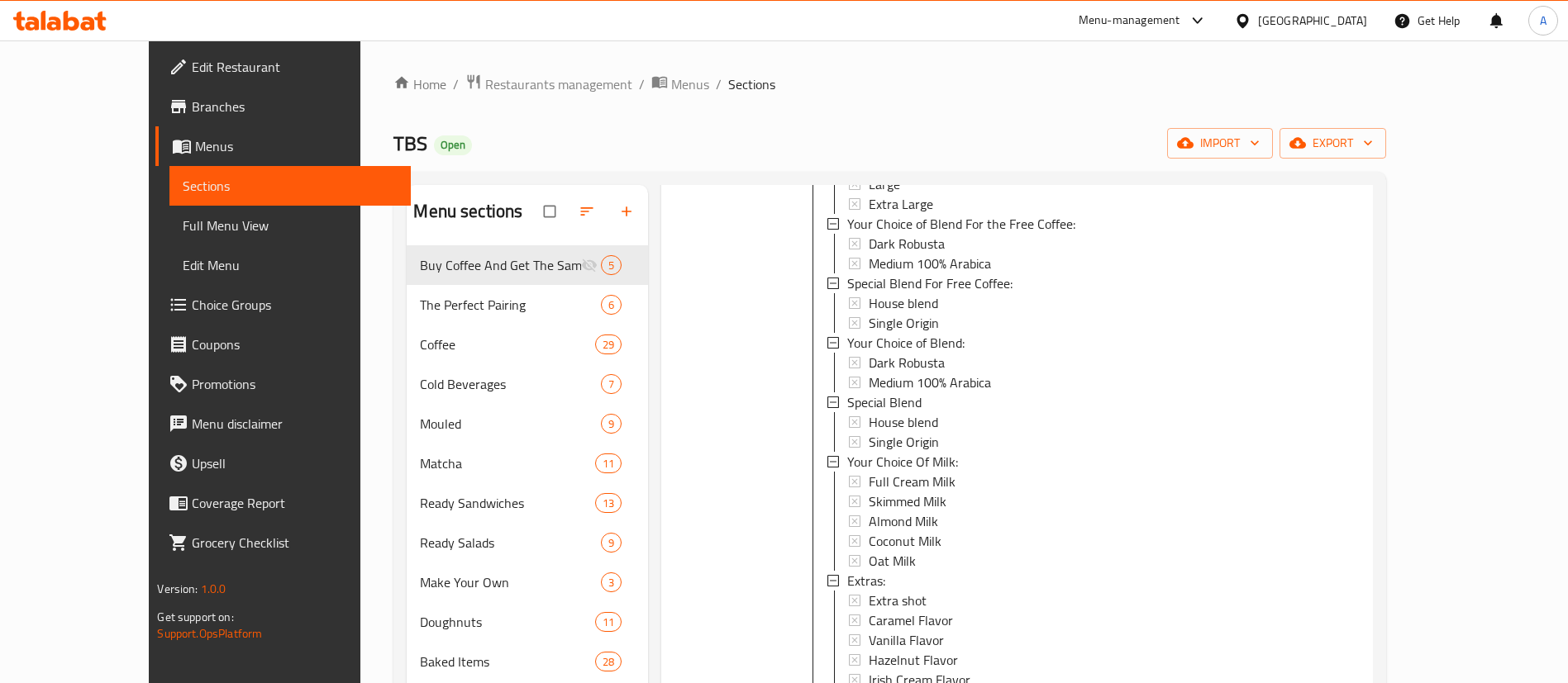
scroll to position [309, 0]
click at [921, 455] on div "Your Choice Of Milk:" at bounding box center [1076, 465] width 457 height 20
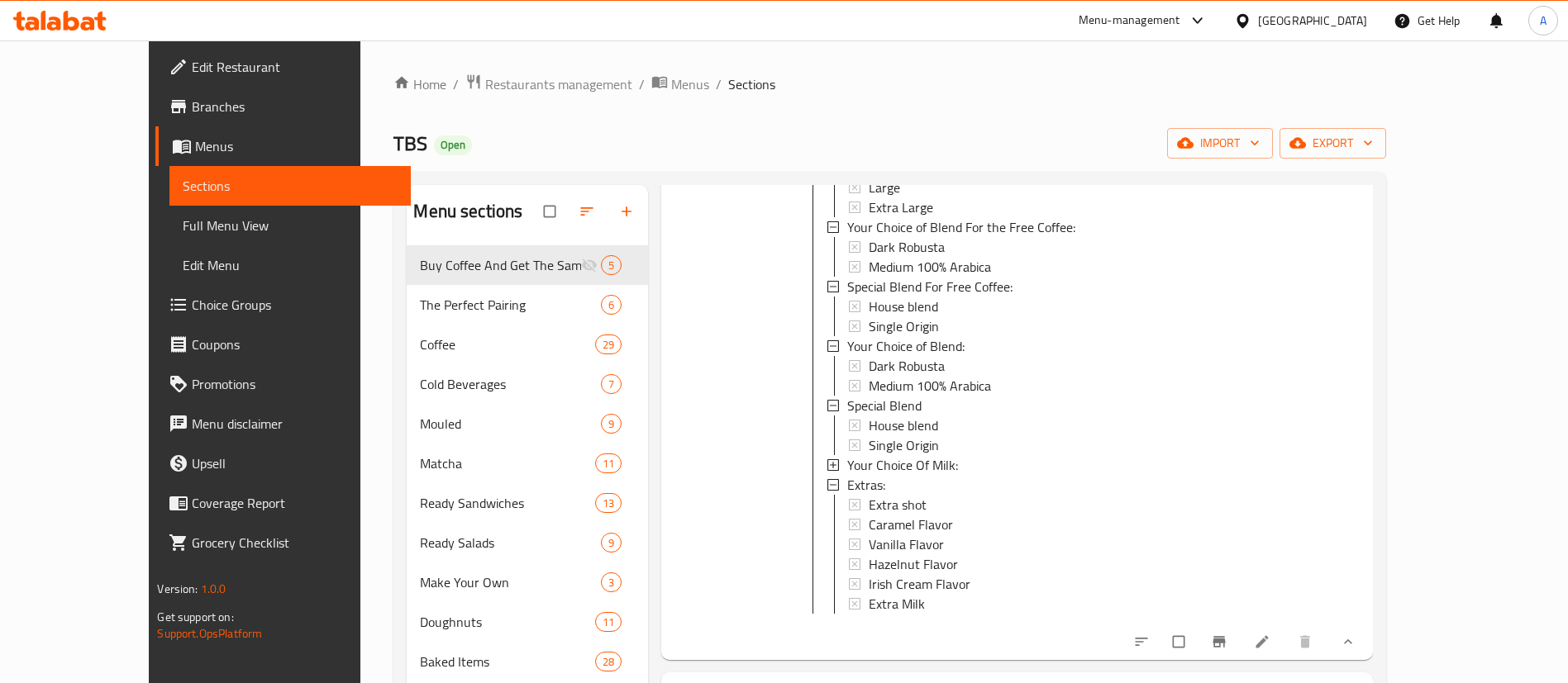
click at [921, 455] on div "Your Choice Of Milk:" at bounding box center [1076, 465] width 457 height 20
copy li "Your Choice Of Milk:"
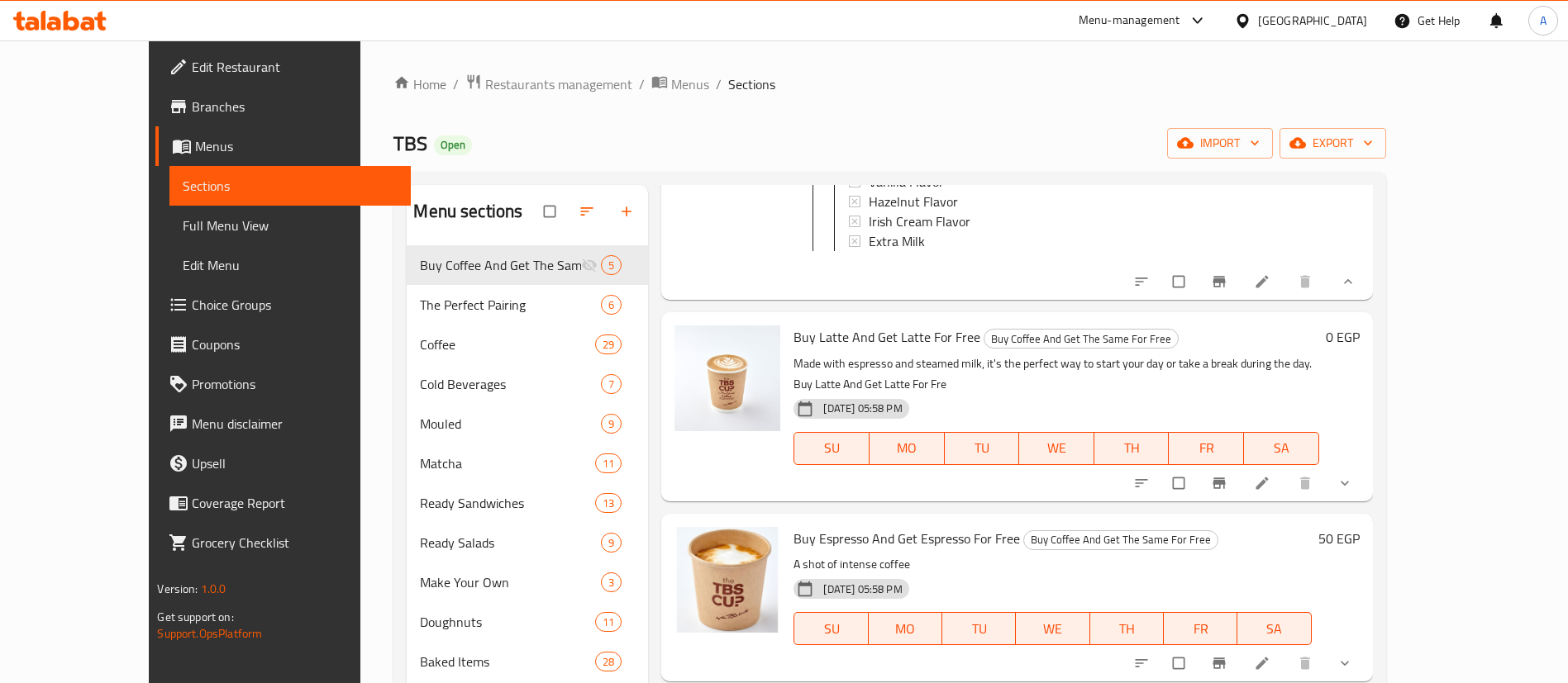
scroll to position [674, 0]
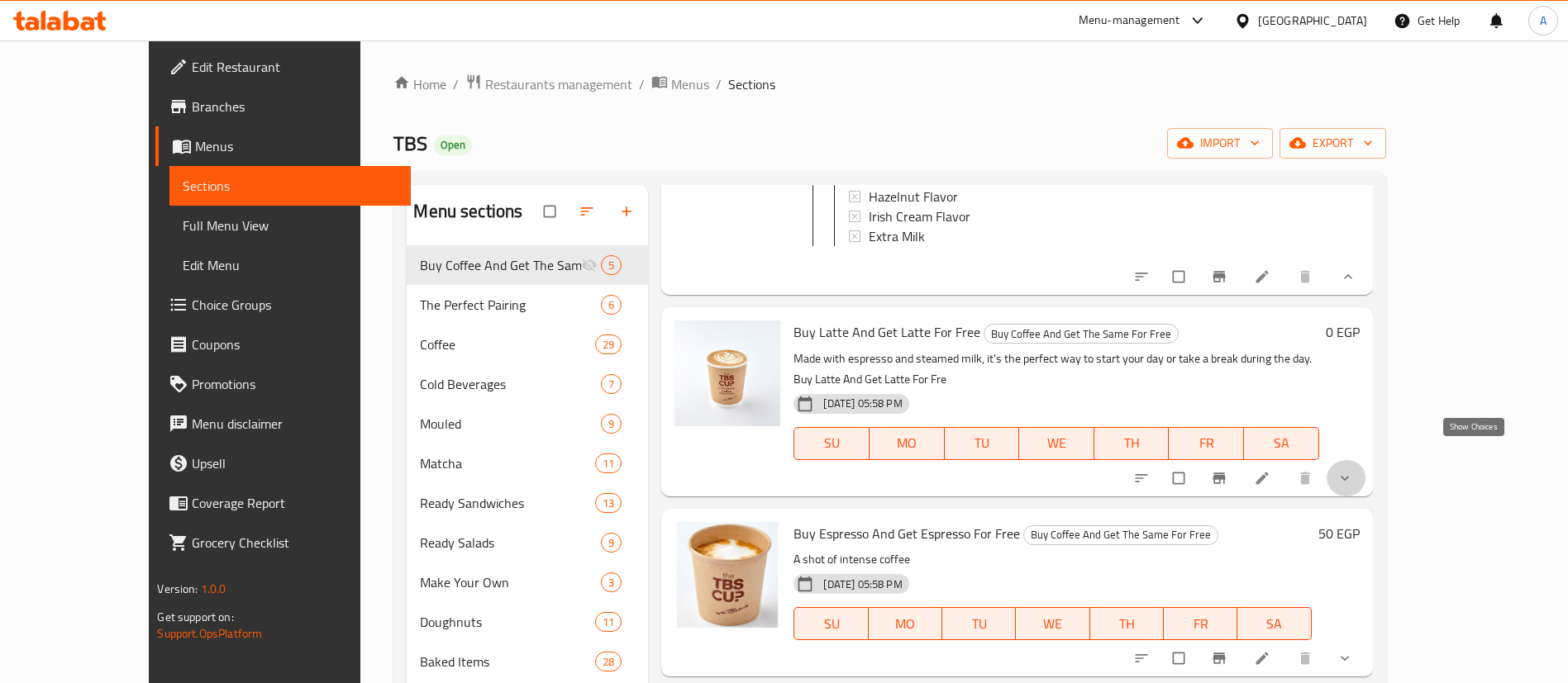
click at [1353, 470] on icon "show more" at bounding box center [1344, 478] width 17 height 17
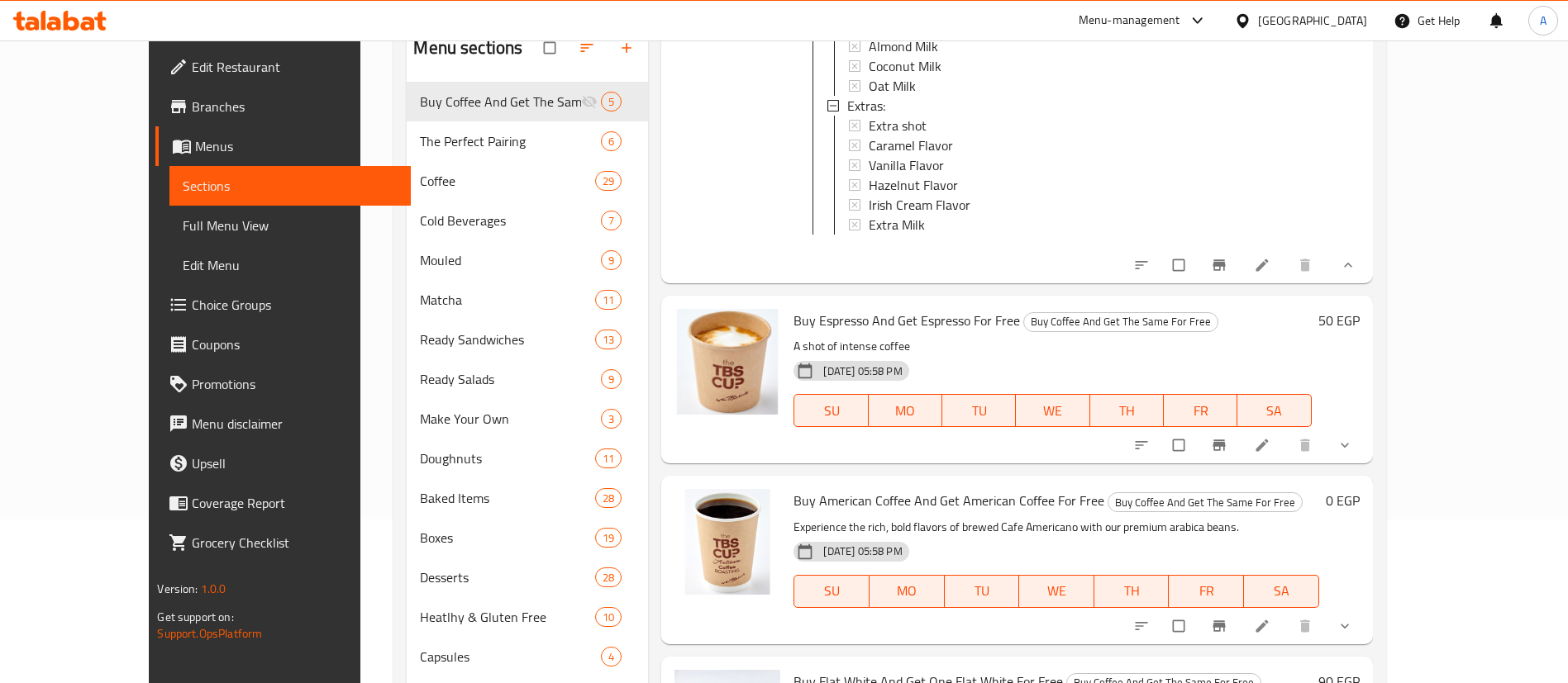
scroll to position [175, 0]
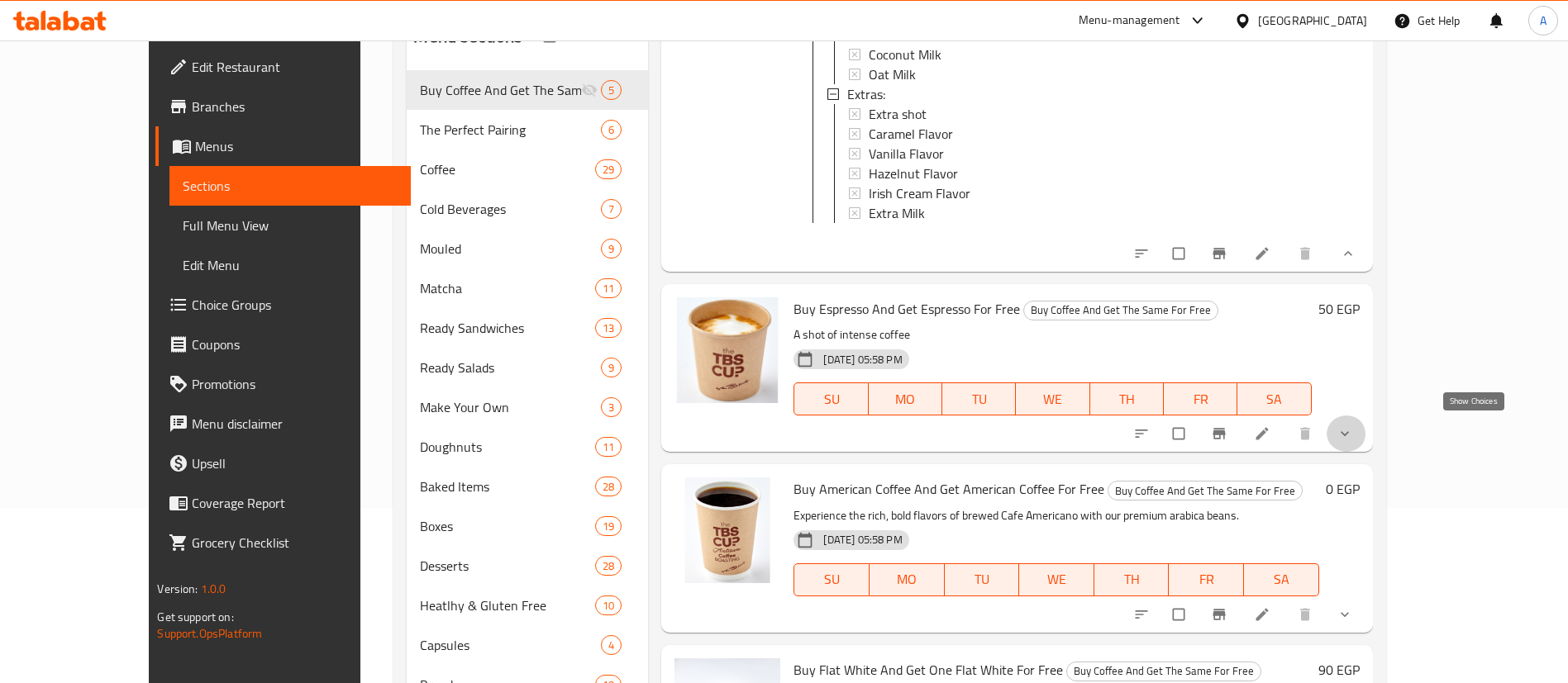
click at [1353, 430] on icon "show more" at bounding box center [1344, 433] width 17 height 17
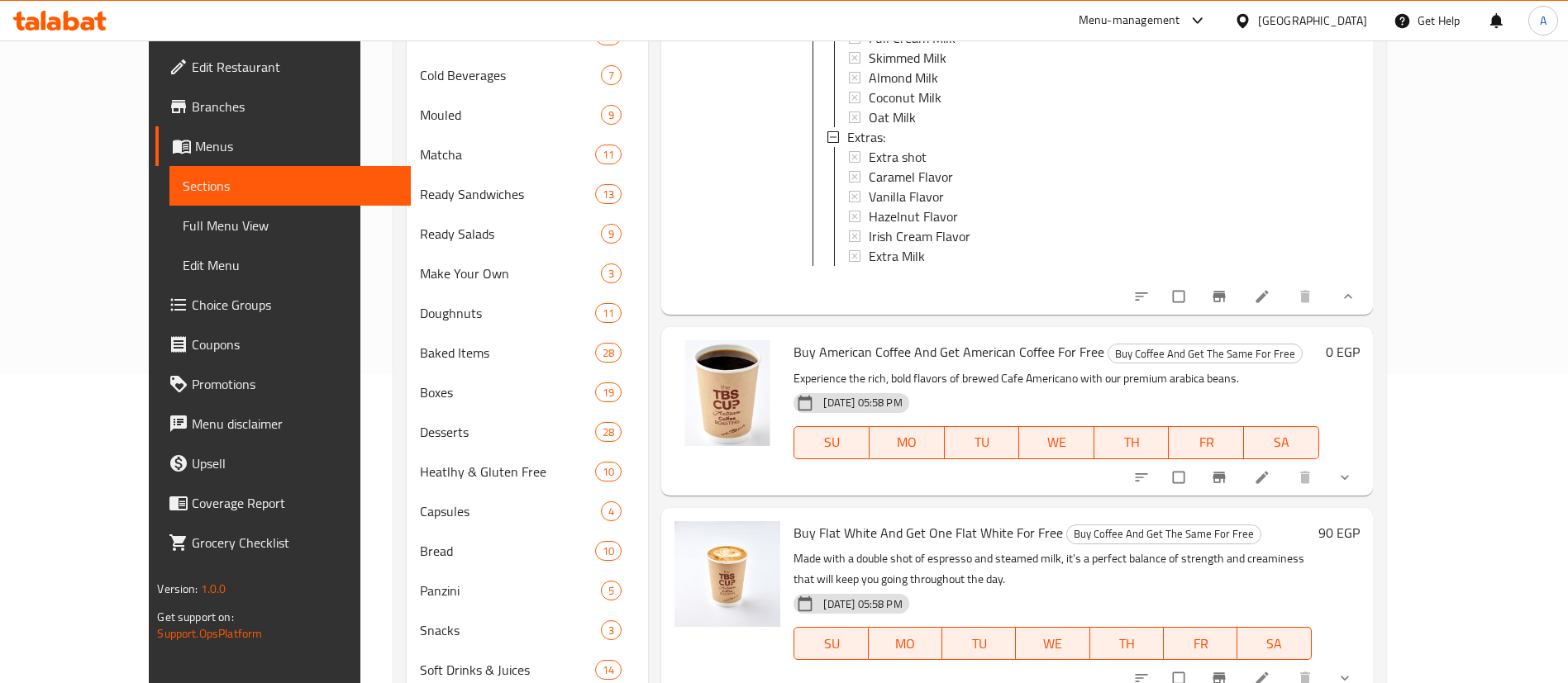
scroll to position [315, 0]
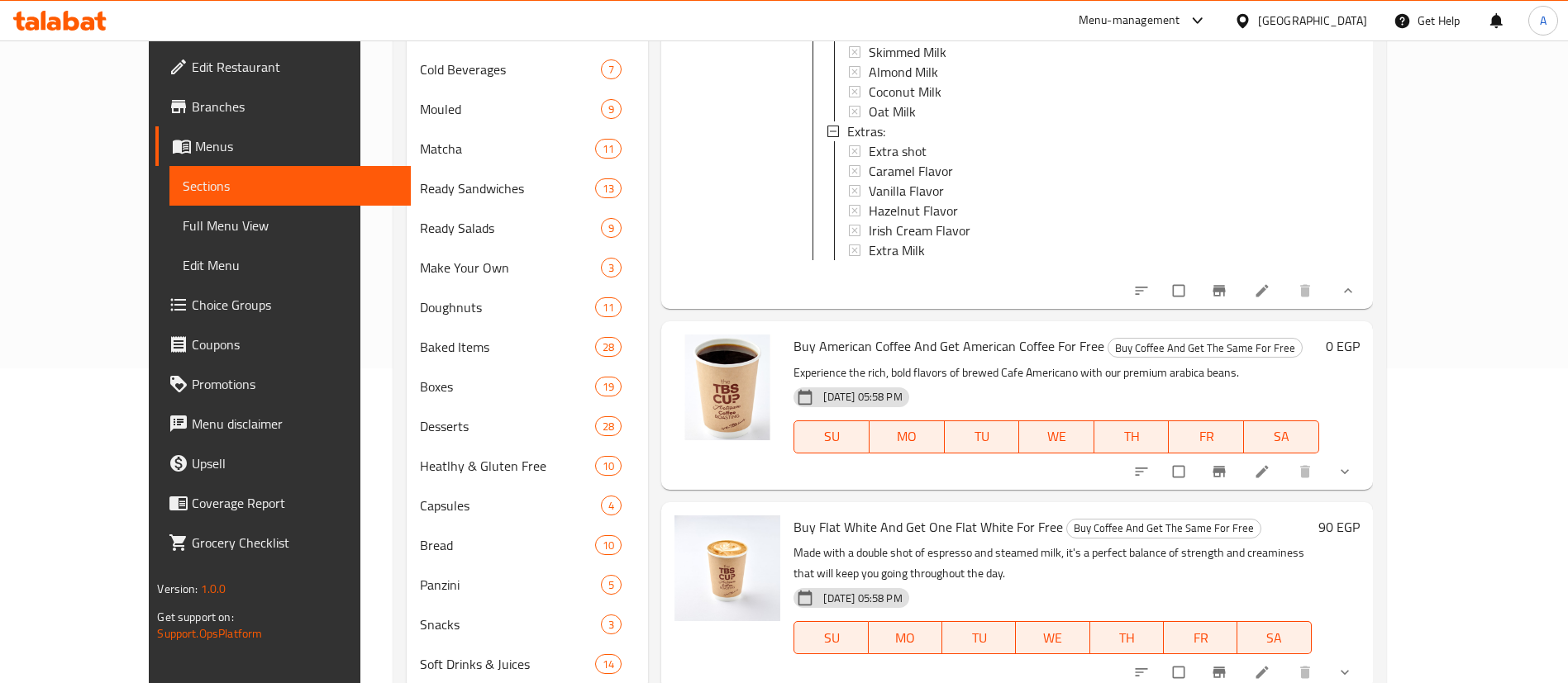
click at [1366, 455] on button "show more" at bounding box center [1346, 471] width 40 height 36
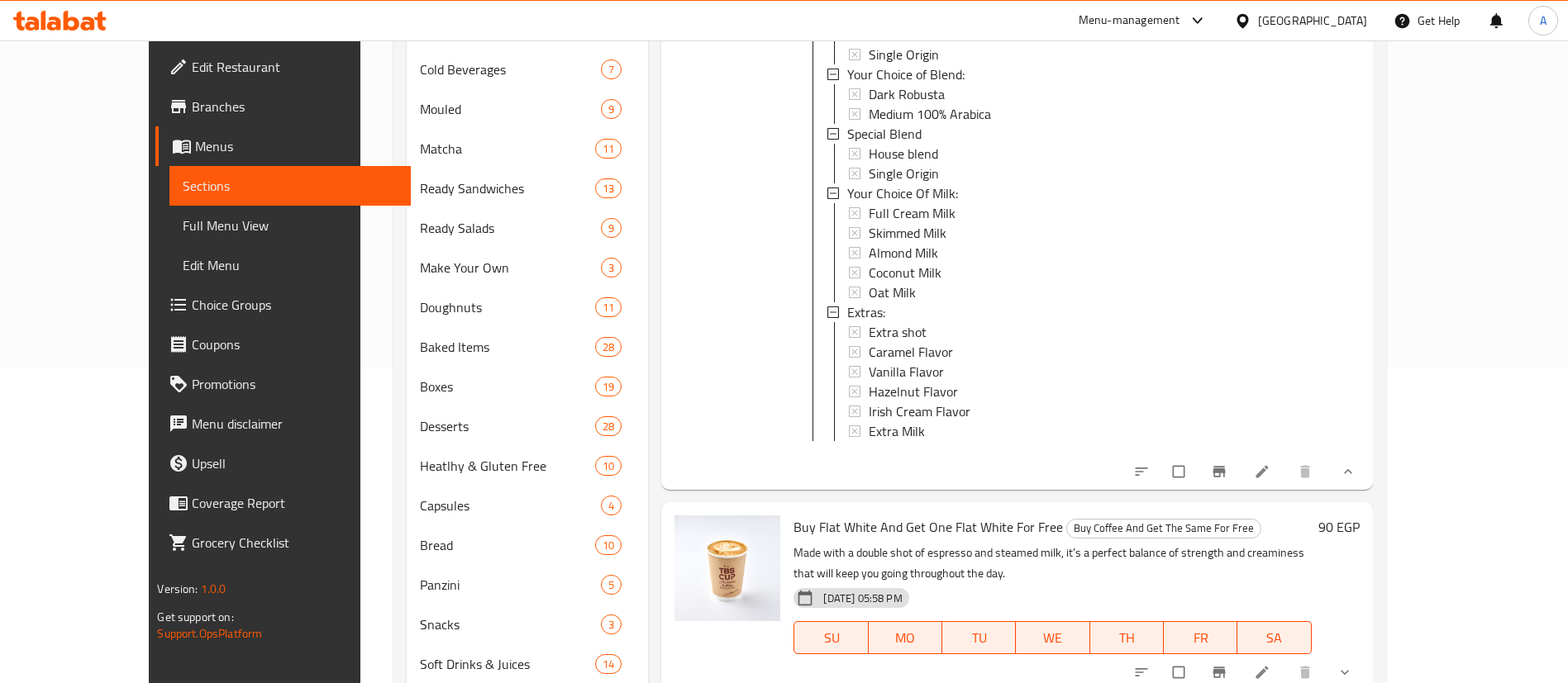
scroll to position [368, 0]
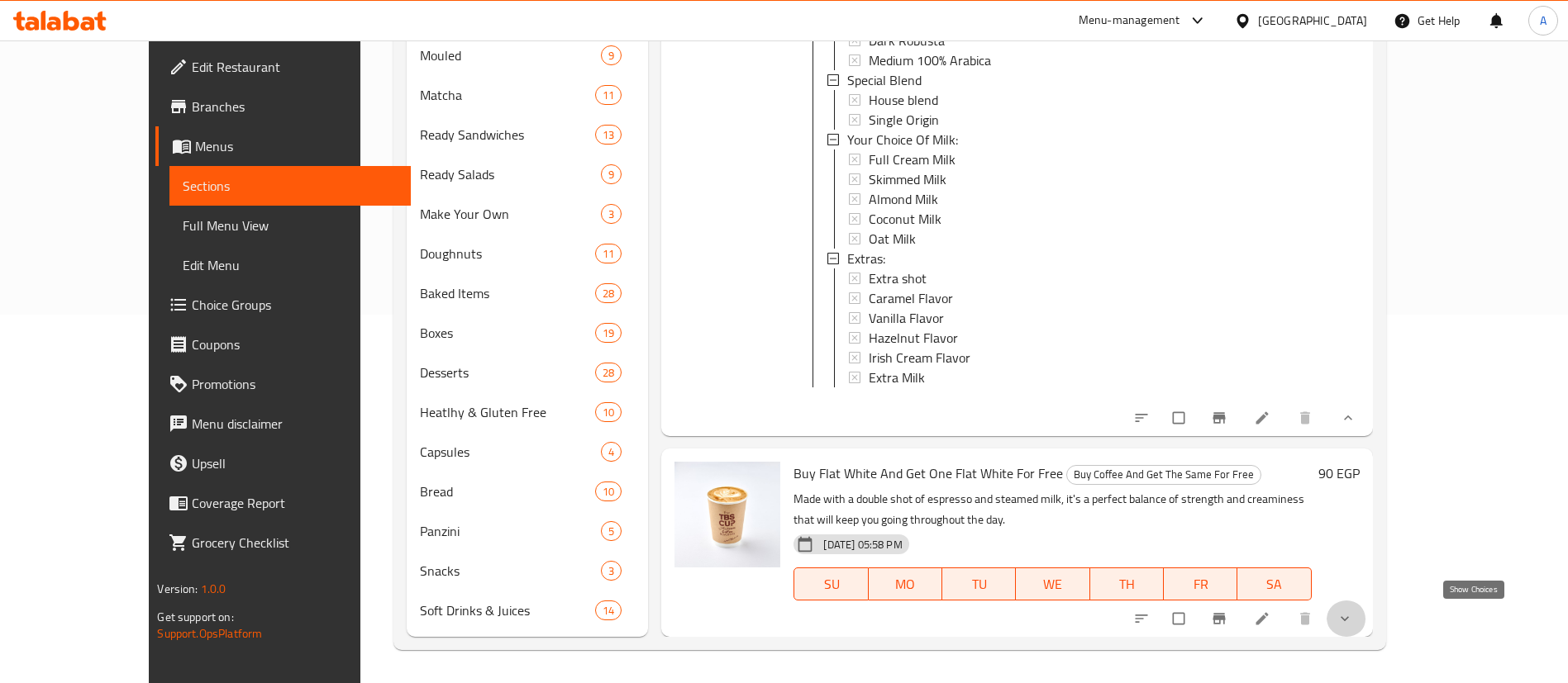
click at [1353, 620] on icon "show more" at bounding box center [1344, 619] width 17 height 17
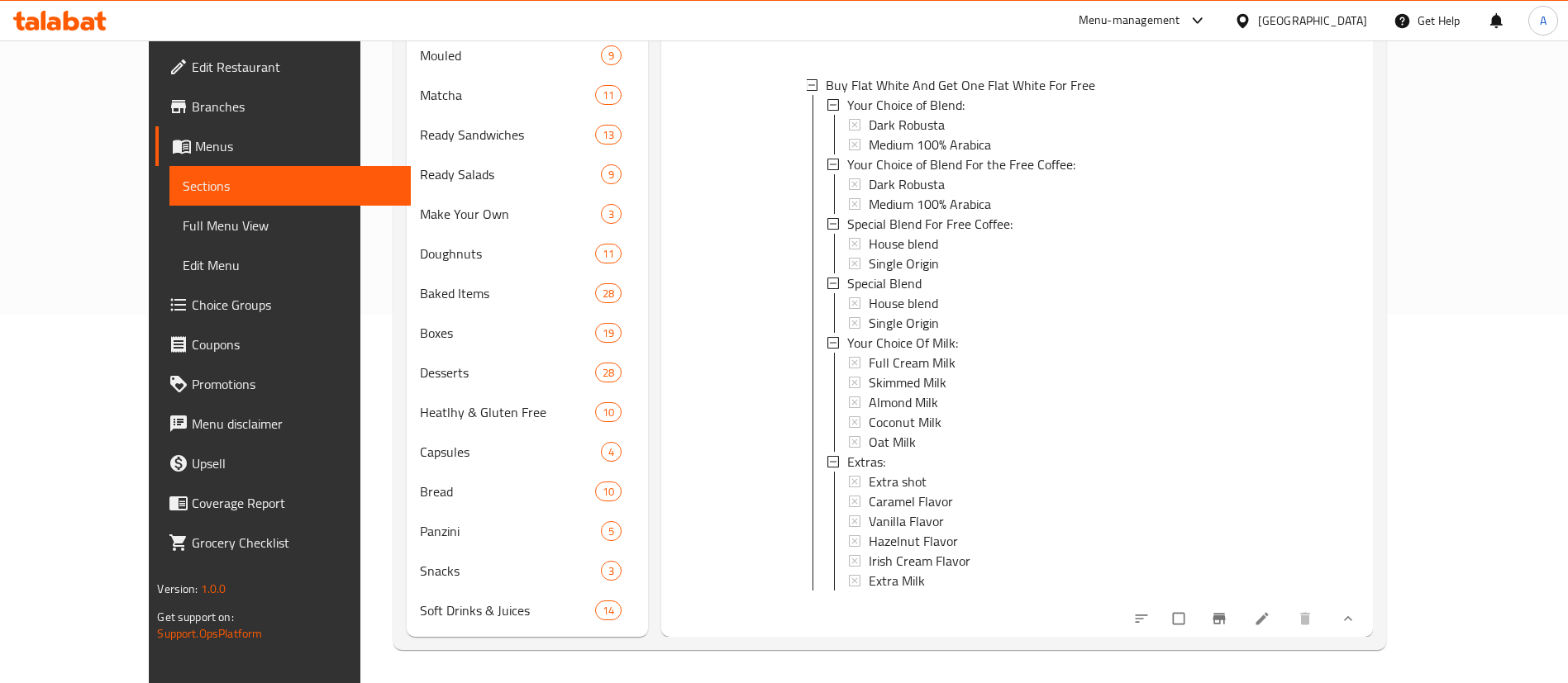
scroll to position [2, 0]
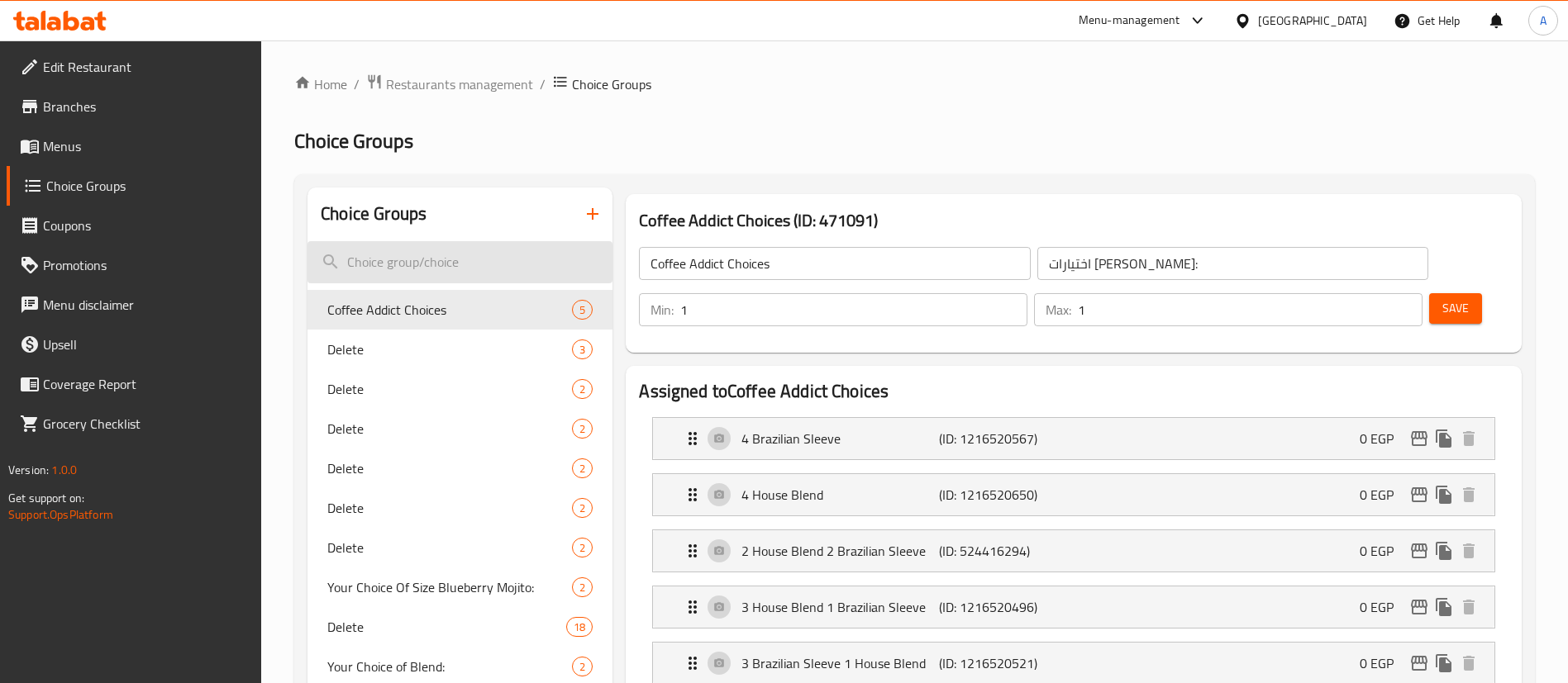
click at [504, 256] on input "search" at bounding box center [459, 263] width 305 height 42
paste input "Your Choice Of Milk:"
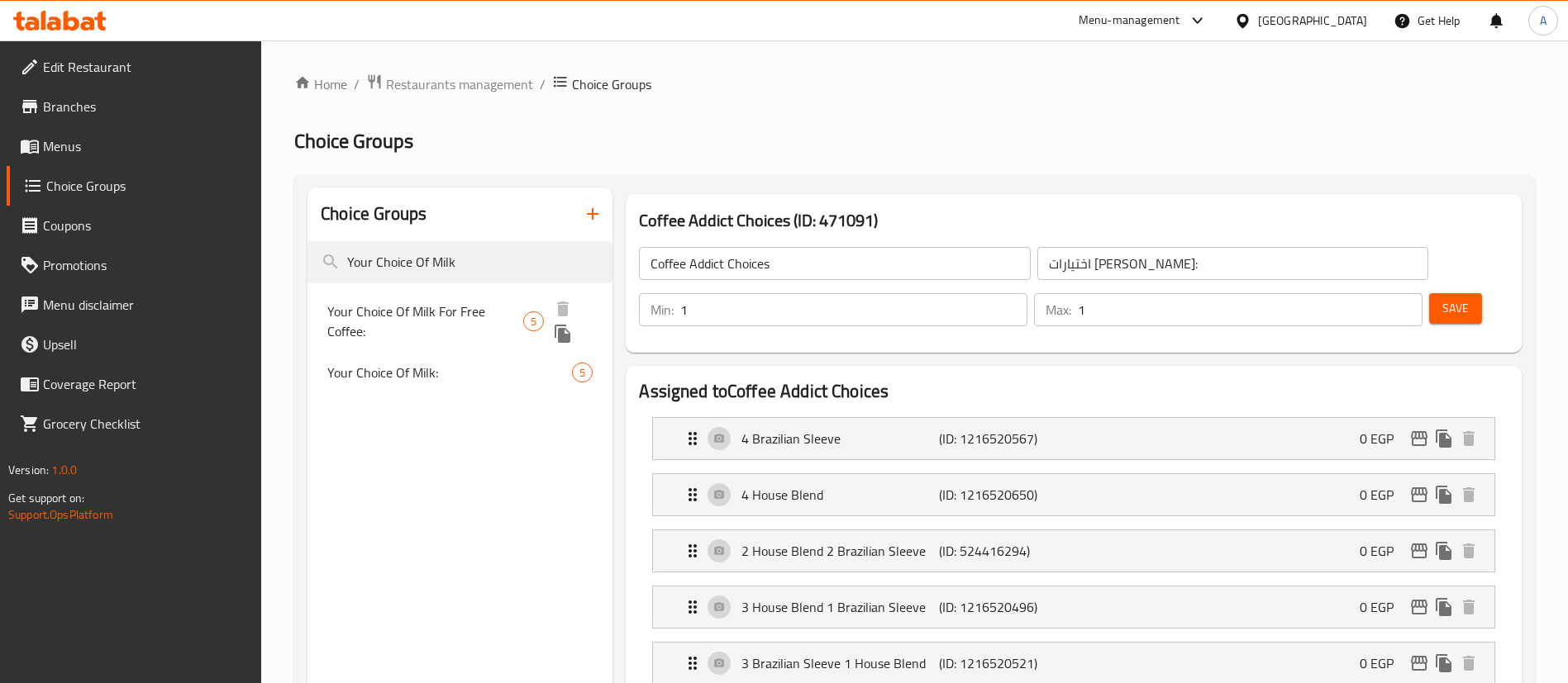
type input "Your Choice Of Milk"
click at [441, 290] on div "Your Choice Of Milk For Free Coffee: 5" at bounding box center [459, 321] width 305 height 63
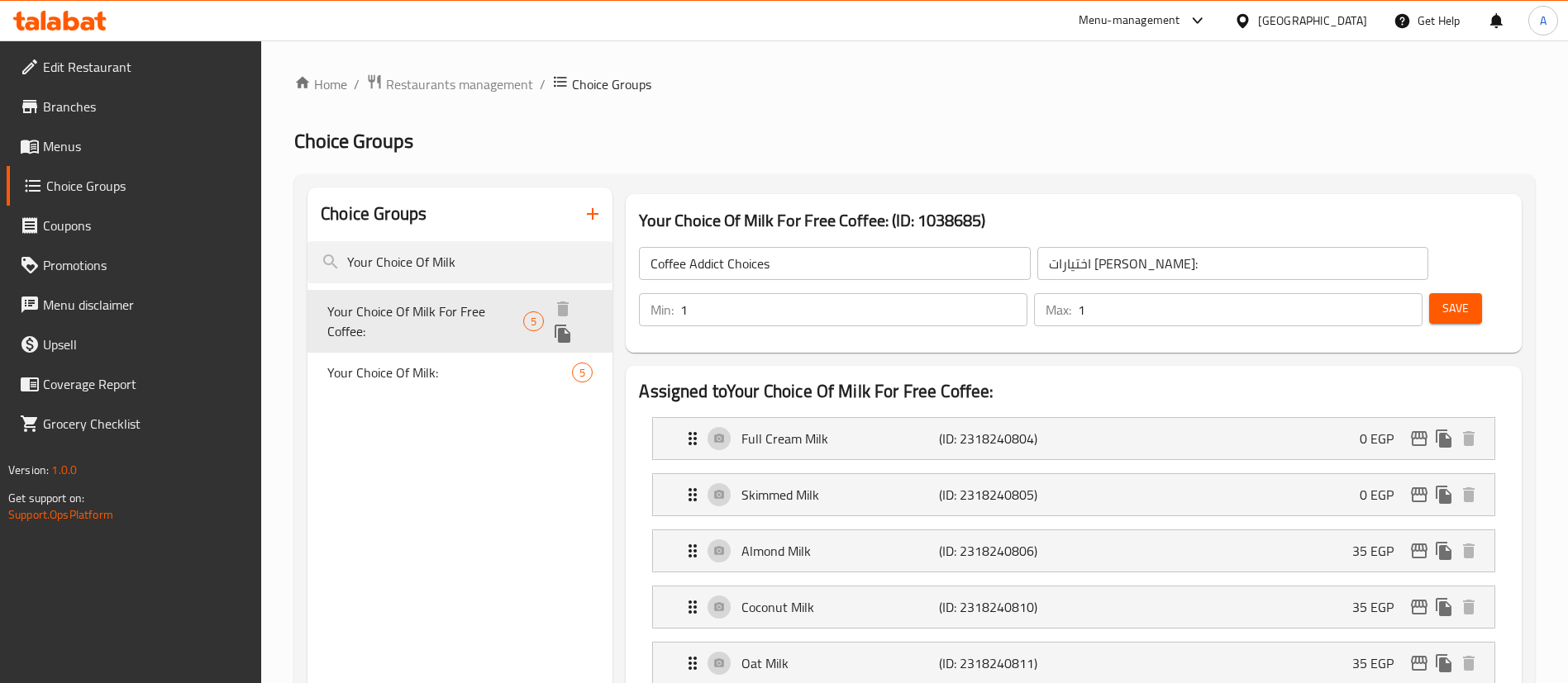
type input "Your Choice Of Milk For Free Coffee:"
type input "إختيارك من الحليب للقهوة المجانية:"
type input "0"
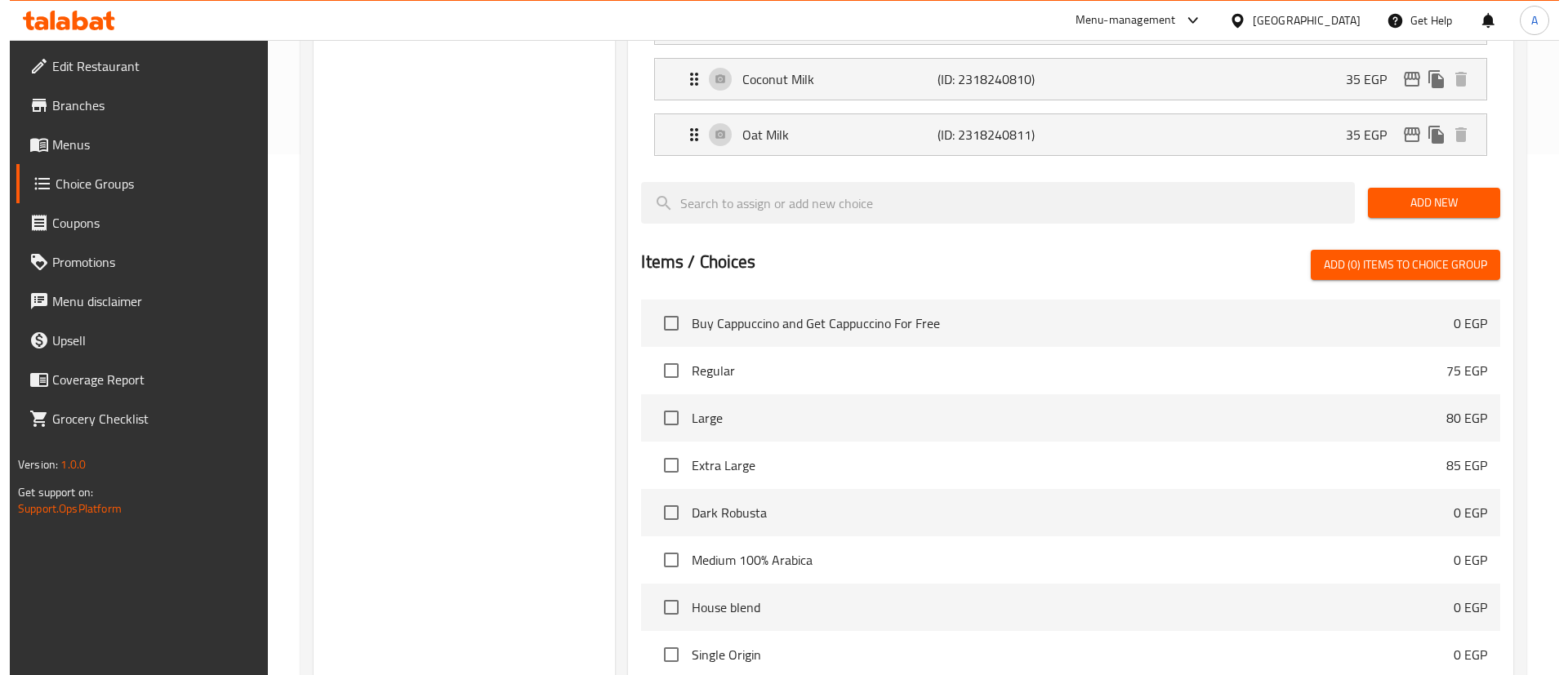
scroll to position [678, 0]
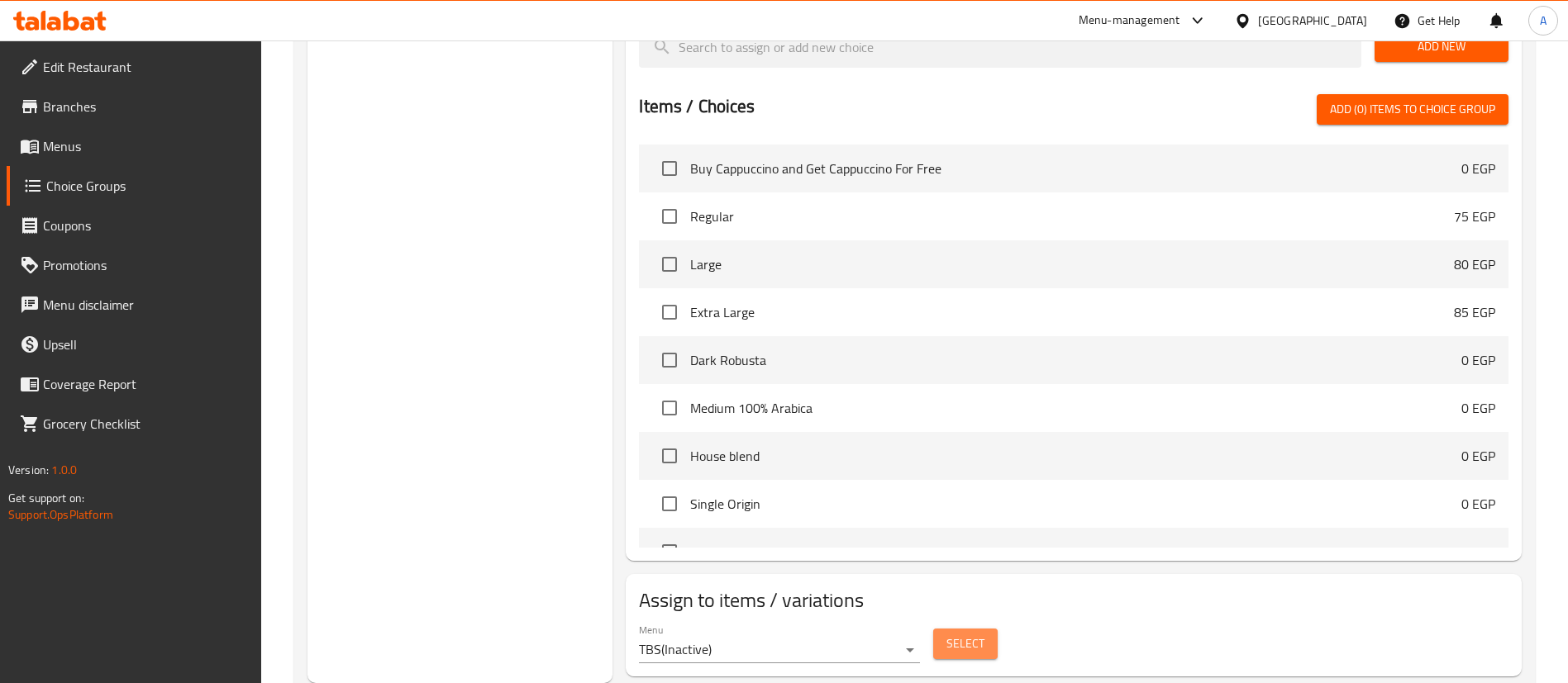
click at [961, 634] on span "Select" at bounding box center [965, 644] width 38 height 21
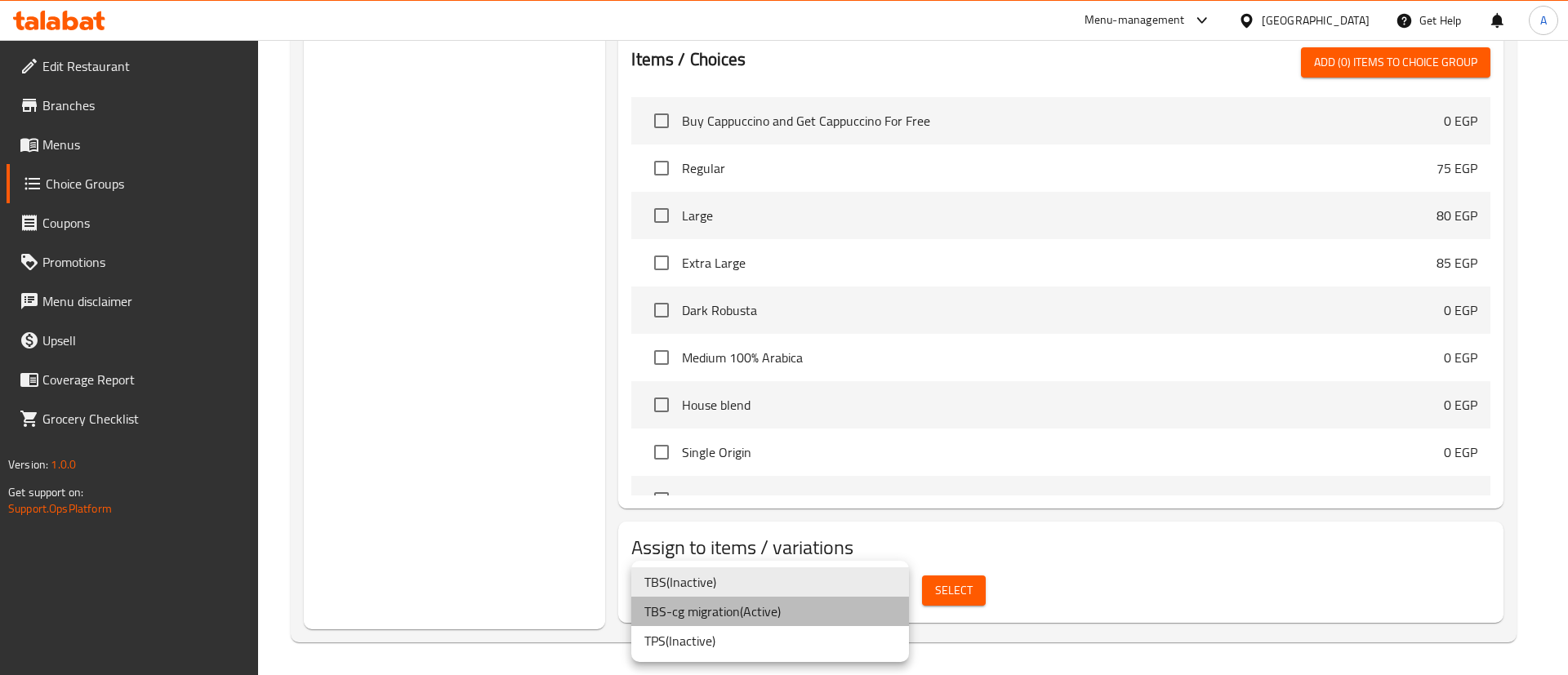
drag, startPoint x: 725, startPoint y: 619, endPoint x: 850, endPoint y: 612, distance: 125.2
click at [729, 615] on li "TBS-cg migration ( Active )" at bounding box center [770, 612] width 277 height 30
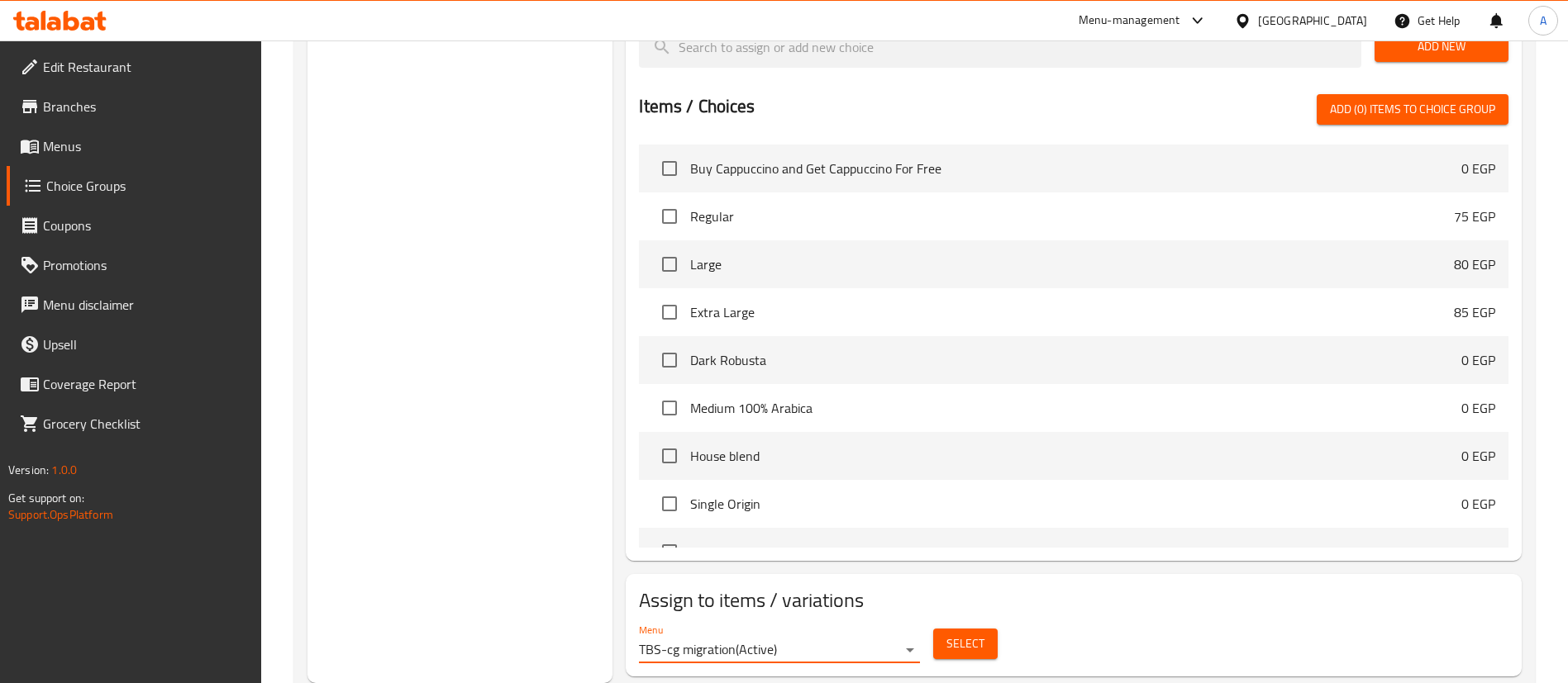
click at [980, 629] on button "Select" at bounding box center [965, 644] width 65 height 31
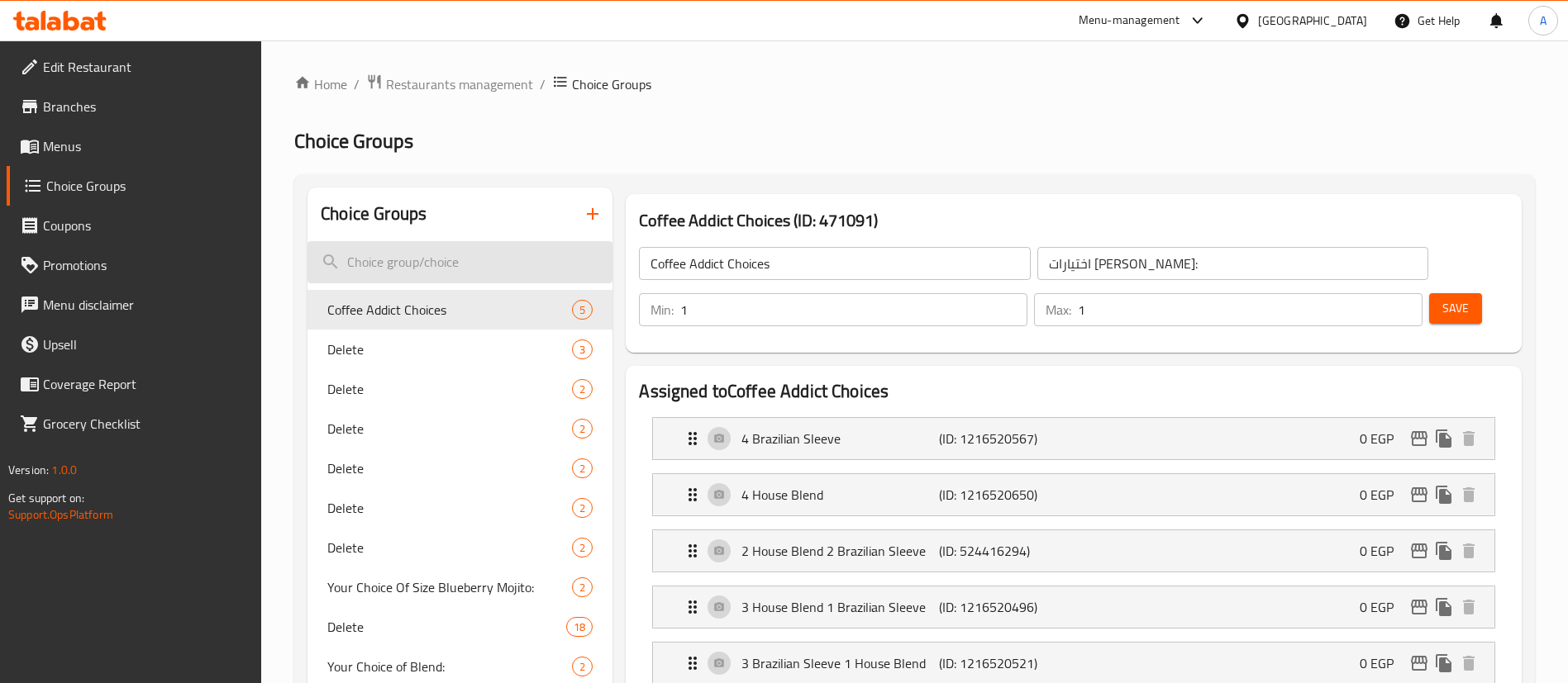
click at [531, 276] on input "search" at bounding box center [459, 263] width 305 height 42
paste input "Your Choice Of Milk:"
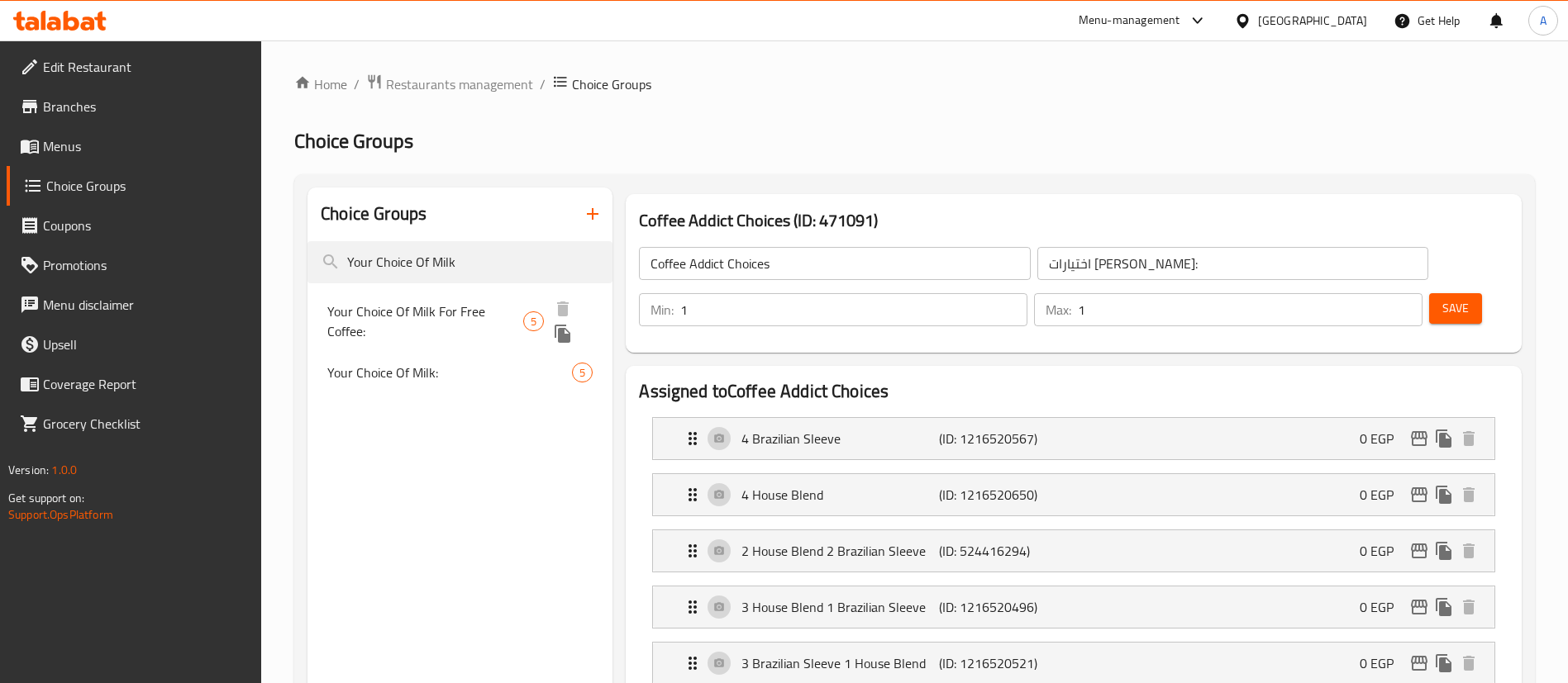
type input "Your Choice Of Milk"
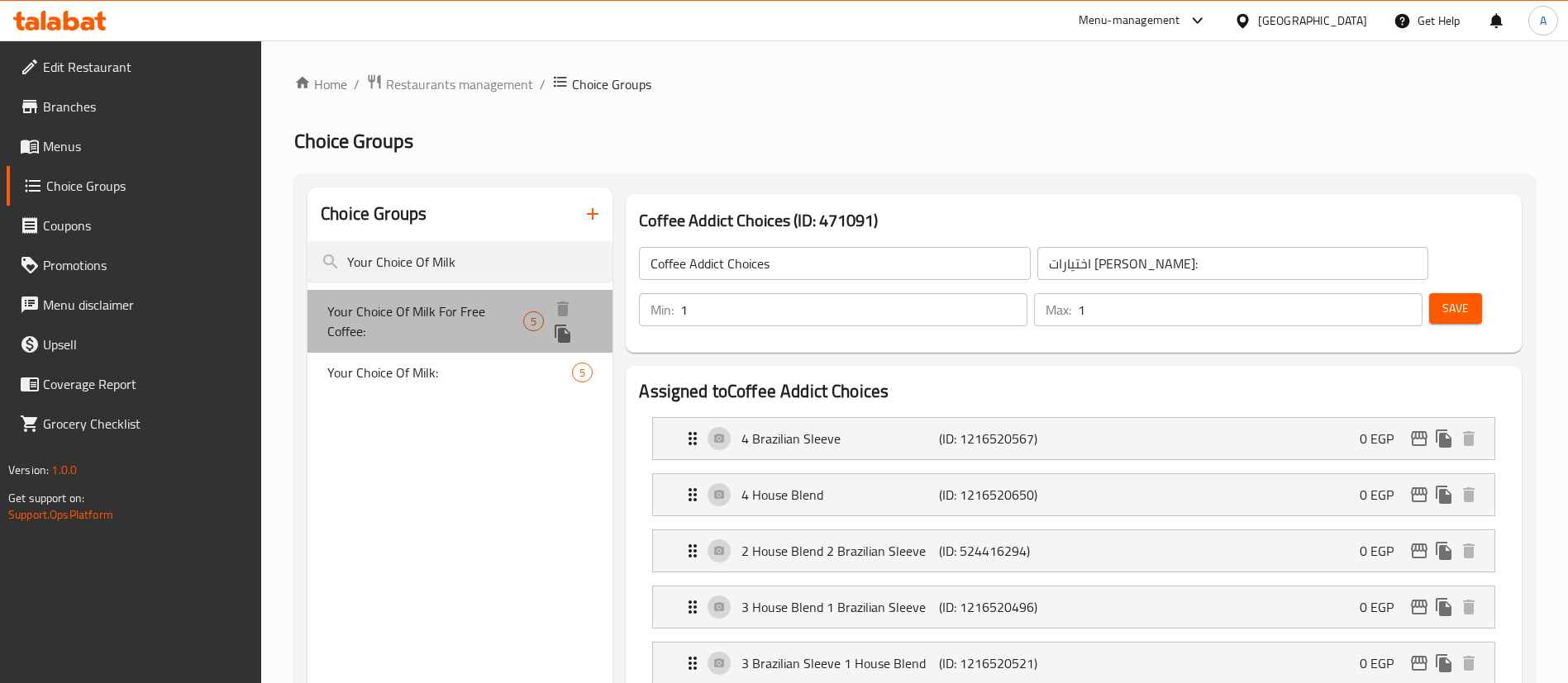
click at [435, 302] on span "Your Choice Of Milk For Free Coffee:" at bounding box center [425, 322] width 196 height 40
type input "Your Choice Of Milk For Free Coffee:"
type input "إختيارك من الحليب للقهوة المجانية:"
type input "0"
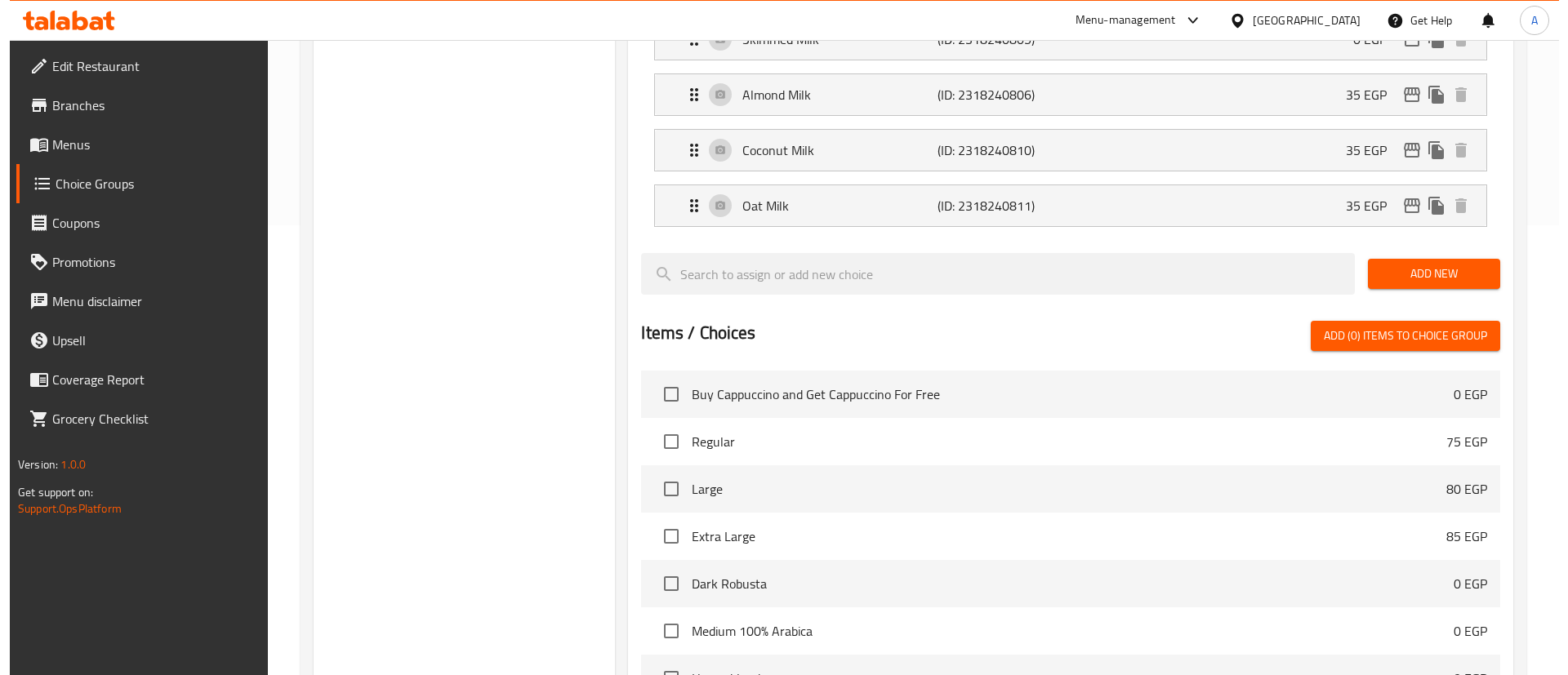
scroll to position [678, 0]
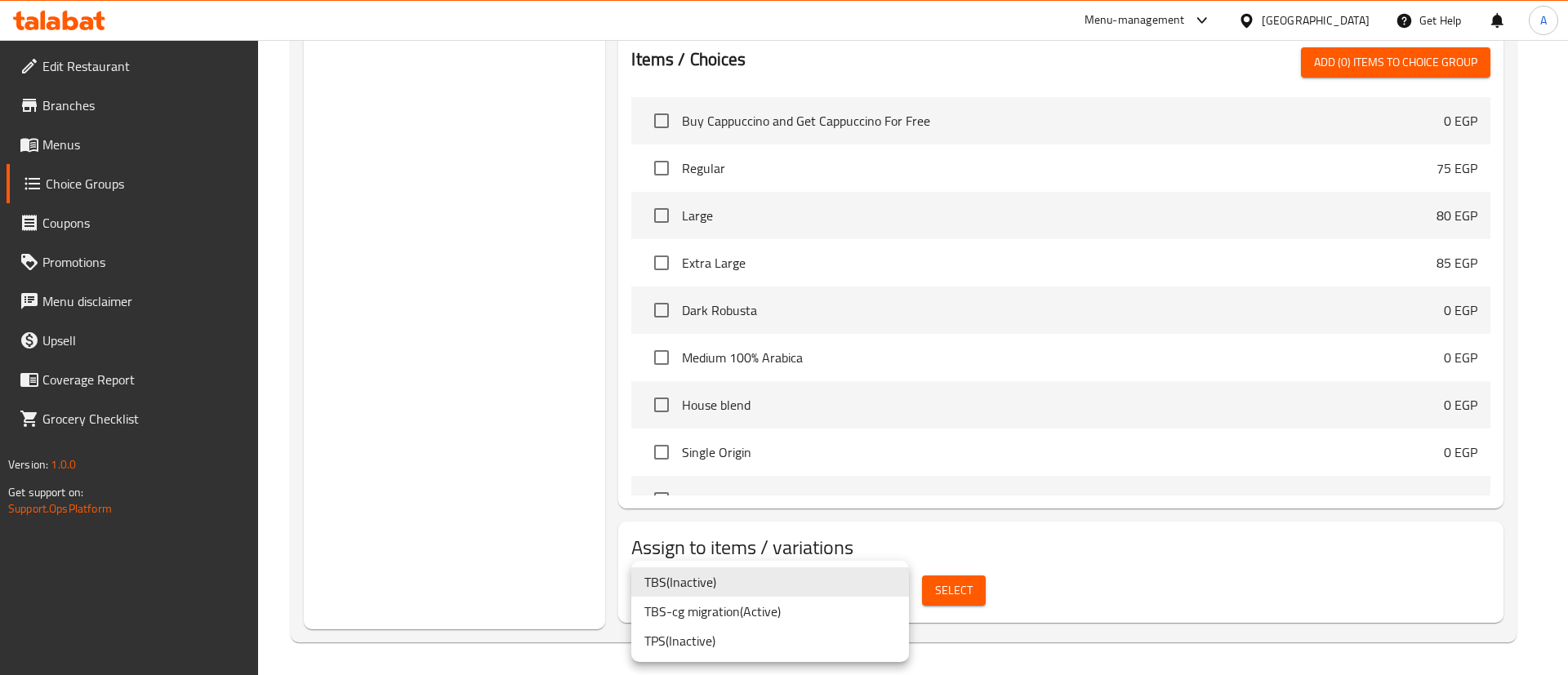
click at [816, 612] on li "TBS-cg migration ( Active )" at bounding box center [770, 612] width 277 height 30
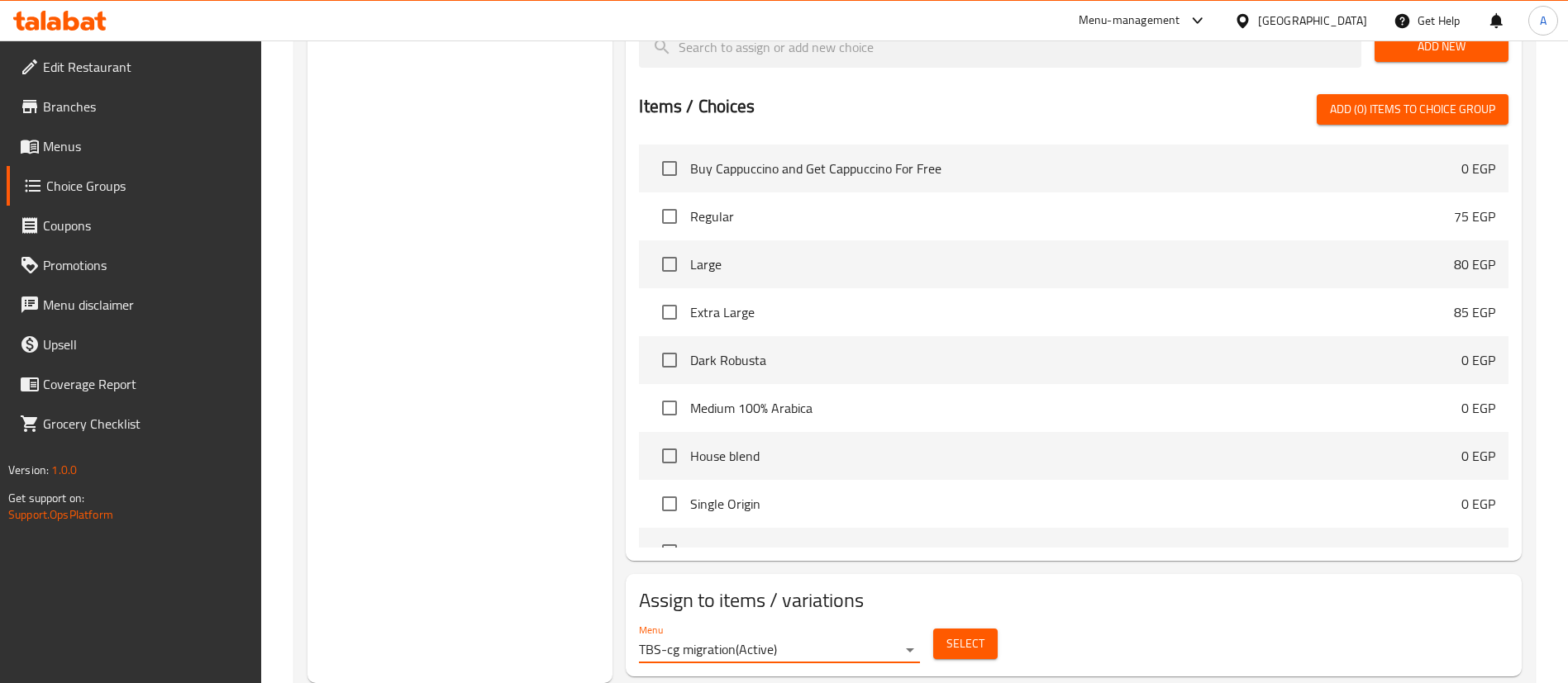
click at [955, 634] on span "Select" at bounding box center [965, 644] width 38 height 21
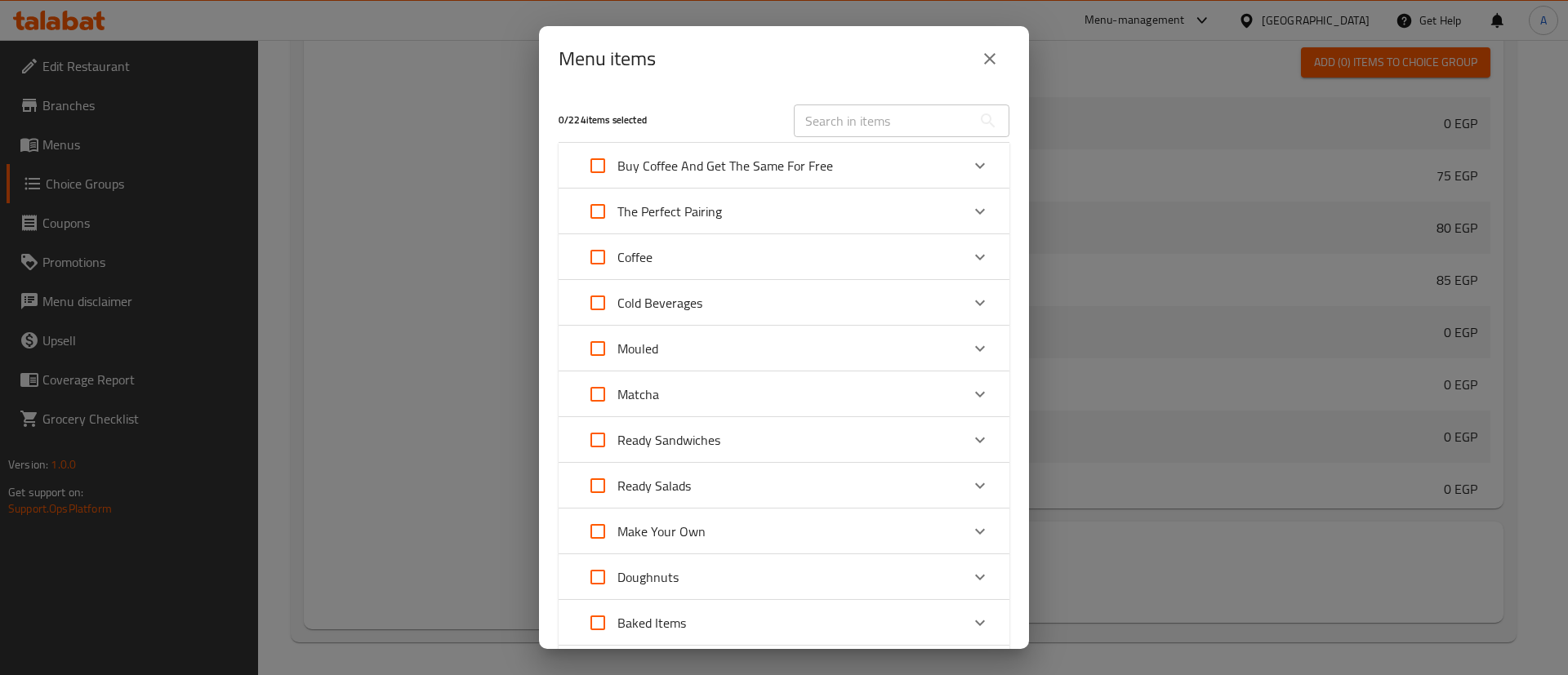
click at [597, 165] on input "Expand" at bounding box center [598, 166] width 39 height 39
checkbox input "true"
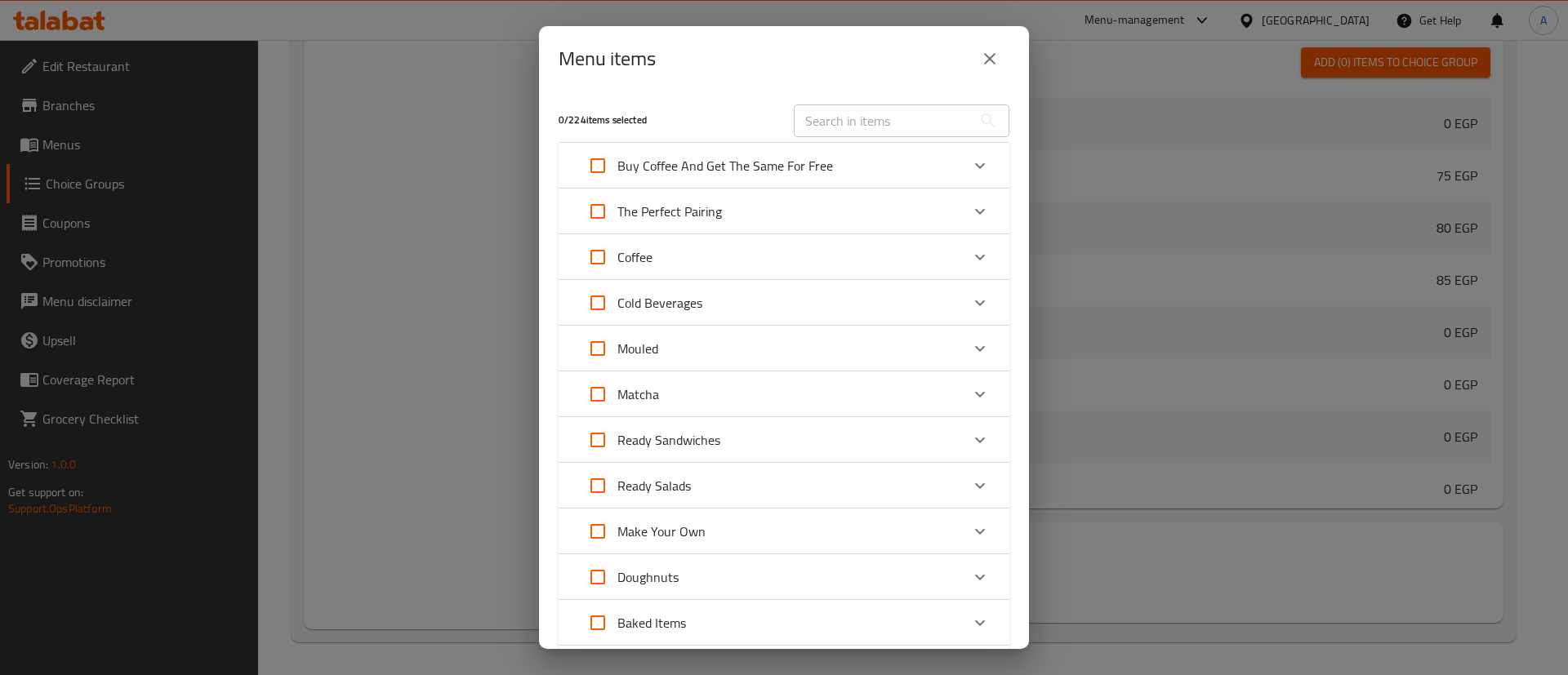
checkbox input "true"
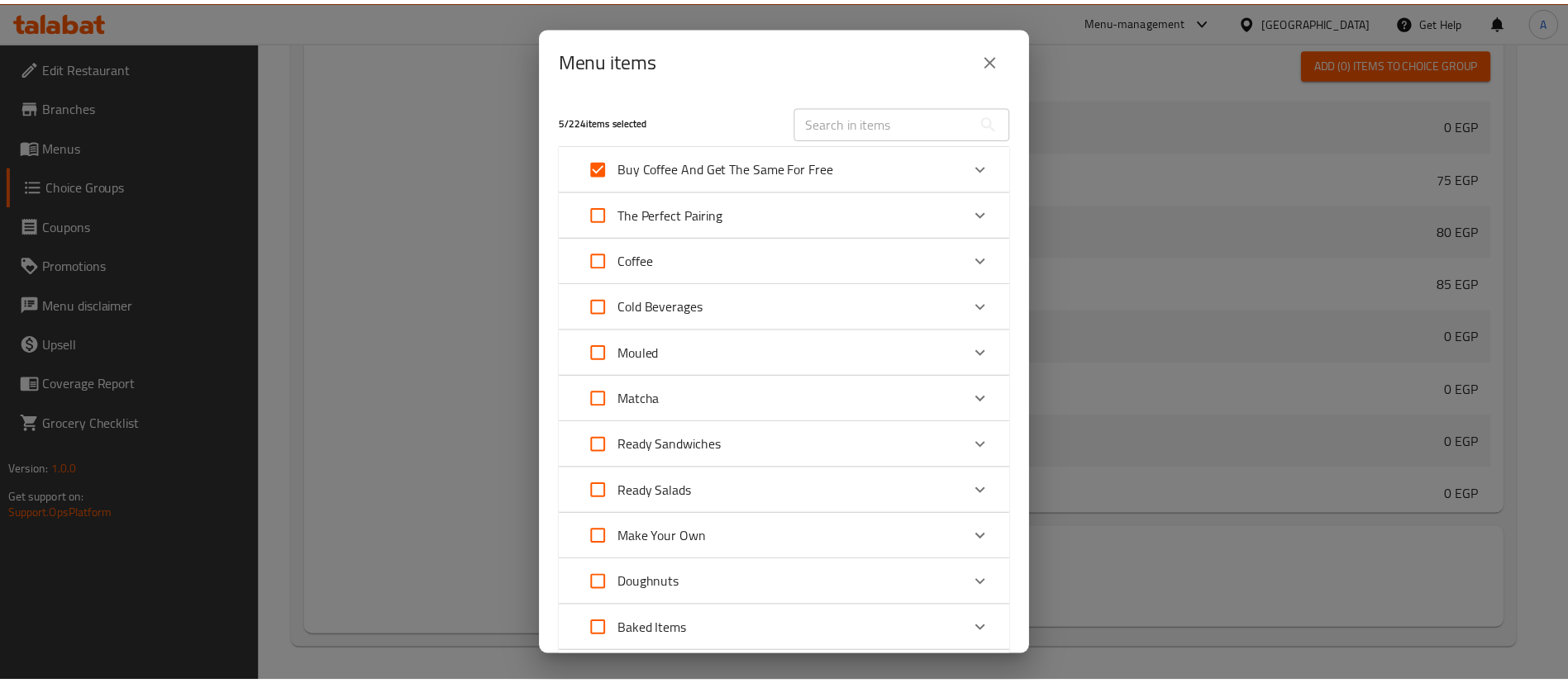
scroll to position [481, 0]
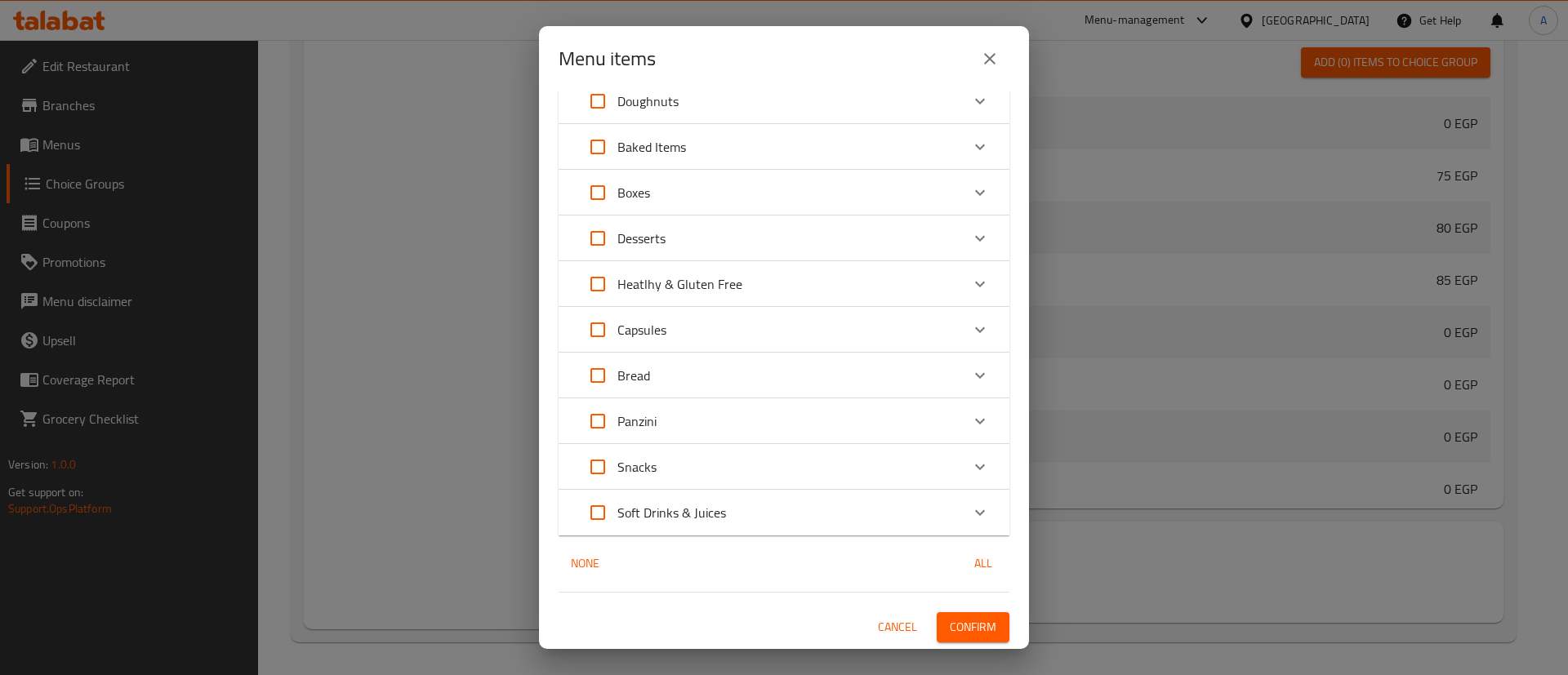
click at [949, 632] on span "Confirm" at bounding box center [972, 628] width 46 height 21
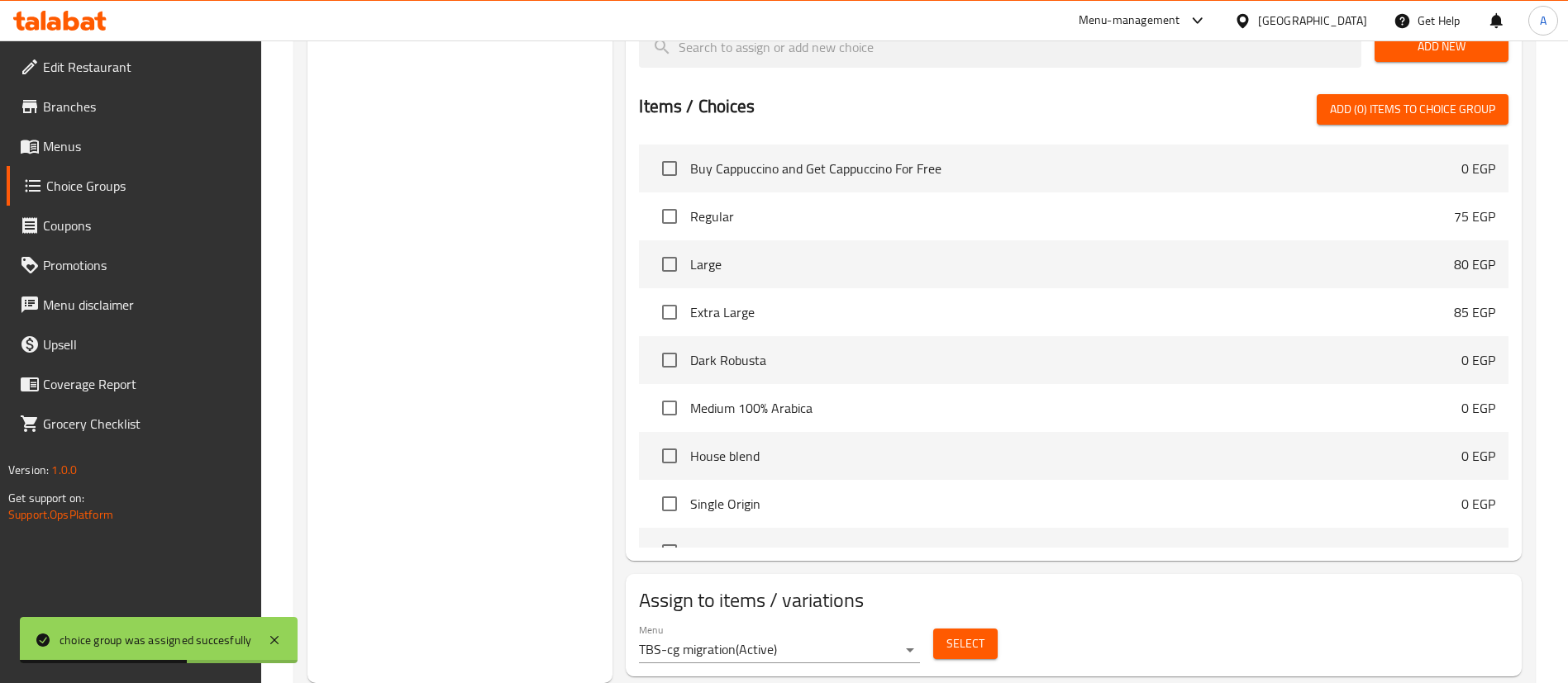
scroll to position [0, 0]
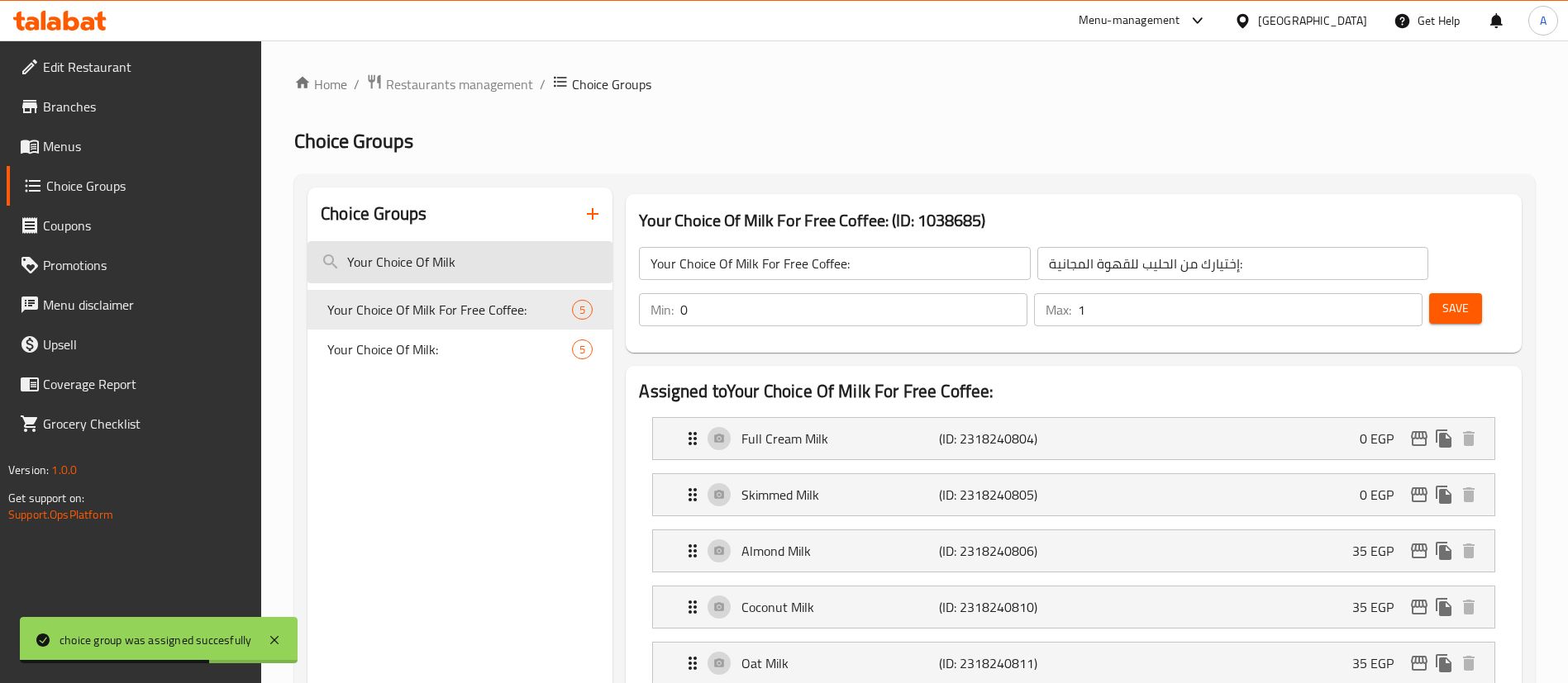
click at [502, 261] on input "Your Choice Of Milk" at bounding box center [459, 263] width 305 height 42
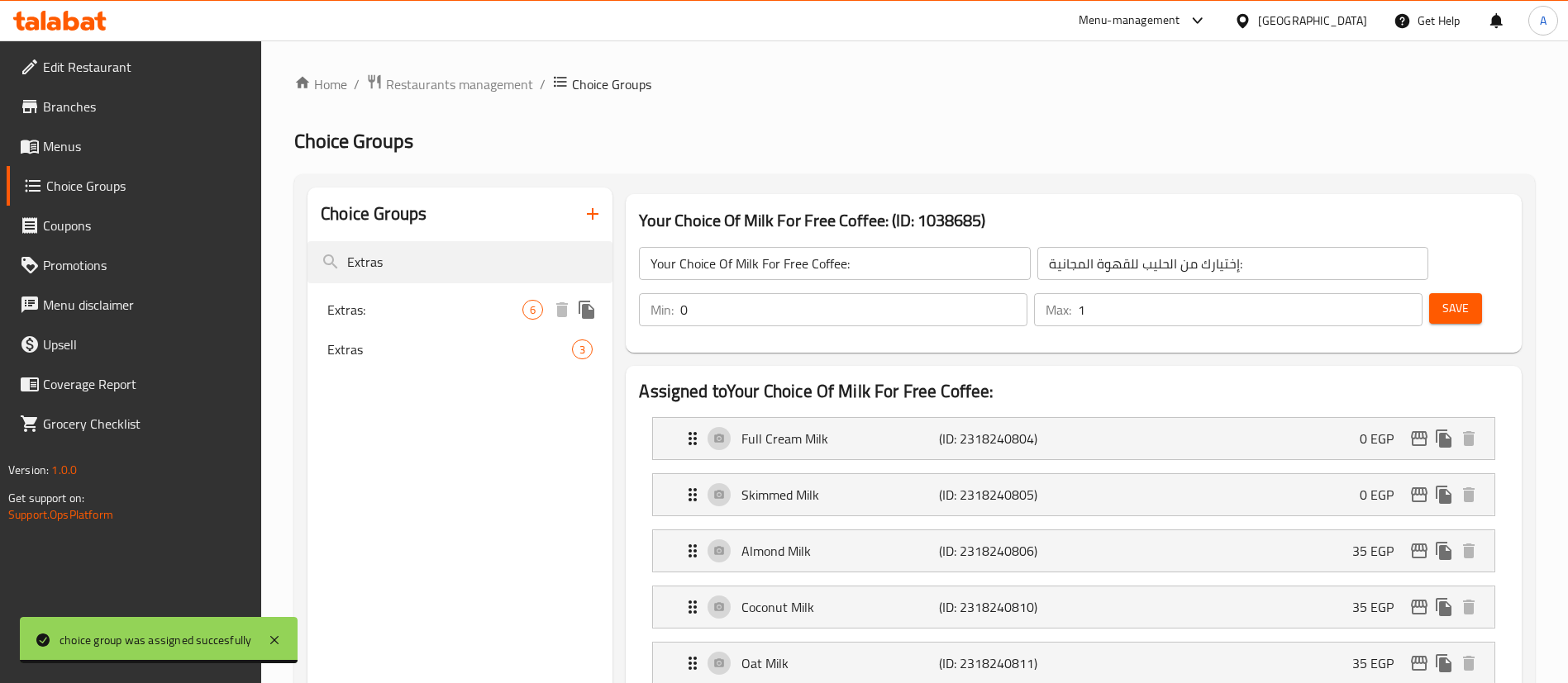
type input "Extras"
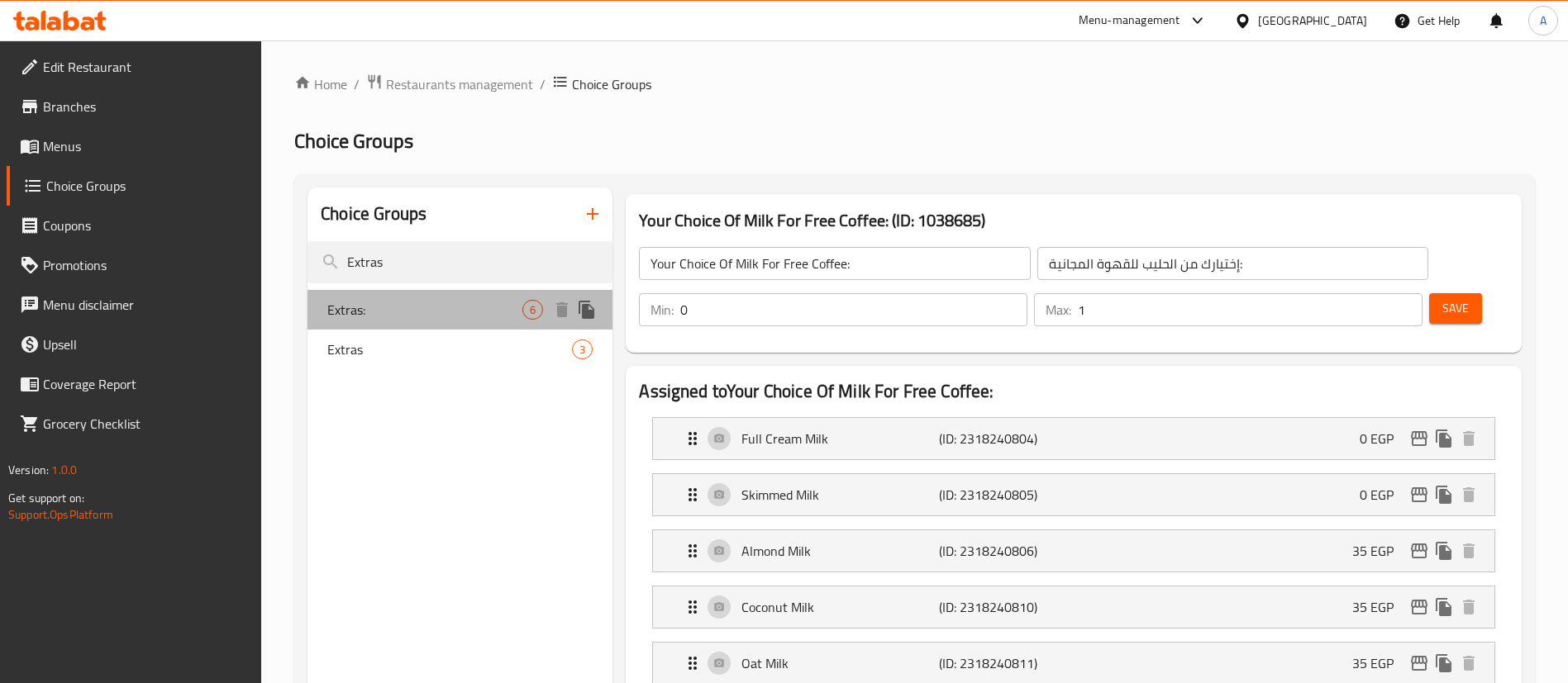
click at [490, 320] on div "Extras: 6" at bounding box center [459, 310] width 305 height 40
type input "Extras:"
type input "الإضافات:"
type input "2"
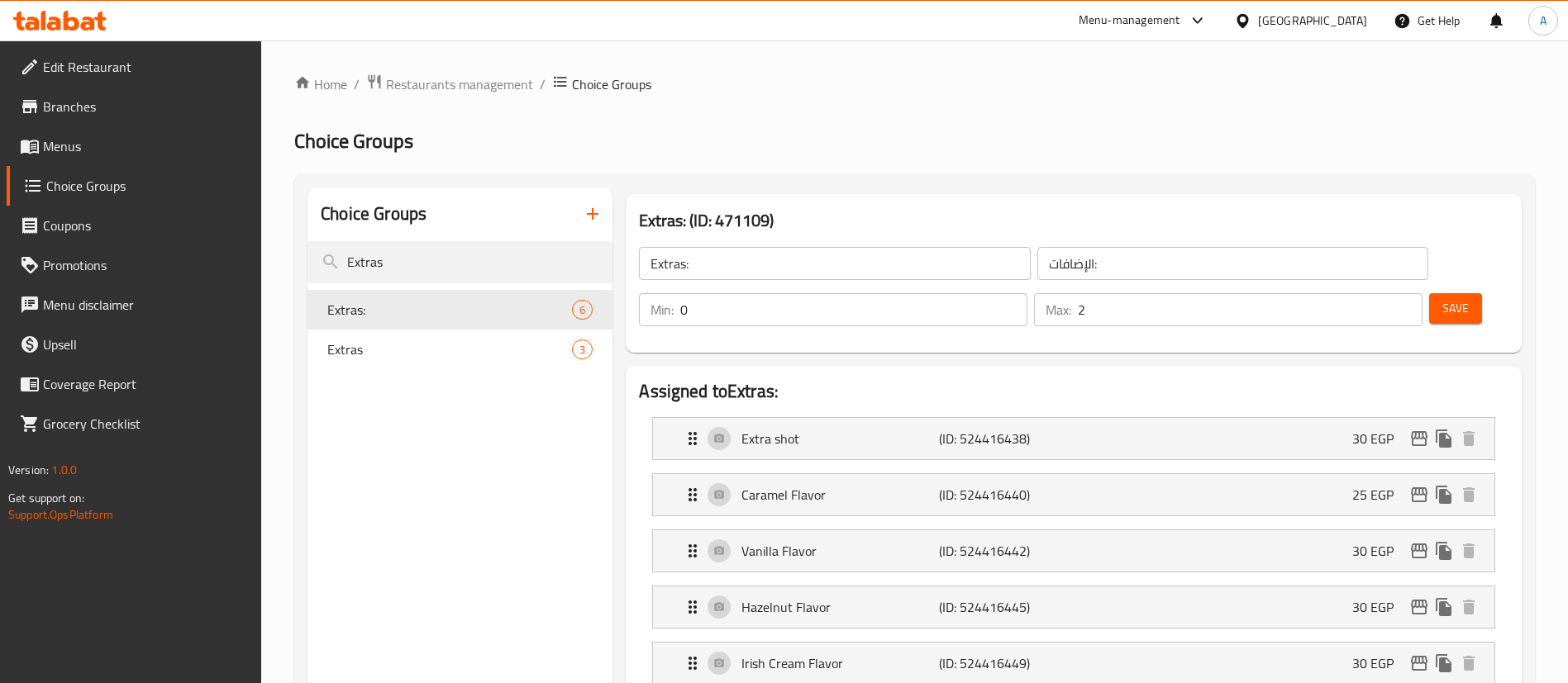
click at [721, 271] on input "Extras:" at bounding box center [834, 263] width 391 height 33
click at [719, 270] on input "Extras:" at bounding box center [834, 263] width 391 height 33
click at [1037, 271] on input "الإضافات:" at bounding box center [1231, 263] width 391 height 33
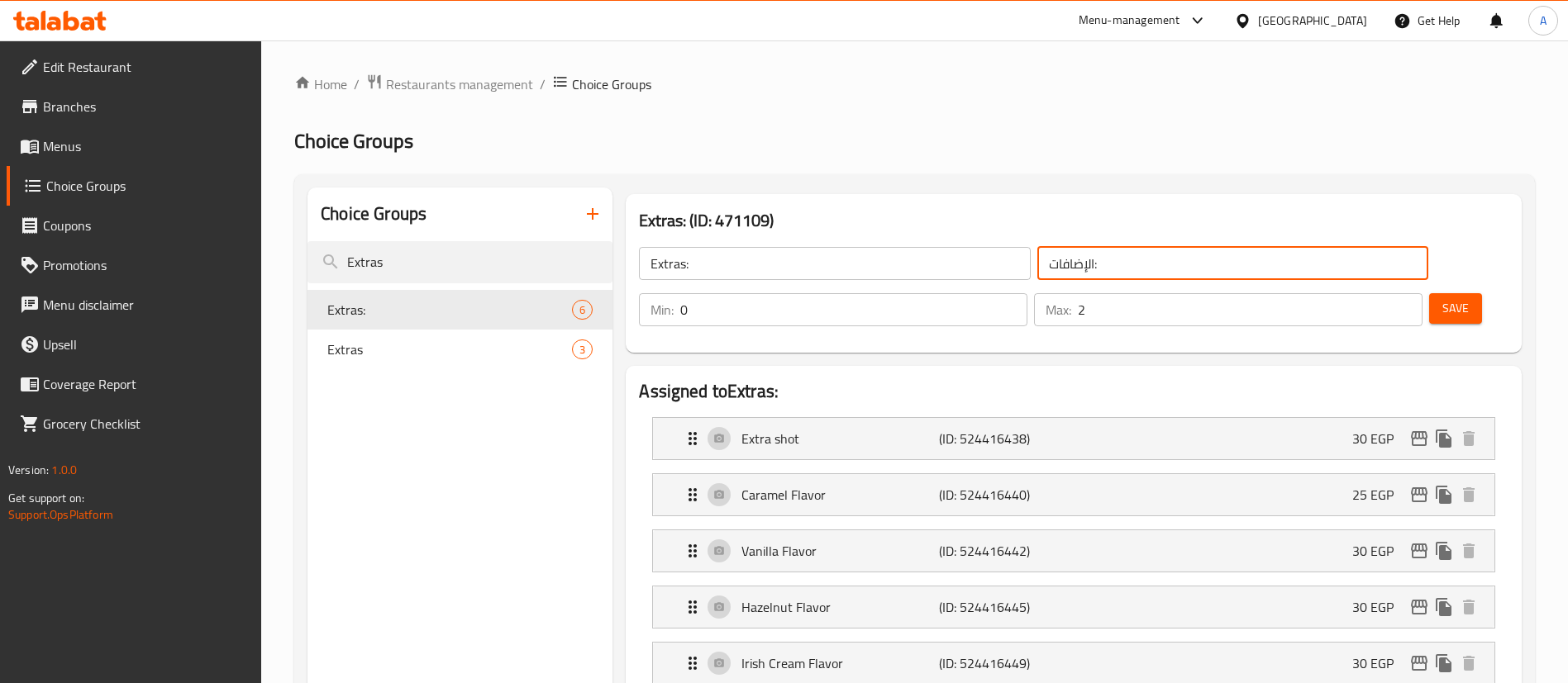
click at [1037, 271] on input "الإضافات:" at bounding box center [1231, 263] width 391 height 33
click at [582, 304] on icon "duplicate" at bounding box center [587, 310] width 20 height 20
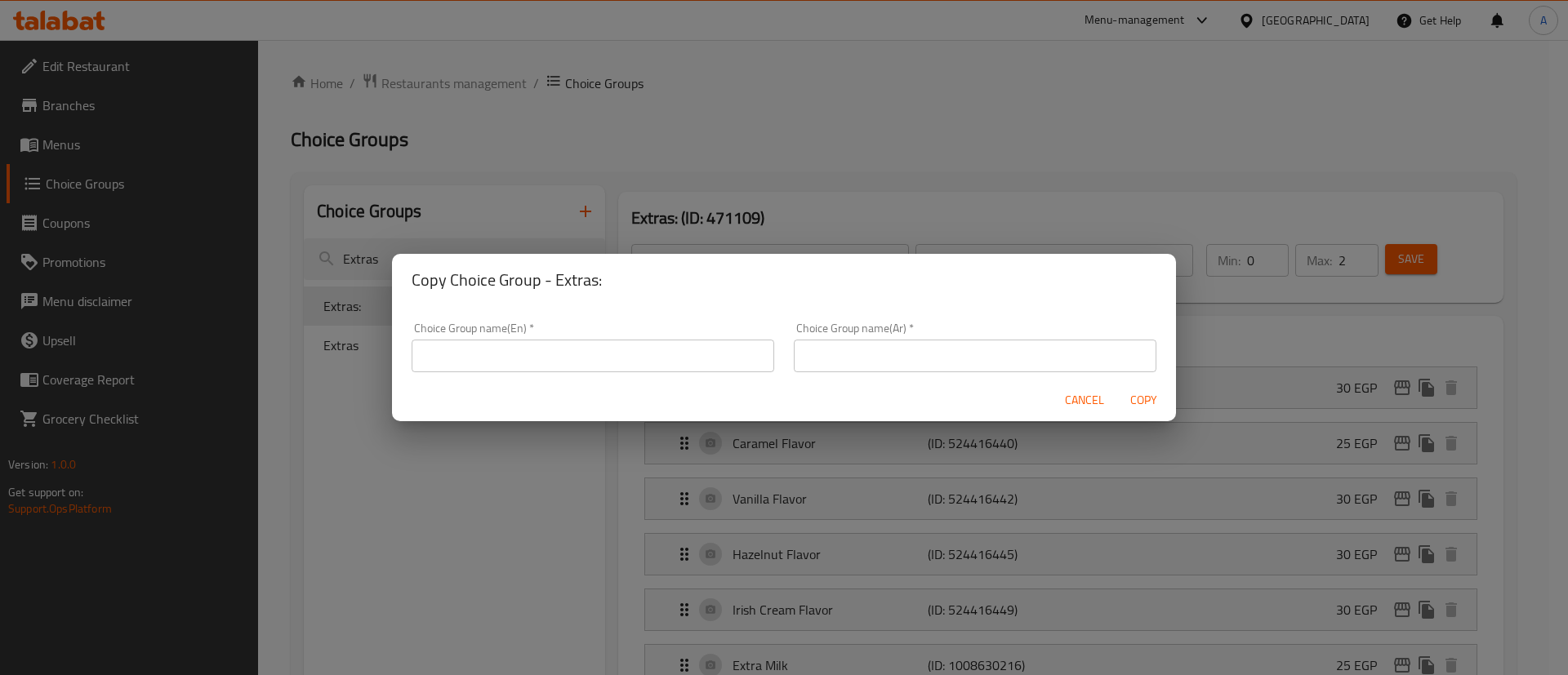
click at [944, 359] on input "text" at bounding box center [974, 355] width 362 height 33
paste input "الإضافات:"
type input "الإضافات:"
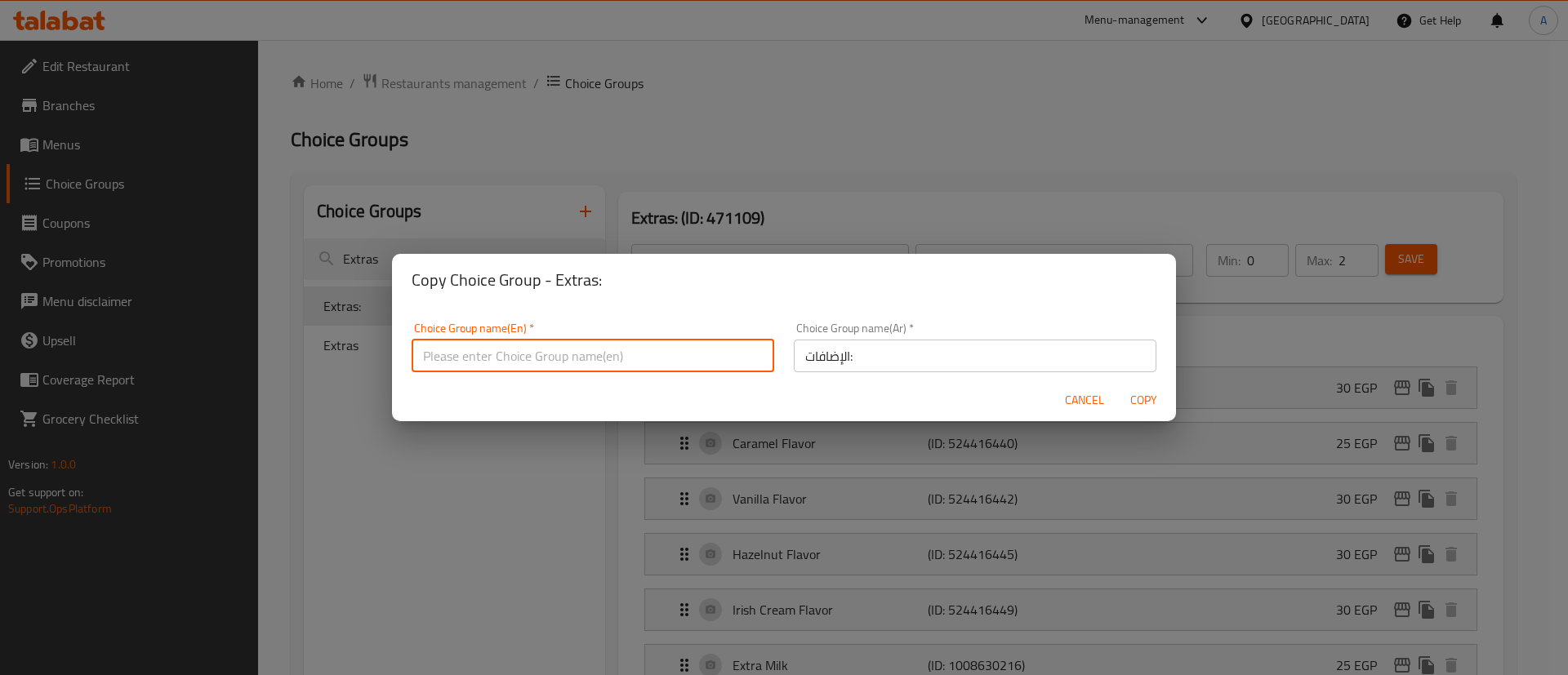
click at [576, 356] on input "text" at bounding box center [592, 355] width 362 height 33
paste input "Extras:"
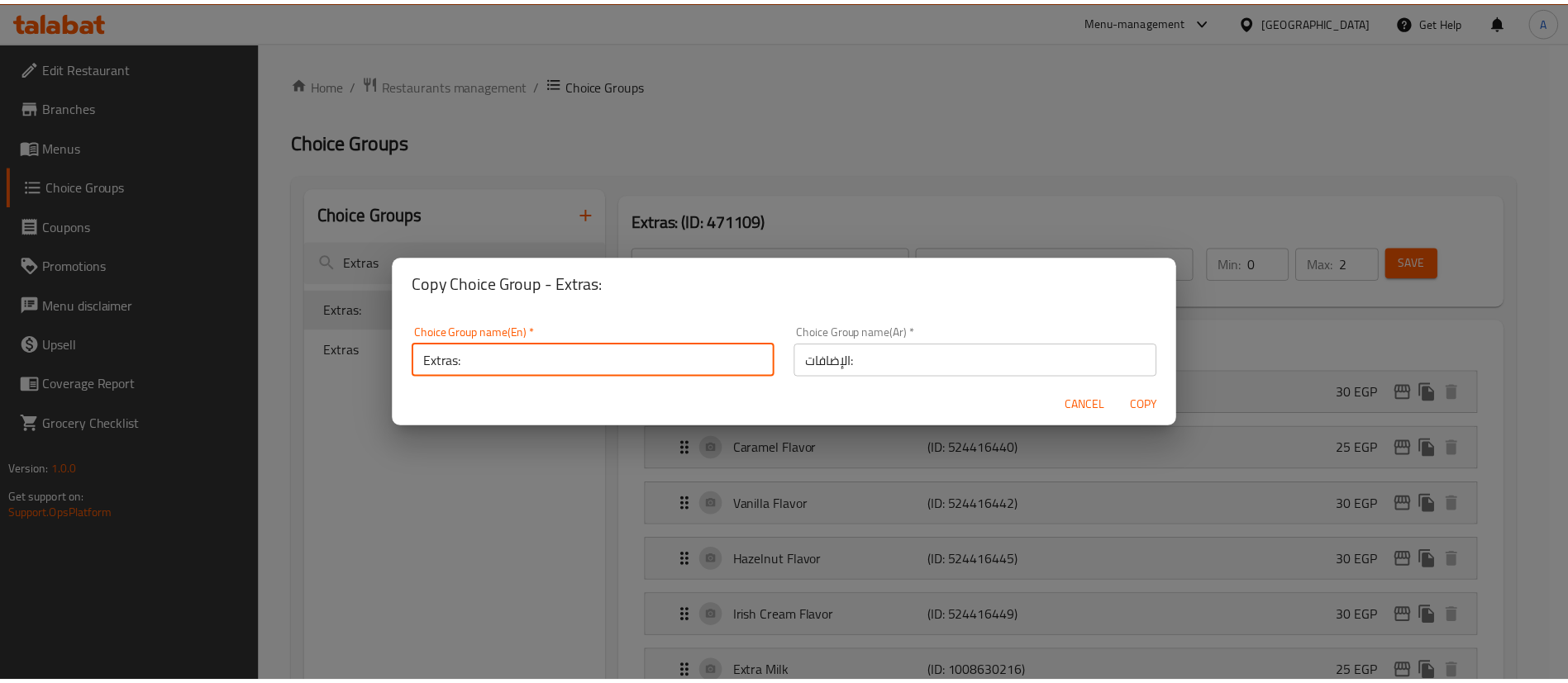
scroll to position [5, 0]
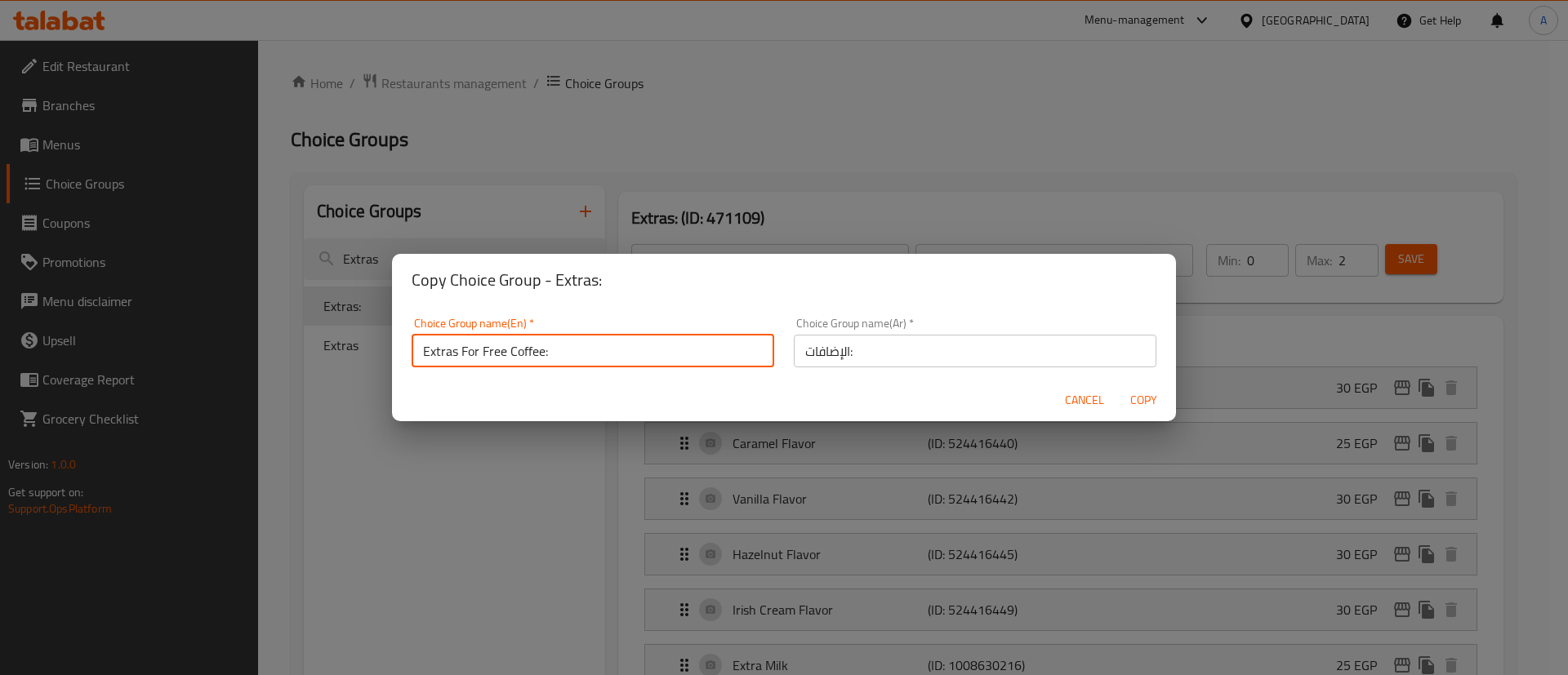
type input "Extras For Free Coffee:"
click at [984, 357] on input "الإضافات:" at bounding box center [974, 350] width 362 height 33
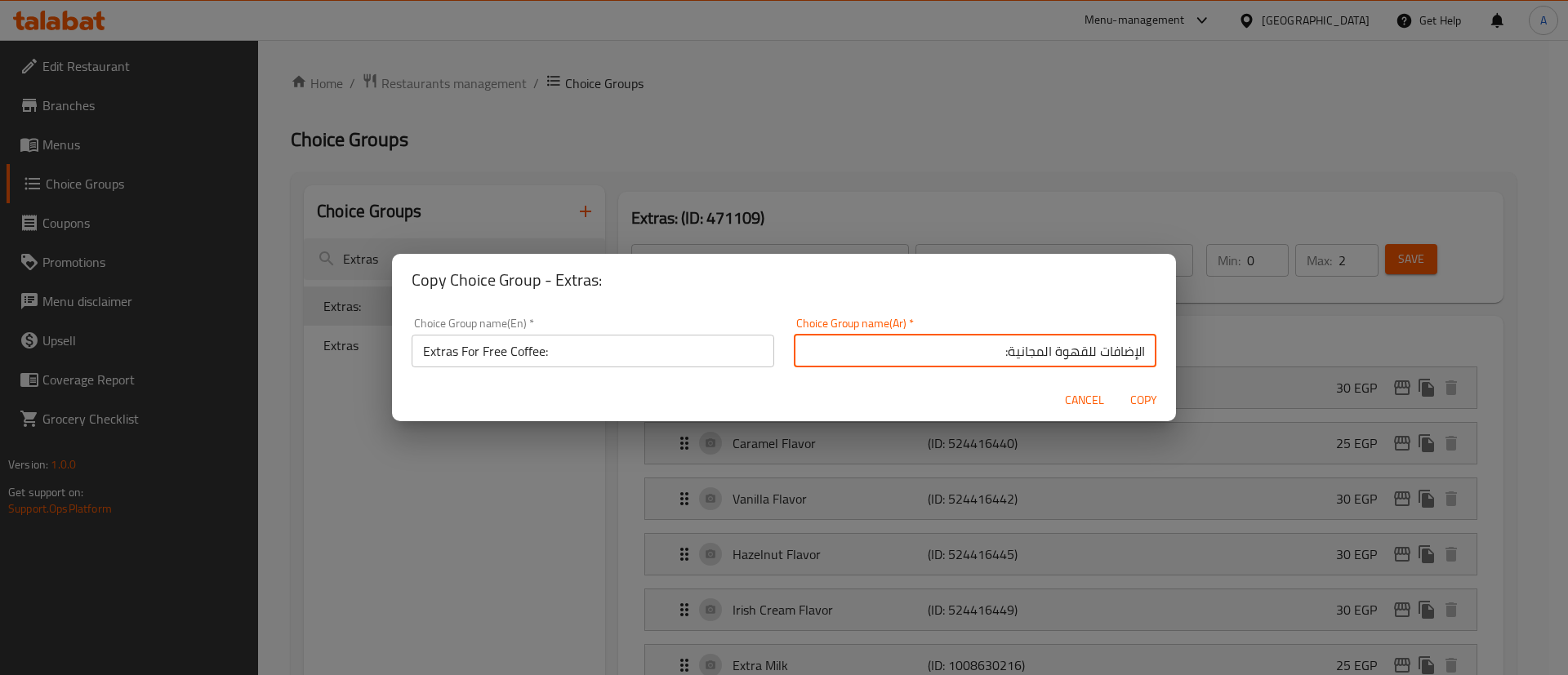
type input "الإضافات للقهوة المجانية:"
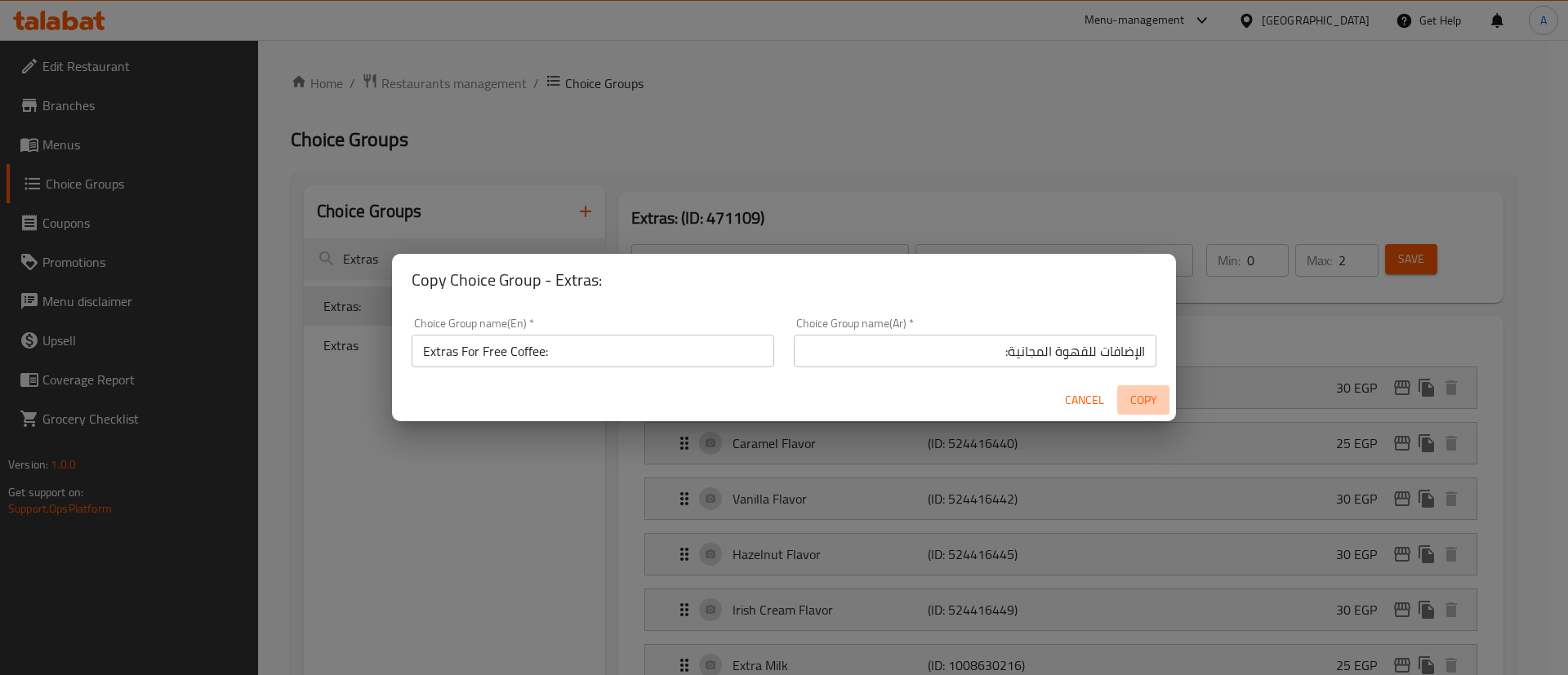
click at [1146, 403] on span "Copy" at bounding box center [1144, 401] width 39 height 21
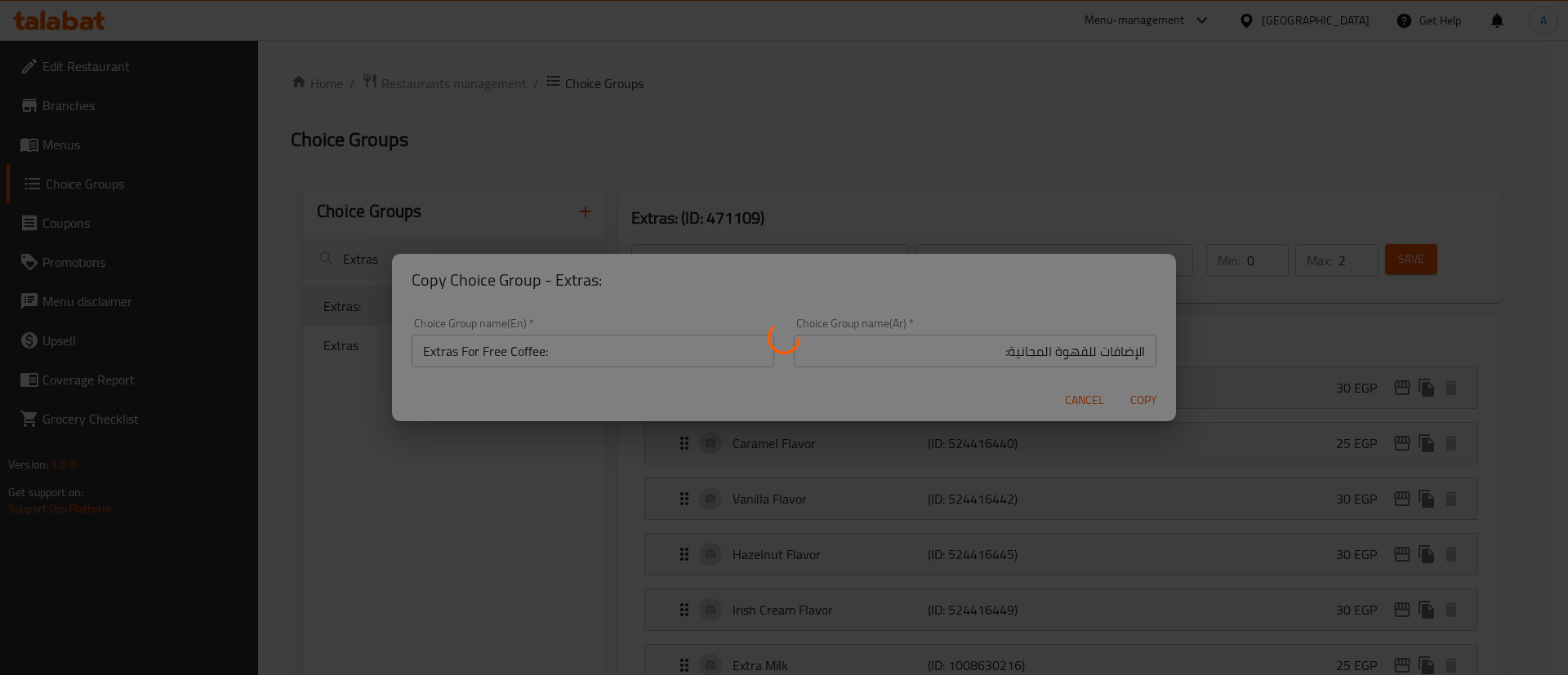
type input "Extras For Free Coffee:"
type input "الإضافات للقهوة المجانية:"
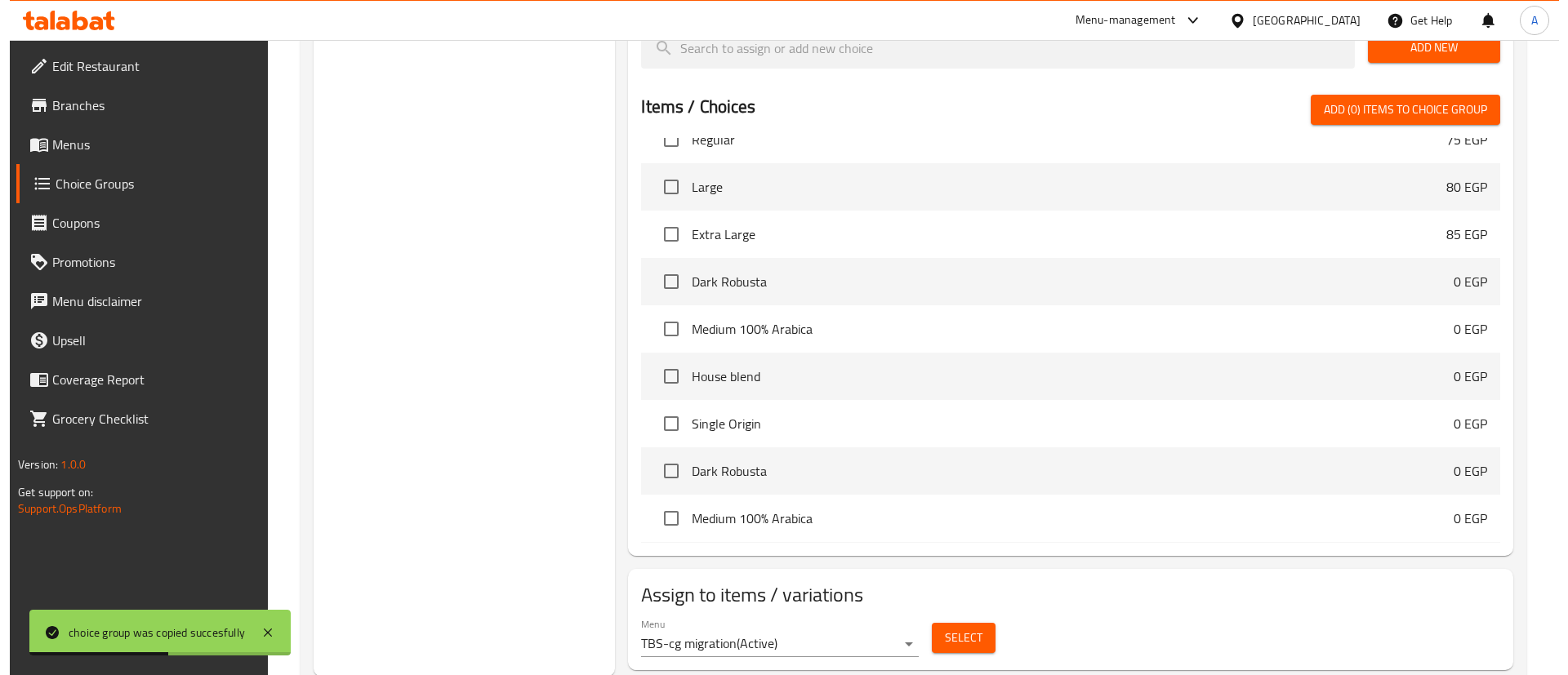
scroll to position [733, 0]
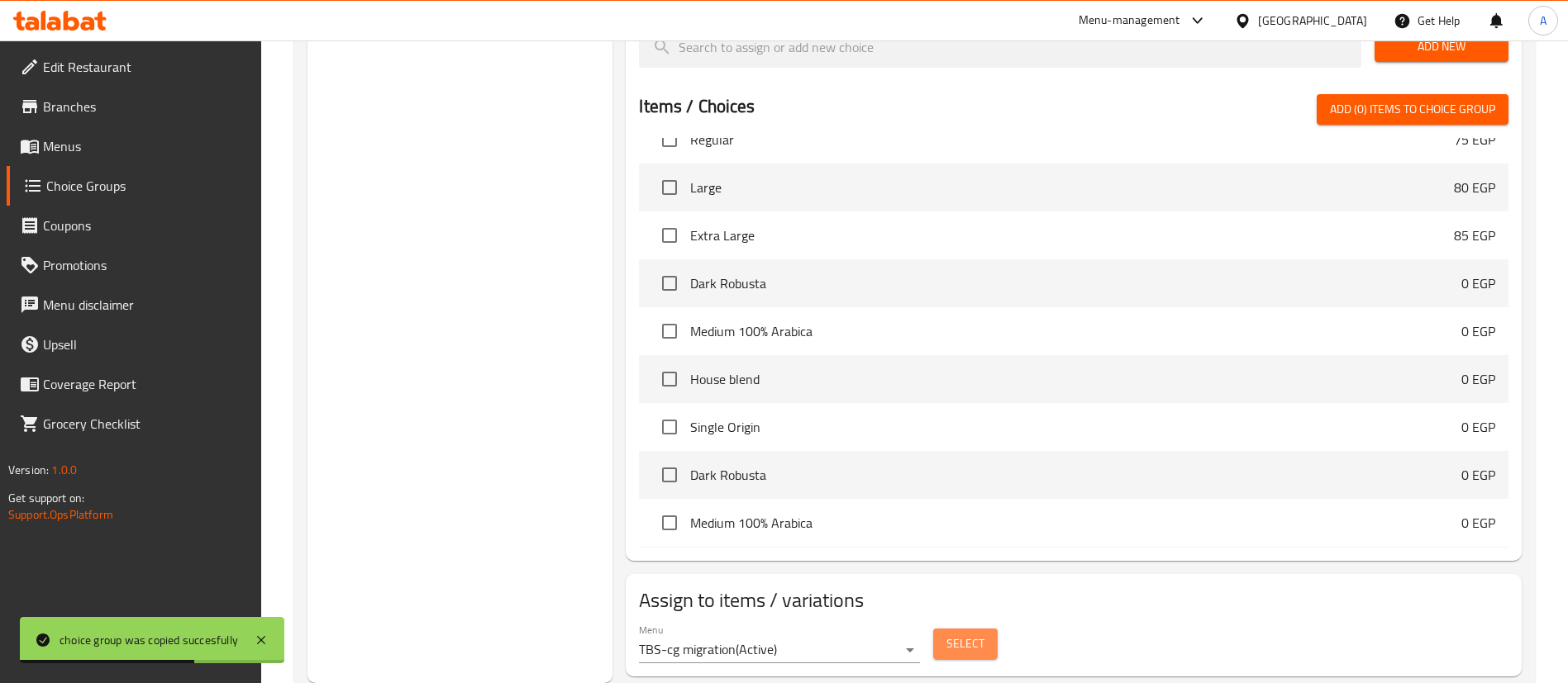
click at [937, 629] on button "Select" at bounding box center [965, 644] width 65 height 31
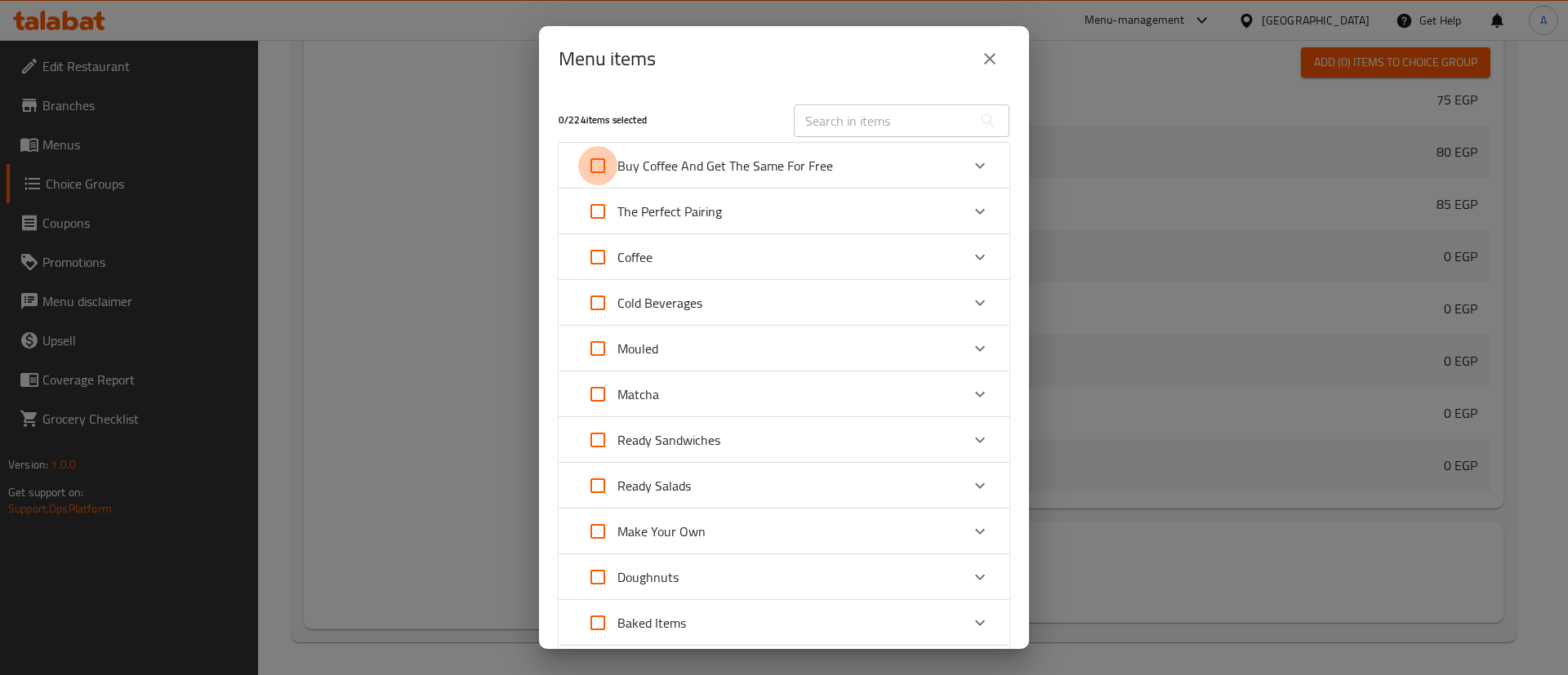
click at [600, 167] on input "Expand" at bounding box center [598, 166] width 39 height 39
checkbox input "true"
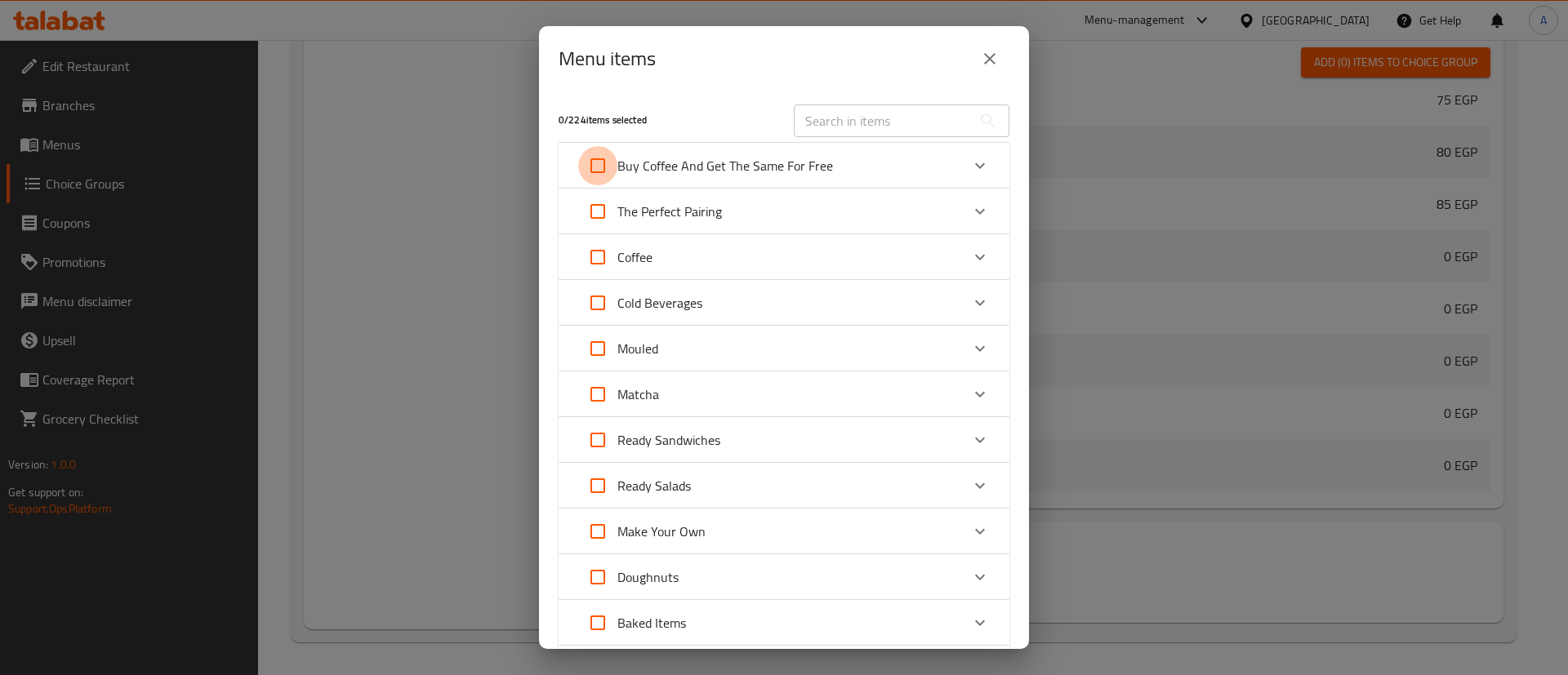
checkbox input "true"
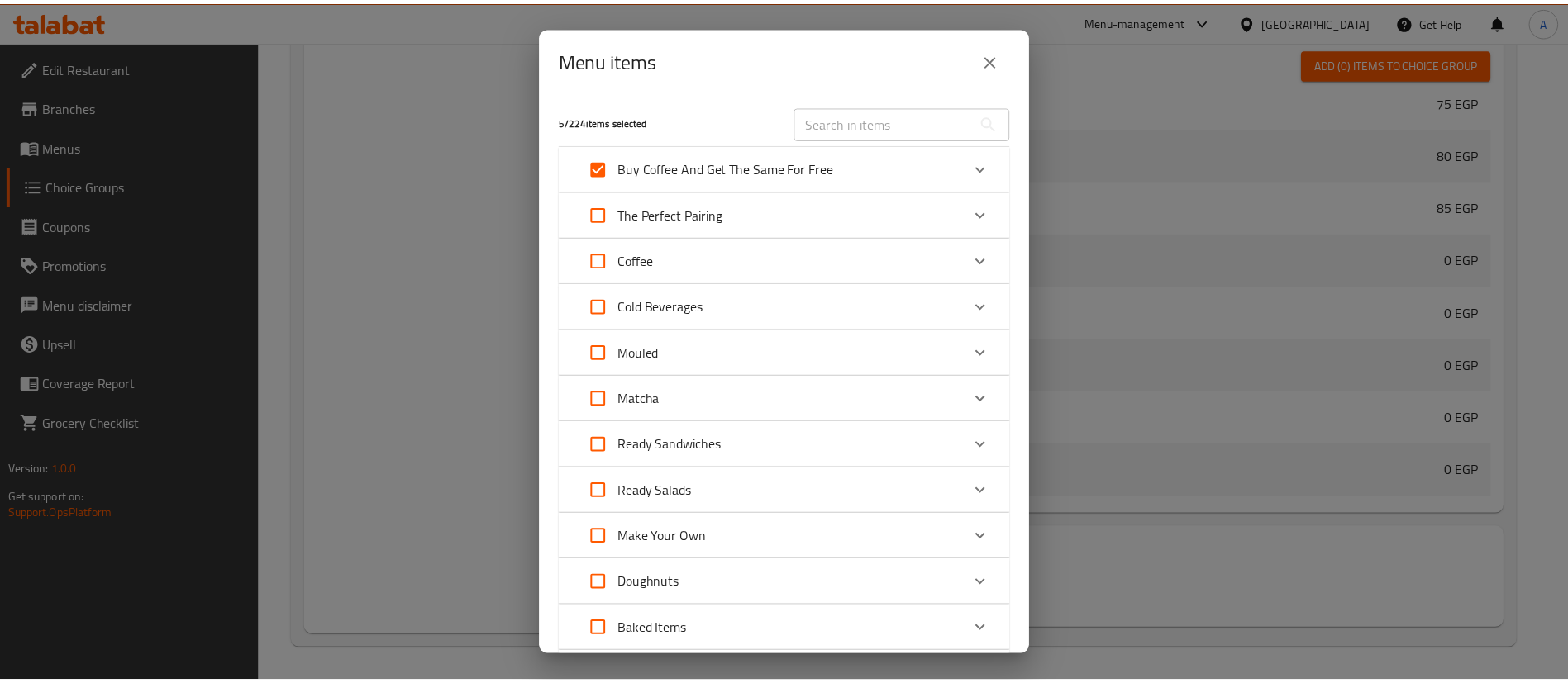
scroll to position [481, 0]
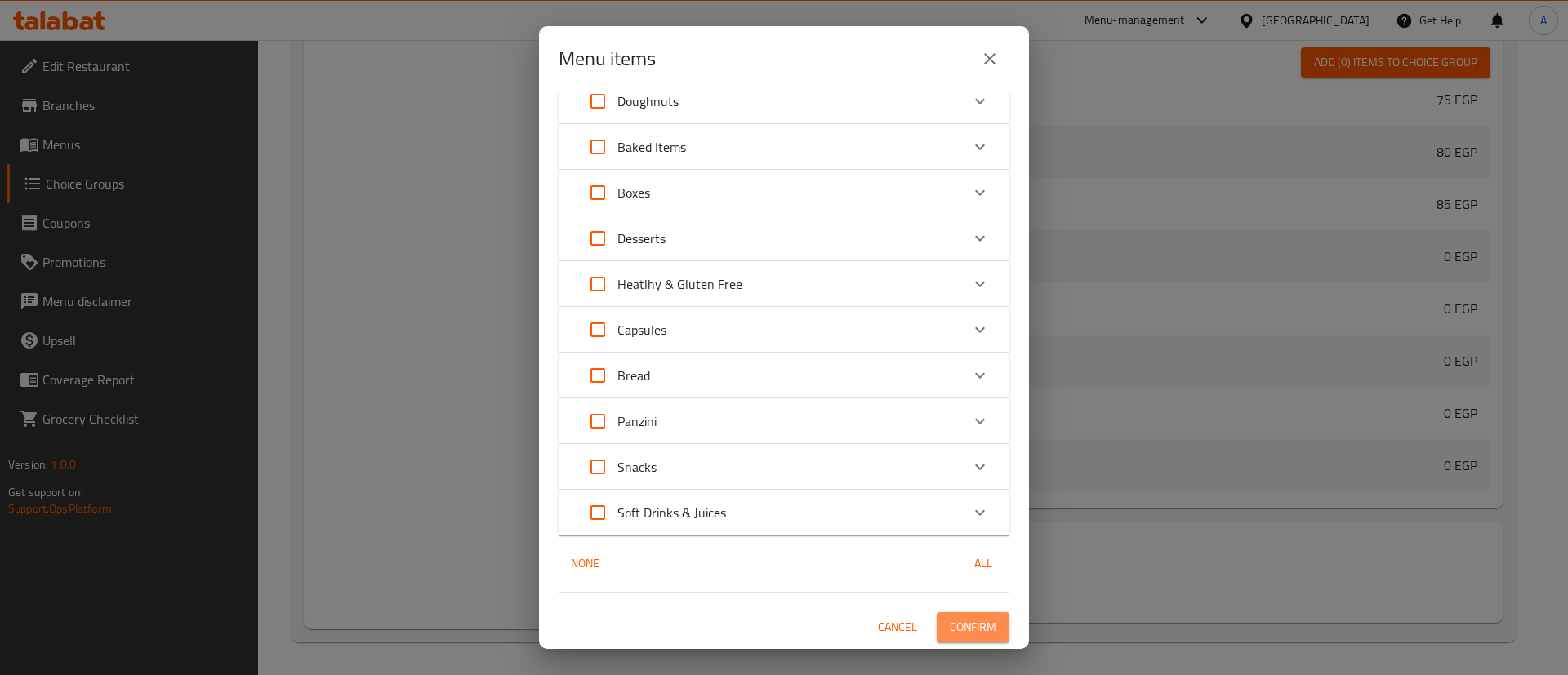
click at [949, 629] on span "Confirm" at bounding box center [972, 628] width 46 height 21
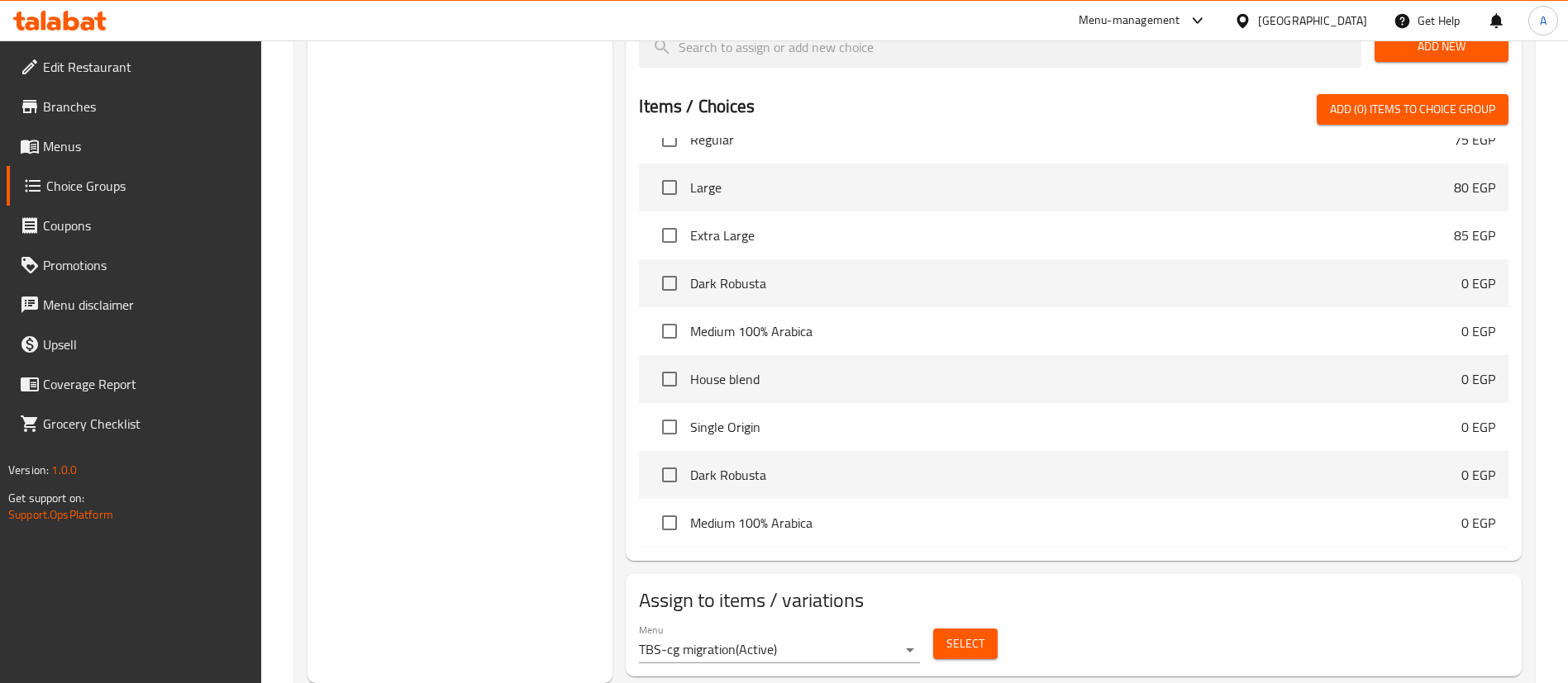
scroll to position [0, 0]
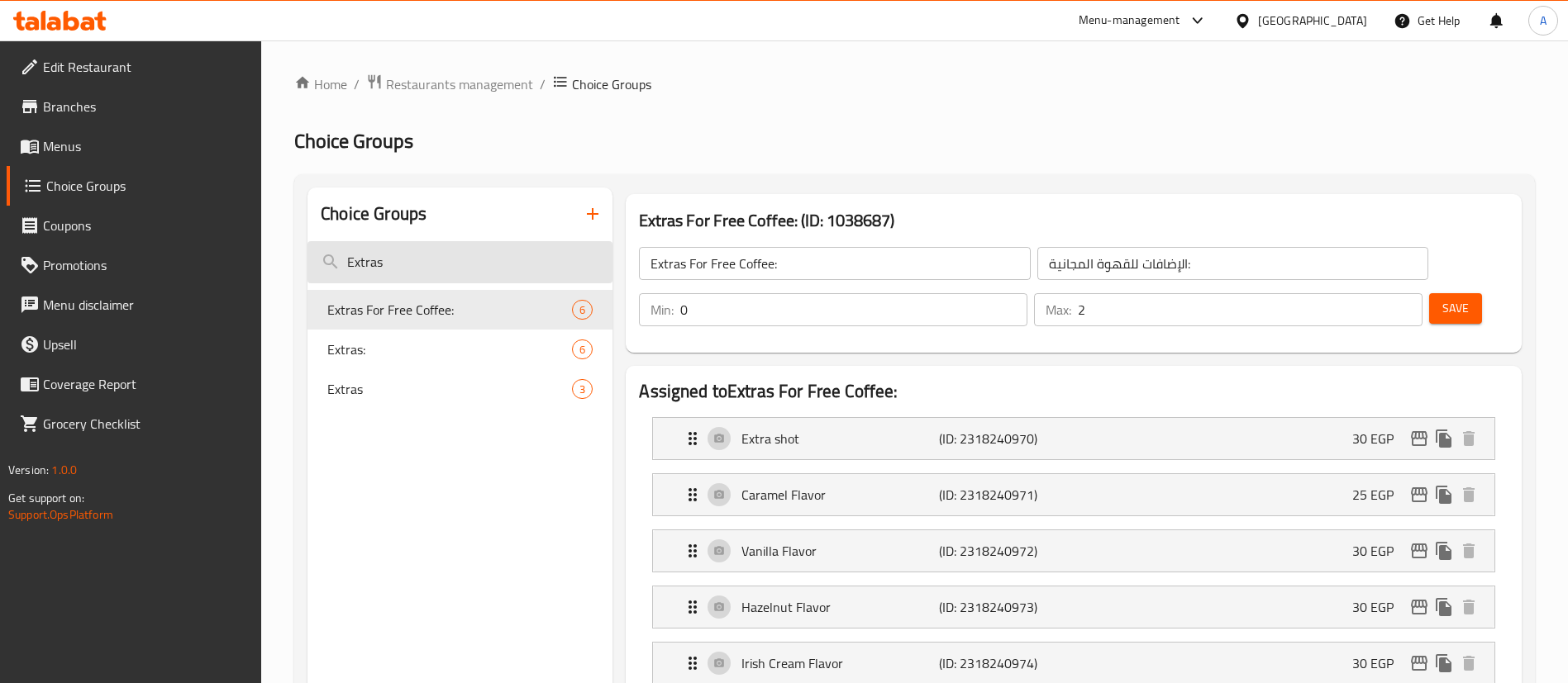
click at [431, 267] on input "Extras" at bounding box center [459, 263] width 305 height 42
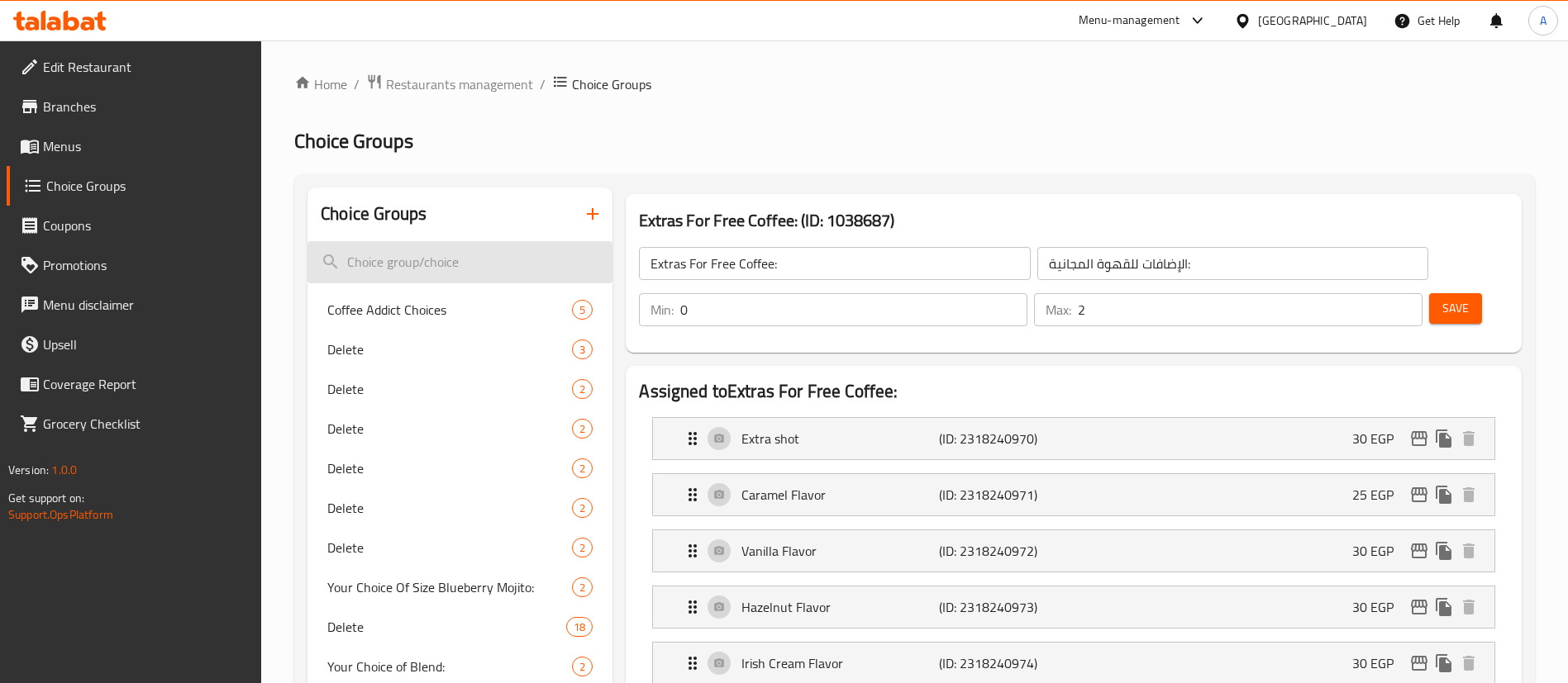
click at [434, 266] on input "search" at bounding box center [459, 263] width 305 height 42
click at [426, 261] on input "search" at bounding box center [459, 263] width 305 height 42
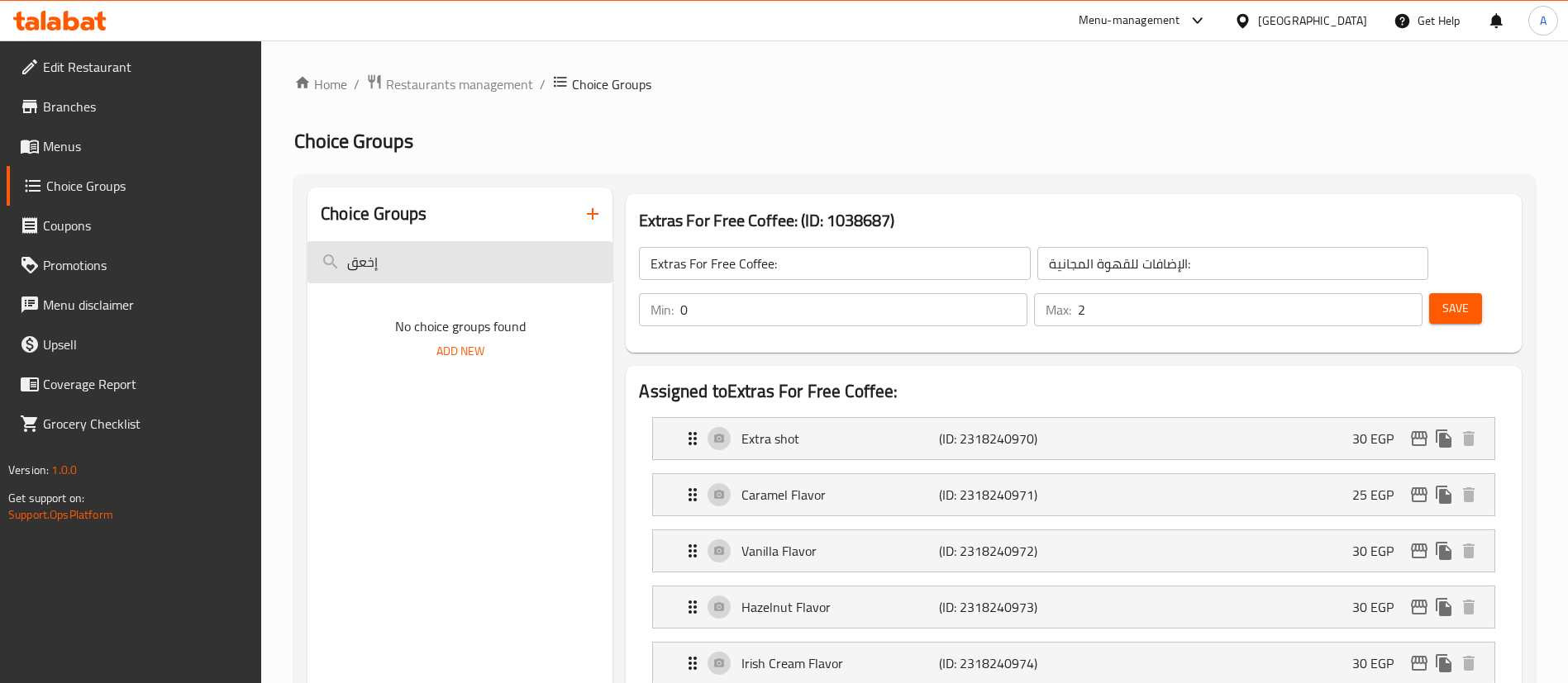
type input "إخعق"
type input "Your Choice of Free Item"
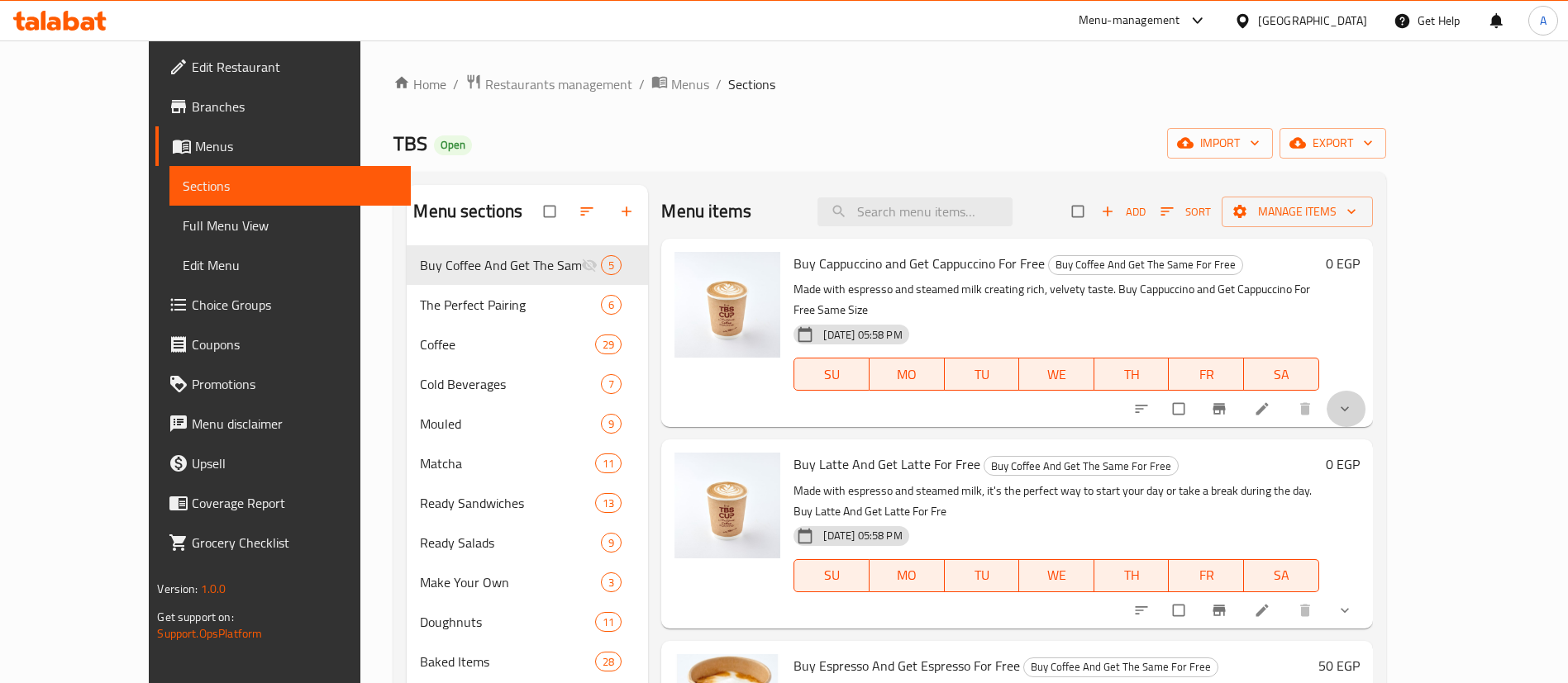
click at [1366, 390] on button "show more" at bounding box center [1346, 408] width 40 height 36
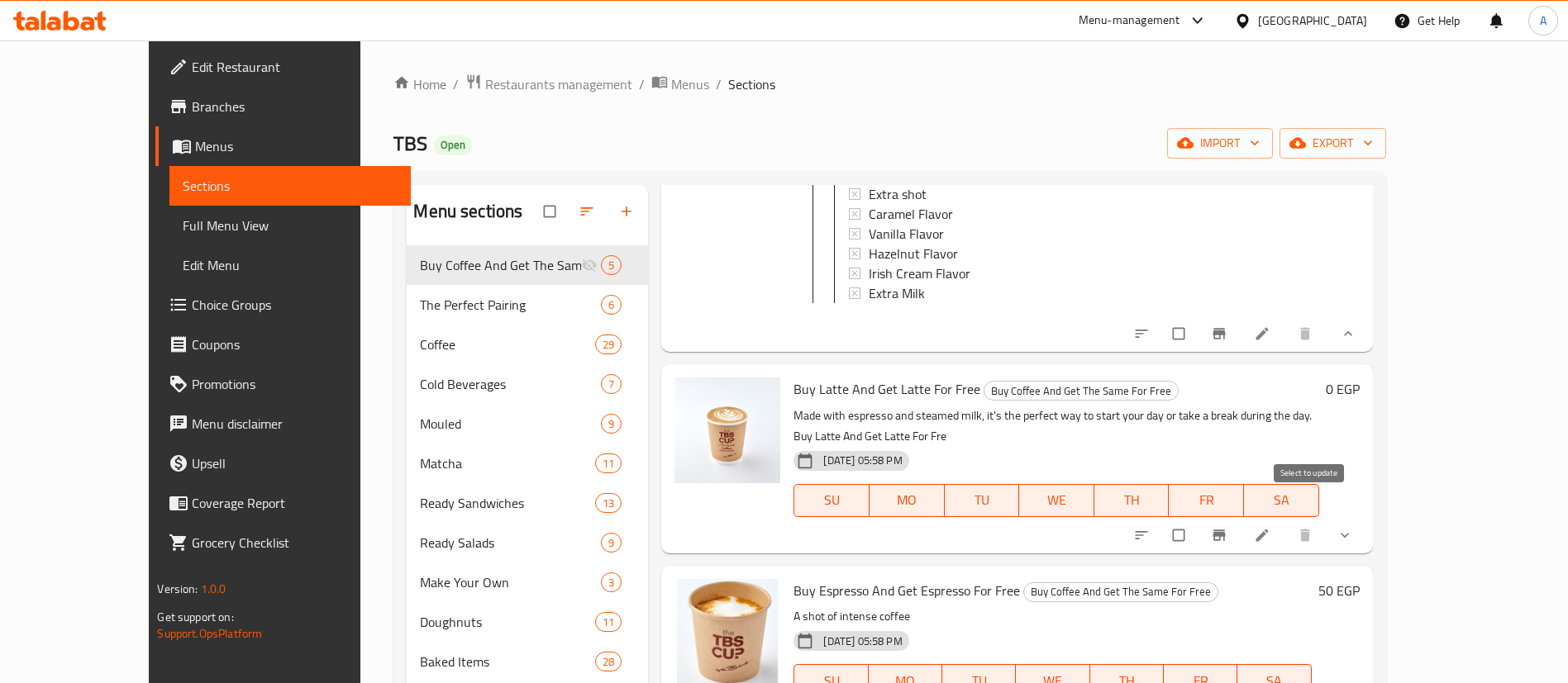
scroll to position [970, 0]
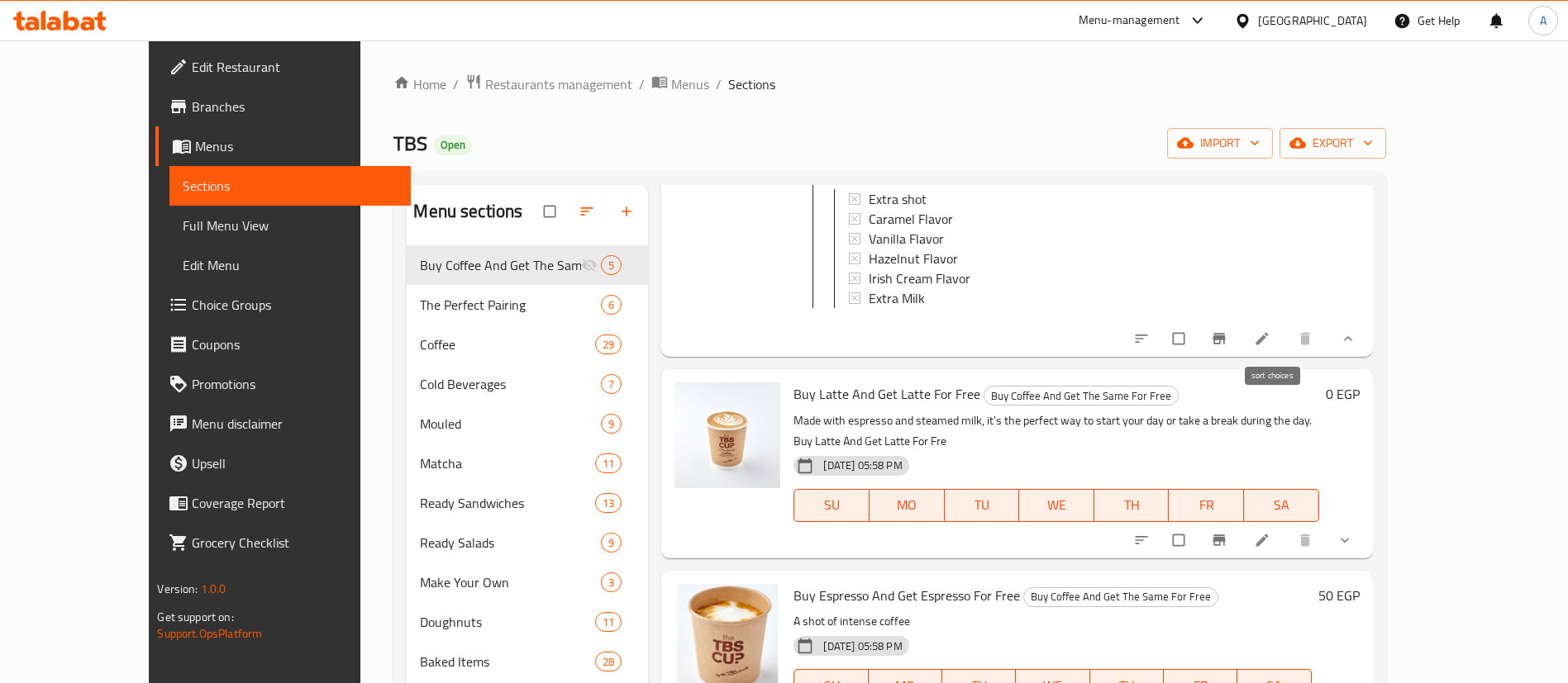
click at [1150, 339] on icon "sort-choices" at bounding box center [1141, 339] width 17 height 17
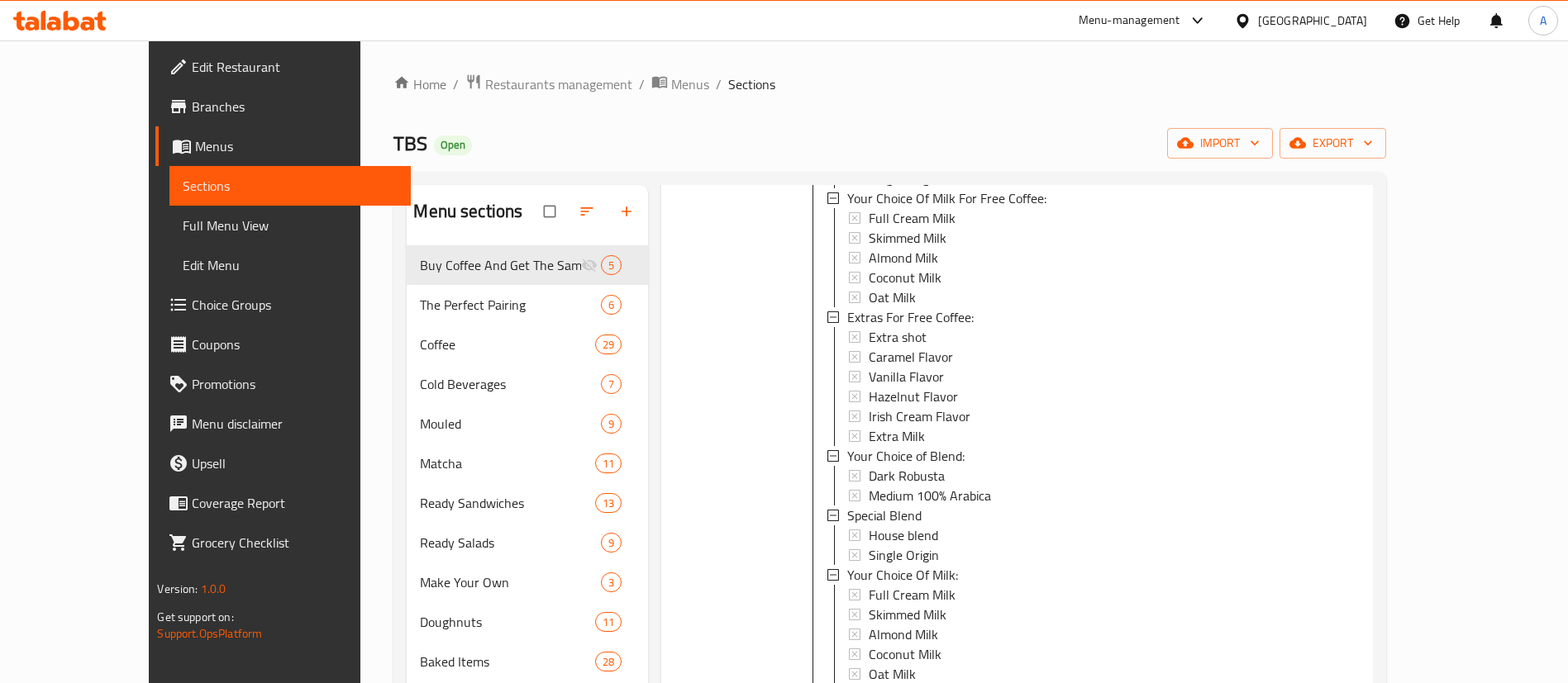
scroll to position [702, 0]
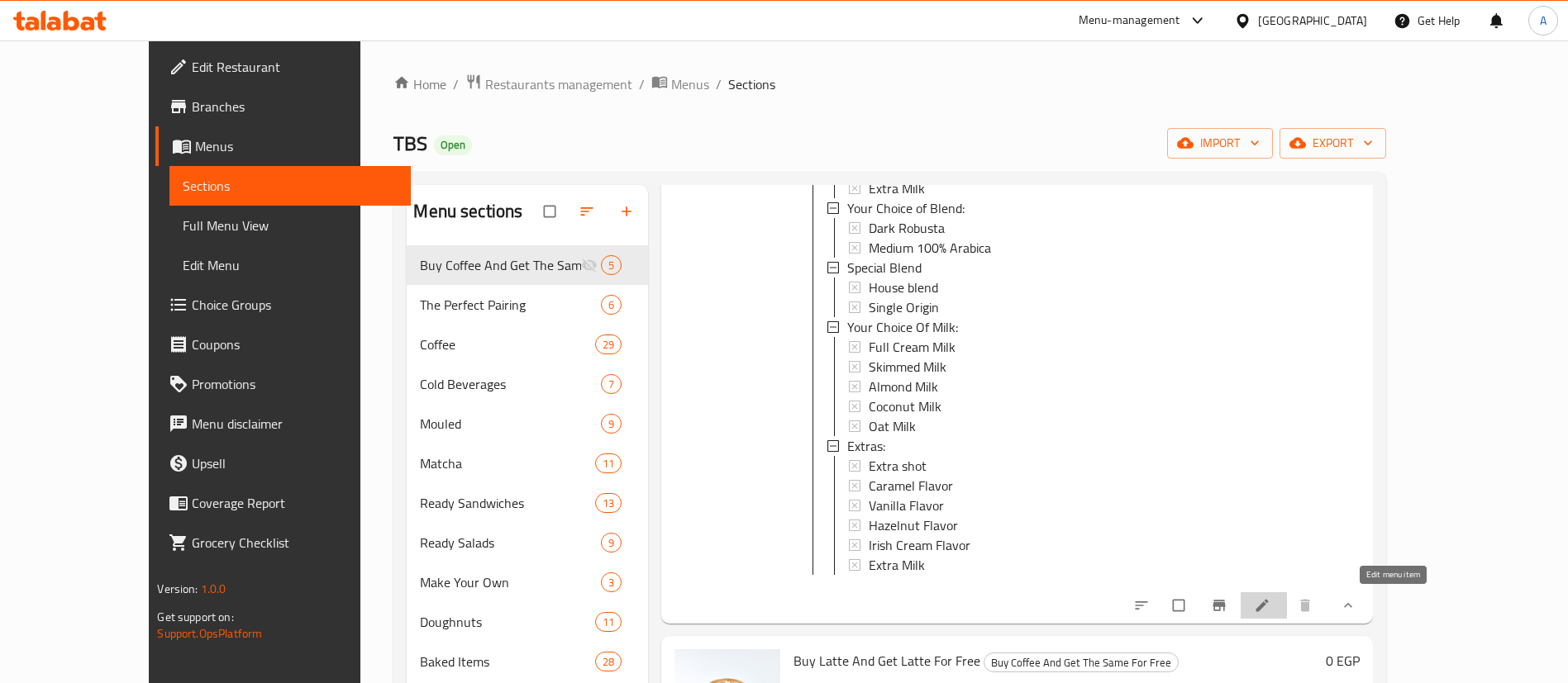
click at [1270, 599] on icon at bounding box center [1261, 605] width 17 height 17
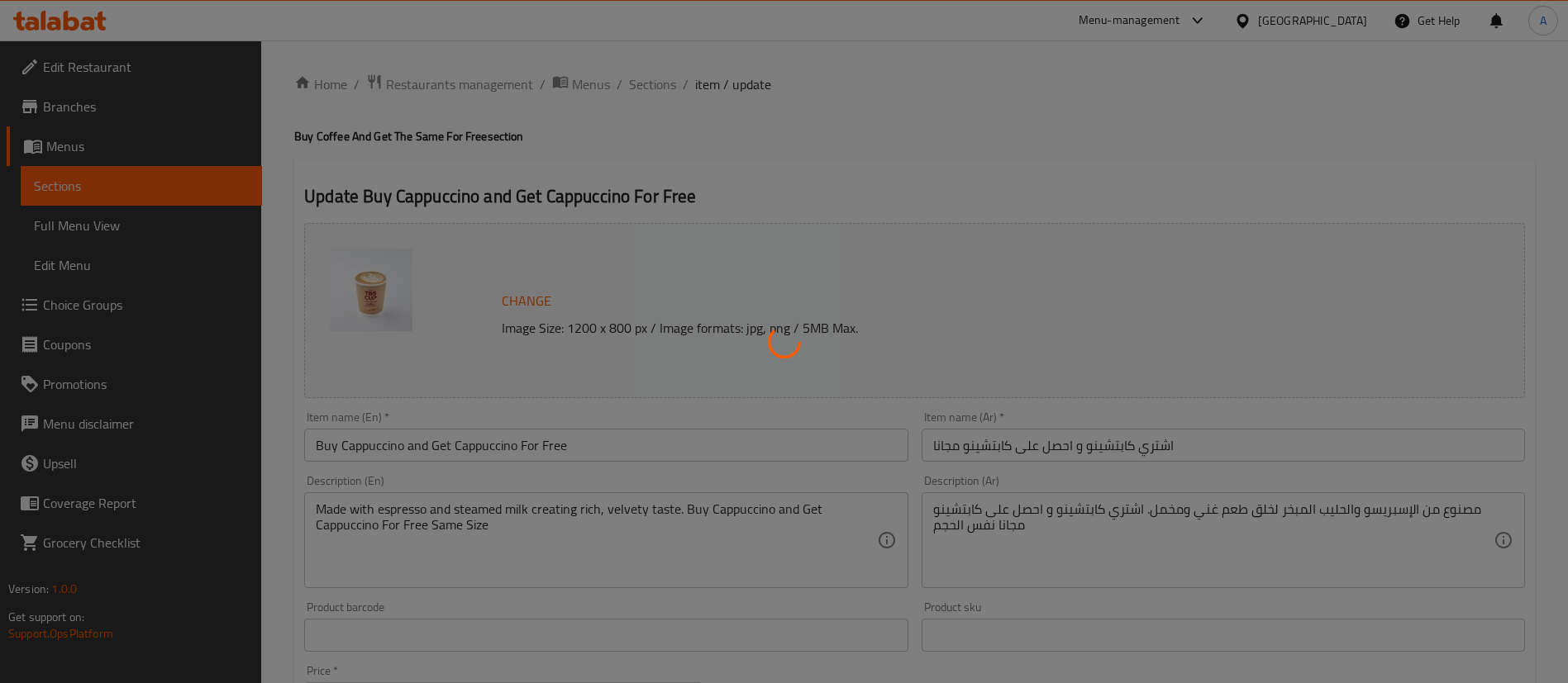
type input "اختيارك من حجم الكابتشينو:"
type input "1"
type input "اختيارك للمزيج للقهوة المجانية:"
type input "1"
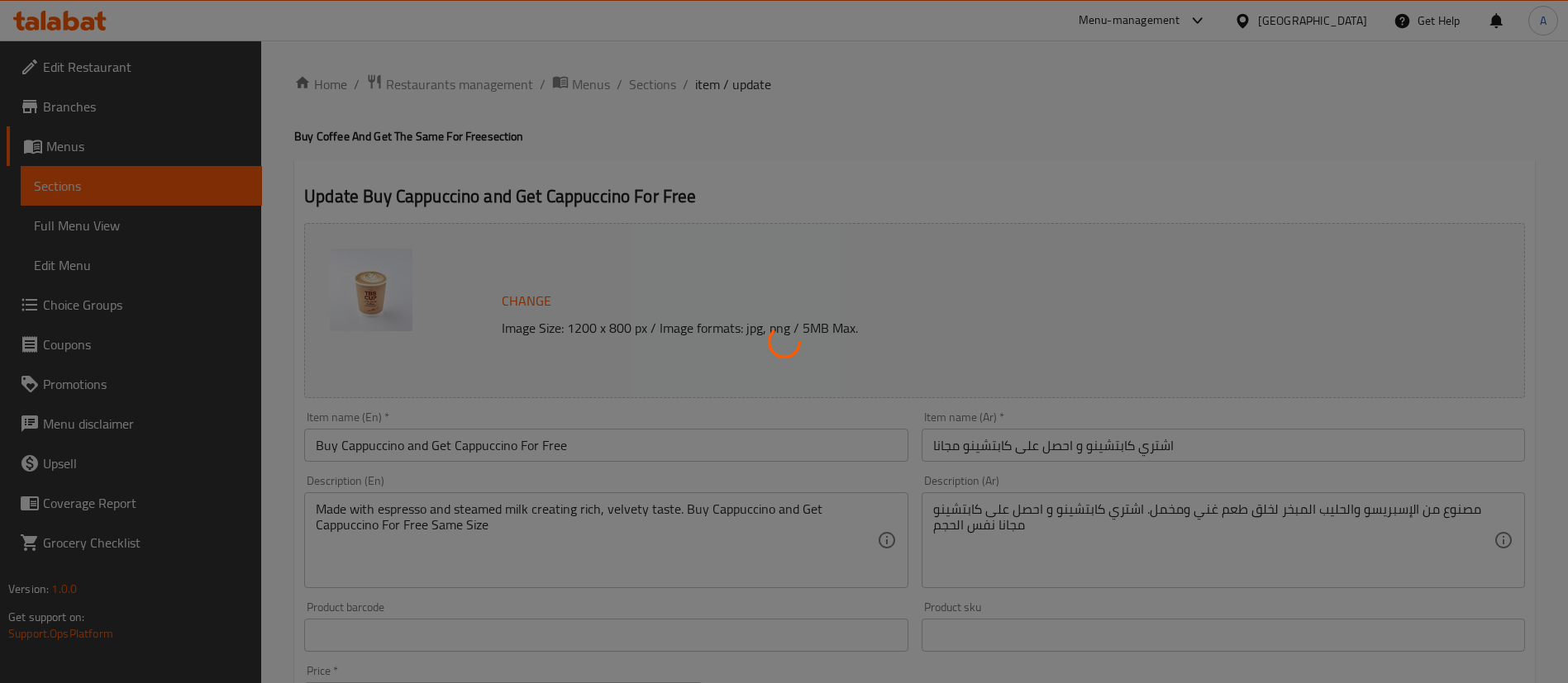
type input "1"
type input "سبيشيال بليند للقهوة المجانية:"
type input "1"
type input "إختيارك من الحليب للقهوة المجانية:"
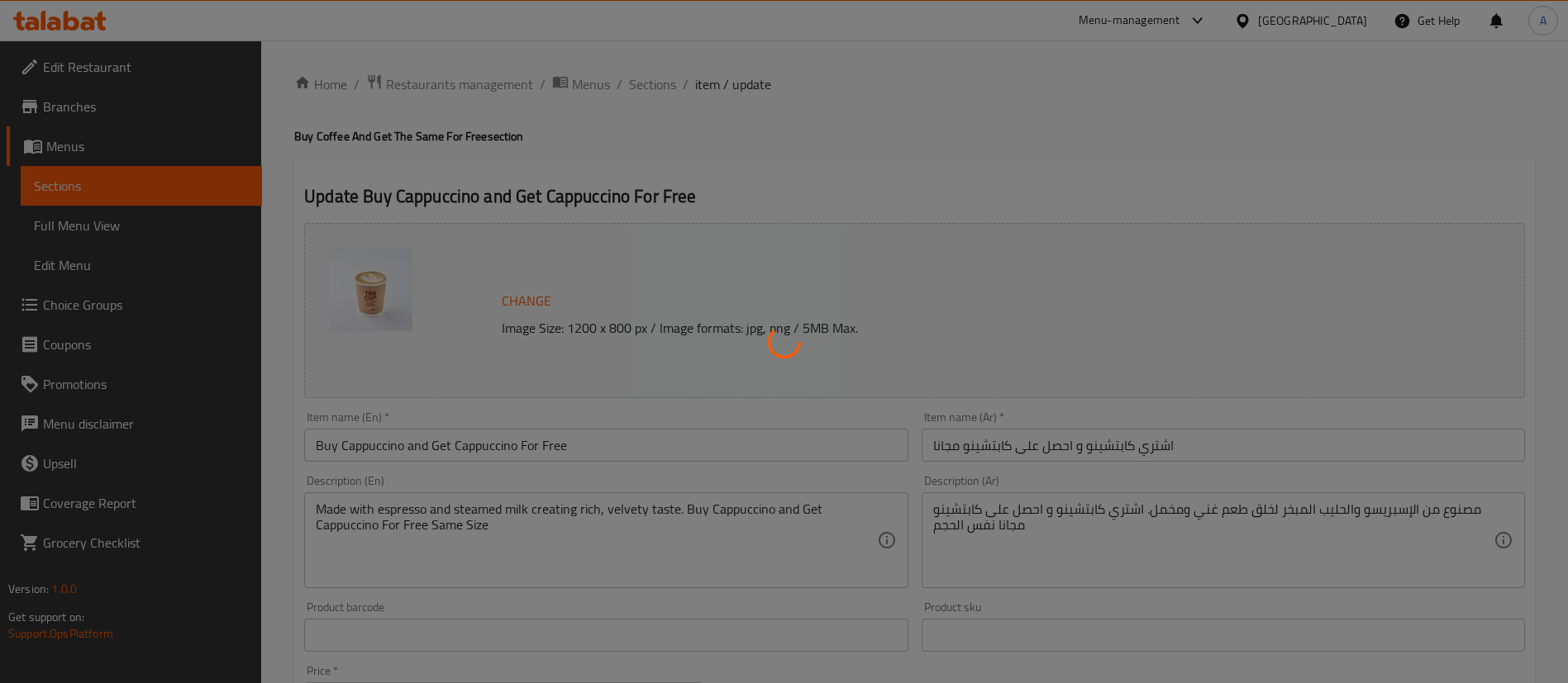
type input "0"
type input "1"
type input "الإضافات للقهوة المجانية:"
type input "0"
type input "2"
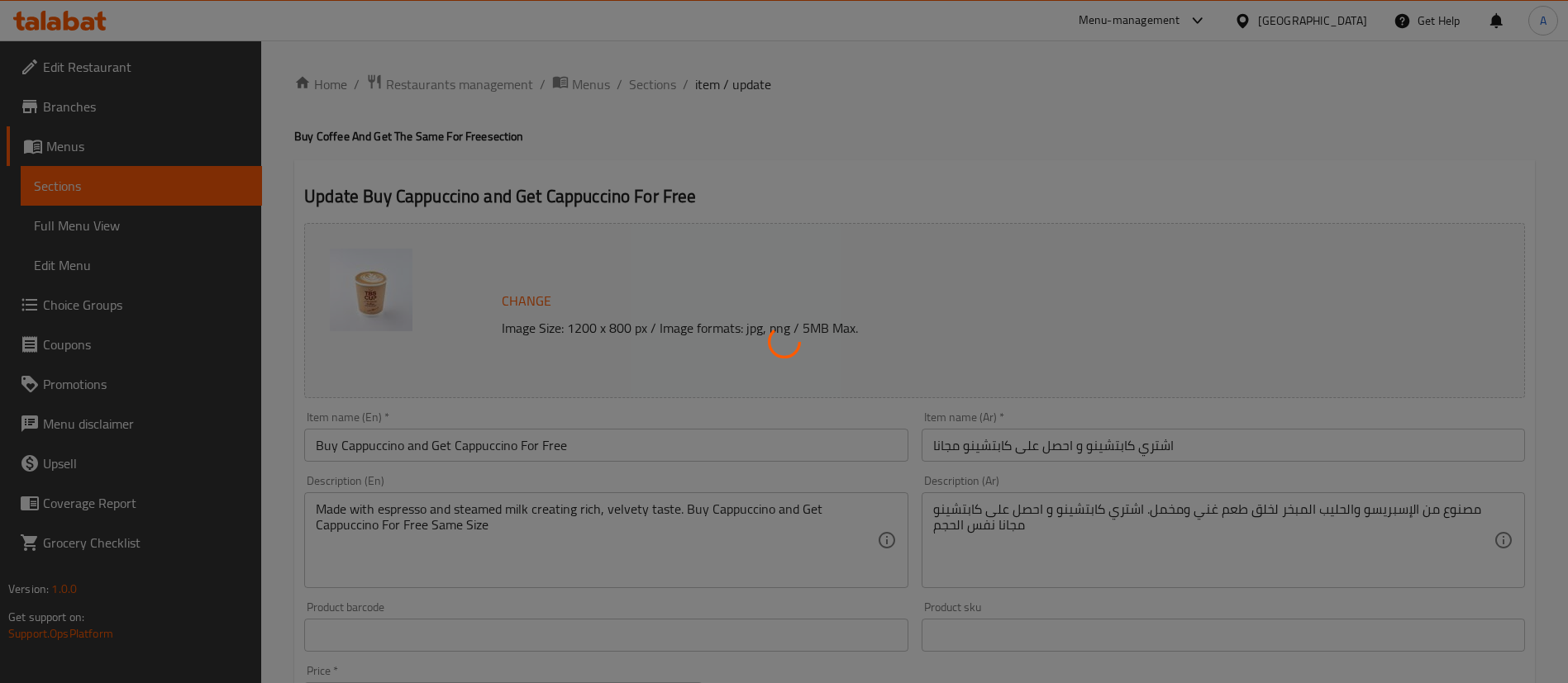
type input "اختيارك للمزيج:"
type input "1"
type input "سبيشيال بليند"
type input "1"
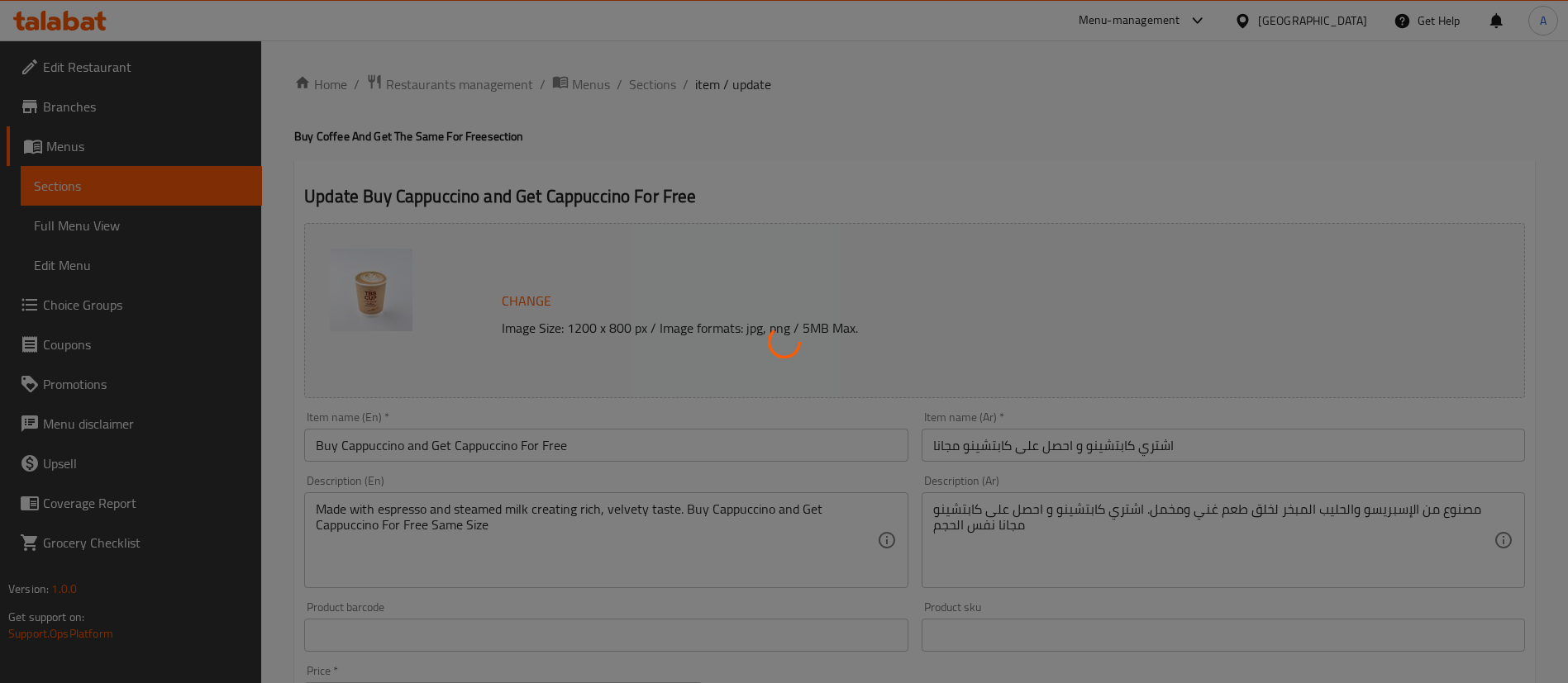
type input "1"
type input "إختيارك من الحليب:"
type input "0"
type input "1"
type input "الإضافات:"
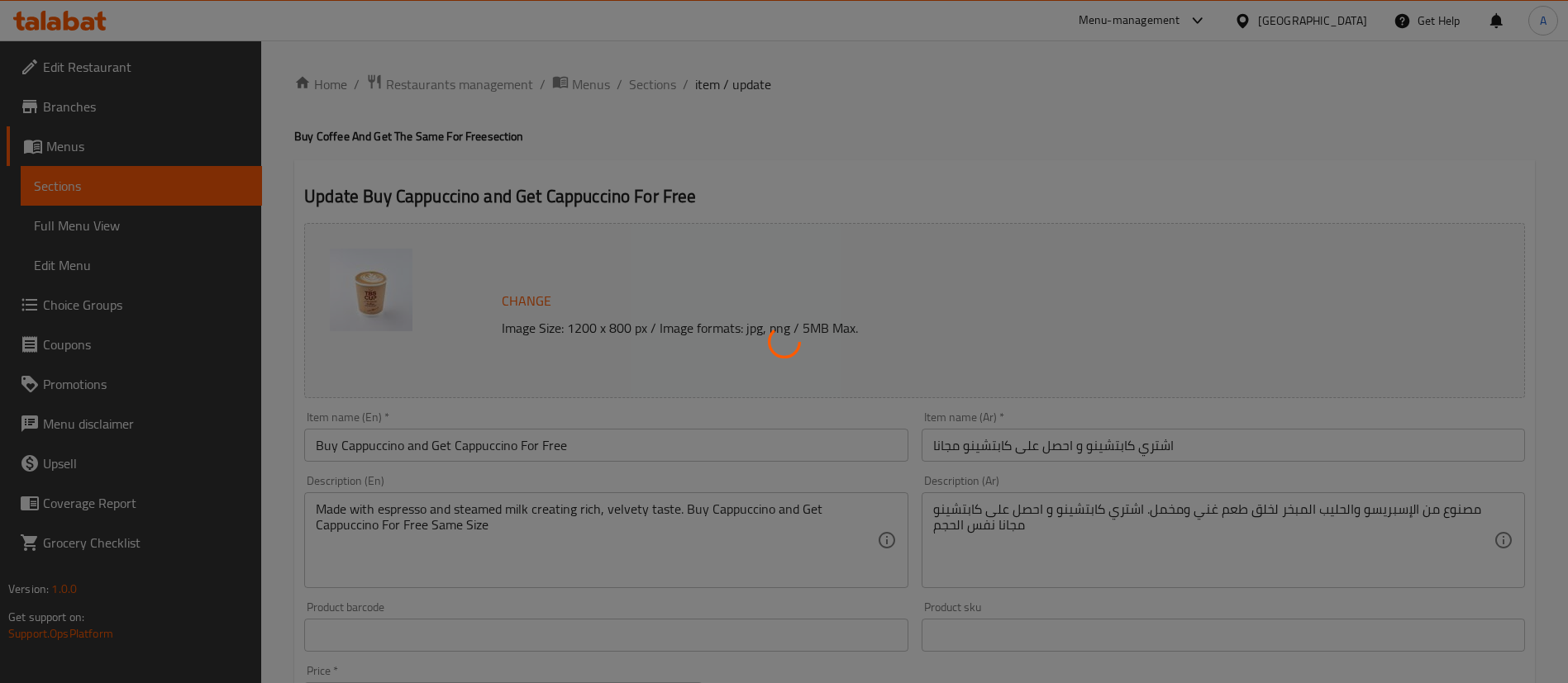
type input "0"
type input "2"
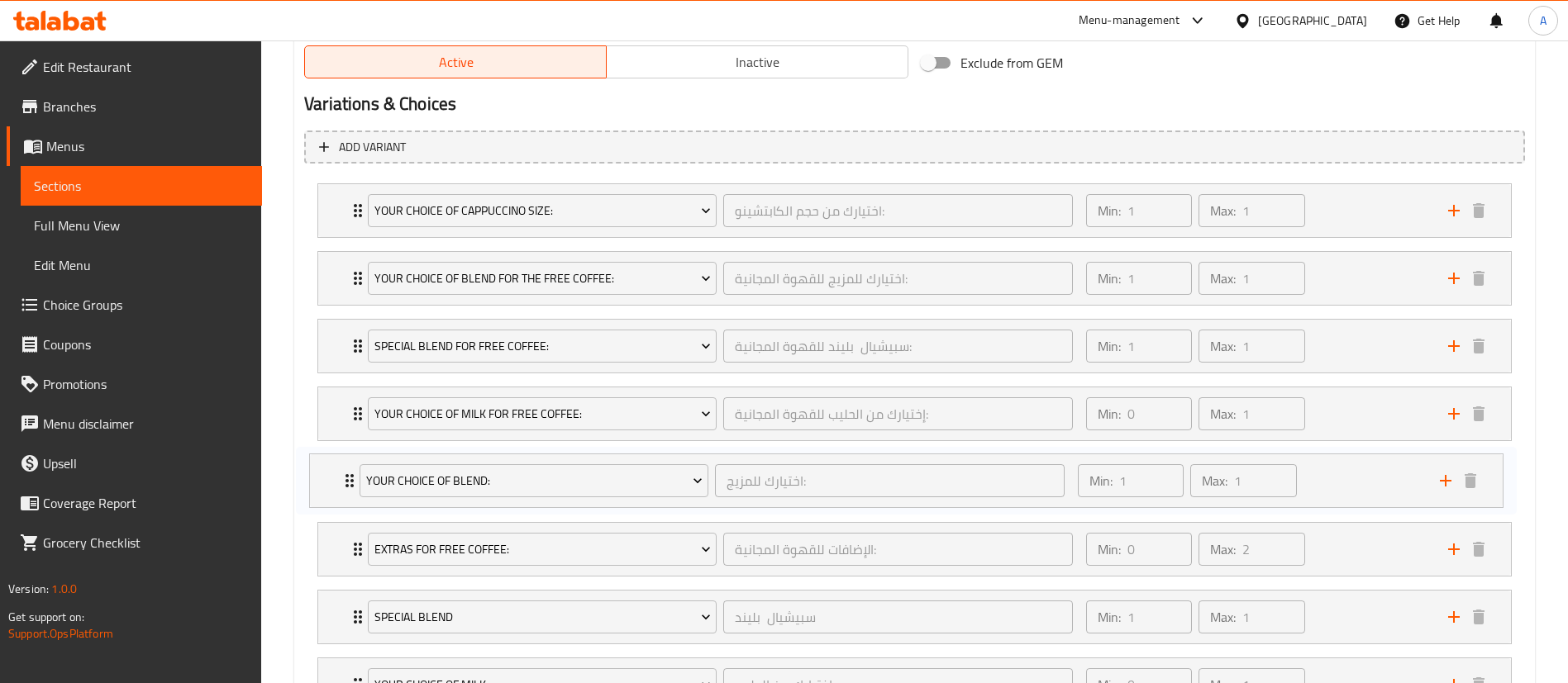
scroll to position [869, 0]
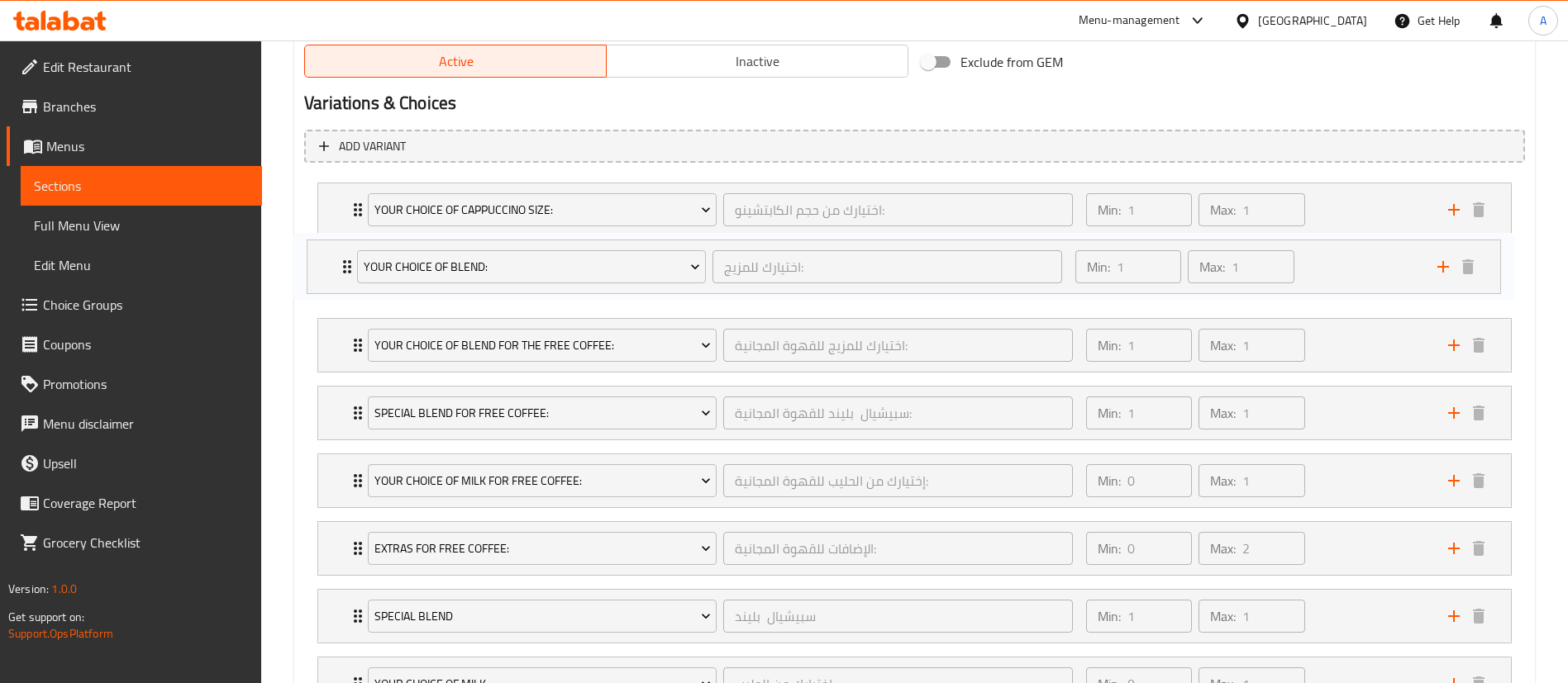
drag, startPoint x: 335, startPoint y: 554, endPoint x: 324, endPoint y: 266, distance: 288.2
click at [324, 266] on div "Your Choice Of Cappuccino Size: اختيارك من حجم الكابتشينو: ​ Min: 1 ​ Max: 1 ​ …" at bounding box center [915, 480] width 1220 height 610
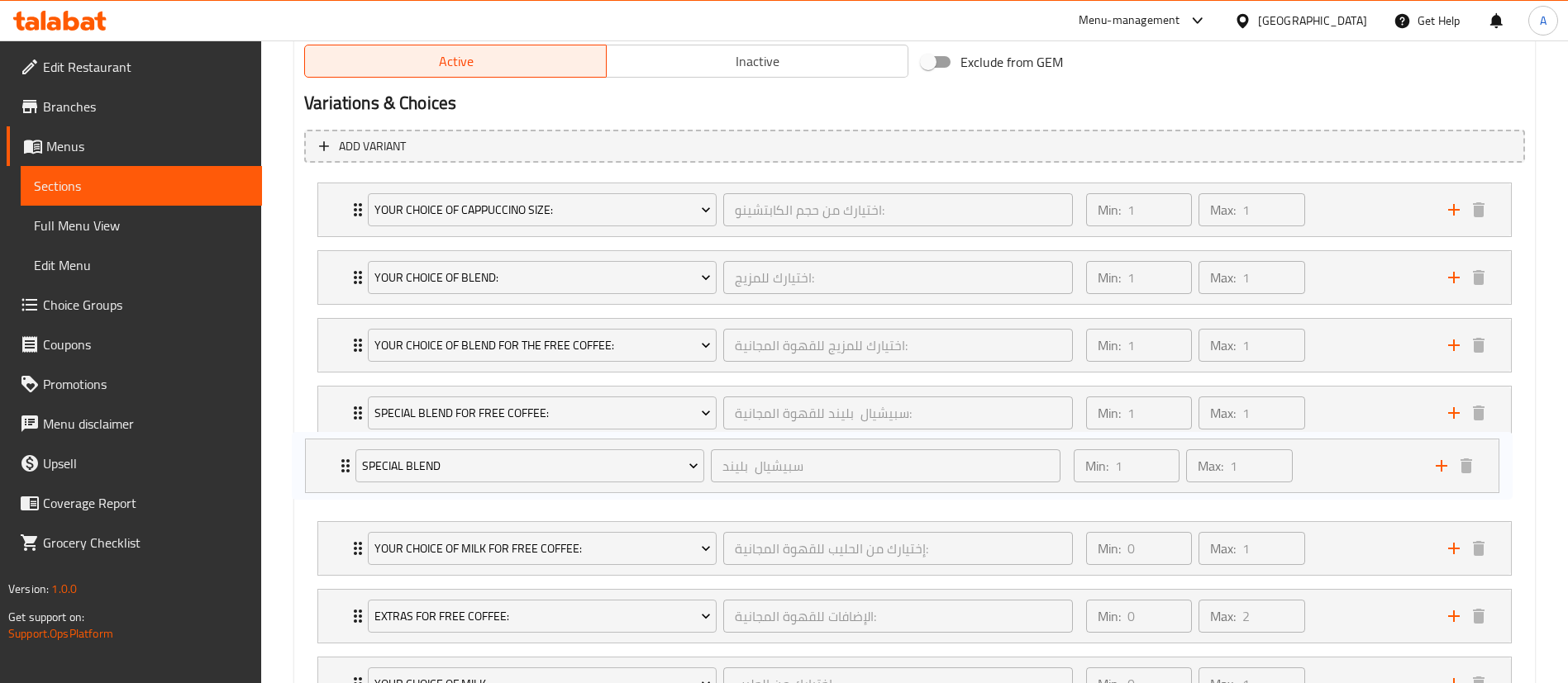
scroll to position [871, 0]
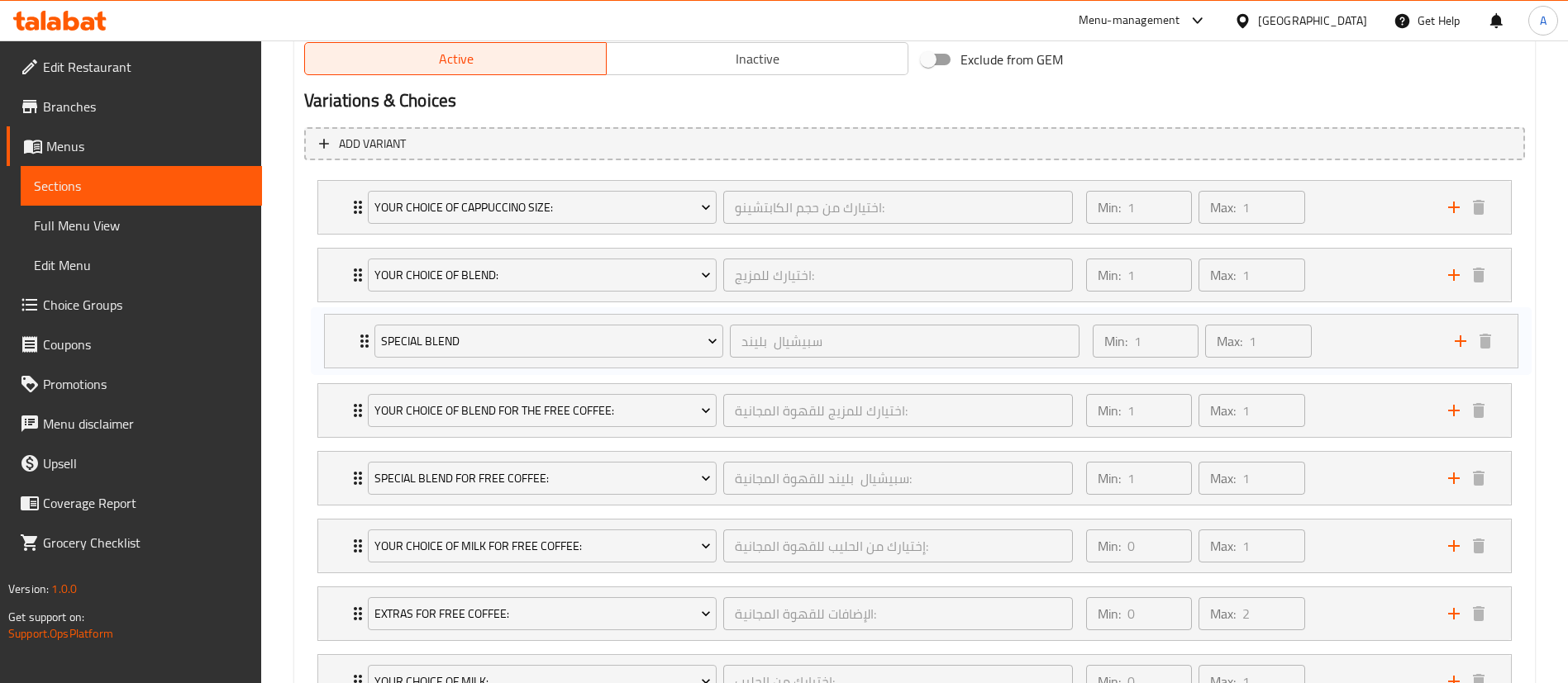
drag, startPoint x: 338, startPoint y: 609, endPoint x: 341, endPoint y: 328, distance: 281.0
click at [341, 328] on div "Your Choice Of Cappuccino Size: اختيارك من حجم الكابتشينو: ​ Min: 1 ​ Max: 1 ​ …" at bounding box center [915, 478] width 1220 height 610
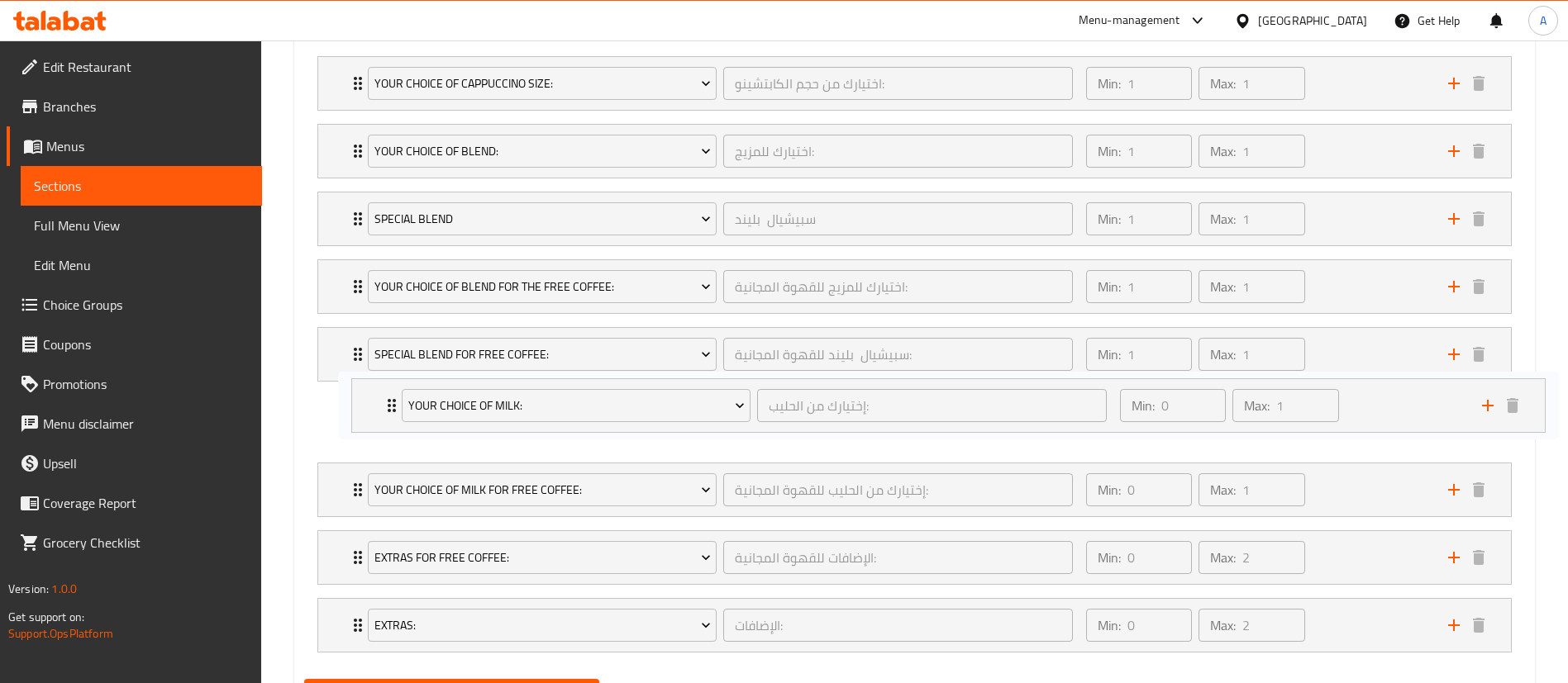
scroll to position [996, 0]
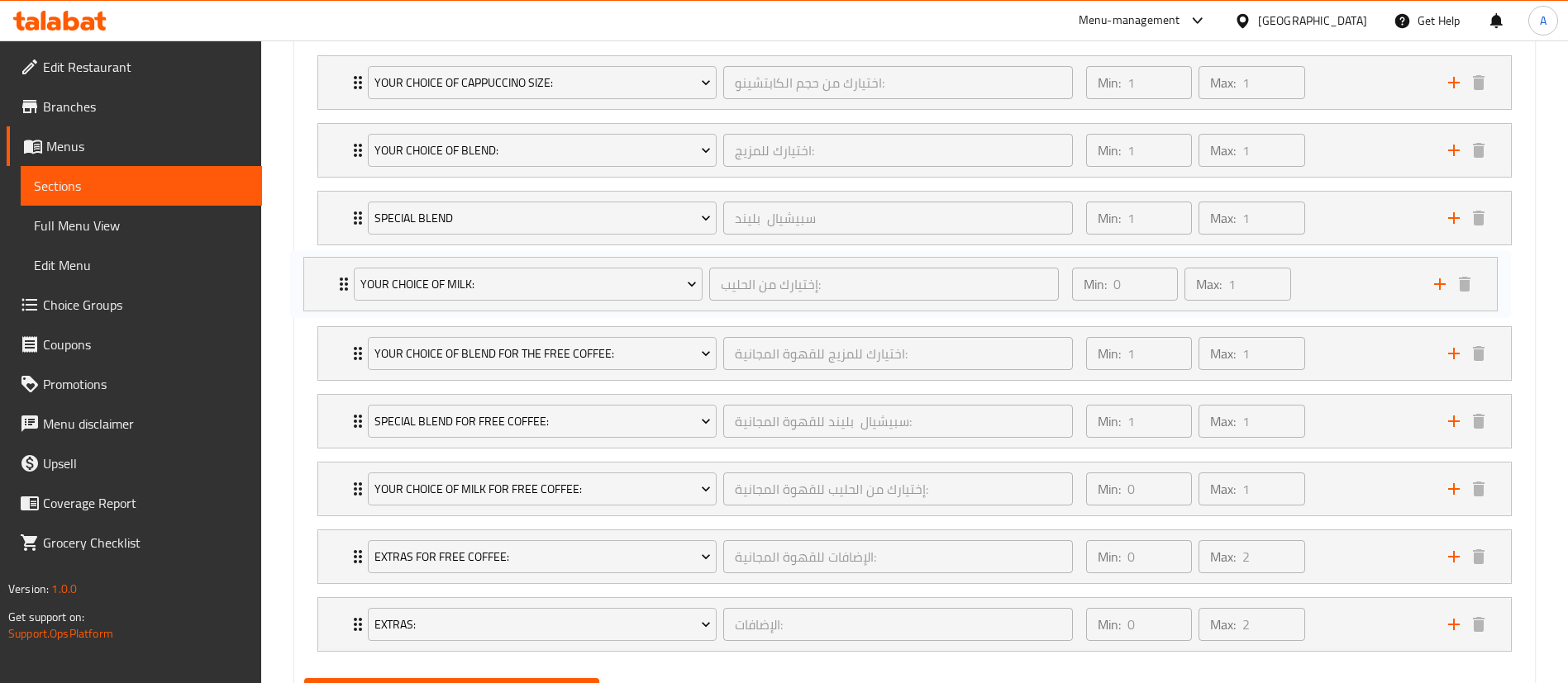
drag, startPoint x: 327, startPoint y: 561, endPoint x: 312, endPoint y: 274, distance: 287.4
click at [312, 274] on div "Your Choice Of Cappuccino Size: اختيارك من حجم الكابتشينو: ​ Min: 1 ​ Max: 1 ​ …" at bounding box center [915, 353] width 1220 height 610
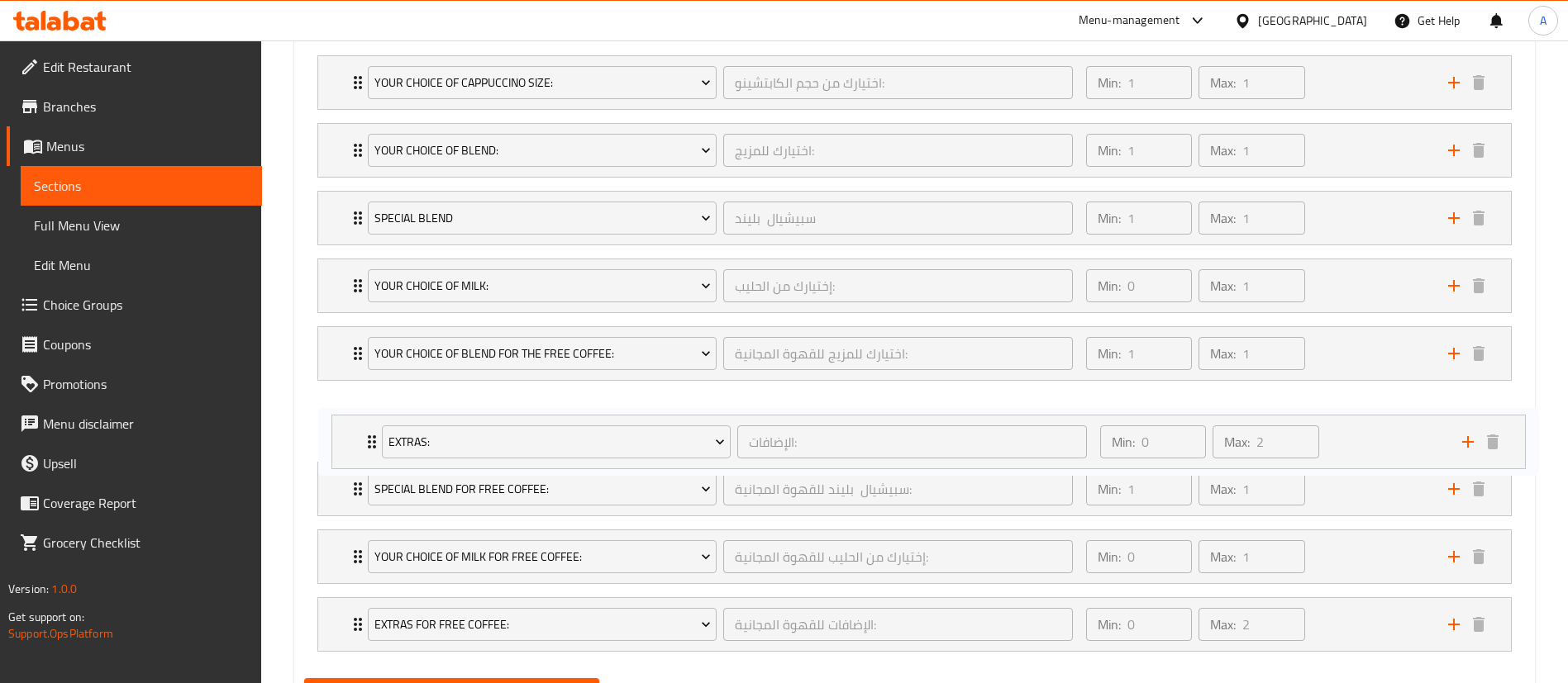
scroll to position [999, 0]
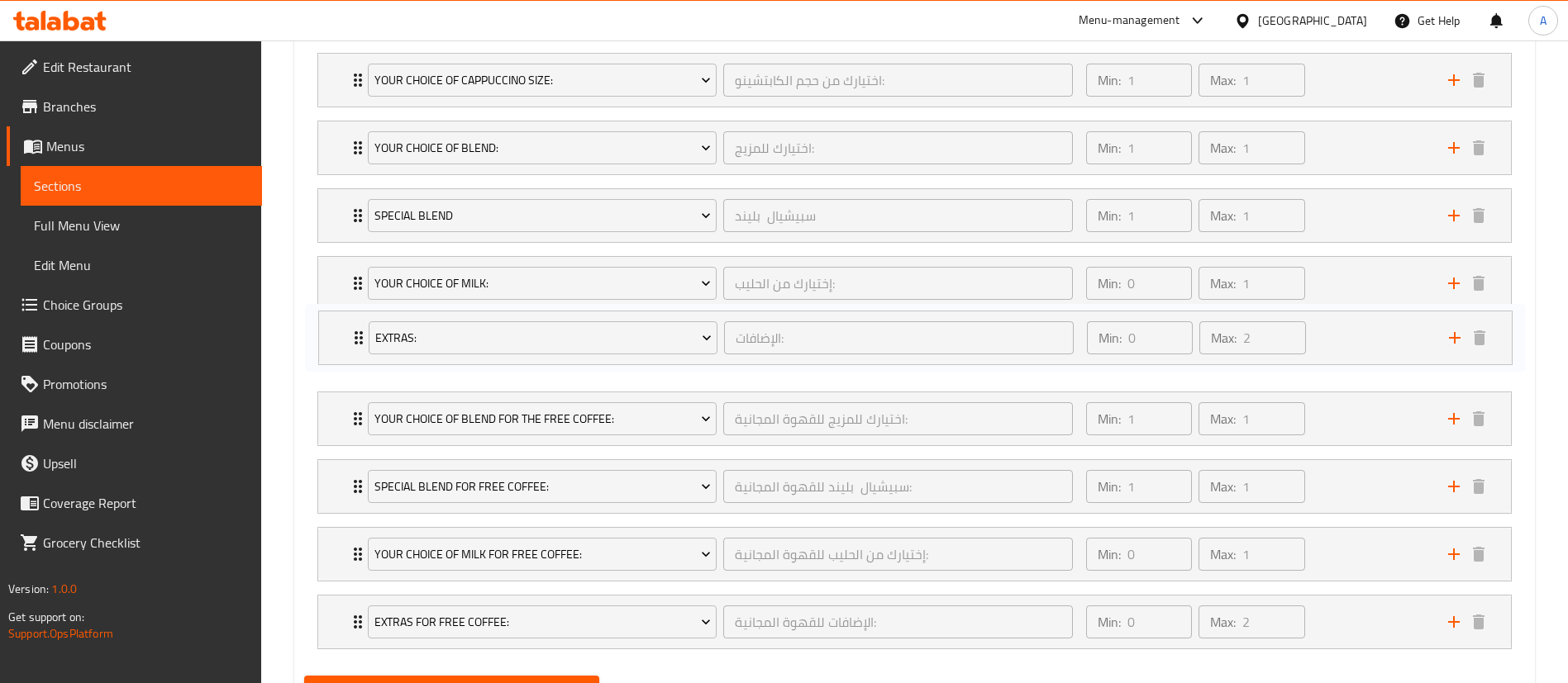
drag, startPoint x: 339, startPoint y: 622, endPoint x: 338, endPoint y: 329, distance: 293.0
click at [338, 329] on div "Your Choice Of Cappuccino Size: اختيارك من حجم الكابتشينو: ​ Min: 1 ​ Max: 1 ​ …" at bounding box center [915, 350] width 1220 height 610
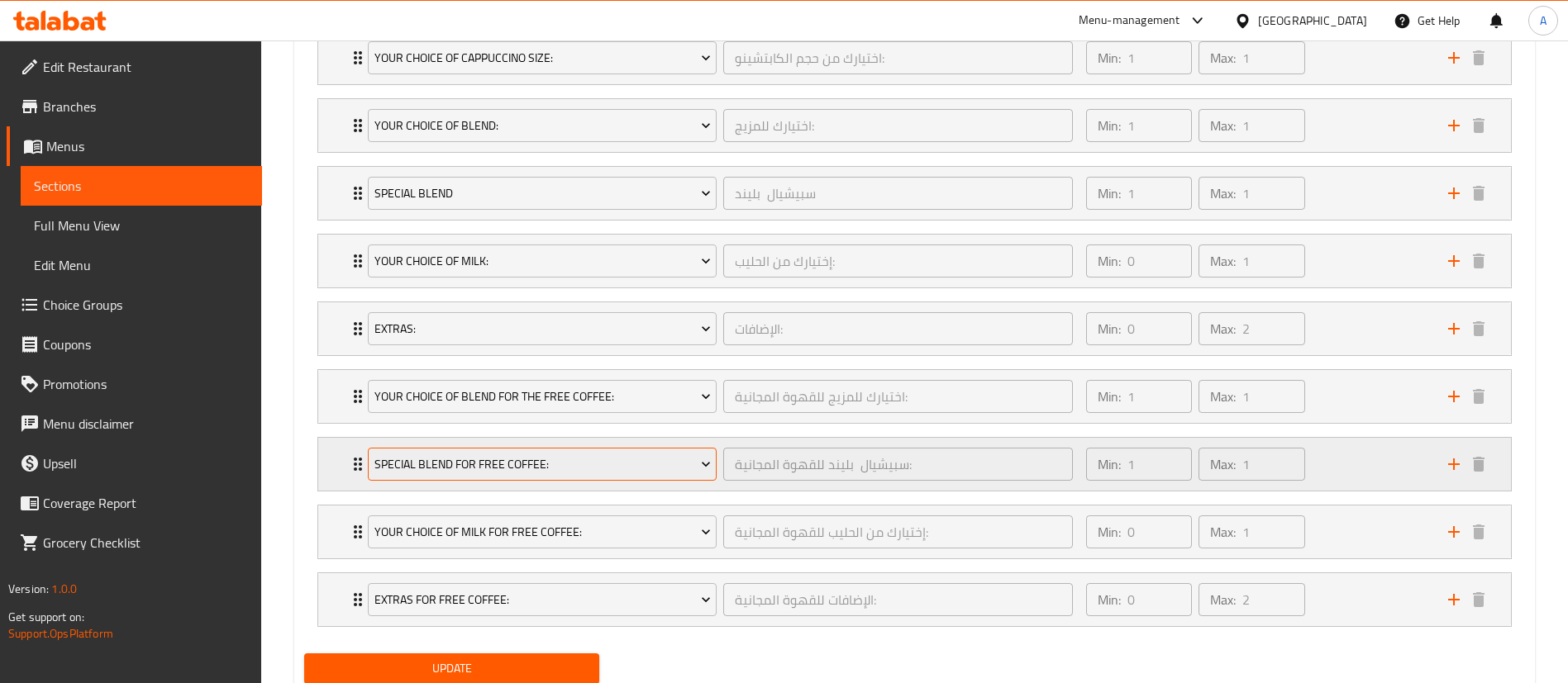
scroll to position [1077, 0]
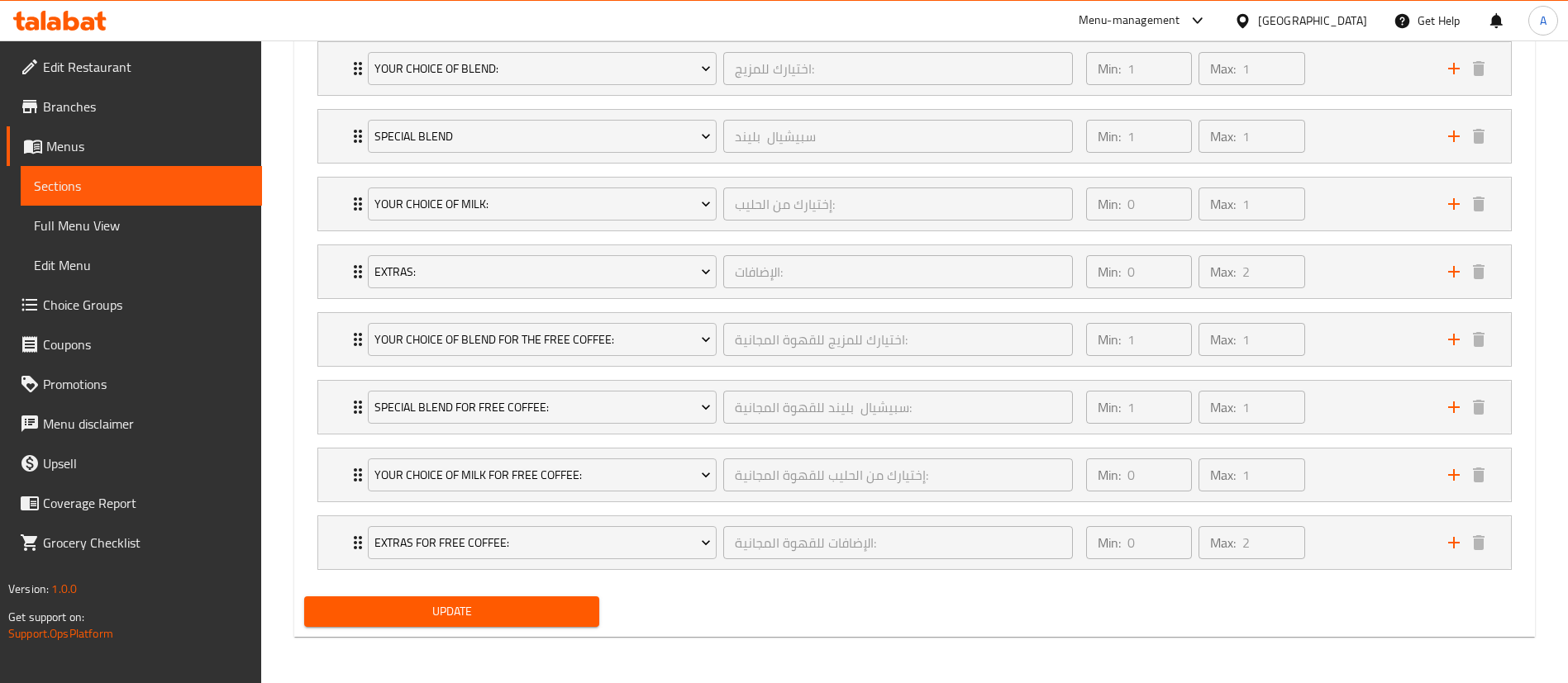
click at [482, 611] on span "Update" at bounding box center [451, 611] width 269 height 21
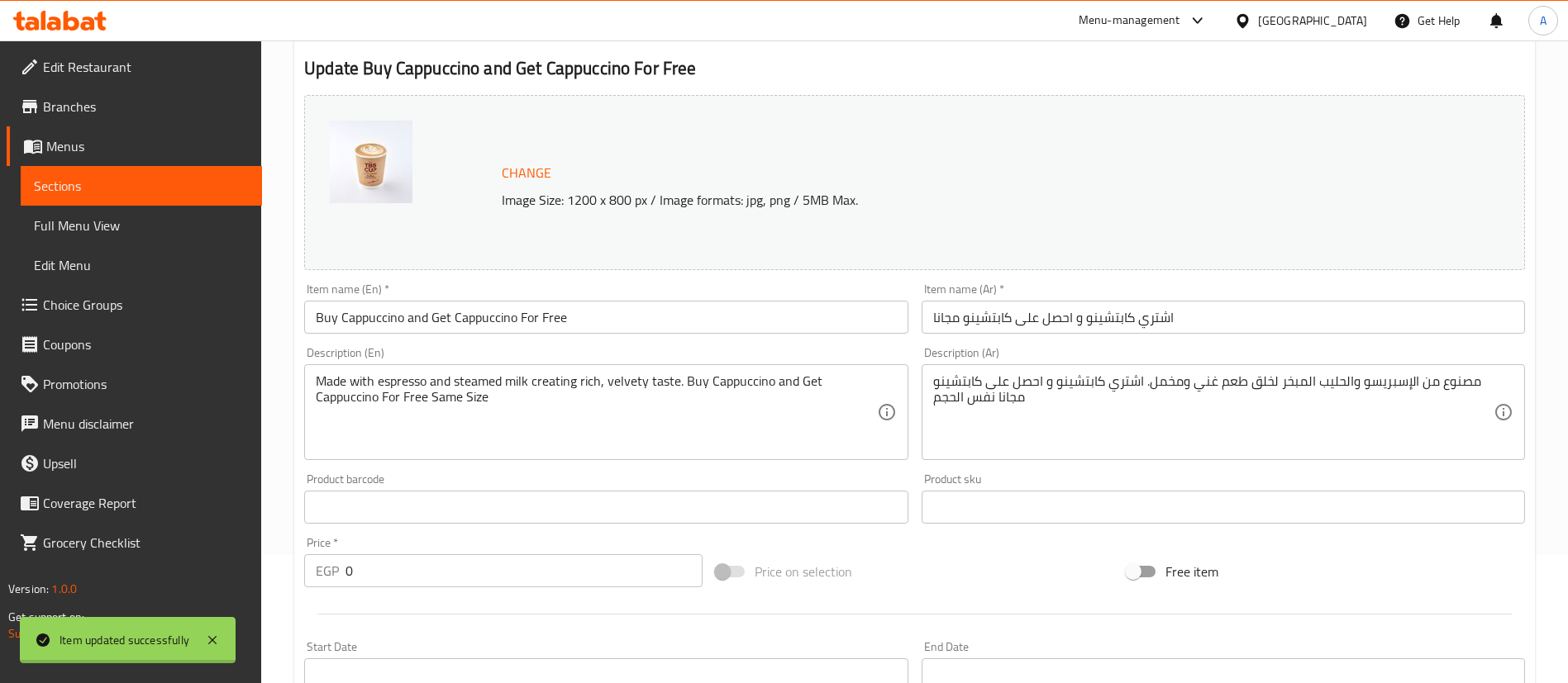
scroll to position [0, 0]
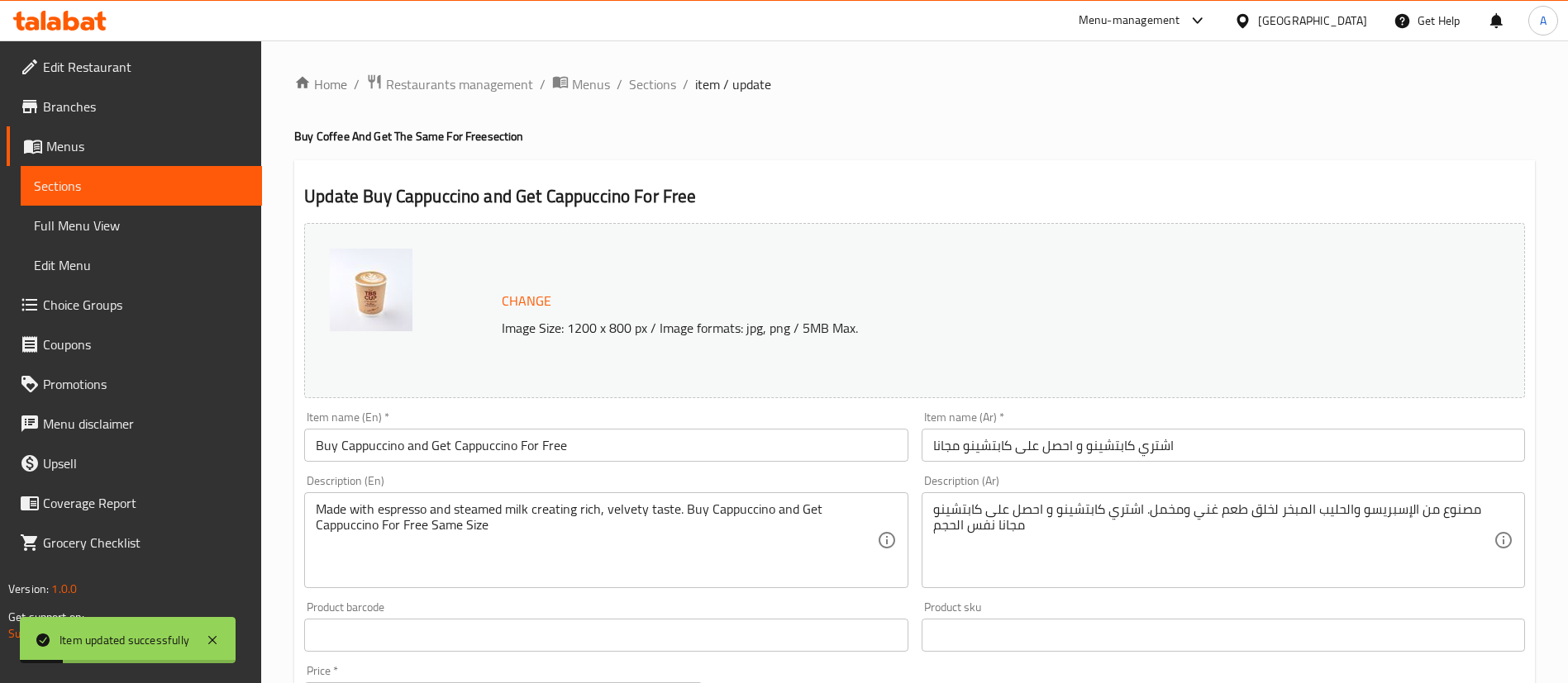
click at [674, 78] on ol "Home / Restaurants management / Menus / Sections / item / update" at bounding box center [915, 85] width 1240 height 22
drag, startPoint x: 654, startPoint y: 89, endPoint x: 669, endPoint y: 115, distance: 30.0
click at [654, 89] on span "Sections" at bounding box center [652, 84] width 47 height 20
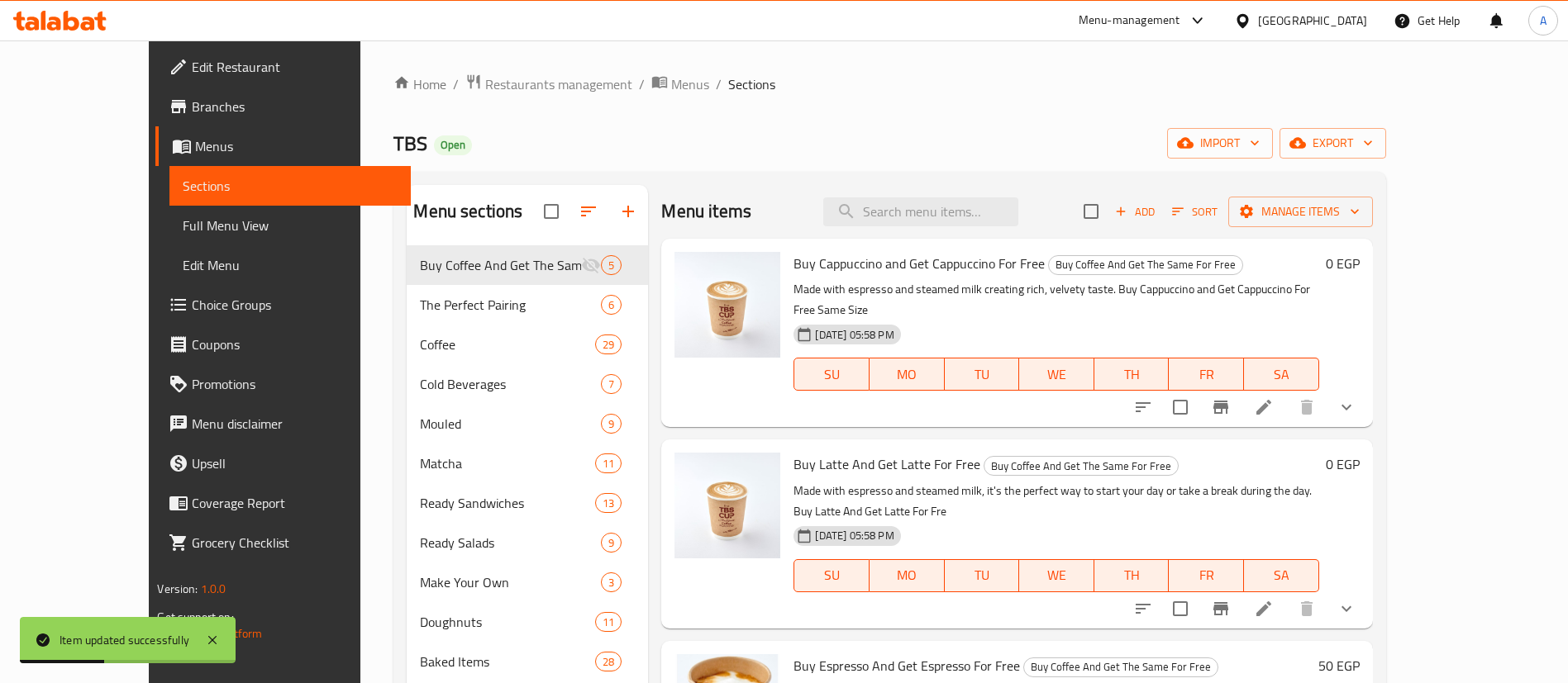
click at [1273, 599] on icon at bounding box center [1263, 609] width 20 height 20
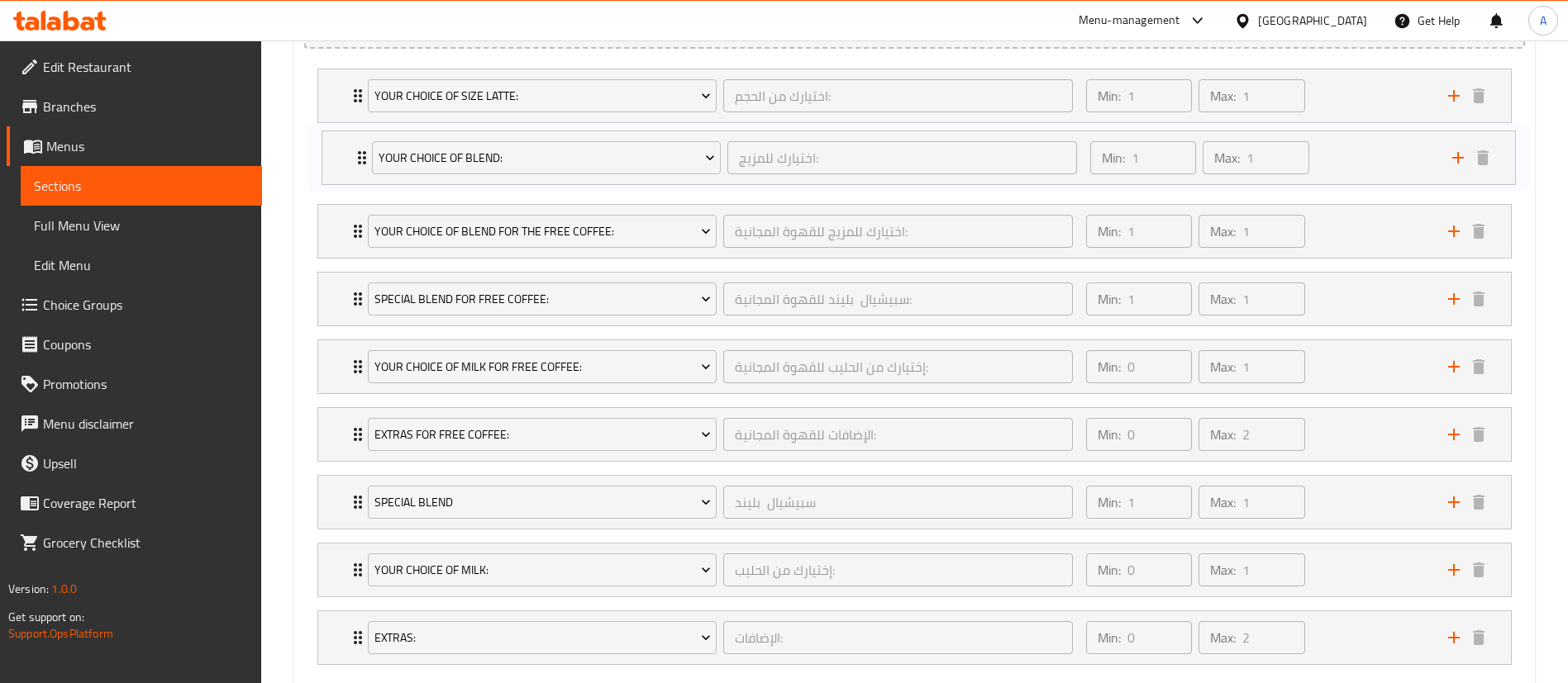
scroll to position [976, 0]
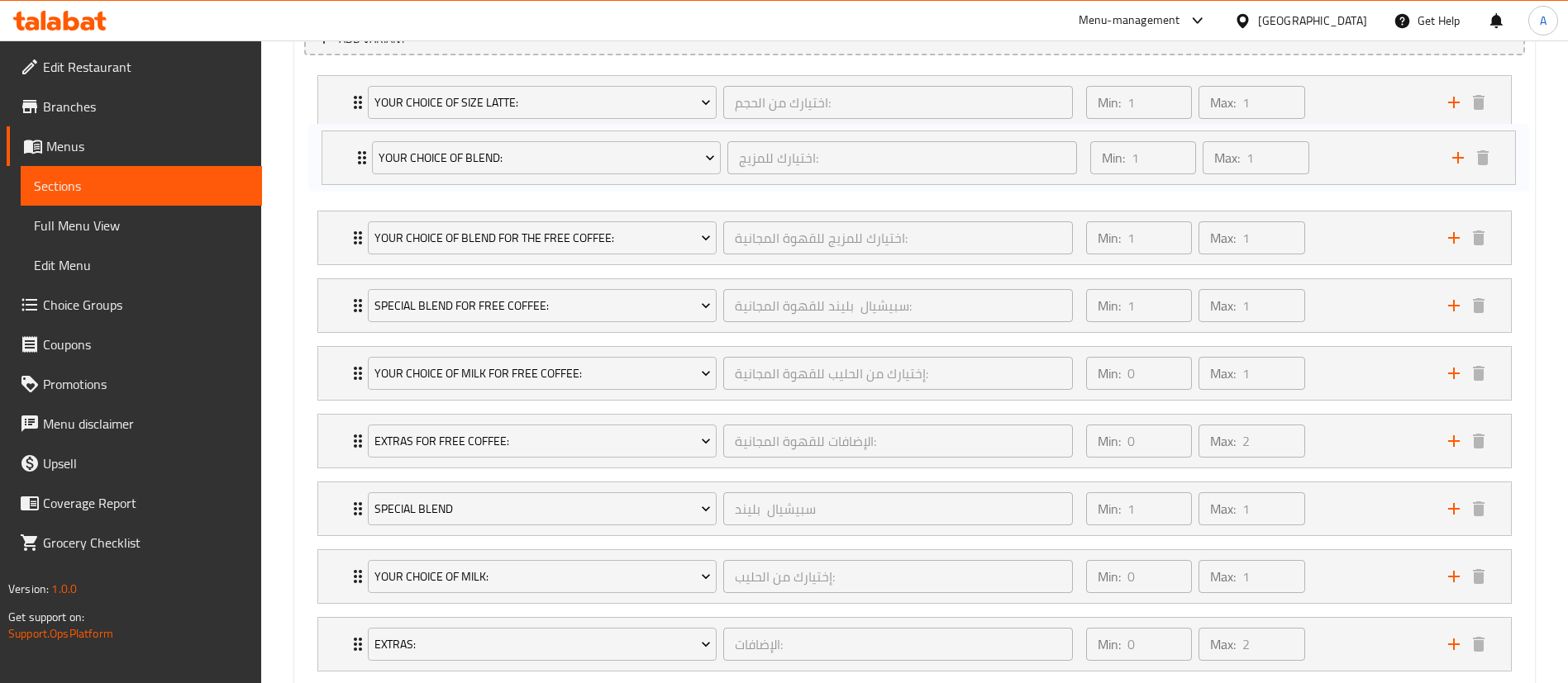
drag, startPoint x: 348, startPoint y: 428, endPoint x: 352, endPoint y: 146, distance: 282.0
click at [352, 146] on div "Your Choice Of Size Latte: اختيارك من الحجم: ​ Min: 1 ​ Max: 1 ​ Extra Large (I…" at bounding box center [915, 373] width 1220 height 610
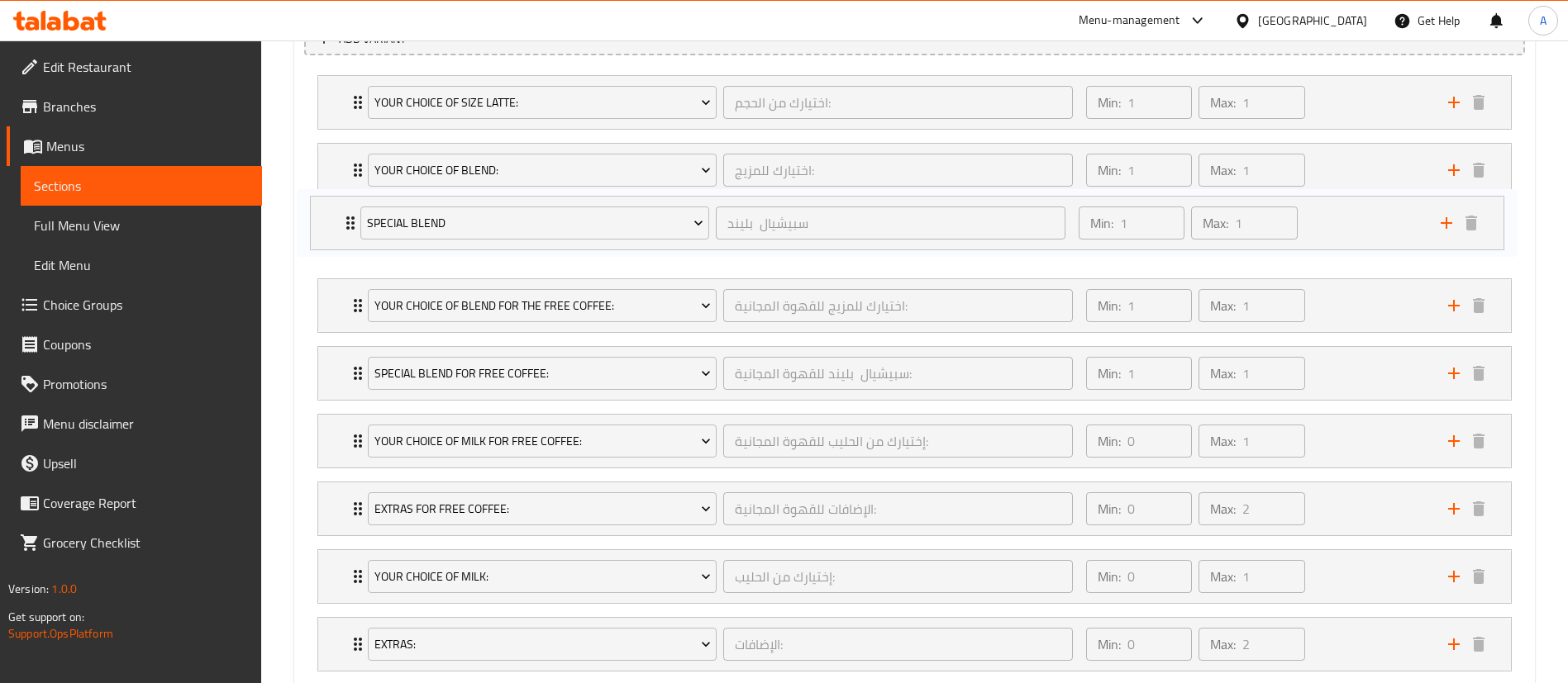
drag, startPoint x: 351, startPoint y: 517, endPoint x: 341, endPoint y: 225, distance: 292.2
click at [341, 225] on div "Your Choice Of Size Latte: اختيارك من الحجم: ​ Min: 1 ​ Max: 1 ​ Extra Large (I…" at bounding box center [915, 373] width 1220 height 610
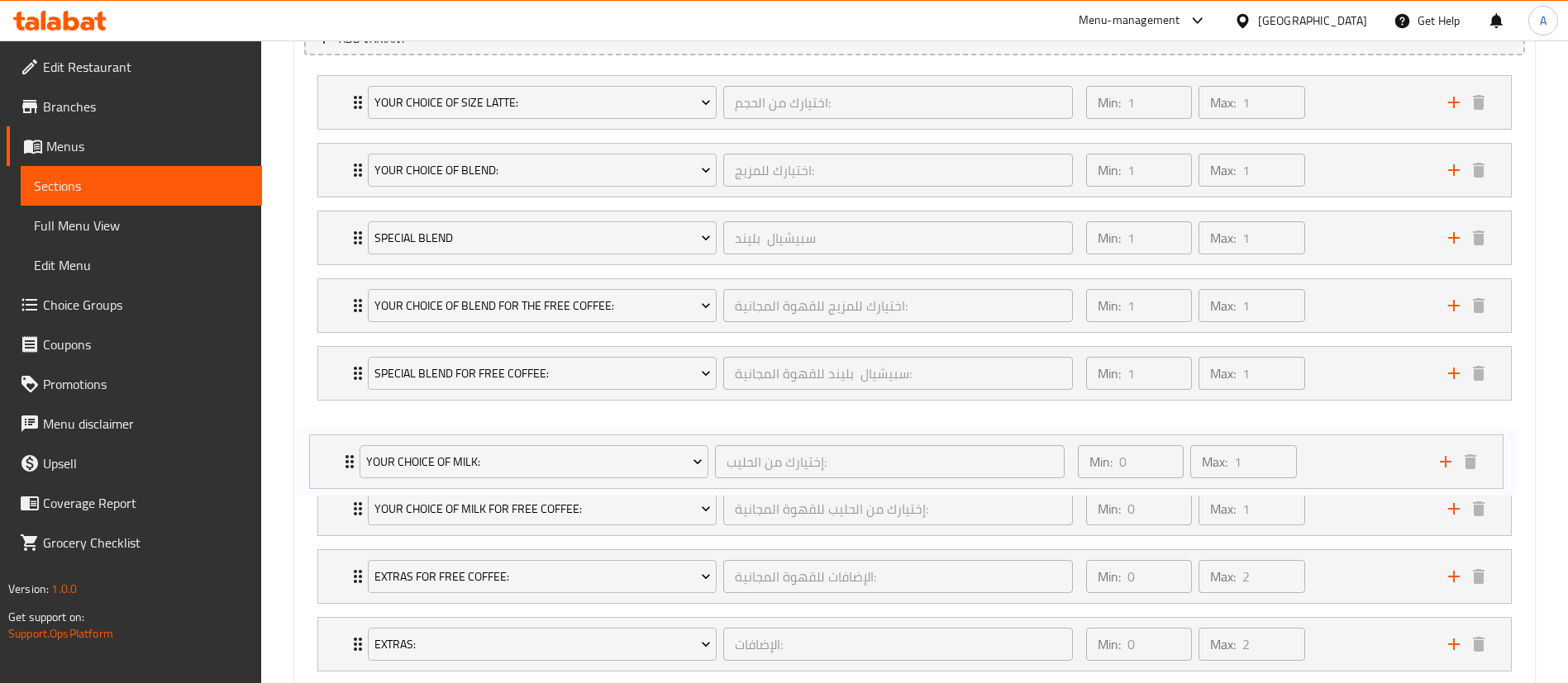
scroll to position [979, 0]
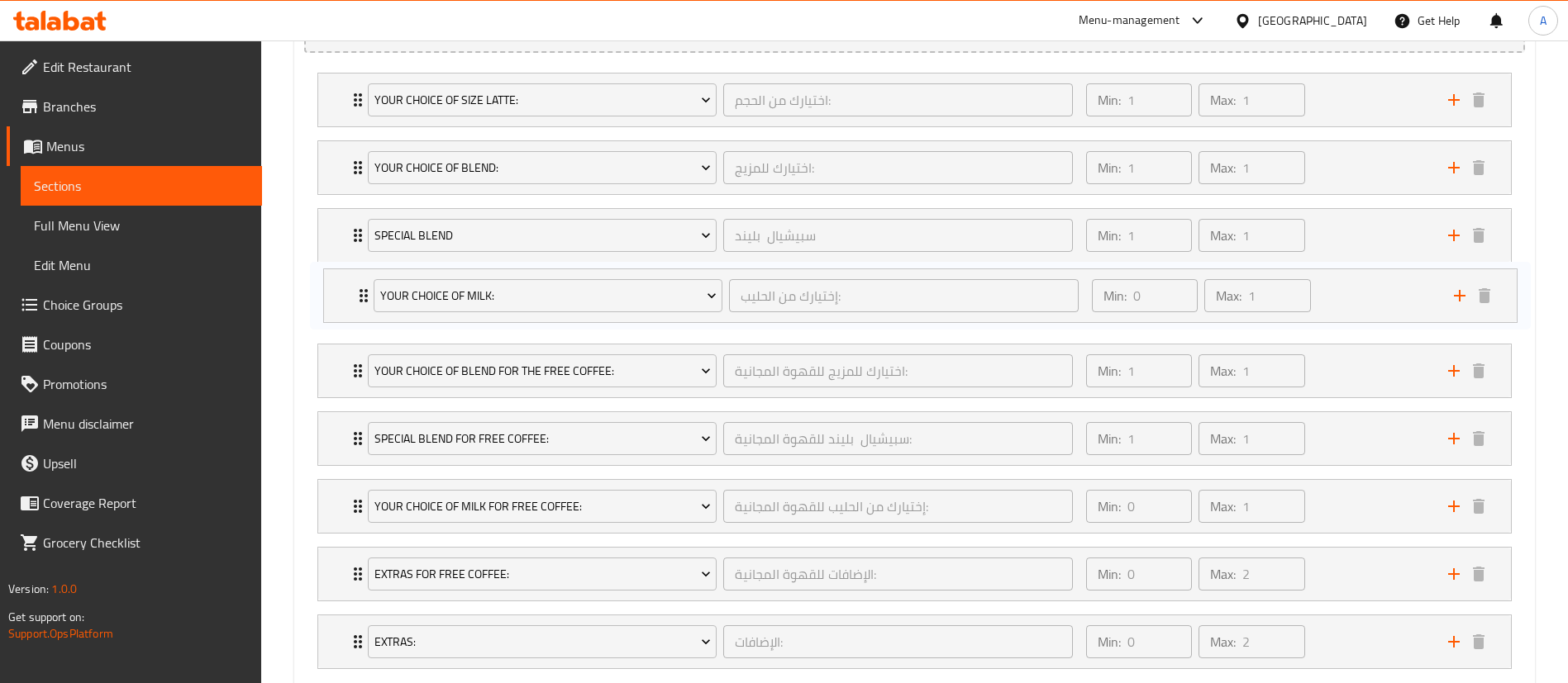
drag, startPoint x: 331, startPoint y: 577, endPoint x: 331, endPoint y: 290, distance: 287.0
click at [331, 290] on div "Your Choice Of Size Latte: اختيارك من الحجم: ​ Min: 1 ​ Max: 1 ​ Extra Large (I…" at bounding box center [915, 370] width 1220 height 610
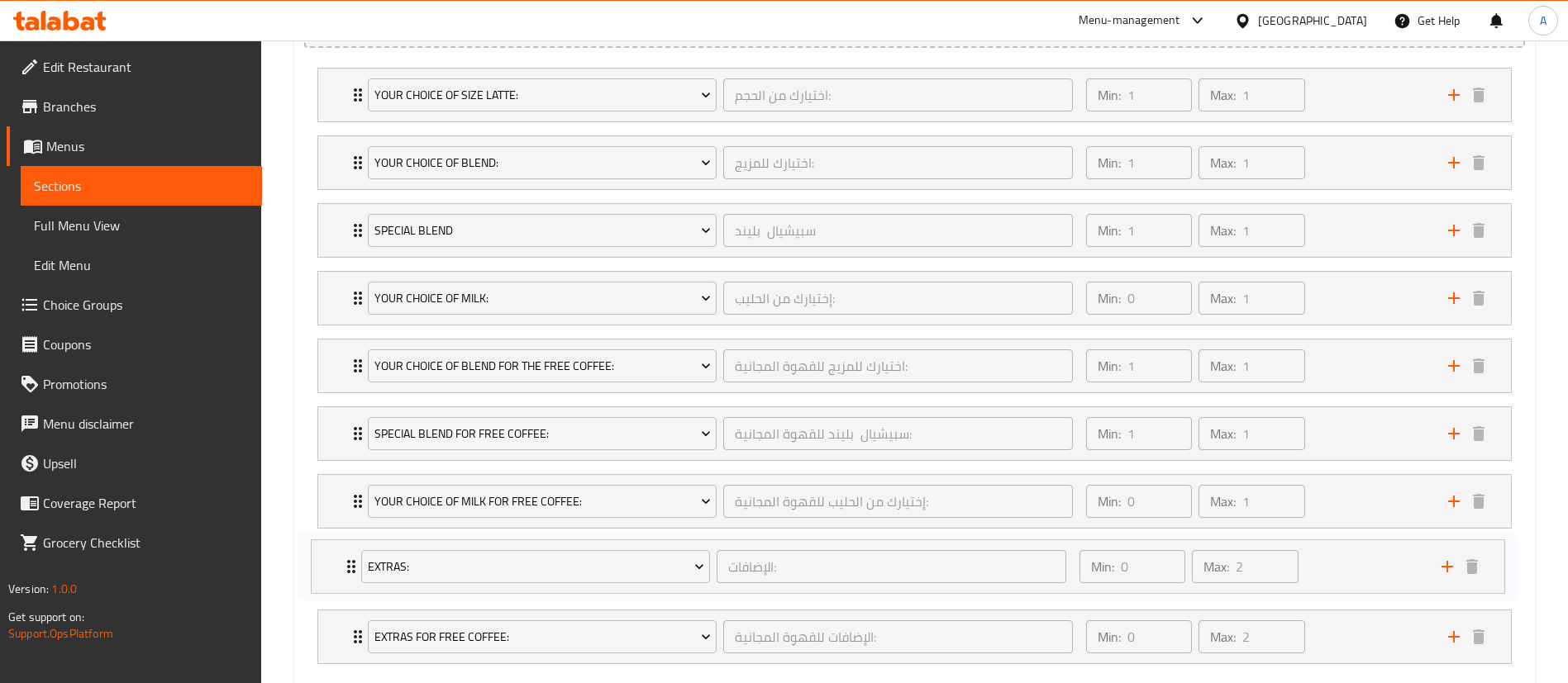
scroll to position [985, 0]
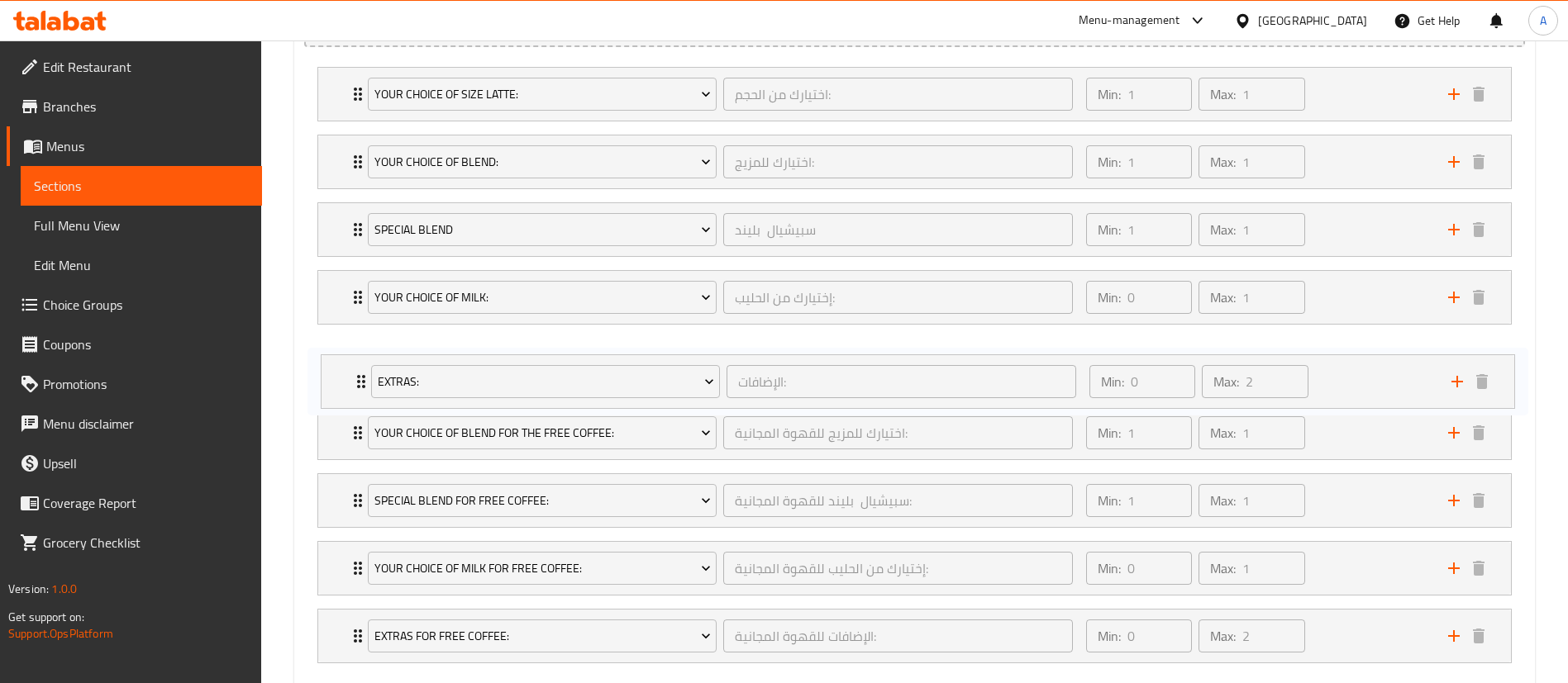
drag, startPoint x: 345, startPoint y: 641, endPoint x: 345, endPoint y: 375, distance: 266.0
click at [345, 375] on div "Your Choice Of Size Latte: اختيارك من الحجم: ​ Min: 1 ​ Max: 1 ​ Extra Large (I…" at bounding box center [915, 364] width 1220 height 610
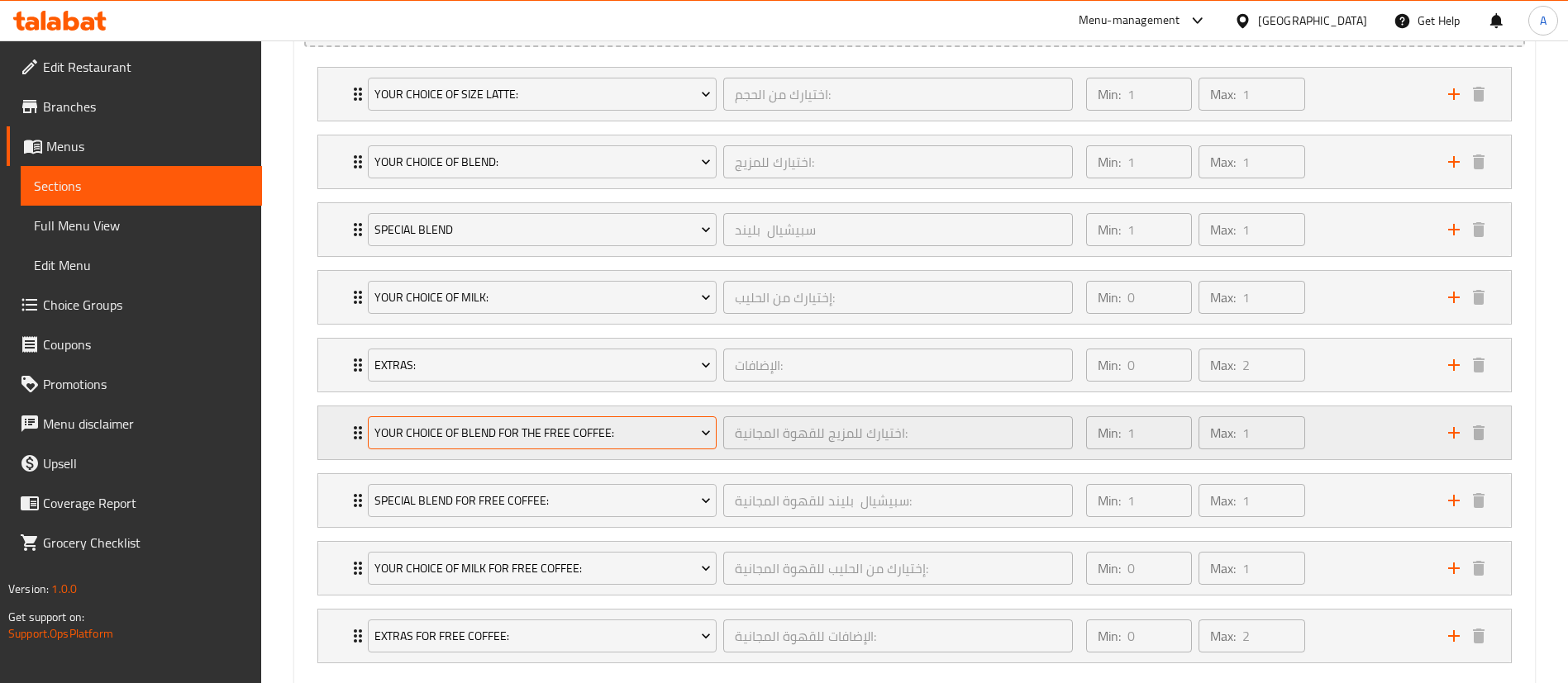
scroll to position [1077, 0]
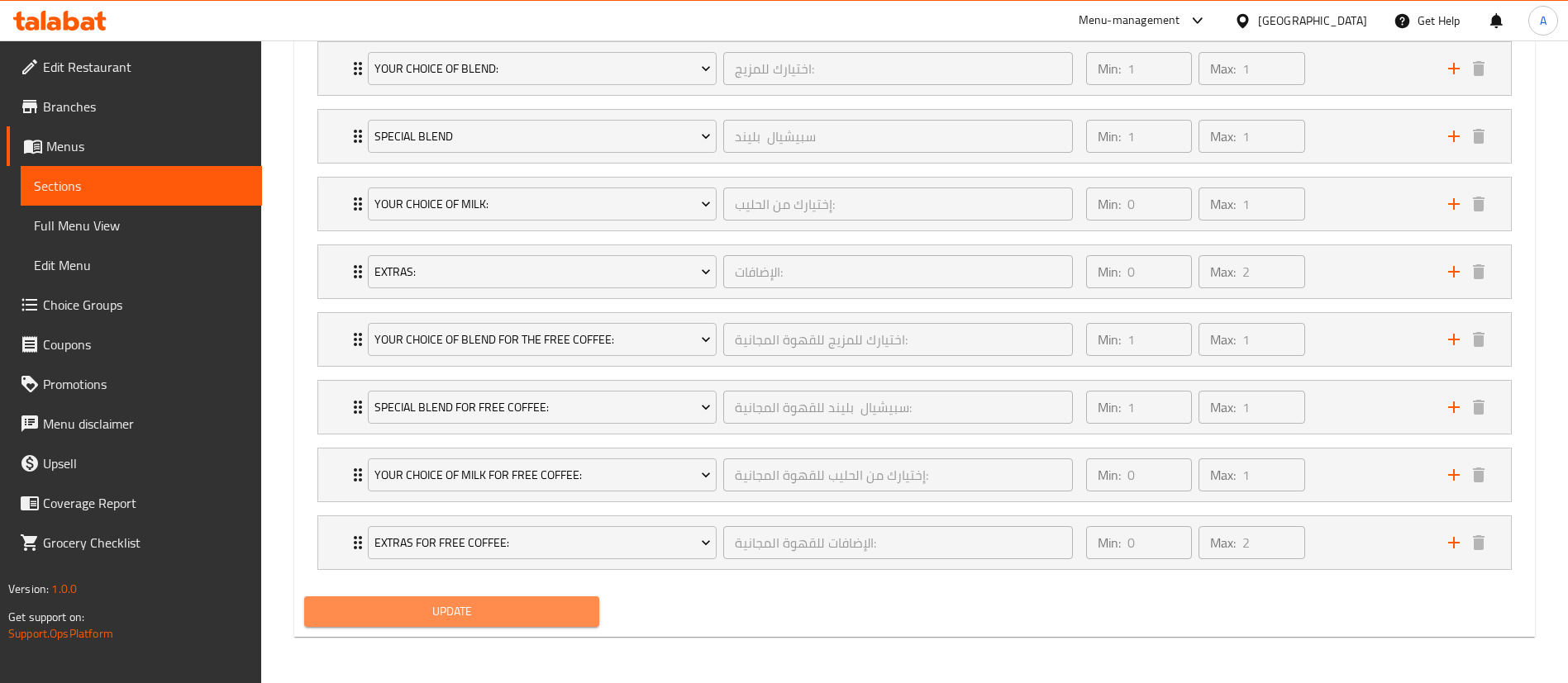
click at [465, 606] on span "Update" at bounding box center [451, 611] width 269 height 21
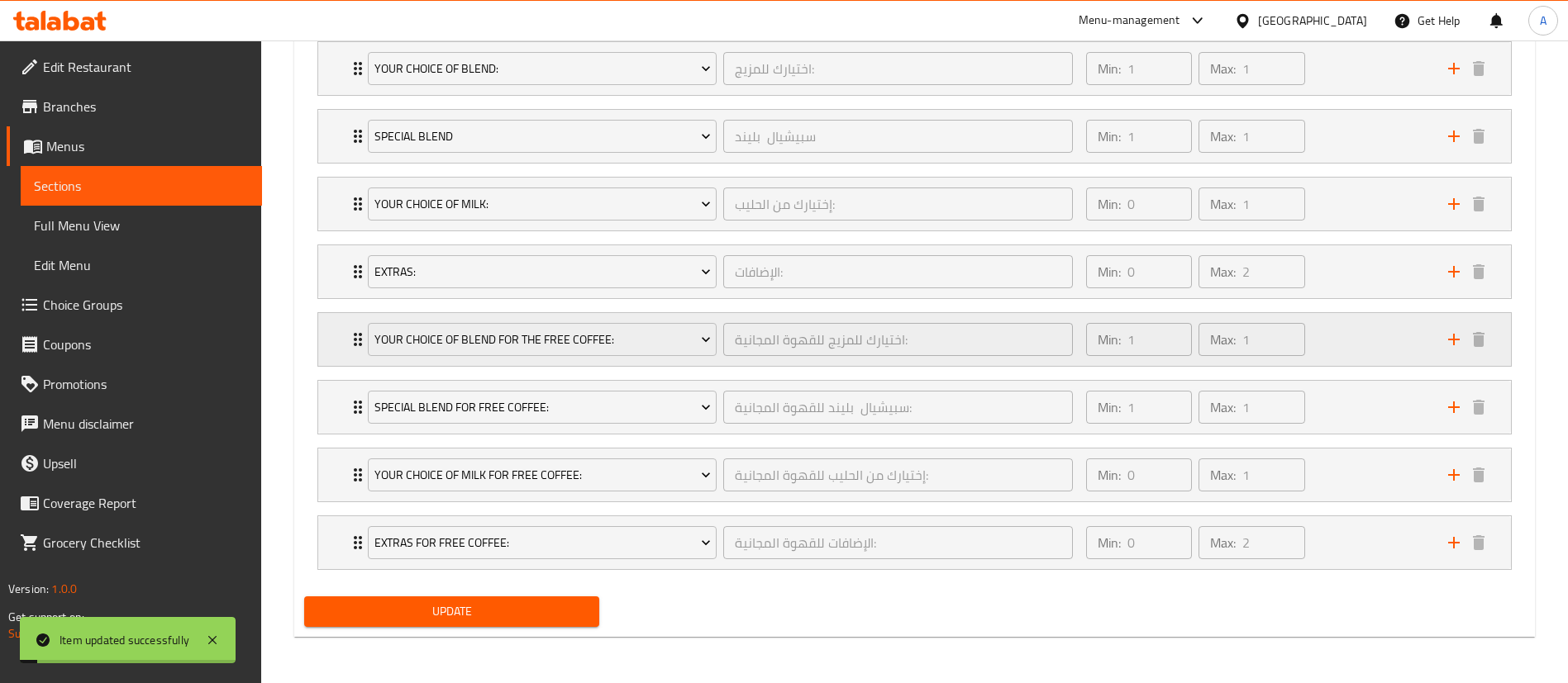
scroll to position [0, 0]
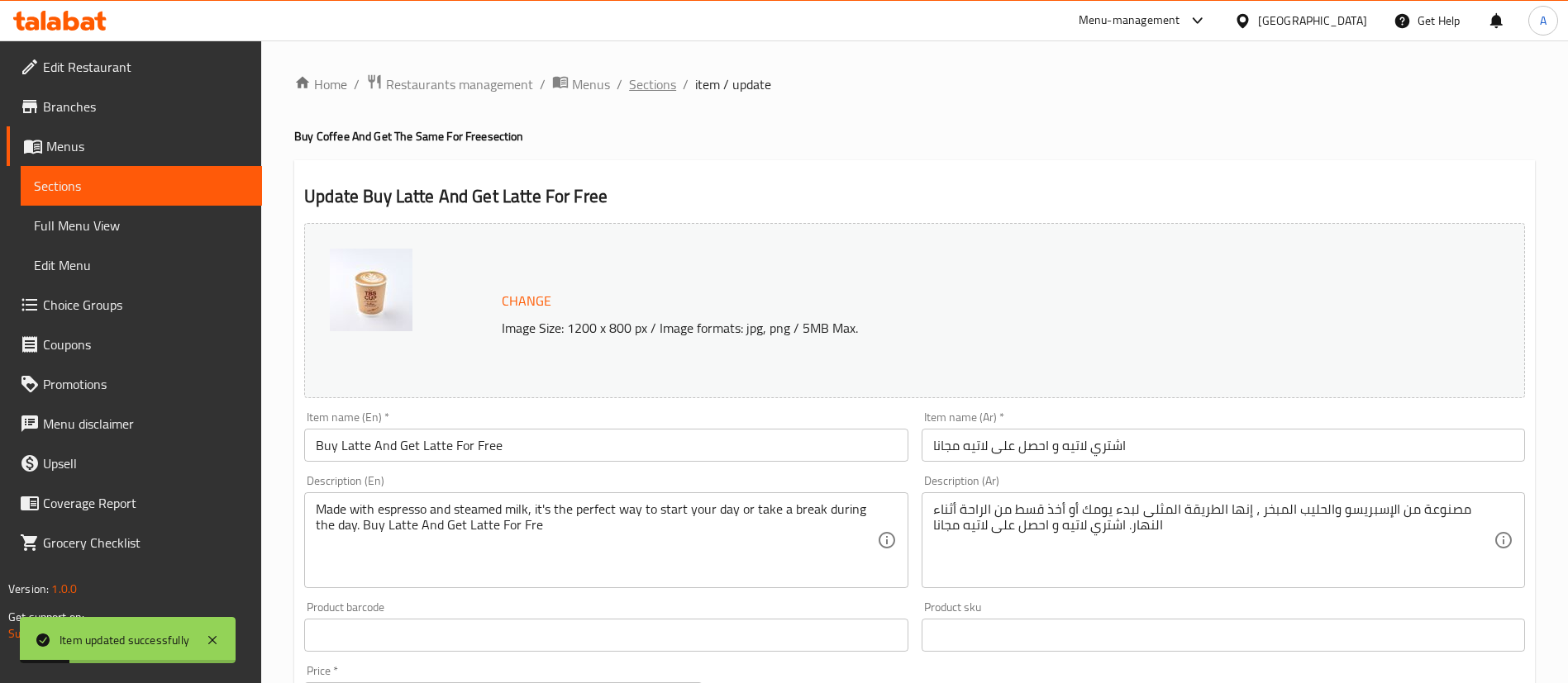
click at [649, 89] on span "Sections" at bounding box center [652, 84] width 47 height 20
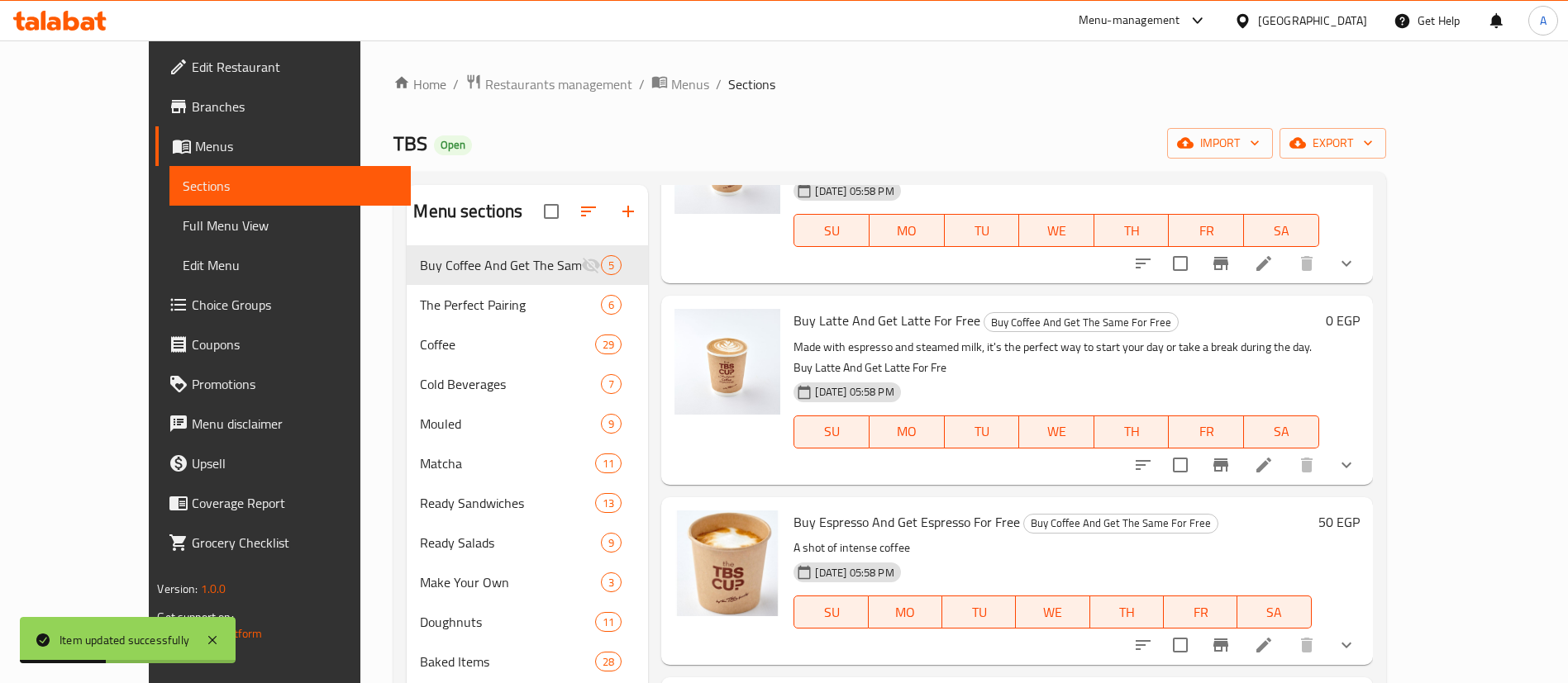
scroll to position [144, 0]
click at [1273, 635] on icon at bounding box center [1263, 645] width 20 height 20
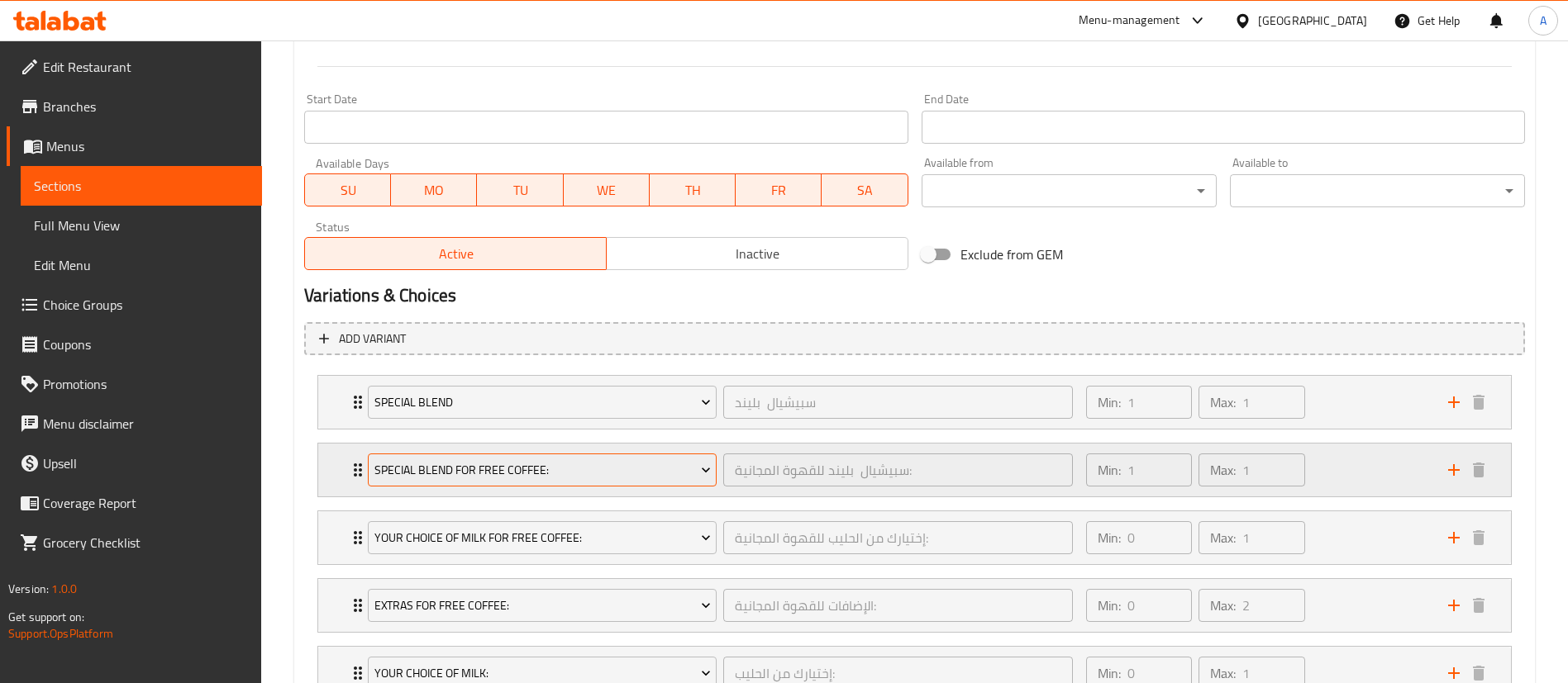
scroll to position [874, 0]
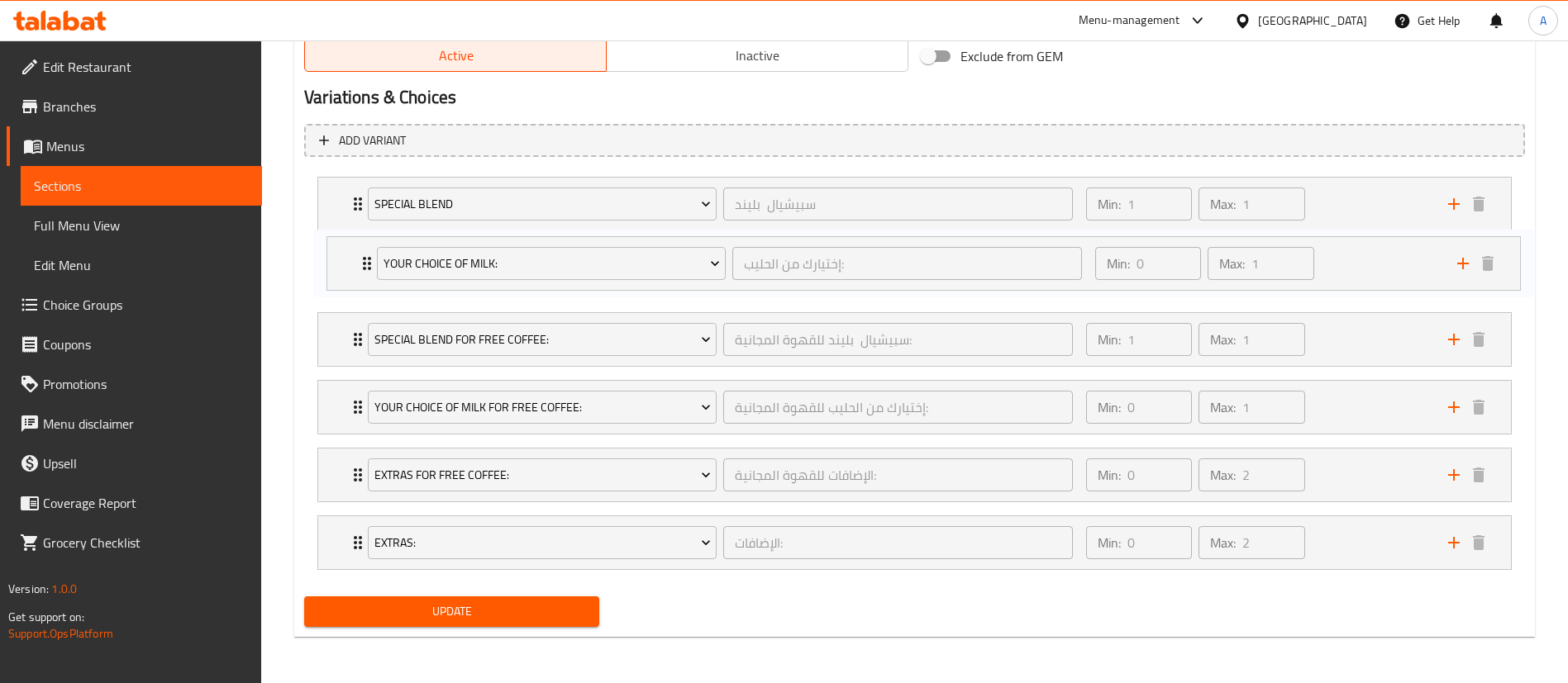
drag, startPoint x: 338, startPoint y: 483, endPoint x: 345, endPoint y: 266, distance: 217.1
click at [345, 266] on div "Special Blend سبيشيال بليند ​ Min: 1 ​ Max: 1 ​ House blend (ID: 2049223526) 0 …" at bounding box center [915, 372] width 1220 height 406
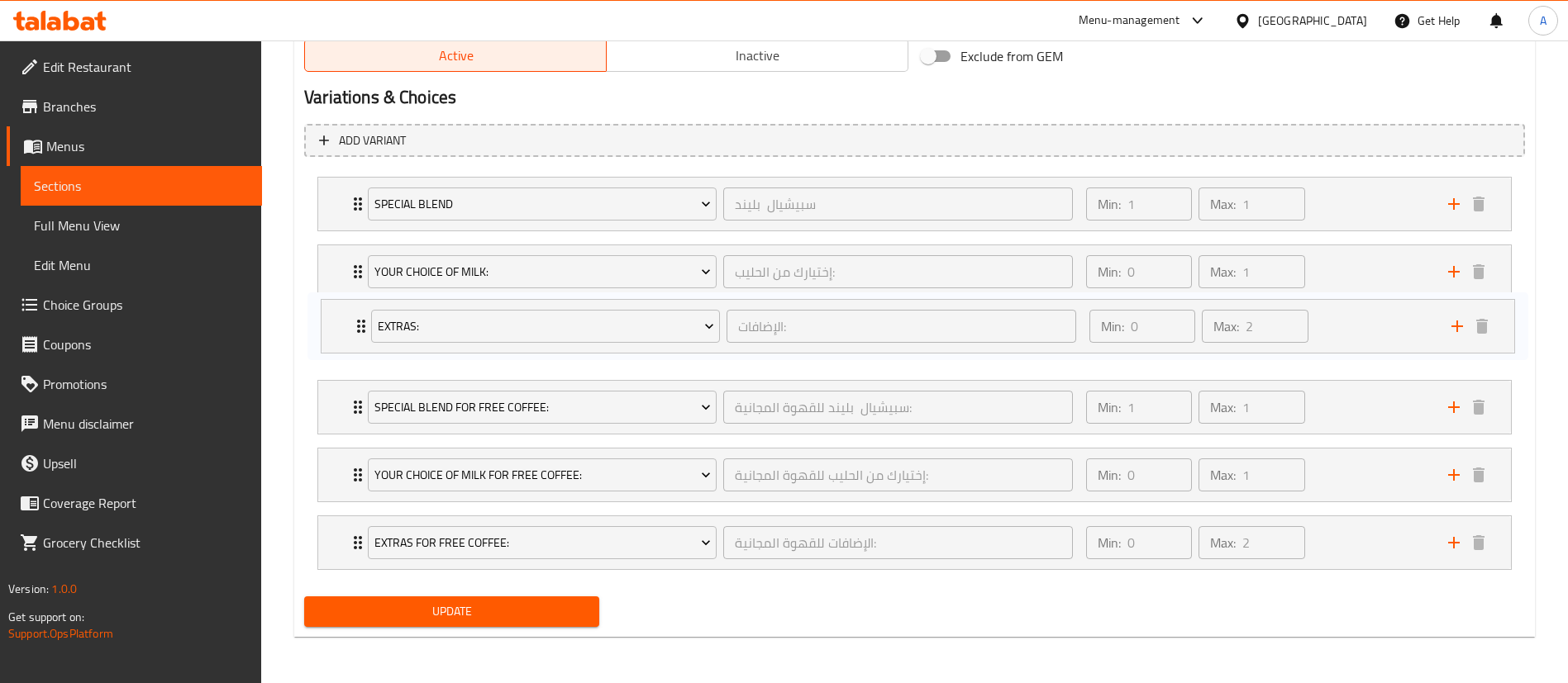
drag, startPoint x: 332, startPoint y: 552, endPoint x: 336, endPoint y: 325, distance: 227.0
click at [336, 325] on div "Special Blend سبيشيال بليند ​ Min: 1 ​ Max: 1 ​ House blend (ID: 2049223526) 0 …" at bounding box center [915, 372] width 1220 height 406
click at [492, 608] on span "Update" at bounding box center [451, 611] width 269 height 21
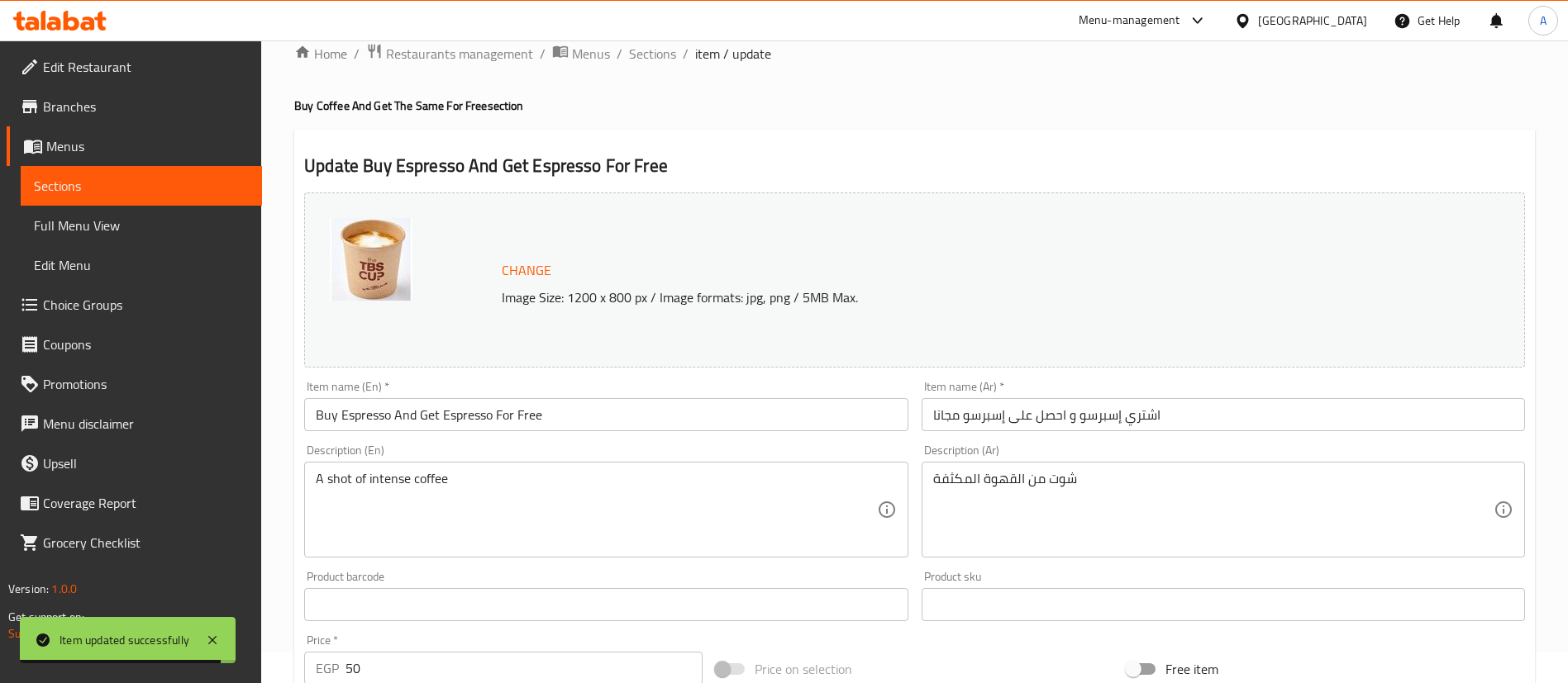
scroll to position [0, 0]
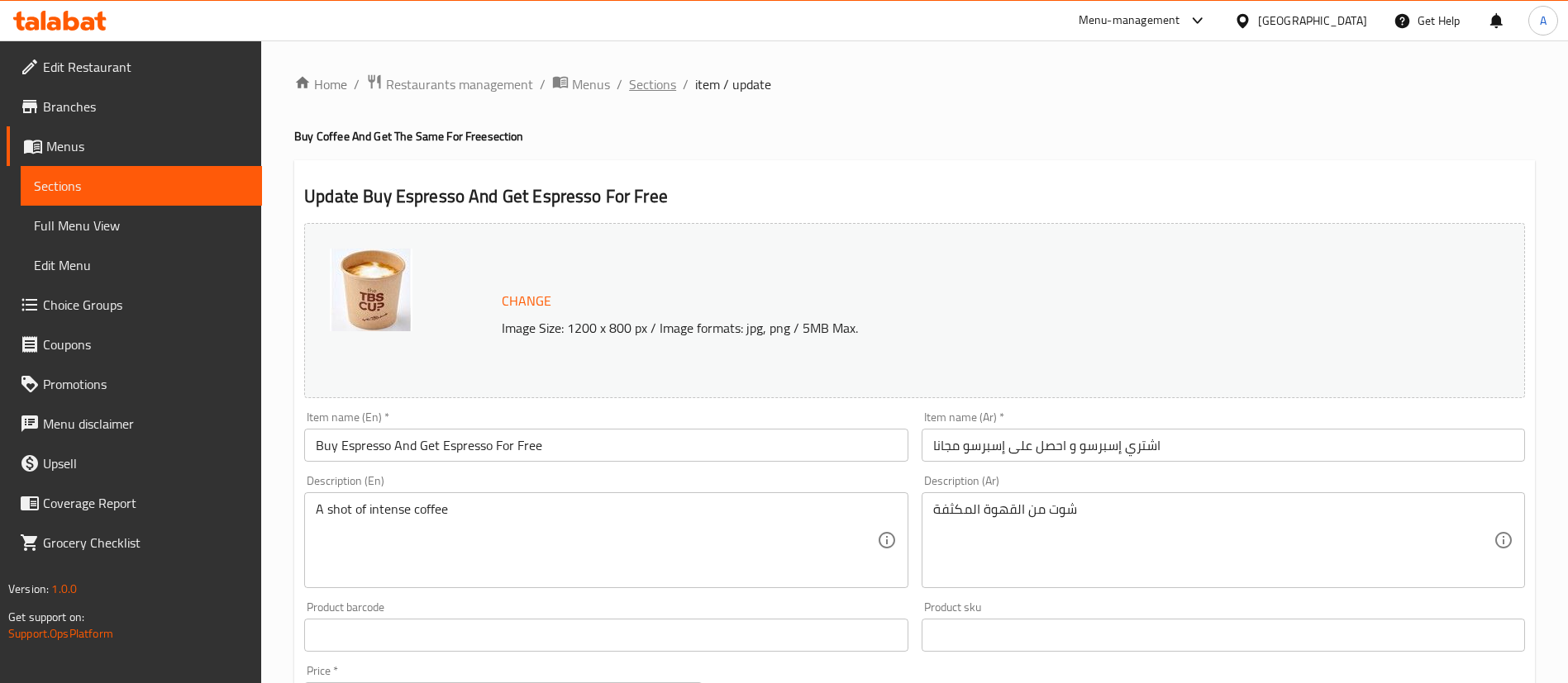
click at [645, 84] on span "Sections" at bounding box center [652, 84] width 47 height 20
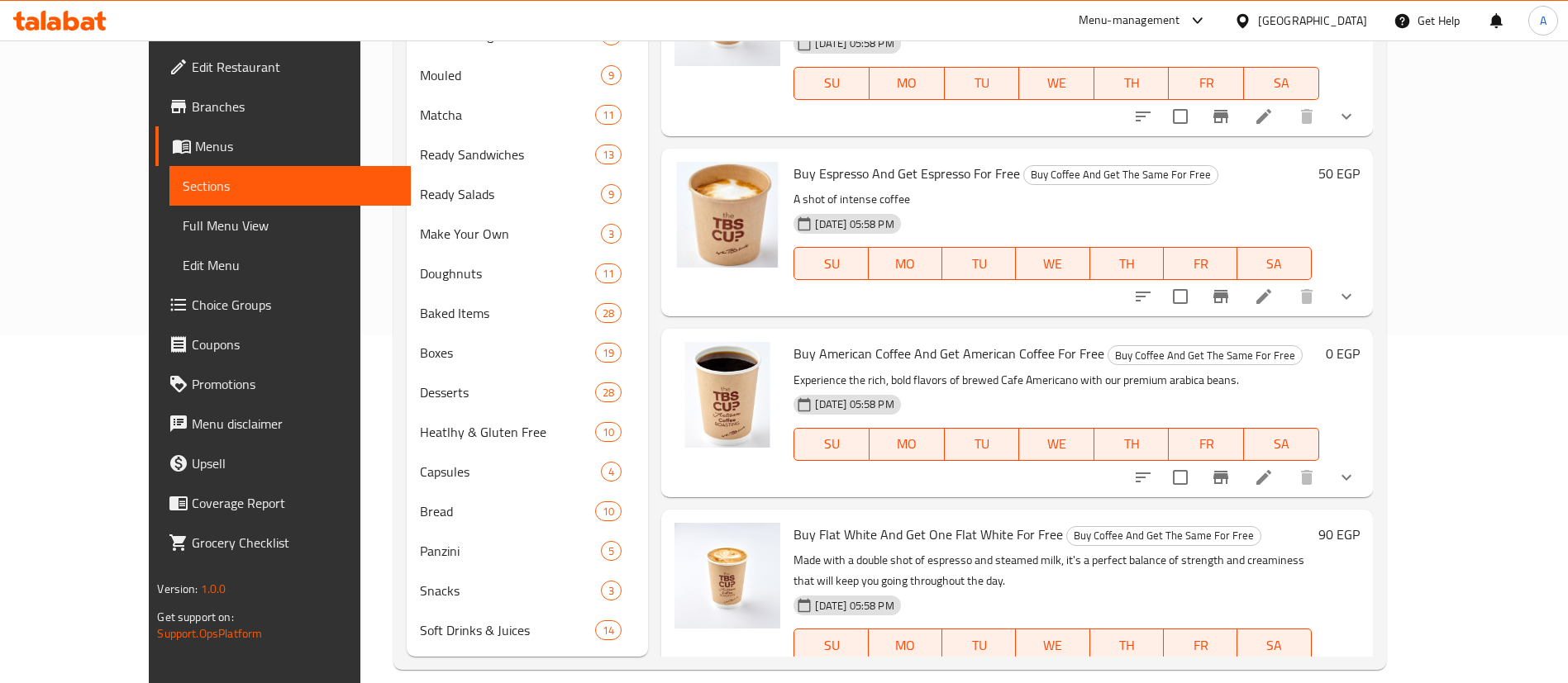
scroll to position [359, 0]
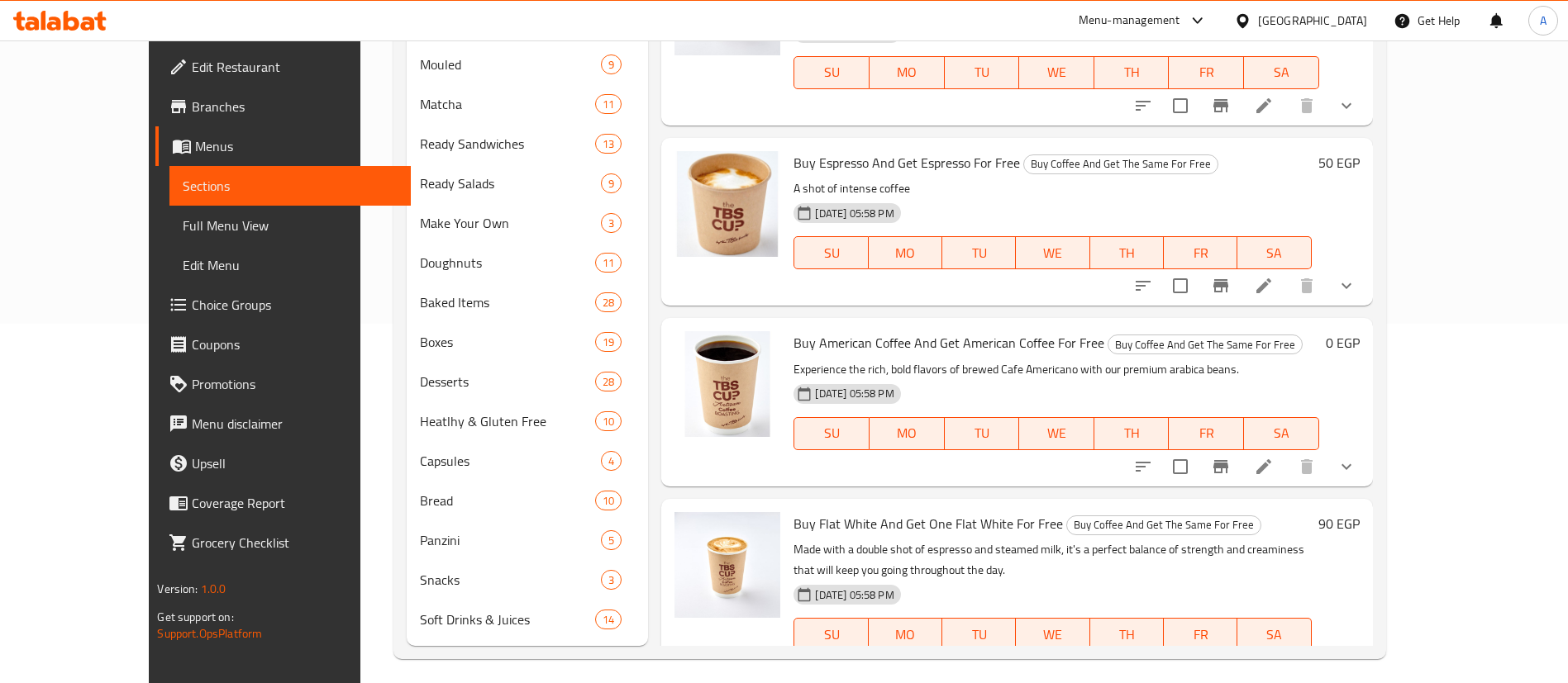
click at [1286, 452] on li at bounding box center [1263, 467] width 46 height 30
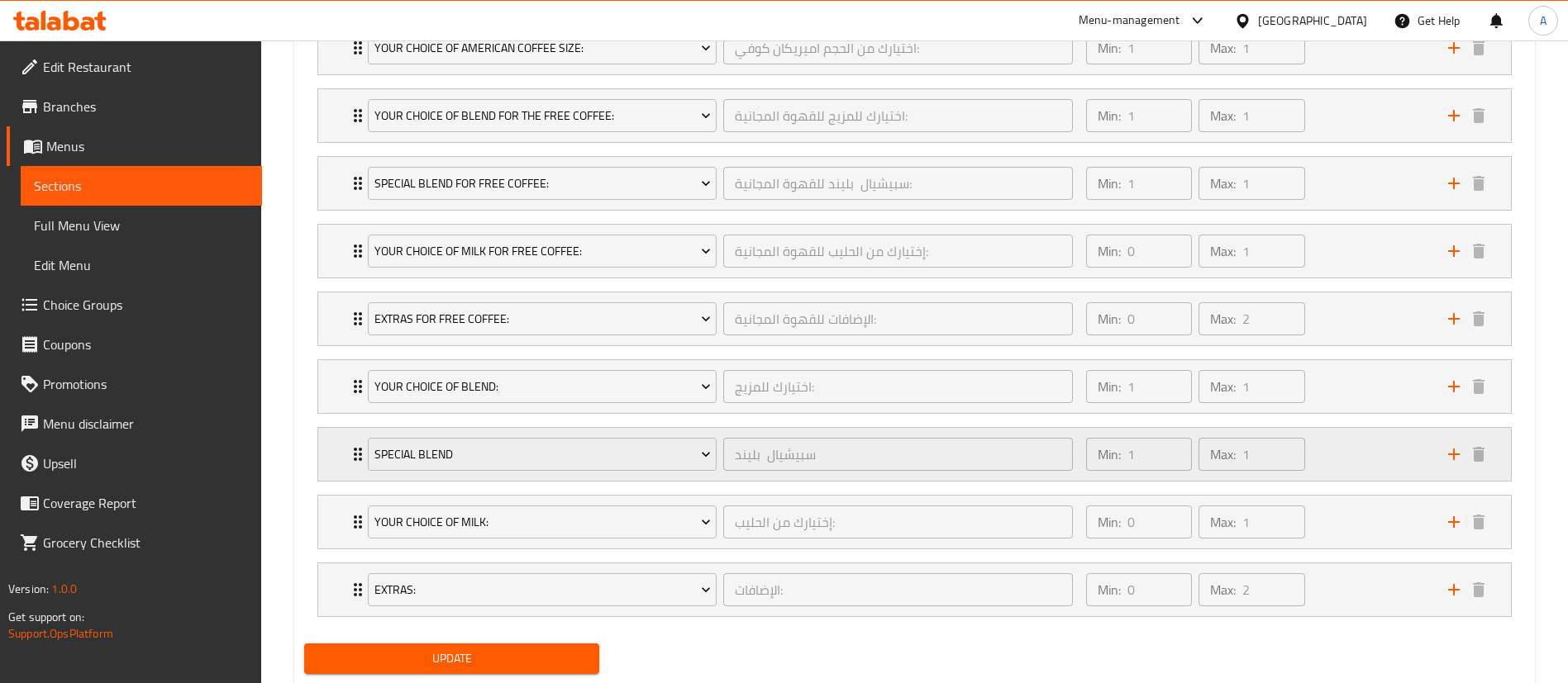
scroll to position [995, 0]
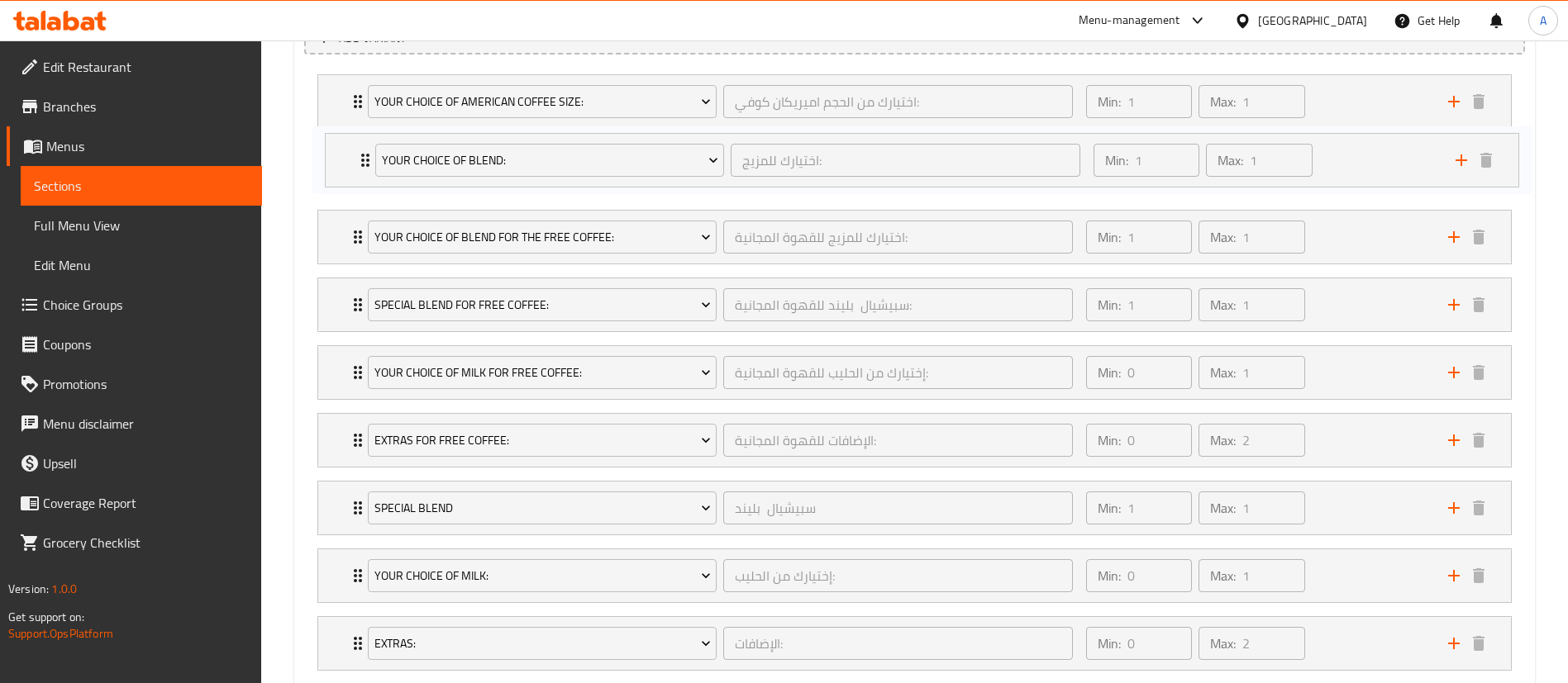
drag, startPoint x: 346, startPoint y: 419, endPoint x: 351, endPoint y: 151, distance: 268.0
click at [351, 151] on div "Your Choice Of American Coffee Size: اختيارك من الحجم اميريكان كوفي: ​ Min: 1 ​…" at bounding box center [915, 372] width 1220 height 610
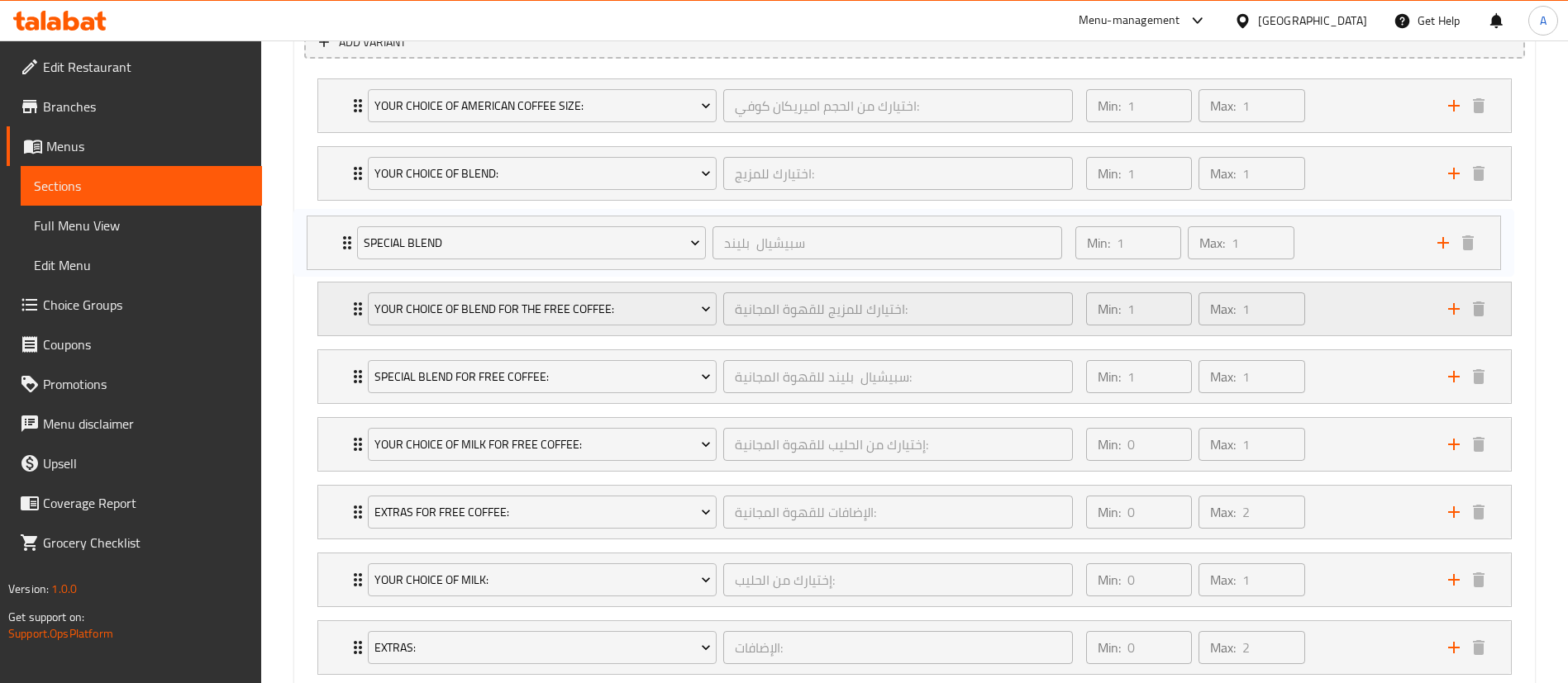
drag, startPoint x: 353, startPoint y: 501, endPoint x: 348, endPoint y: 312, distance: 189.1
click at [343, 225] on div "Your Choice Of American Coffee Size: اختيارك من الحجم اميريكان كوفي: ​ Min: 1 ​…" at bounding box center [915, 376] width 1220 height 610
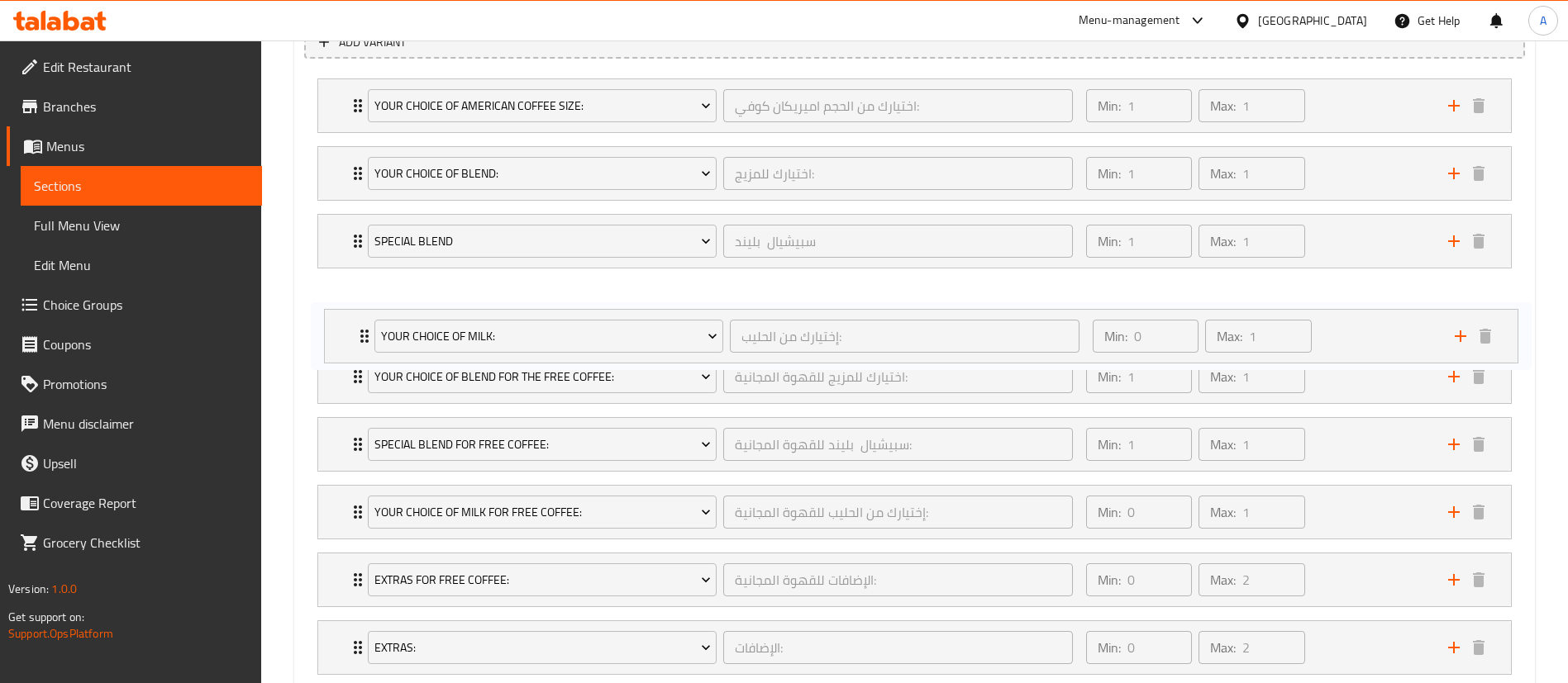
scroll to position [974, 0]
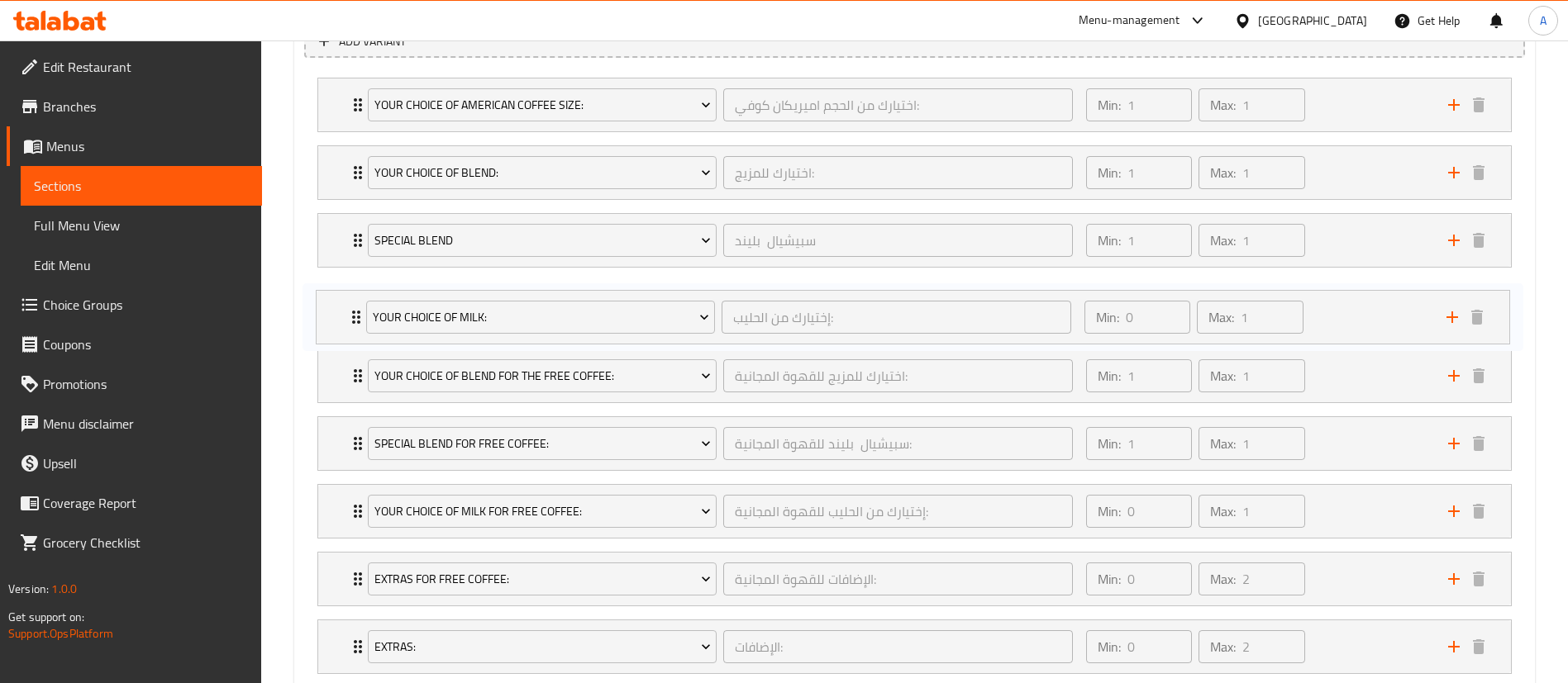
drag, startPoint x: 322, startPoint y: 606, endPoint x: 320, endPoint y: 338, distance: 268.0
click at [320, 338] on div "Your Choice Of American Coffee Size: اختيارك من الحجم اميريكان كوفي: ​ Min: 1 ​…" at bounding box center [915, 375] width 1220 height 610
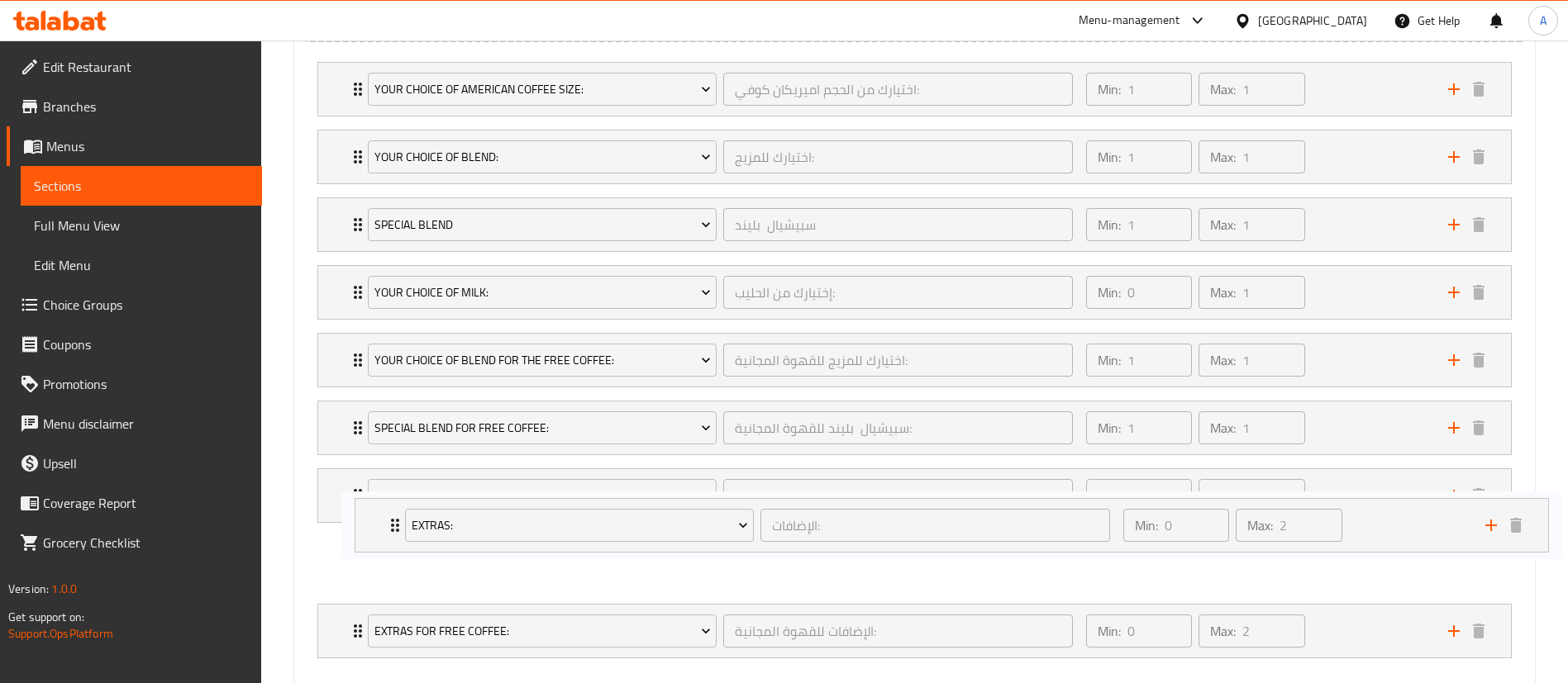
scroll to position [999, 0]
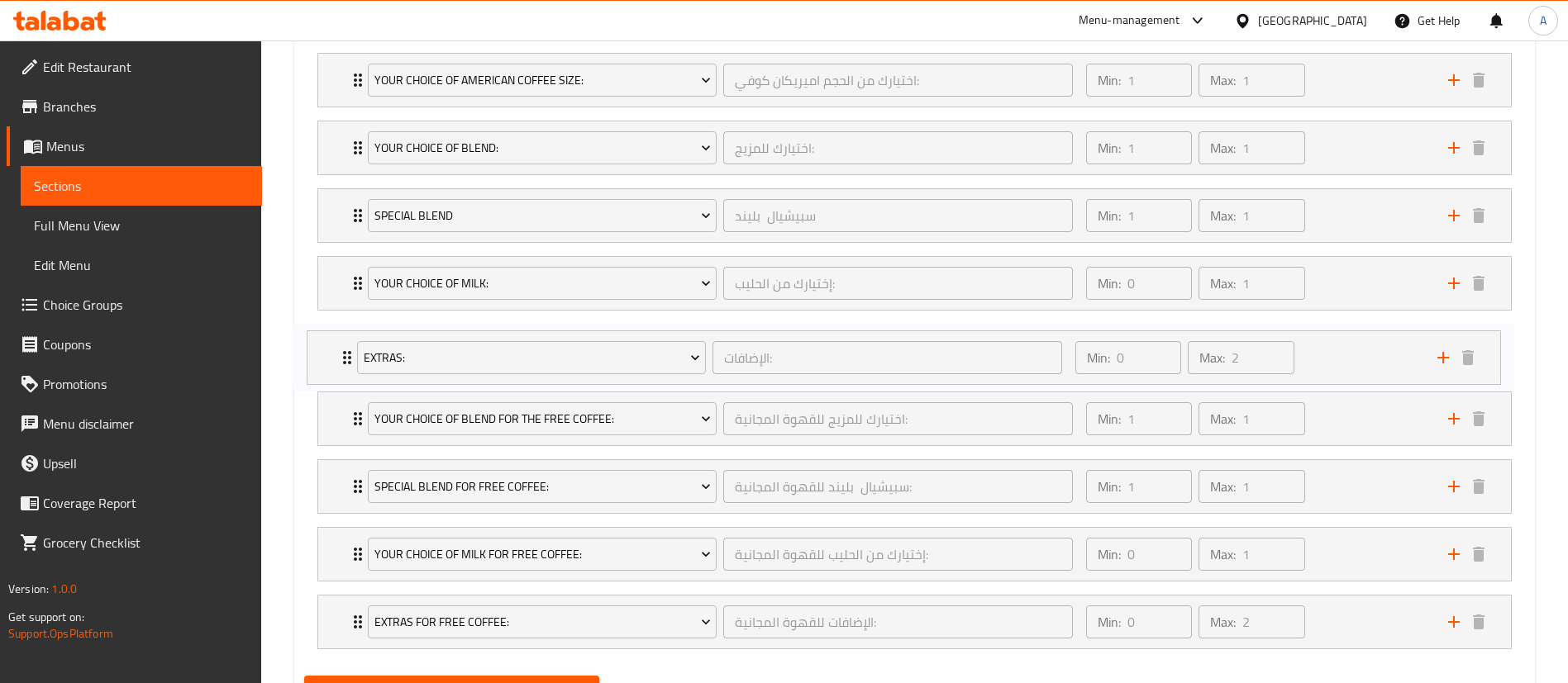
drag, startPoint x: 339, startPoint y: 649, endPoint x: 331, endPoint y: 352, distance: 297.1
click div "Your Choice Of American Coffee Size: اختيارك من الحجم اميريكان كوفي: ​ Min: 1 ​…"
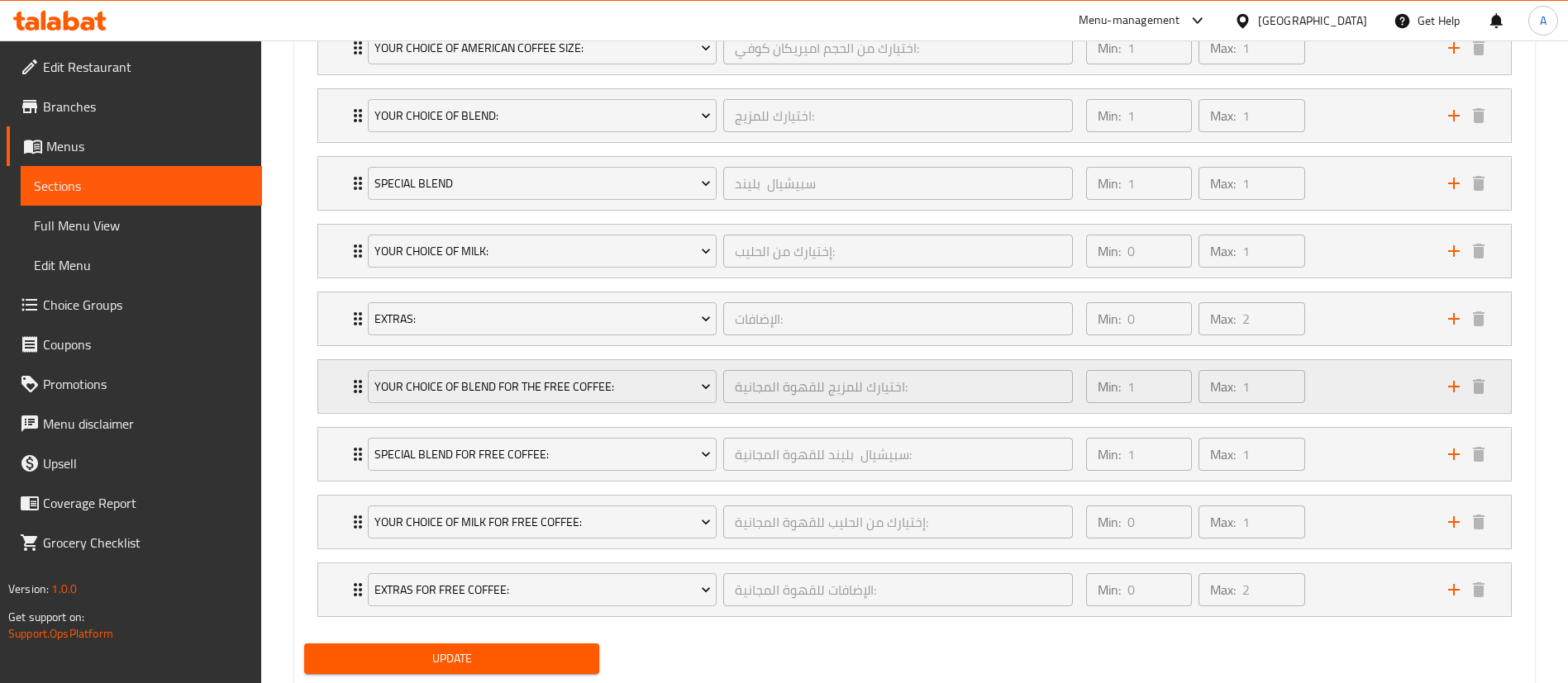
scroll to position [1077, 0]
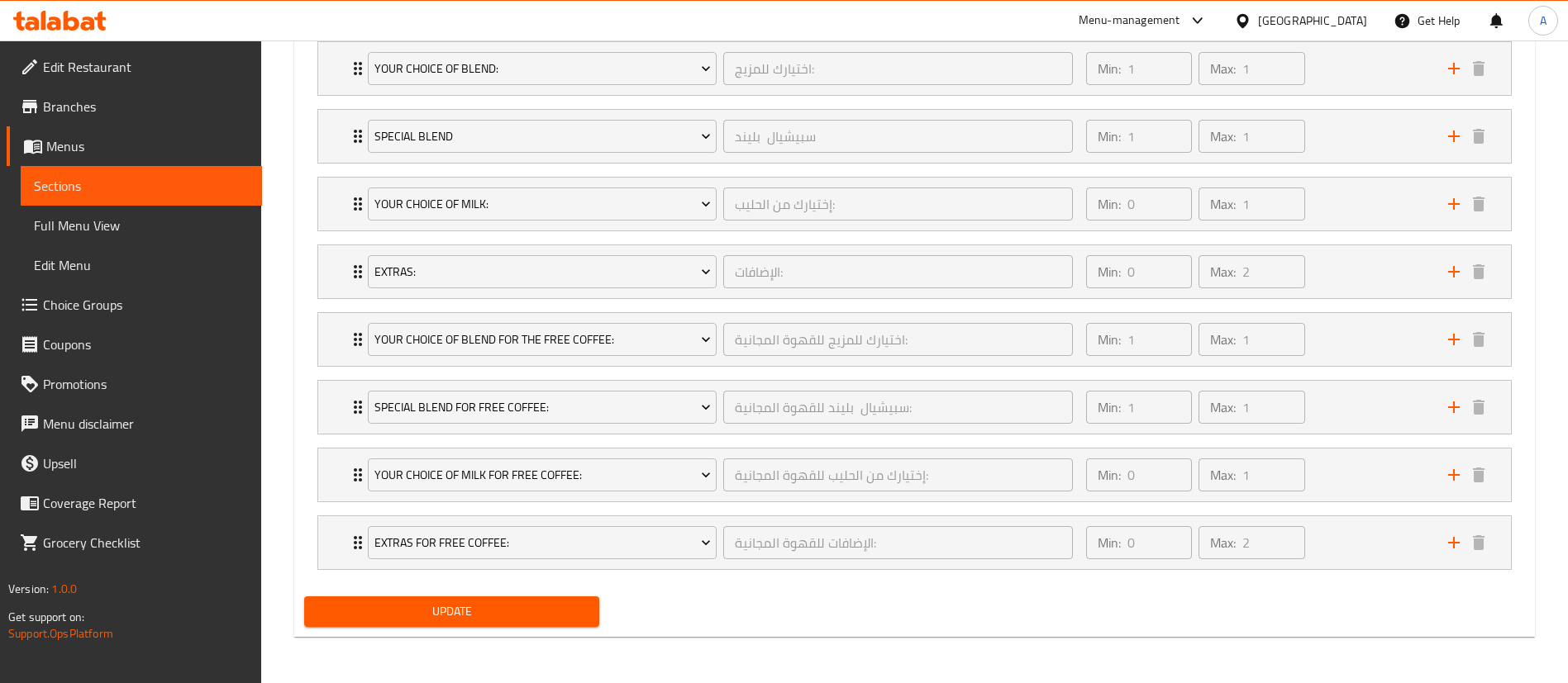
click span "Update"
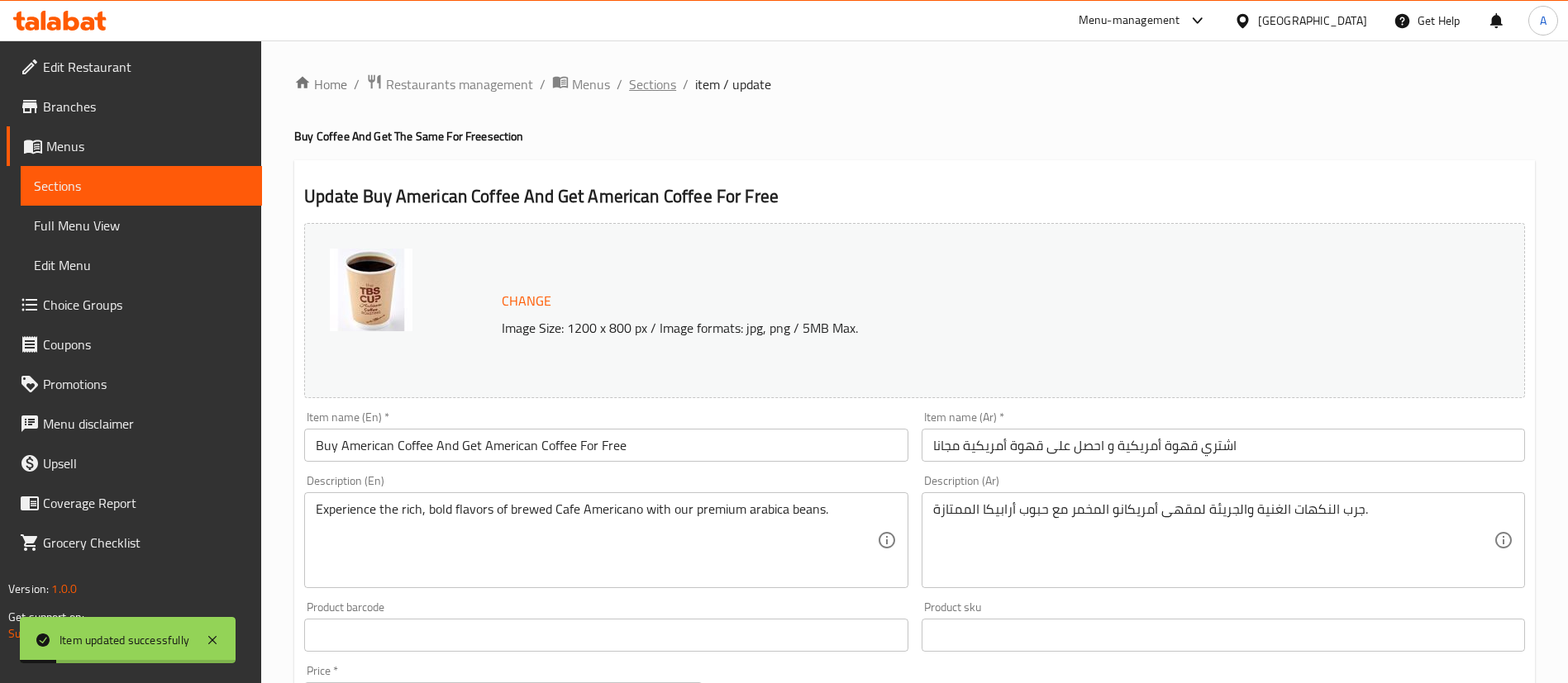
click span "Sections"
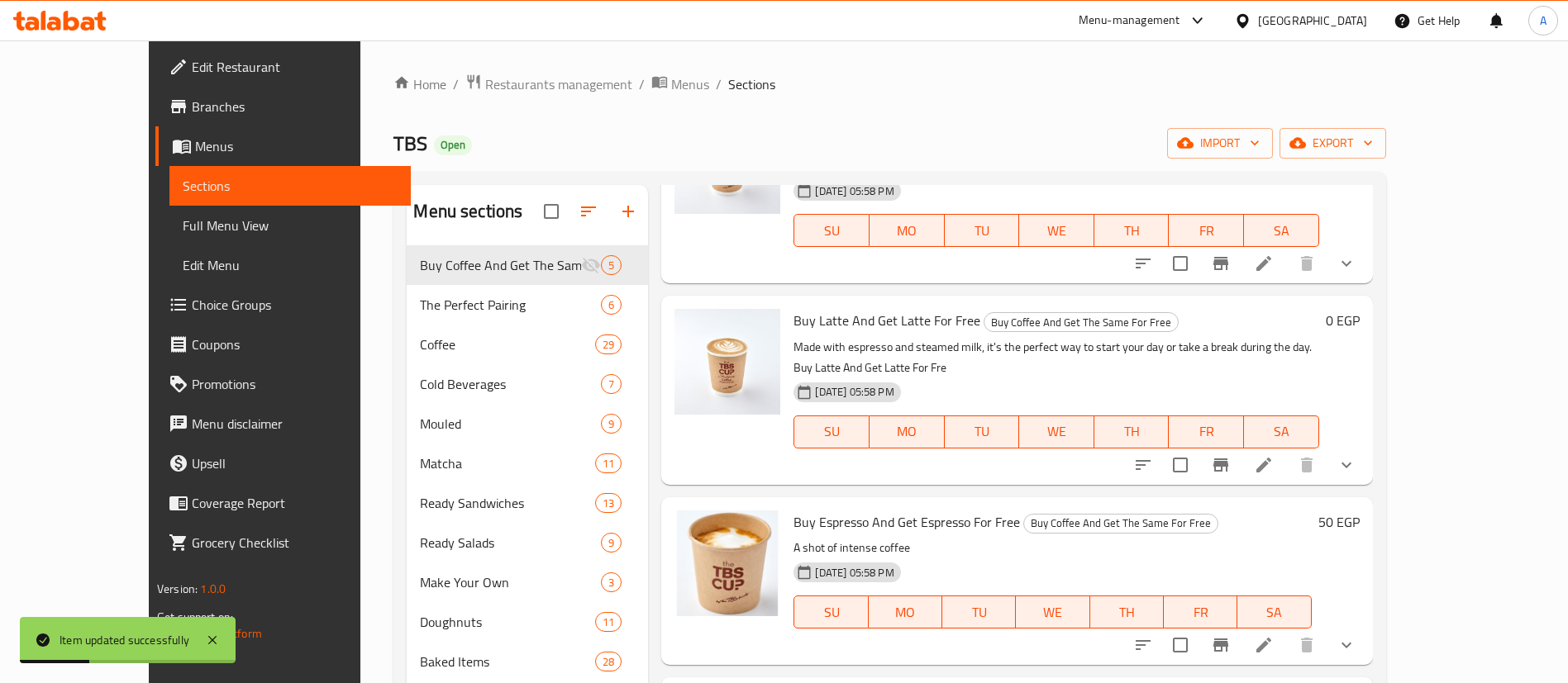
scroll to position [368, 0]
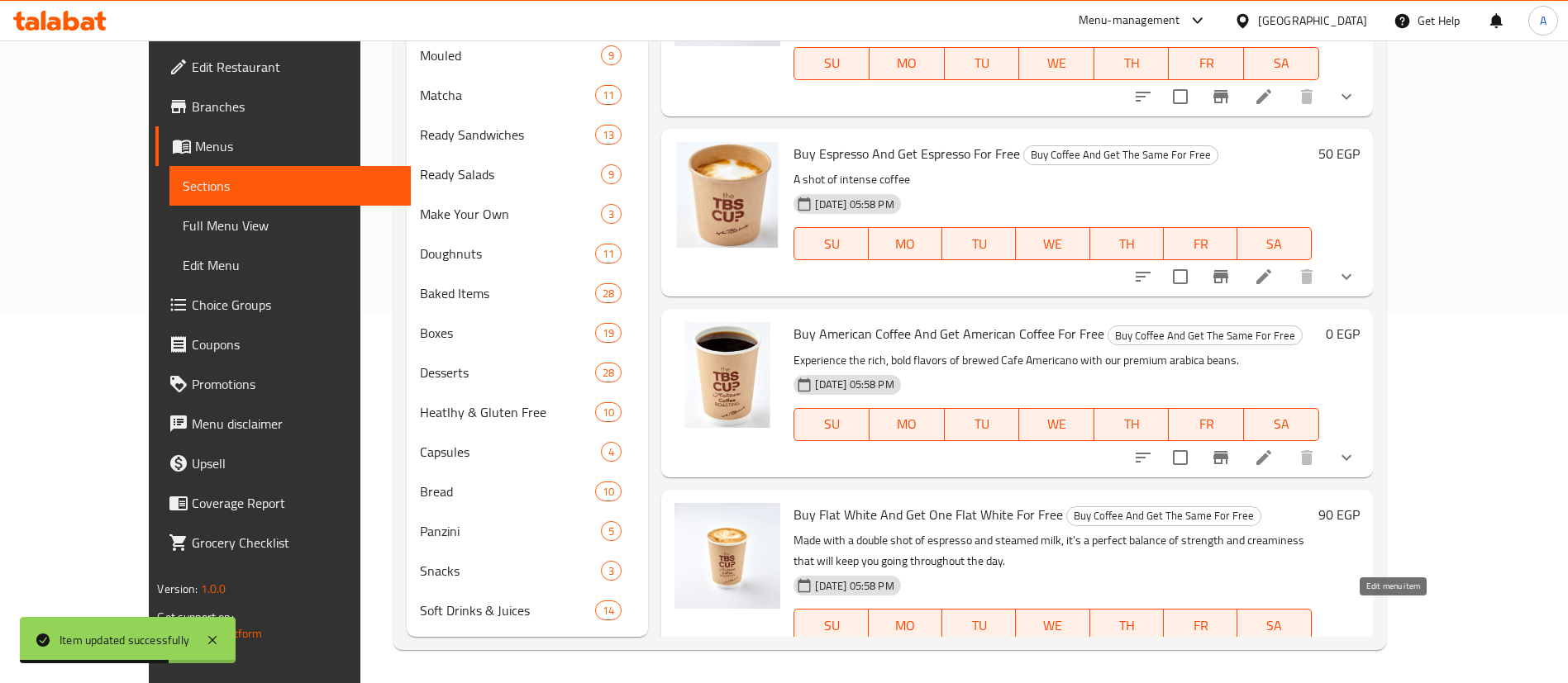
click icon
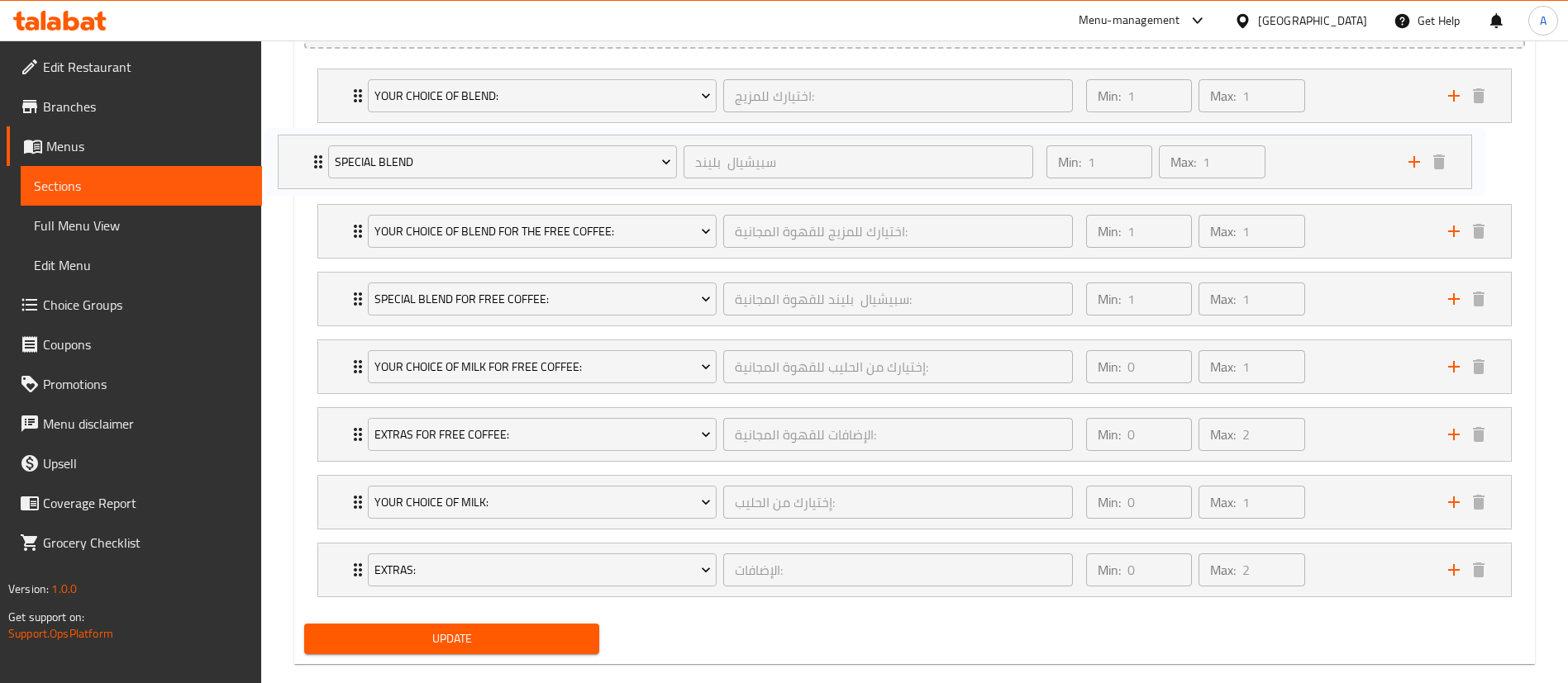
scroll to position [975, 0]
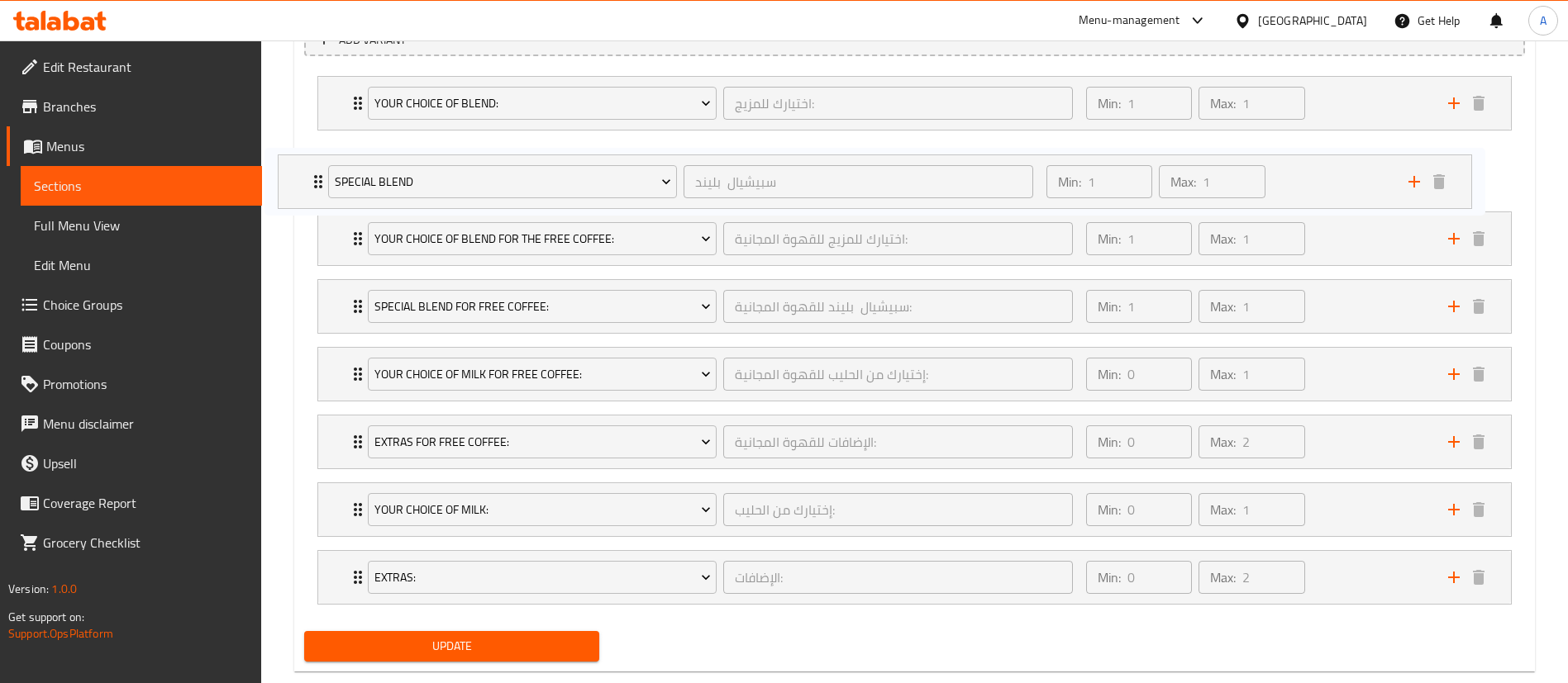
drag, startPoint x: 340, startPoint y: 410, endPoint x: 298, endPoint y: 180, distance: 233.8
click div "Add variant Your Choice of Blend: اختيارك للمزيج: ​ Min: 1 ​ Max: 1 ​ Dark Robu…"
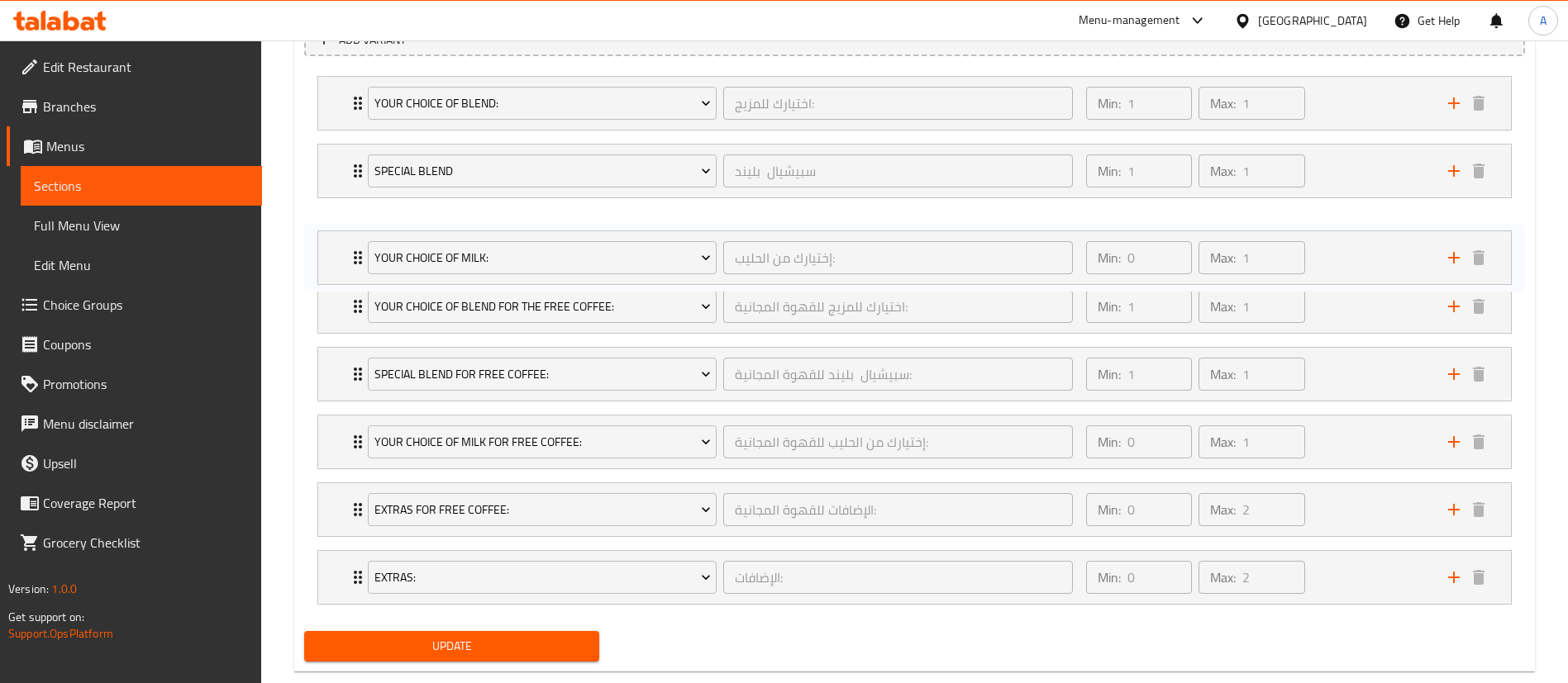
drag, startPoint x: 331, startPoint y: 507, endPoint x: 329, endPoint y: 248, distance: 259.0
click div "Your Choice of Blend: اختيارك للمزيج: ​ Min: 1 ​ Max: 1 ​ Dark Robusta (ID: 524…"
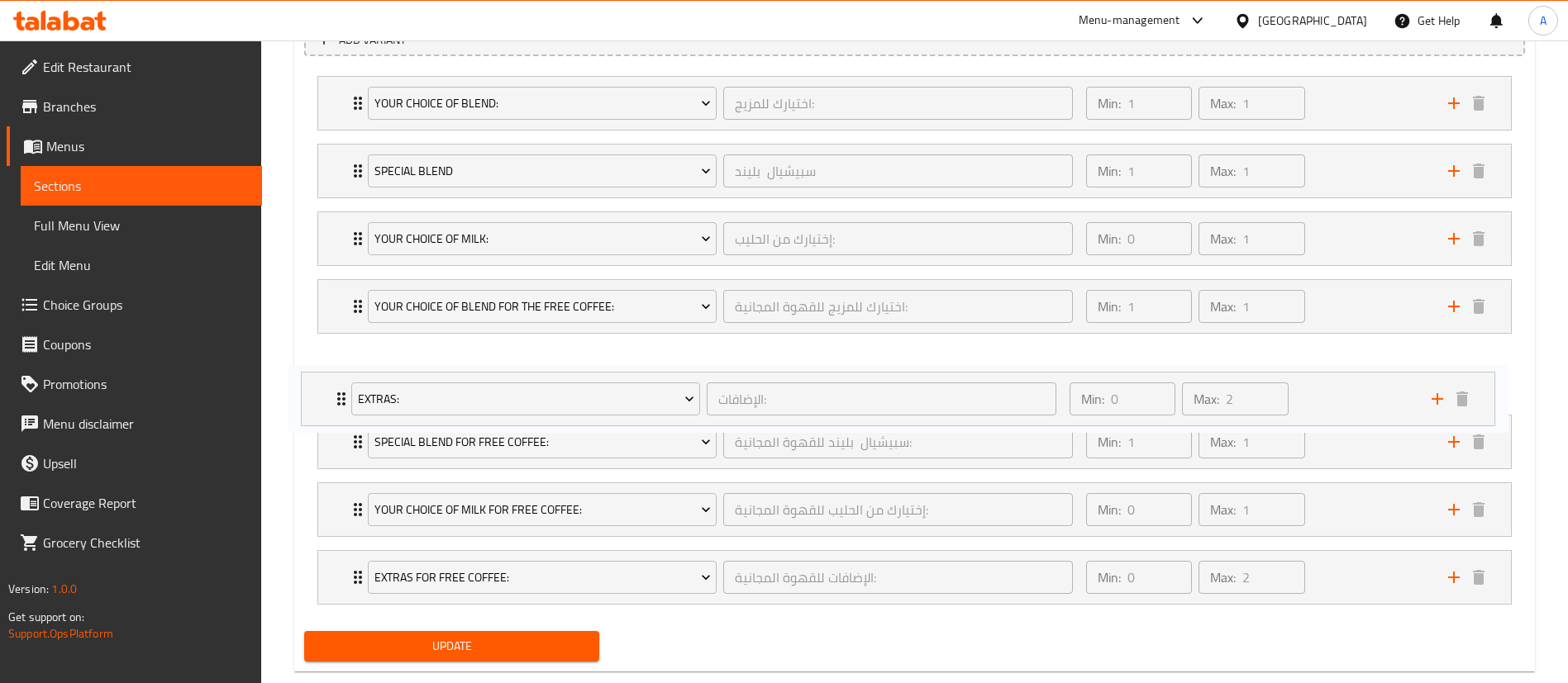
scroll to position [976, 0]
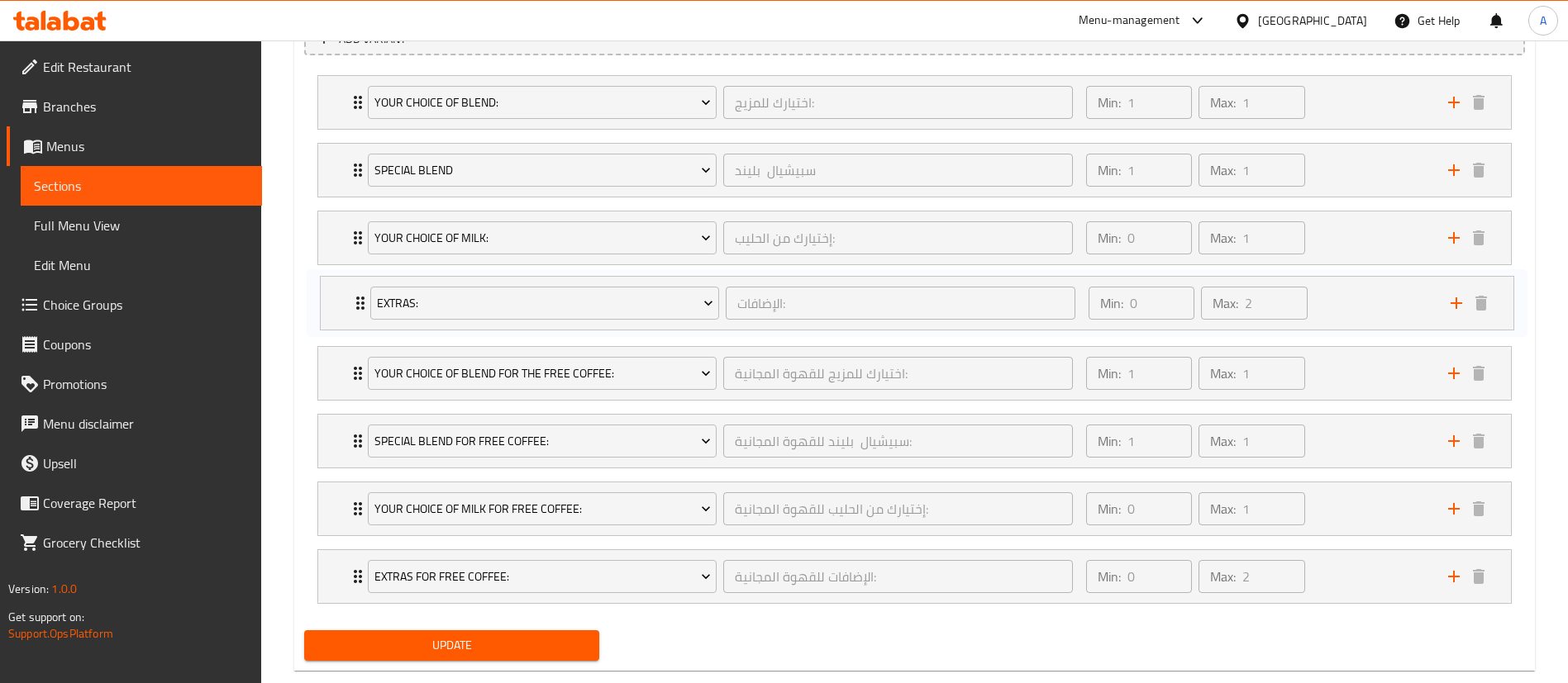
drag, startPoint x: 333, startPoint y: 583, endPoint x: 332, endPoint y: 293, distance: 290.0
click div "Your Choice of Blend: اختيارك للمزيج: ​ Min: 1 ​ Max: 1 ​ Dark Robusta (ID: 524…"
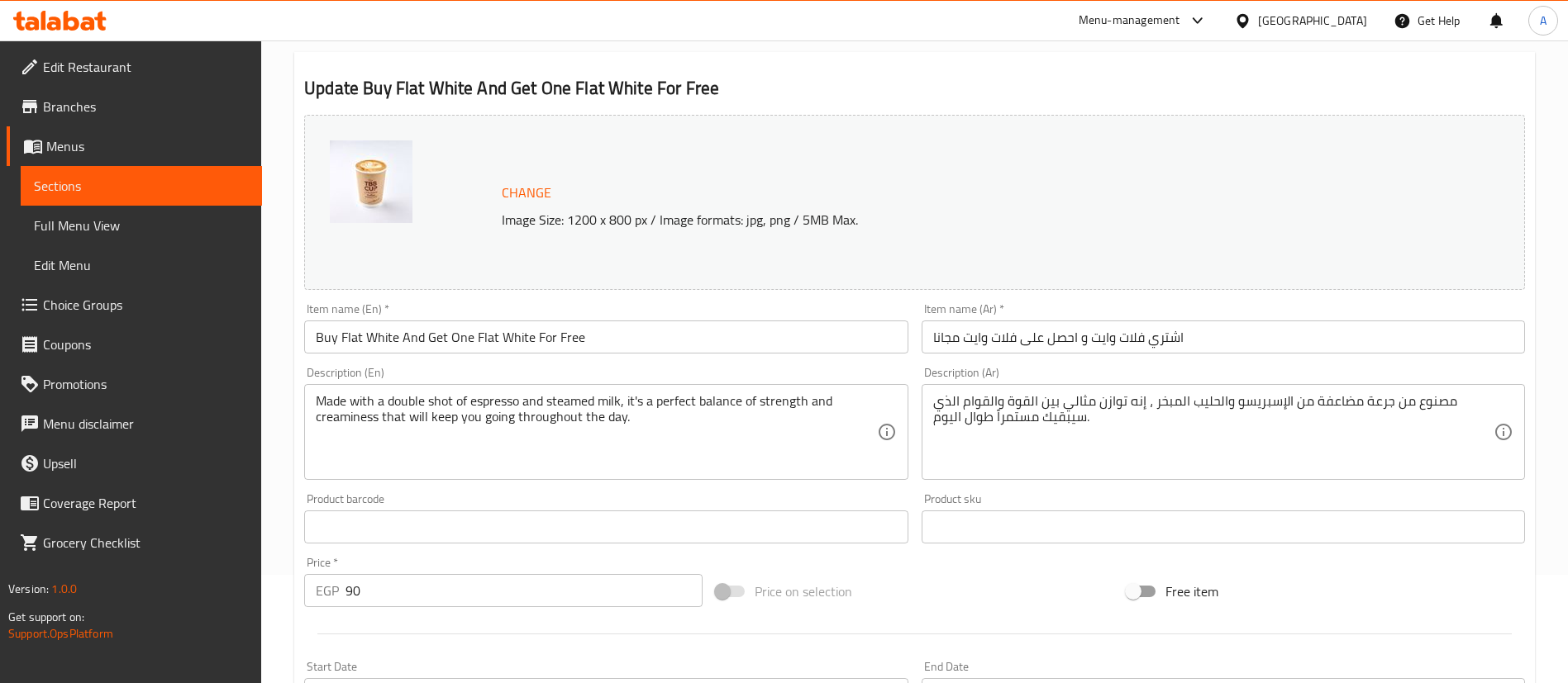
scroll to position [1010, 0]
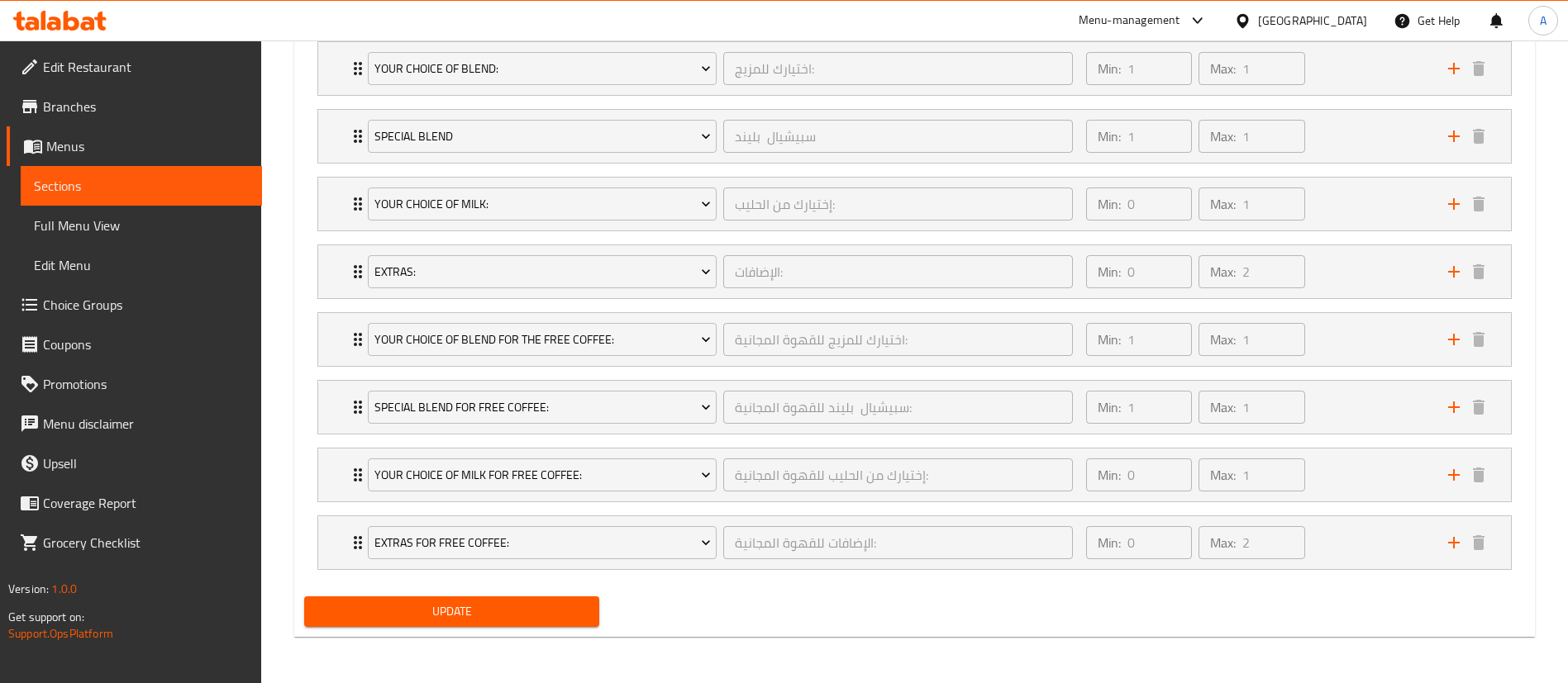
click span "Update"
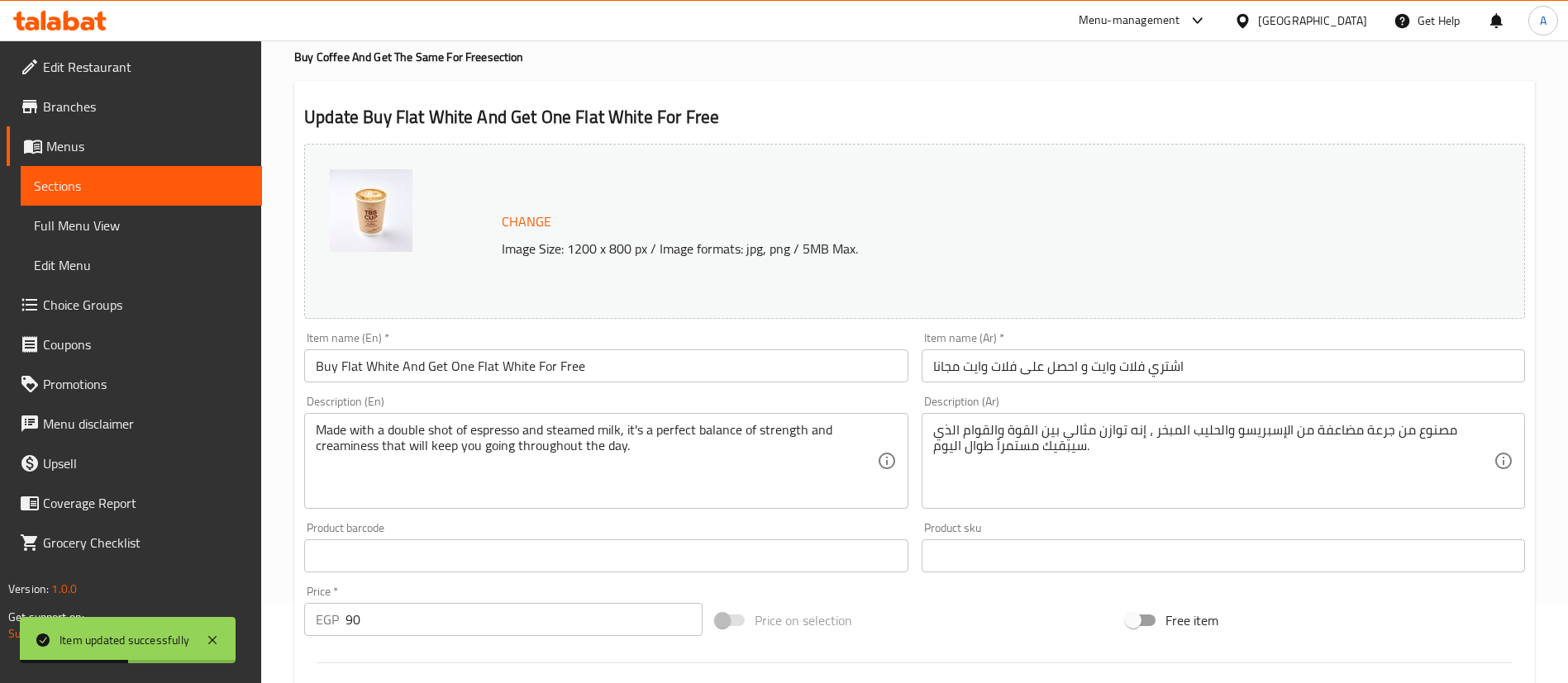
scroll to position [0, 0]
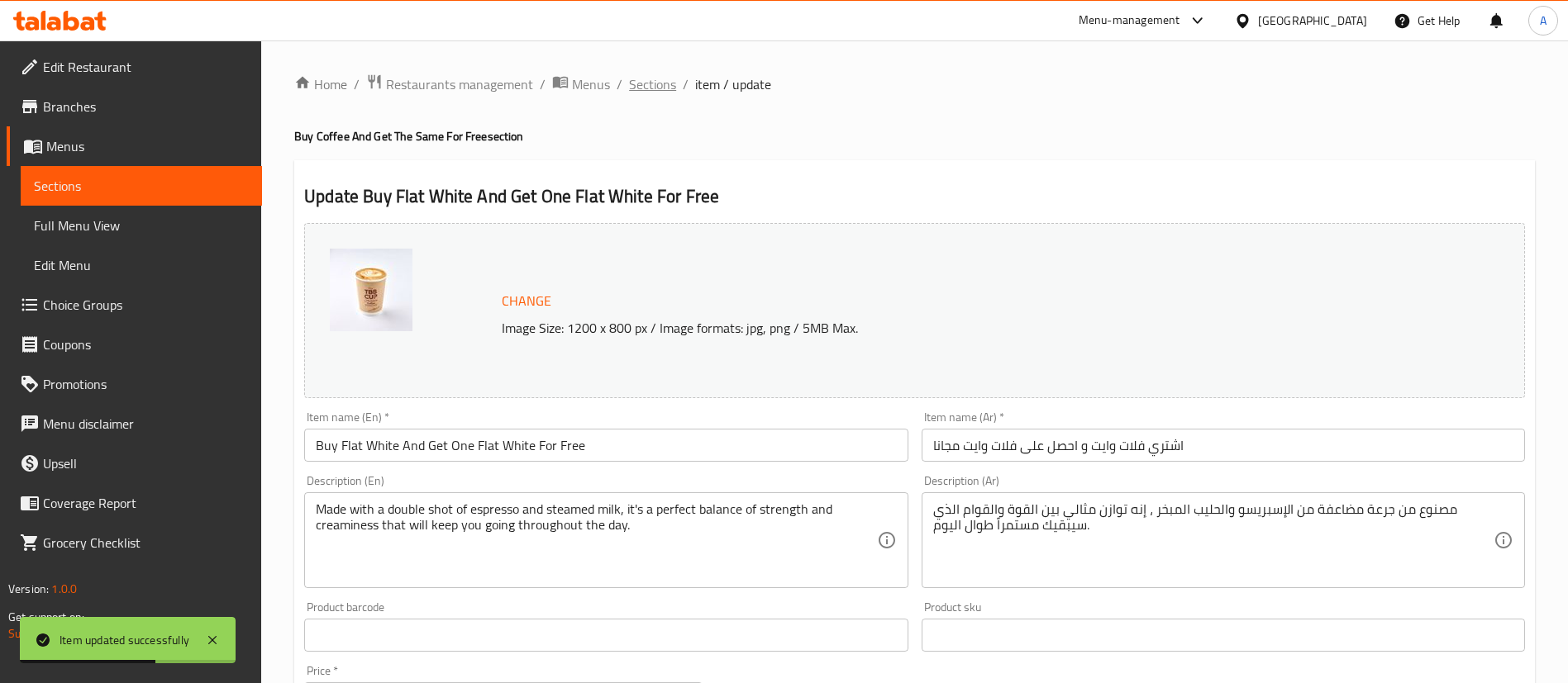
click span "Sections"
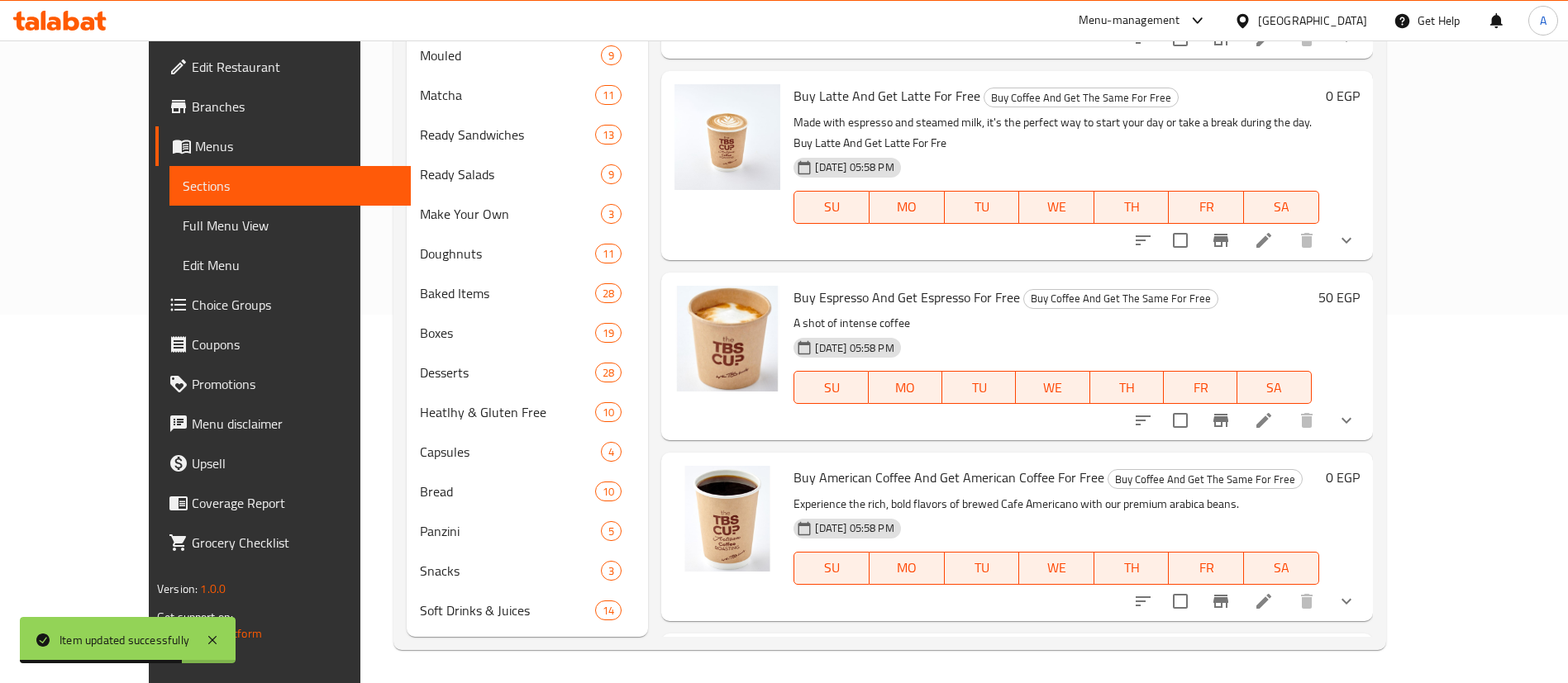
scroll to position [144, 0]
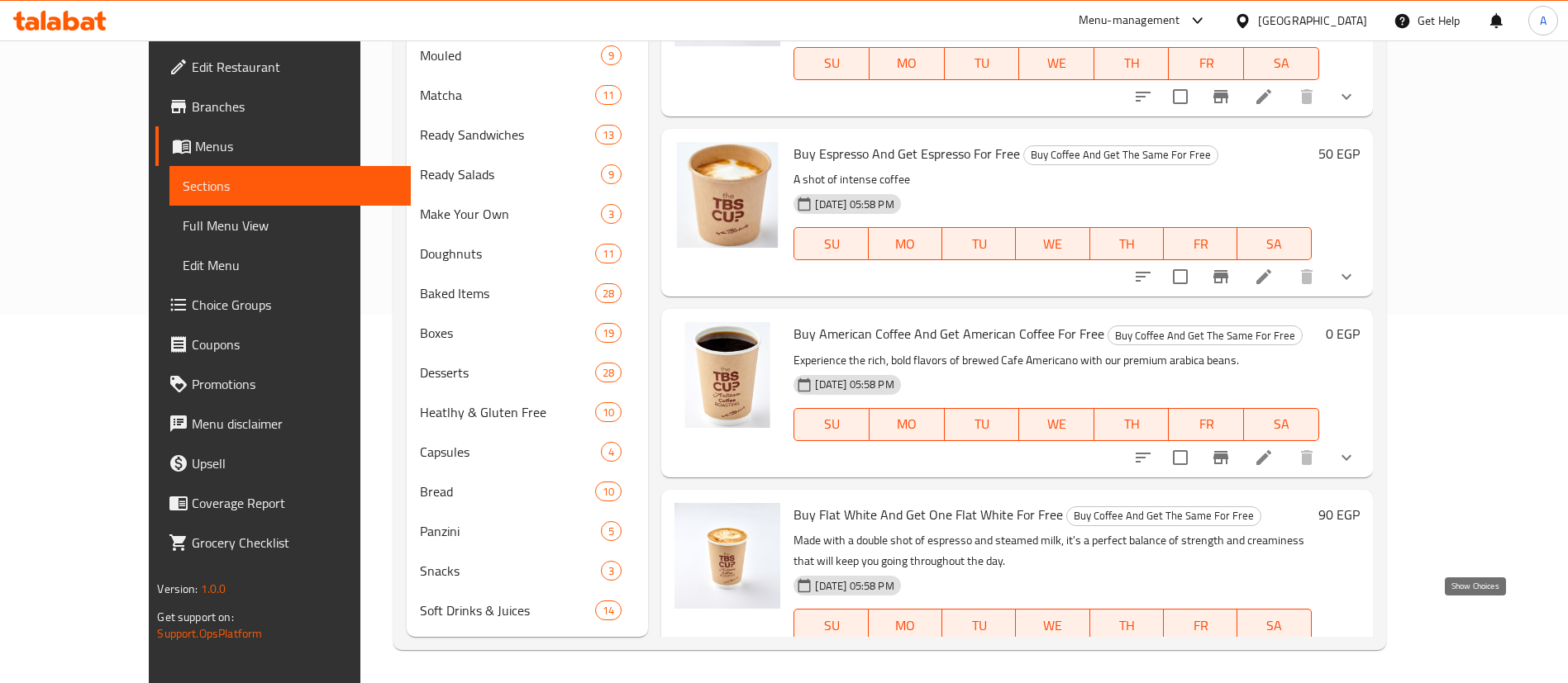
click icon "show more"
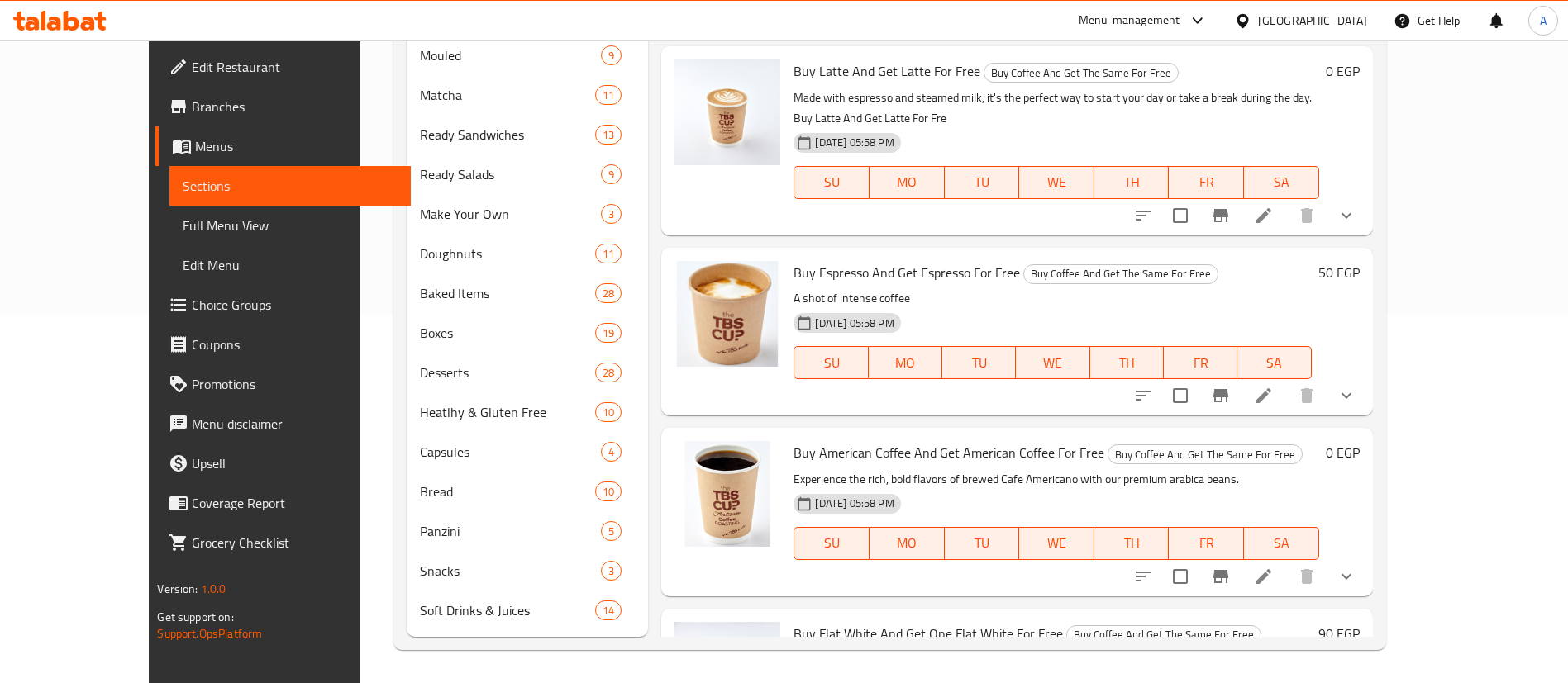
scroll to position [0, 0]
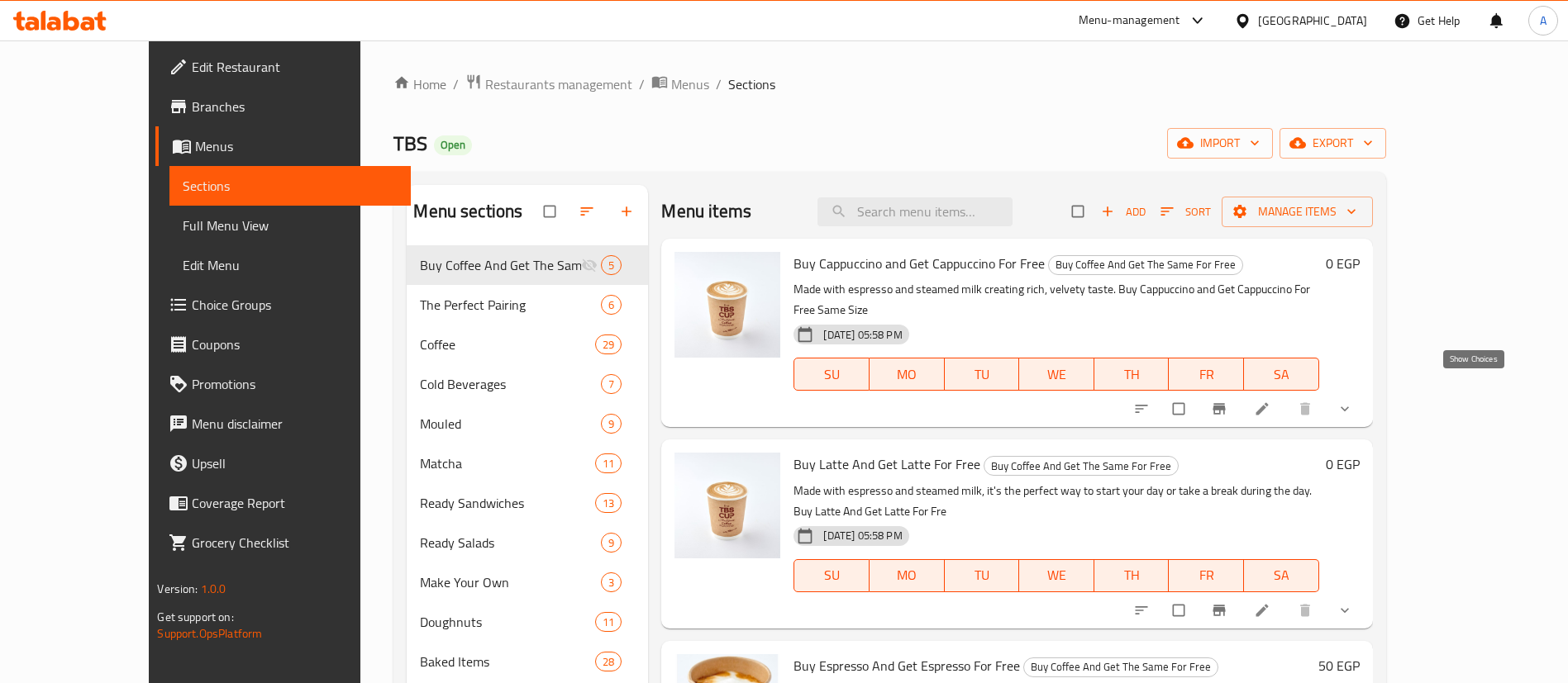
drag, startPoint x: 1473, startPoint y: 385, endPoint x: 1454, endPoint y: 395, distance: 21.5
click at [1353, 400] on icon "show more" at bounding box center [1344, 408] width 17 height 17
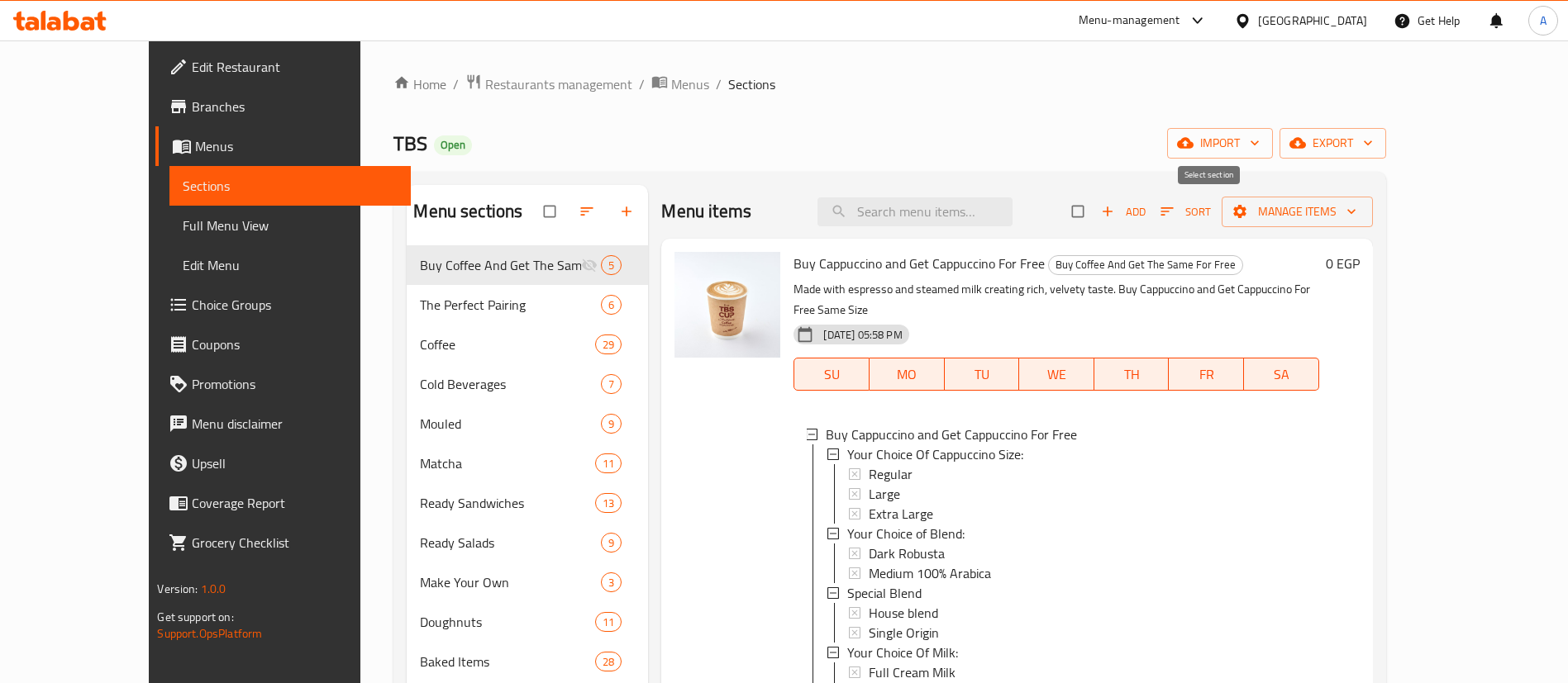
drag, startPoint x: 1215, startPoint y: 213, endPoint x: 1226, endPoint y: 213, distance: 11.0
click at [1097, 213] on input "checkbox" at bounding box center [1079, 211] width 35 height 31
checkbox input "true"
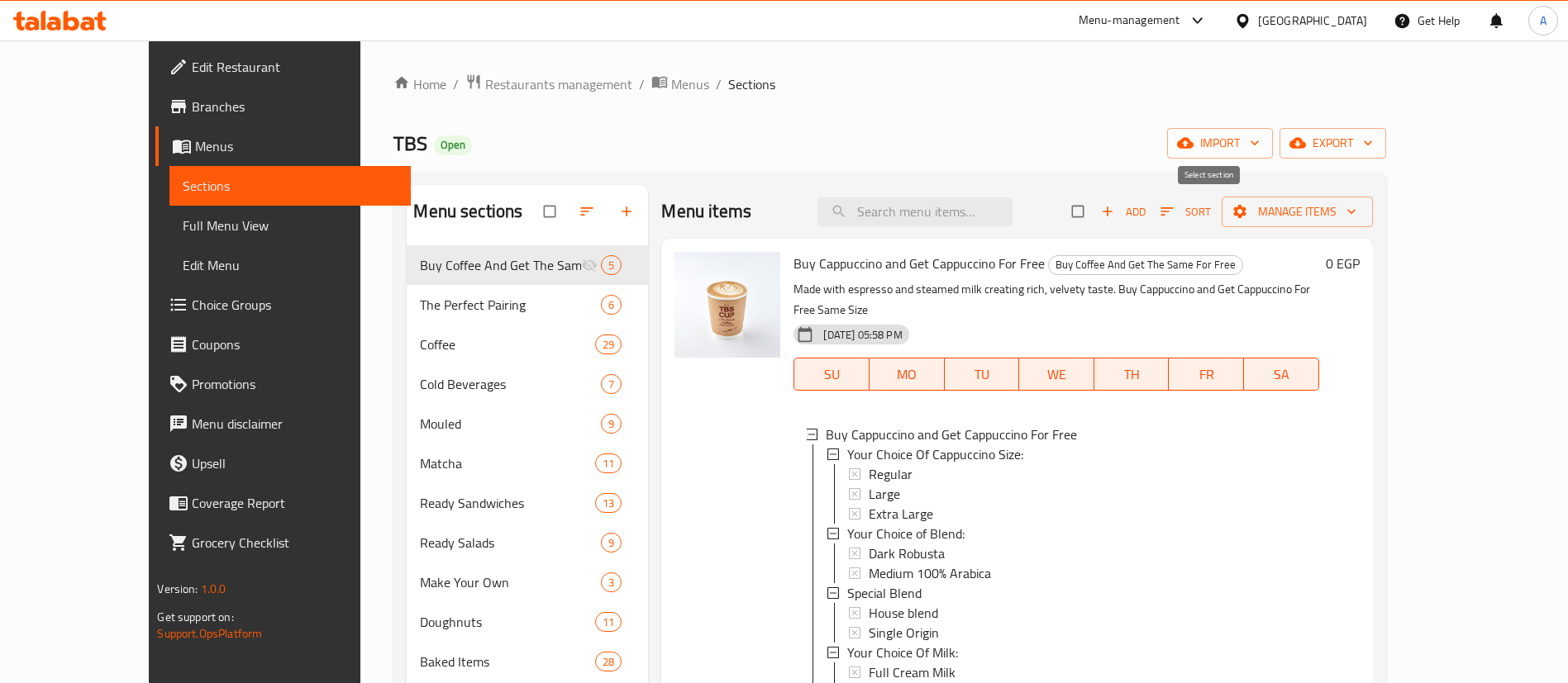
checkbox input "true"
click at [1359, 211] on span "Manage items" at bounding box center [1296, 212] width 125 height 21
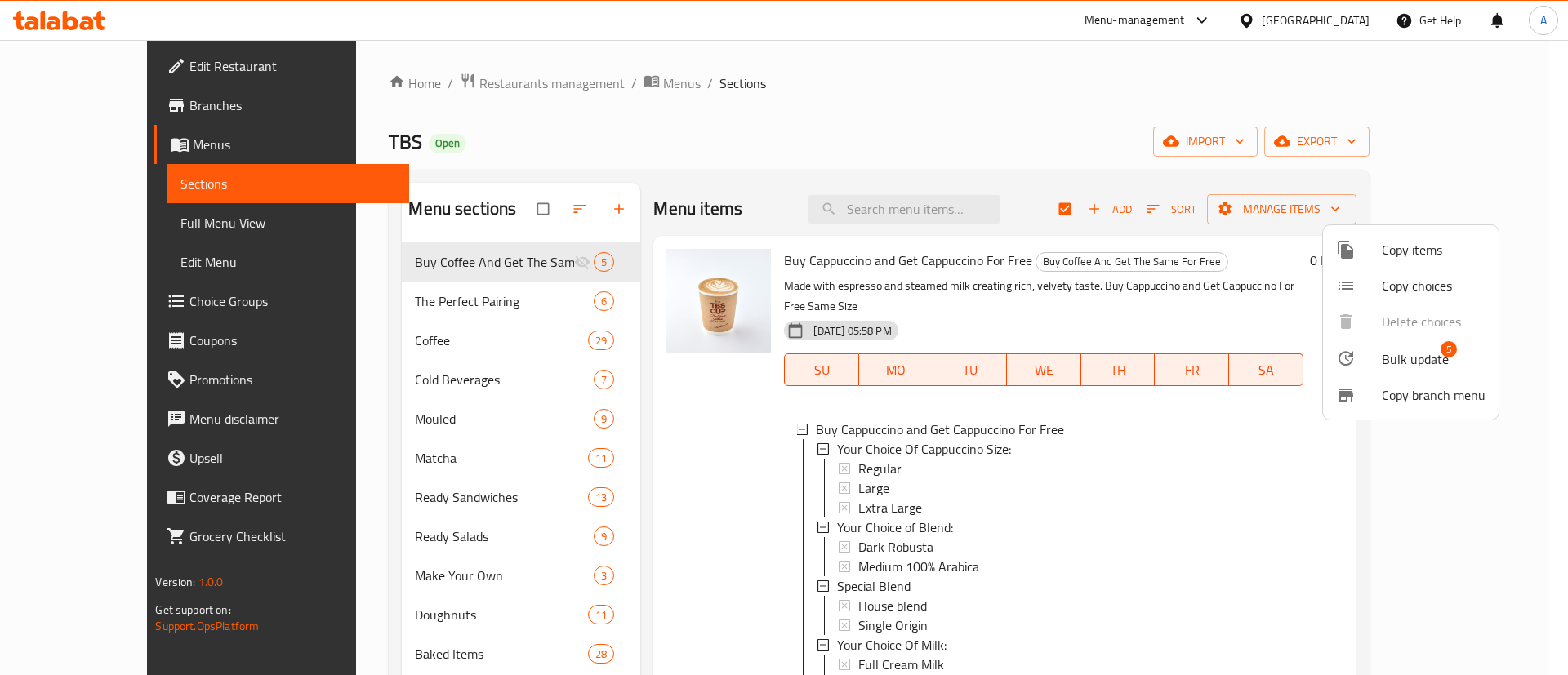
click at [1393, 352] on span "Bulk update" at bounding box center [1415, 359] width 67 height 20
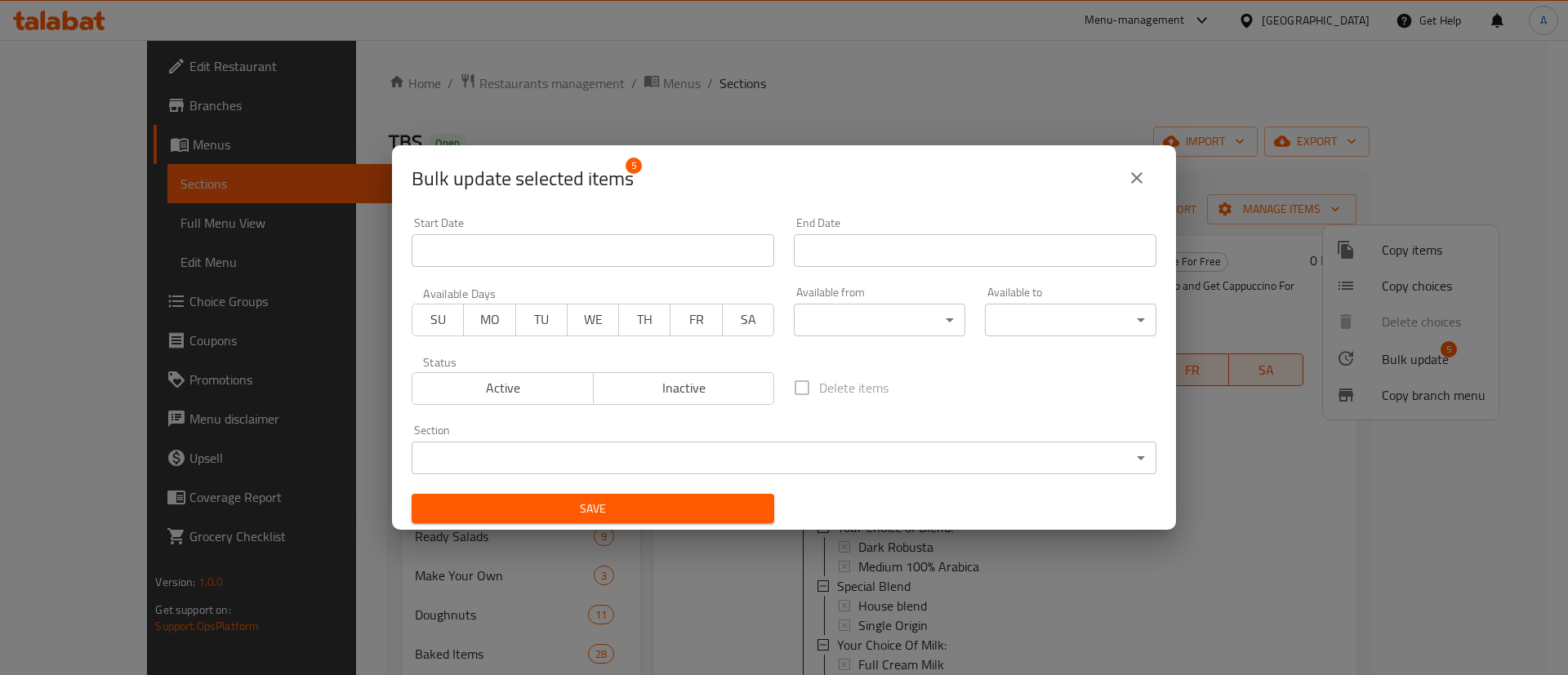
click at [888, 320] on body "​ Menu-management [GEOGRAPHIC_DATA] Get Help A Edit Restaurant Branches Menus S…" at bounding box center [784, 358] width 1568 height 636
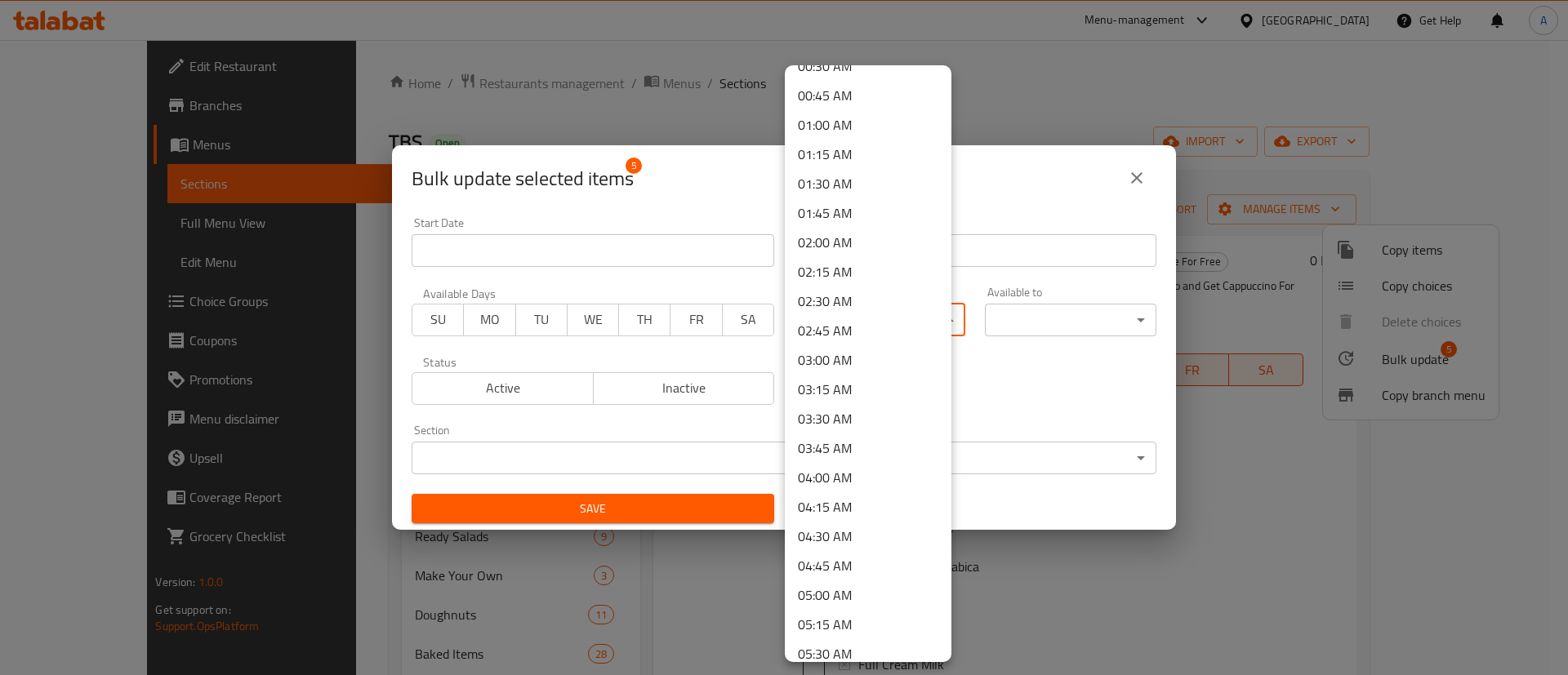
scroll to position [82, 0]
click at [836, 600] on li "05:00 AM" at bounding box center [867, 593] width 167 height 30
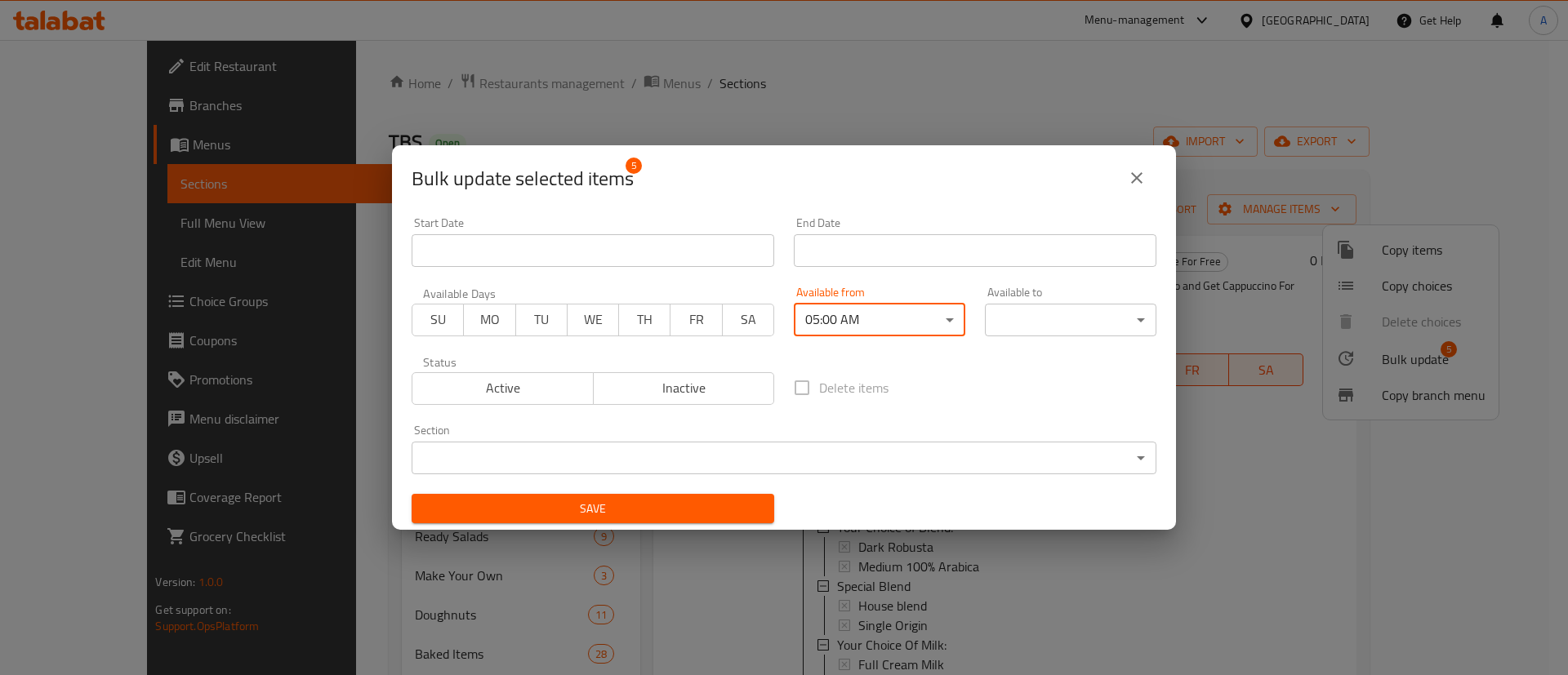
click at [1024, 329] on body "​ Menu-management [GEOGRAPHIC_DATA] Get Help A Edit Restaurant Branches Menus S…" at bounding box center [784, 358] width 1568 height 636
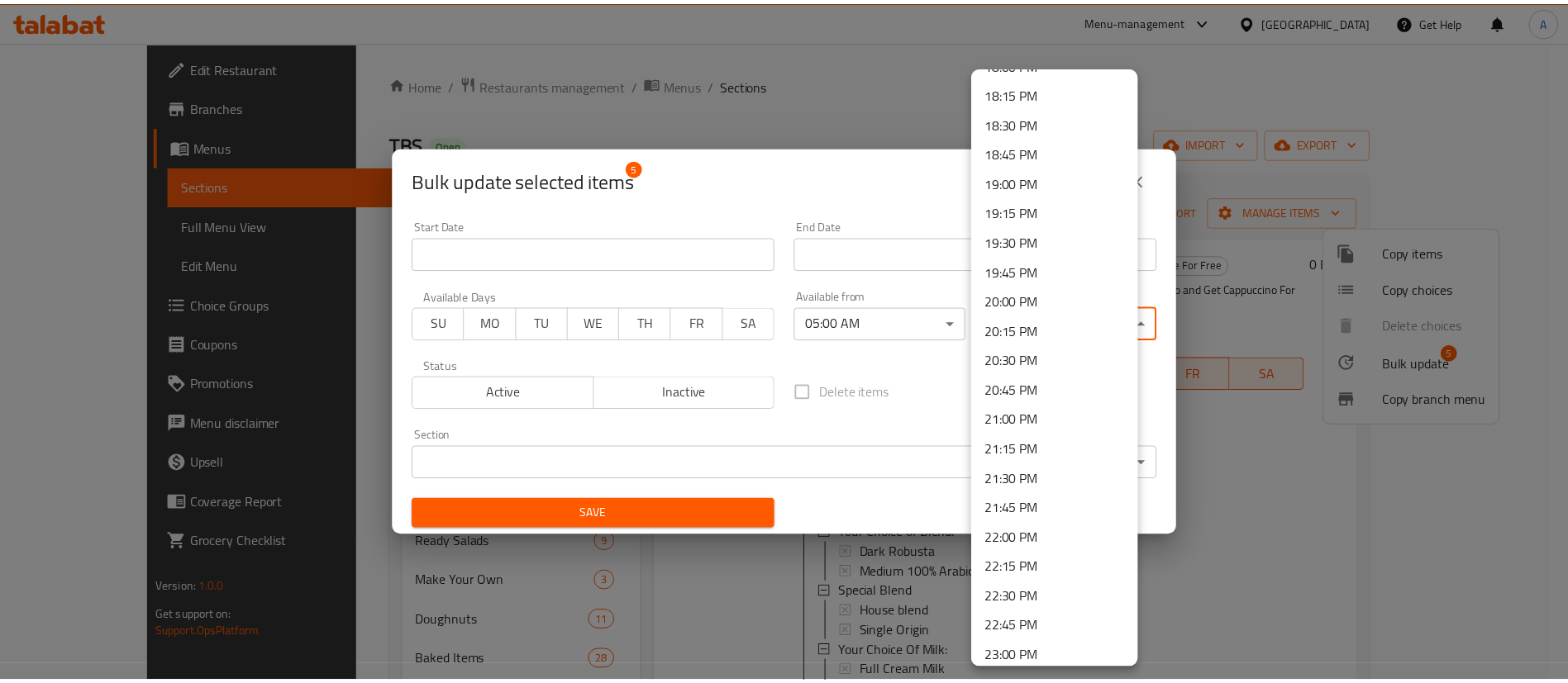
scroll to position [2295, 0]
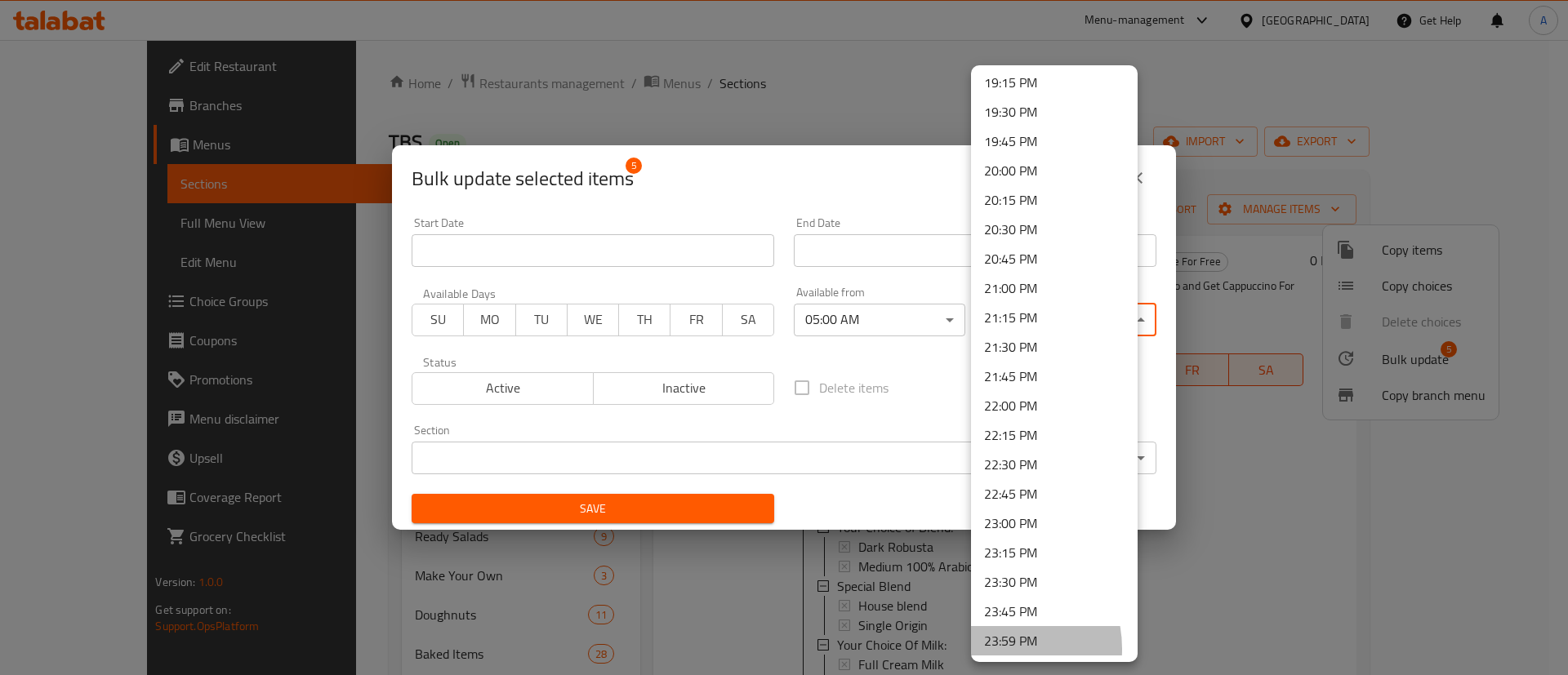
click at [993, 649] on li "23:59 PM" at bounding box center [1054, 641] width 167 height 30
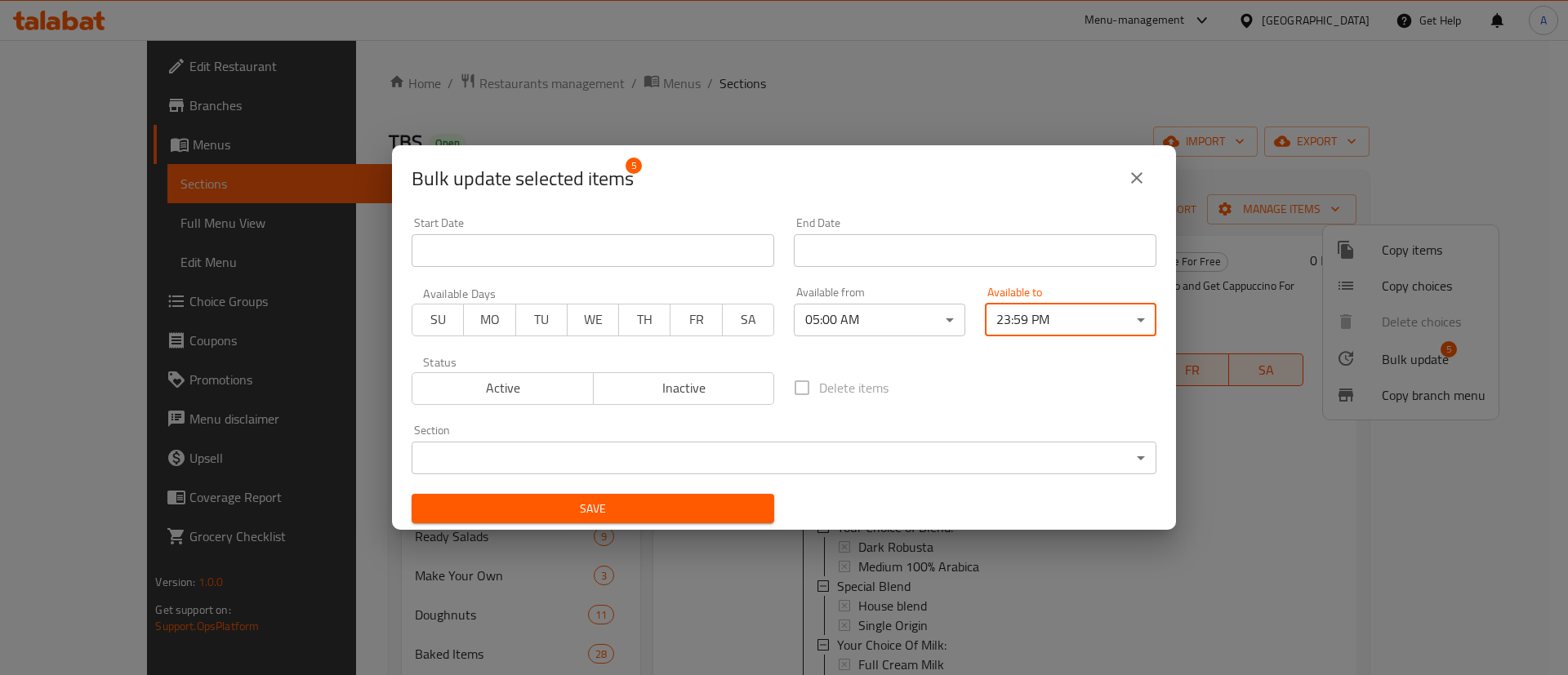
click at [585, 252] on input "Start Date" at bounding box center [592, 250] width 362 height 33
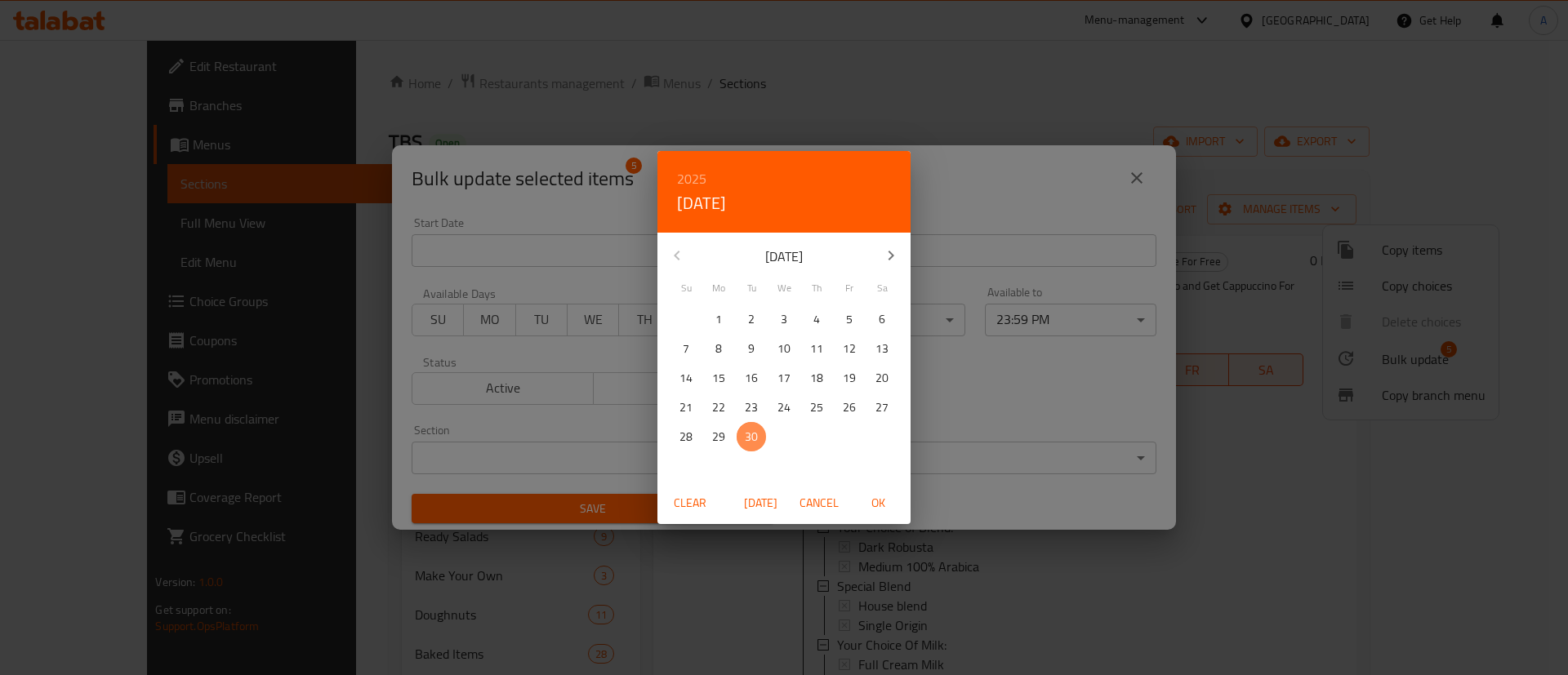
click at [758, 428] on span "30" at bounding box center [751, 437] width 30 height 21
click at [890, 501] on span "OK" at bounding box center [878, 503] width 39 height 21
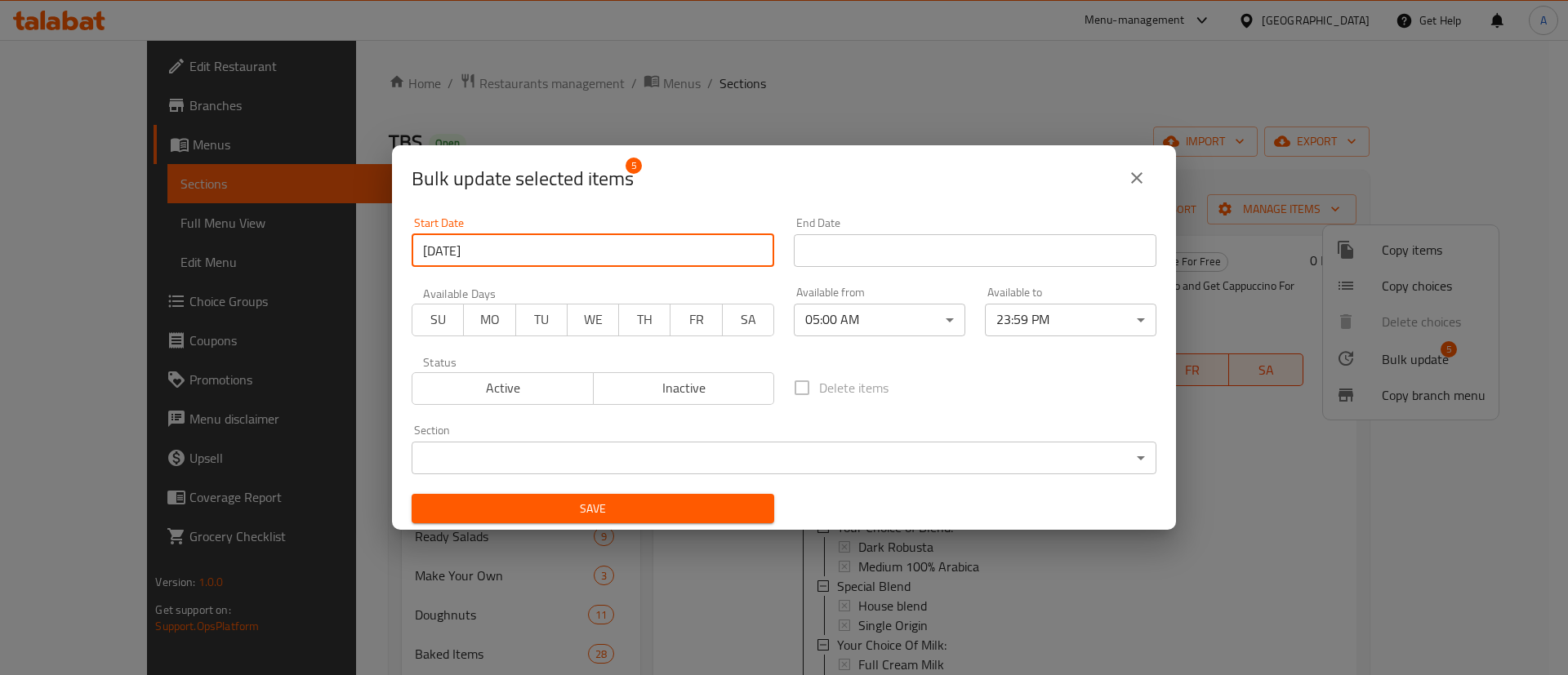
click at [518, 249] on input "[DATE]" at bounding box center [592, 250] width 362 height 33
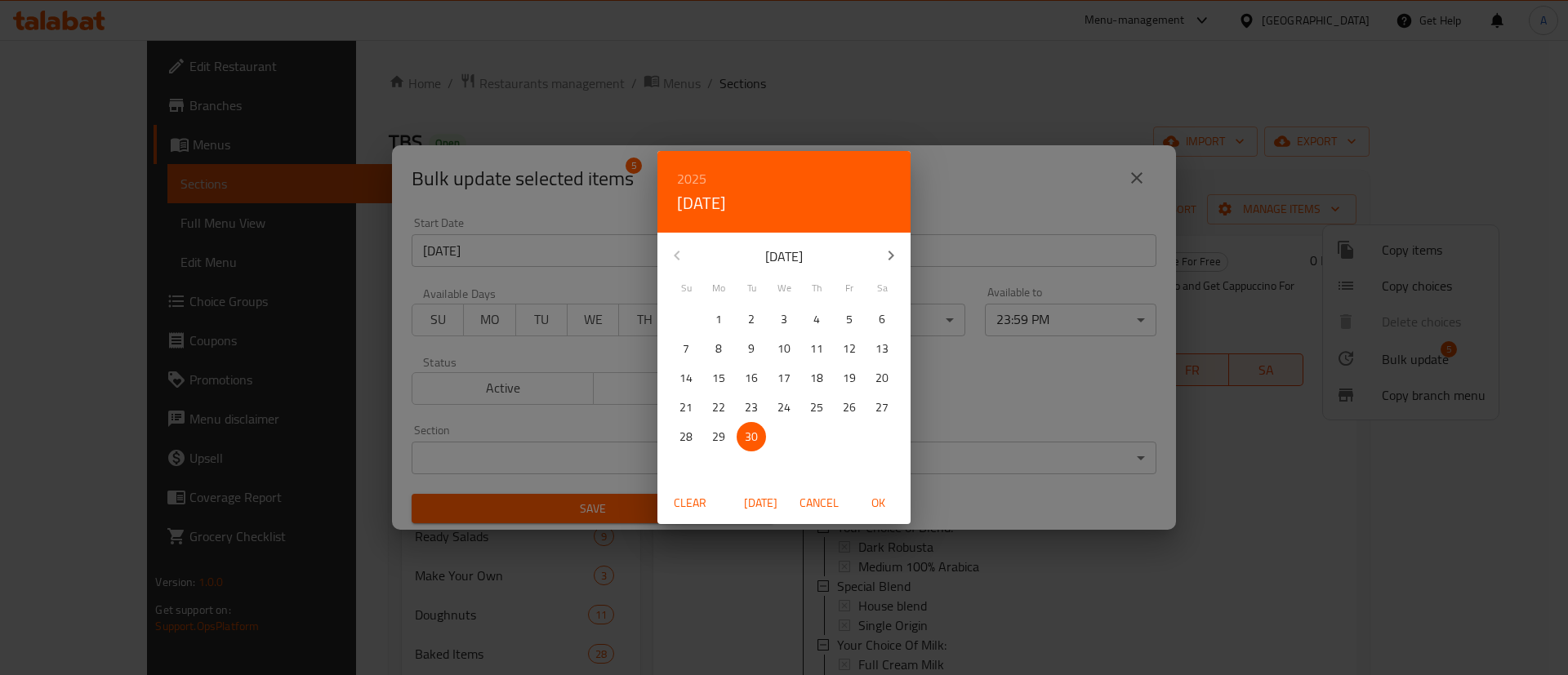
click at [724, 315] on span "1" at bounding box center [718, 320] width 30 height 21
click at [867, 508] on span "OK" at bounding box center [878, 503] width 39 height 21
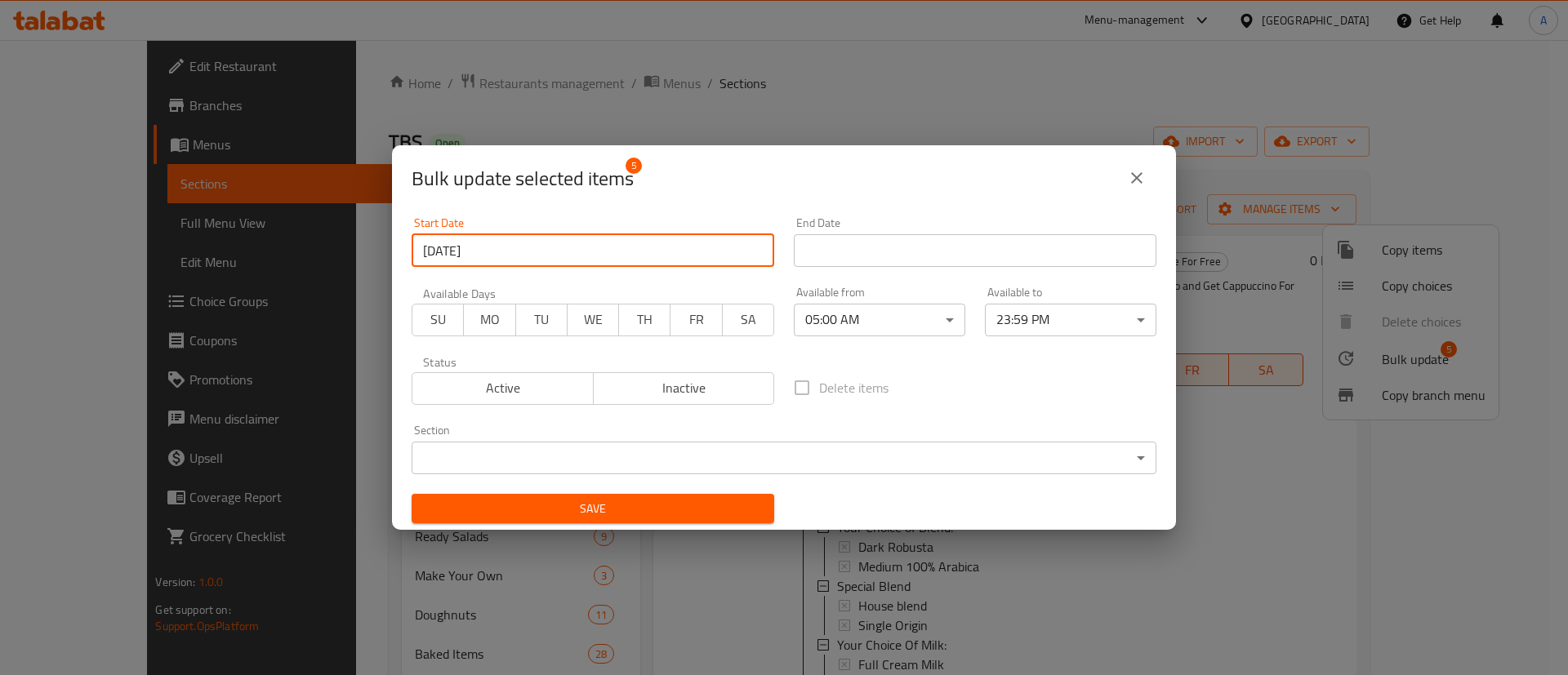
click at [650, 246] on input "[DATE]" at bounding box center [592, 250] width 362 height 33
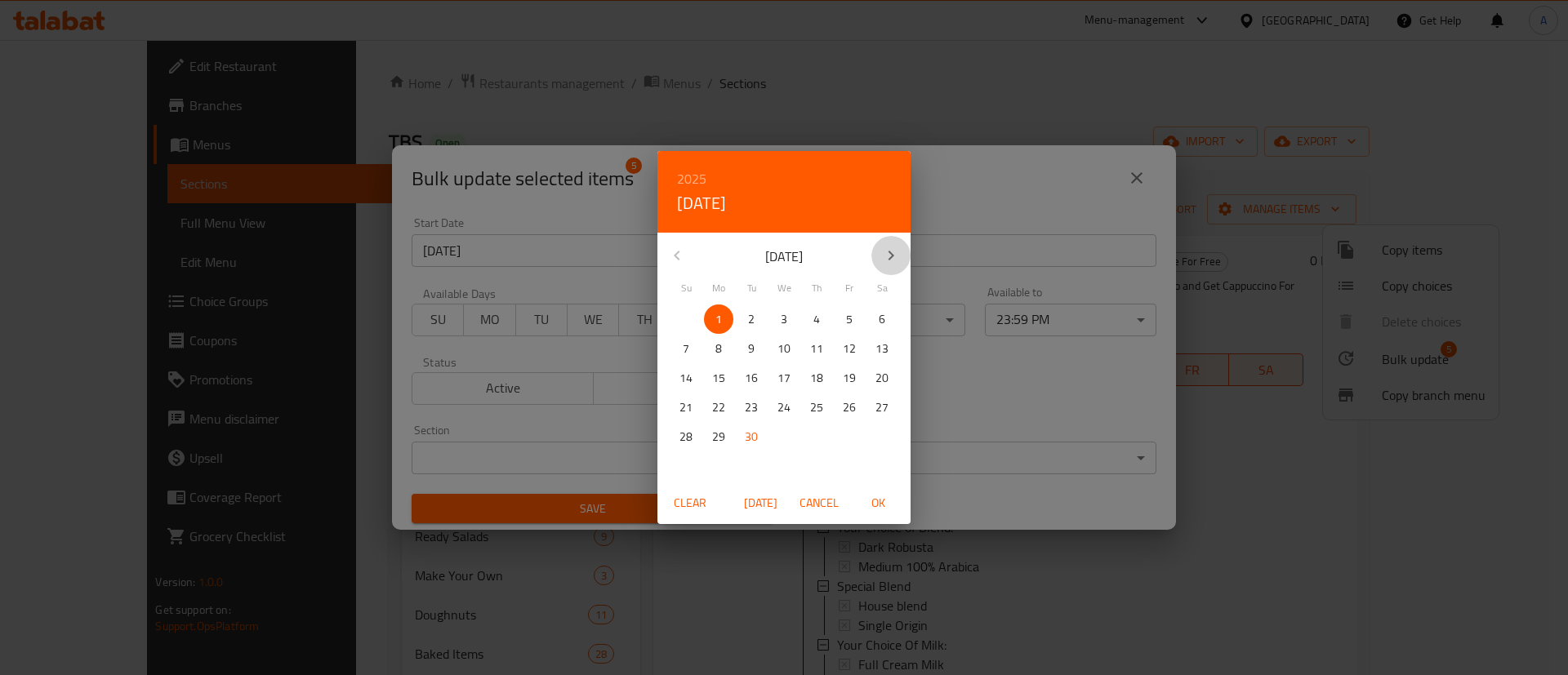
click at [889, 258] on icon "button" at bounding box center [891, 256] width 20 height 20
click at [788, 313] on span "1" at bounding box center [784, 320] width 30 height 21
click at [875, 513] on button "OK" at bounding box center [877, 503] width 52 height 31
type input "[DATE]"
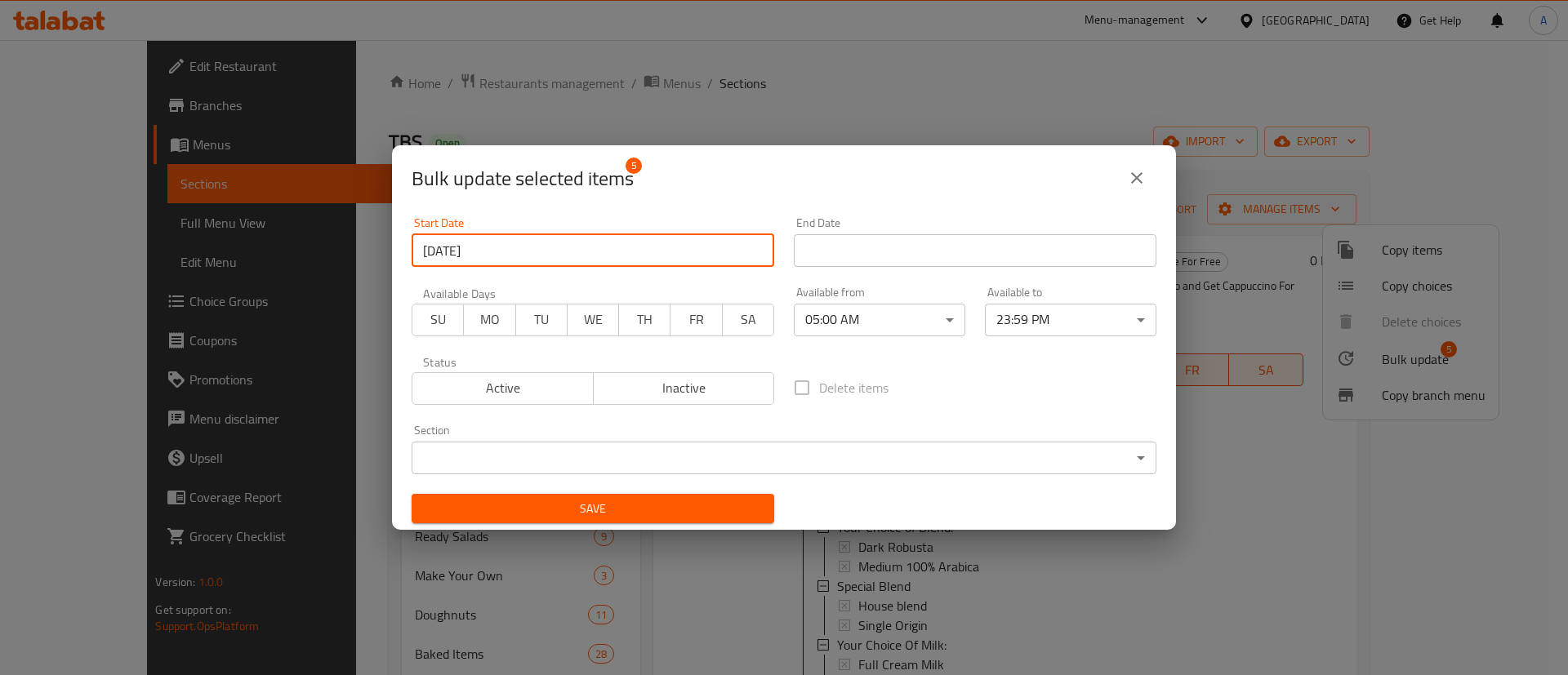
click at [939, 251] on input "Start Date" at bounding box center [974, 250] width 362 height 33
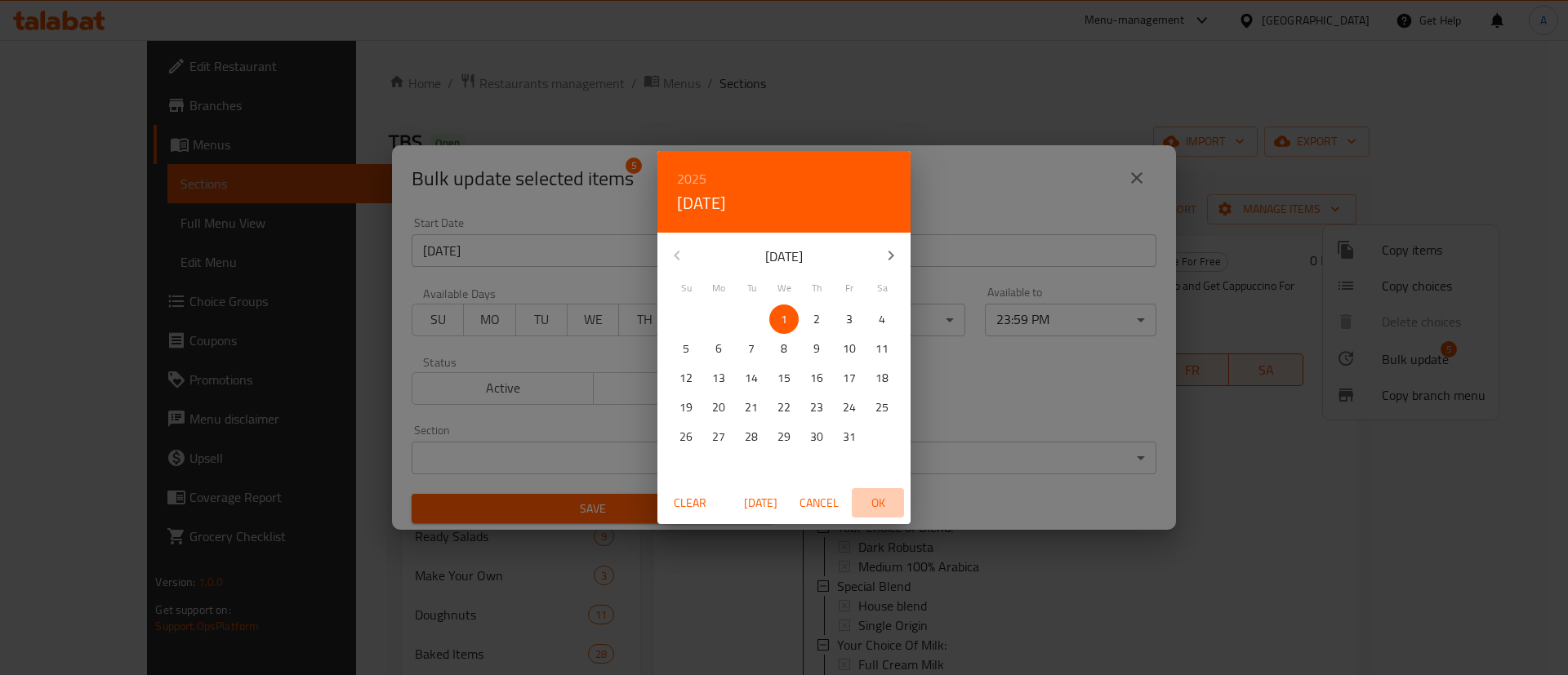
click at [883, 499] on span "OK" at bounding box center [878, 503] width 39 height 21
type input "[DATE]"
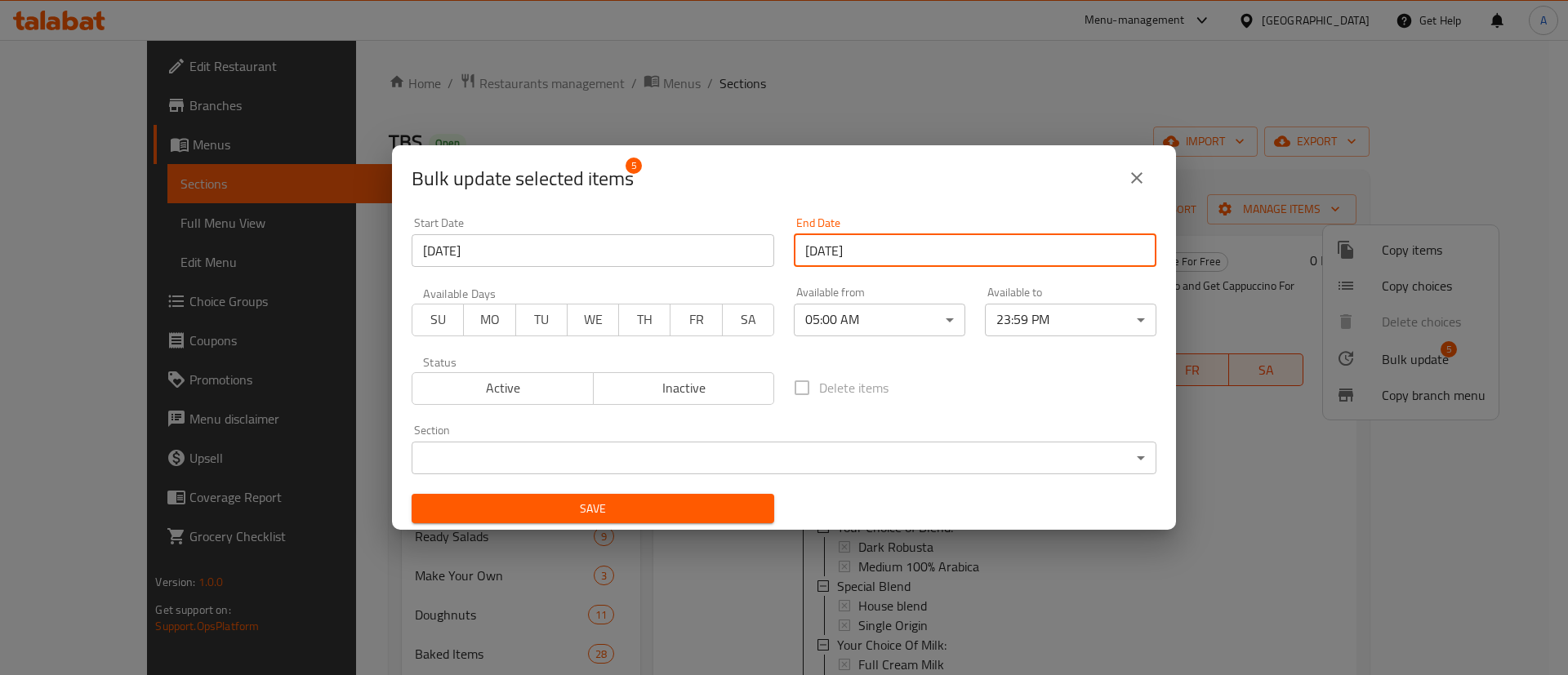
click at [970, 245] on input "[DATE]" at bounding box center [974, 250] width 362 height 33
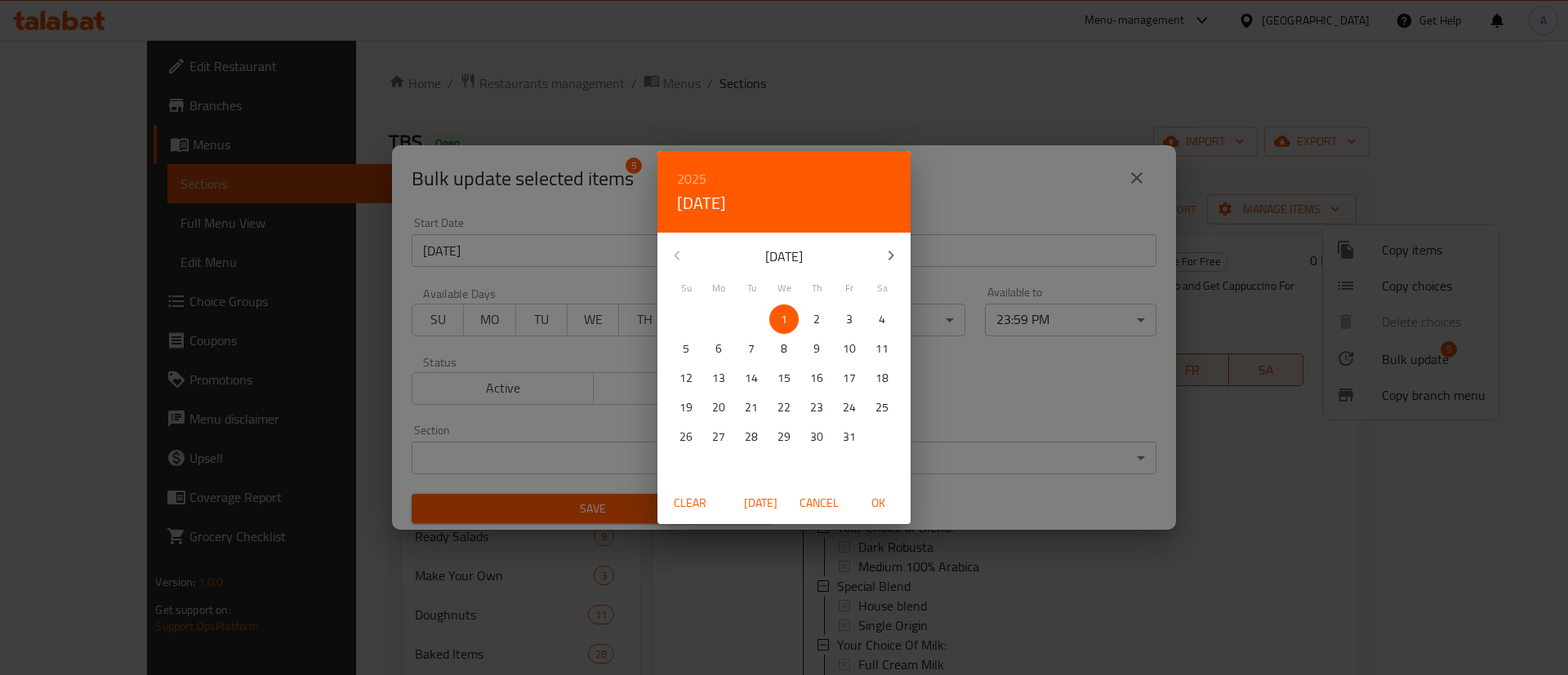
click at [682, 256] on div "[DATE]" at bounding box center [784, 256] width 254 height 39
click at [1003, 386] on div "2025 Wed, Oct [DATE] Mo Tu We Th Fr Sa 28 29 30 1 2 3 4 5 6 7 8 9 10 11 12 13 1…" at bounding box center [784, 338] width 1568 height 675
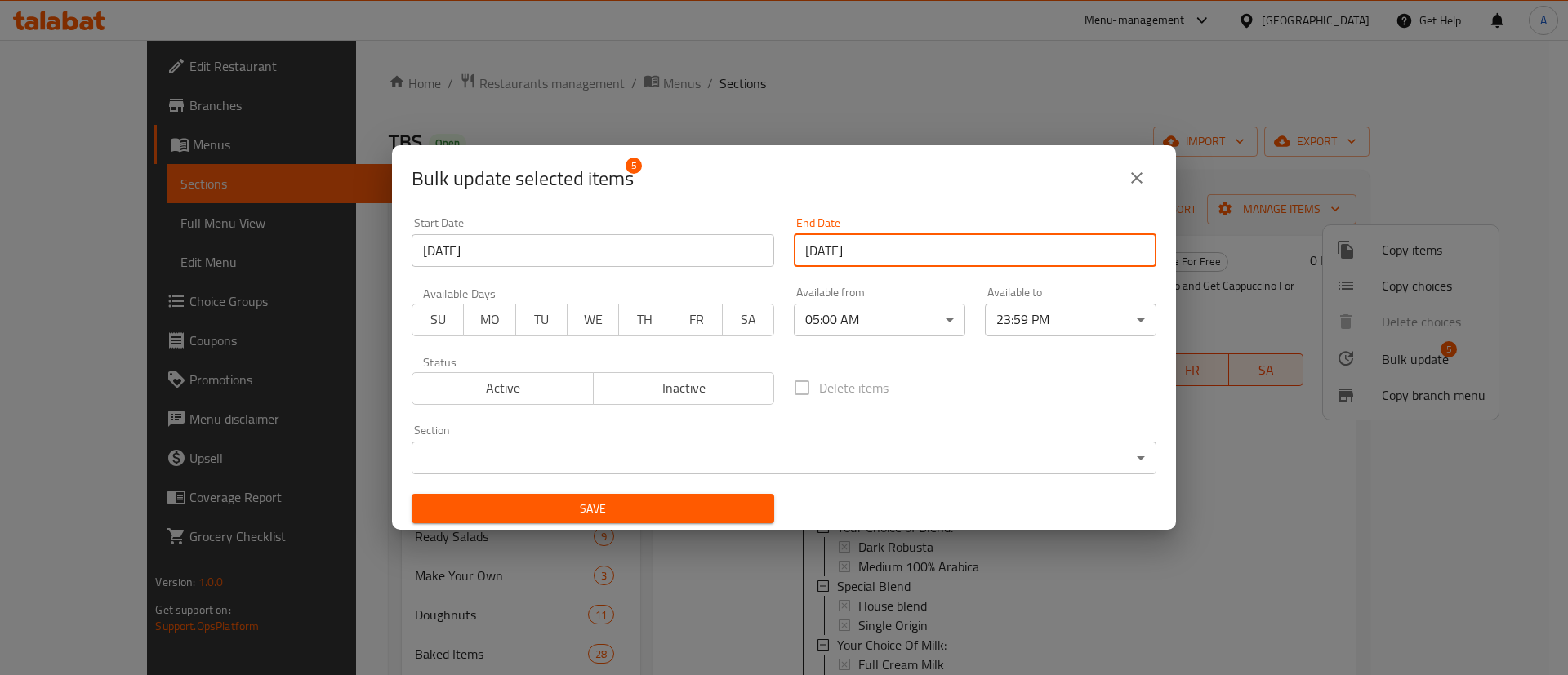
click at [632, 509] on span "Save" at bounding box center [592, 509] width 336 height 21
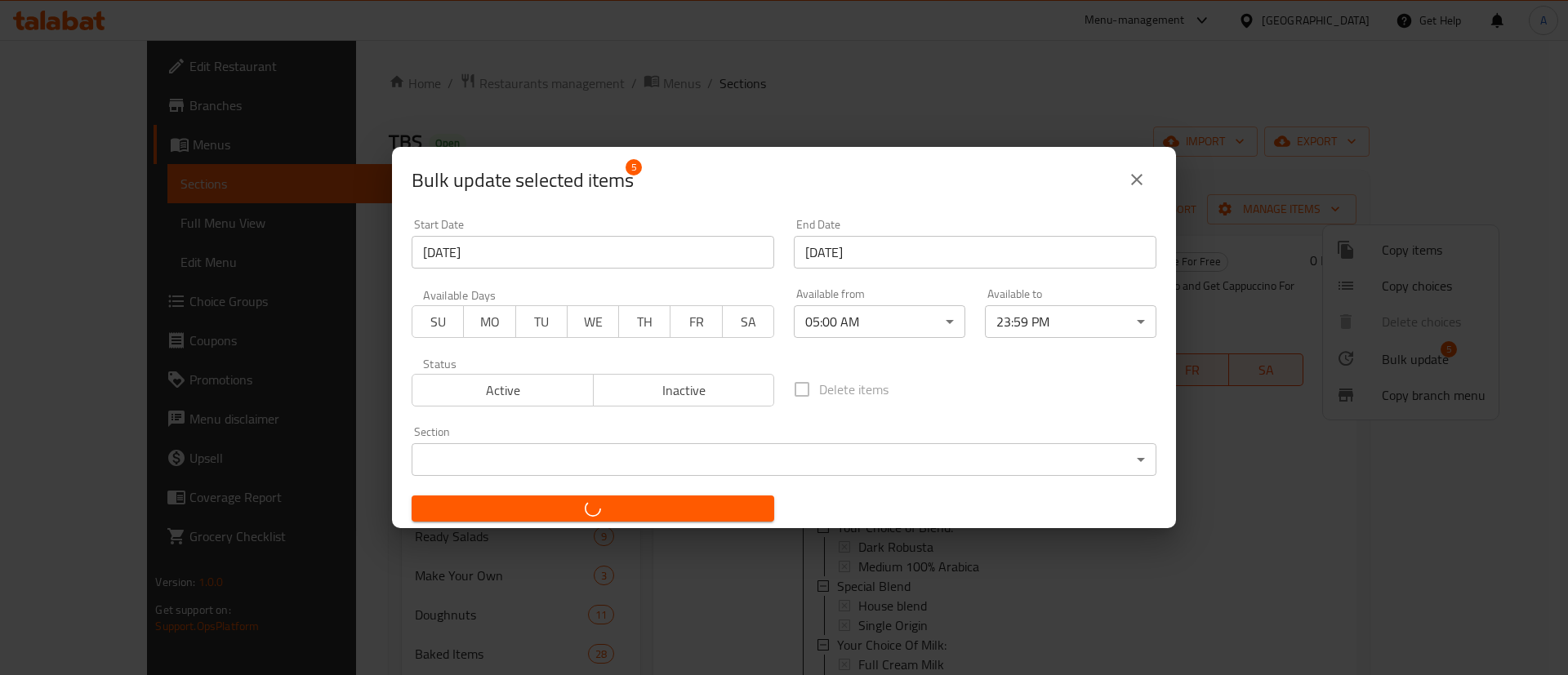
checkbox input "false"
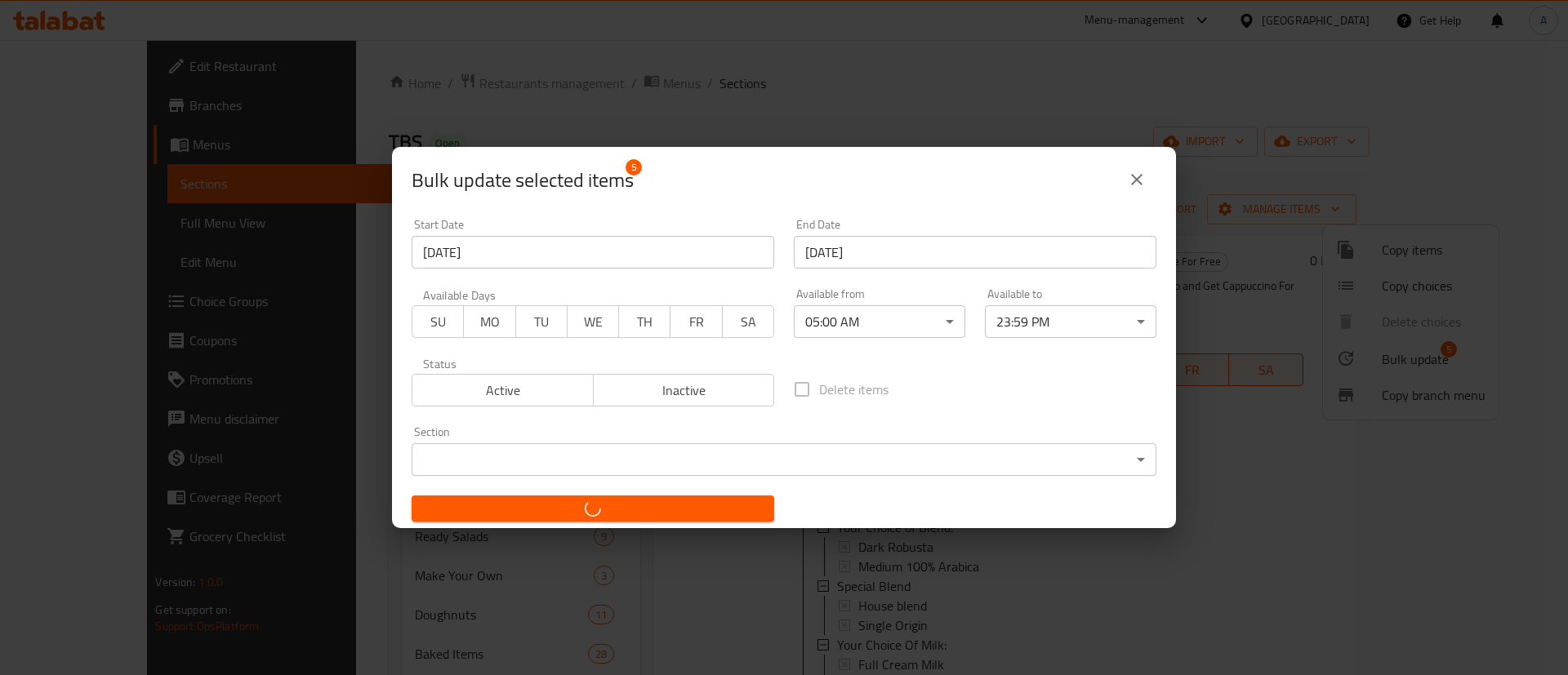
checkbox input "false"
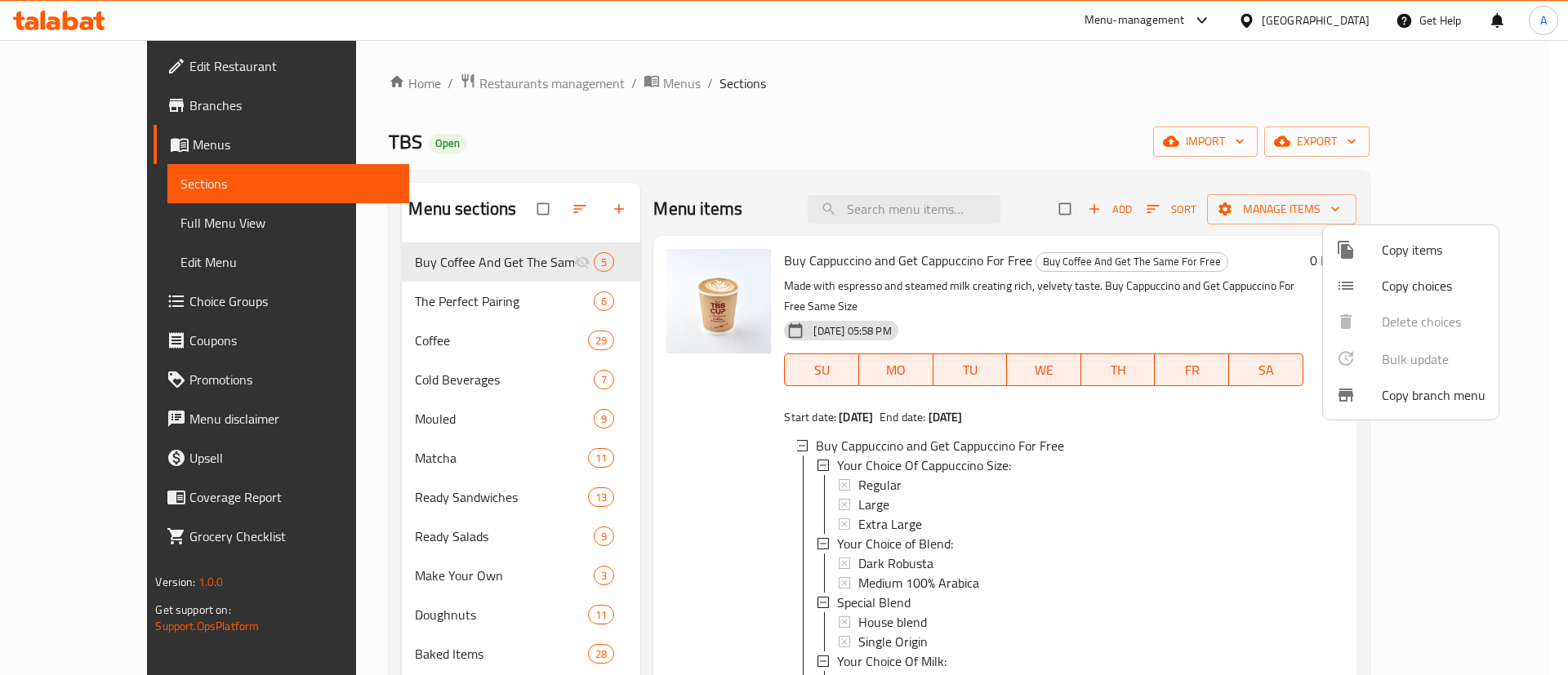
click at [1070, 163] on div at bounding box center [784, 338] width 1568 height 675
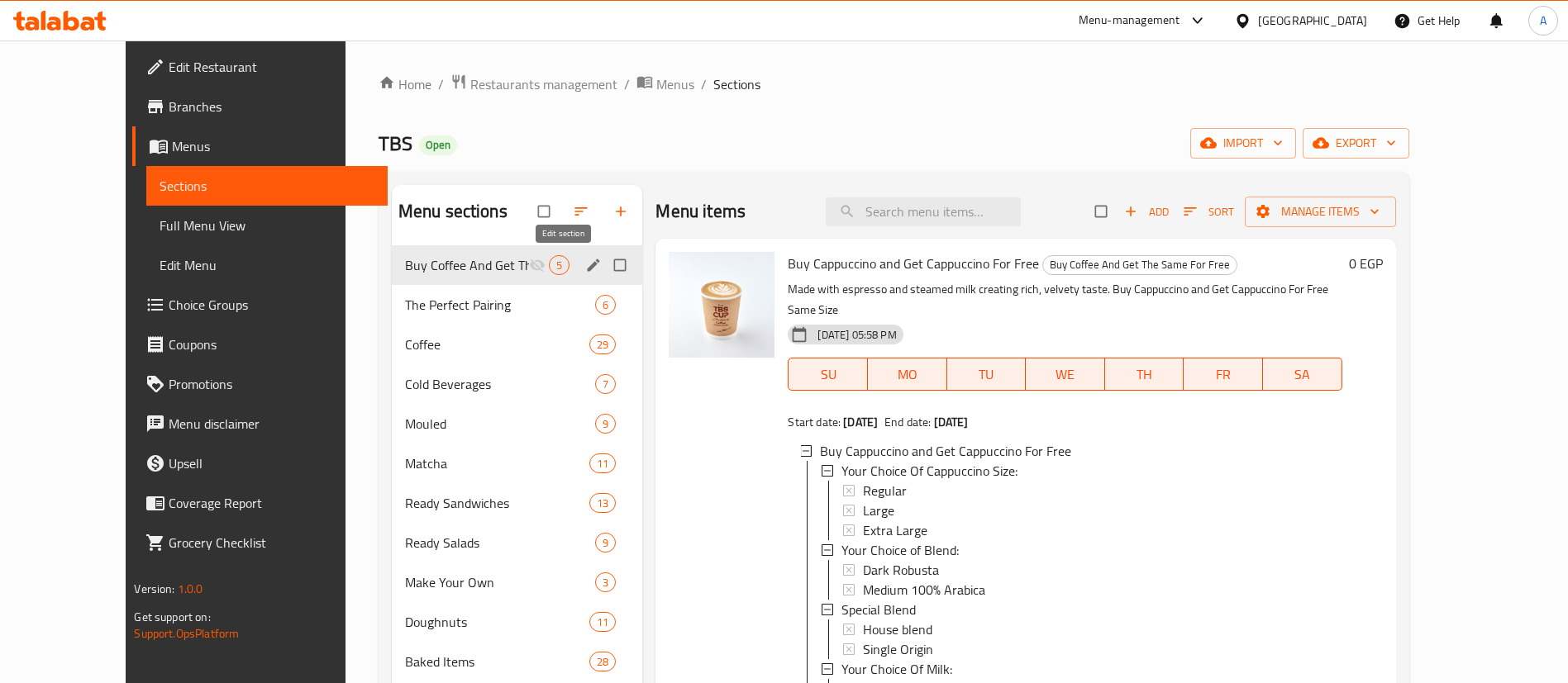
click at [585, 269] on icon "edit" at bounding box center [593, 265] width 17 height 17
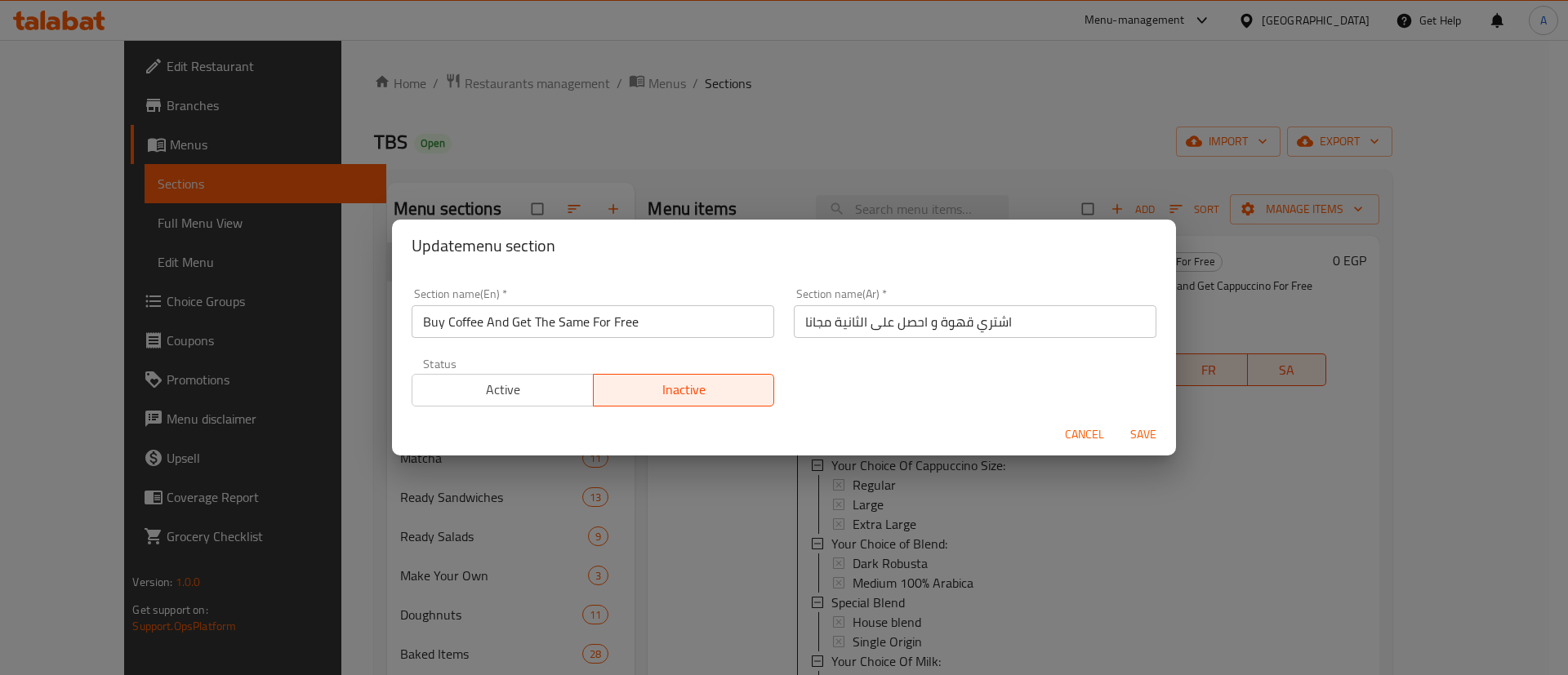
click at [489, 407] on div "Status Active Inactive" at bounding box center [592, 383] width 382 height 69
click at [533, 399] on span "Active" at bounding box center [502, 390] width 168 height 24
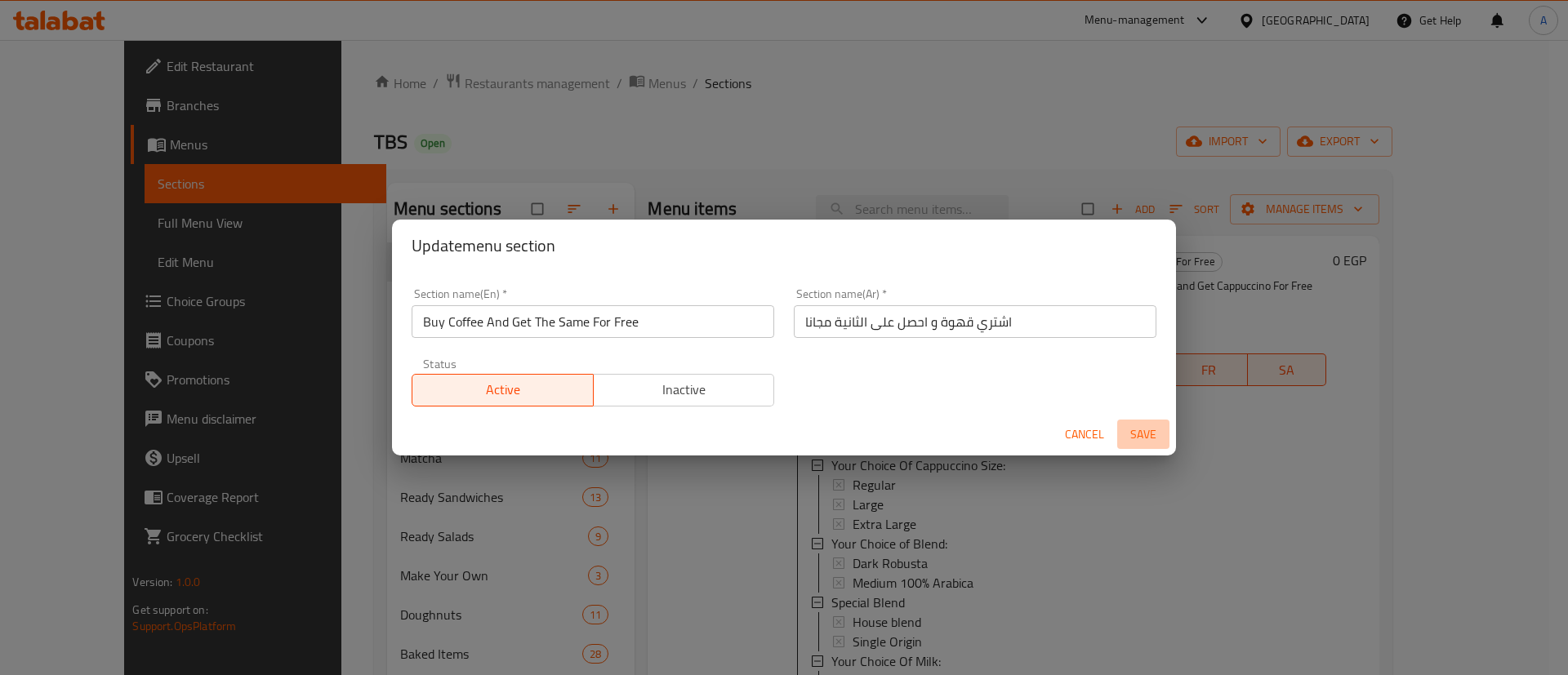
click at [1146, 437] on span "Save" at bounding box center [1144, 434] width 39 height 21
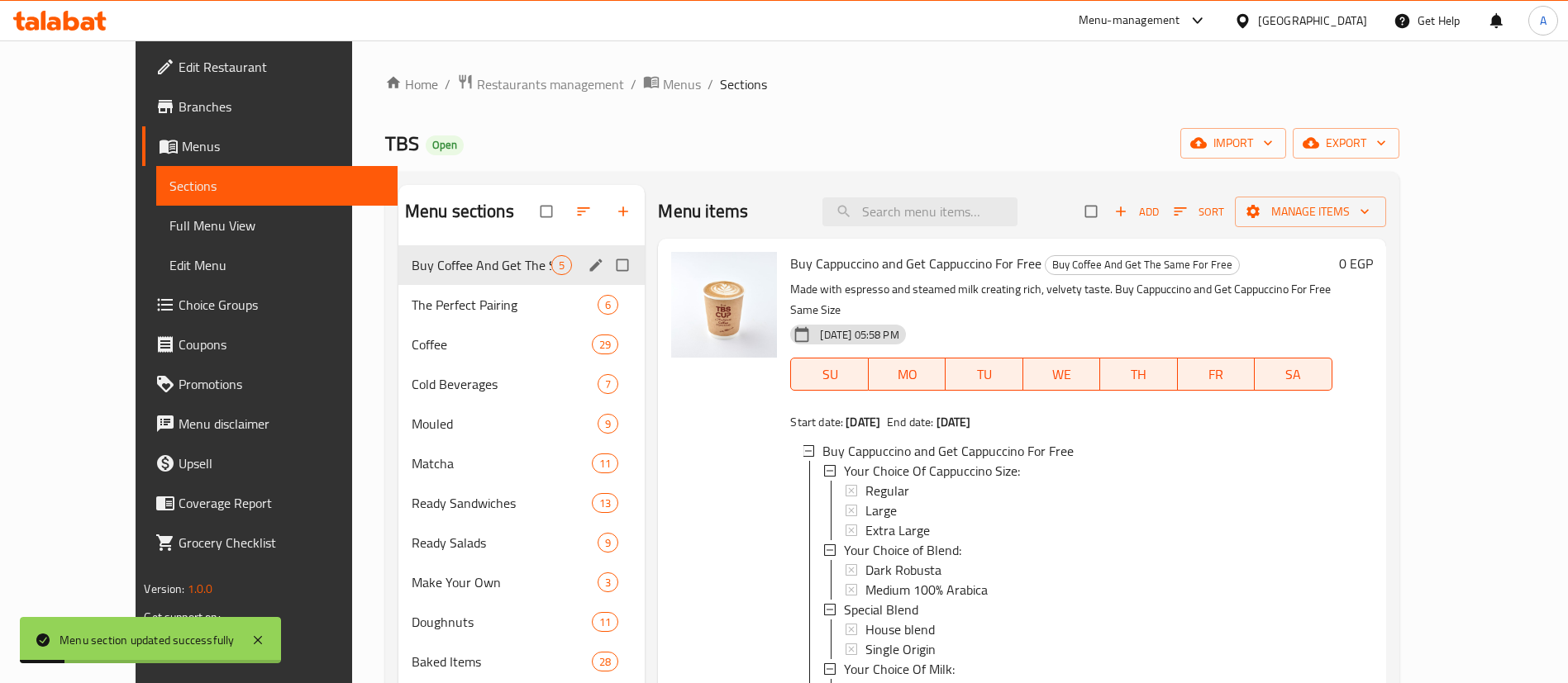
click at [1072, 213] on div "Menu items Add Sort Manage items" at bounding box center [1022, 212] width 727 height 54
